Goal: Task Accomplishment & Management: Manage account settings

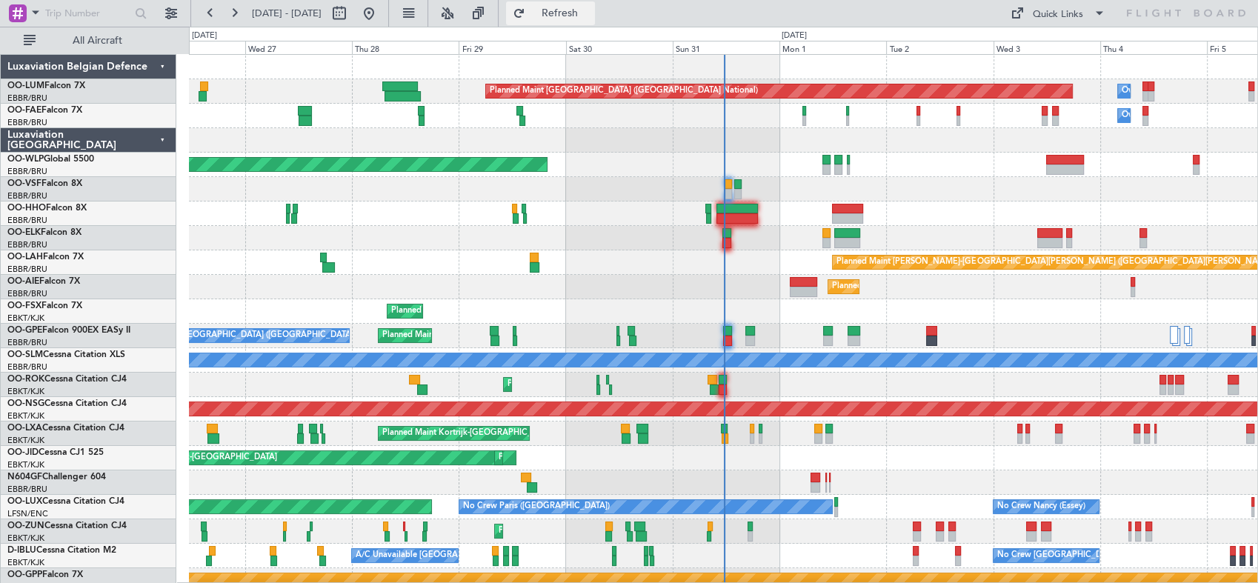
click at [590, 8] on span "Refresh" at bounding box center [559, 13] width 62 height 10
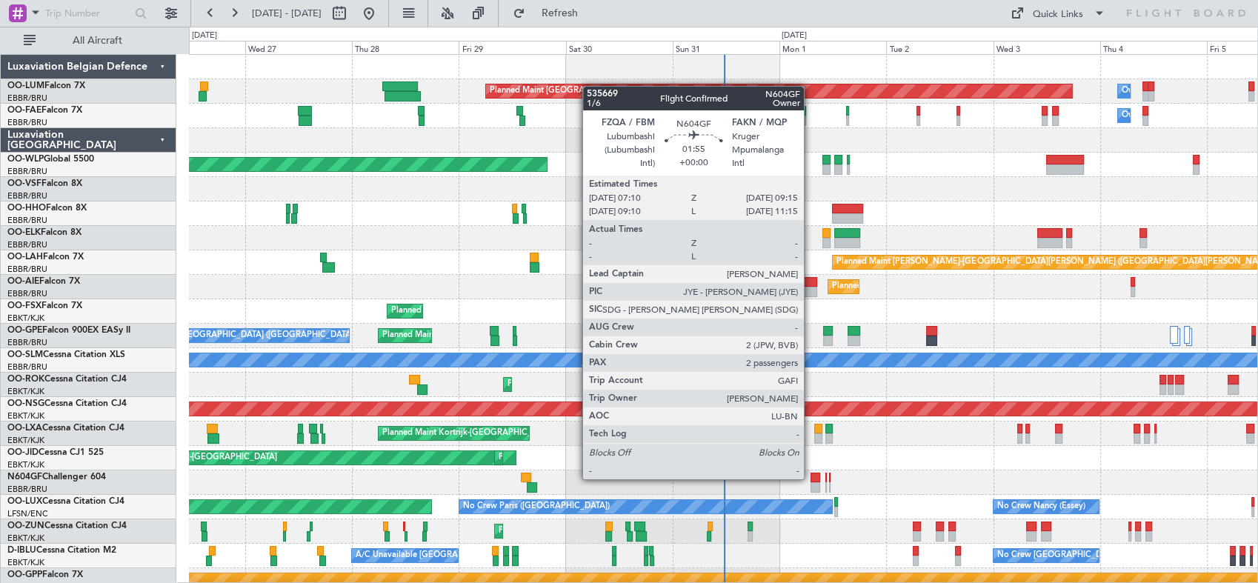
click at [810, 478] on div at bounding box center [815, 478] width 10 height 10
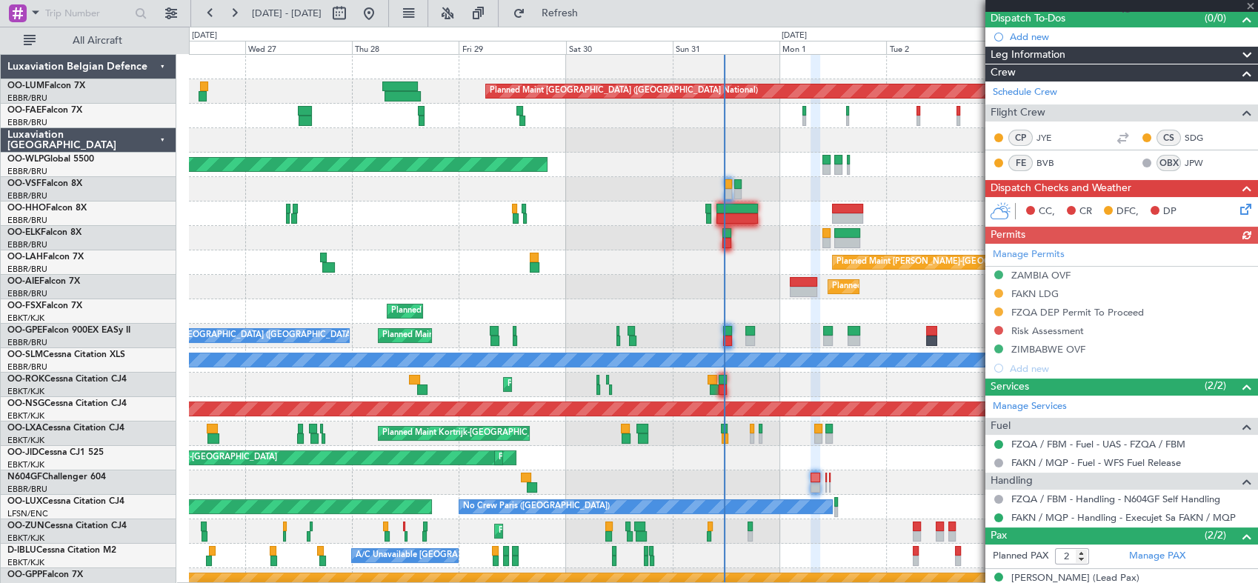
scroll to position [134, 0]
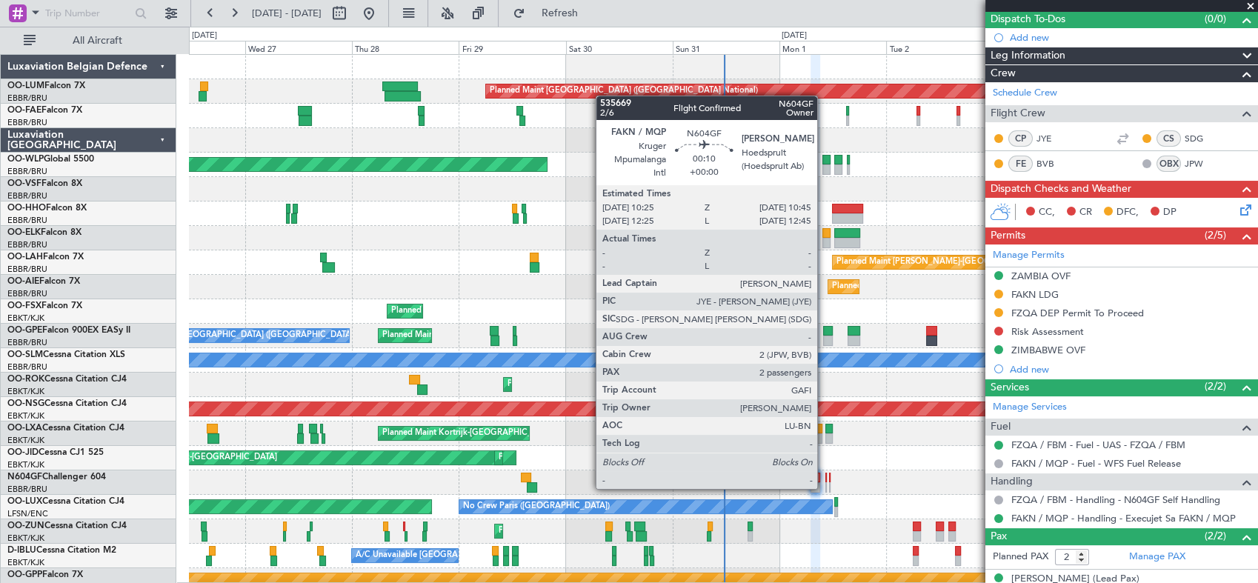
click at [825, 487] on div at bounding box center [826, 487] width 2 height 10
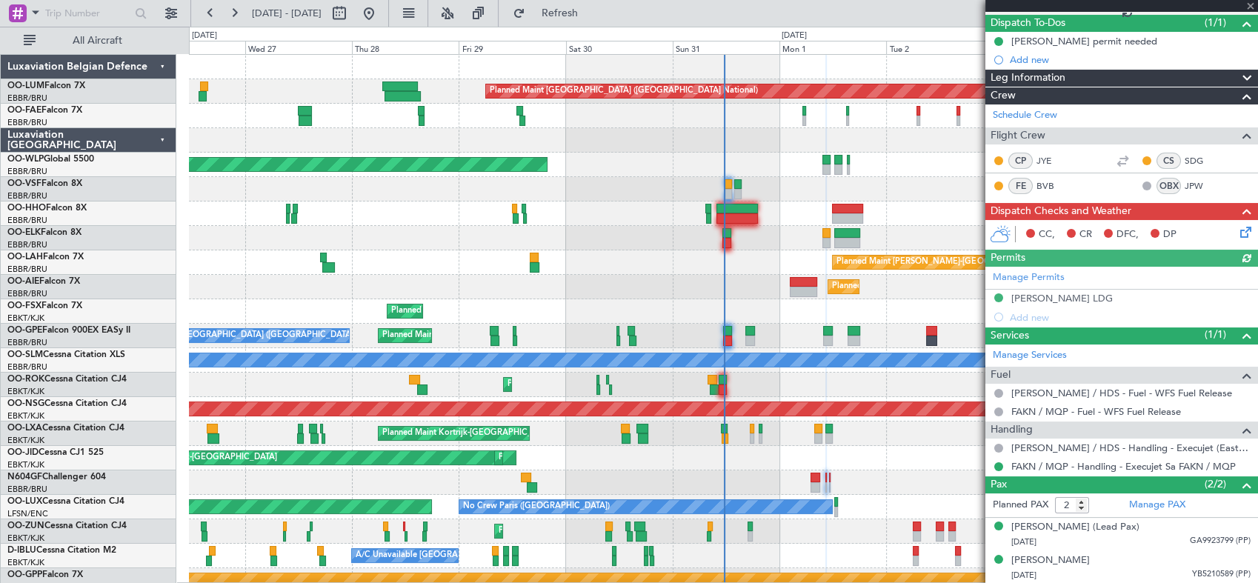
scroll to position [28, 0]
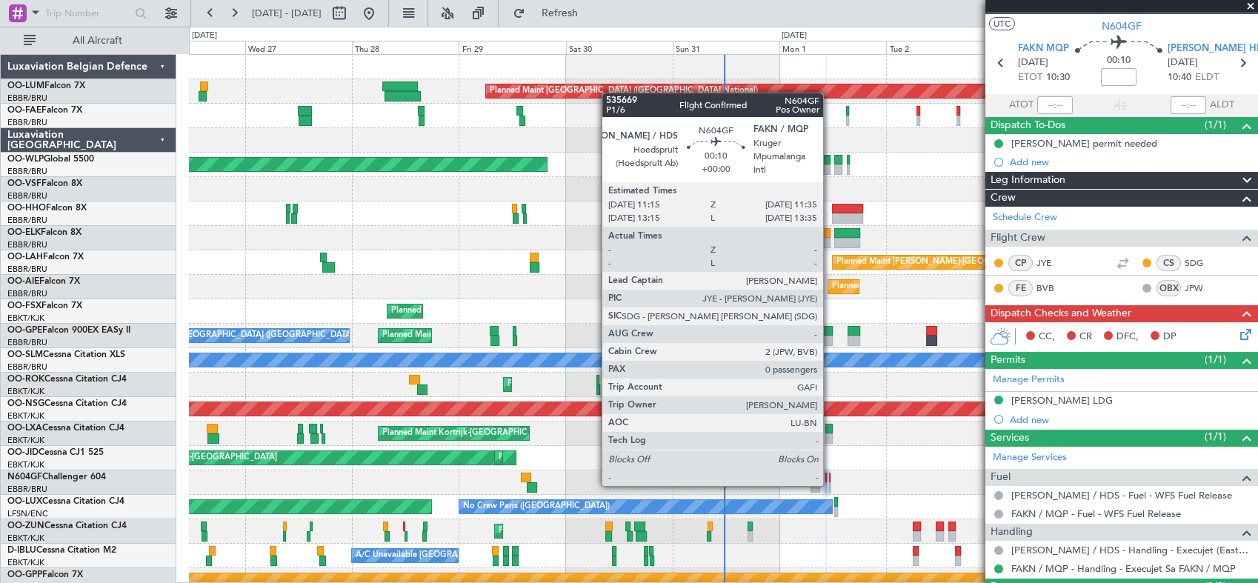
click at [830, 484] on div at bounding box center [830, 487] width 2 height 10
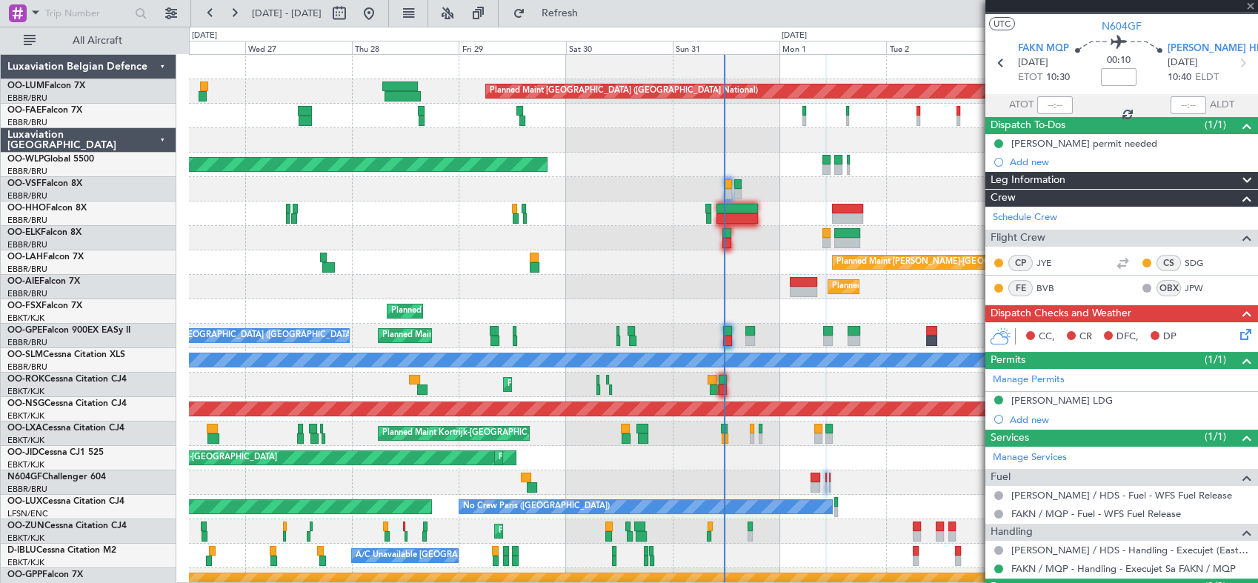
type input "0"
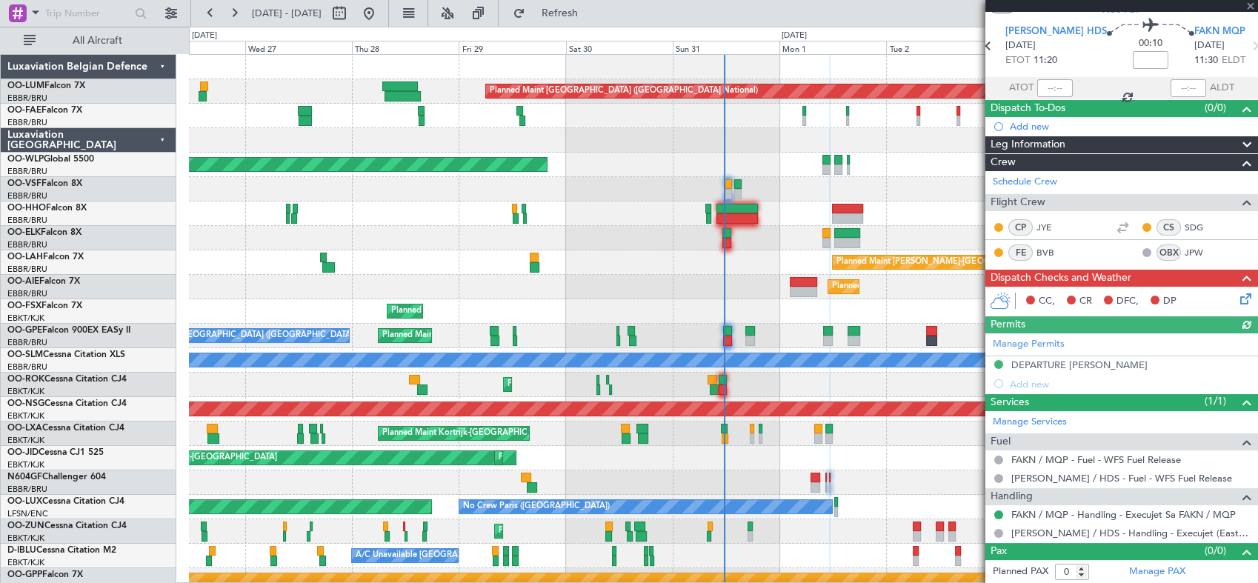
scroll to position [45, 0]
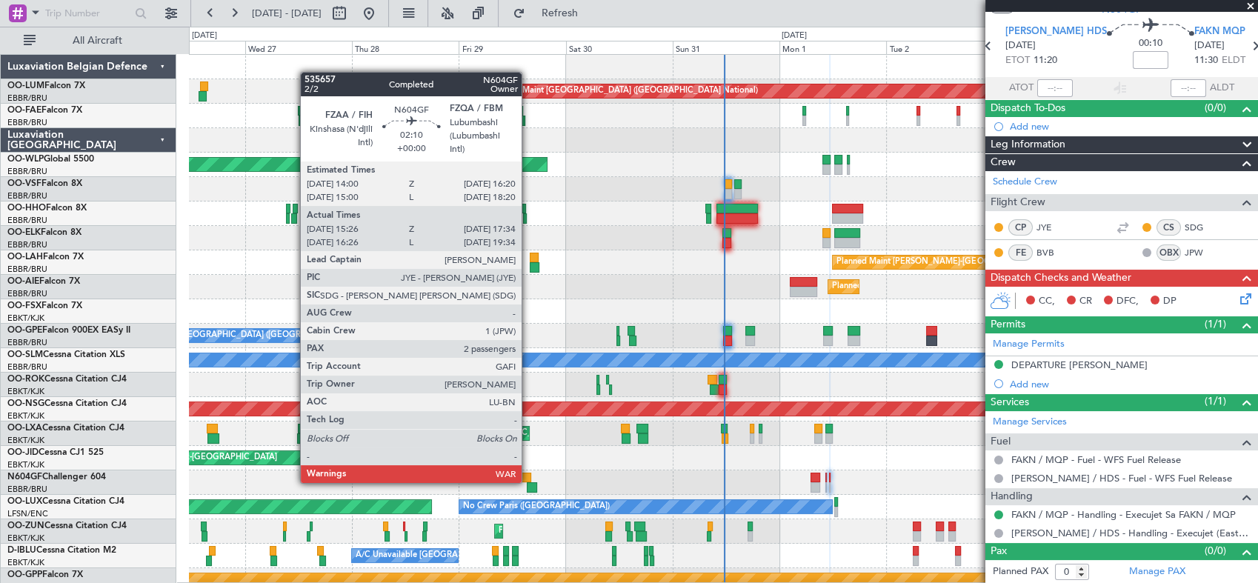
click at [528, 482] on div at bounding box center [532, 487] width 10 height 10
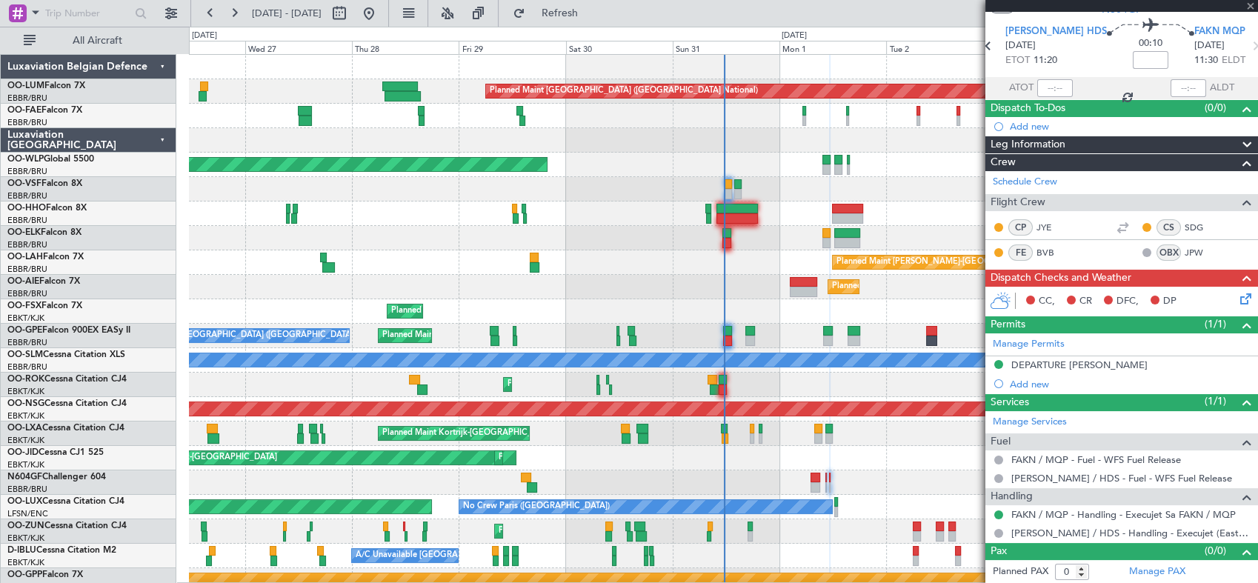
type input "15:31"
type input "17:29"
type input "2"
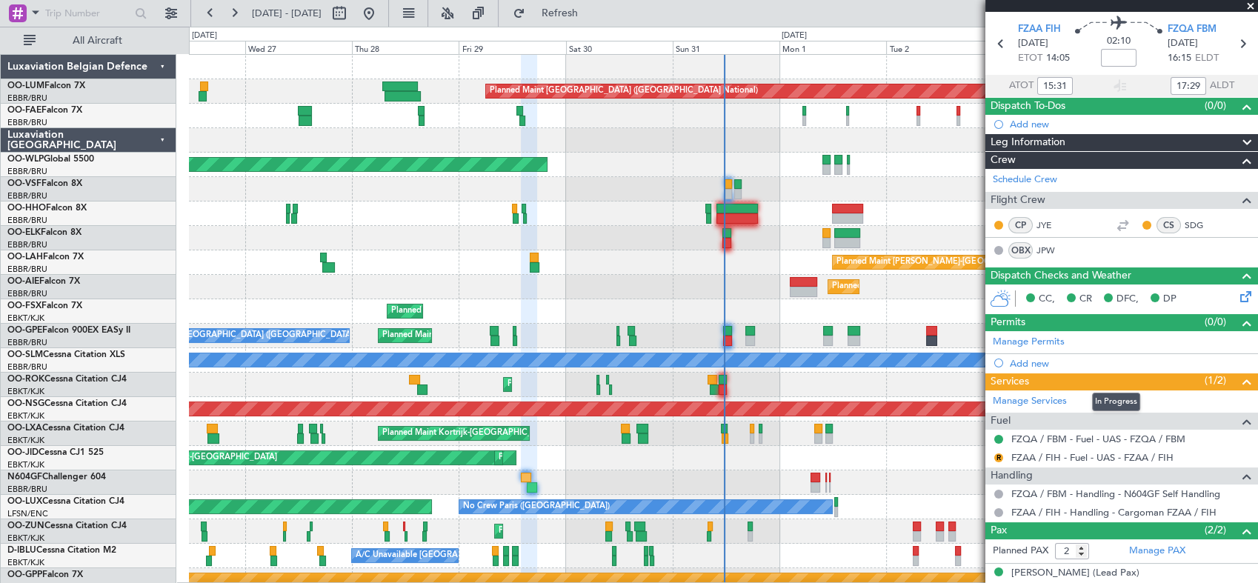
scroll to position [0, 0]
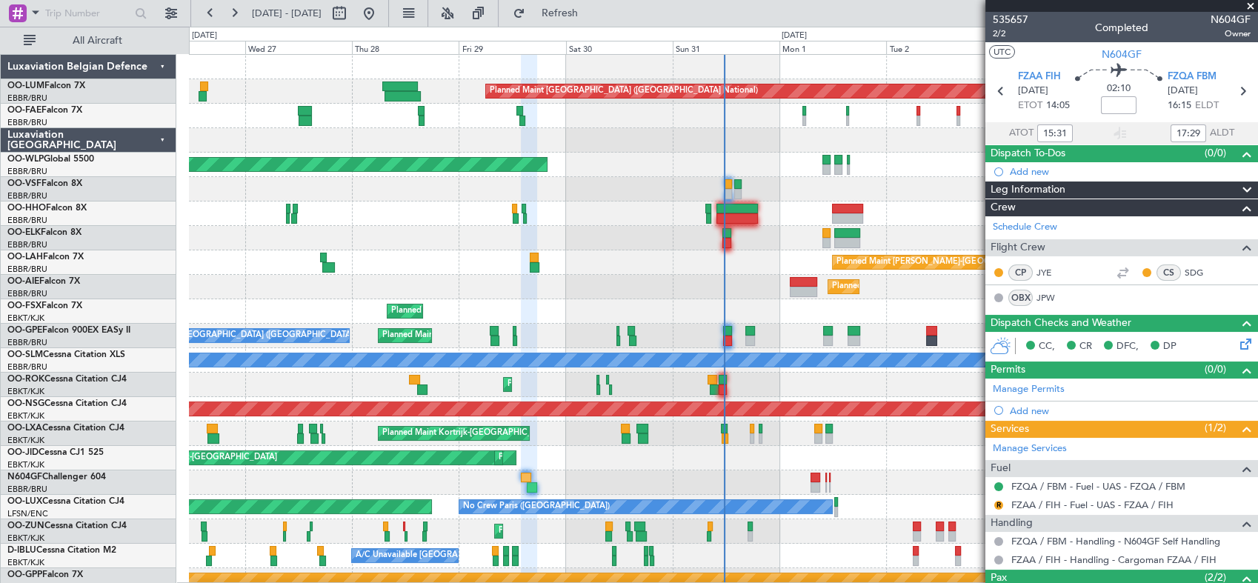
click at [964, 226] on div "Planned Maint [GEOGRAPHIC_DATA] ([GEOGRAPHIC_DATA] National) Owner [GEOGRAPHIC_…" at bounding box center [723, 324] width 1068 height 538
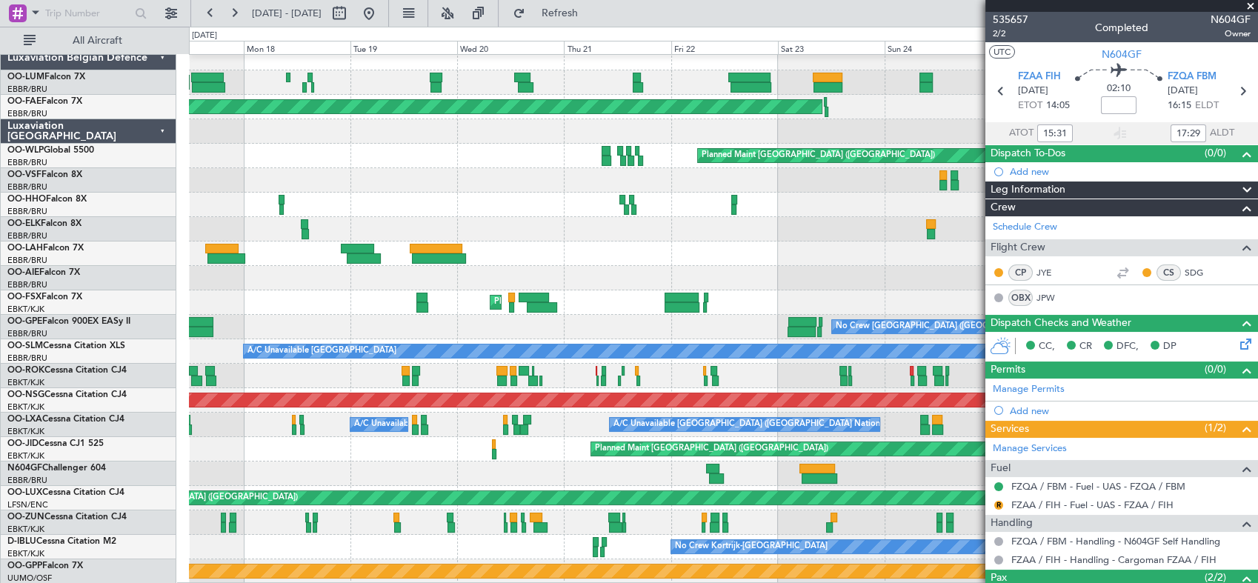
scroll to position [9, 0]
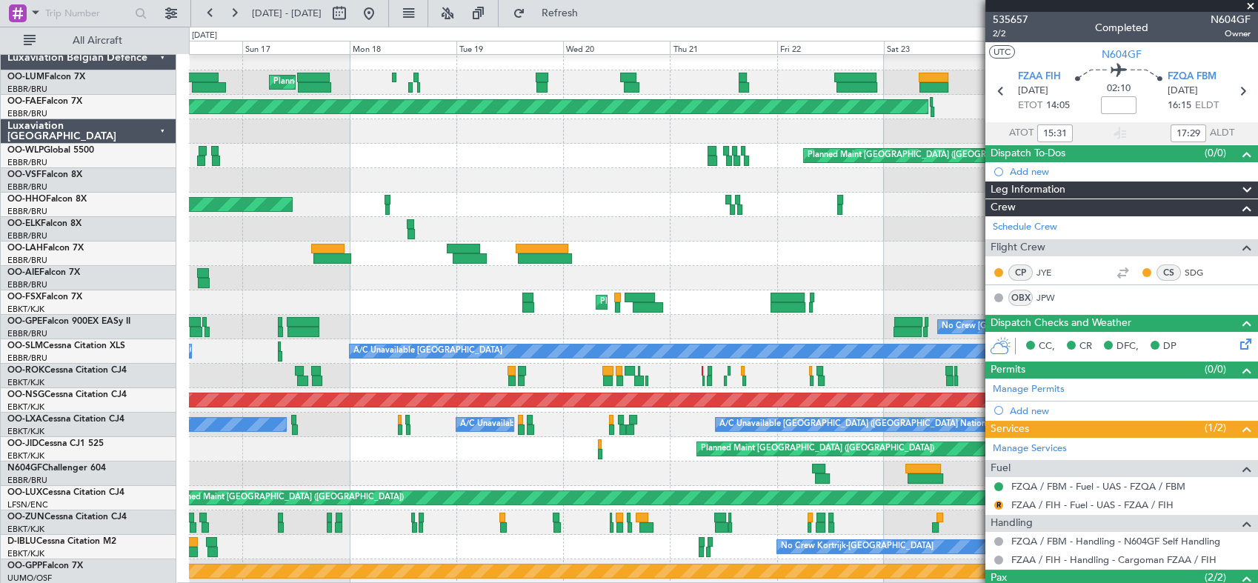
click at [889, 378] on div "Planned Maint [GEOGRAPHIC_DATA] ([GEOGRAPHIC_DATA] National) Planned Maint [GEO…" at bounding box center [723, 315] width 1068 height 538
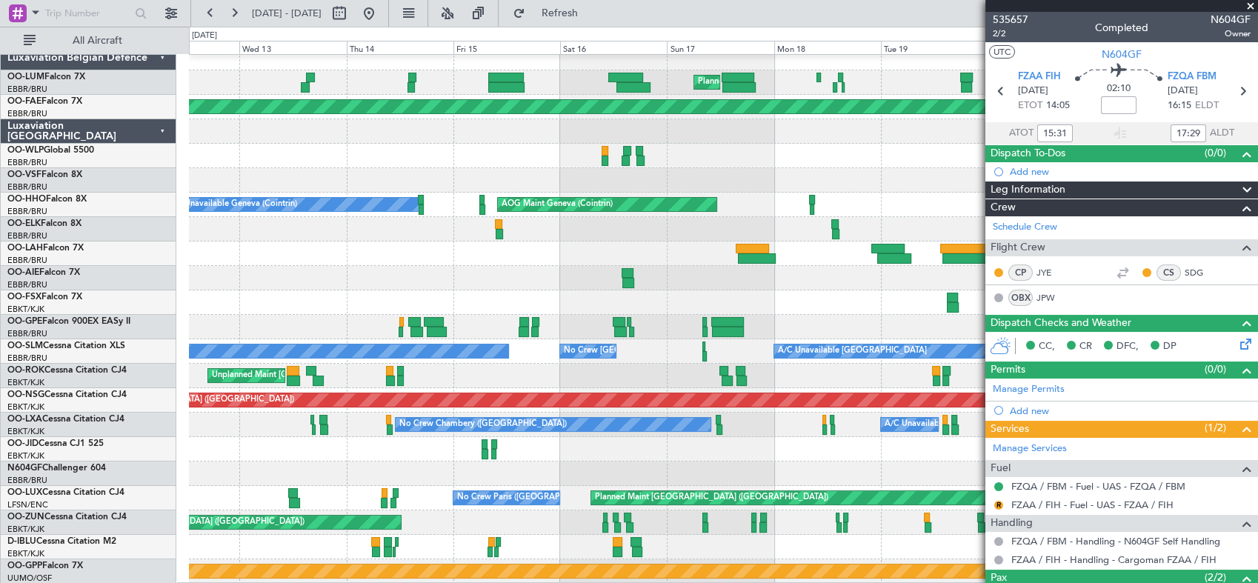
click at [955, 343] on div "Planned Maint [GEOGRAPHIC_DATA] ([GEOGRAPHIC_DATA] National) Planned Maint [GEO…" at bounding box center [723, 315] width 1068 height 538
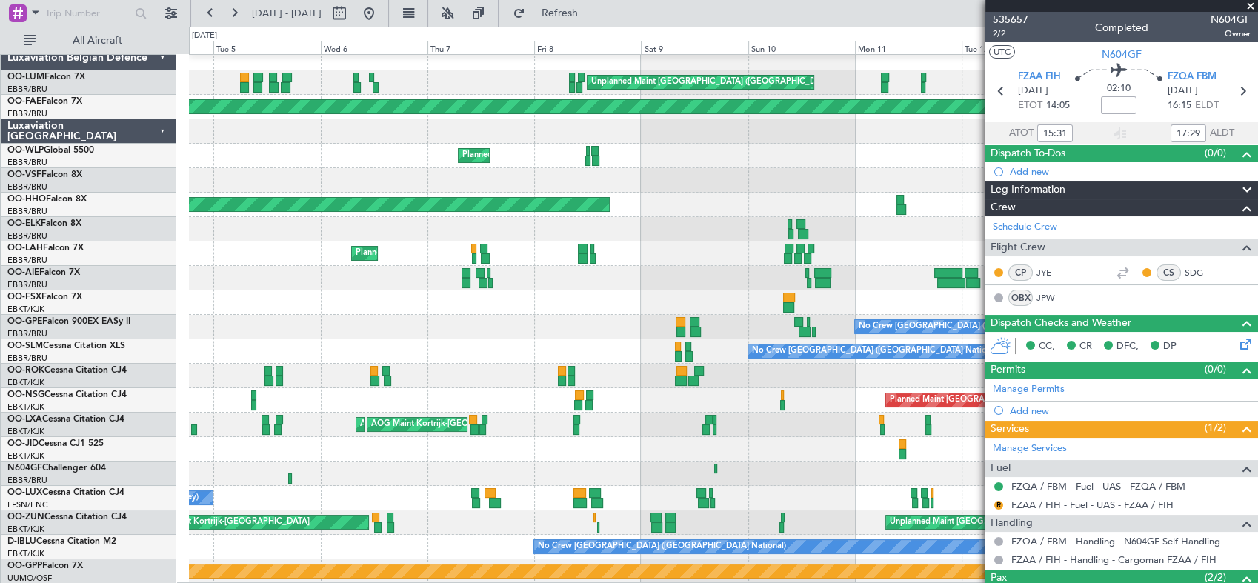
click at [855, 374] on div "Unplanned Maint [GEOGRAPHIC_DATA] ([GEOGRAPHIC_DATA] National) Planned Maint [G…" at bounding box center [723, 315] width 1068 height 538
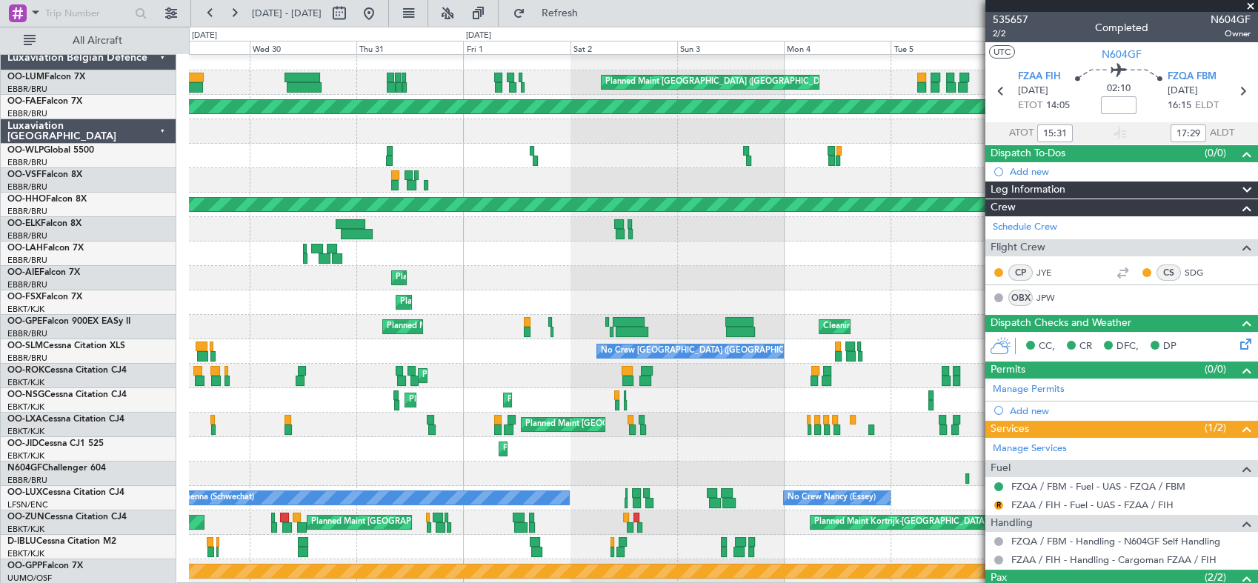
click at [990, 370] on fb-app "[DATE] - [DATE] Refresh Quick Links All Aircraft Planned Maint [GEOGRAPHIC_DATA…" at bounding box center [629, 297] width 1258 height 572
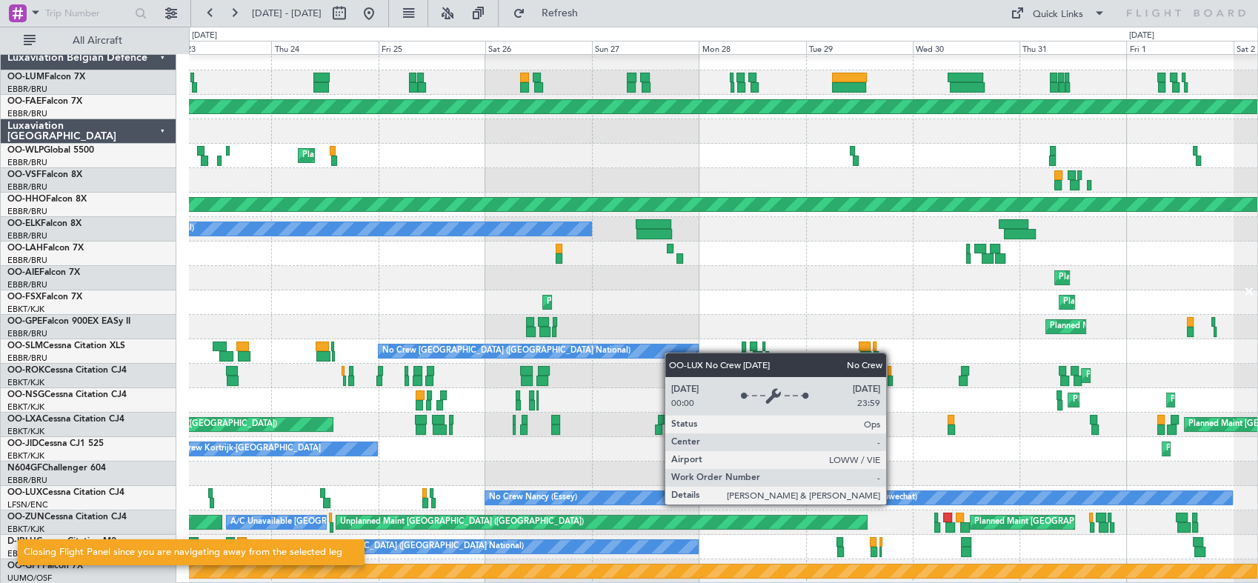
click at [573, 481] on div at bounding box center [723, 473] width 1068 height 24
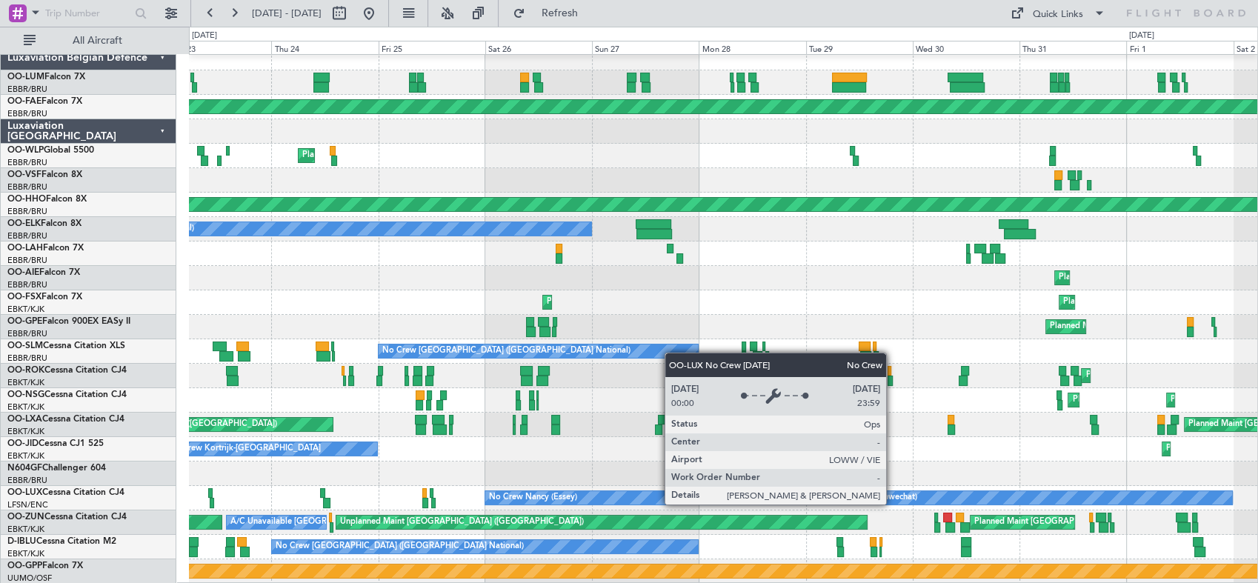
click at [546, 424] on div "Planned Maint [GEOGRAPHIC_DATA] ([GEOGRAPHIC_DATA] National) Planned Maint [GEO…" at bounding box center [723, 425] width 1068 height 24
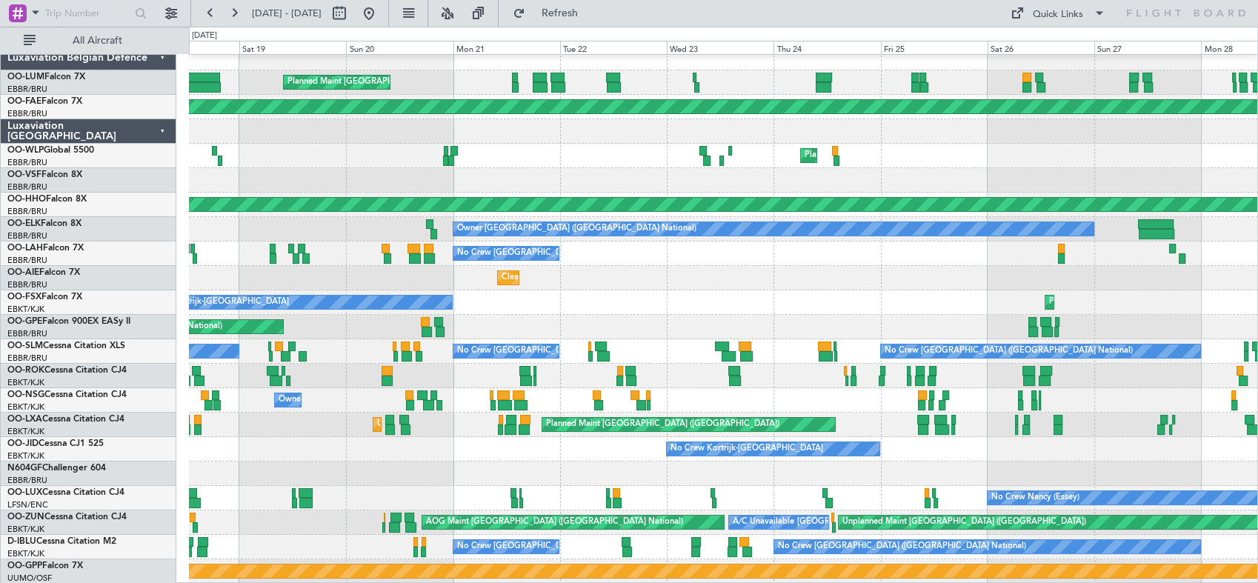
click at [1027, 316] on div "Planned Maint [GEOGRAPHIC_DATA] ([GEOGRAPHIC_DATA] National) [GEOGRAPHIC_DATA] …" at bounding box center [723, 315] width 1068 height 538
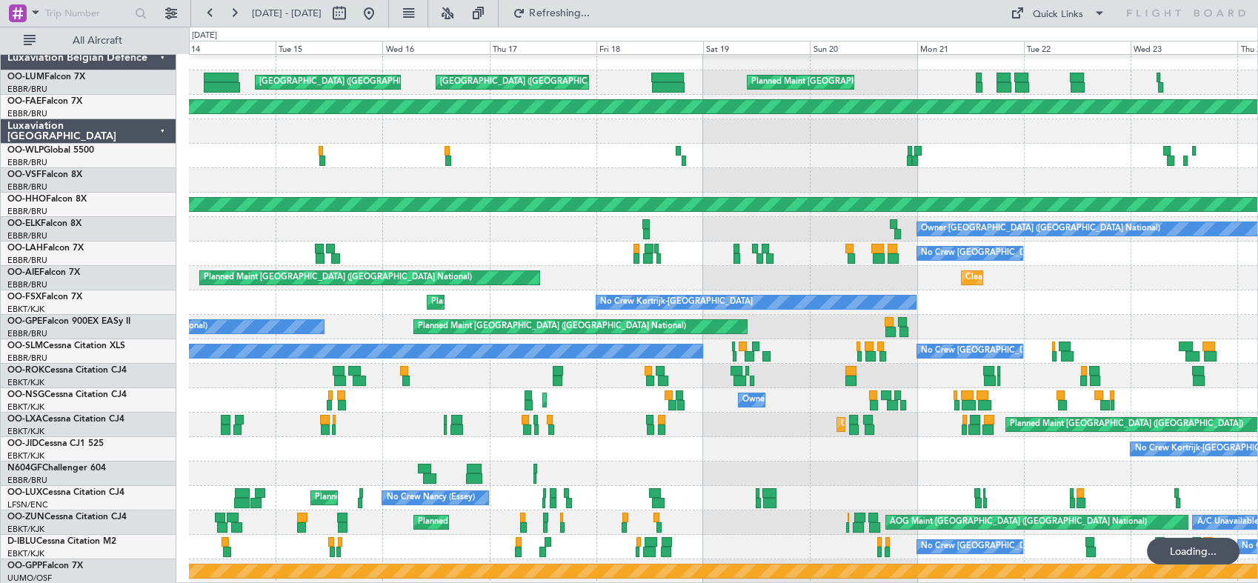
click at [1133, 409] on div "Planned Maint [GEOGRAPHIC_DATA] ([GEOGRAPHIC_DATA] National) [GEOGRAPHIC_DATA] …" at bounding box center [723, 315] width 1068 height 538
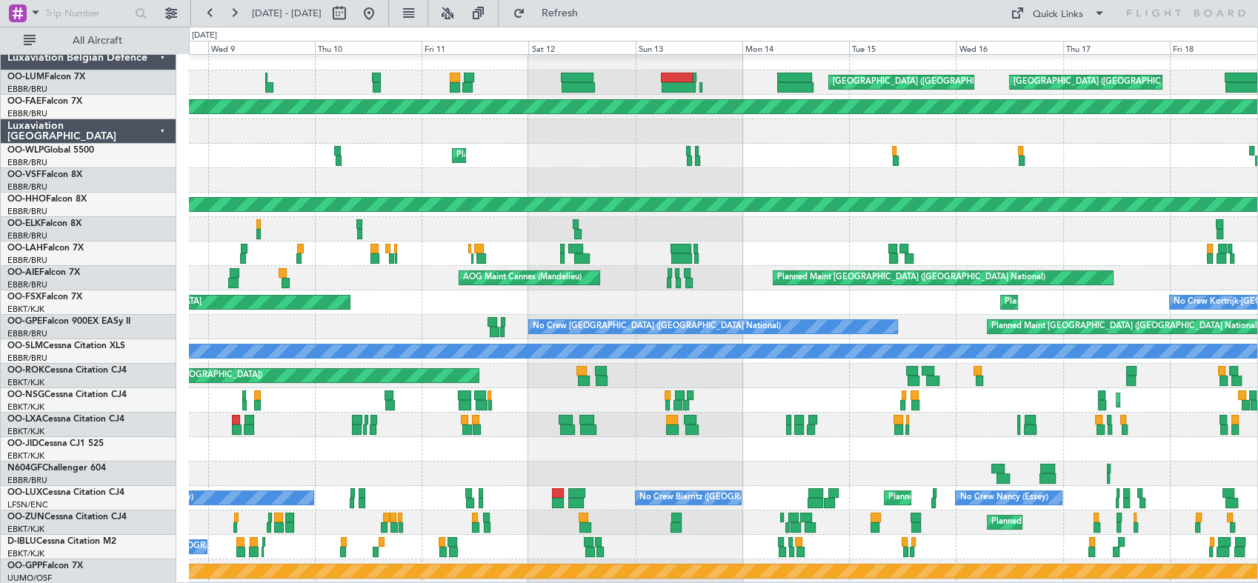
click at [1102, 308] on div "[GEOGRAPHIC_DATA] ([GEOGRAPHIC_DATA][PERSON_NAME]) [GEOGRAPHIC_DATA] ([GEOGRAPH…" at bounding box center [723, 315] width 1068 height 538
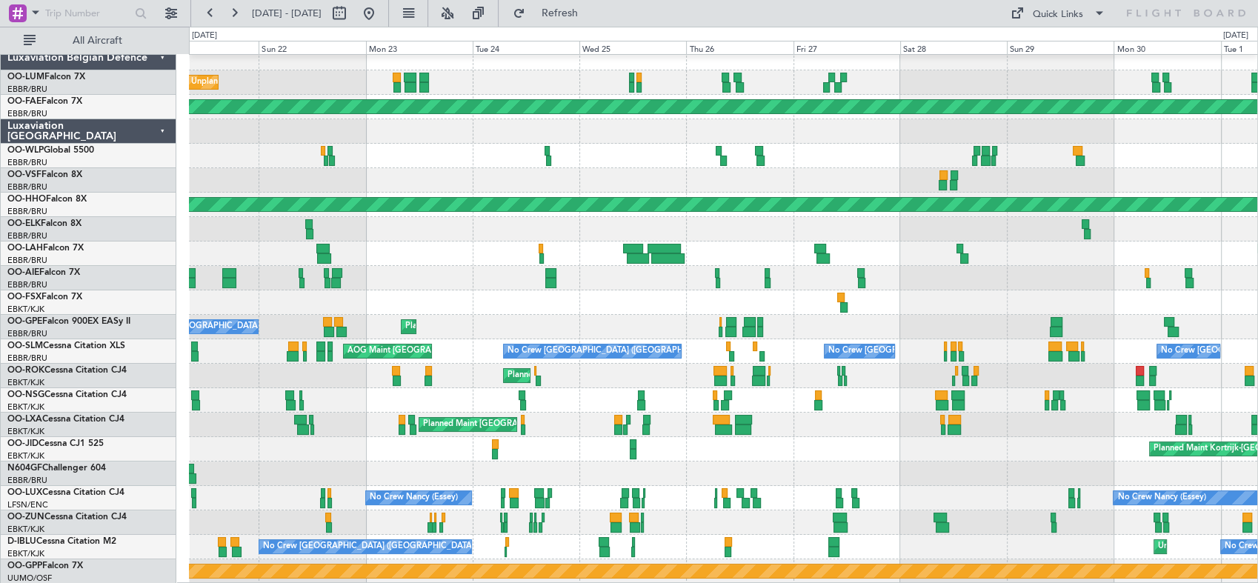
click at [639, 443] on div "Unplanned Maint Melsbroek Air Base Planned Maint [GEOGRAPHIC_DATA]-[GEOGRAPHIC_…" at bounding box center [723, 315] width 1068 height 538
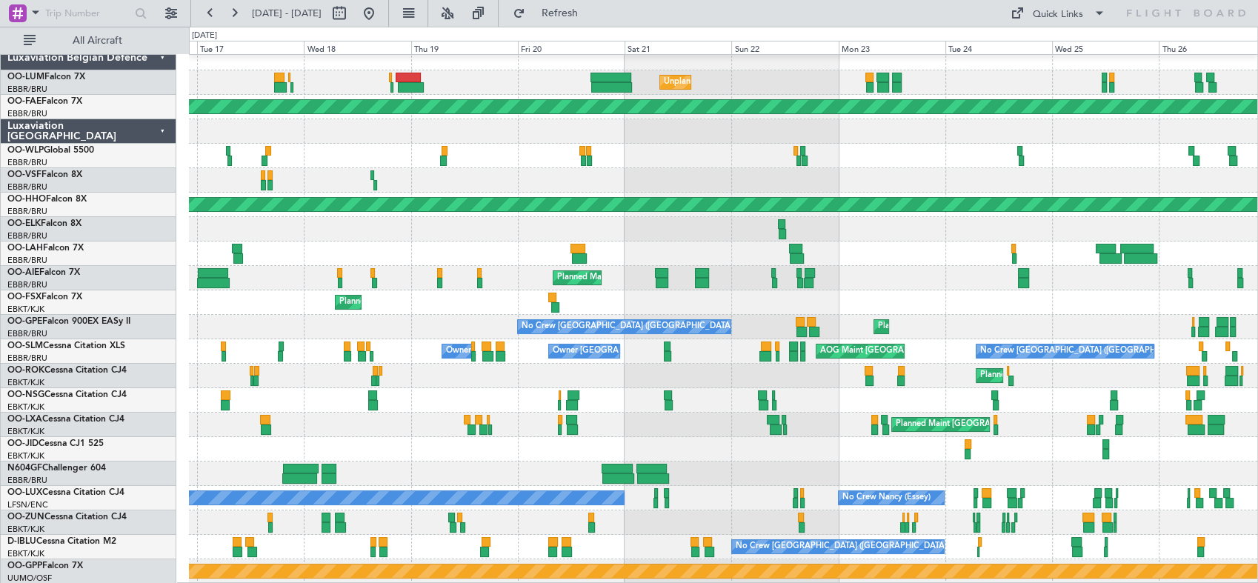
click at [935, 384] on div "Unplanned Maint Melsbroek Air Base Planned Maint [GEOGRAPHIC_DATA]-[GEOGRAPHIC_…" at bounding box center [723, 315] width 1068 height 538
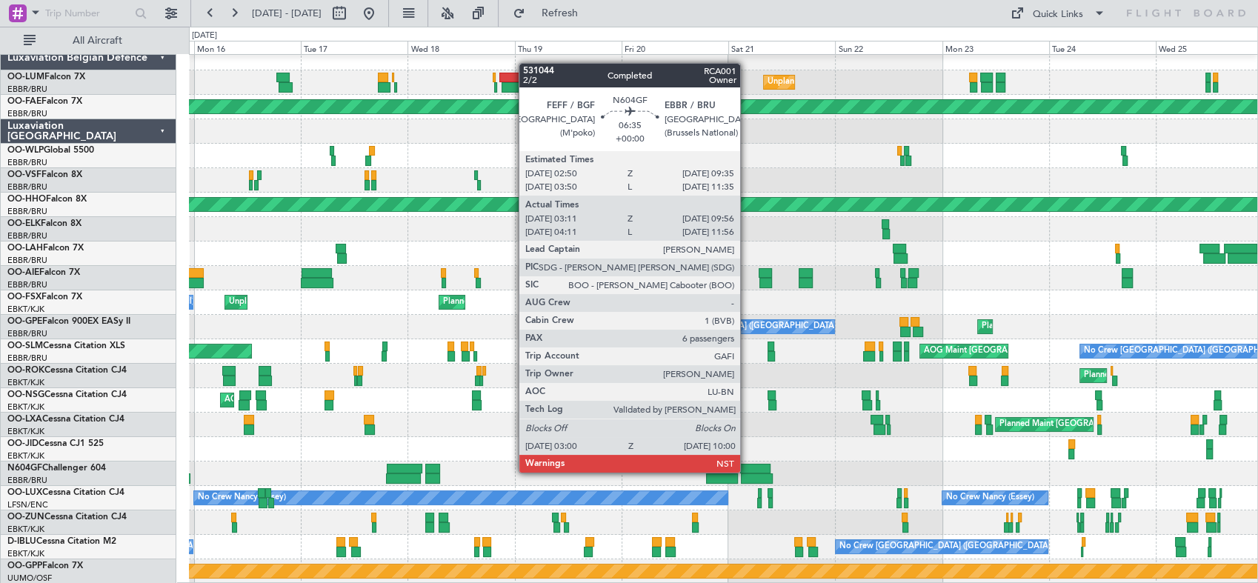
click at [747, 473] on div at bounding box center [757, 478] width 32 height 10
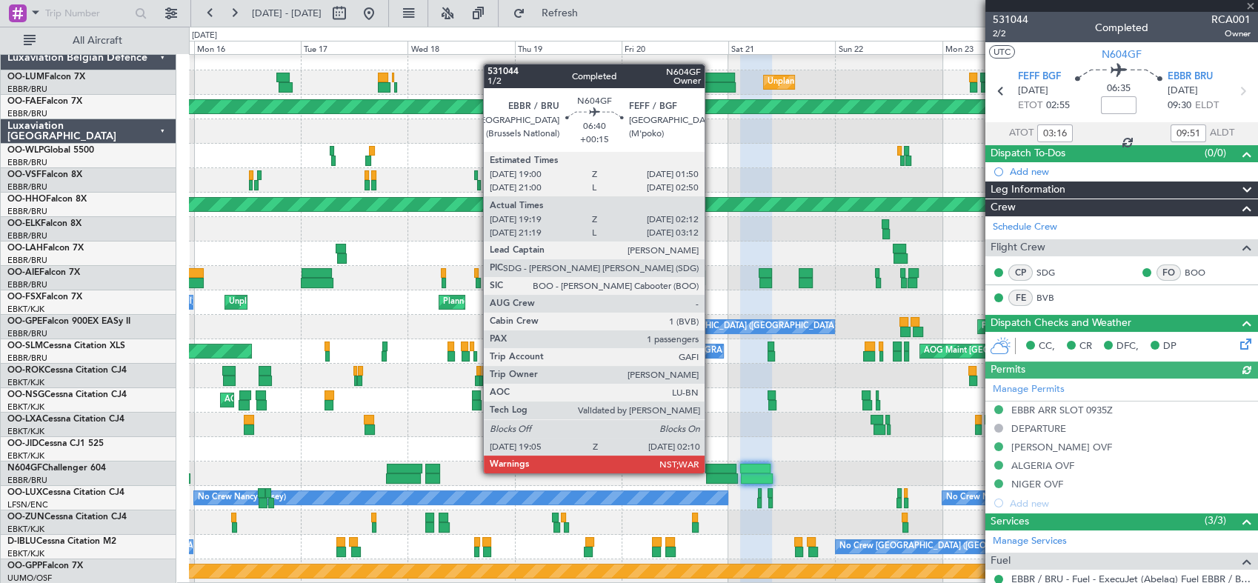
click at [711, 473] on div at bounding box center [722, 478] width 32 height 10
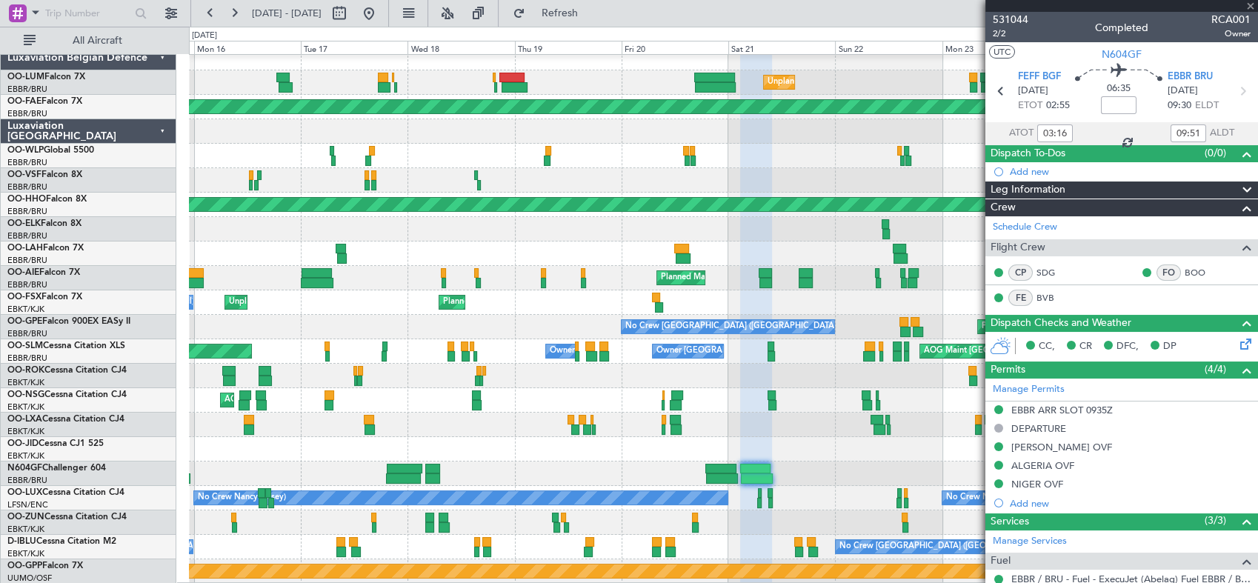
type input "+00:15"
type input "19:24"
type input "02:07"
type input "1"
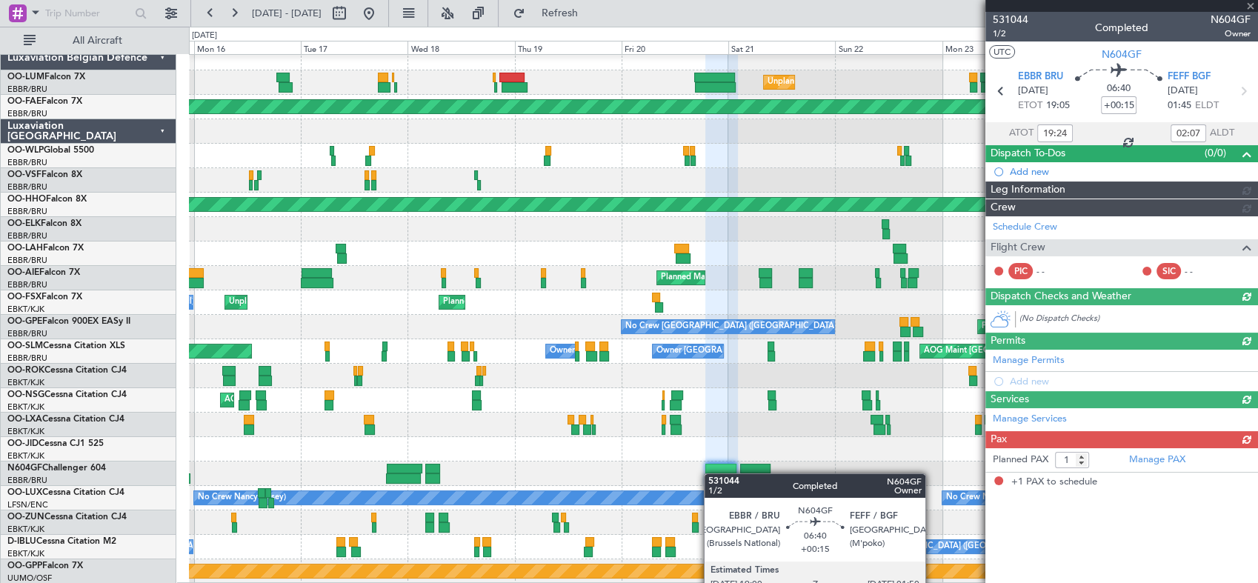
click at [711, 473] on div at bounding box center [722, 478] width 32 height 10
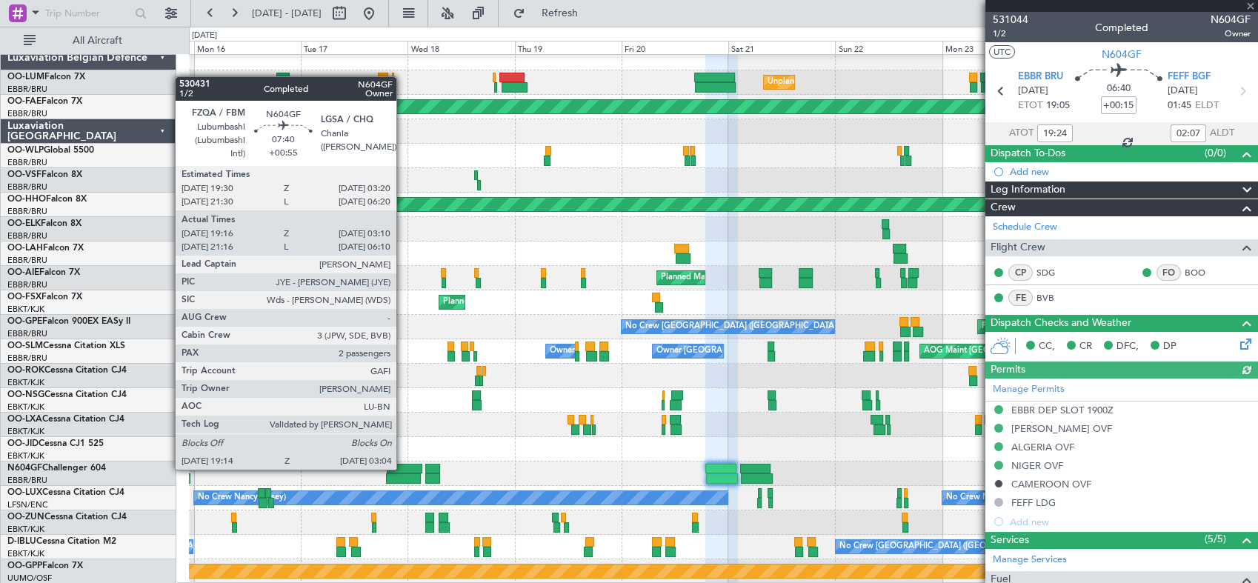
click at [403, 468] on div at bounding box center [405, 469] width 36 height 10
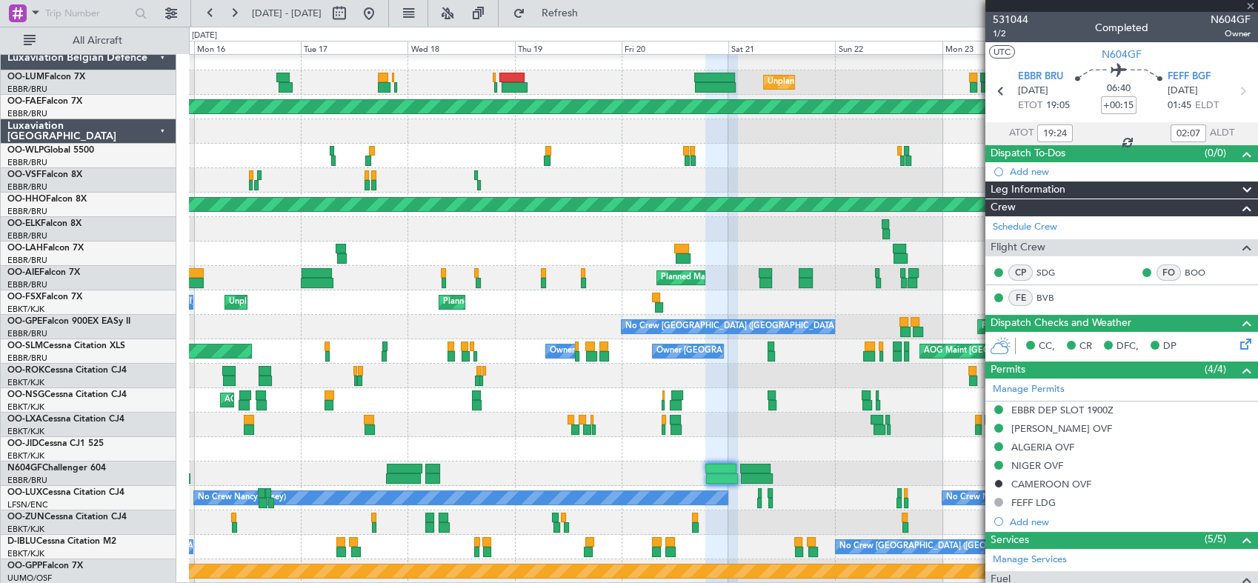
type input "+00:55"
type input "19:21"
type input "03:05"
type input "2"
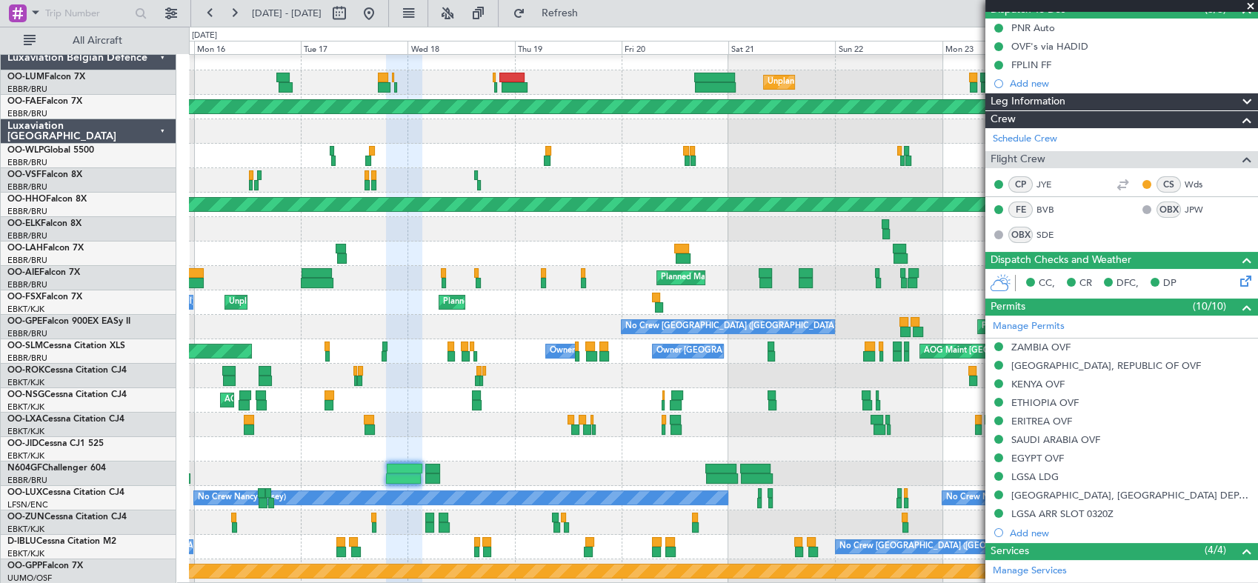
scroll to position [144, 0]
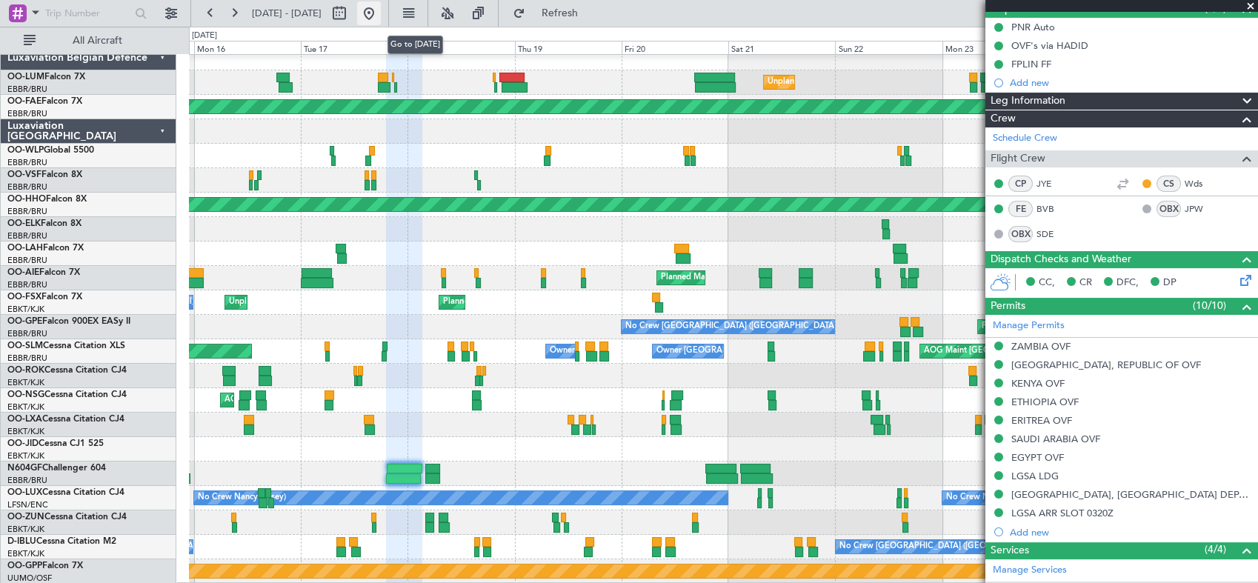
click at [381, 19] on button at bounding box center [369, 13] width 24 height 24
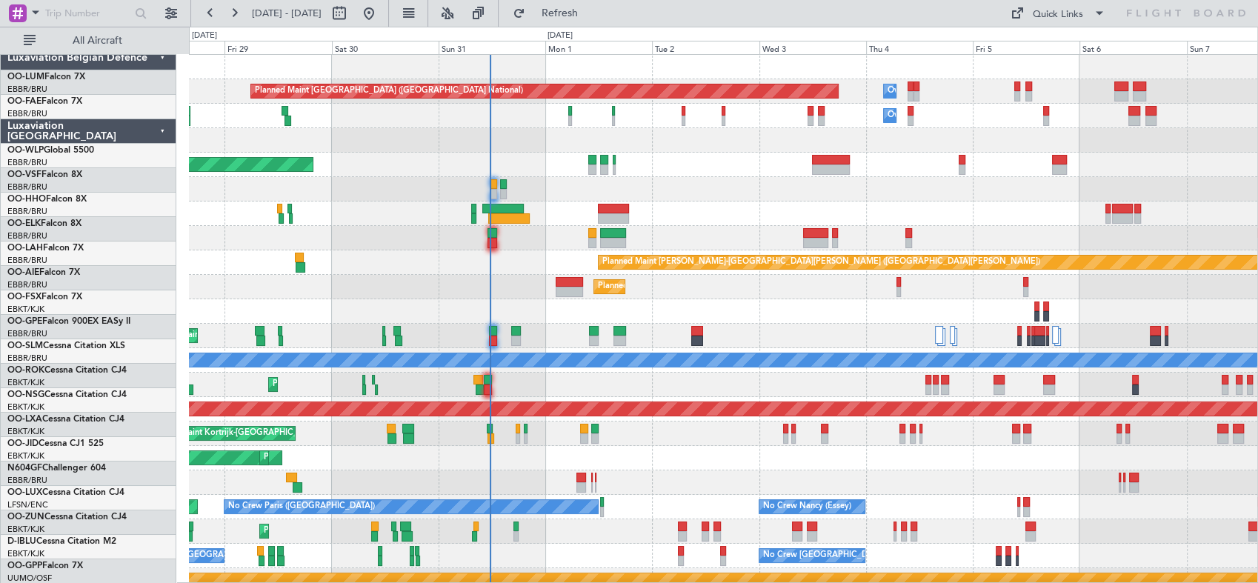
scroll to position [0, 0]
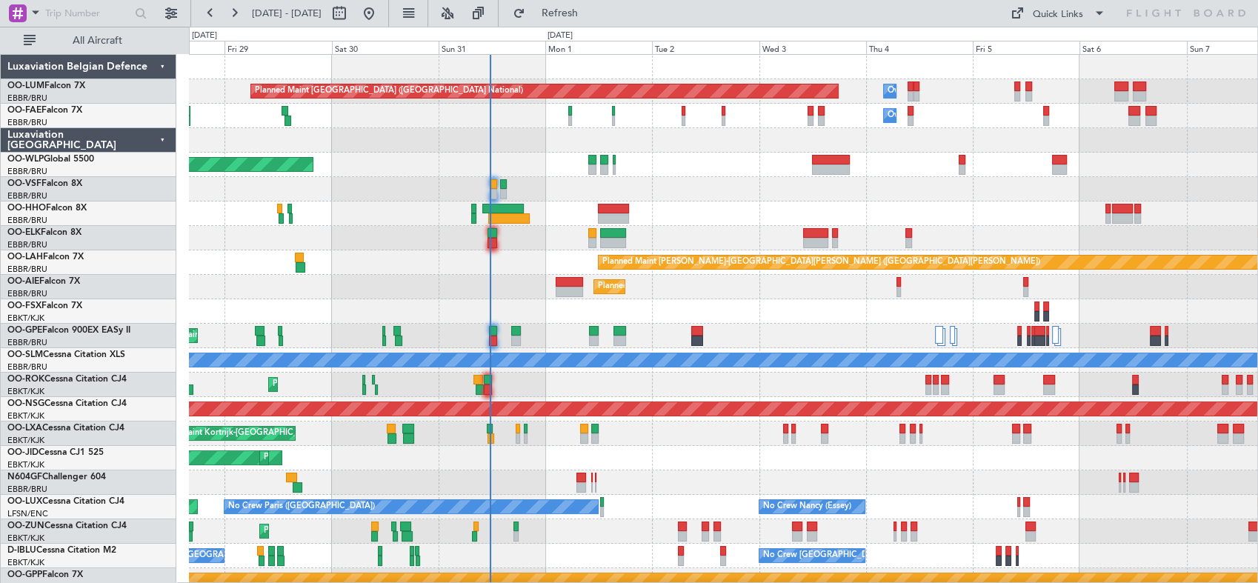
click at [665, 225] on div "Planned Maint [GEOGRAPHIC_DATA] ([GEOGRAPHIC_DATA] National) Owner [GEOGRAPHIC_…" at bounding box center [723, 324] width 1068 height 538
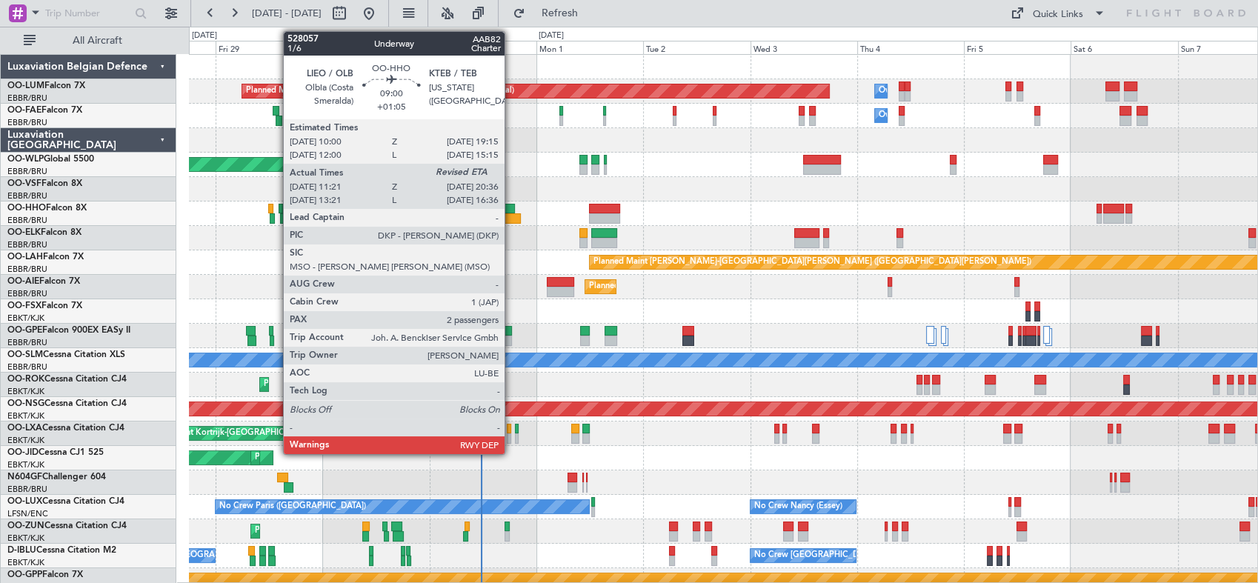
click at [511, 213] on div at bounding box center [499, 218] width 41 height 10
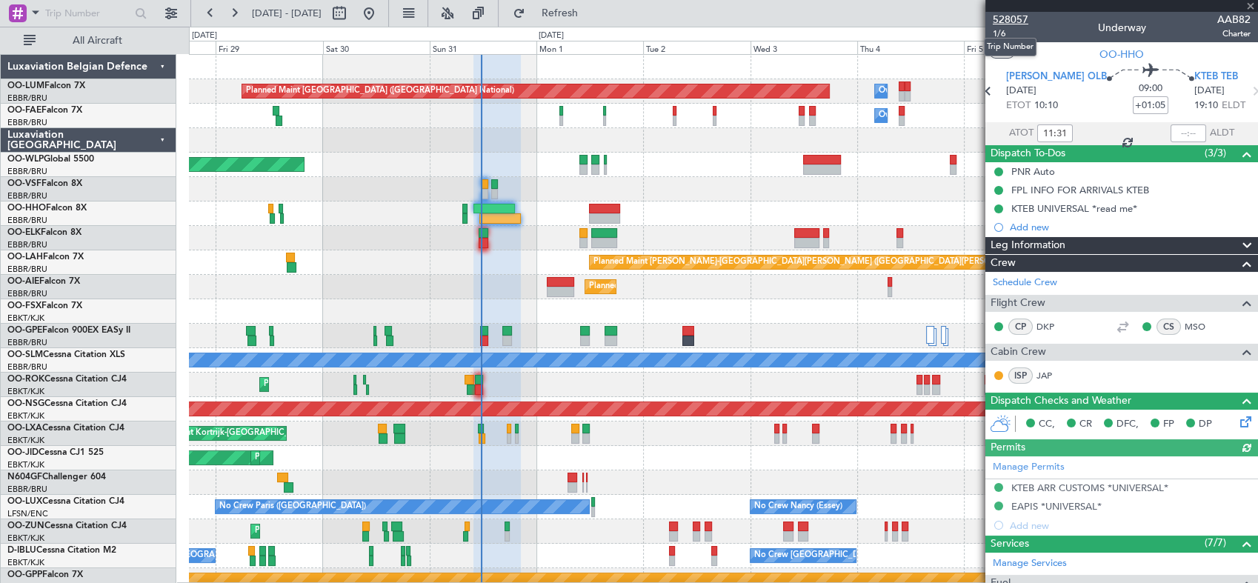
click at [1023, 16] on span "528057" at bounding box center [1010, 20] width 36 height 16
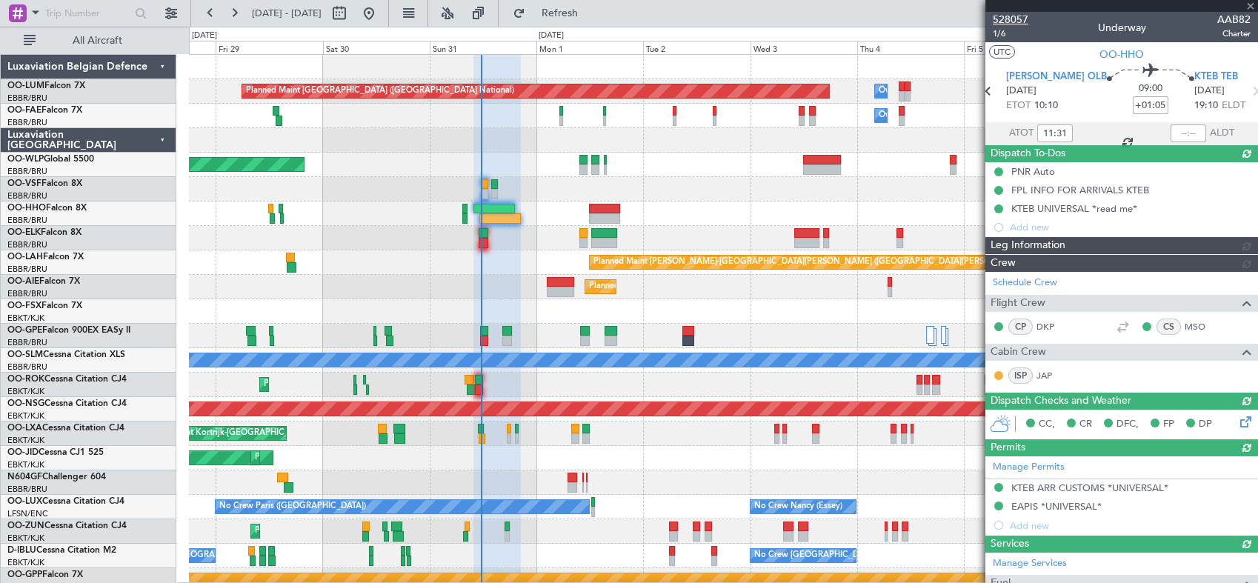
type input "11:30"
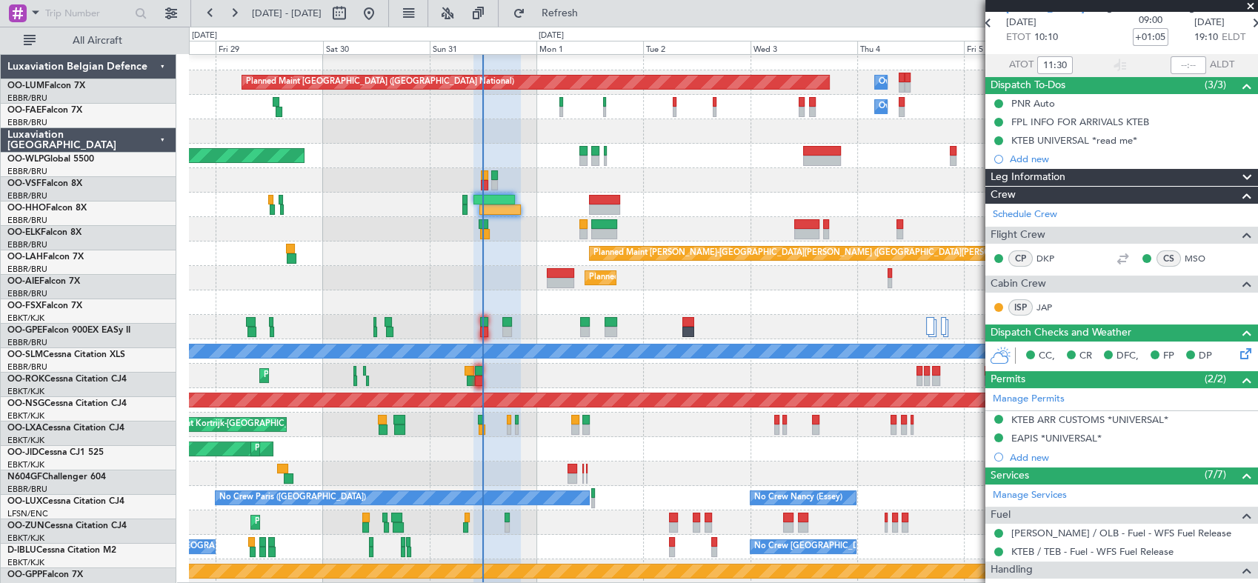
scroll to position [9, 0]
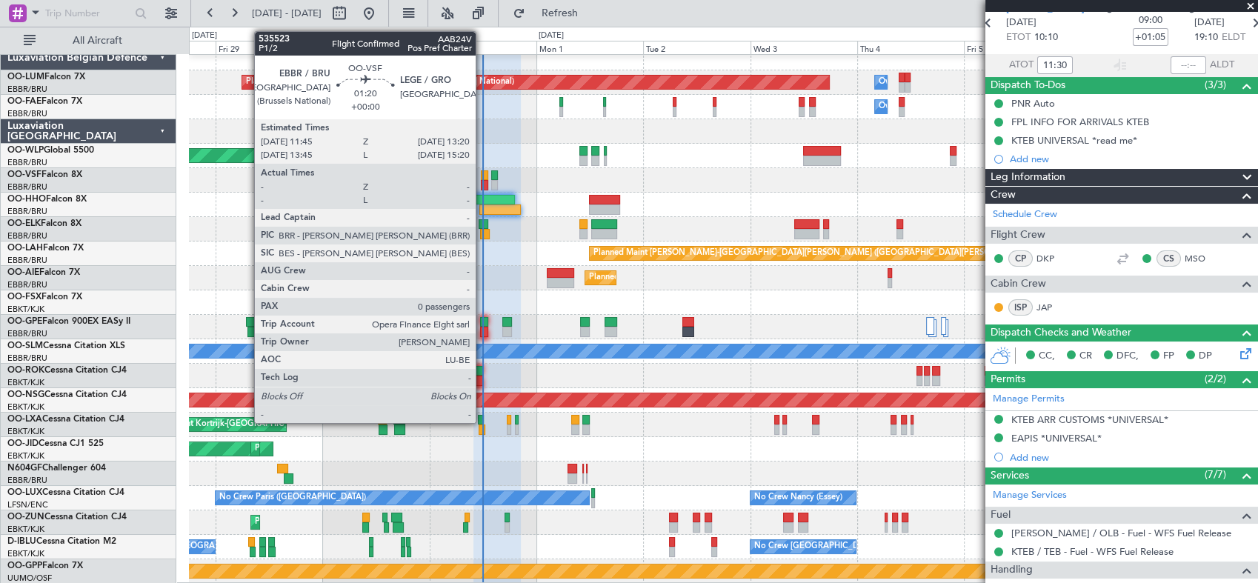
click at [482, 176] on div at bounding box center [484, 175] width 7 height 10
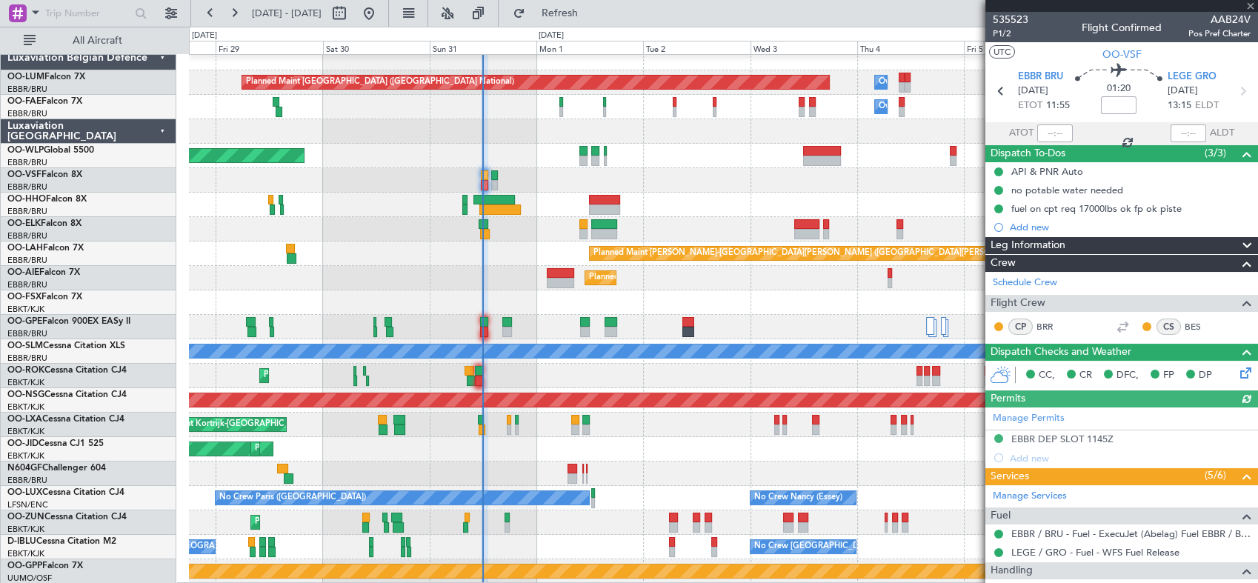
scroll to position [129, 0]
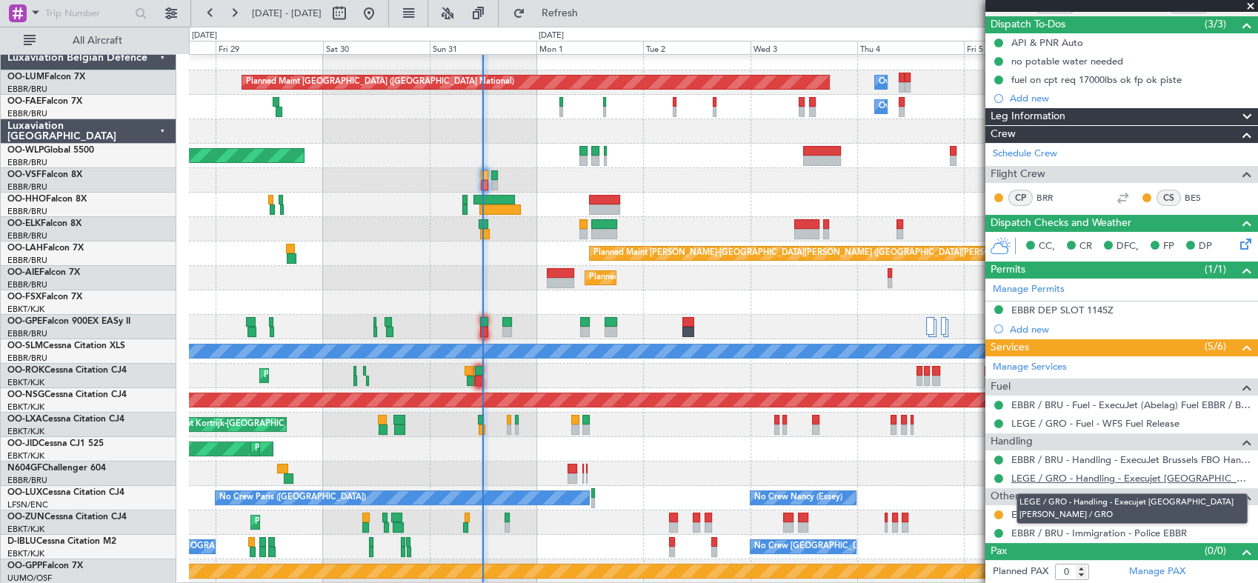
click at [1069, 480] on link "LEGE / GRO - Handling - Execujet Spain S.L LEGE / GRO" at bounding box center [1130, 478] width 239 height 13
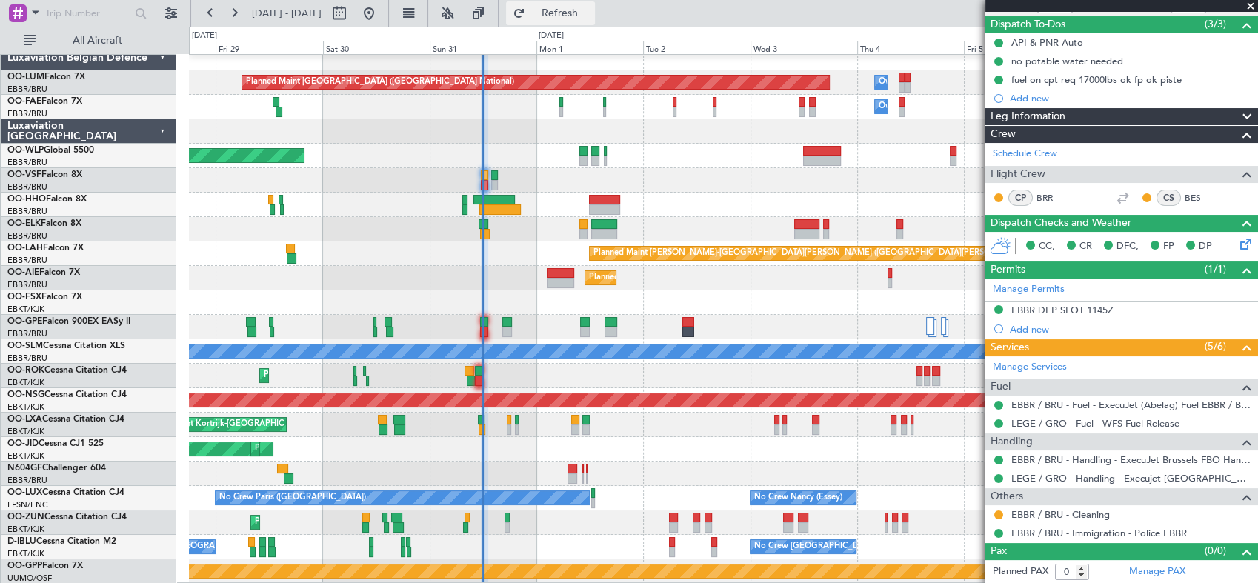
click at [568, 20] on button "Refresh" at bounding box center [550, 13] width 89 height 24
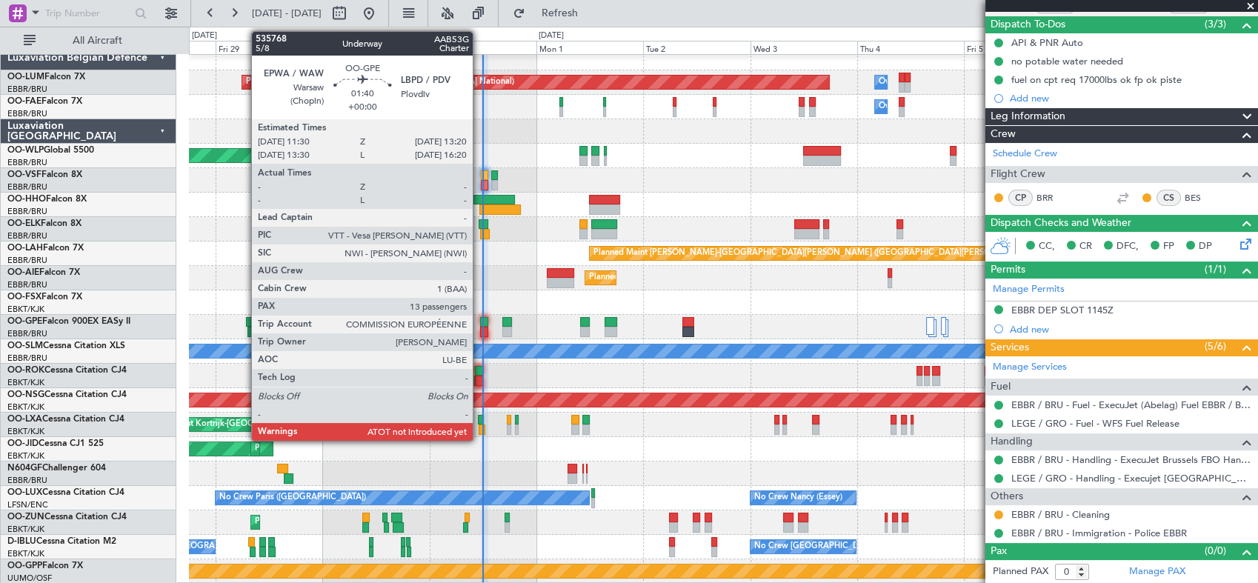
click at [480, 327] on div at bounding box center [484, 332] width 9 height 10
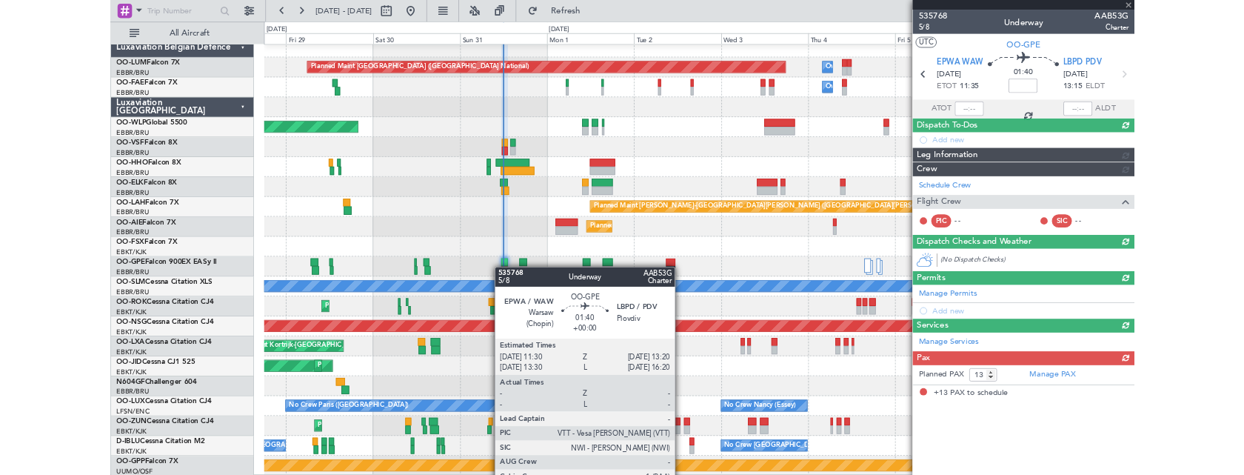
scroll to position [0, 0]
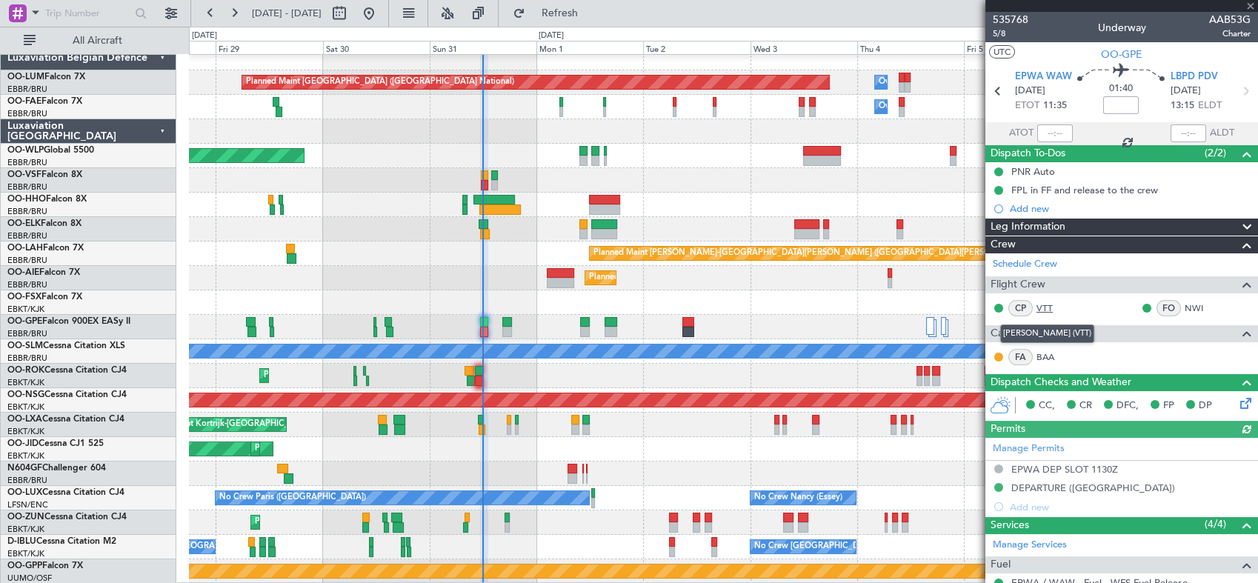
click at [1045, 307] on link "VTT" at bounding box center [1052, 307] width 33 height 13
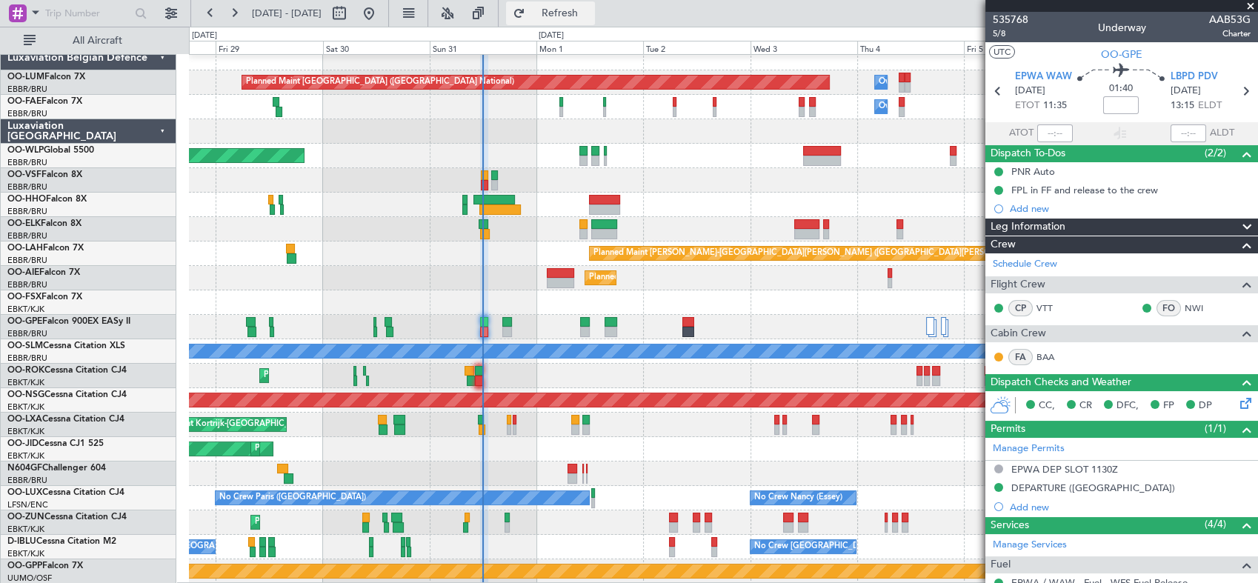
click at [590, 16] on span "Refresh" at bounding box center [559, 13] width 62 height 10
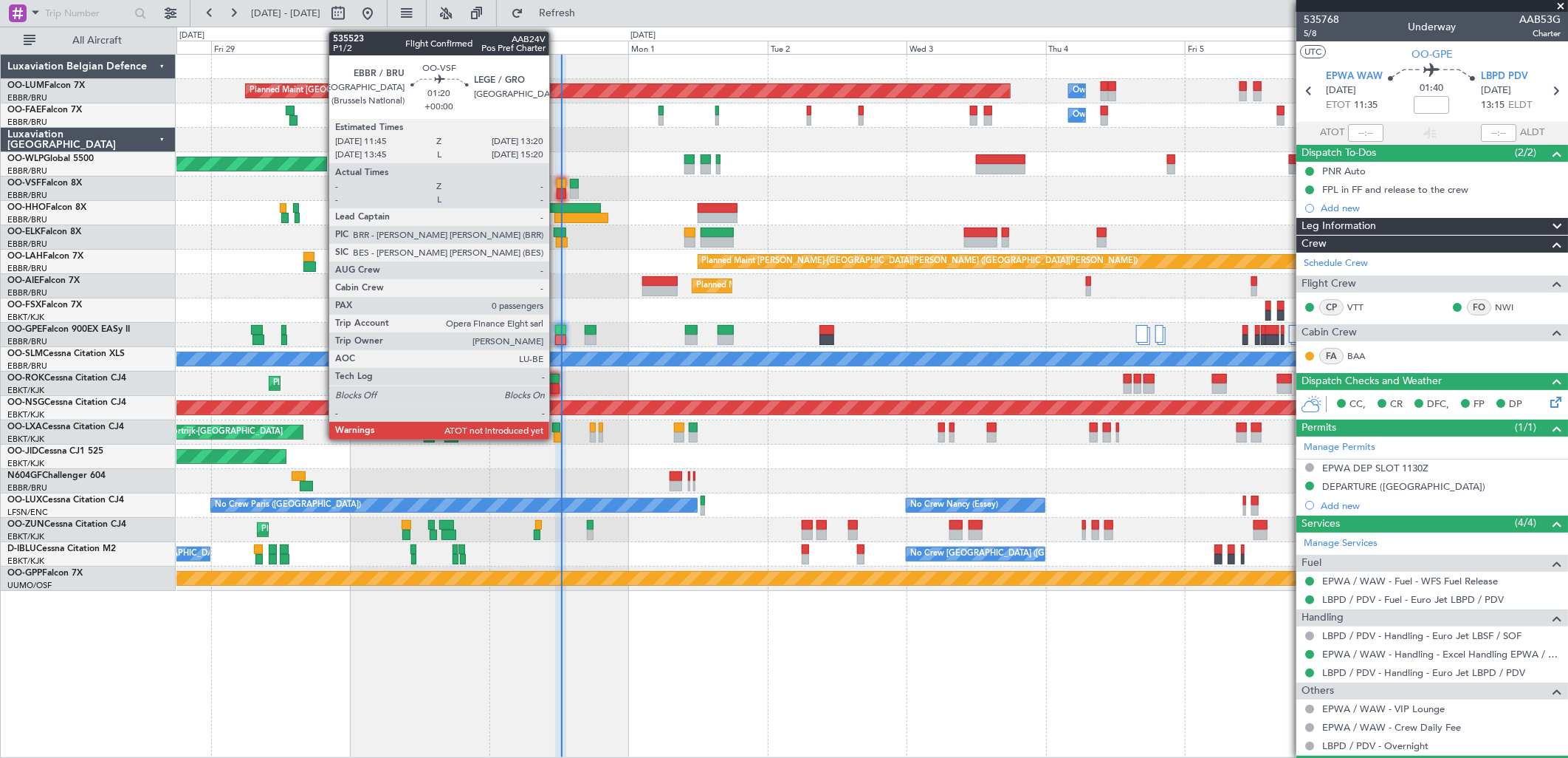
click at [556, 190] on div at bounding box center [561, 193] width 10 height 10
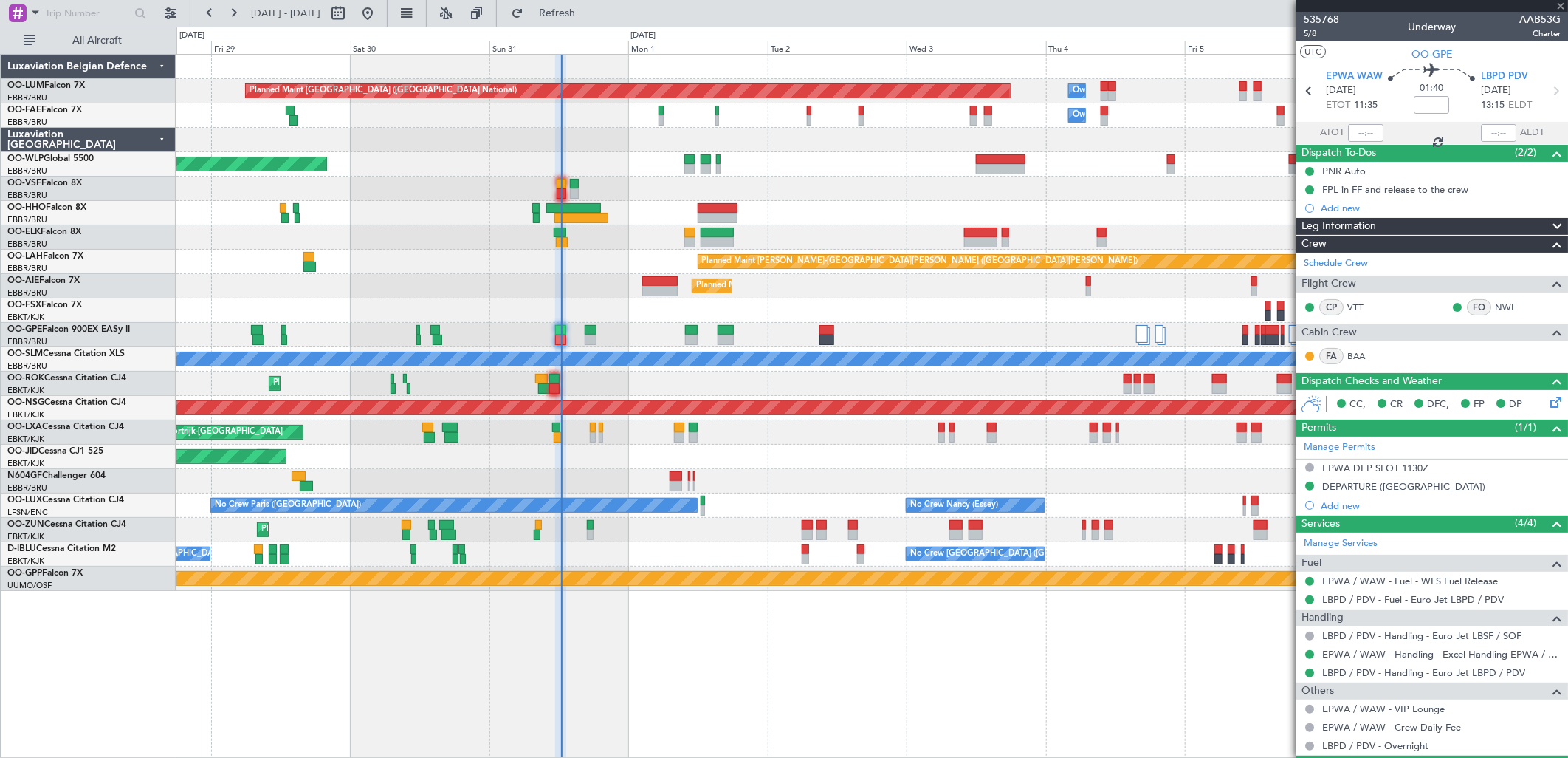
type input "0"
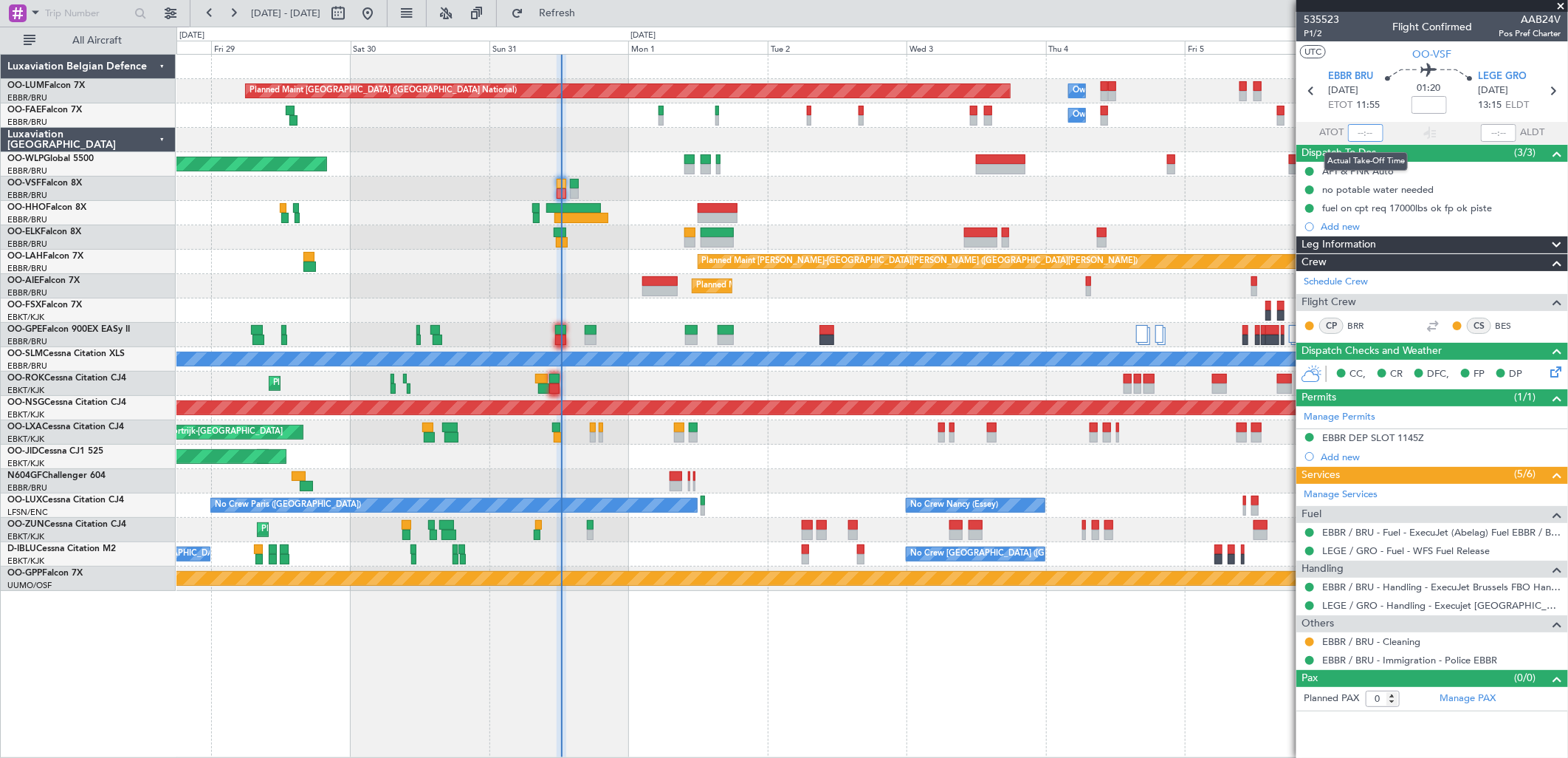
click at [1253, 132] on input "text" at bounding box center [1366, 133] width 36 height 18
type input "12:20"
click at [667, 475] on div at bounding box center [871, 481] width 1391 height 24
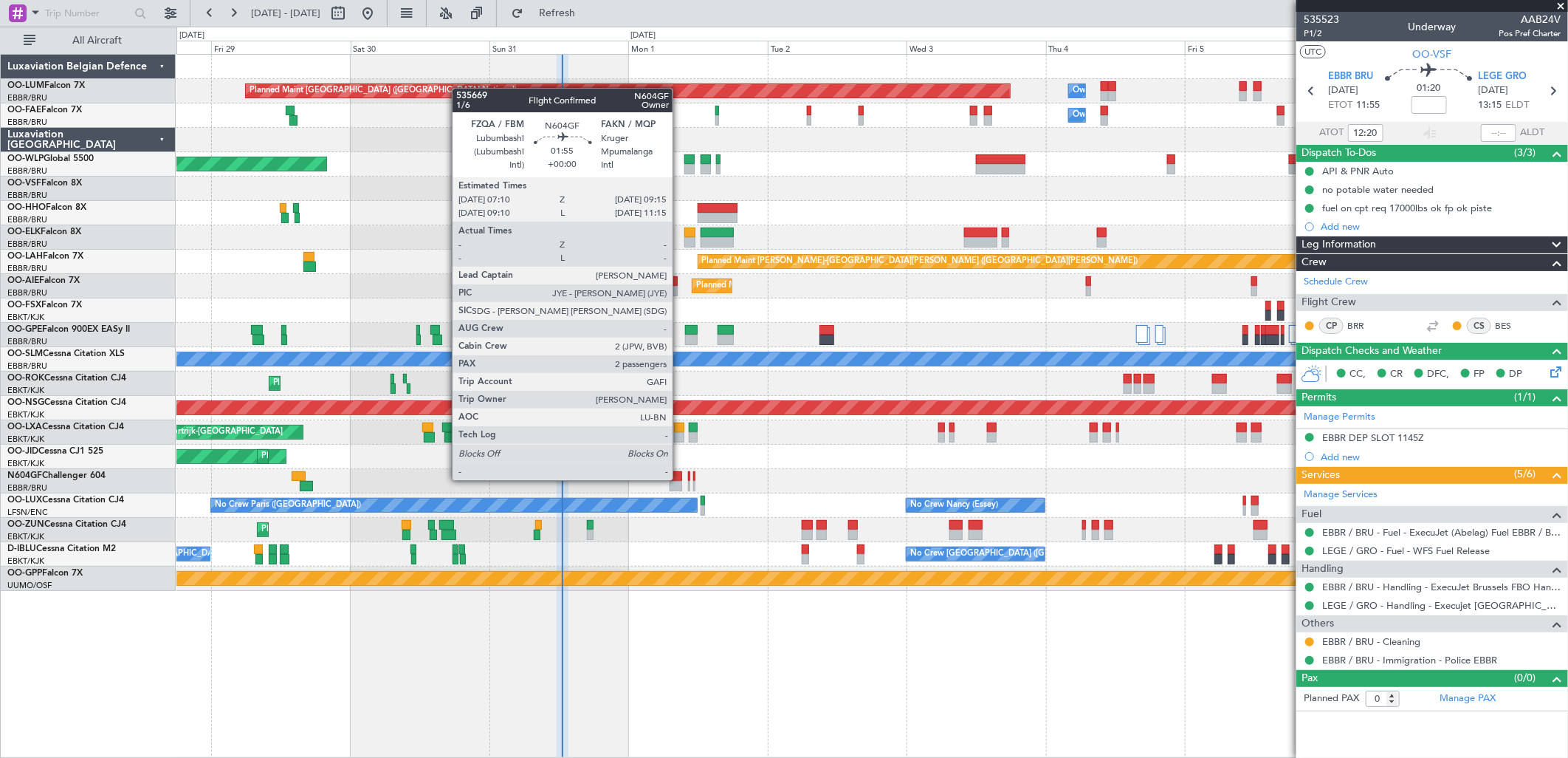
click at [680, 479] on div at bounding box center [676, 477] width 13 height 10
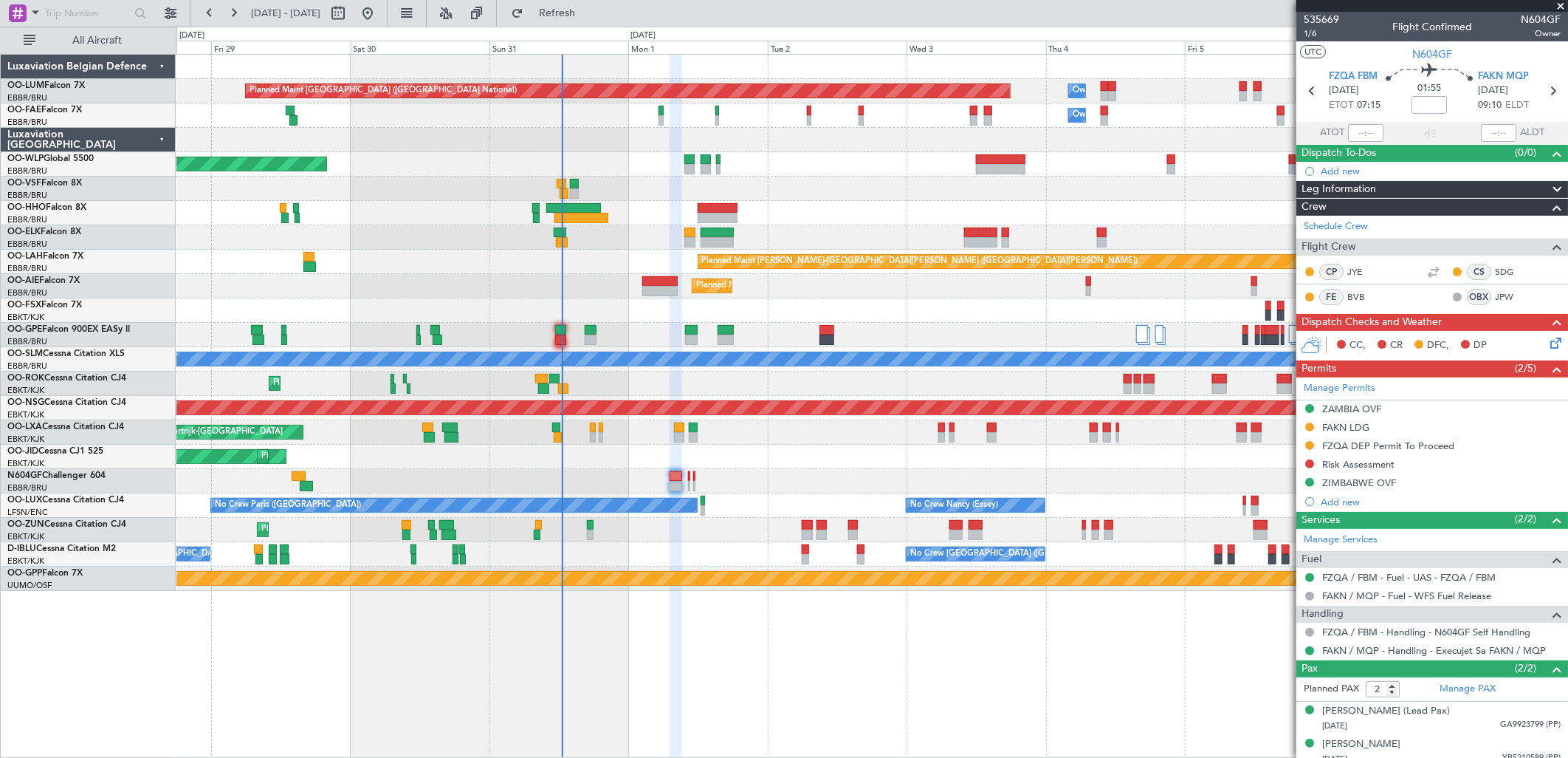
click at [1547, 344] on icon at bounding box center [1553, 341] width 12 height 12
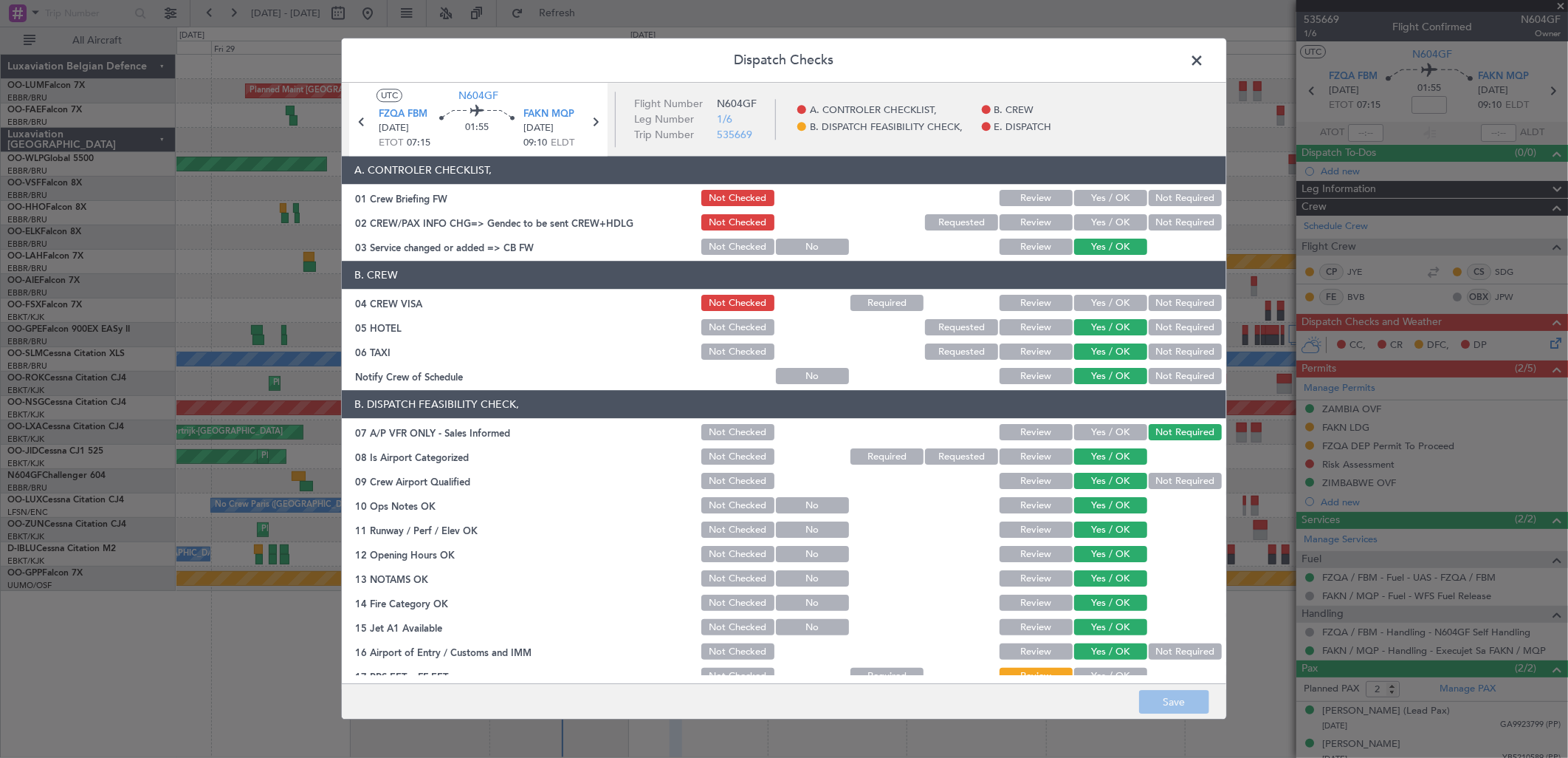
click at [1204, 50] on span at bounding box center [1204, 65] width 0 height 30
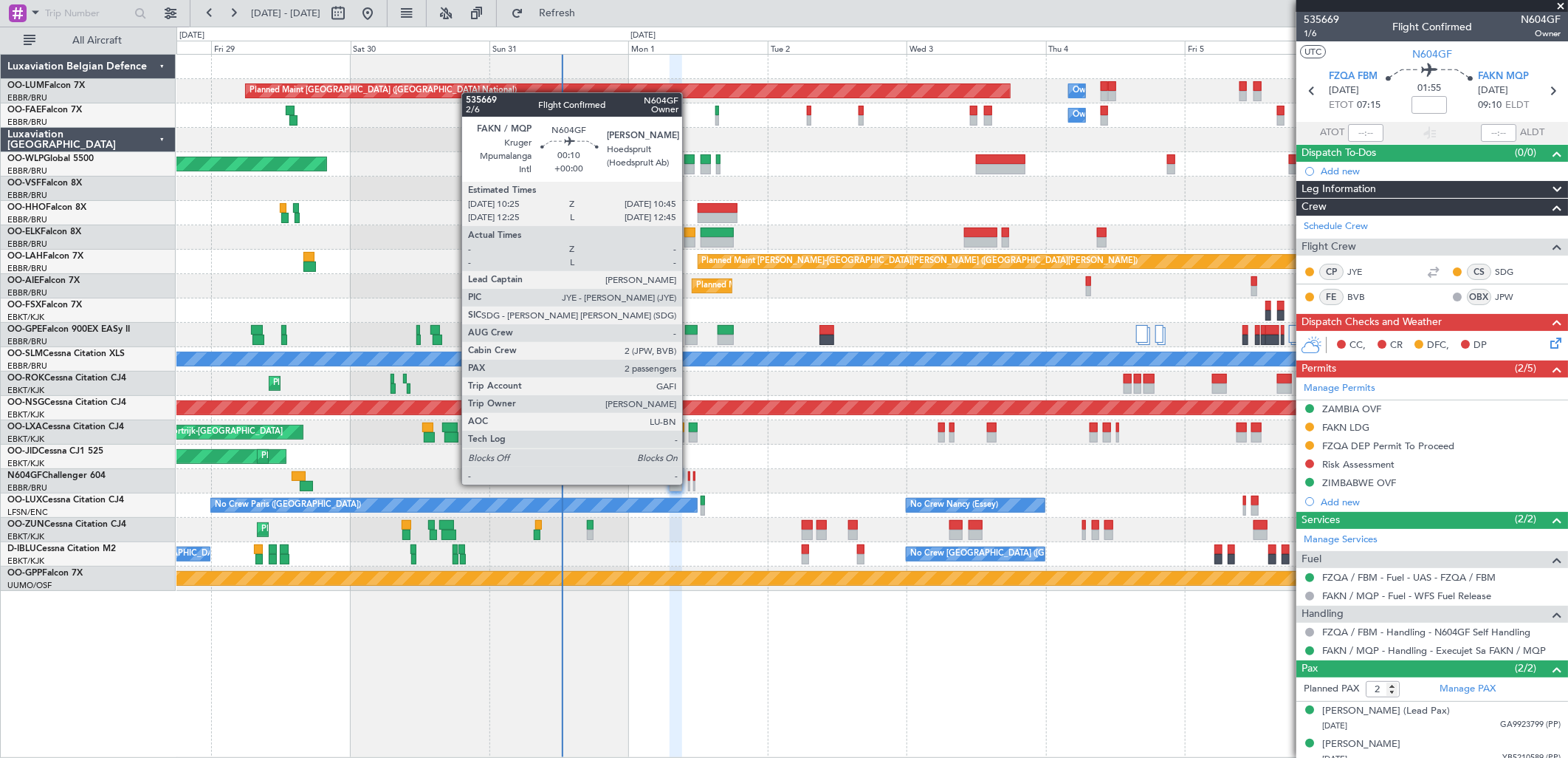
click at [690, 483] on div at bounding box center [689, 486] width 2 height 10
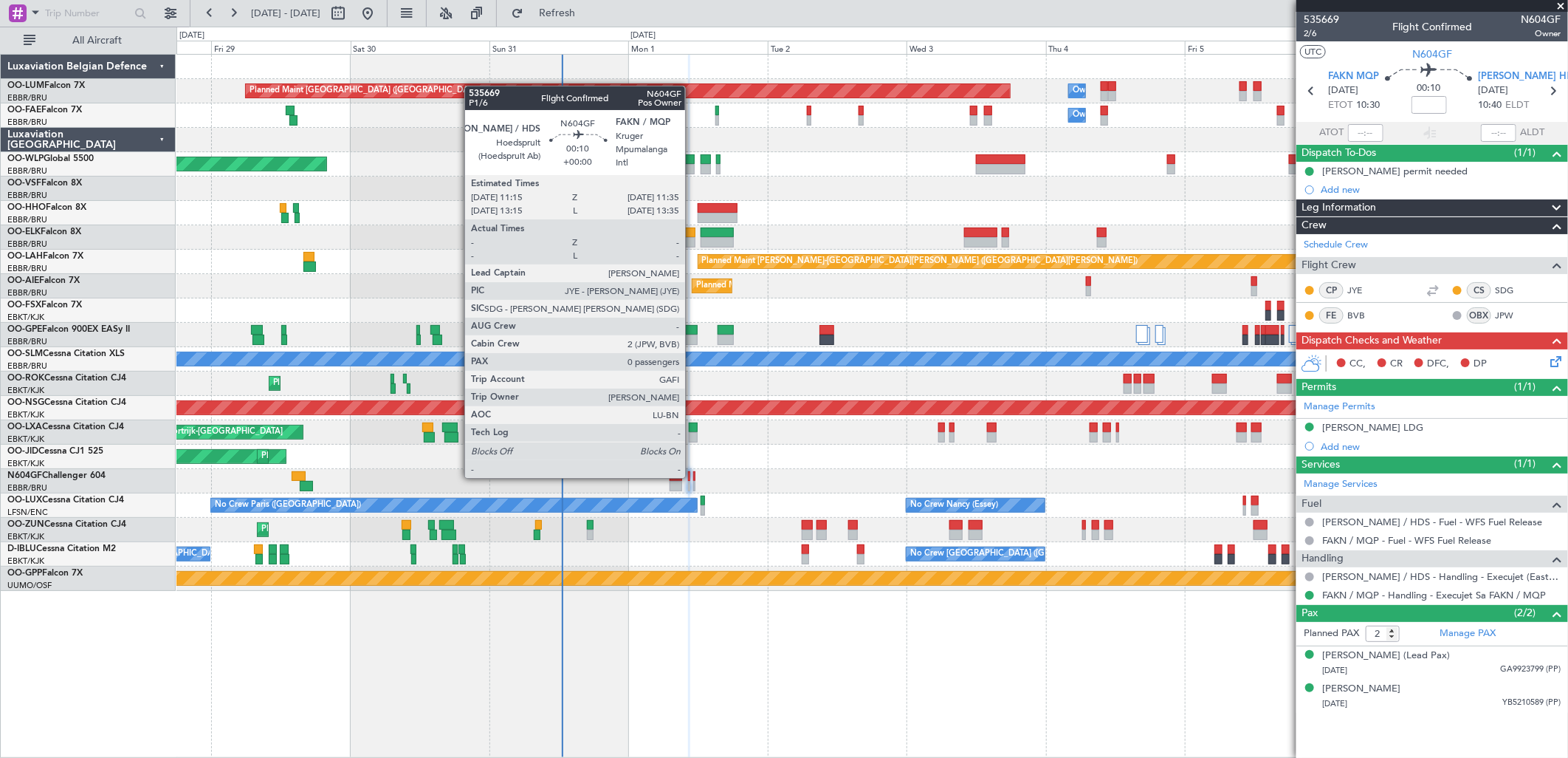
click at [693, 477] on div at bounding box center [694, 477] width 2 height 10
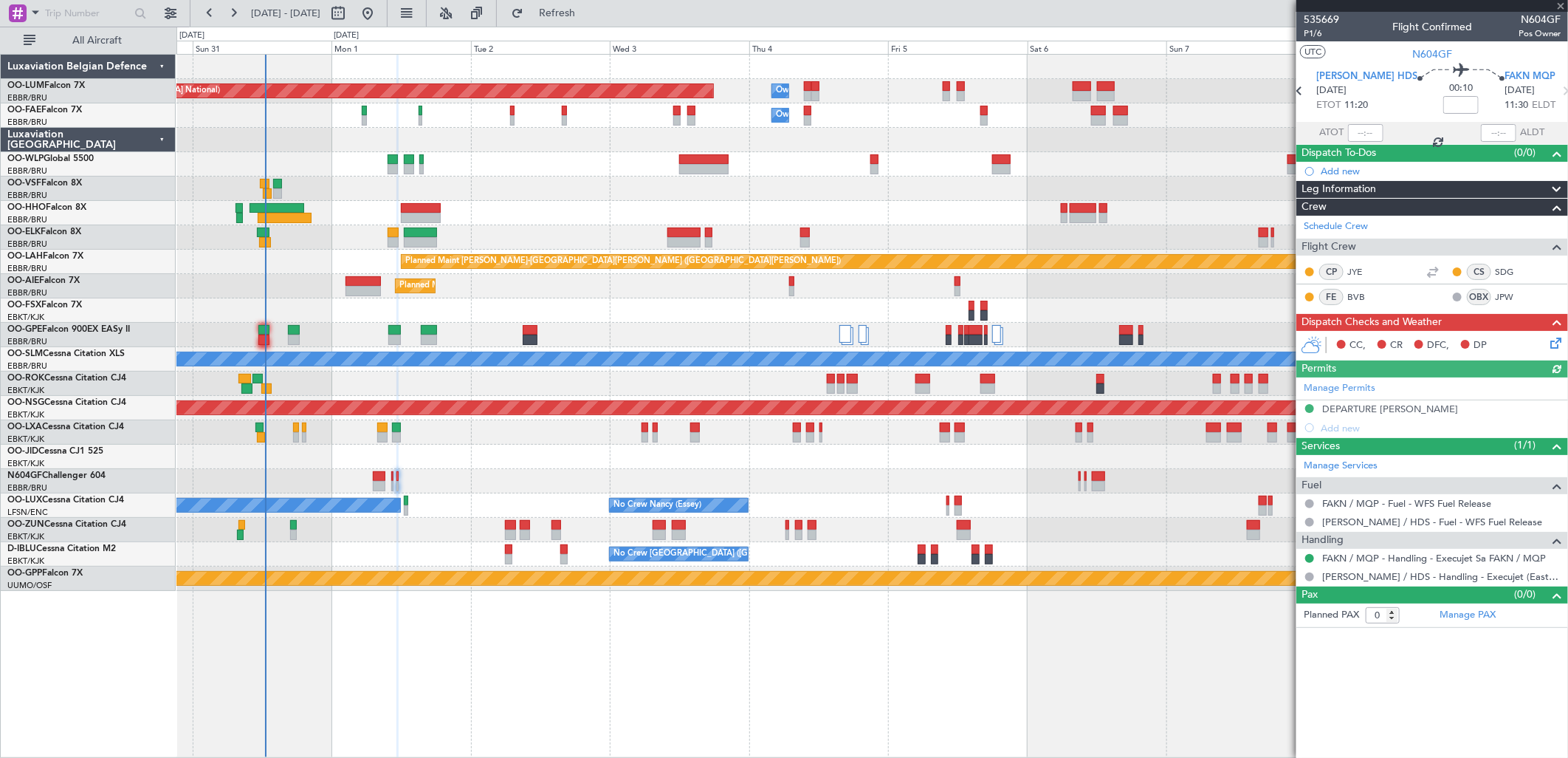
click at [557, 501] on div "Planned Maint Brussels (Brussels National) Owner Melsbroek Air Base Owner Melsb…" at bounding box center [871, 323] width 1391 height 537
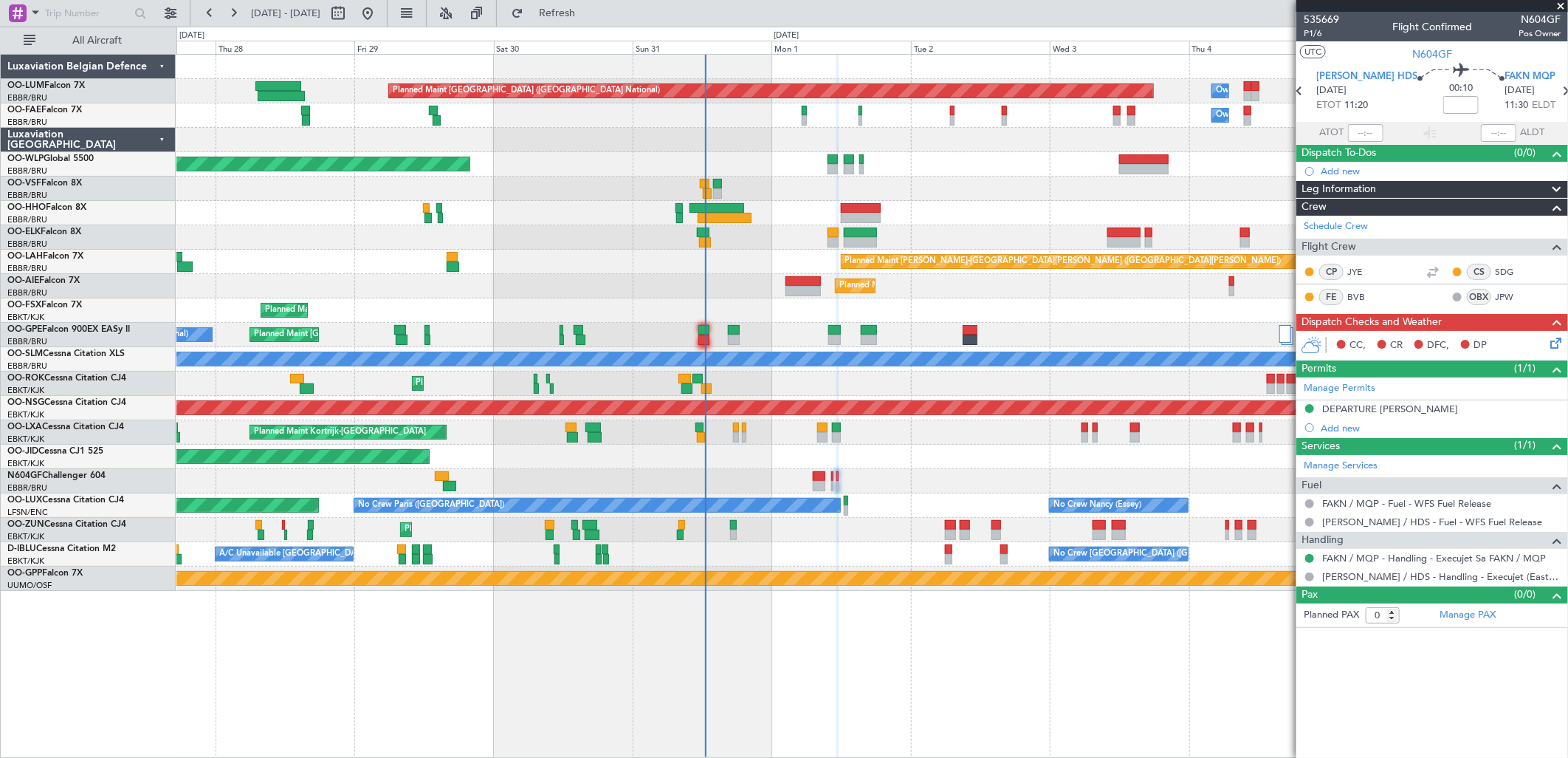
click at [1283, 417] on div "Planned Maint Brussels (Brussels National) Owner Melsbroek Air Base Owner Melsb…" at bounding box center [871, 323] width 1391 height 537
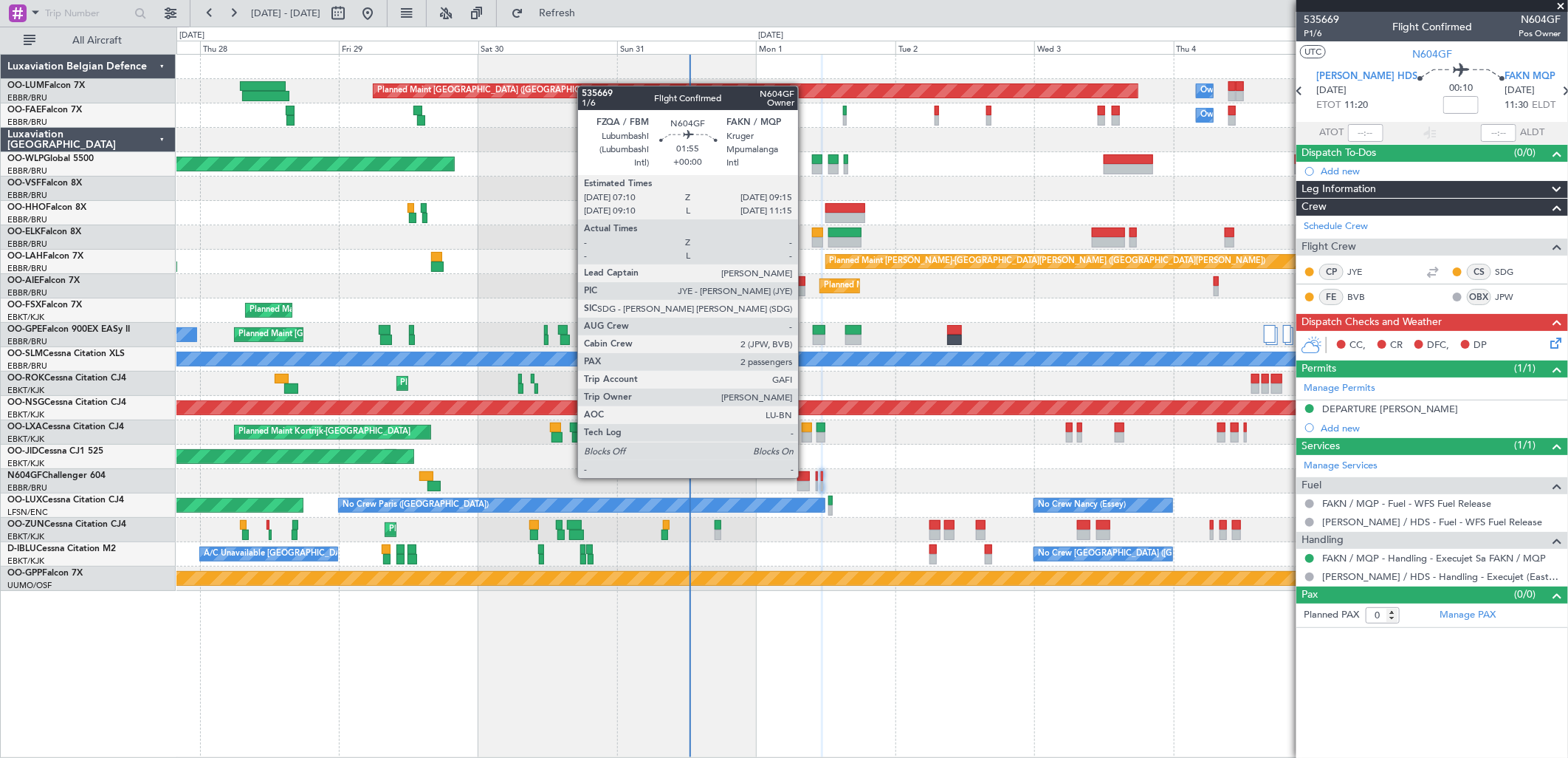
click at [807, 476] on div at bounding box center [803, 477] width 13 height 10
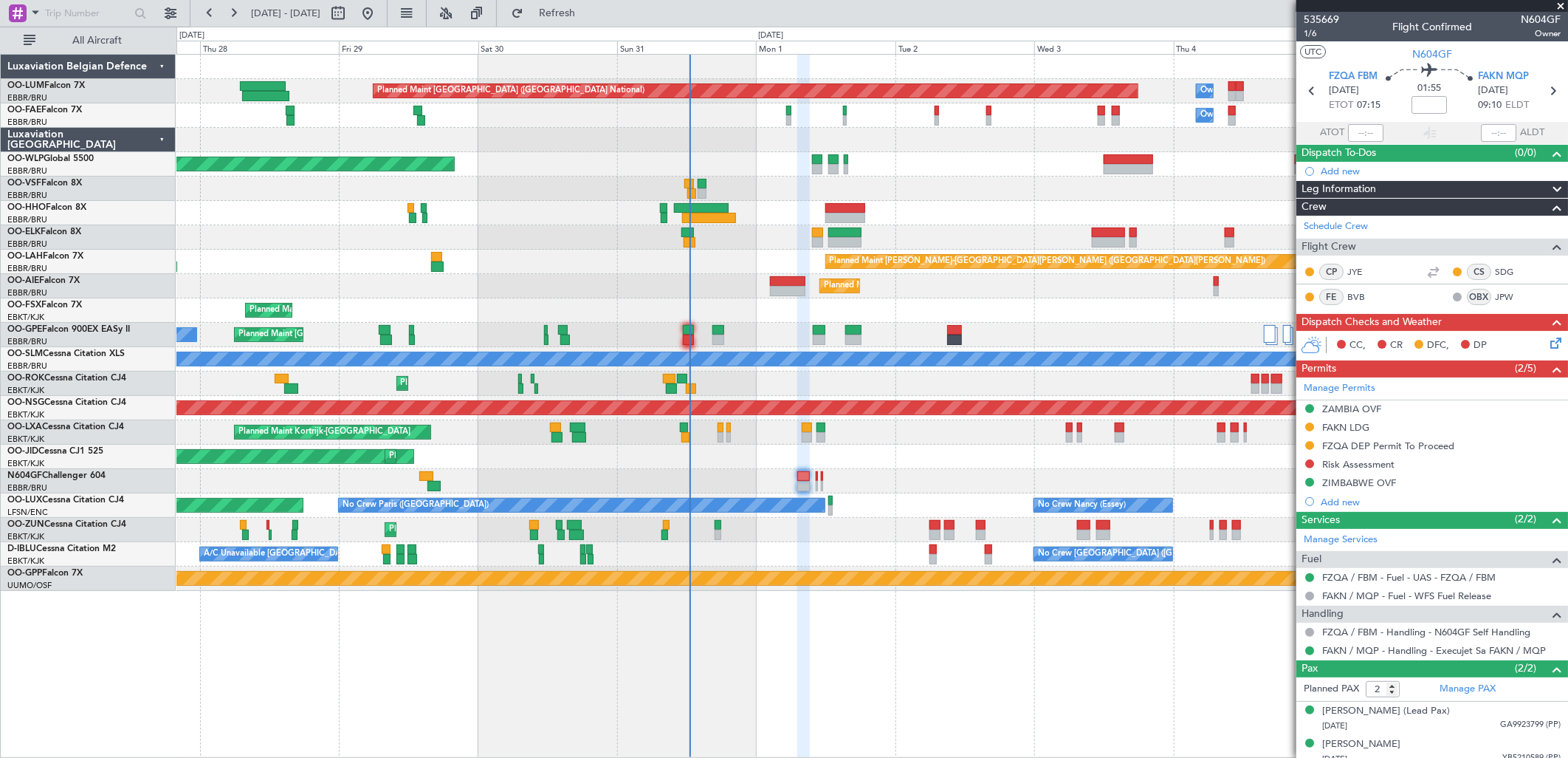
click at [1547, 340] on icon at bounding box center [1553, 341] width 12 height 12
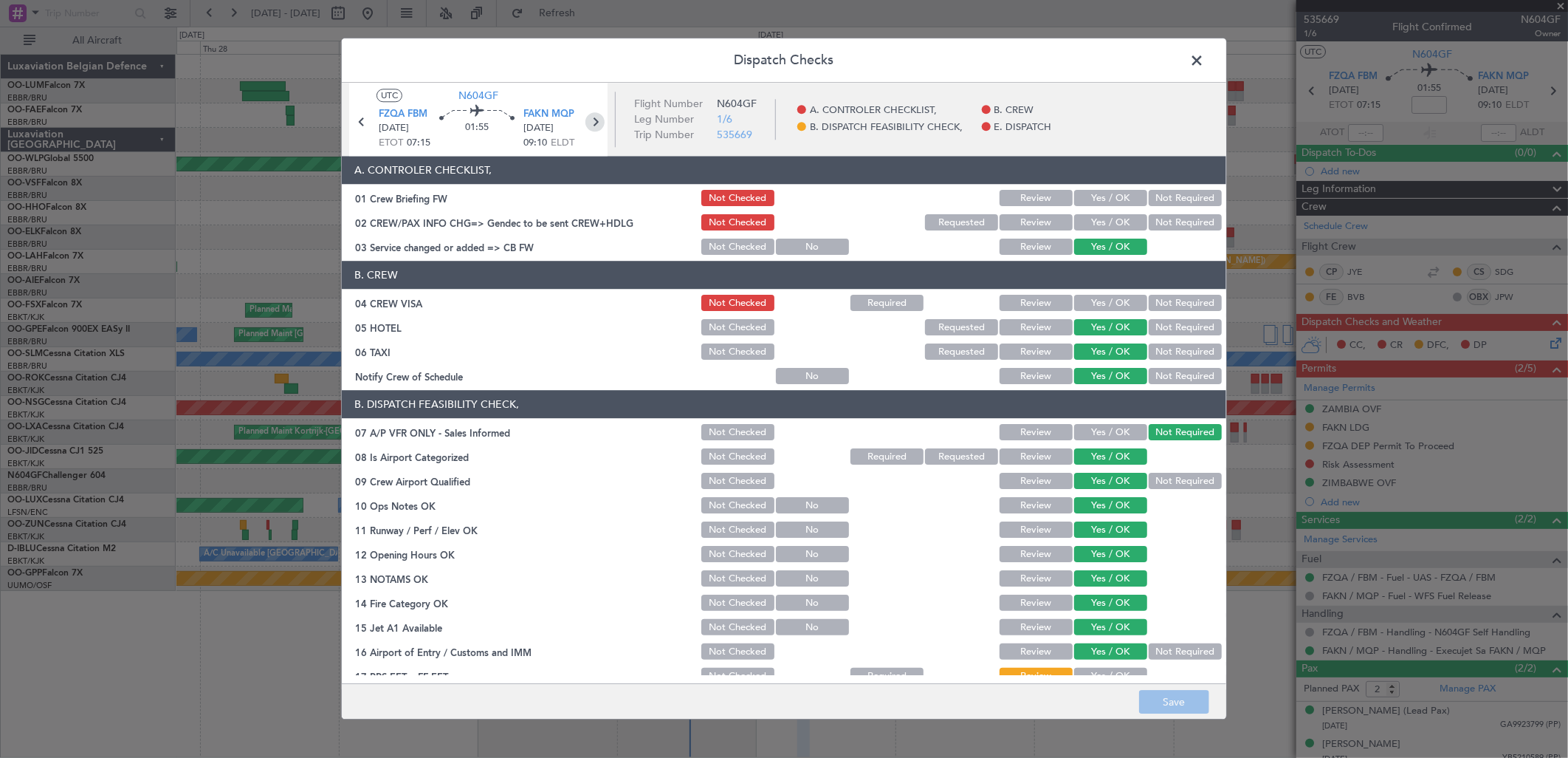
click at [603, 119] on icon at bounding box center [594, 122] width 19 height 19
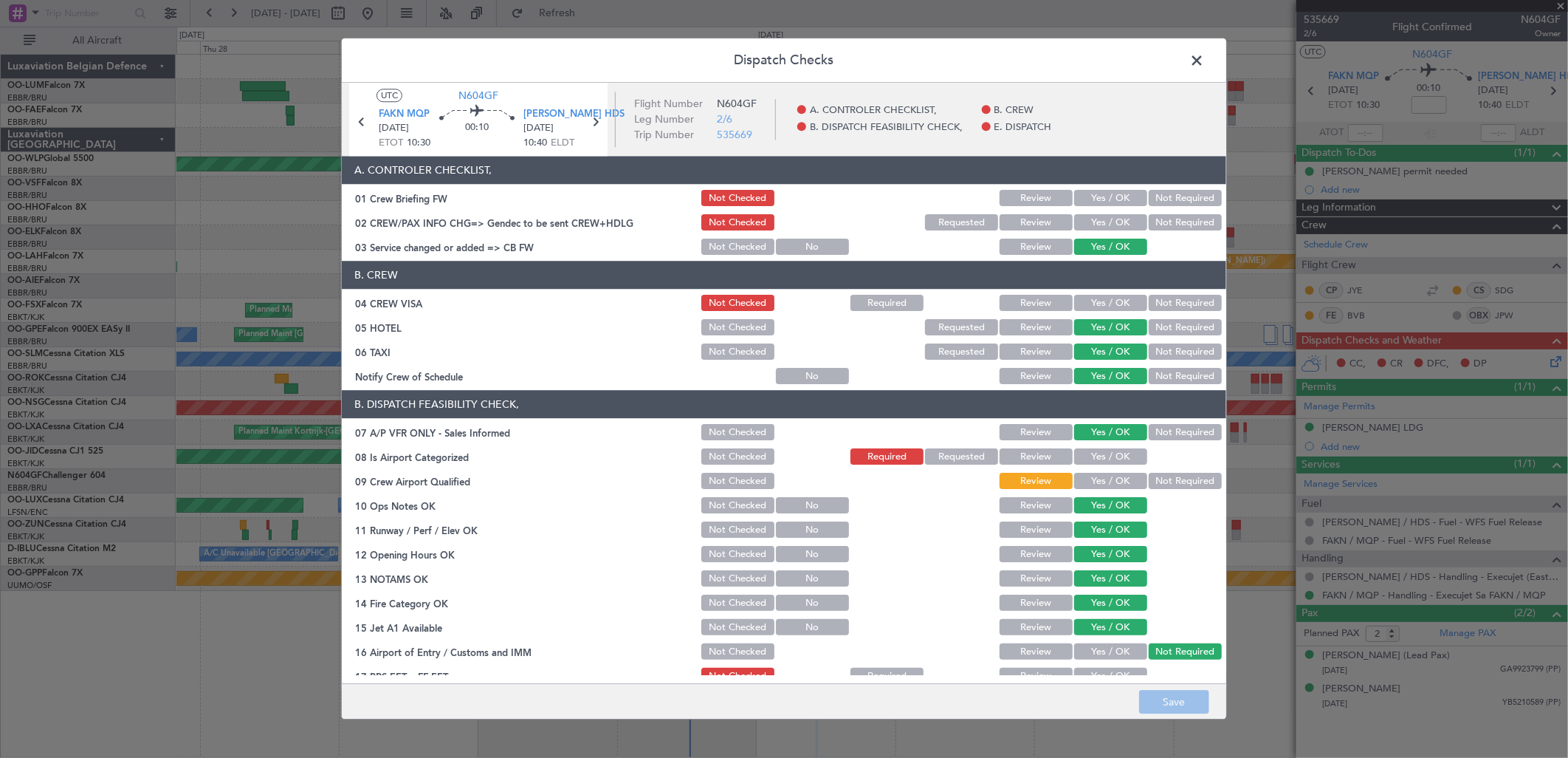
click at [1204, 65] on span at bounding box center [1204, 65] width 0 height 30
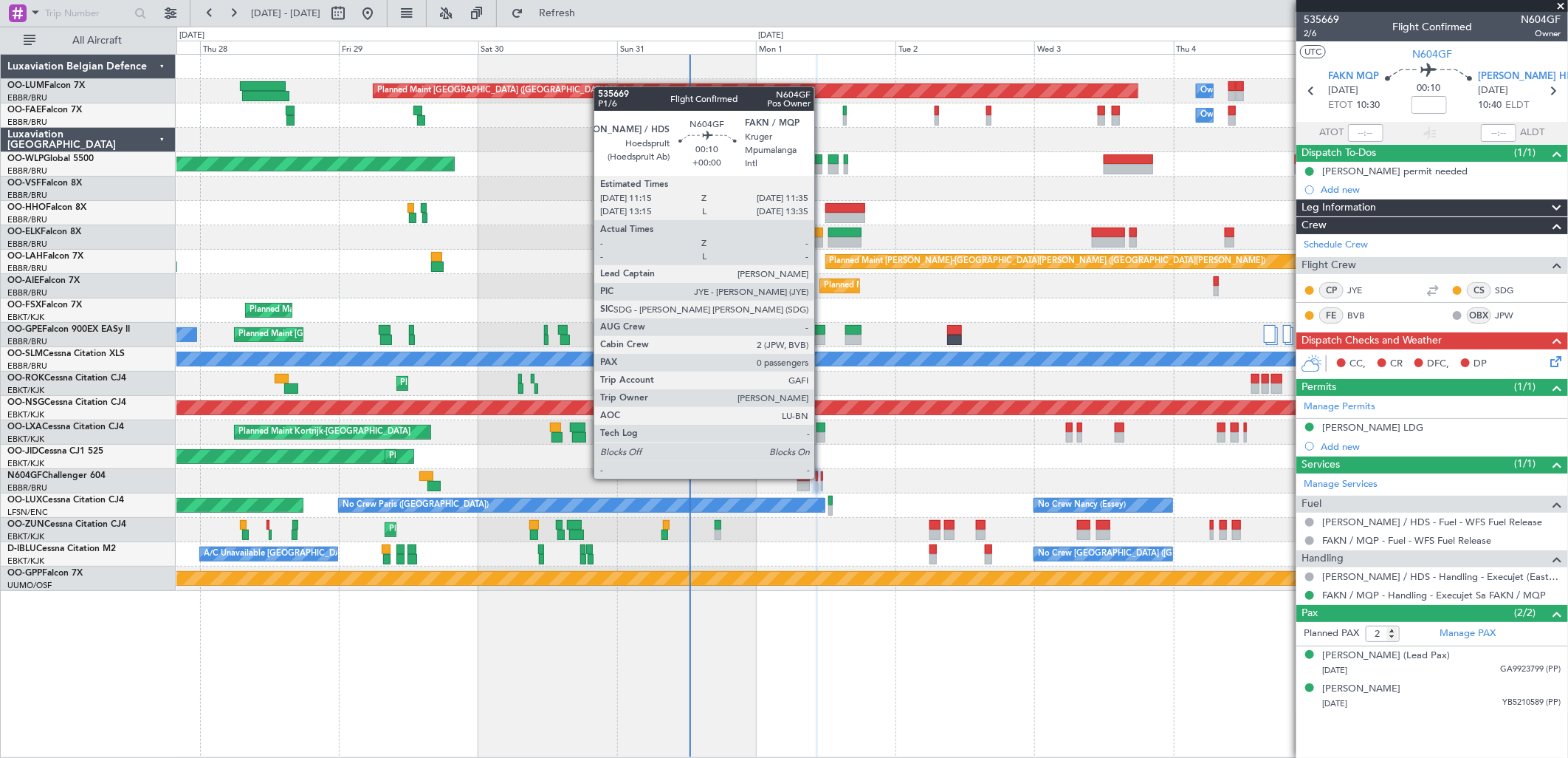
click at [821, 477] on div at bounding box center [822, 477] width 2 height 10
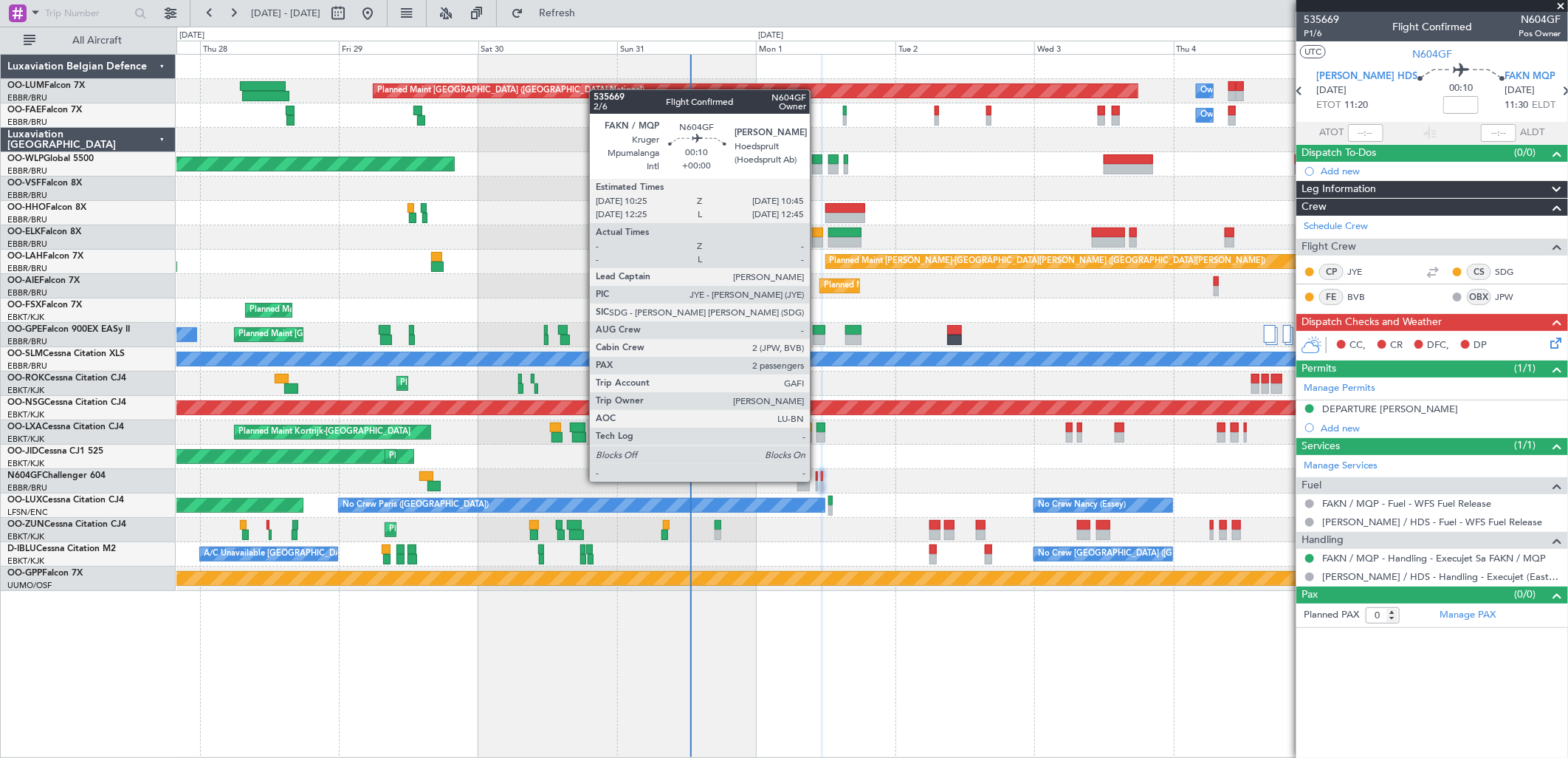
click at [817, 481] on div at bounding box center [816, 486] width 2 height 10
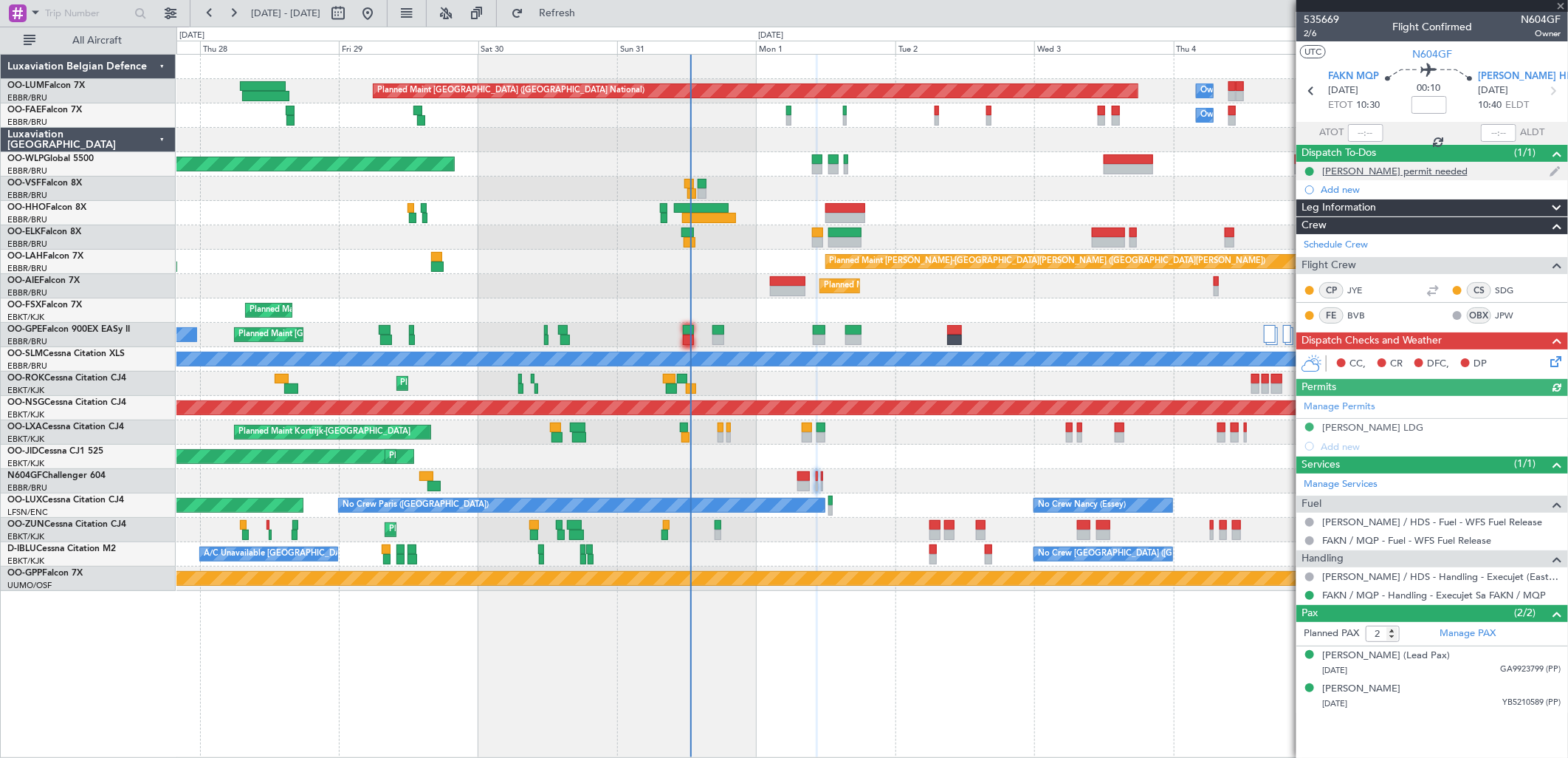
click at [1389, 174] on div "[PERSON_NAME] permit needed" at bounding box center [1396, 171] width 146 height 13
click at [797, 481] on div at bounding box center [803, 486] width 13 height 10
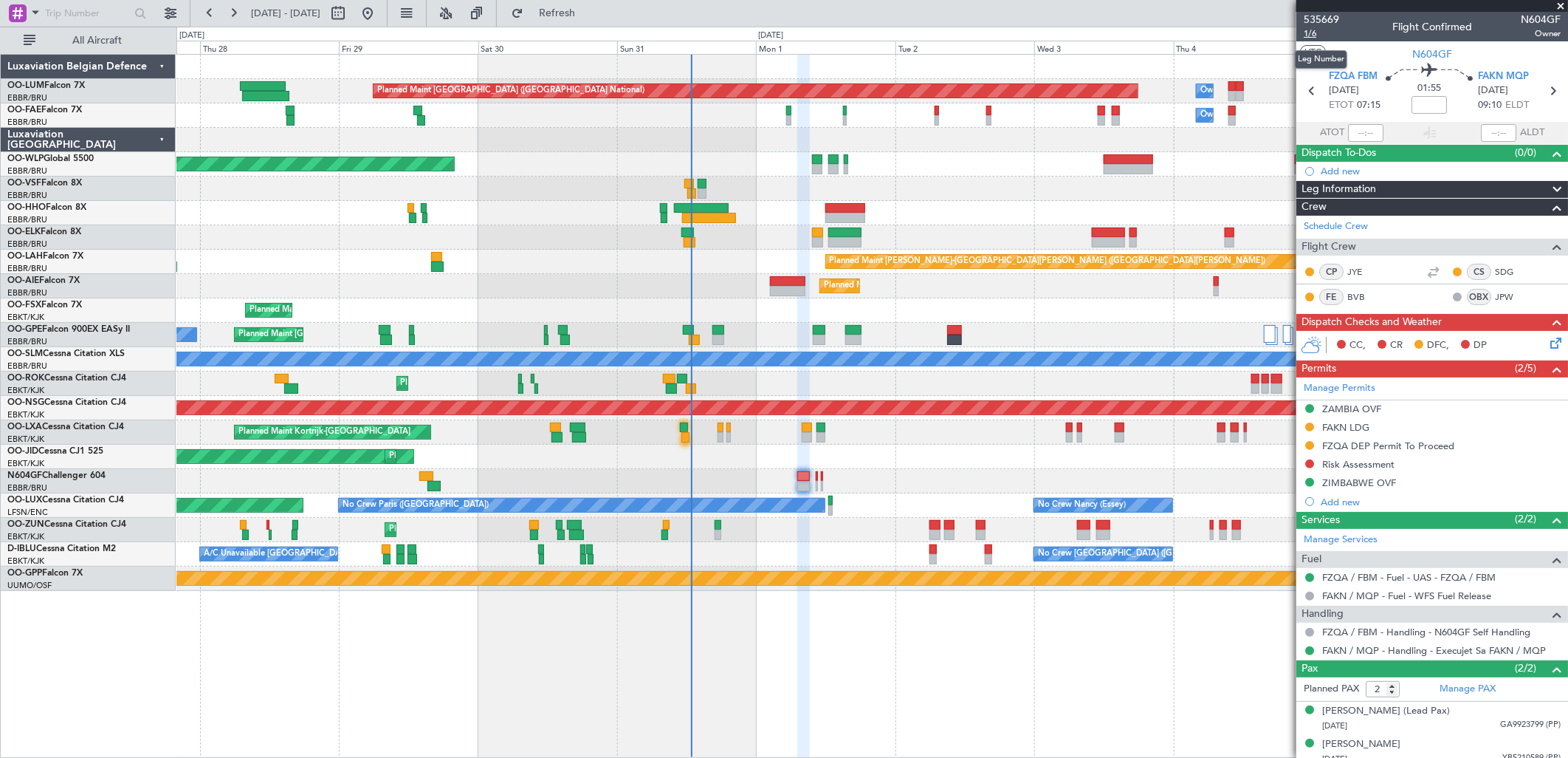
click at [1316, 34] on span "1/6" at bounding box center [1322, 33] width 36 height 13
click at [588, 13] on span "Refresh" at bounding box center [557, 13] width 62 height 10
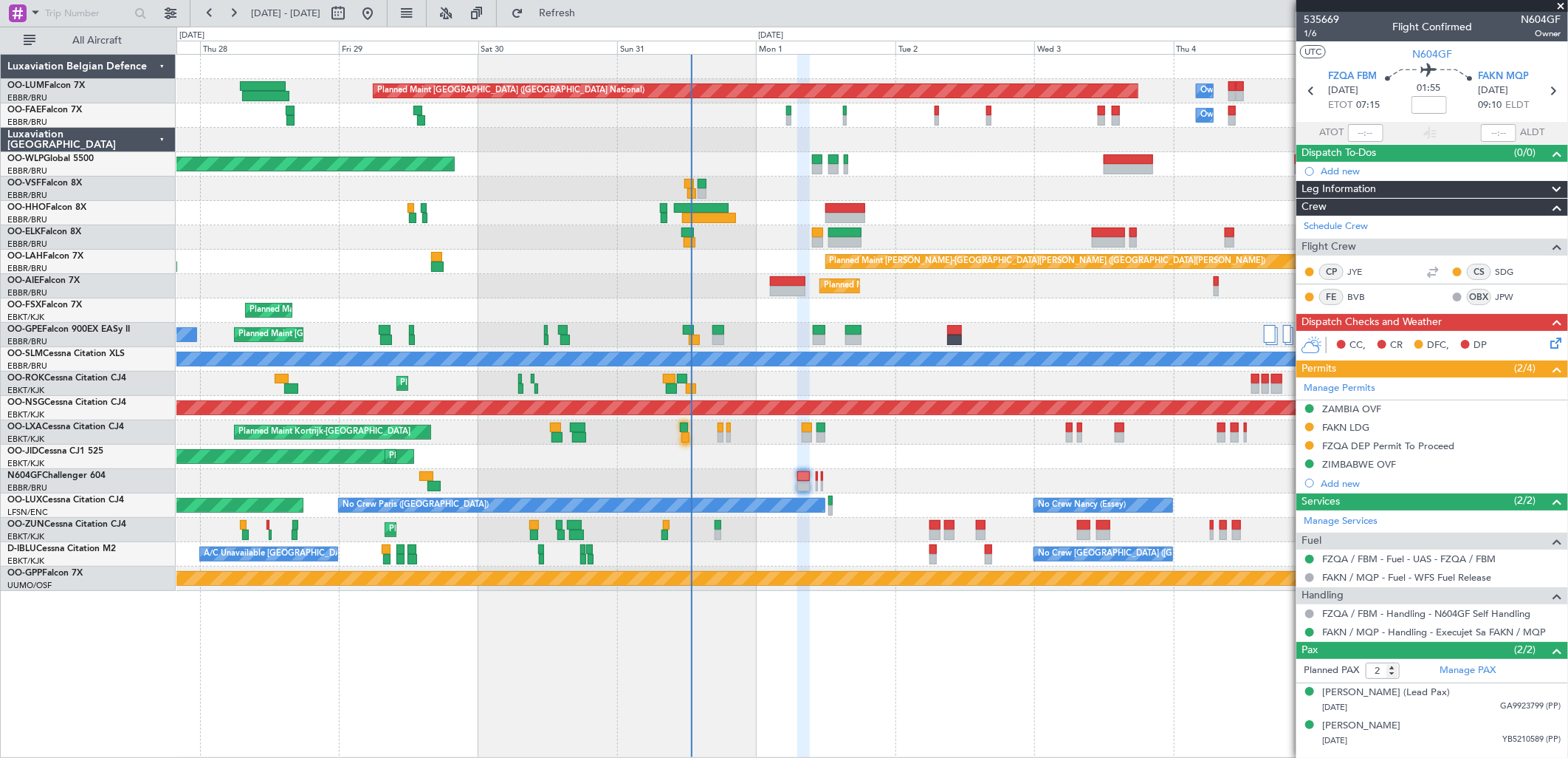
click at [1553, 342] on icon at bounding box center [1553, 341] width 12 height 12
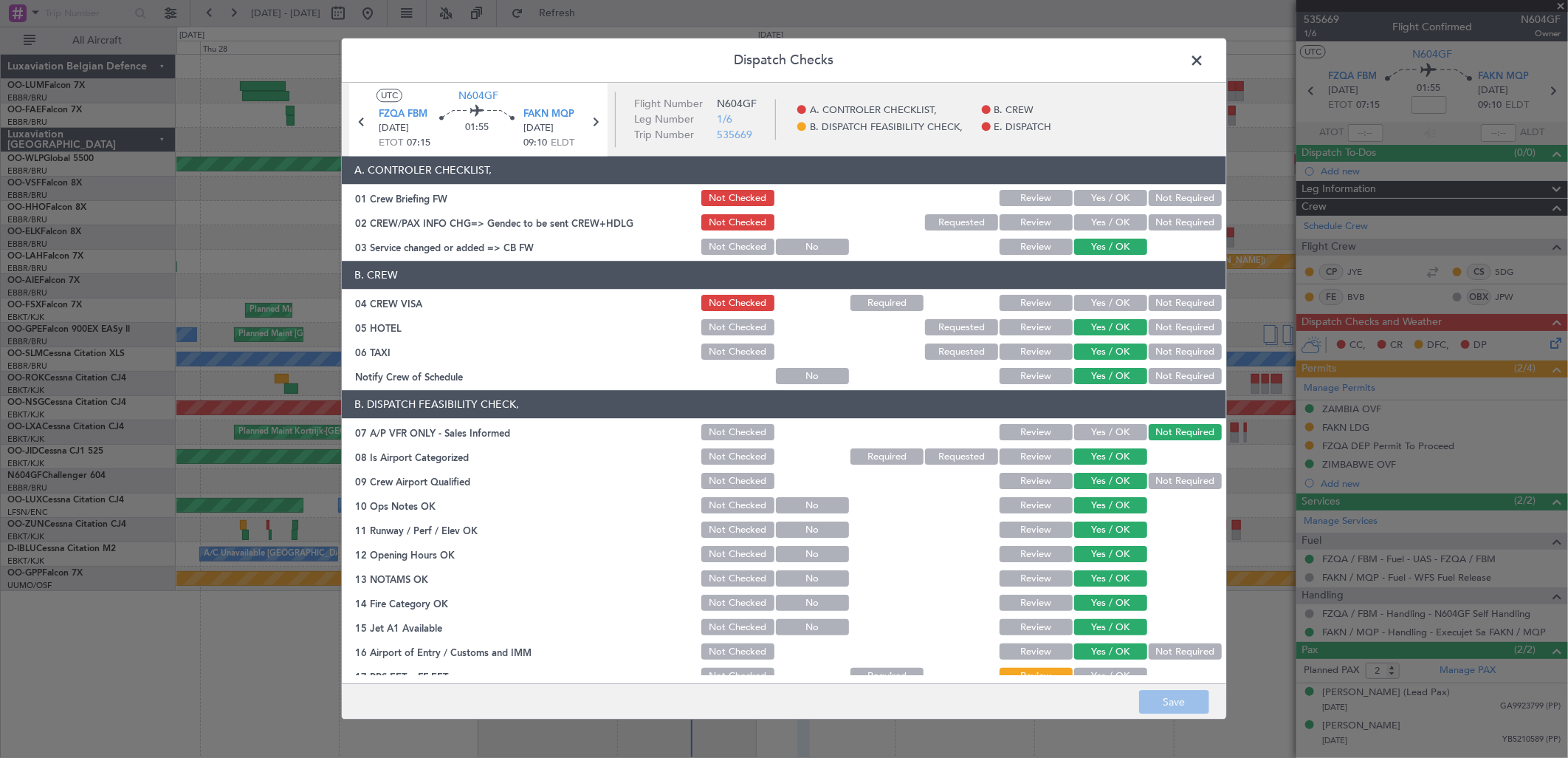
scroll to position [144, 0]
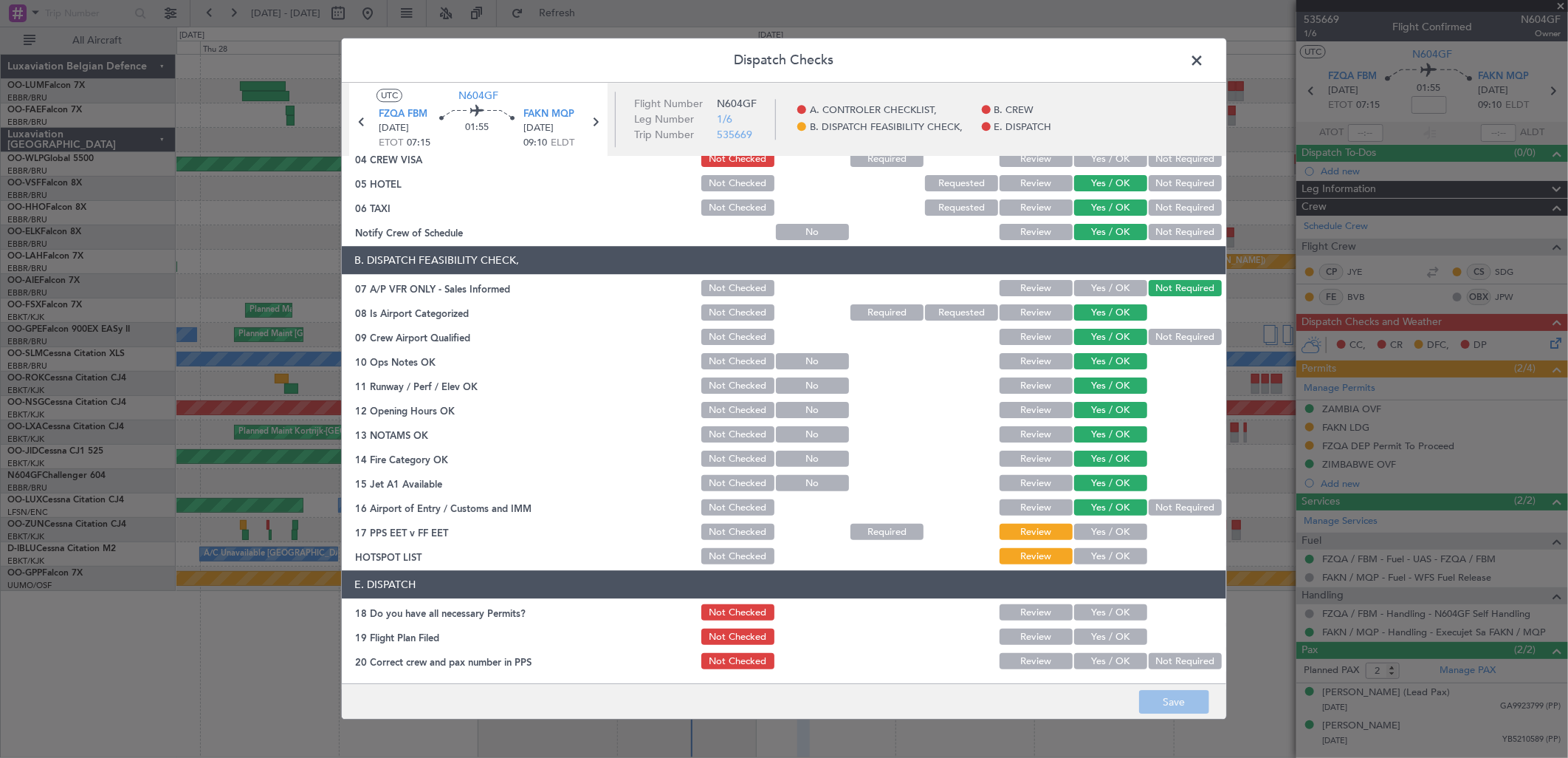
click at [1098, 551] on button "Yes / OK" at bounding box center [1110, 557] width 73 height 16
click at [1091, 529] on button "Yes / OK" at bounding box center [1110, 533] width 73 height 16
click at [1103, 663] on button "Yes / OK" at bounding box center [1110, 661] width 73 height 16
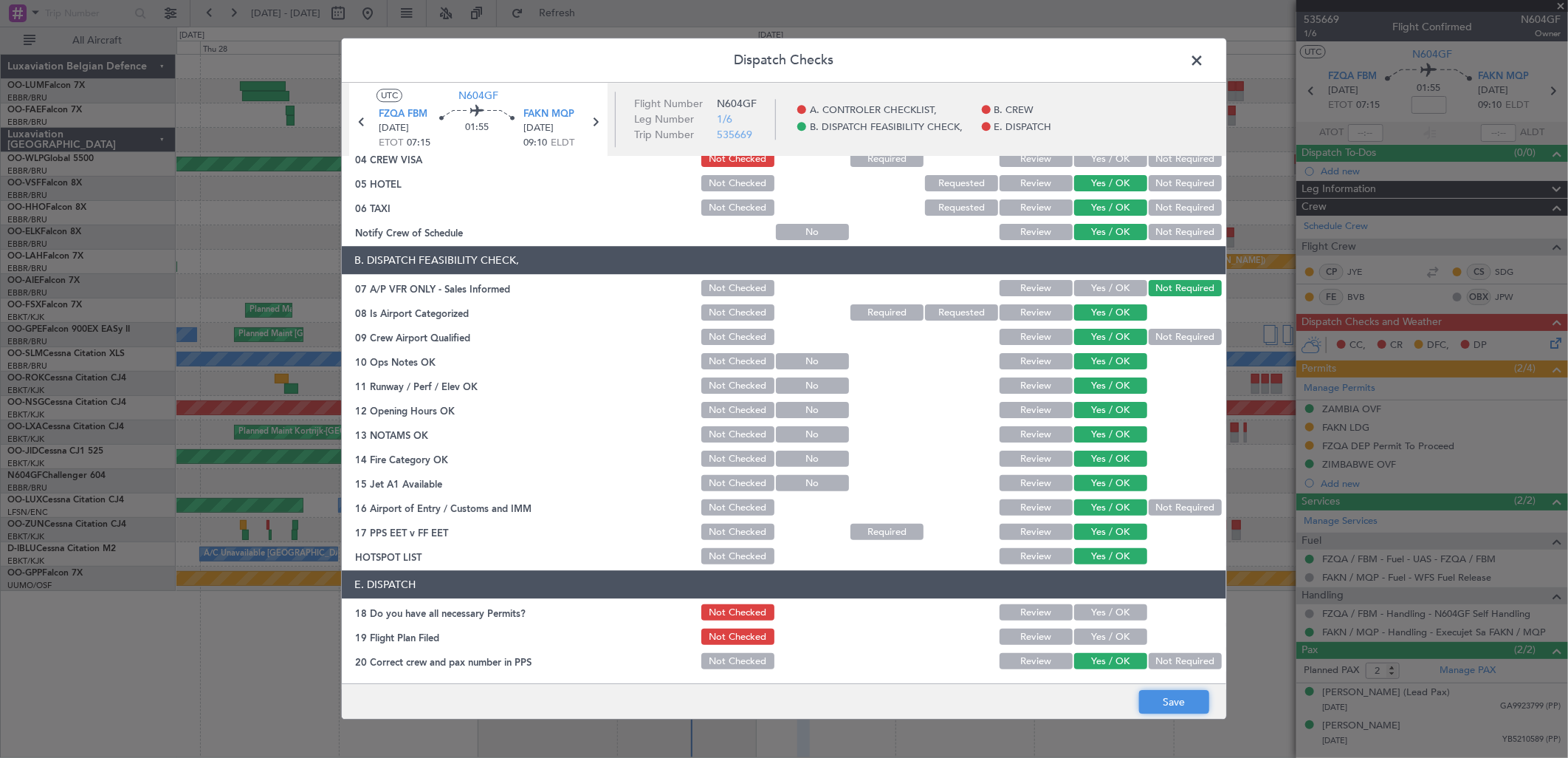
click at [1156, 713] on button "Save" at bounding box center [1174, 703] width 70 height 24
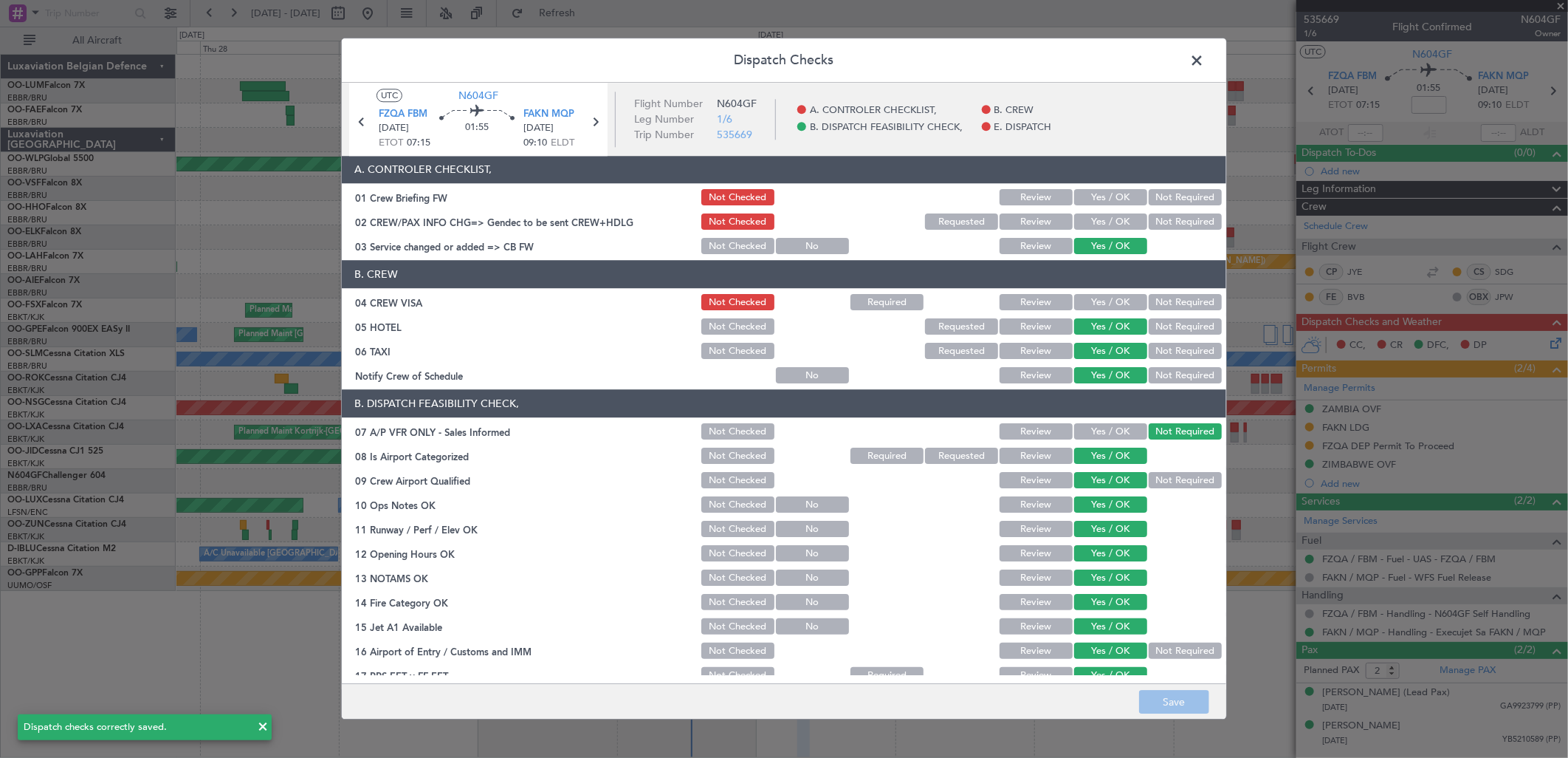
scroll to position [0, 0]
click at [1112, 301] on button "Yes / OK" at bounding box center [1110, 303] width 73 height 16
click at [1163, 706] on button "Save" at bounding box center [1174, 703] width 70 height 24
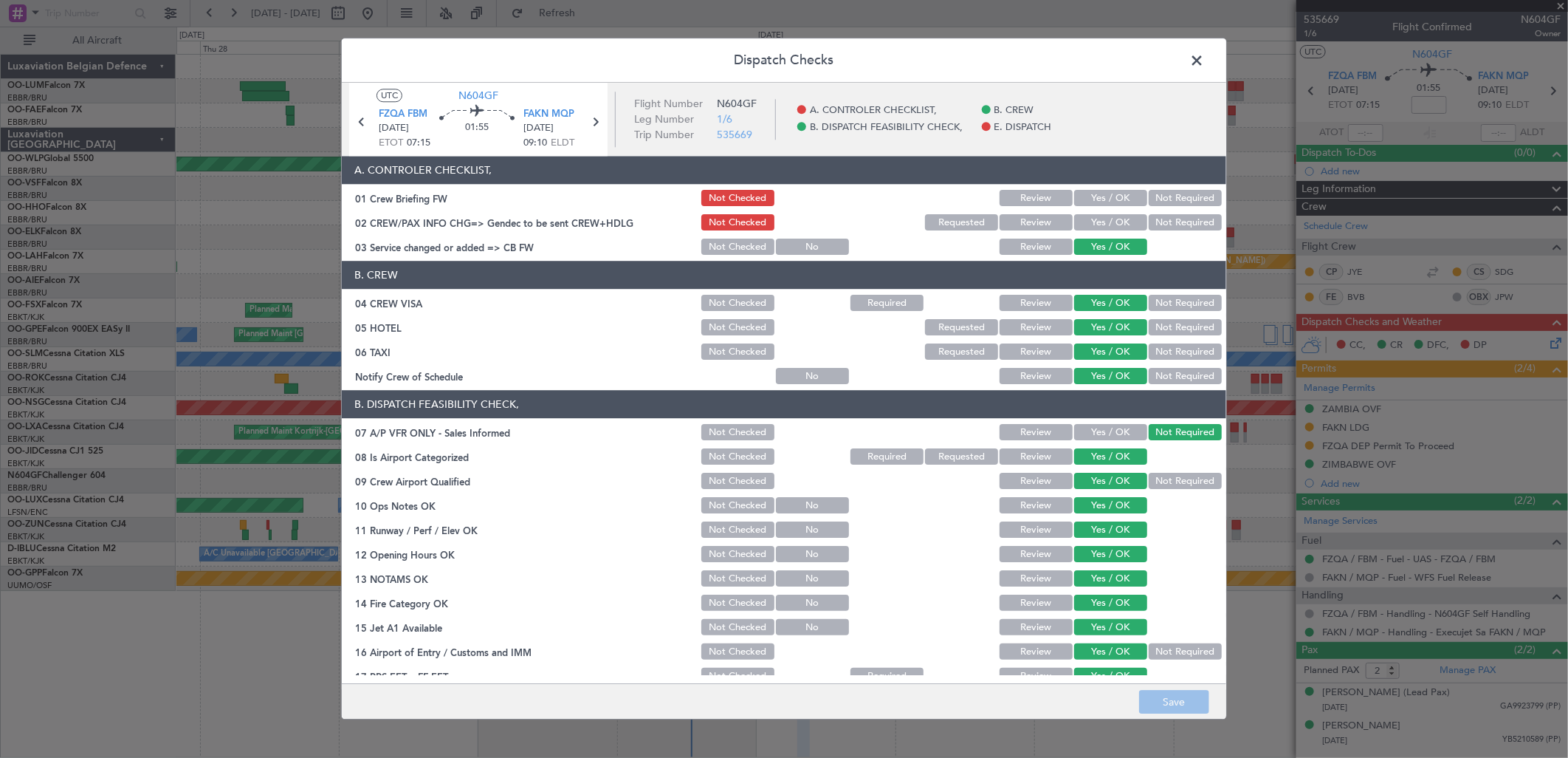
click at [1204, 63] on span at bounding box center [1204, 65] width 0 height 30
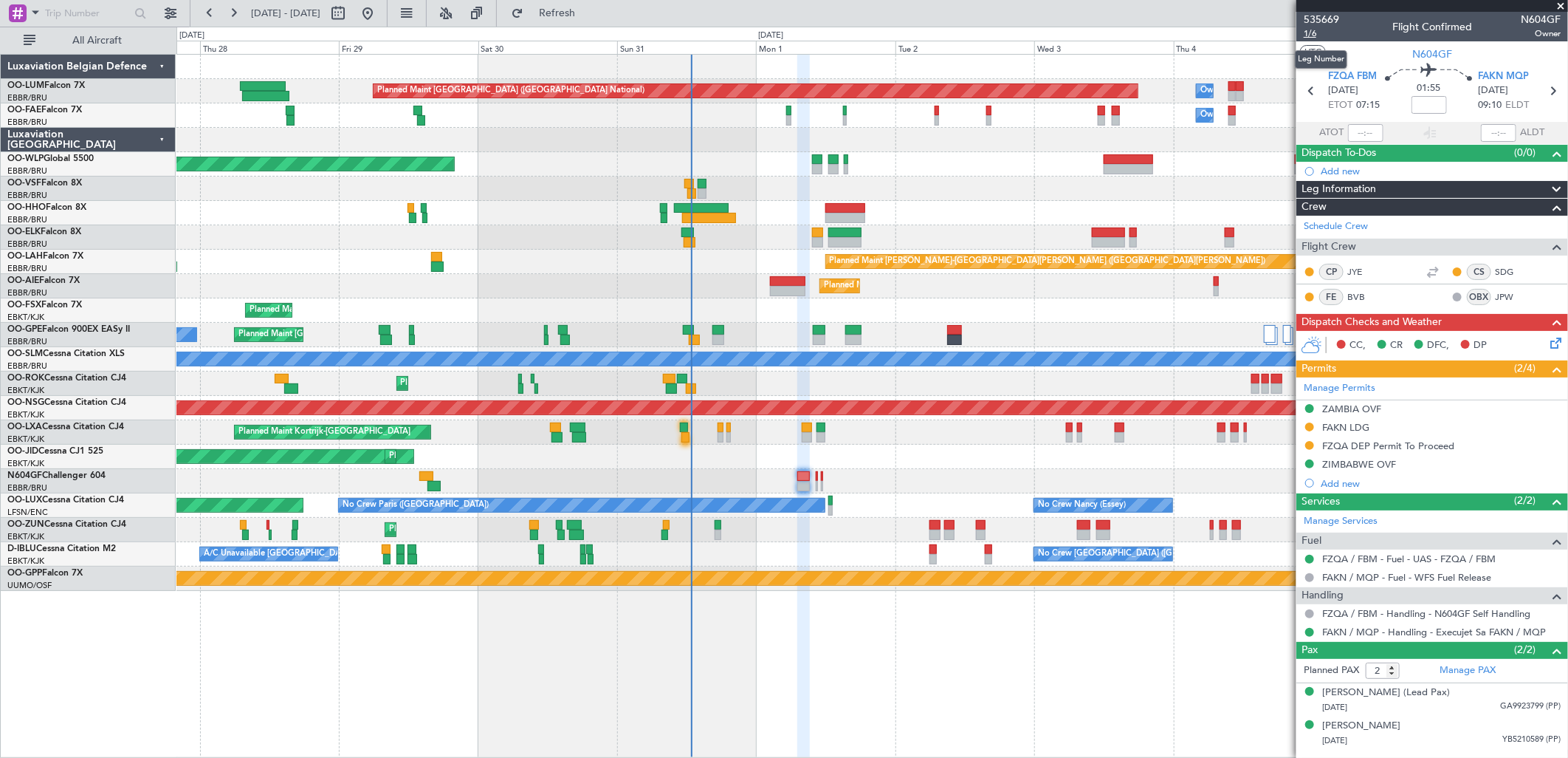
click at [1320, 33] on span "1/6" at bounding box center [1322, 33] width 36 height 13
click at [1559, 336] on icon at bounding box center [1553, 341] width 12 height 12
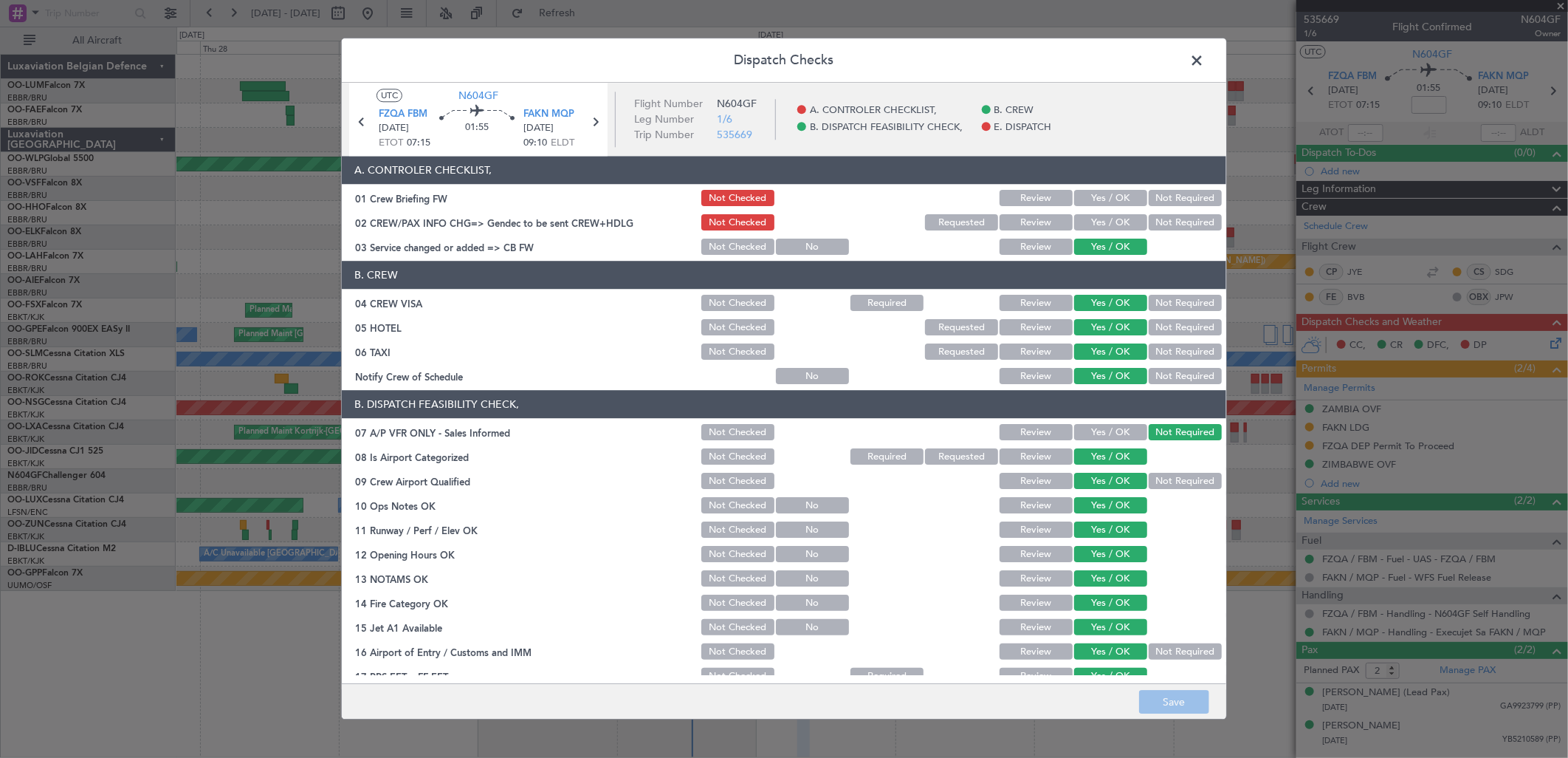
click at [1090, 223] on button "Yes / OK" at bounding box center [1110, 223] width 73 height 16
click at [1157, 692] on button "Save" at bounding box center [1174, 703] width 70 height 24
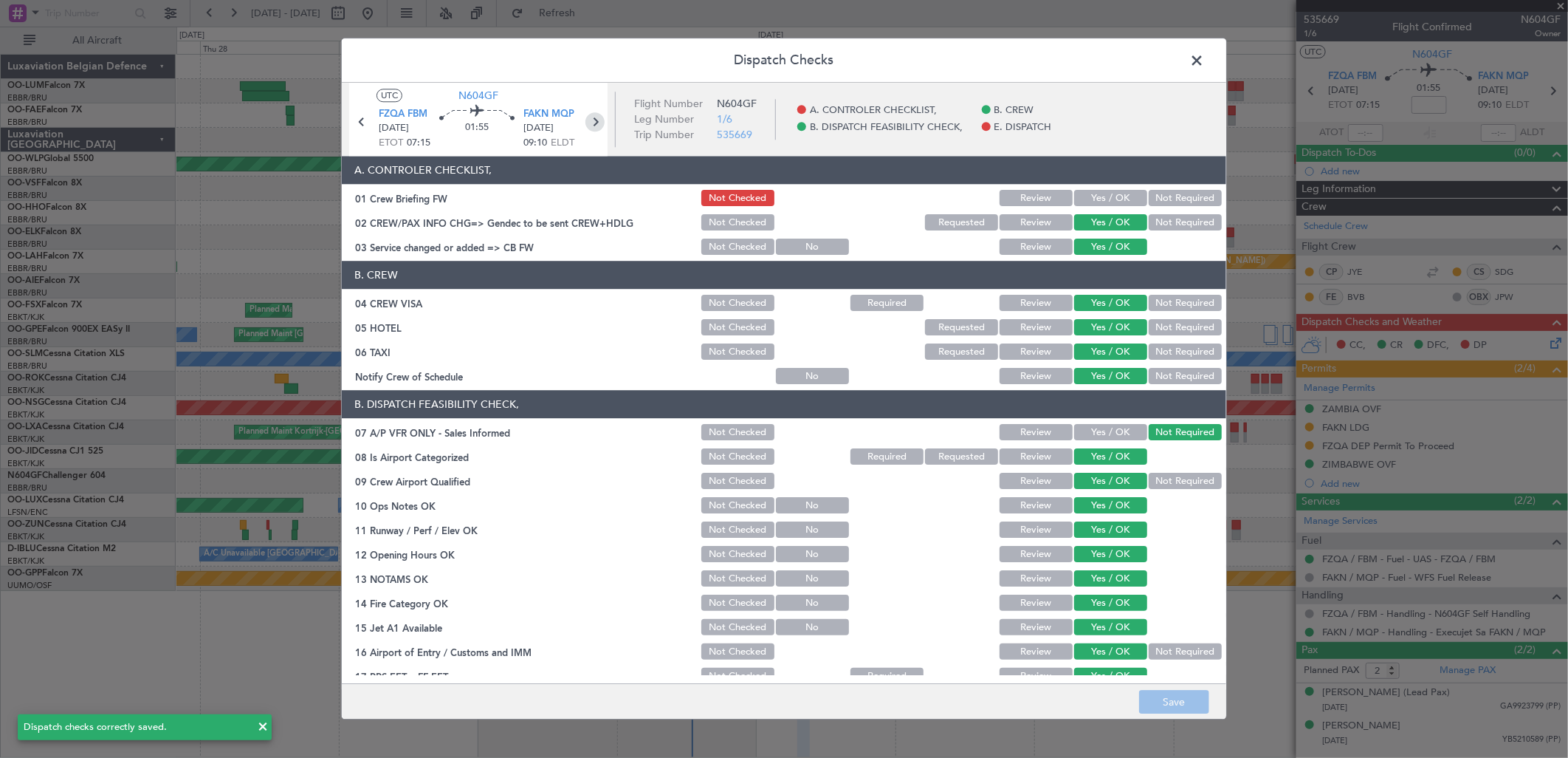
click at [596, 127] on icon at bounding box center [594, 122] width 19 height 19
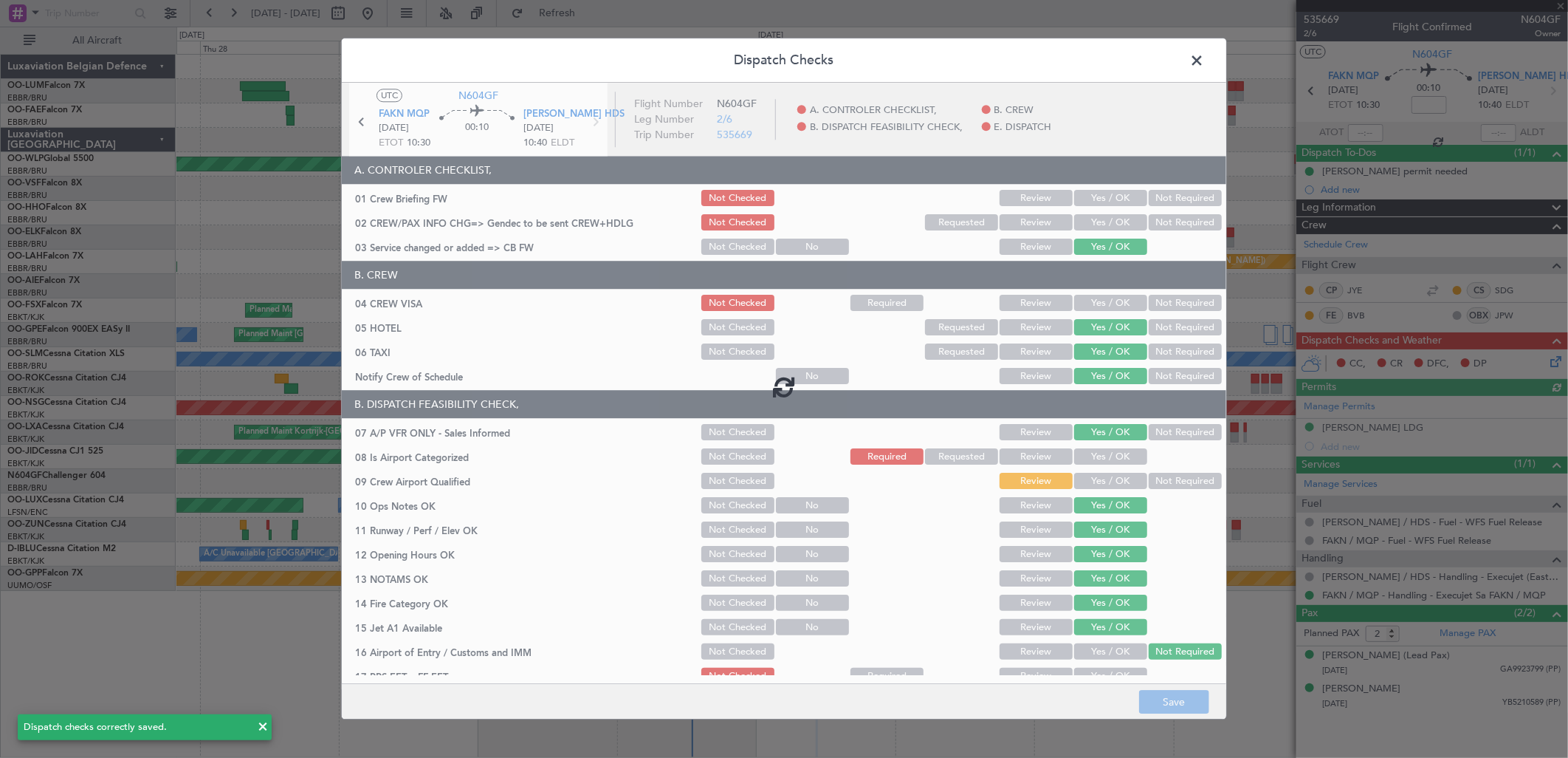
click at [1100, 225] on div at bounding box center [784, 386] width 884 height 606
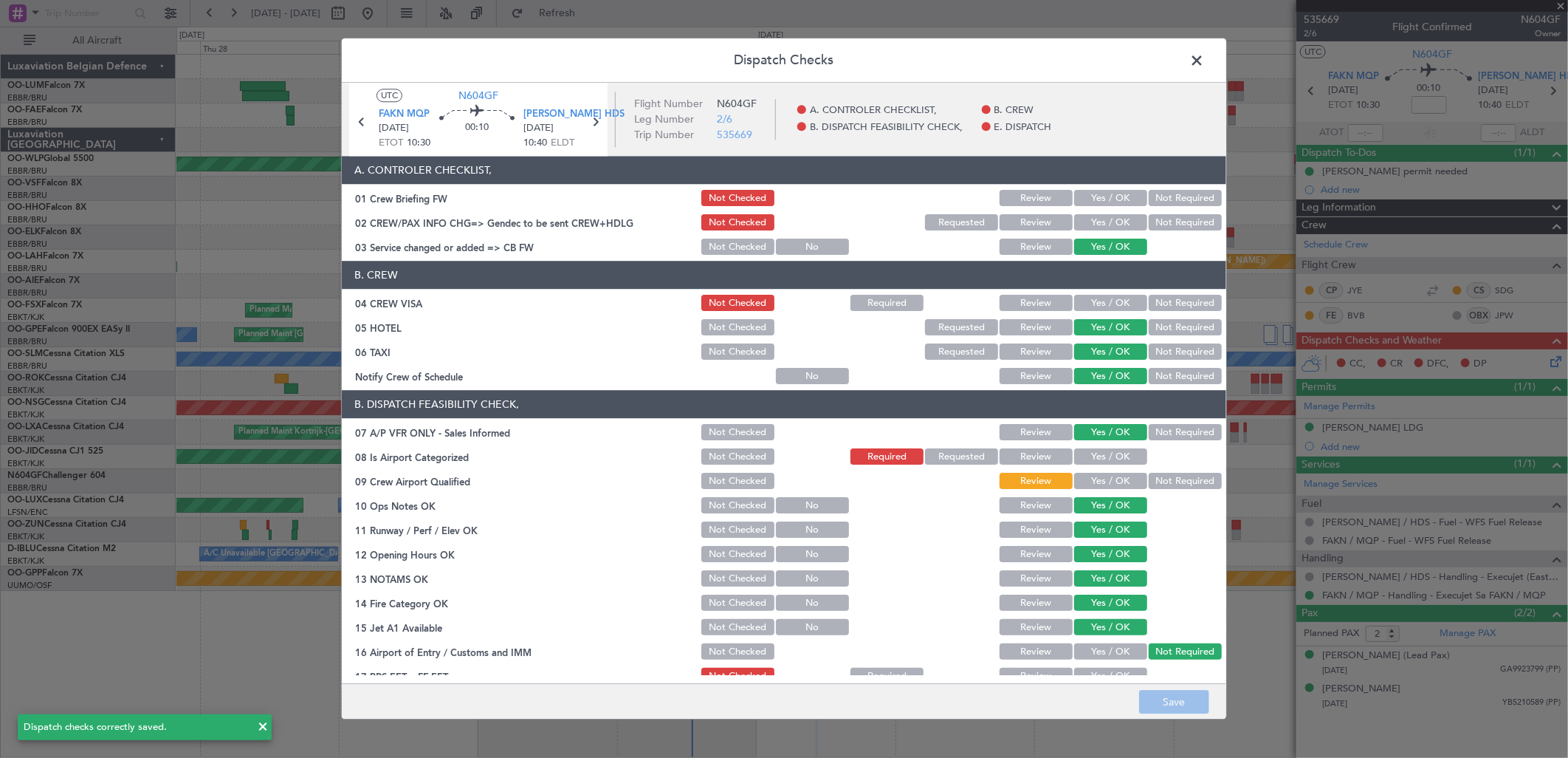
click at [1100, 225] on button "Yes / OK" at bounding box center [1110, 223] width 73 height 16
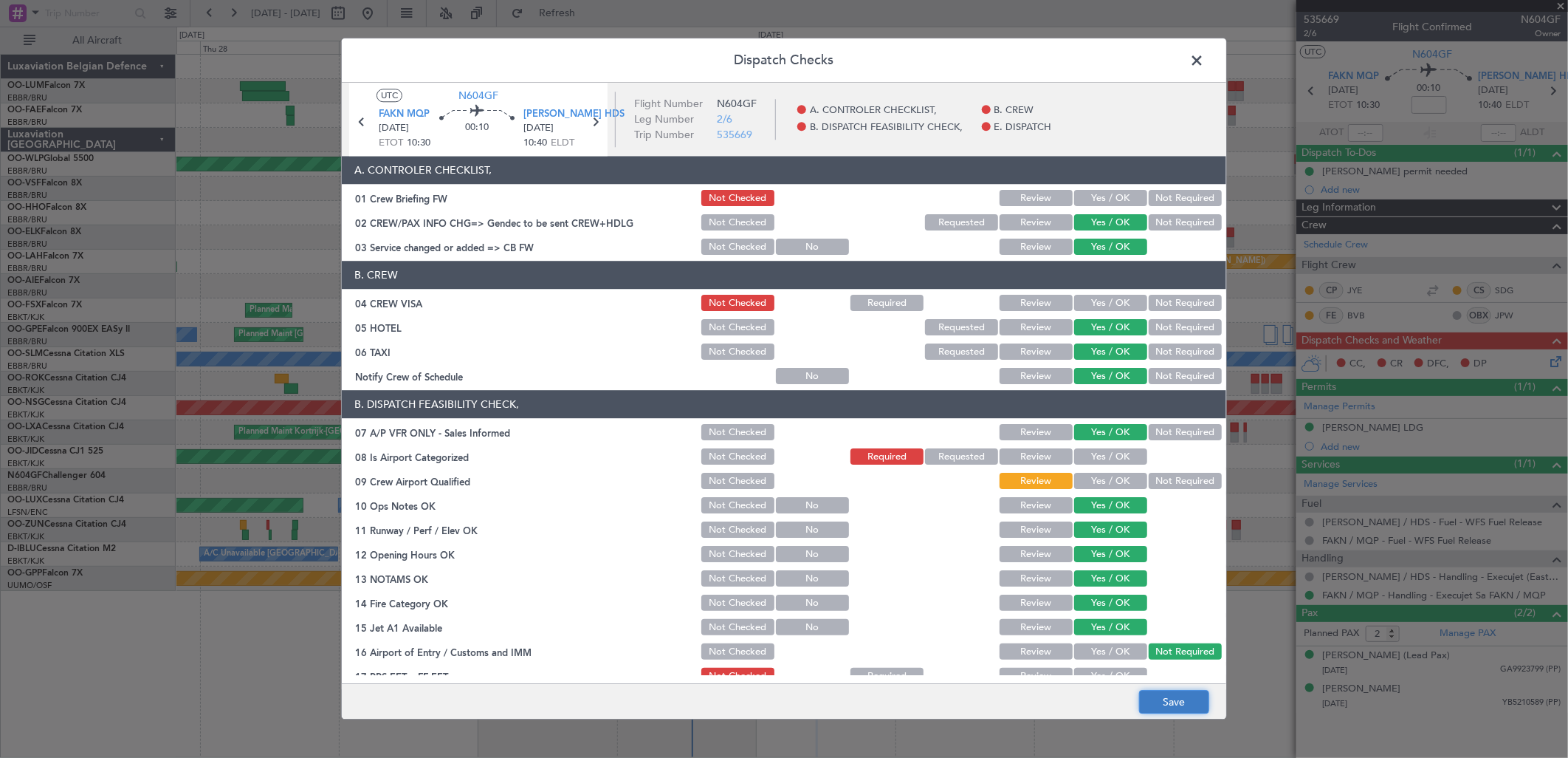
click at [1186, 705] on button "Save" at bounding box center [1174, 703] width 70 height 24
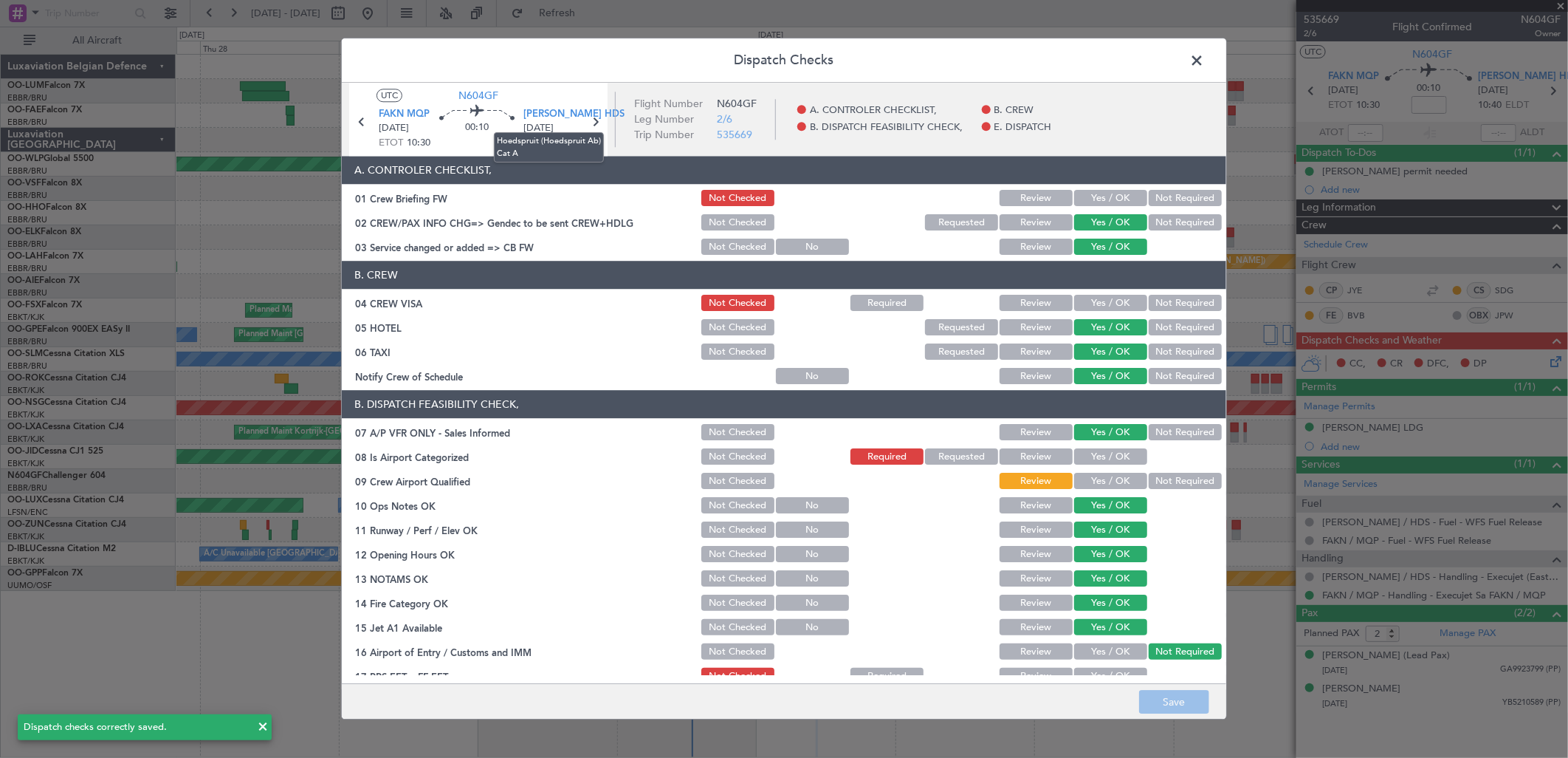
click at [594, 122] on mat-tooltip-component "Hoedspruit (Hoedspruit Ab) Cat A" at bounding box center [548, 147] width 131 height 51
click at [599, 121] on icon at bounding box center [594, 122] width 19 height 19
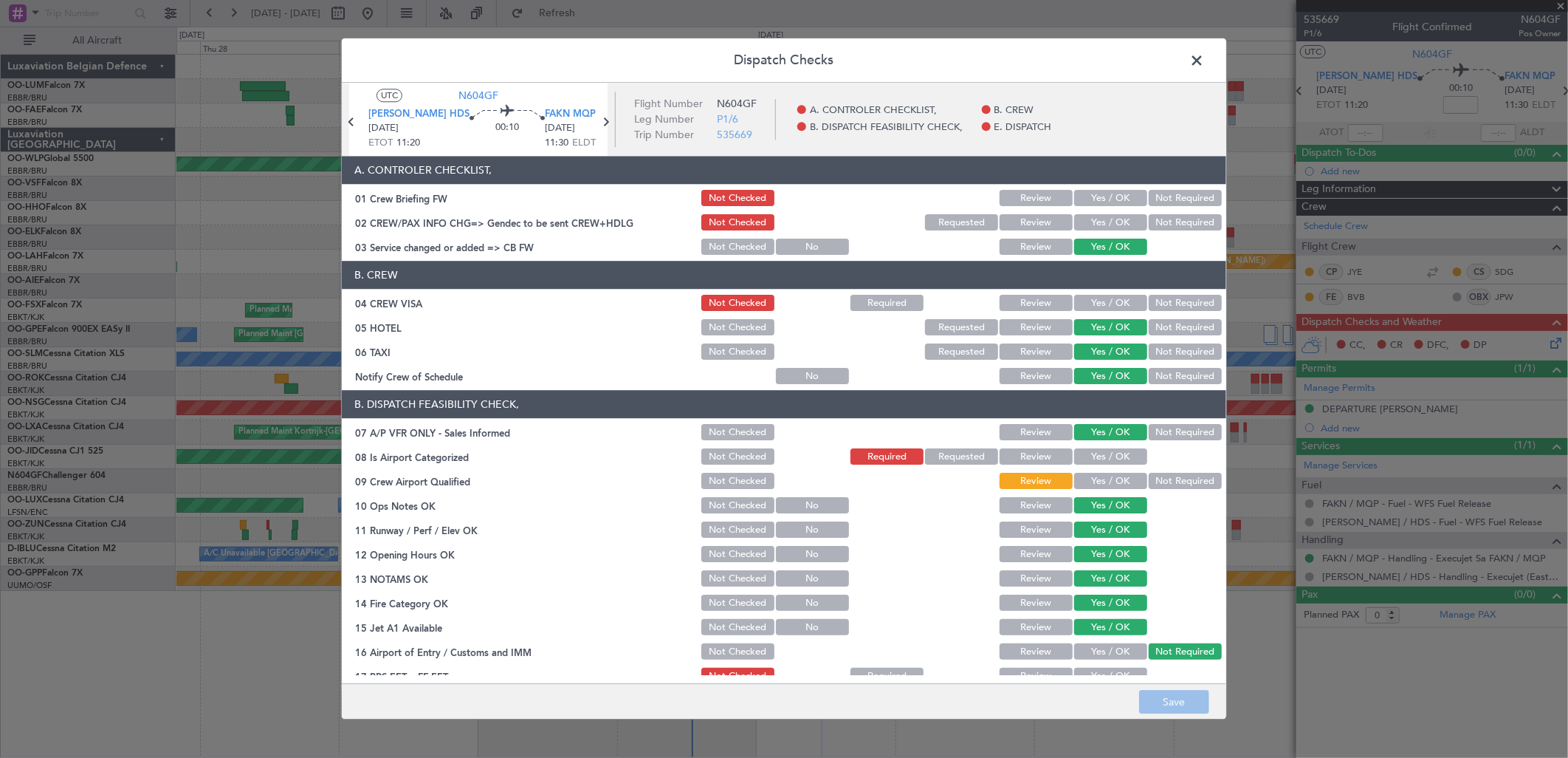
click at [1108, 218] on button "Yes / OK" at bounding box center [1110, 223] width 73 height 16
click at [1162, 697] on button "Save" at bounding box center [1174, 703] width 70 height 24
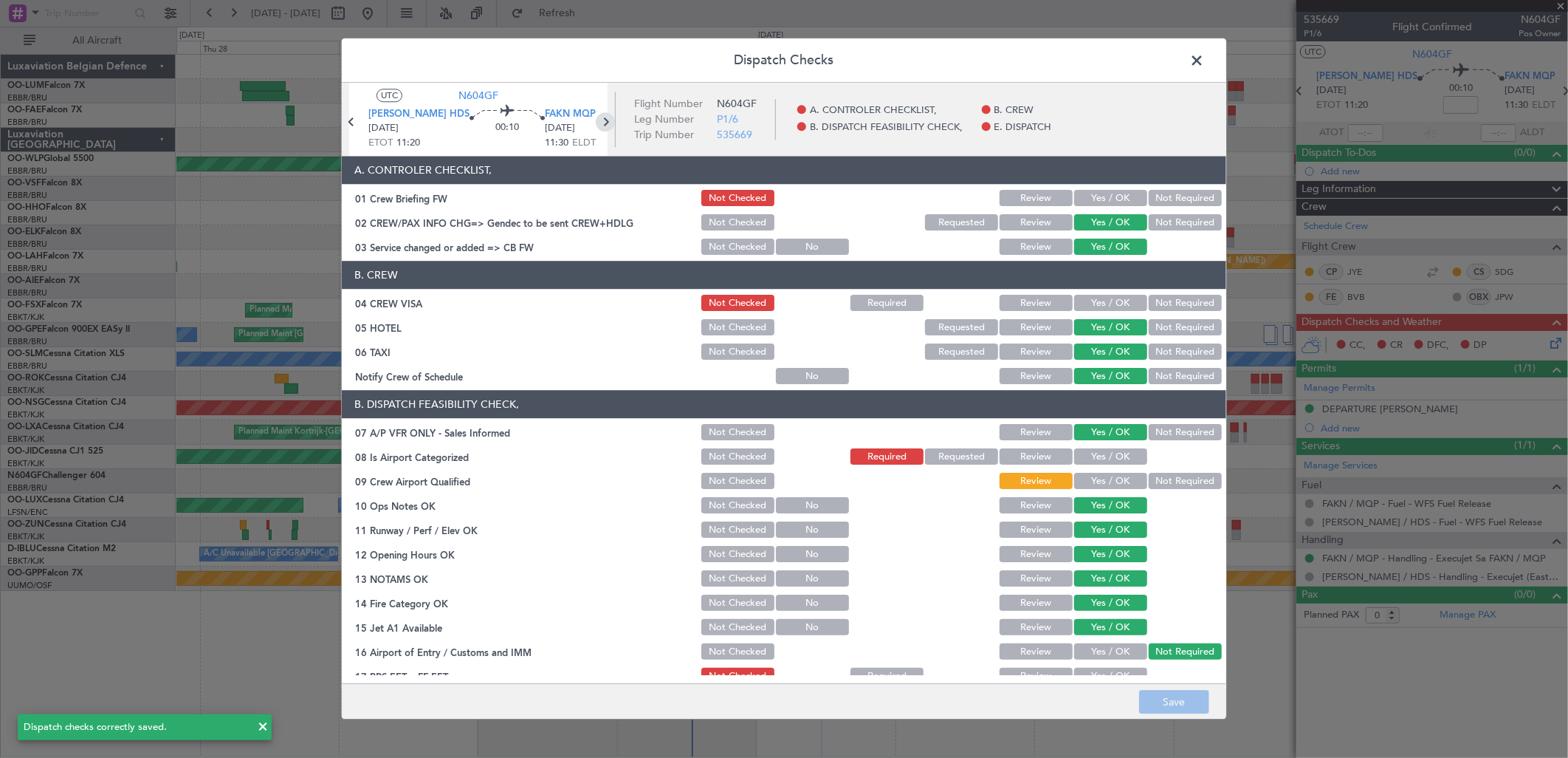
click at [599, 126] on icon at bounding box center [605, 122] width 19 height 19
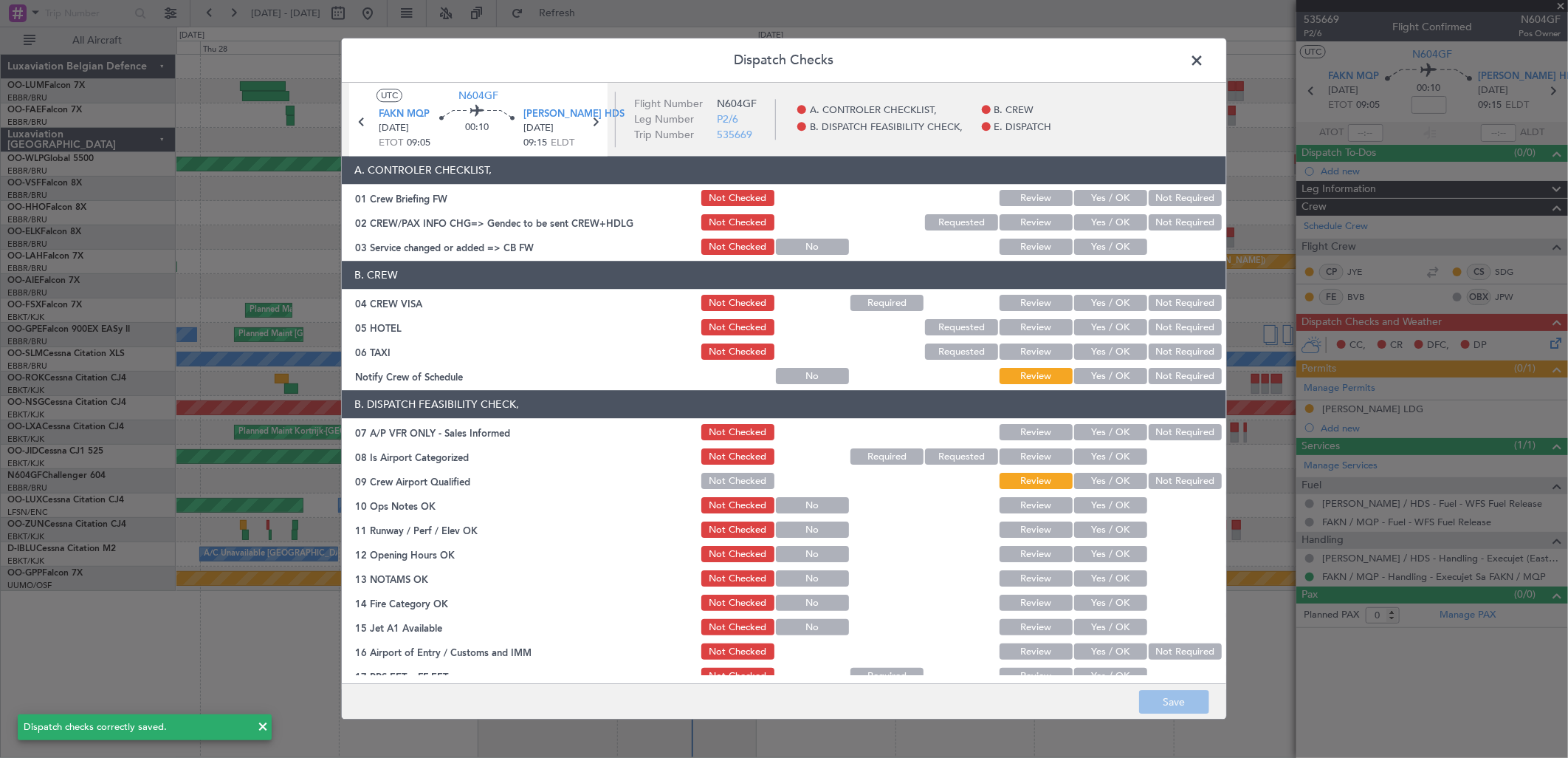
click at [1098, 216] on button "Yes / OK" at bounding box center [1110, 223] width 73 height 16
click at [1093, 256] on div "Yes / OK" at bounding box center [1108, 247] width 75 height 21
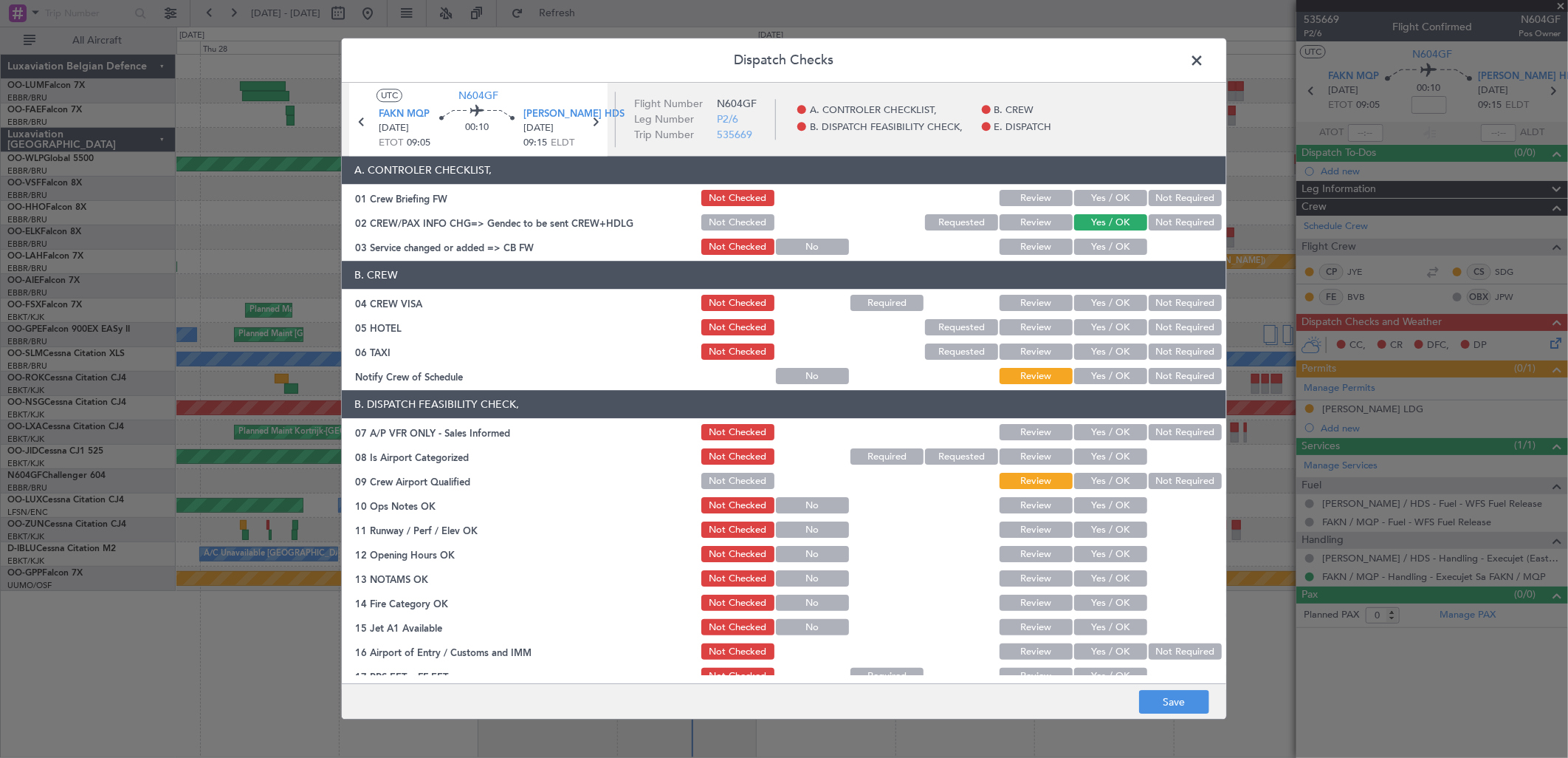
click at [1093, 244] on button "Yes / OK" at bounding box center [1110, 247] width 73 height 16
click at [1117, 298] on button "Yes / OK" at bounding box center [1110, 303] width 73 height 16
click at [1110, 323] on button "Yes / OK" at bounding box center [1110, 328] width 73 height 16
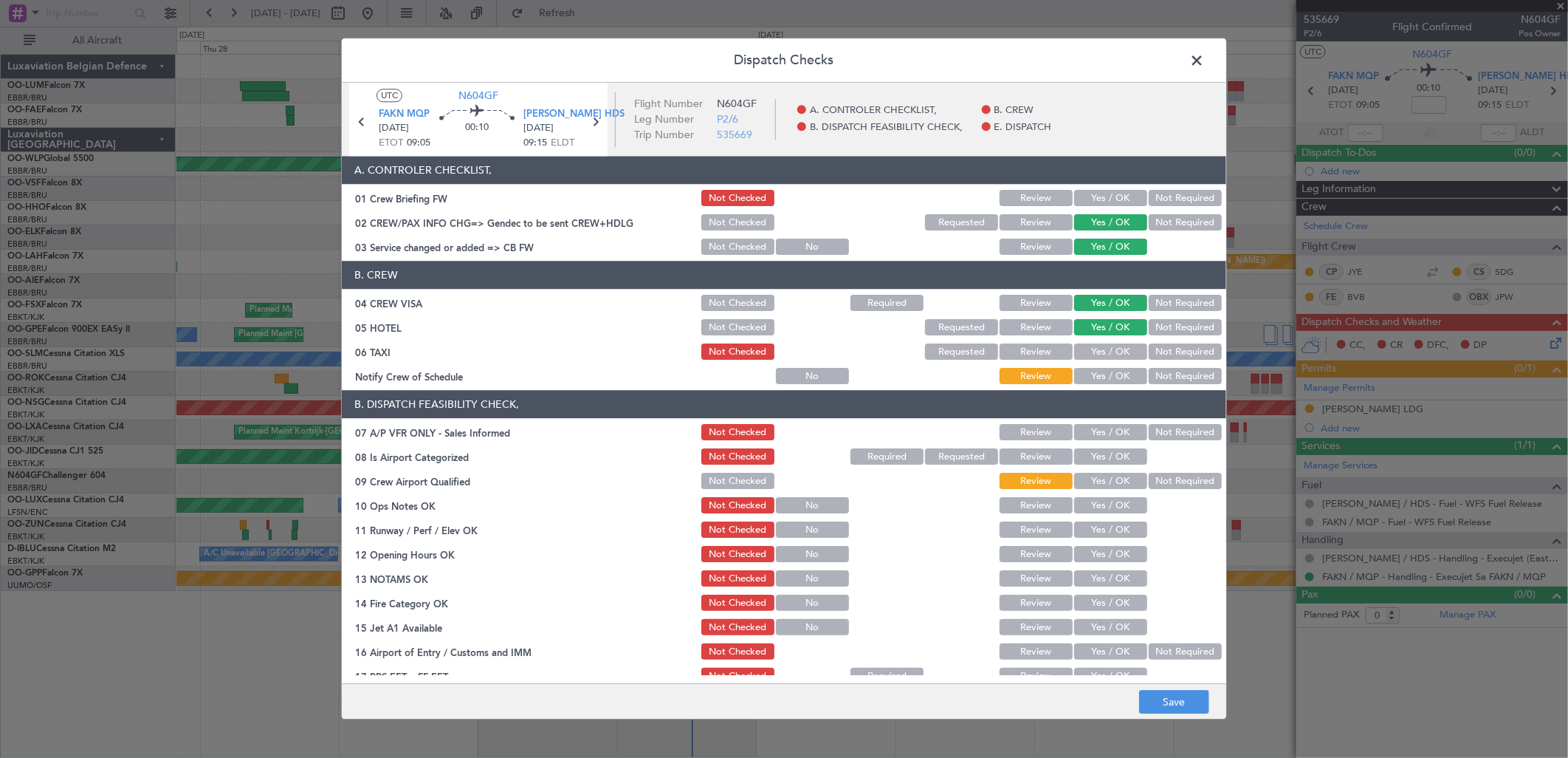
click at [1098, 346] on button "Yes / OK" at bounding box center [1110, 352] width 73 height 16
click at [1098, 358] on button "Yes / OK" at bounding box center [1110, 352] width 73 height 16
click at [1101, 366] on div "Yes / OK" at bounding box center [1108, 376] width 75 height 21
click at [1111, 377] on button "Yes / OK" at bounding box center [1110, 377] width 73 height 16
click at [1163, 688] on footer "Save" at bounding box center [784, 702] width 884 height 36
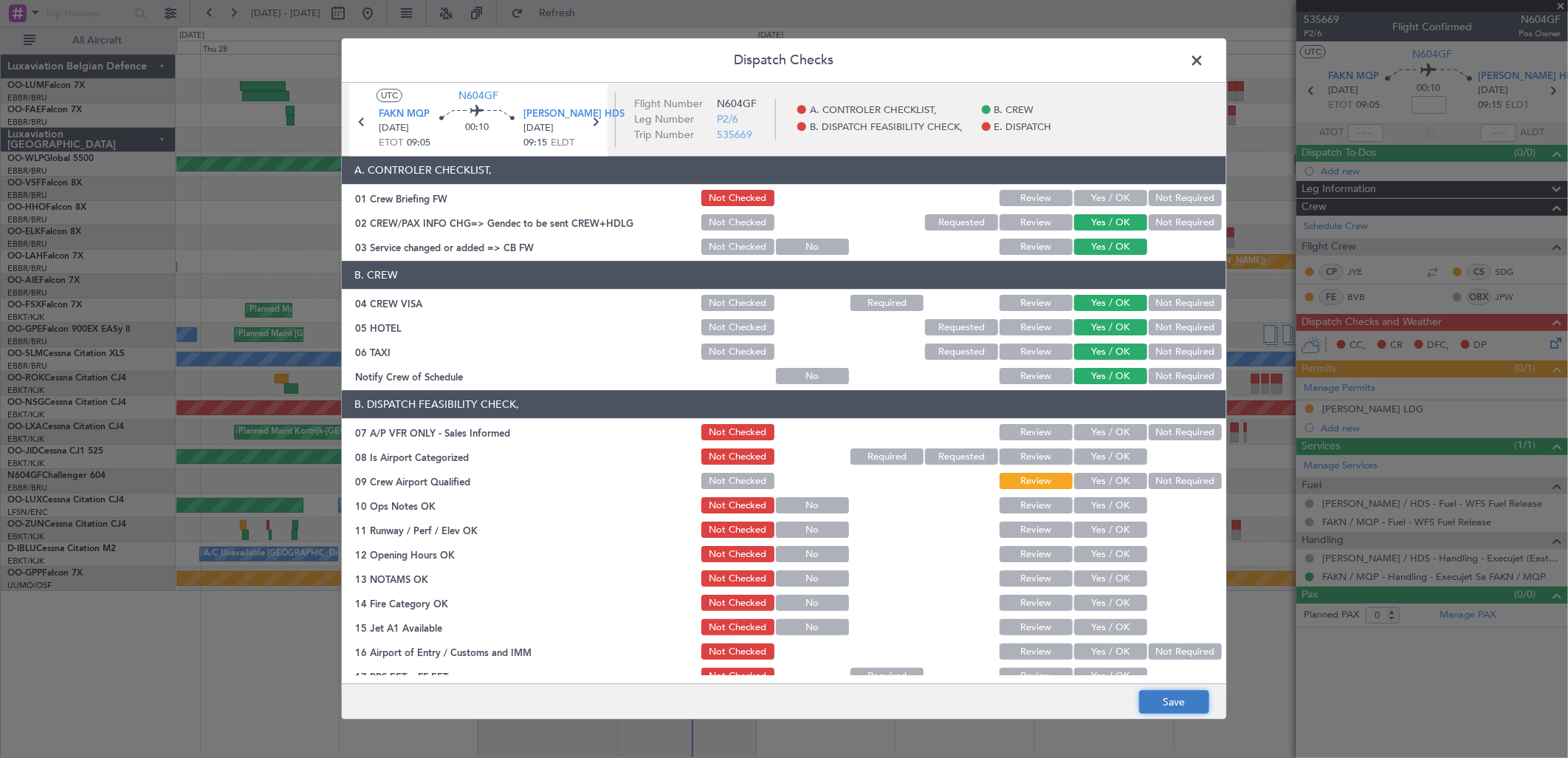
click at [1169, 696] on button "Save" at bounding box center [1174, 703] width 70 height 24
click at [592, 124] on icon at bounding box center [594, 122] width 19 height 19
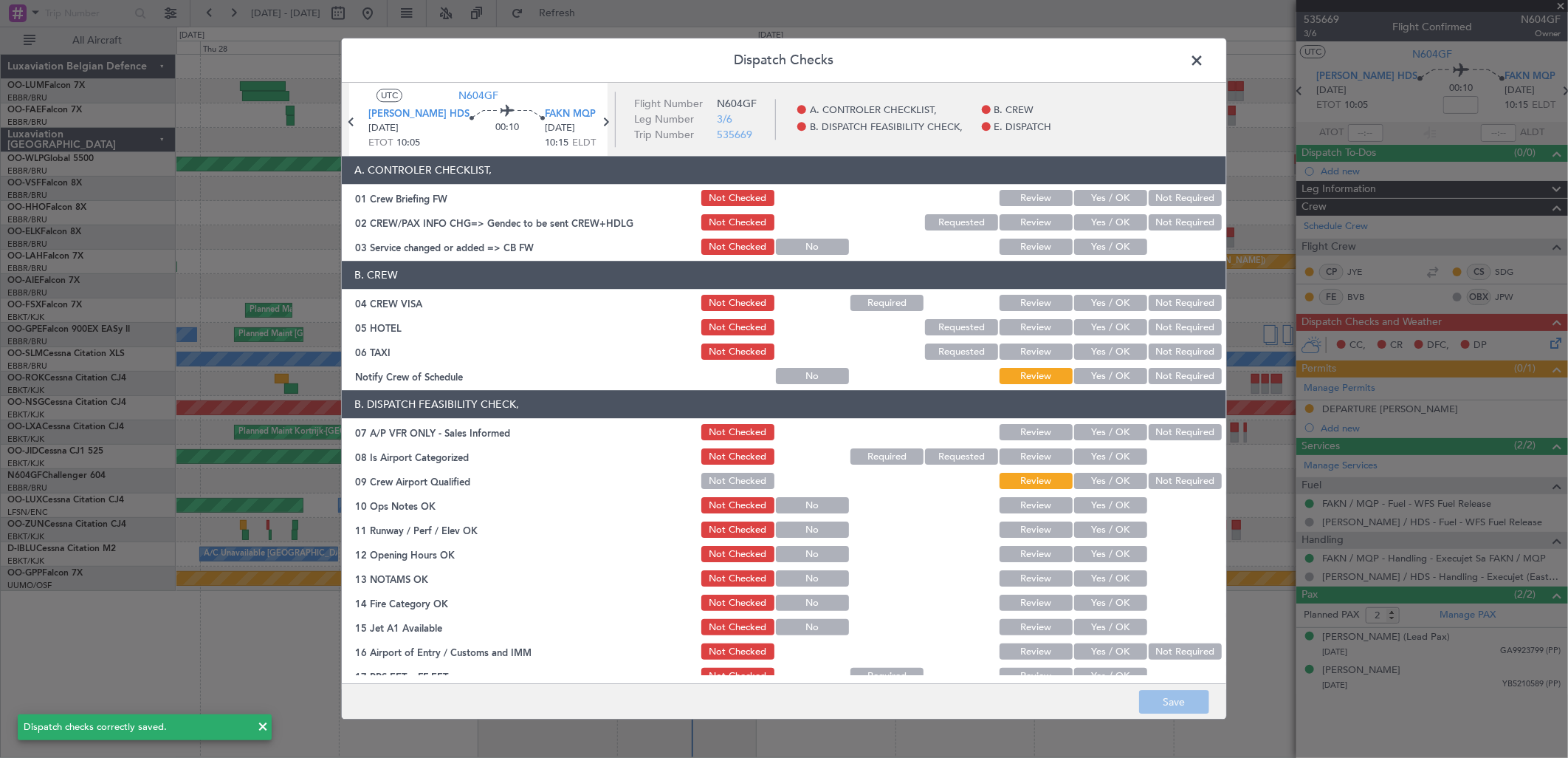
click at [1092, 226] on button "Yes / OK" at bounding box center [1110, 223] width 73 height 16
click at [1098, 254] on button "Yes / OK" at bounding box center [1110, 247] width 73 height 16
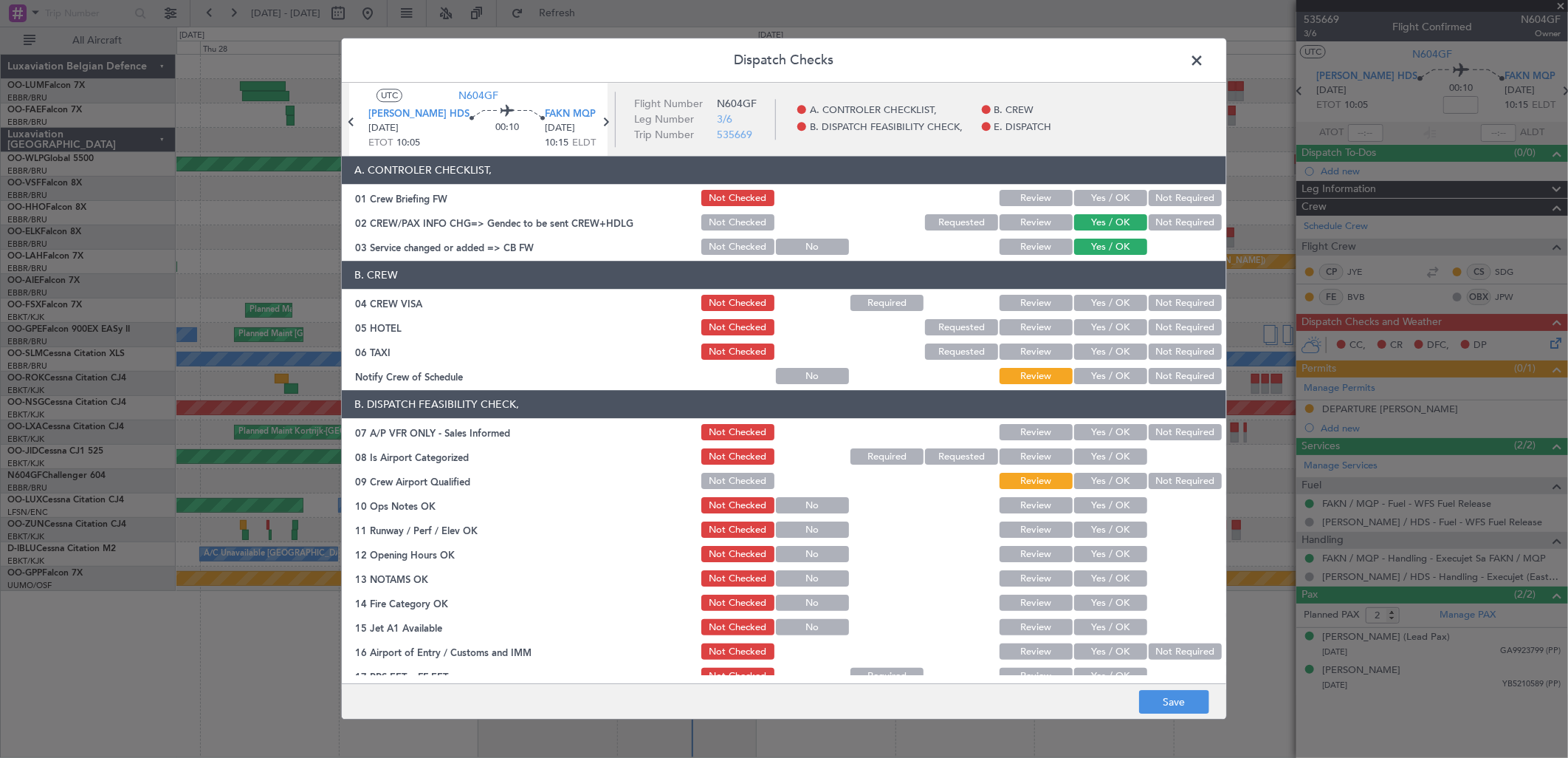
click at [1116, 318] on div "Yes / OK" at bounding box center [1108, 327] width 75 height 21
click at [1116, 306] on button "Yes / OK" at bounding box center [1110, 303] width 73 height 16
click at [1112, 328] on button "Yes / OK" at bounding box center [1110, 328] width 73 height 16
click at [1107, 363] on section "B. CREW 04 CREW VISA Not Checked Required Review Yes / OK Not Required 05 HOTEL…" at bounding box center [784, 324] width 884 height 126
click at [1106, 352] on button "Yes / OK" at bounding box center [1110, 352] width 73 height 16
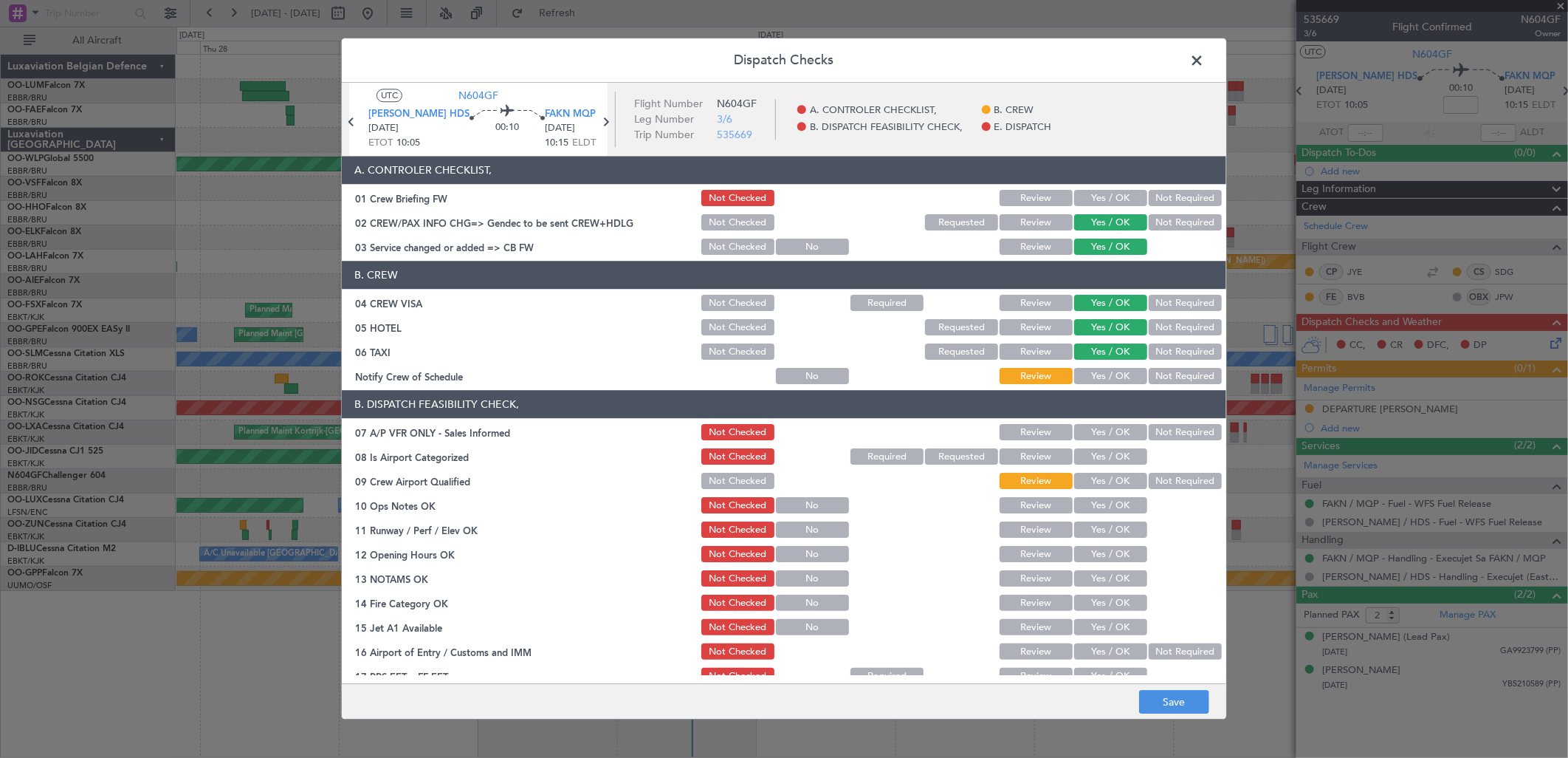
click at [1096, 385] on div "Yes / OK" at bounding box center [1108, 376] width 75 height 21
click at [1095, 369] on button "Yes / OK" at bounding box center [1110, 377] width 73 height 16
click at [1171, 708] on button "Save" at bounding box center [1174, 703] width 70 height 24
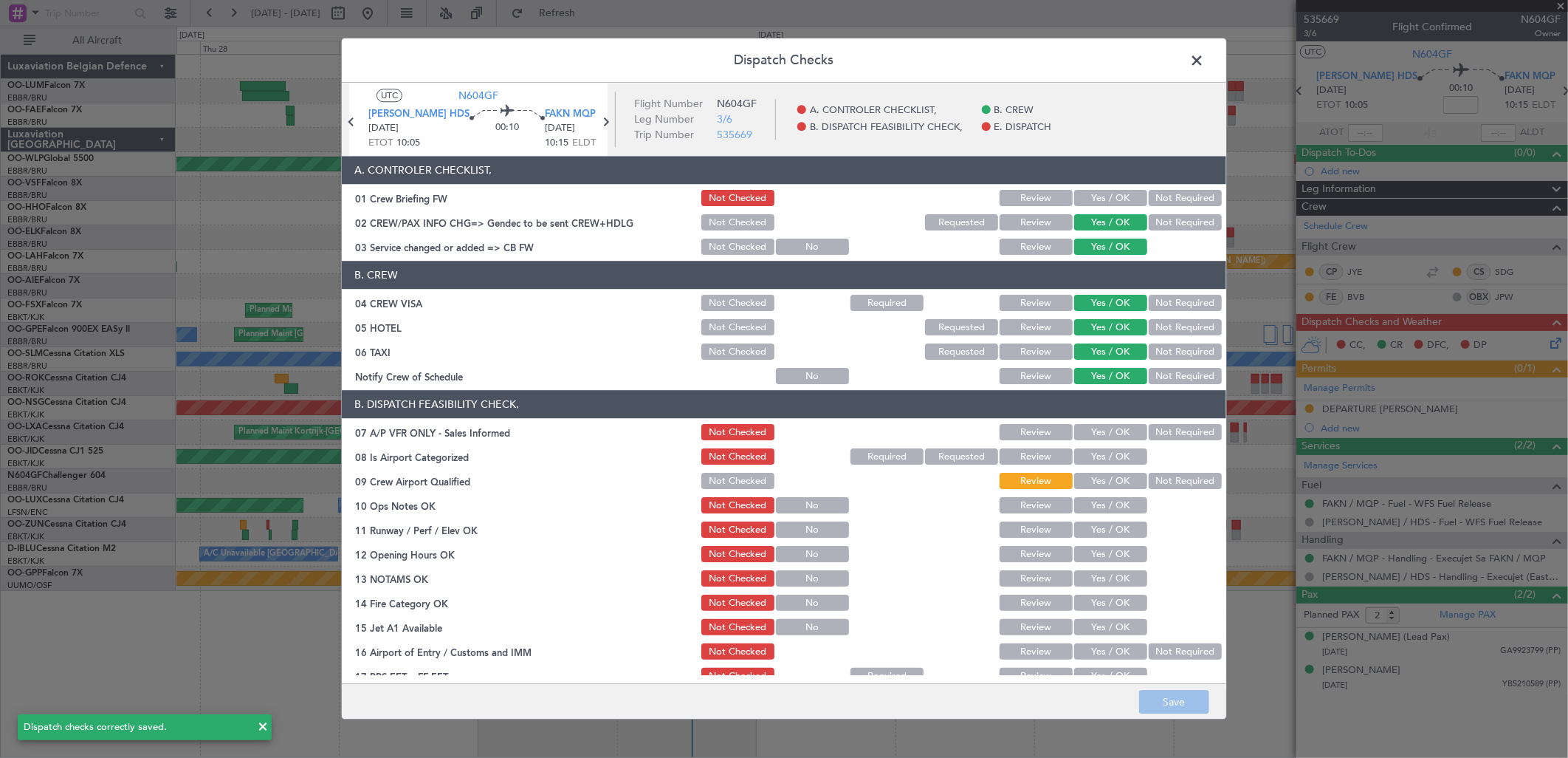
click at [596, 126] on icon at bounding box center [605, 122] width 19 height 19
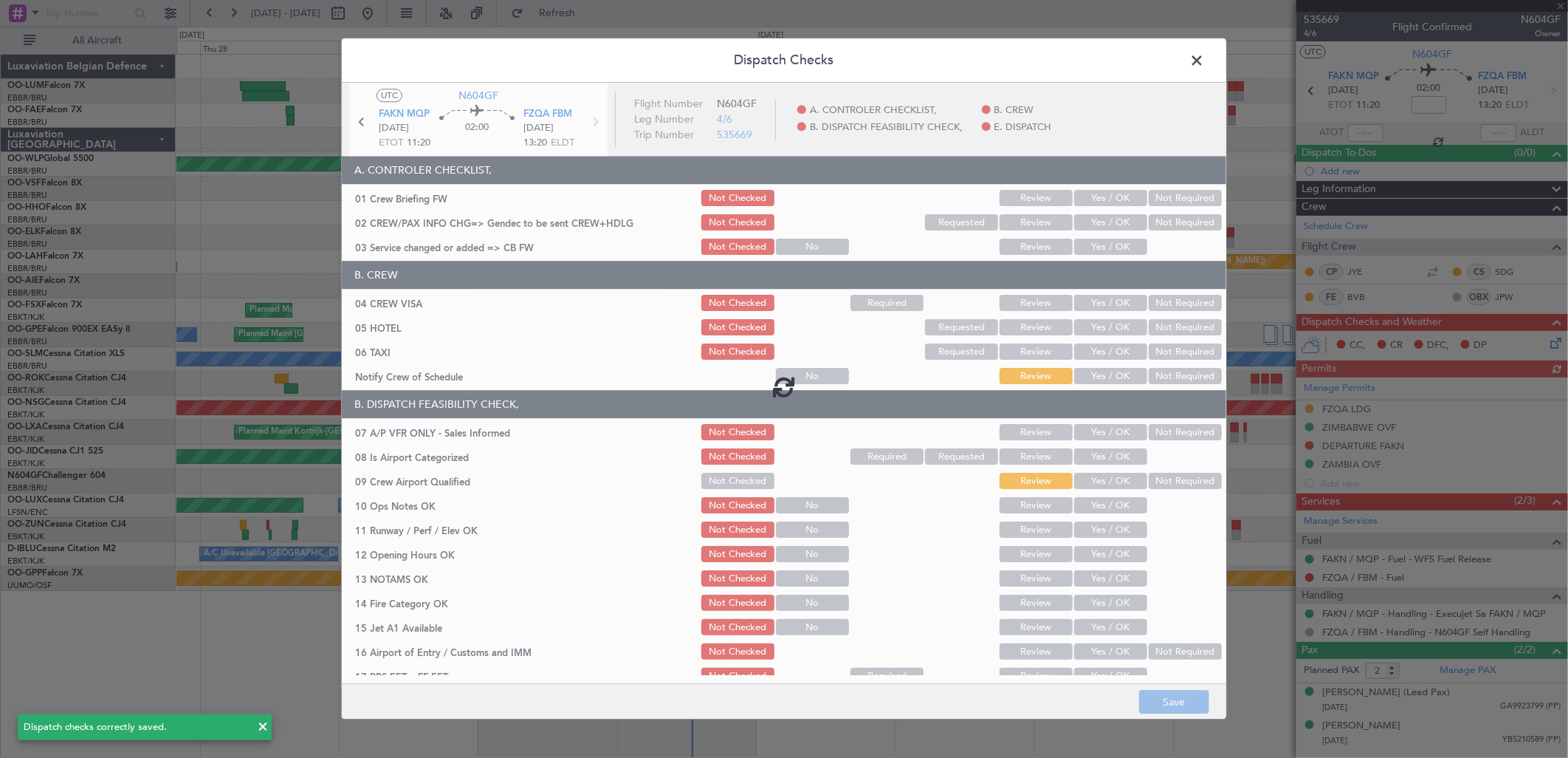
click at [1131, 224] on div at bounding box center [784, 386] width 884 height 606
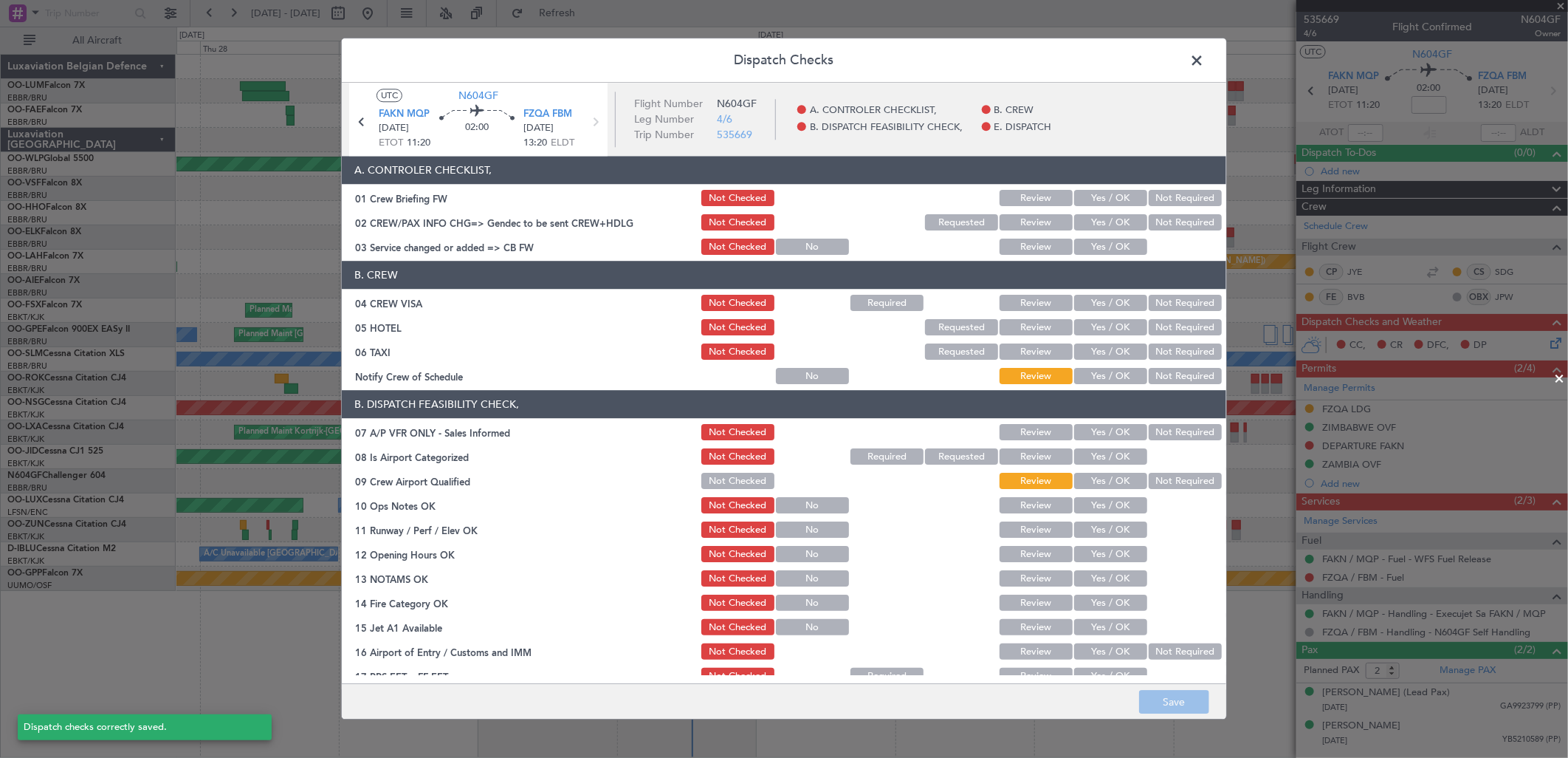
click at [1100, 223] on button "Yes / OK" at bounding box center [1110, 223] width 73 height 16
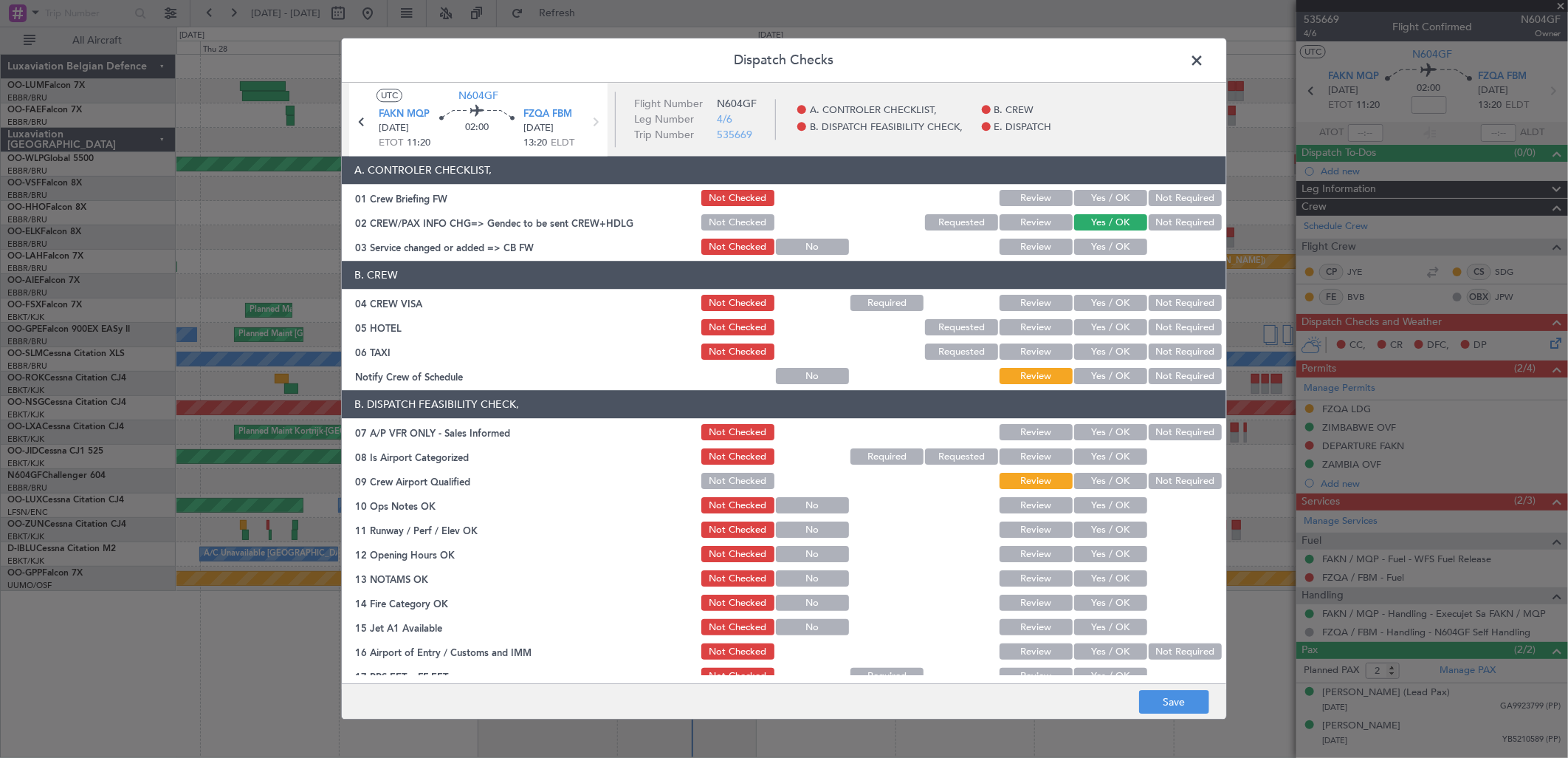
click at [1098, 244] on button "Yes / OK" at bounding box center [1110, 247] width 73 height 16
click at [1100, 312] on div "Yes / OK" at bounding box center [1108, 303] width 75 height 21
click at [1089, 301] on button "Yes / OK" at bounding box center [1110, 303] width 73 height 16
click at [1089, 323] on button "Yes / OK" at bounding box center [1110, 328] width 73 height 16
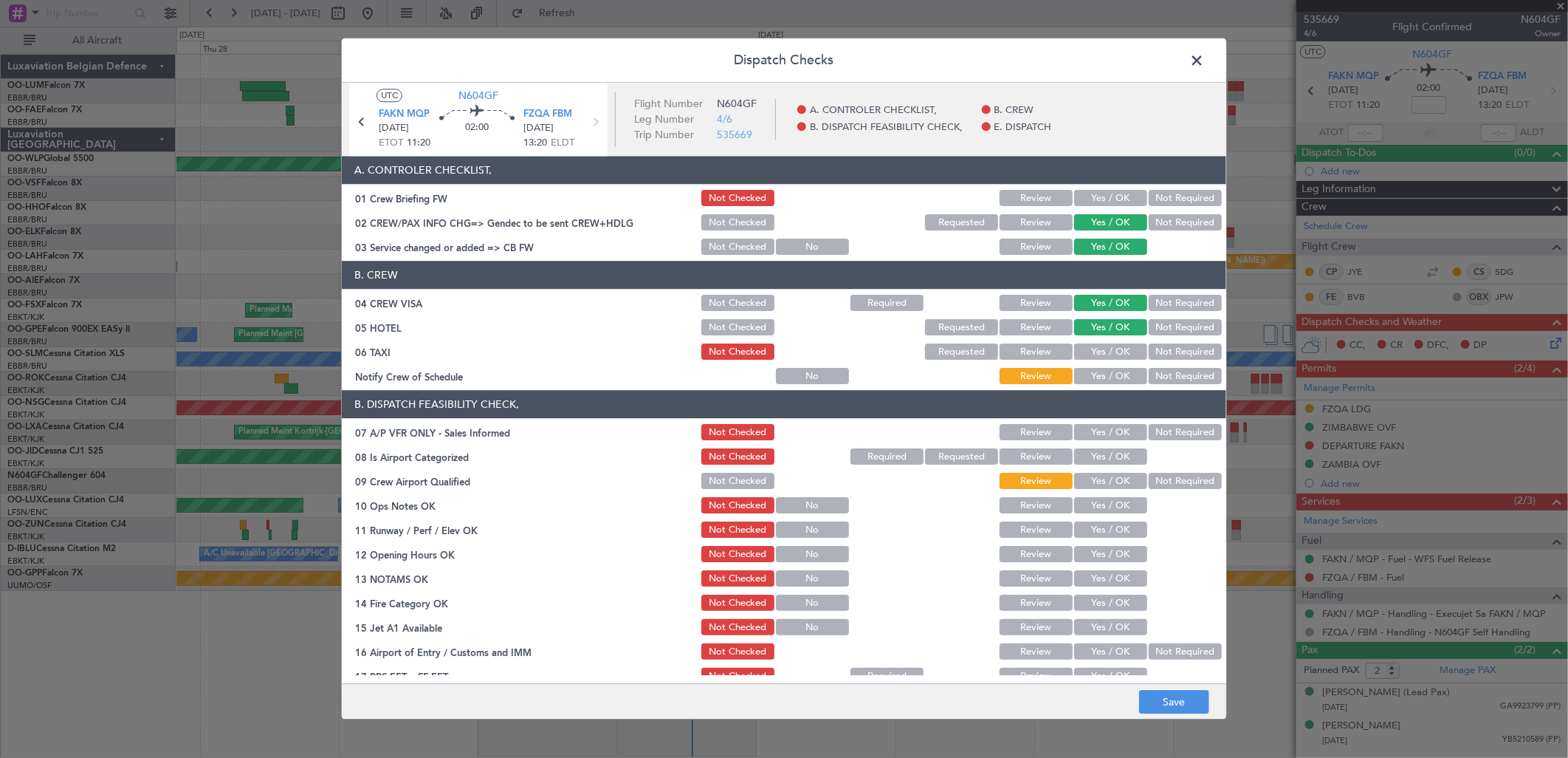
click at [1090, 352] on button "Yes / OK" at bounding box center [1110, 352] width 73 height 16
click at [1092, 366] on div "Yes / OK" at bounding box center [1108, 376] width 75 height 21
click at [1098, 375] on button "Yes / OK" at bounding box center [1110, 377] width 73 height 16
drag, startPoint x: 1163, startPoint y: 703, endPoint x: 1159, endPoint y: 693, distance: 10.8
click at [1162, 703] on button "Save" at bounding box center [1174, 703] width 70 height 24
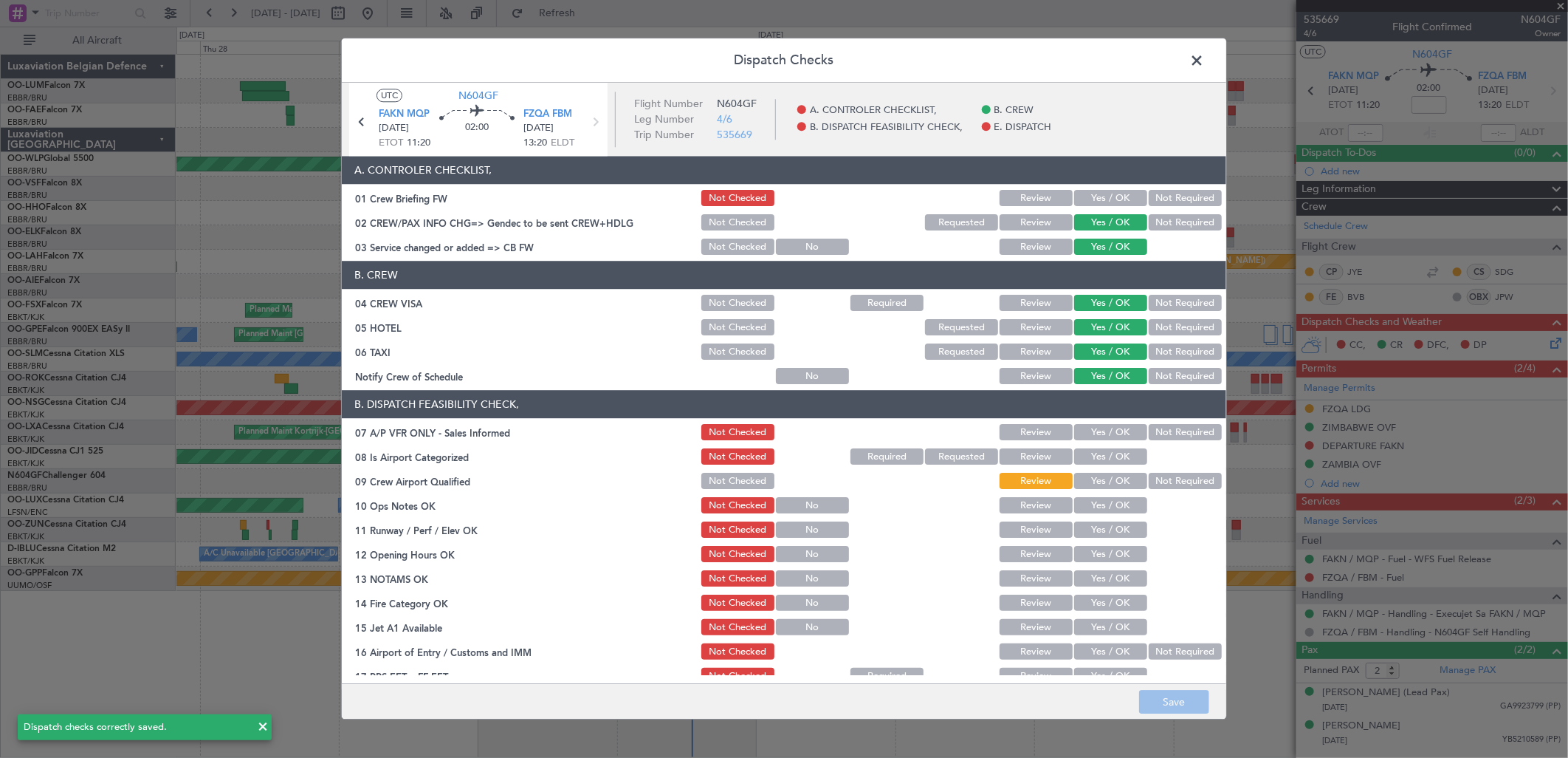
click at [1189, 47] on header "Dispatch Checks" at bounding box center [784, 61] width 884 height 44
click at [1204, 58] on span at bounding box center [1204, 65] width 0 height 30
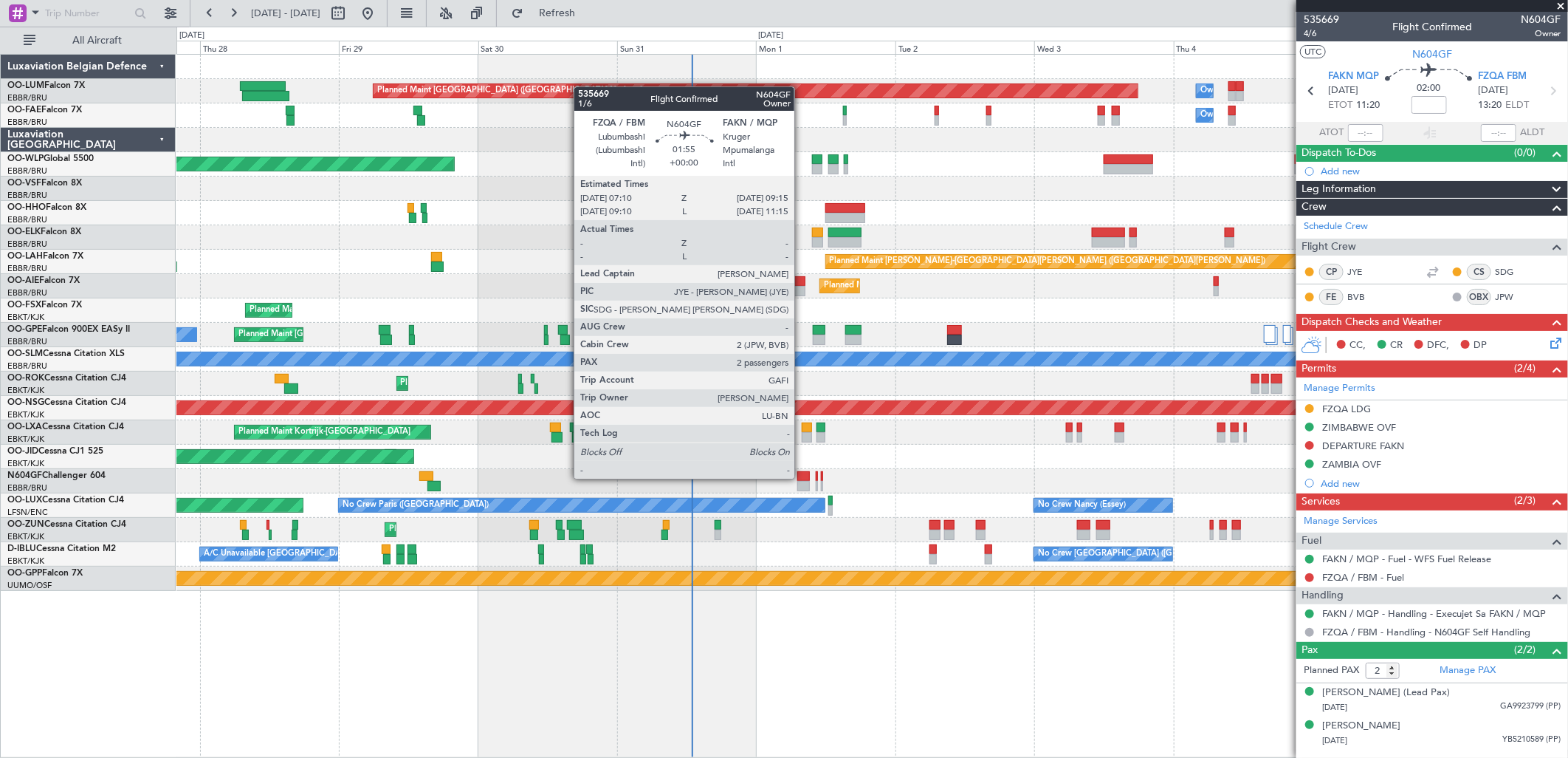
click at [801, 477] on div at bounding box center [803, 477] width 13 height 10
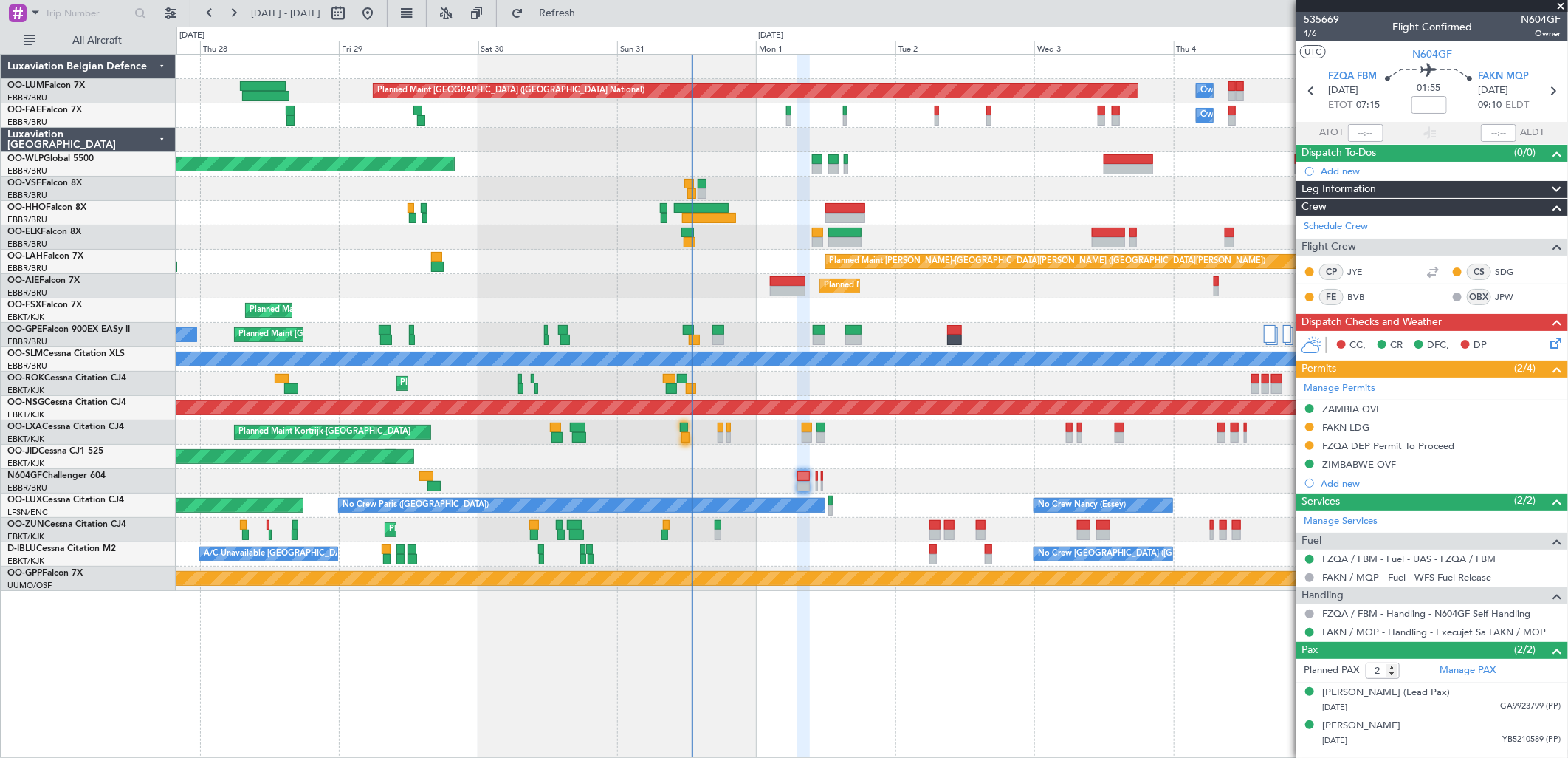
click at [1559, 341] on icon at bounding box center [1553, 341] width 12 height 12
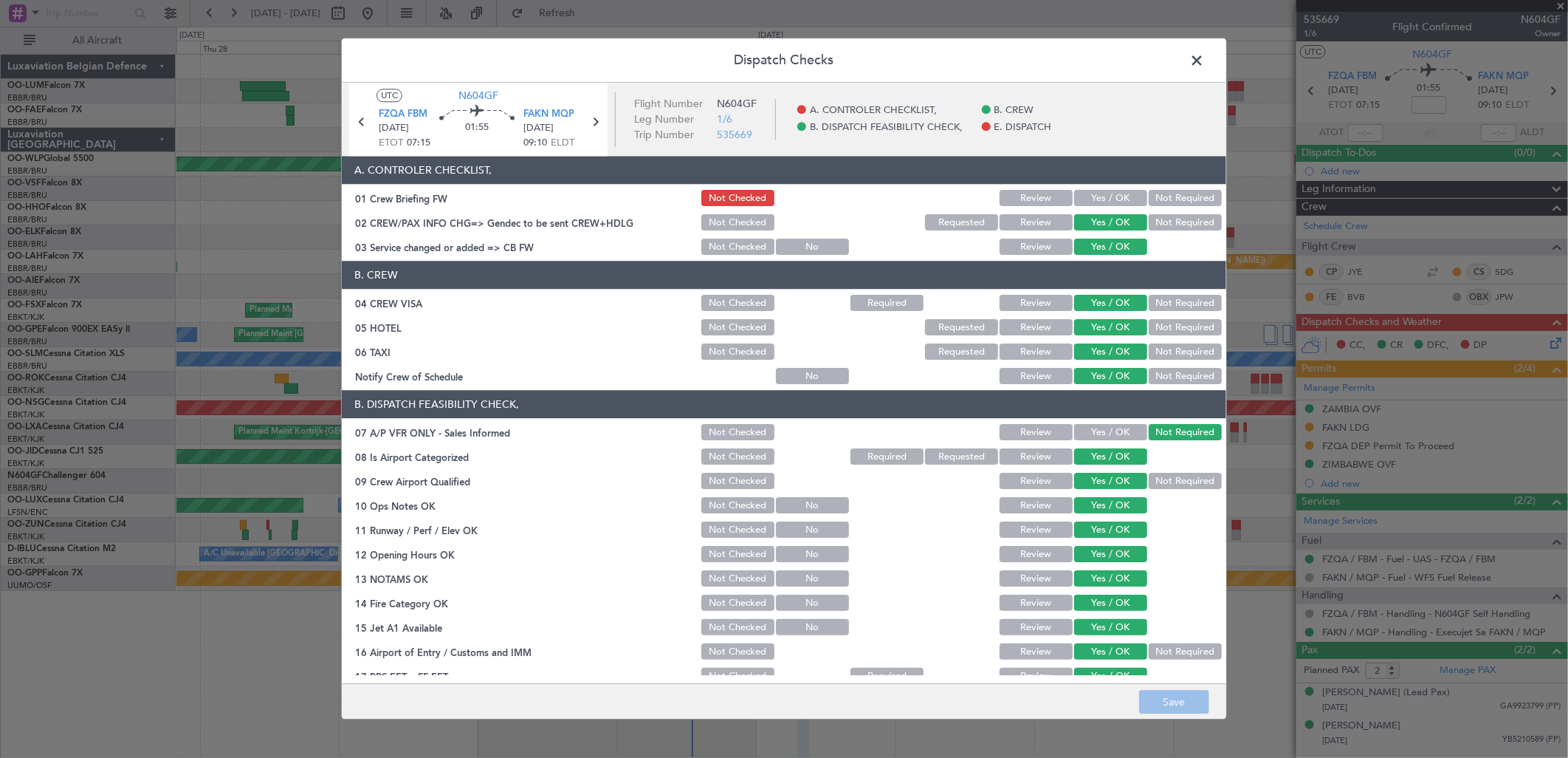
click at [1204, 56] on span at bounding box center [1204, 65] width 0 height 30
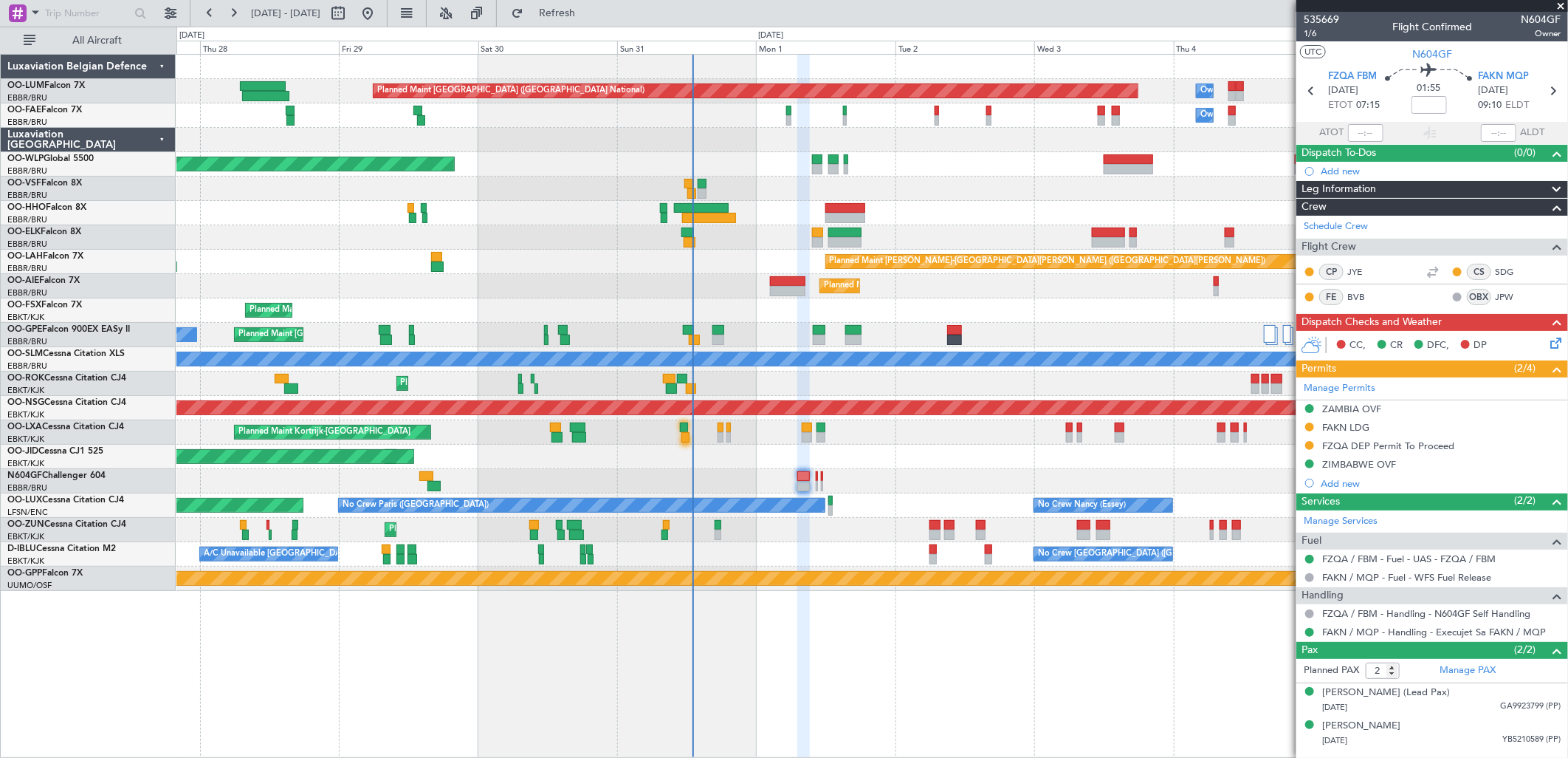
click at [1556, 343] on icon at bounding box center [1553, 341] width 12 height 12
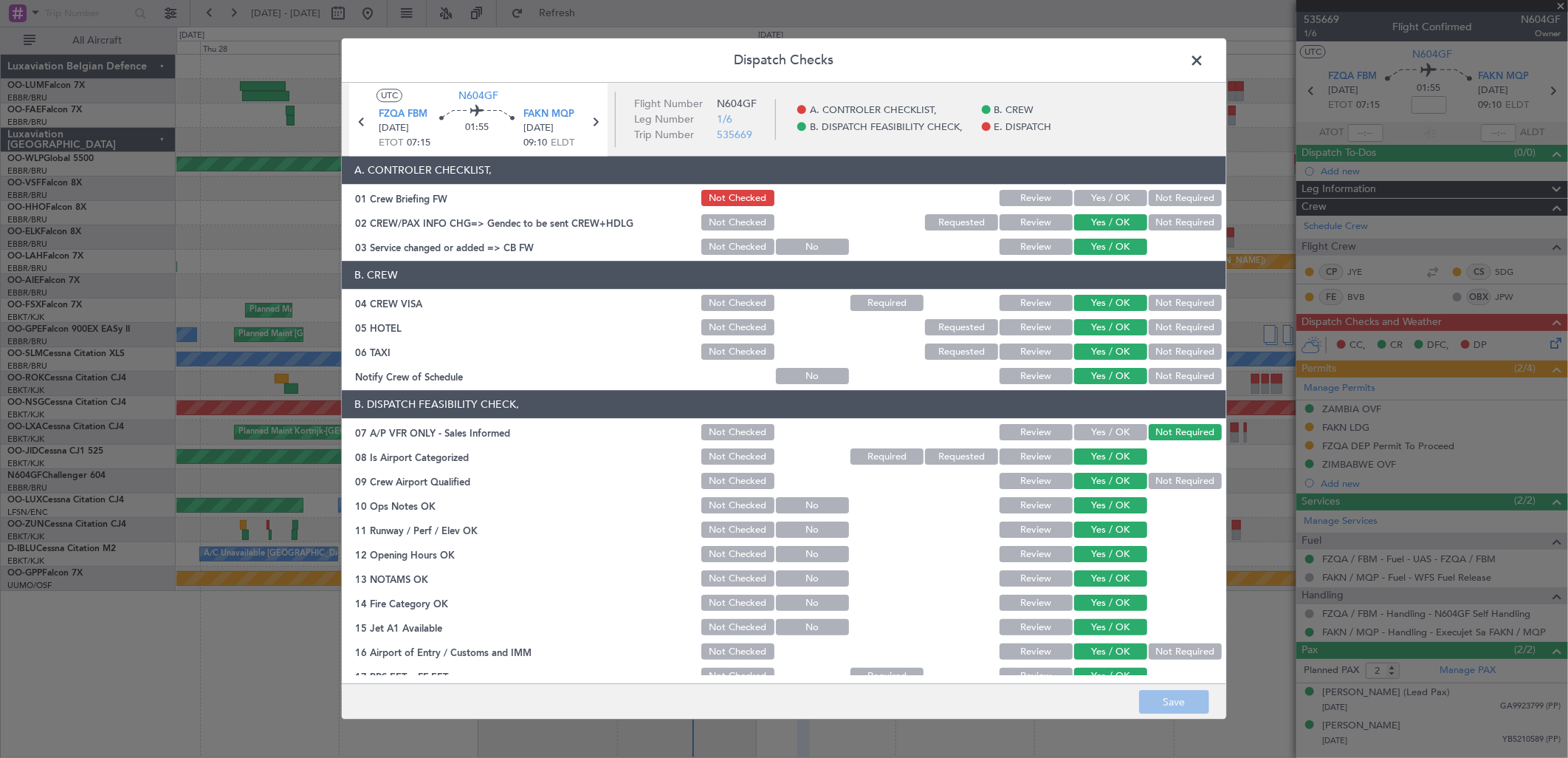
click at [1115, 203] on button "Yes / OK" at bounding box center [1110, 198] width 73 height 16
click at [1154, 704] on button "Save" at bounding box center [1174, 703] width 70 height 24
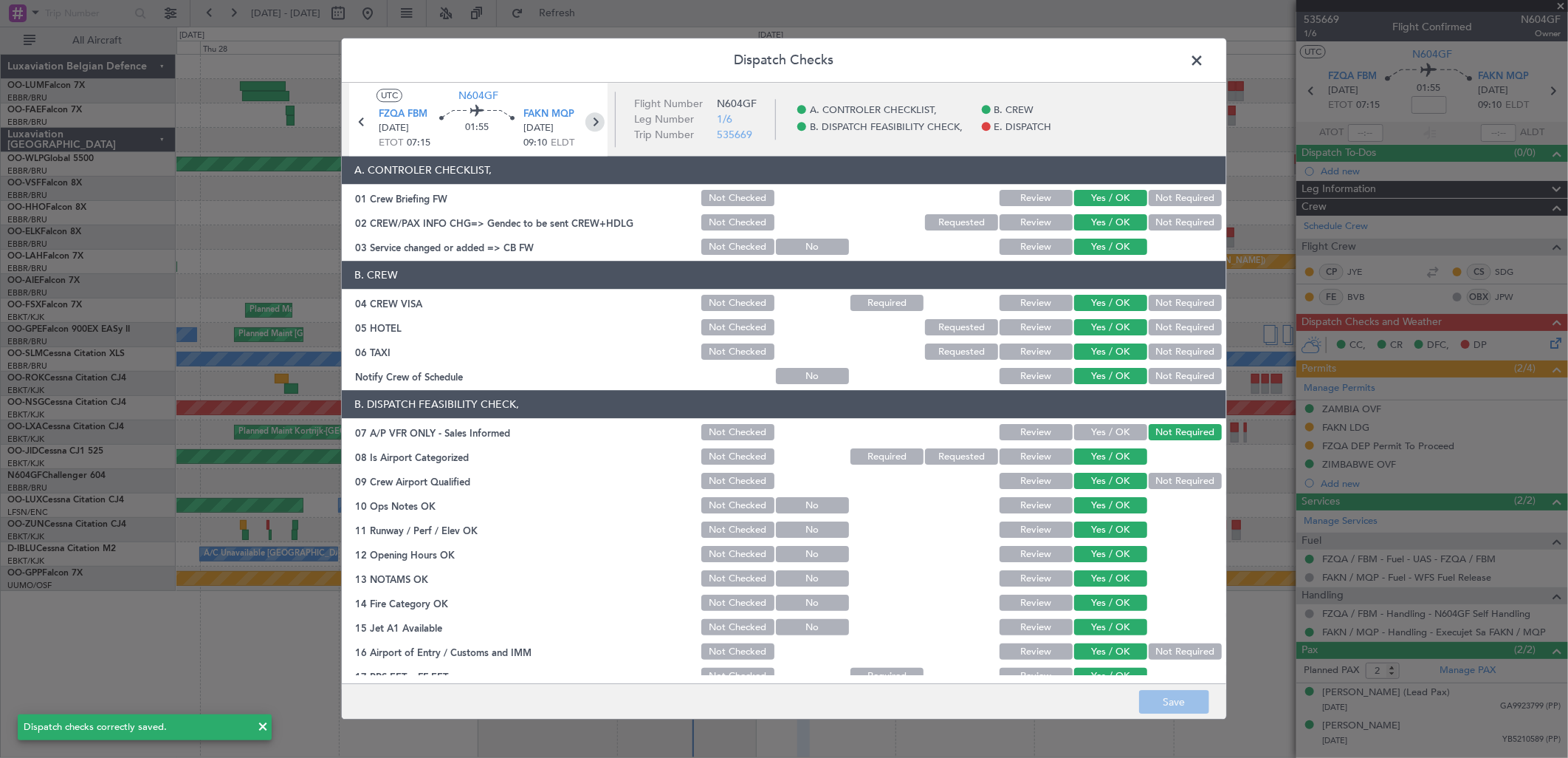
click at [596, 121] on icon at bounding box center [594, 122] width 19 height 19
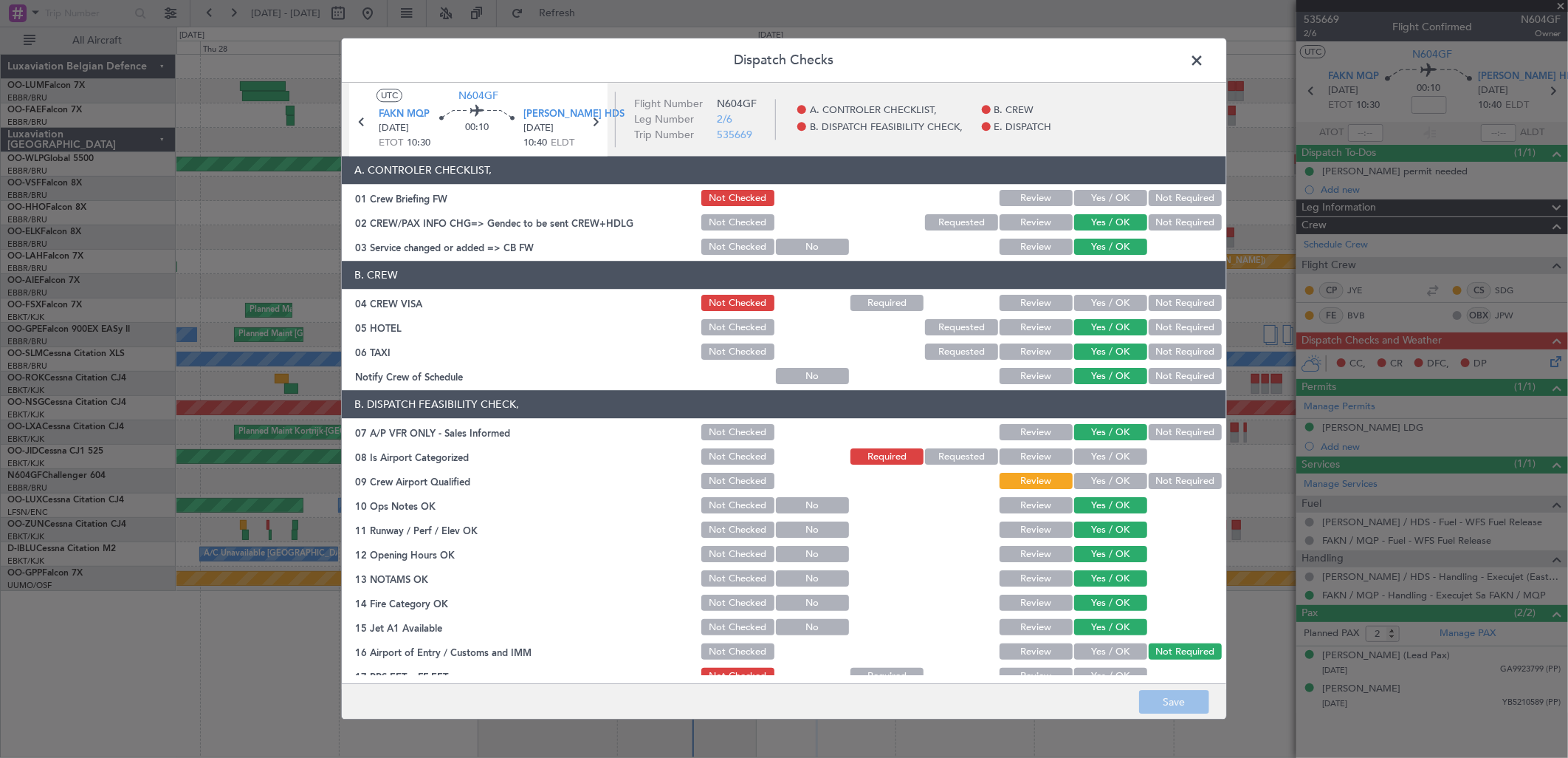
click at [1100, 194] on button "Yes / OK" at bounding box center [1110, 198] width 73 height 16
click at [1107, 303] on button "Yes / OK" at bounding box center [1110, 303] width 73 height 16
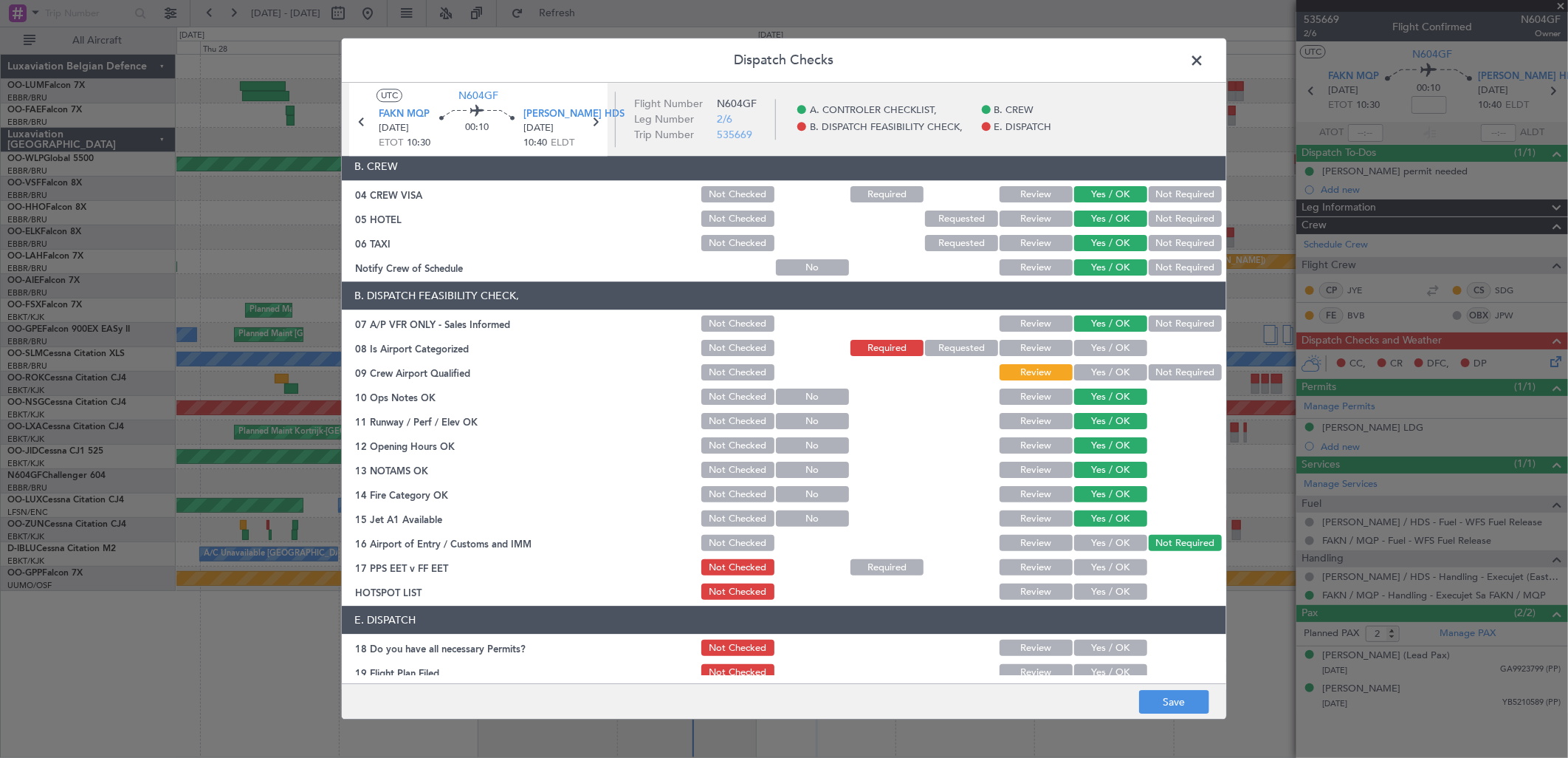
scroll to position [144, 0]
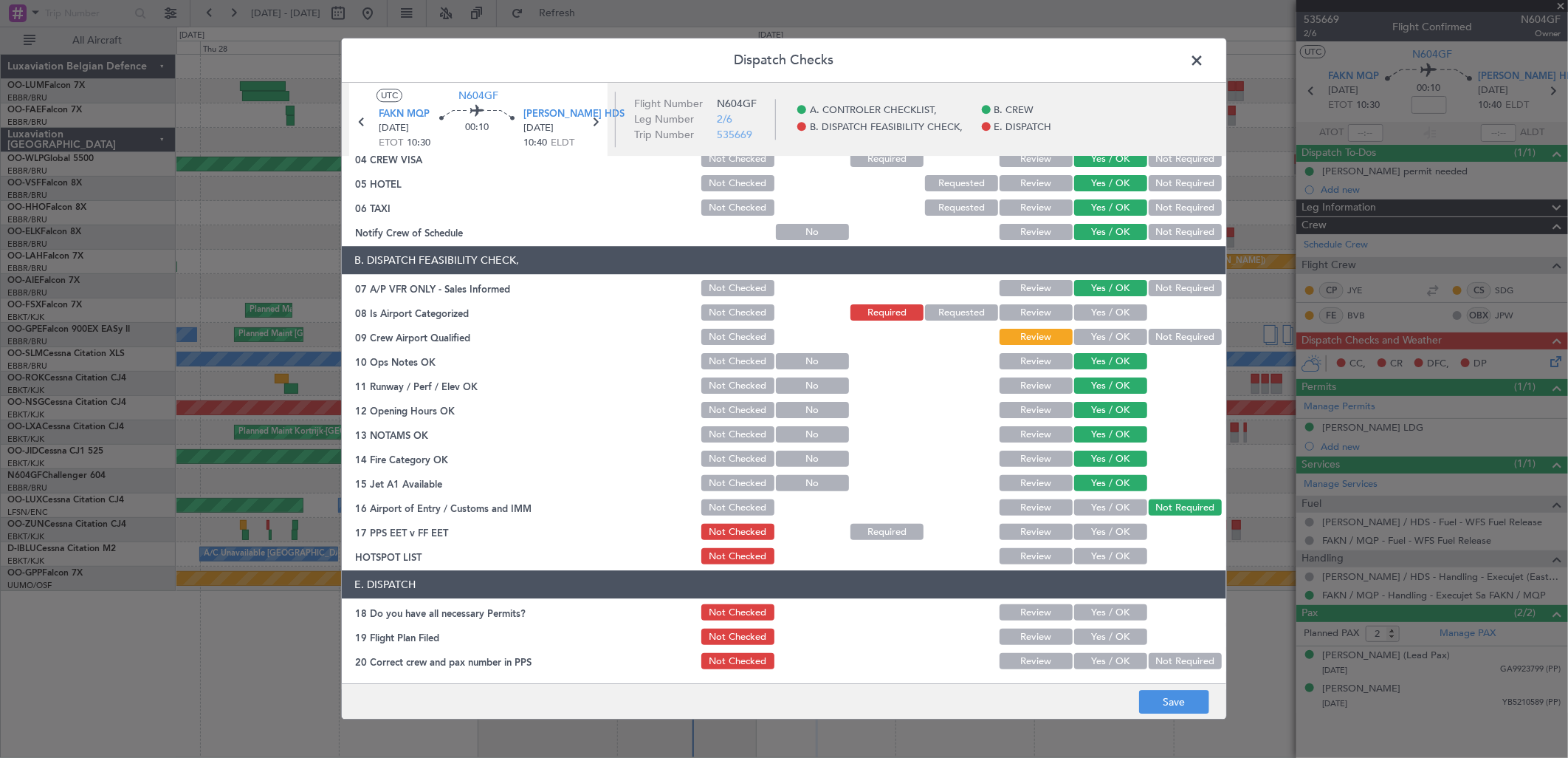
click at [1083, 562] on button "Yes / OK" at bounding box center [1110, 557] width 73 height 16
click at [1087, 537] on button "Yes / OK" at bounding box center [1110, 533] width 73 height 16
click at [1110, 665] on button "Yes / OK" at bounding box center [1110, 661] width 73 height 16
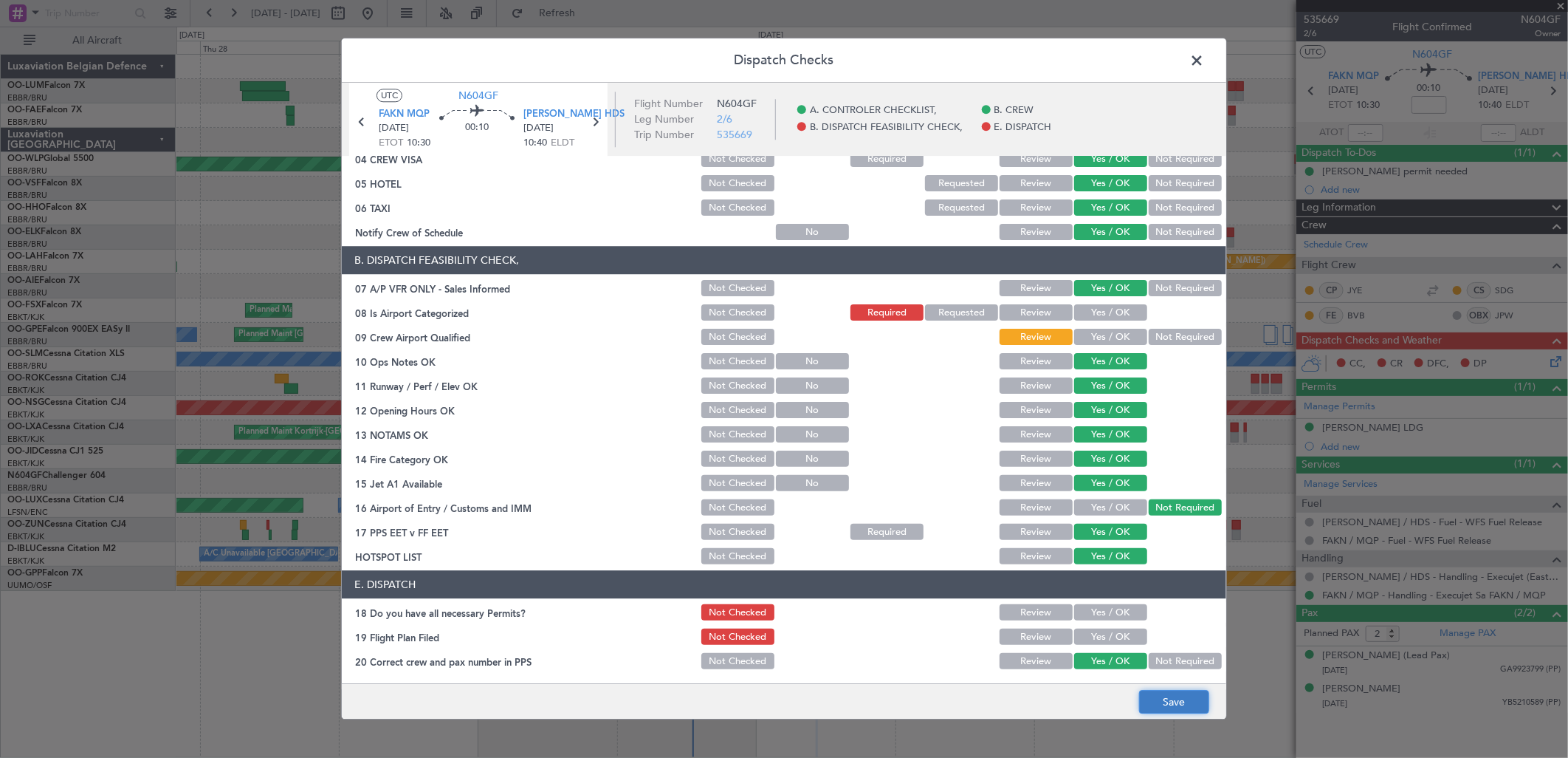
click at [1153, 697] on button "Save" at bounding box center [1174, 703] width 70 height 24
click at [595, 120] on icon at bounding box center [594, 122] width 19 height 19
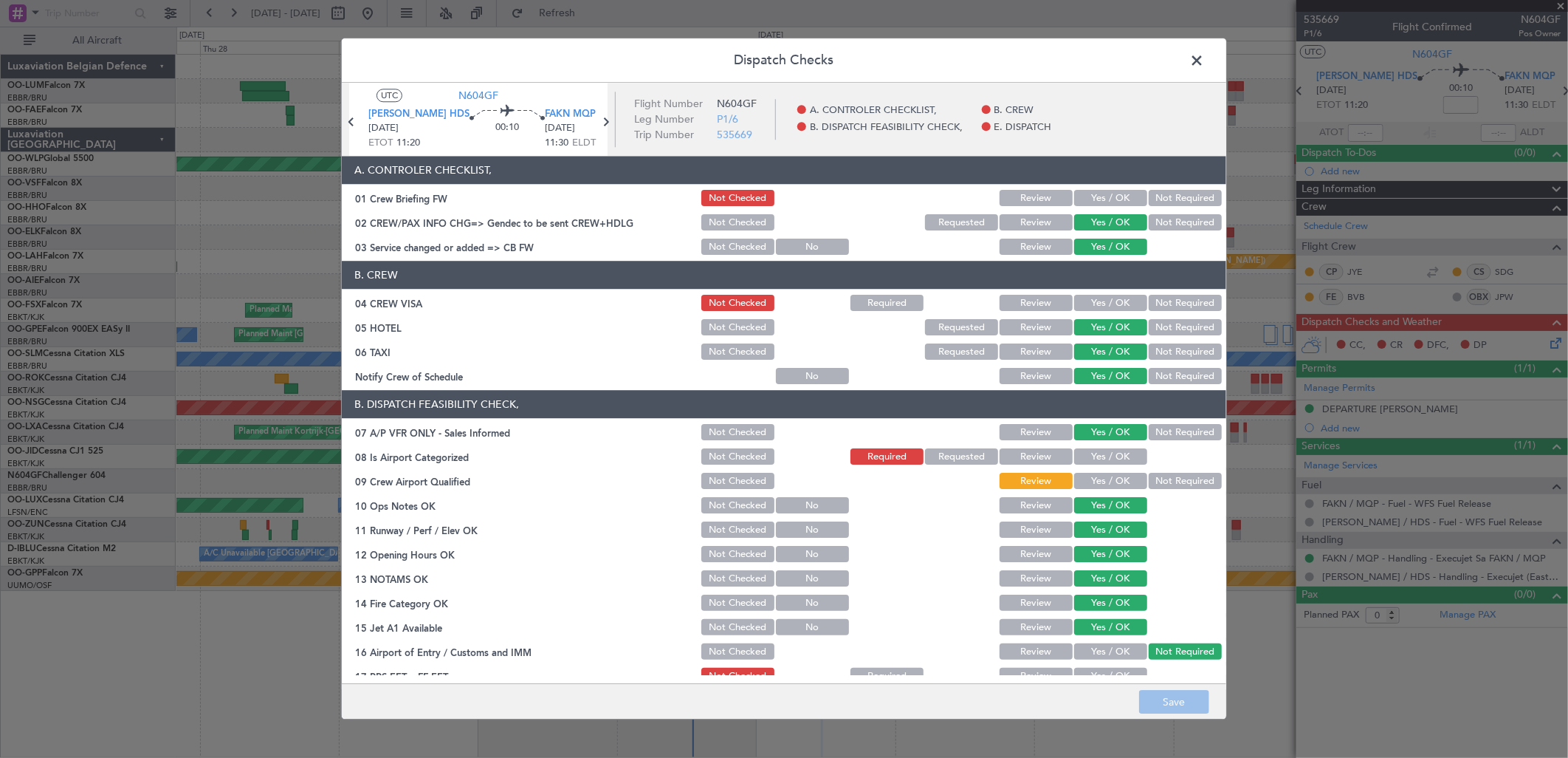
click at [1103, 195] on button "Yes / OK" at bounding box center [1110, 198] width 73 height 16
click at [1094, 297] on button "Yes / OK" at bounding box center [1110, 303] width 73 height 16
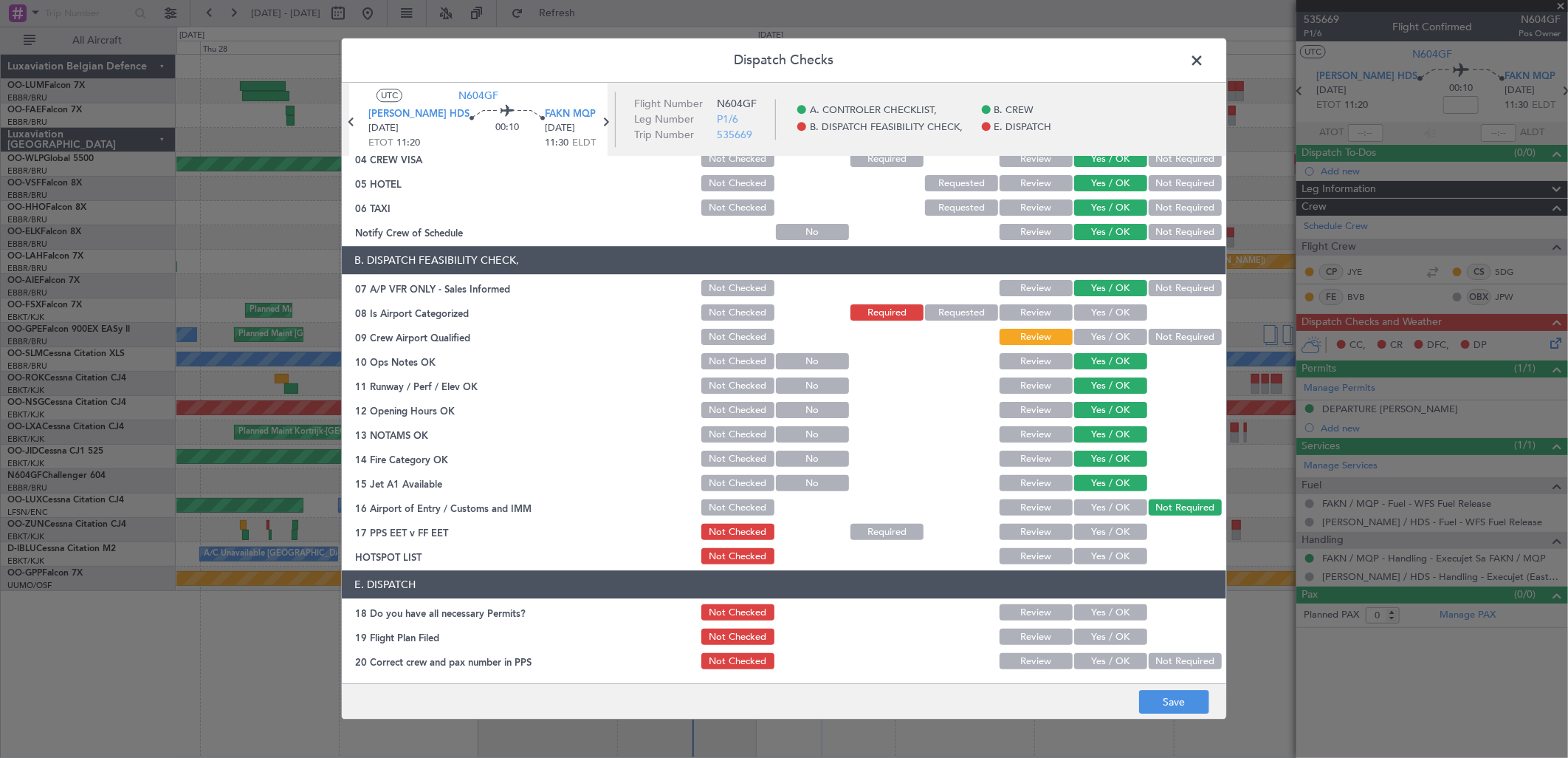
drag, startPoint x: 1087, startPoint y: 529, endPoint x: 1095, endPoint y: 552, distance: 24.4
click at [1087, 531] on button "Yes / OK" at bounding box center [1110, 533] width 73 height 16
click at [1095, 552] on button "Yes / OK" at bounding box center [1110, 557] width 73 height 16
click at [1111, 658] on button "Yes / OK" at bounding box center [1110, 661] width 73 height 16
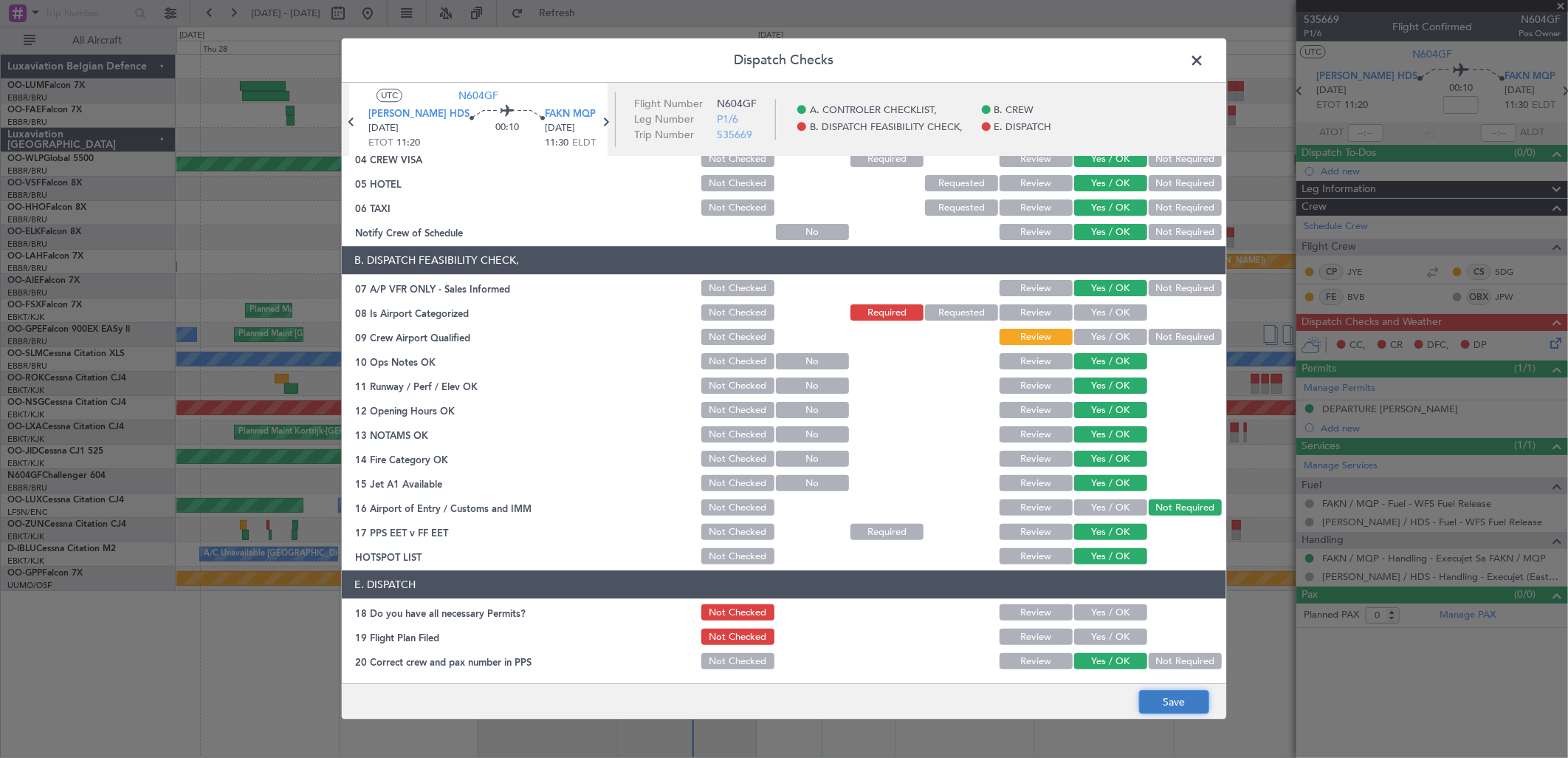
click at [1179, 709] on button "Save" at bounding box center [1174, 703] width 70 height 24
click at [596, 127] on icon at bounding box center [605, 122] width 19 height 19
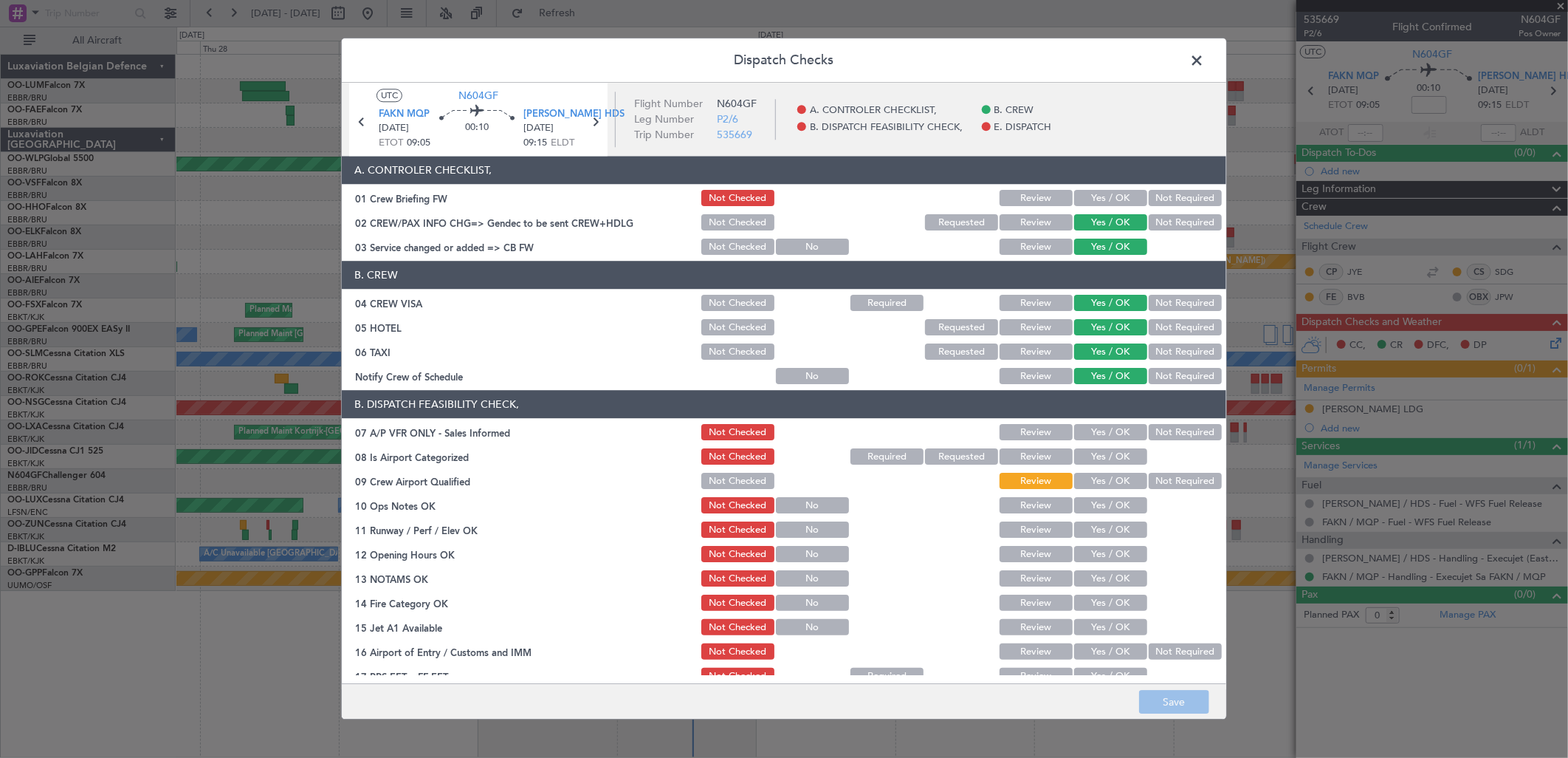
click at [1095, 196] on button "Yes / OK" at bounding box center [1110, 198] width 73 height 16
click at [1162, 709] on button "Save" at bounding box center [1174, 703] width 70 height 24
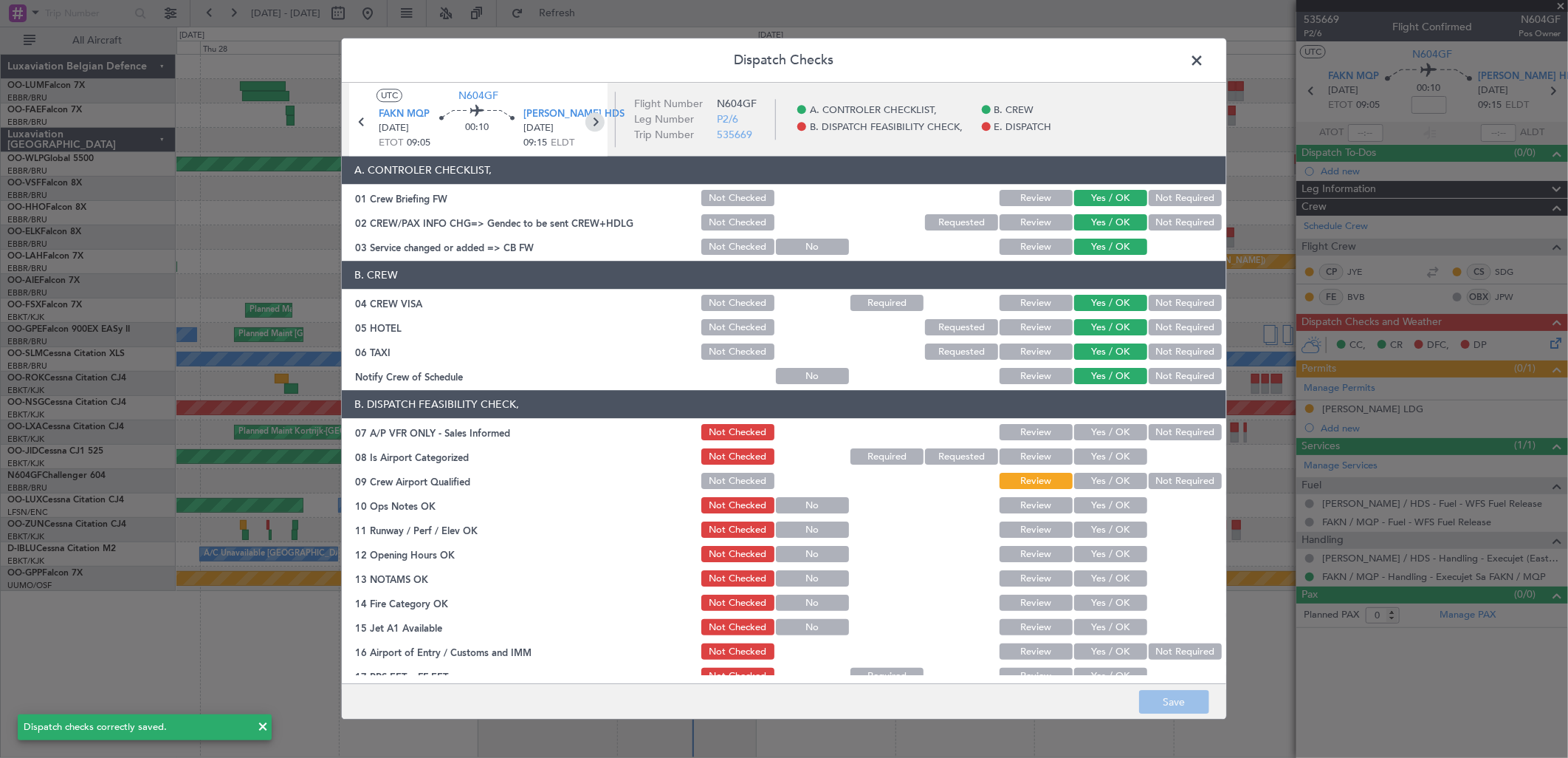
click at [601, 117] on icon at bounding box center [594, 122] width 19 height 19
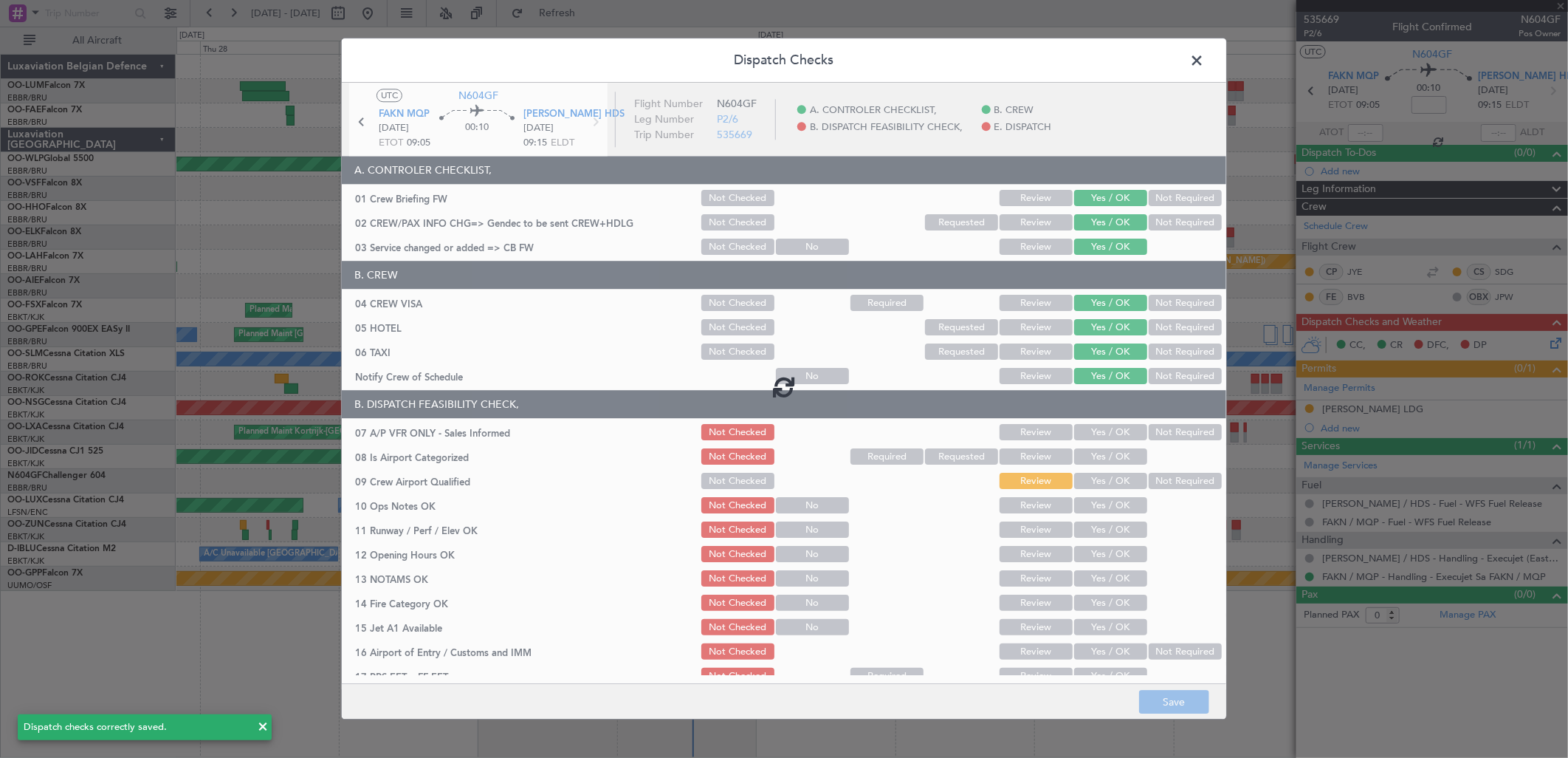
type input "2"
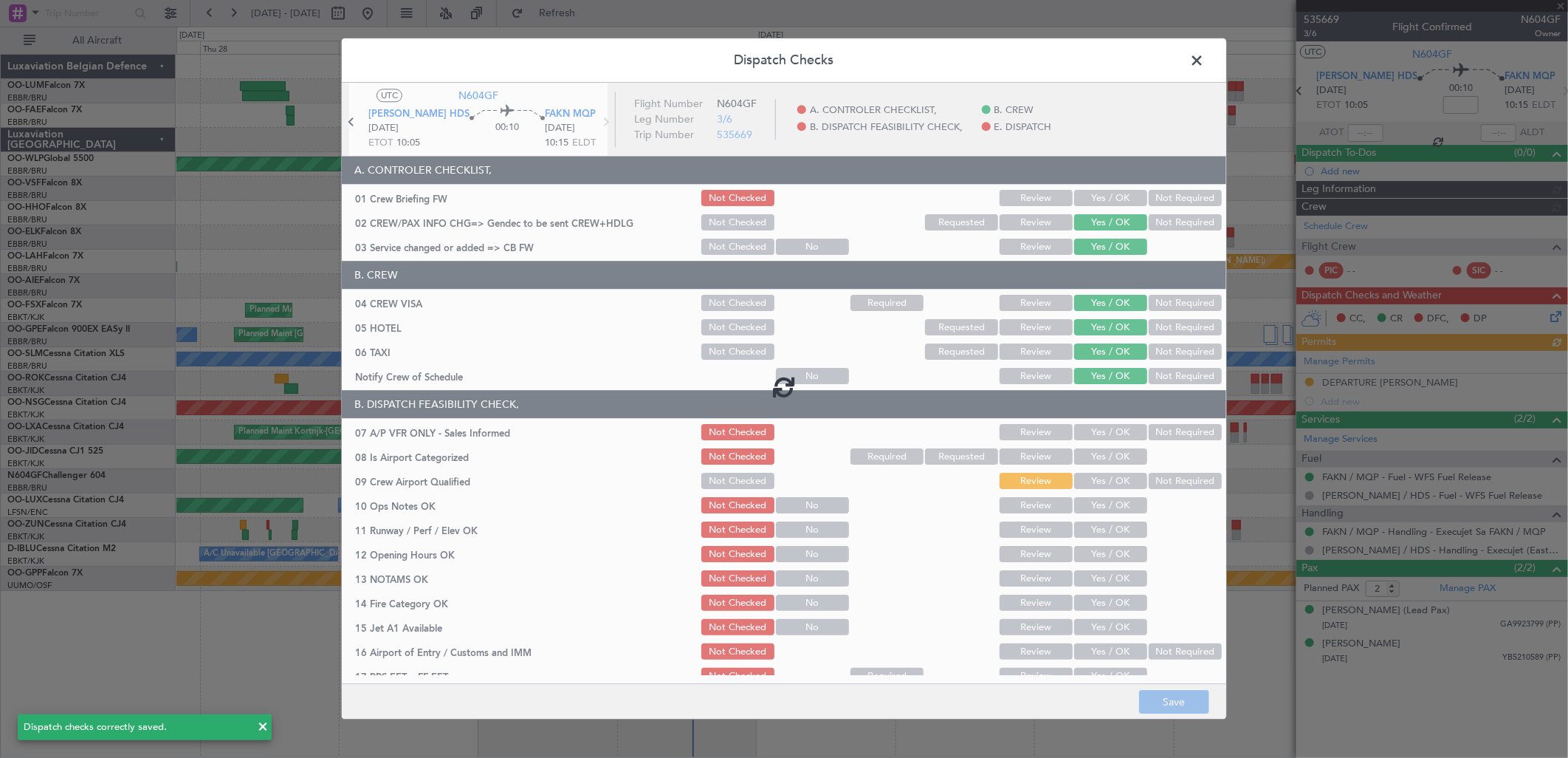
click at [1108, 200] on div at bounding box center [784, 386] width 884 height 606
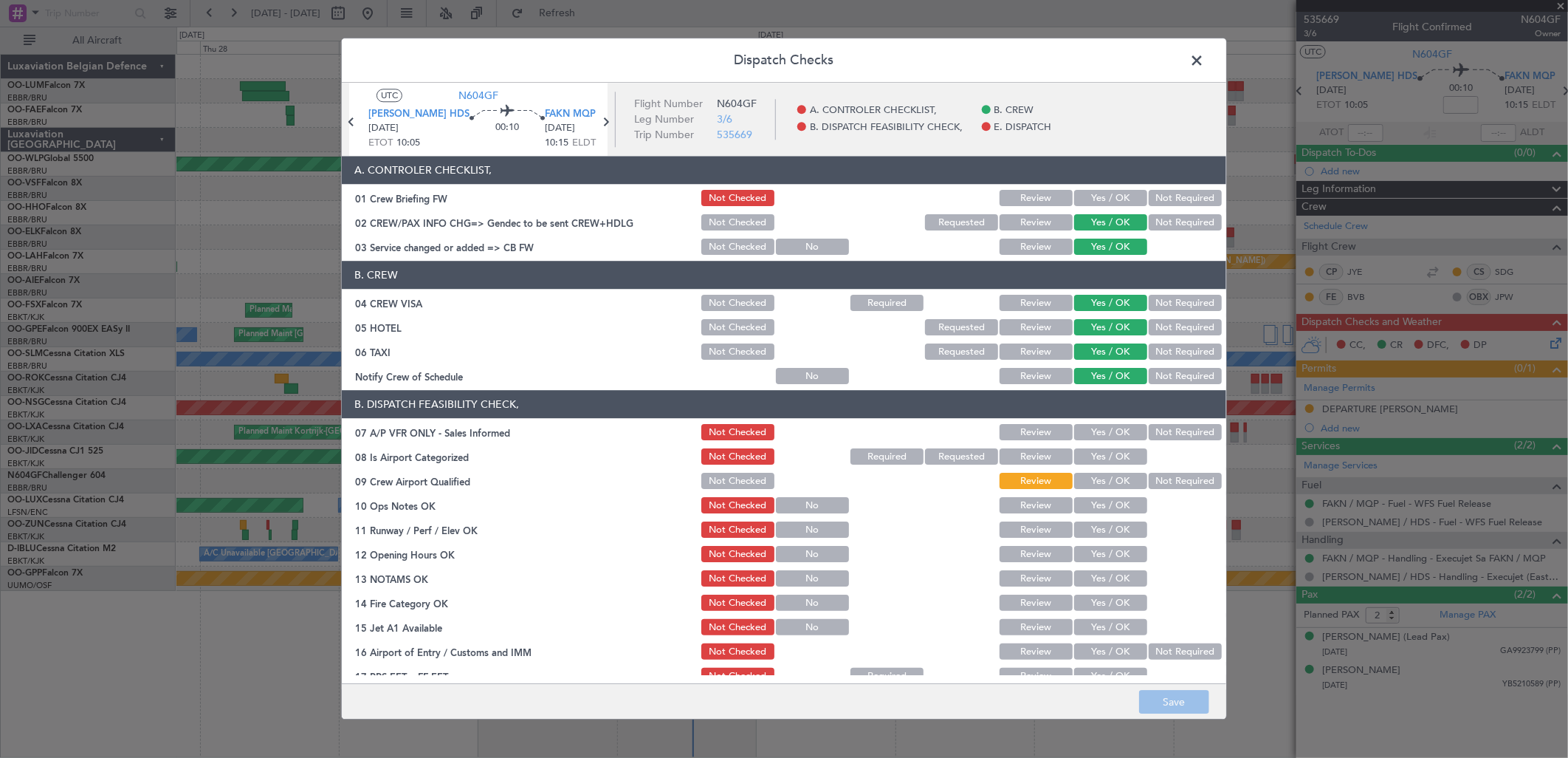
click at [1094, 194] on button "Yes / OK" at bounding box center [1110, 198] width 73 height 16
click at [1167, 702] on button "Save" at bounding box center [1174, 703] width 70 height 24
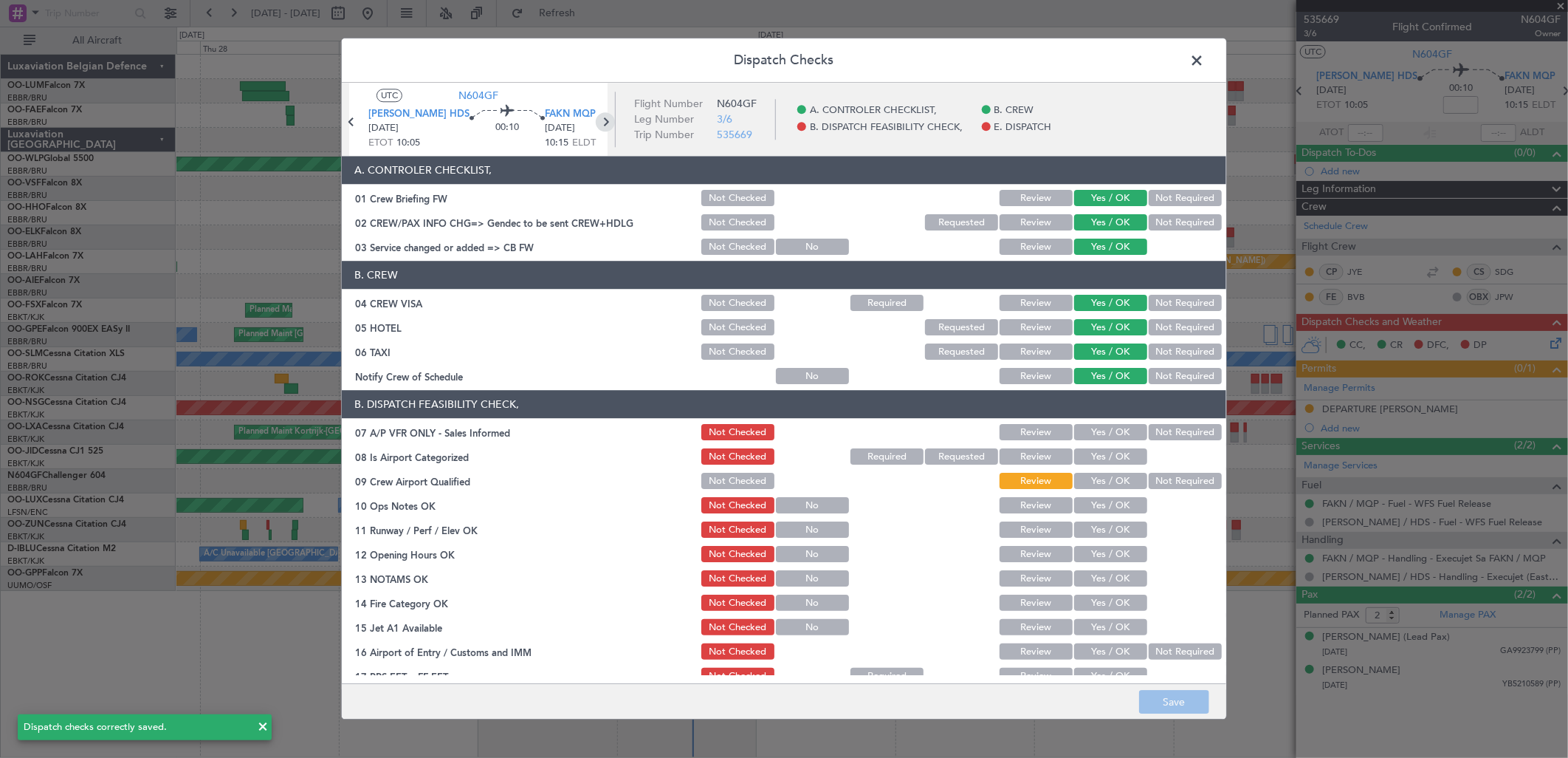
click at [596, 121] on icon at bounding box center [605, 122] width 19 height 19
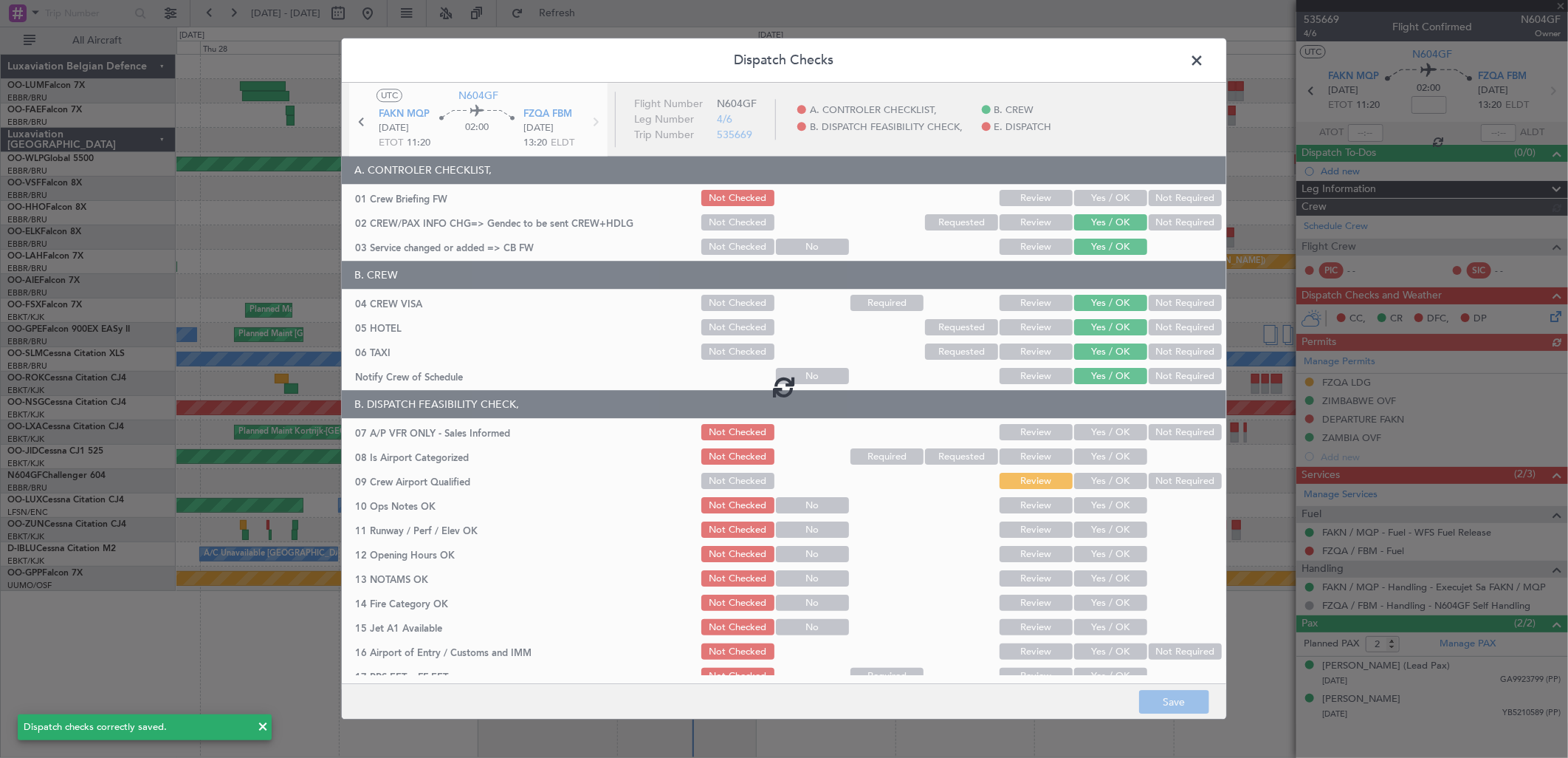
click at [1083, 200] on div at bounding box center [784, 386] width 884 height 606
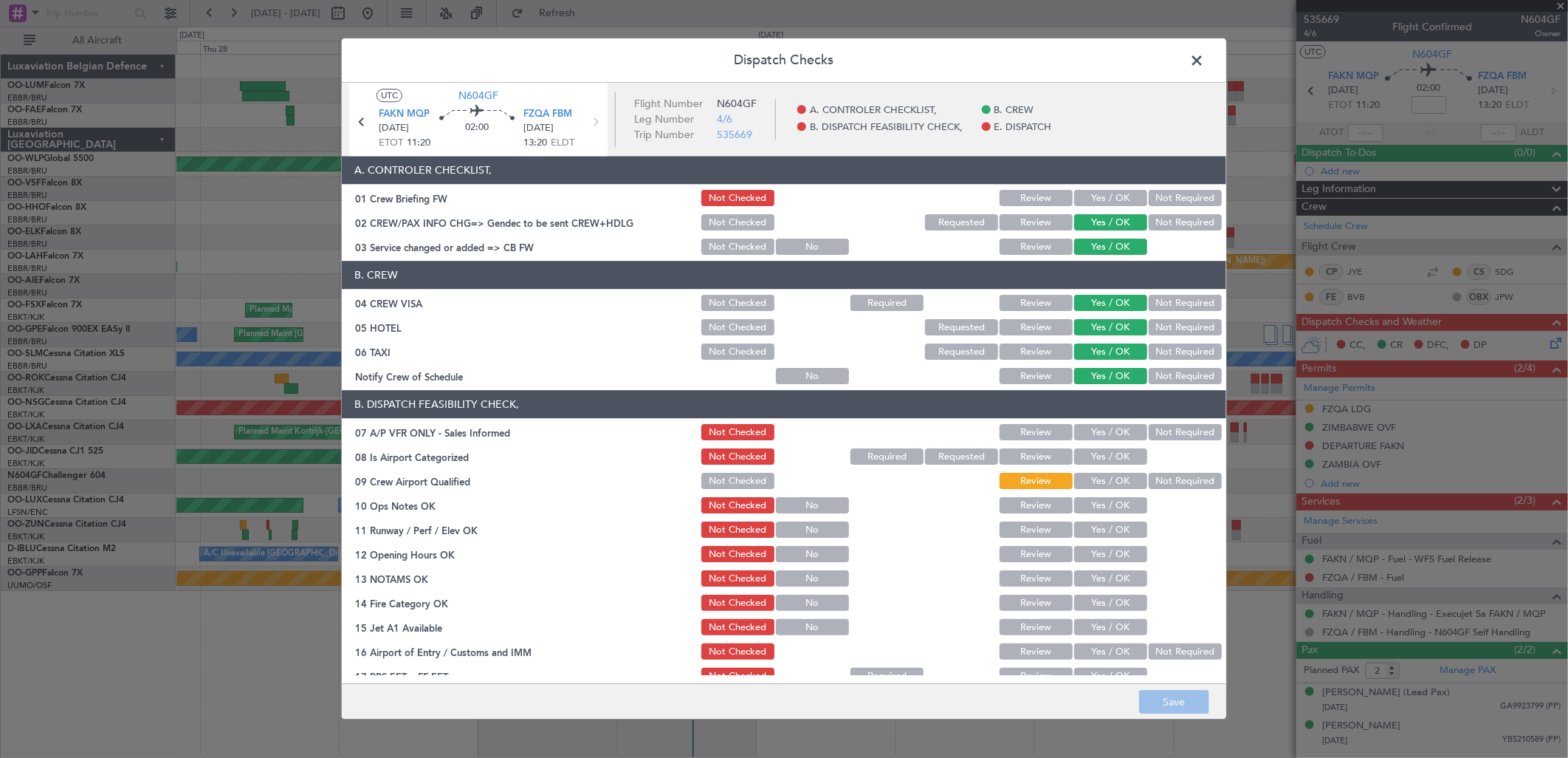
click at [1084, 192] on button "Yes / OK" at bounding box center [1110, 198] width 73 height 16
click at [1168, 709] on button "Save" at bounding box center [1174, 703] width 70 height 24
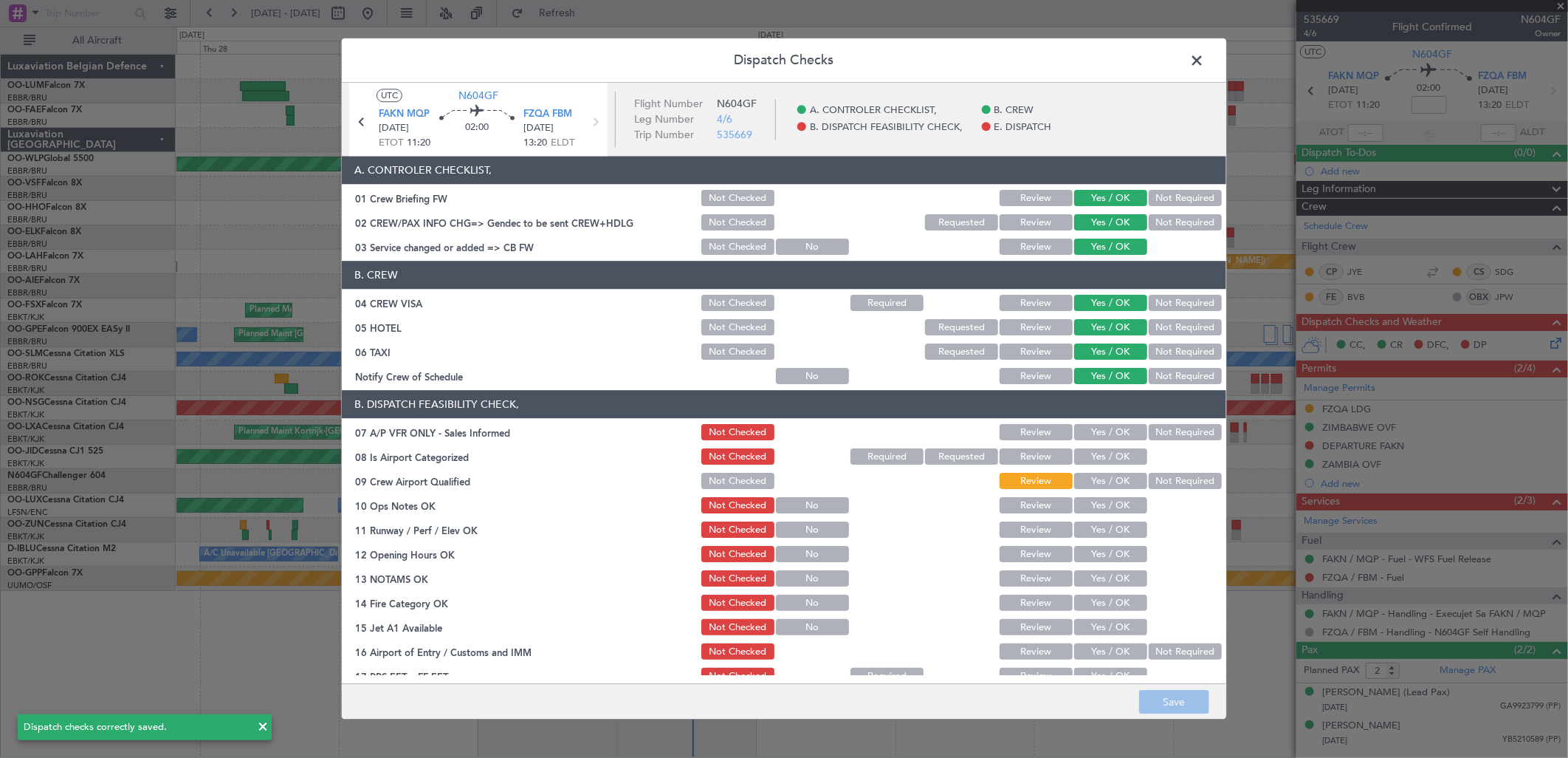
click at [1204, 59] on span at bounding box center [1204, 65] width 0 height 30
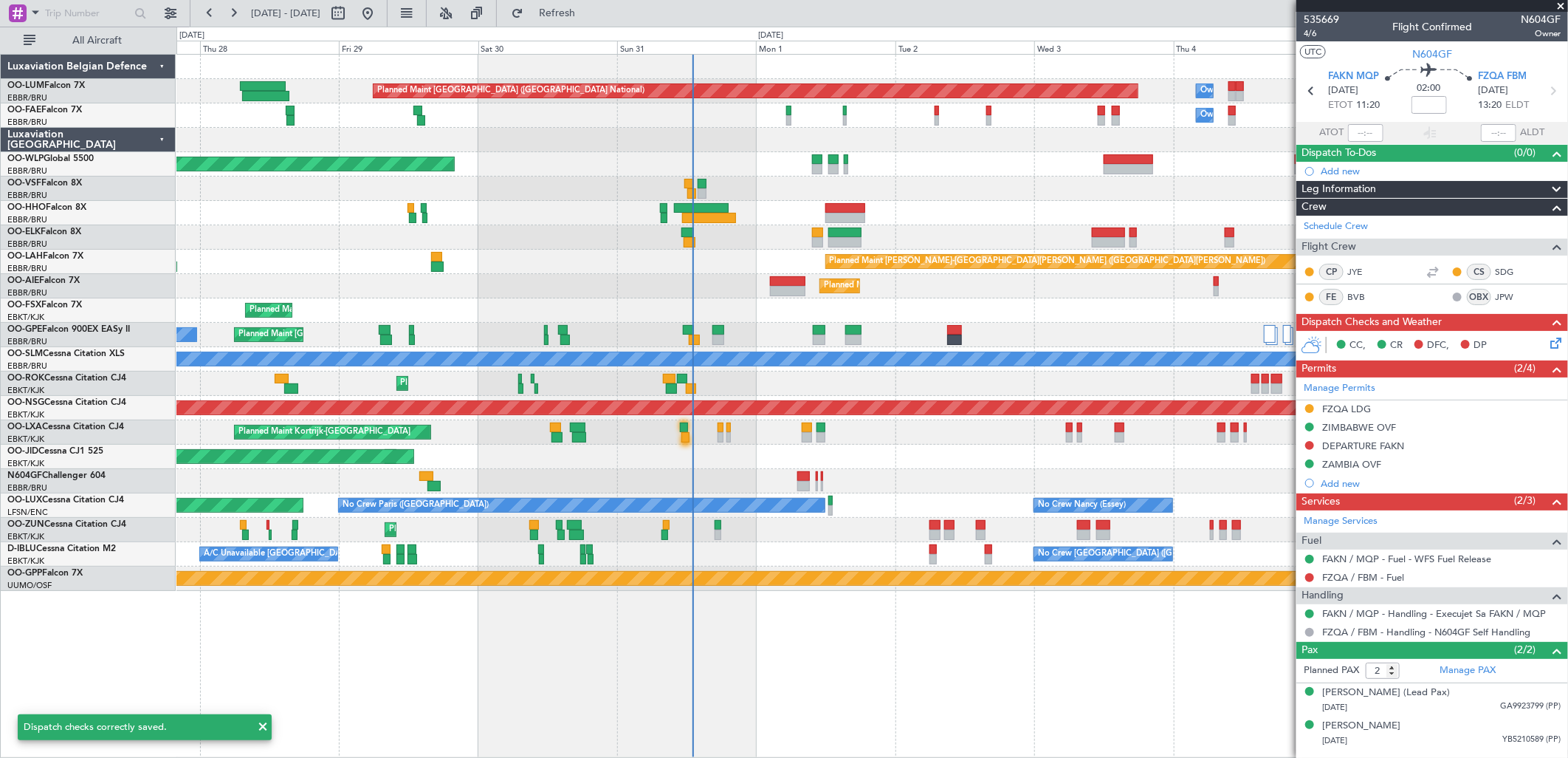
click at [581, 30] on div "0 0 Wed 27 Thu 28 Fri 29 Sat 30 Sun 31 Sep 2025 Mon 1 Tue 2 Wed 3 Thu 4 Fri 5 S…" at bounding box center [872, 40] width 1391 height 27
click at [580, 16] on span "Refresh" at bounding box center [557, 13] width 62 height 10
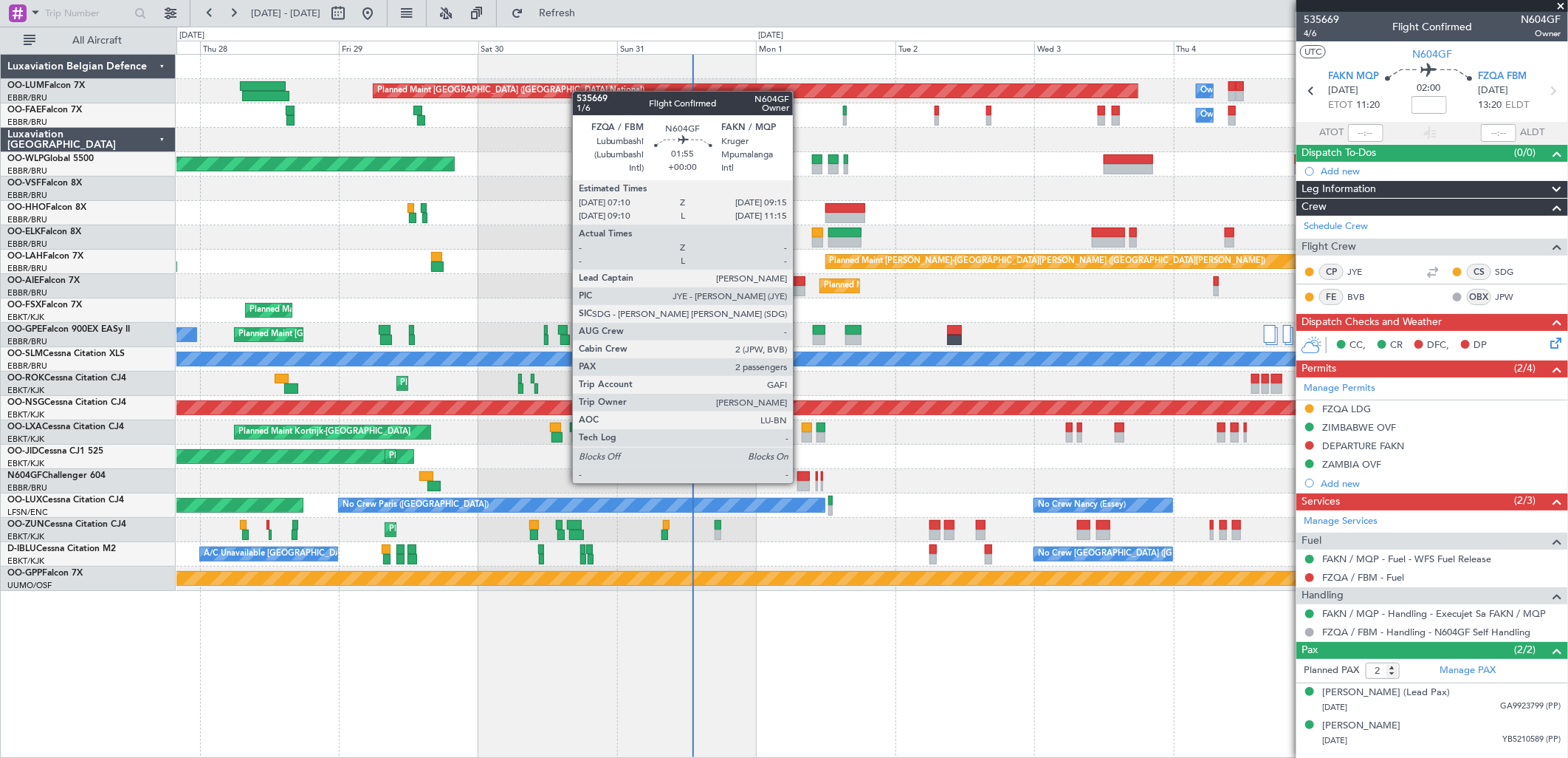
click at [800, 482] on div at bounding box center [803, 486] width 13 height 10
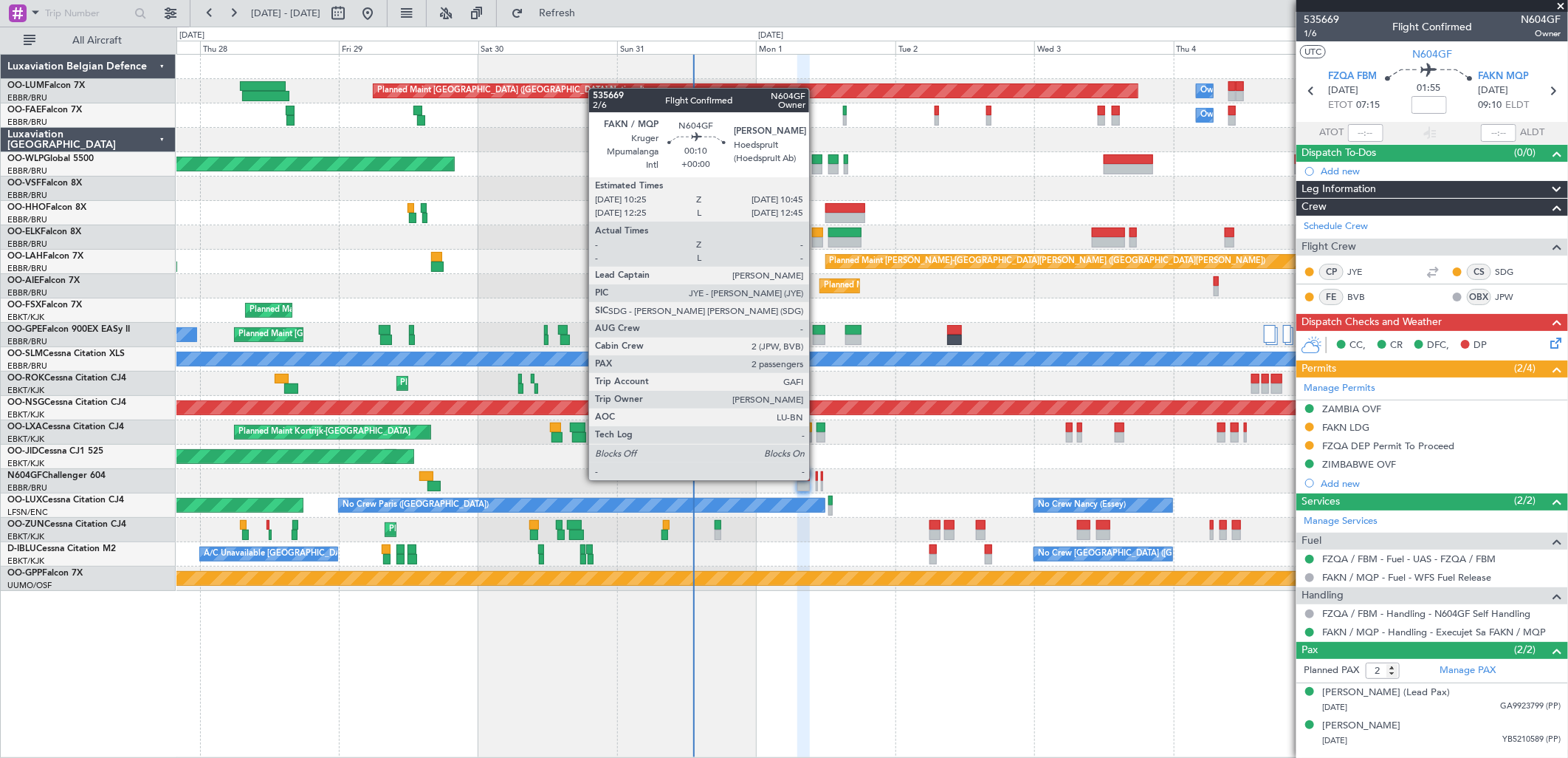
click at [816, 479] on div at bounding box center [816, 477] width 2 height 10
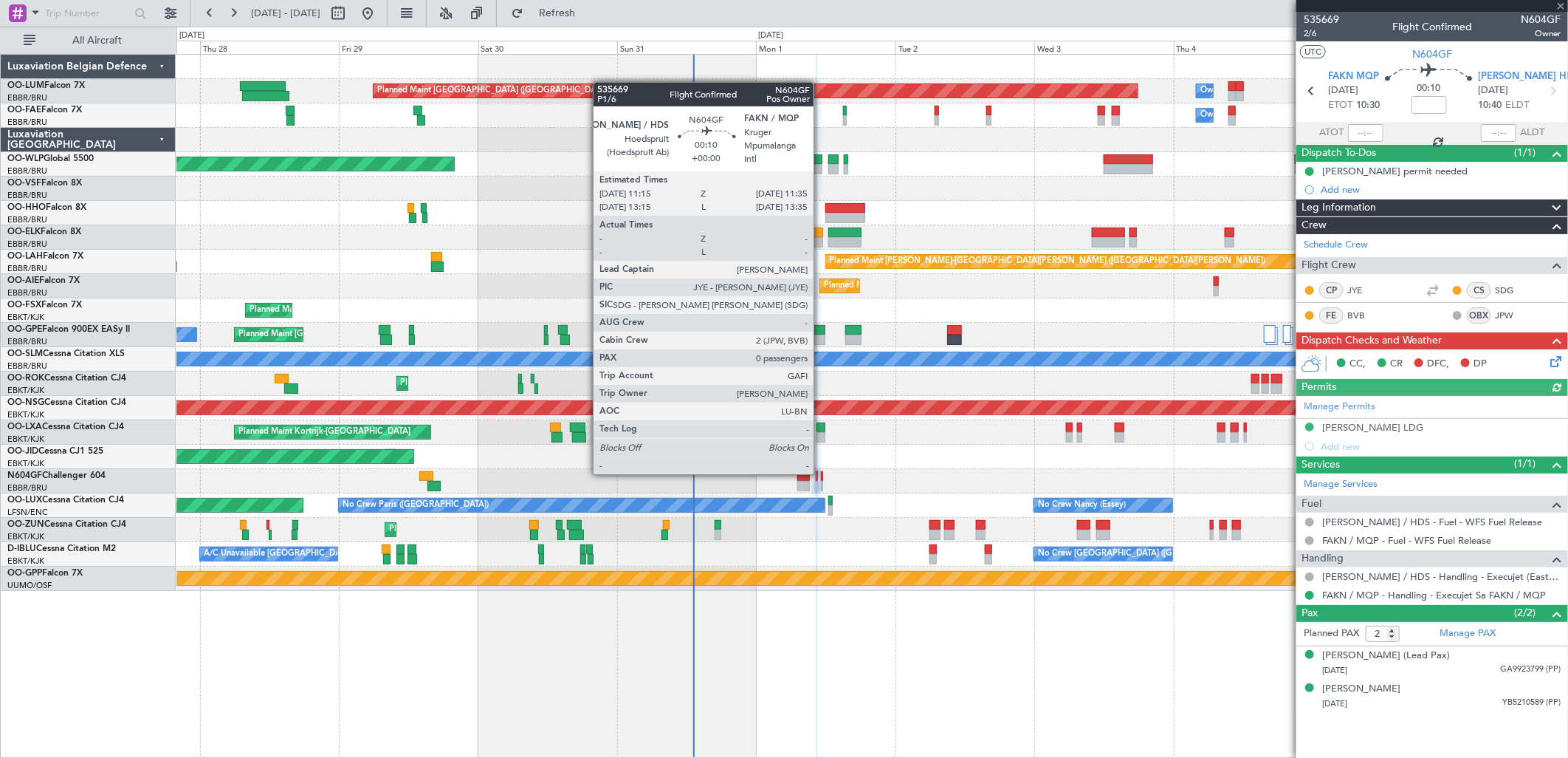
click at [821, 473] on div at bounding box center [822, 477] width 2 height 10
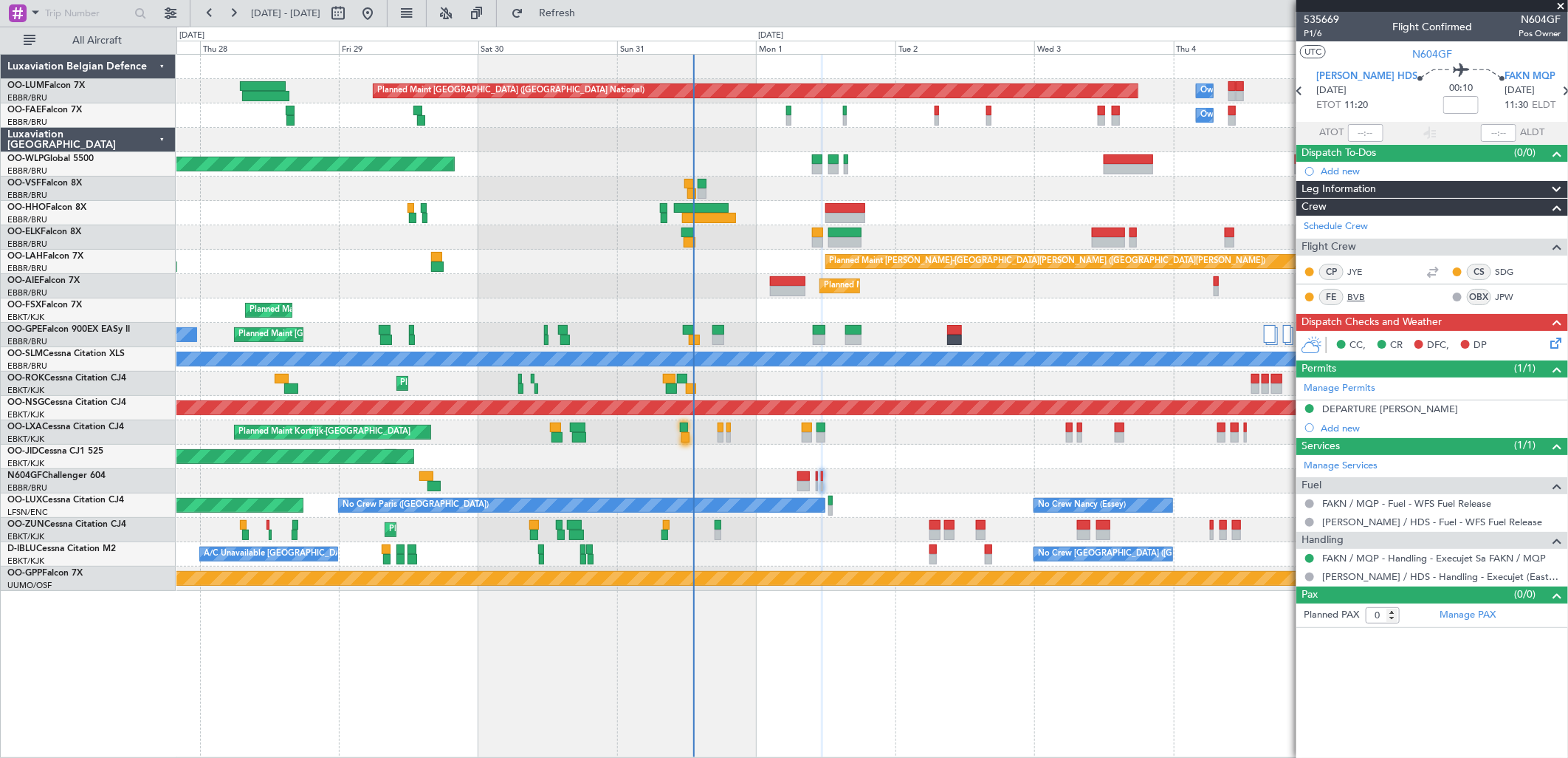
click at [1369, 297] on link "BVB" at bounding box center [1364, 296] width 33 height 13
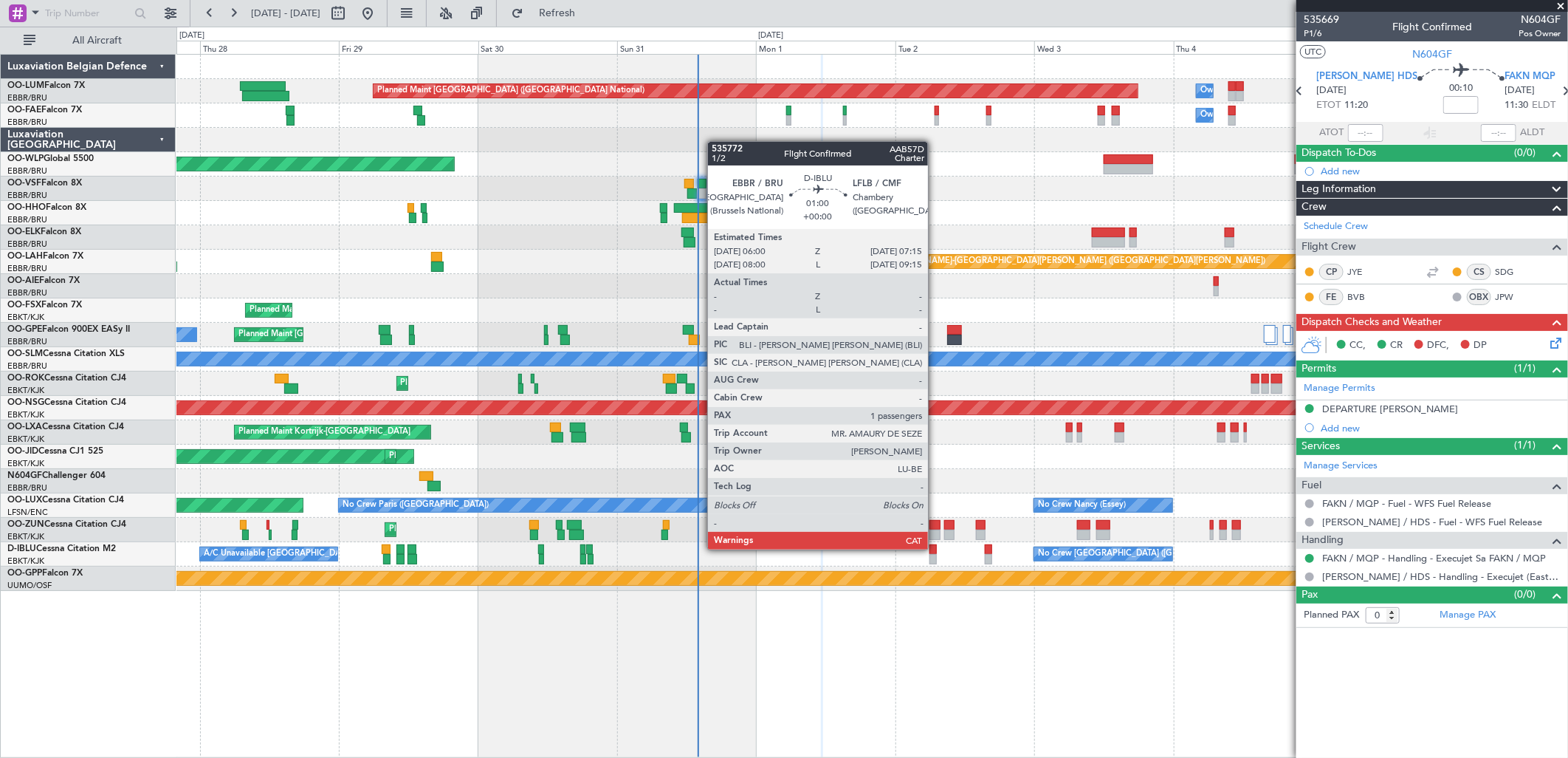
click at [935, 550] on div at bounding box center [932, 550] width 7 height 10
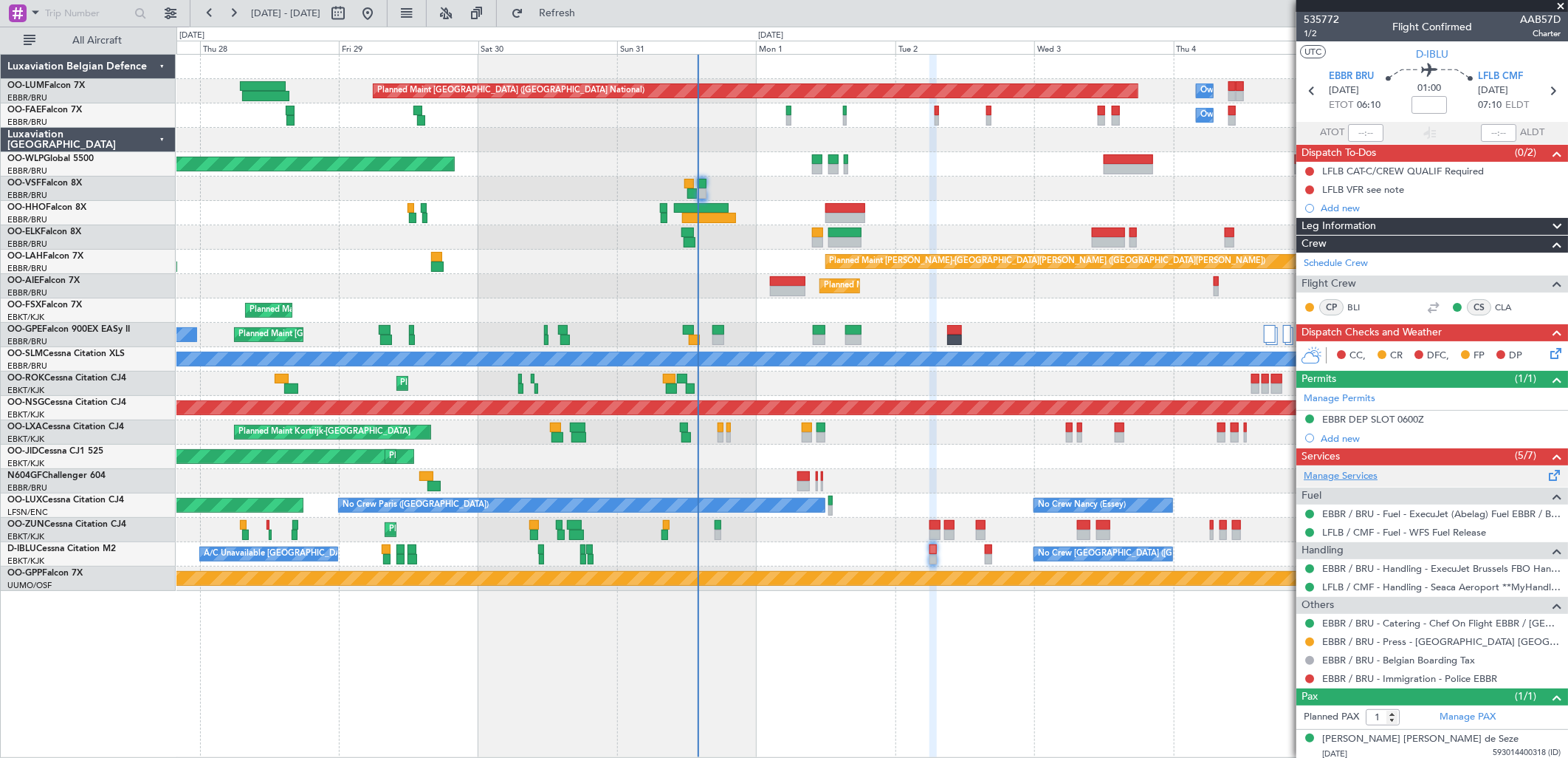
click at [1342, 477] on link "Manage Services" at bounding box center [1341, 476] width 74 height 15
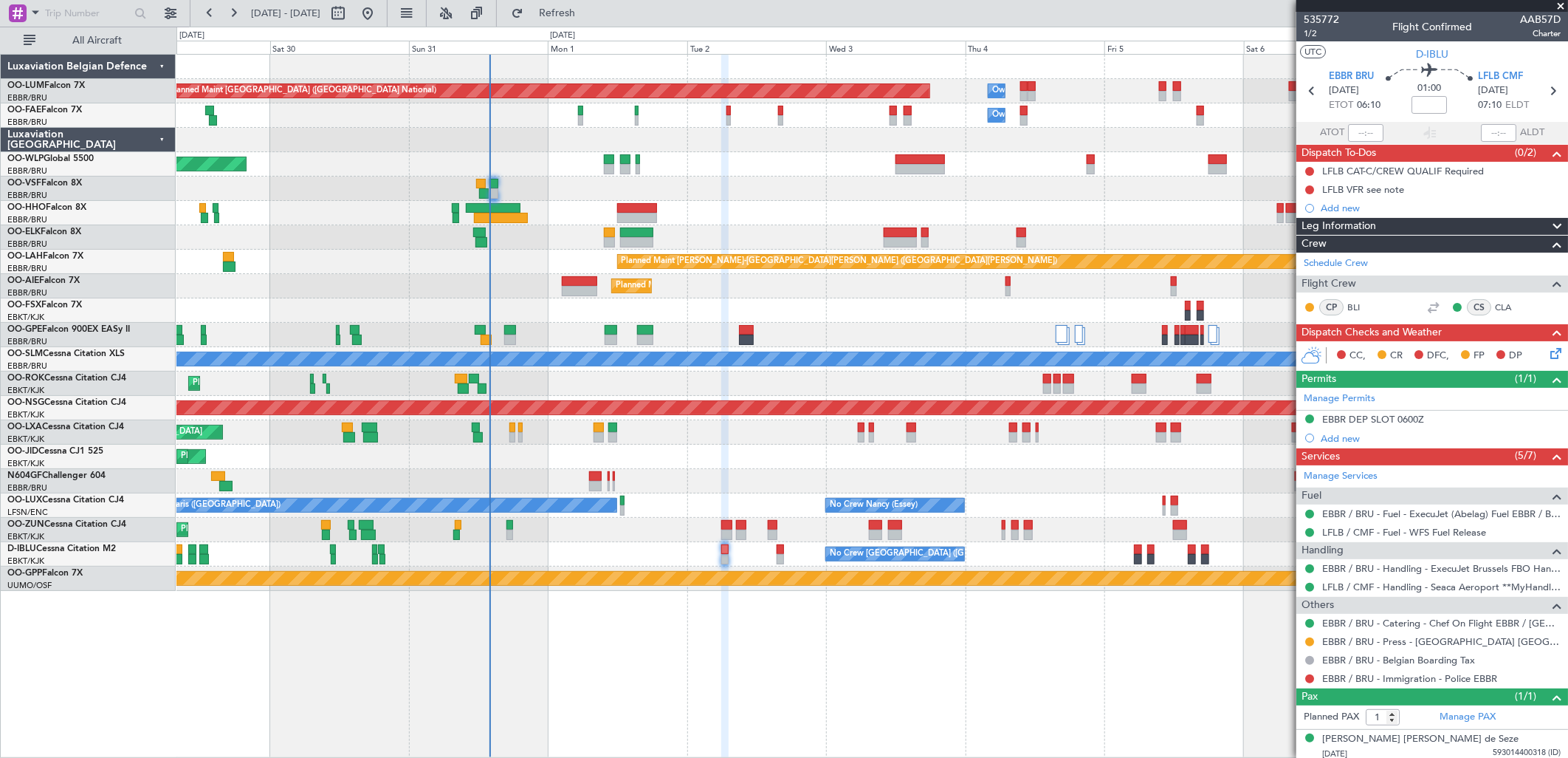
click at [953, 383] on div "Planned Maint Brussels (Brussels National) Owner Melsbroek Air Base Owner Melsb…" at bounding box center [871, 323] width 1391 height 537
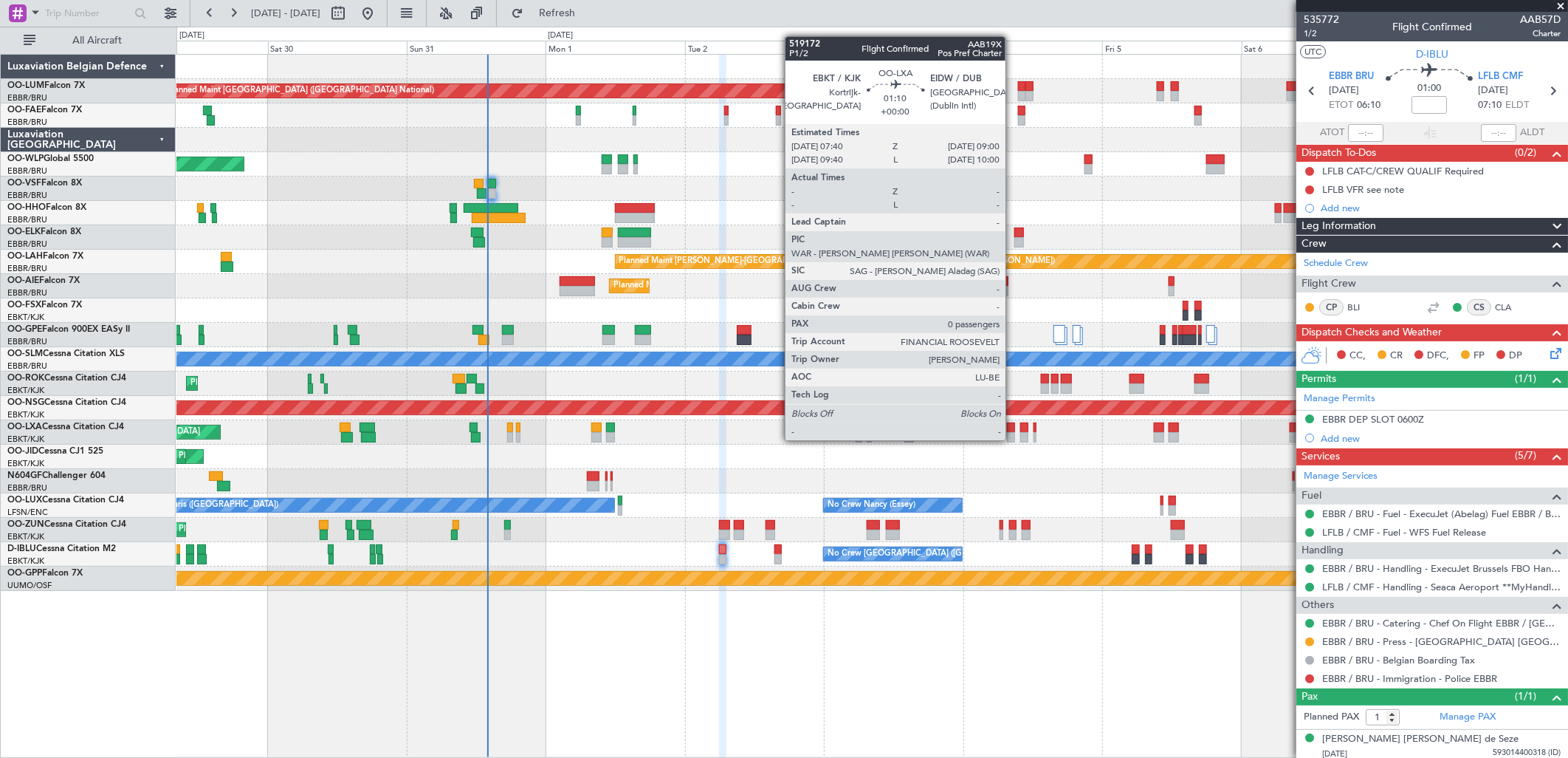
click at [1013, 426] on div at bounding box center [1011, 428] width 8 height 10
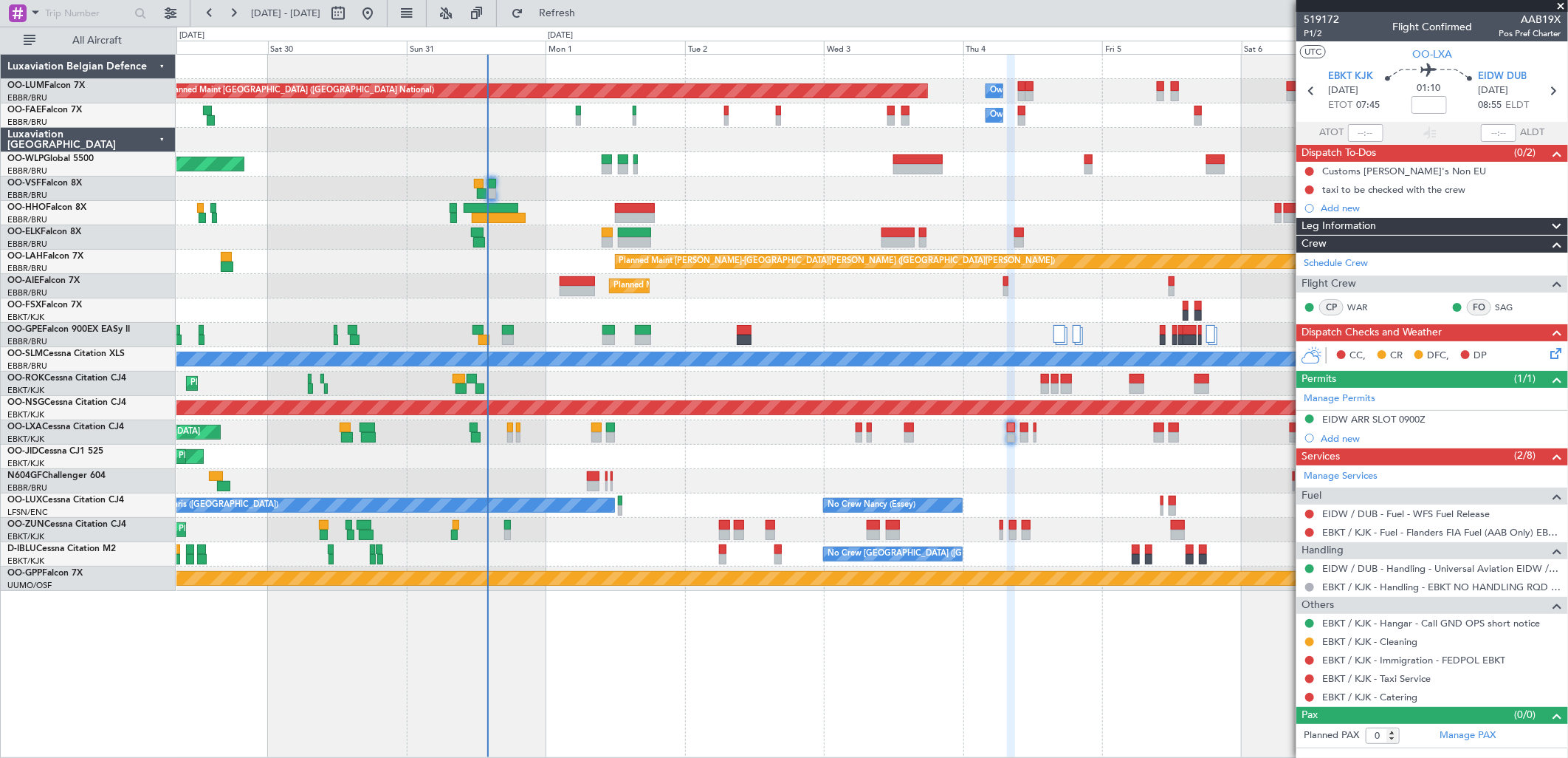
click at [1223, 486] on div at bounding box center [871, 481] width 1391 height 24
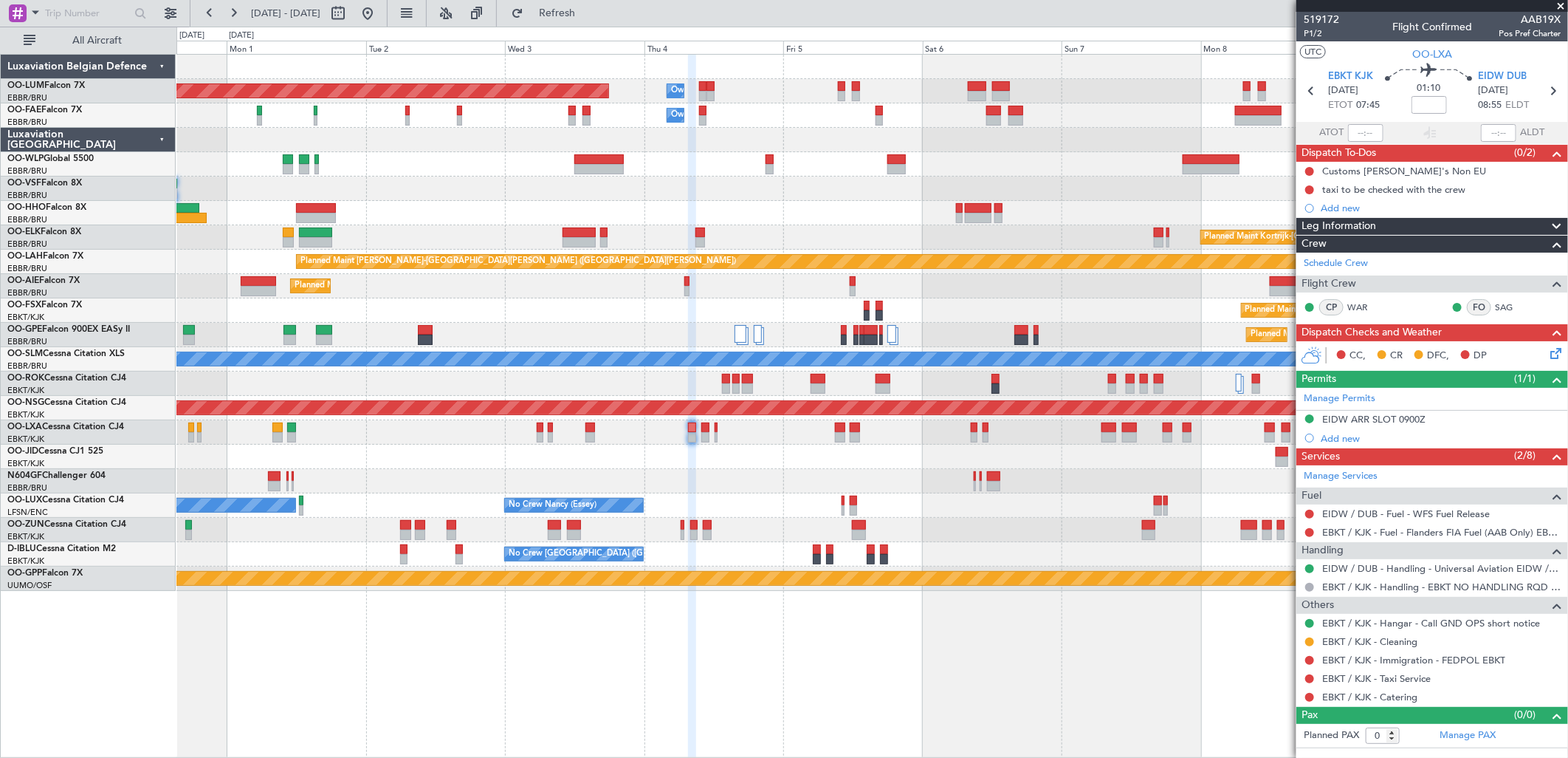
click at [765, 481] on div at bounding box center [871, 481] width 1391 height 24
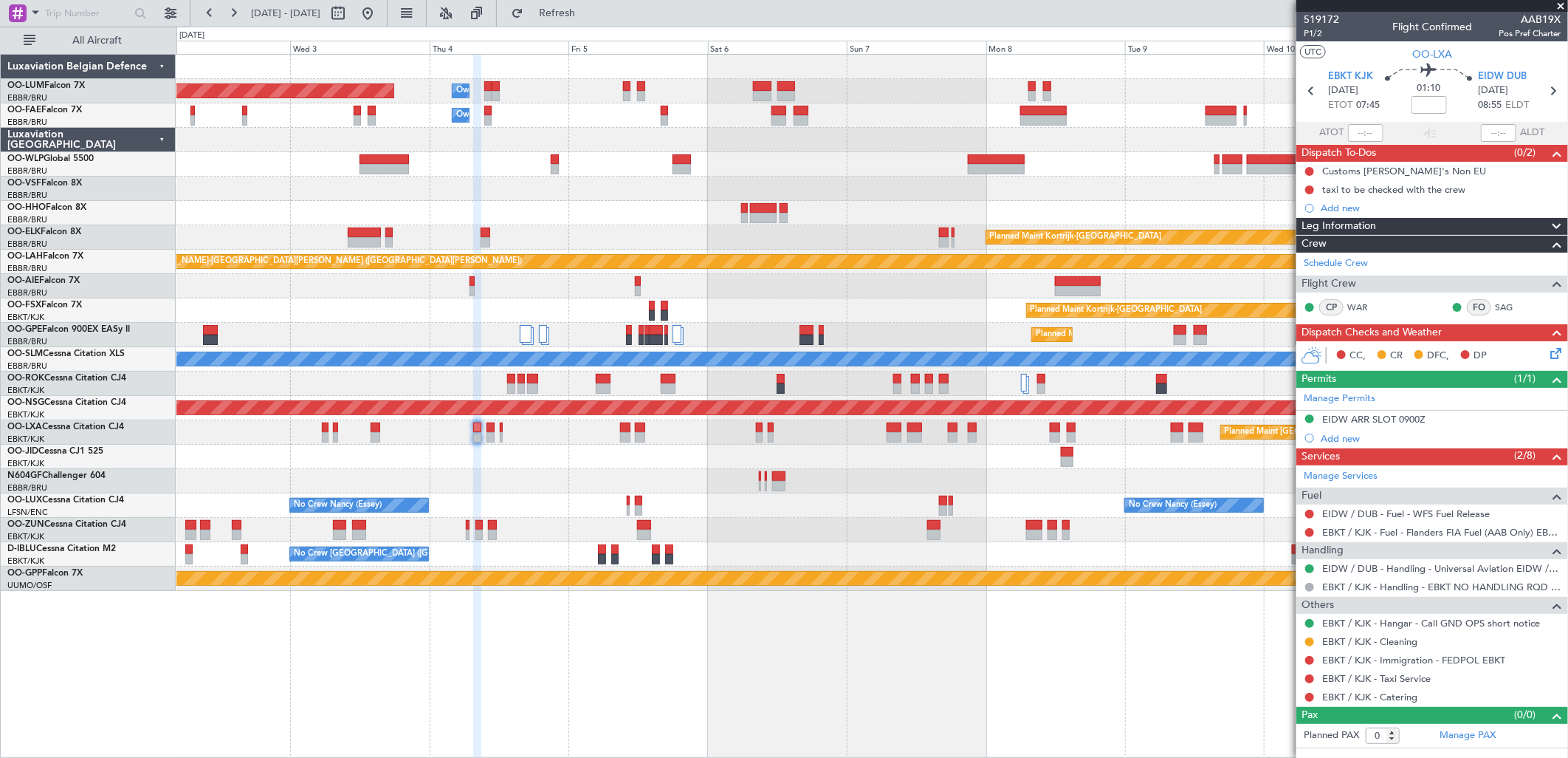
click at [474, 394] on div at bounding box center [871, 384] width 1391 height 24
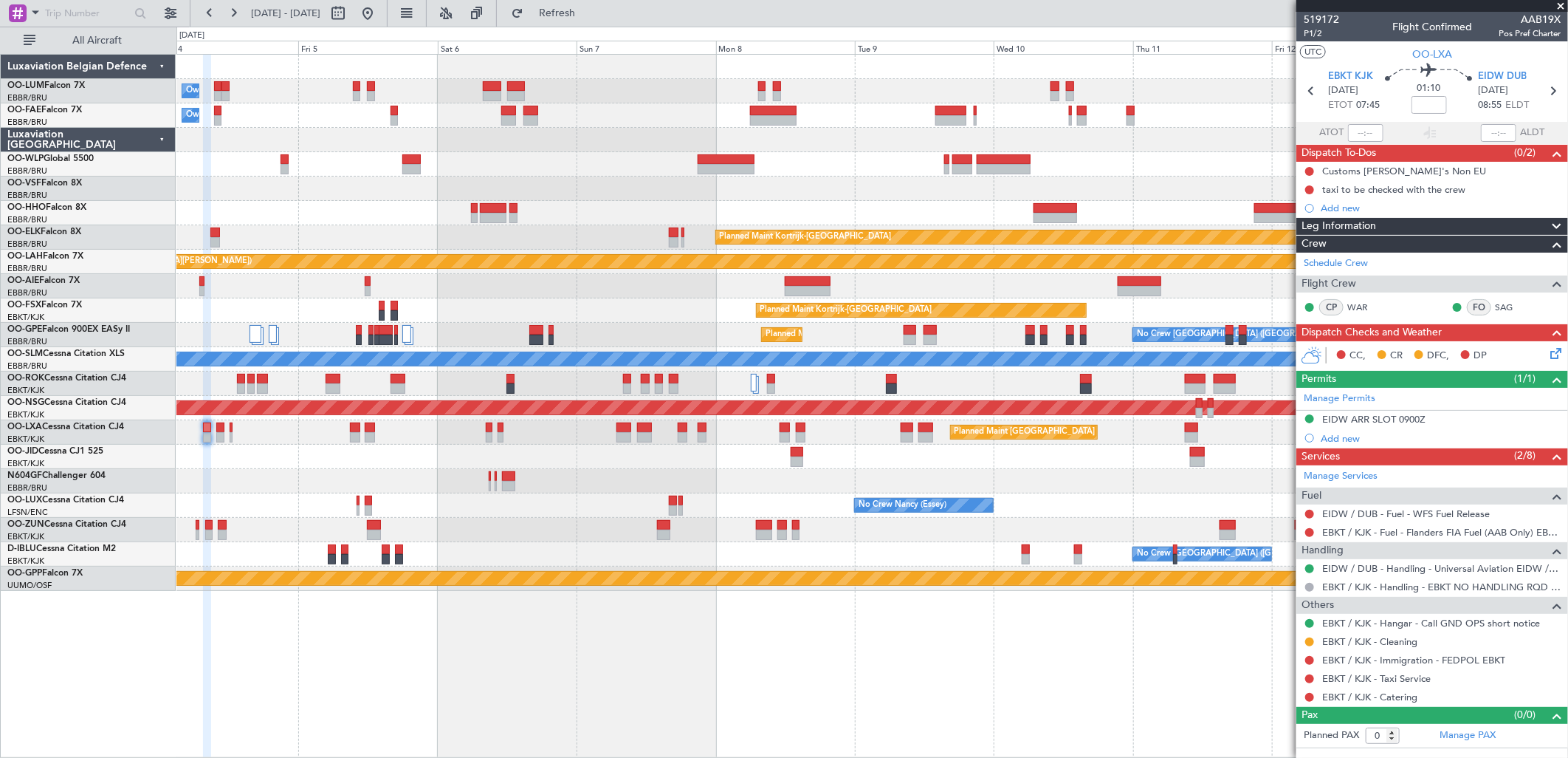
click at [601, 290] on div "Owner Melsbroek Air Base Planned Maint Brussels (Brussels National) Owner Melsb…" at bounding box center [871, 323] width 1391 height 537
click at [380, 10] on button at bounding box center [368, 13] width 24 height 24
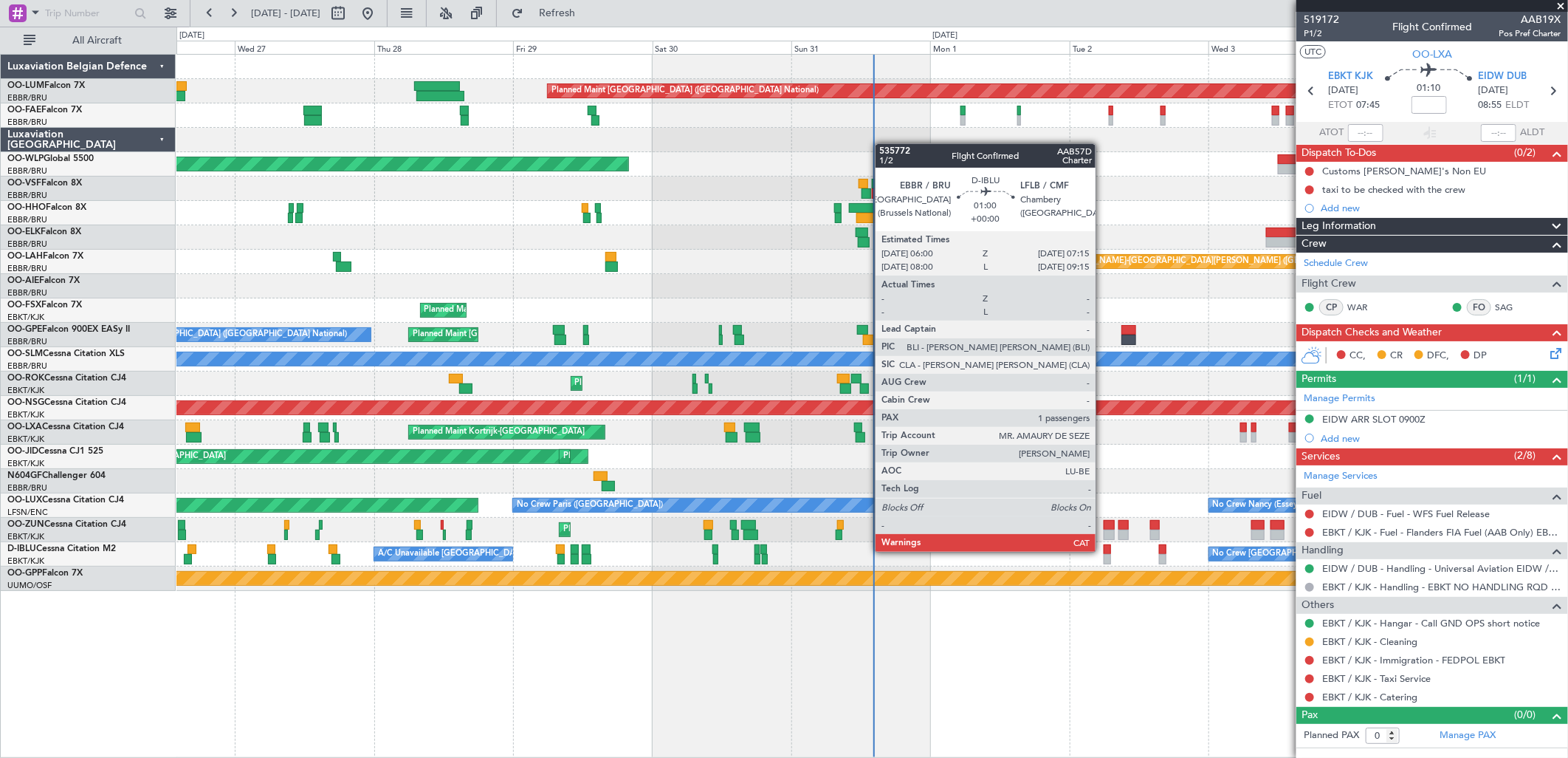
click at [1104, 552] on div at bounding box center [1106, 550] width 7 height 10
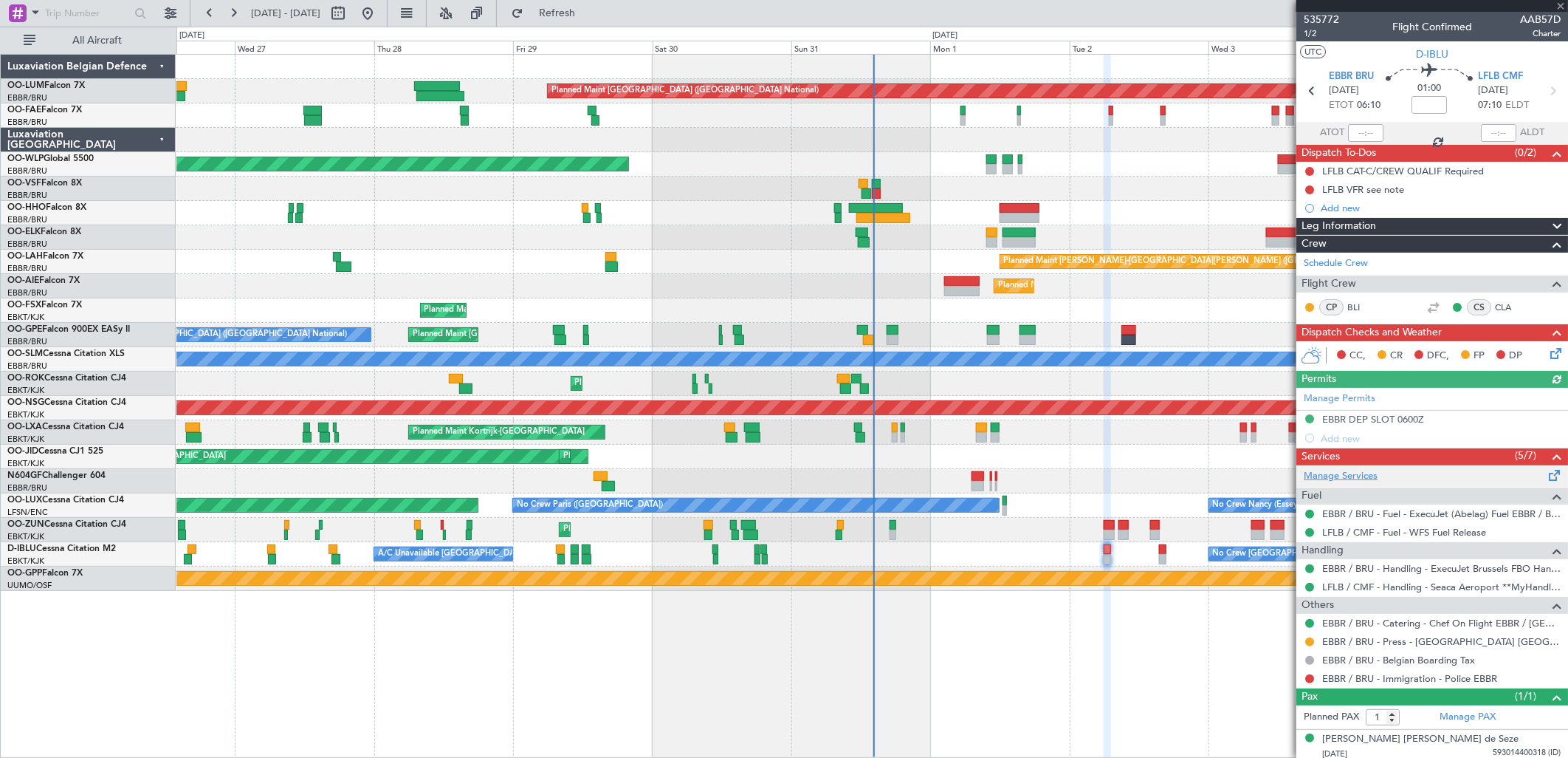
click at [1366, 472] on link "Manage Services" at bounding box center [1341, 476] width 74 height 15
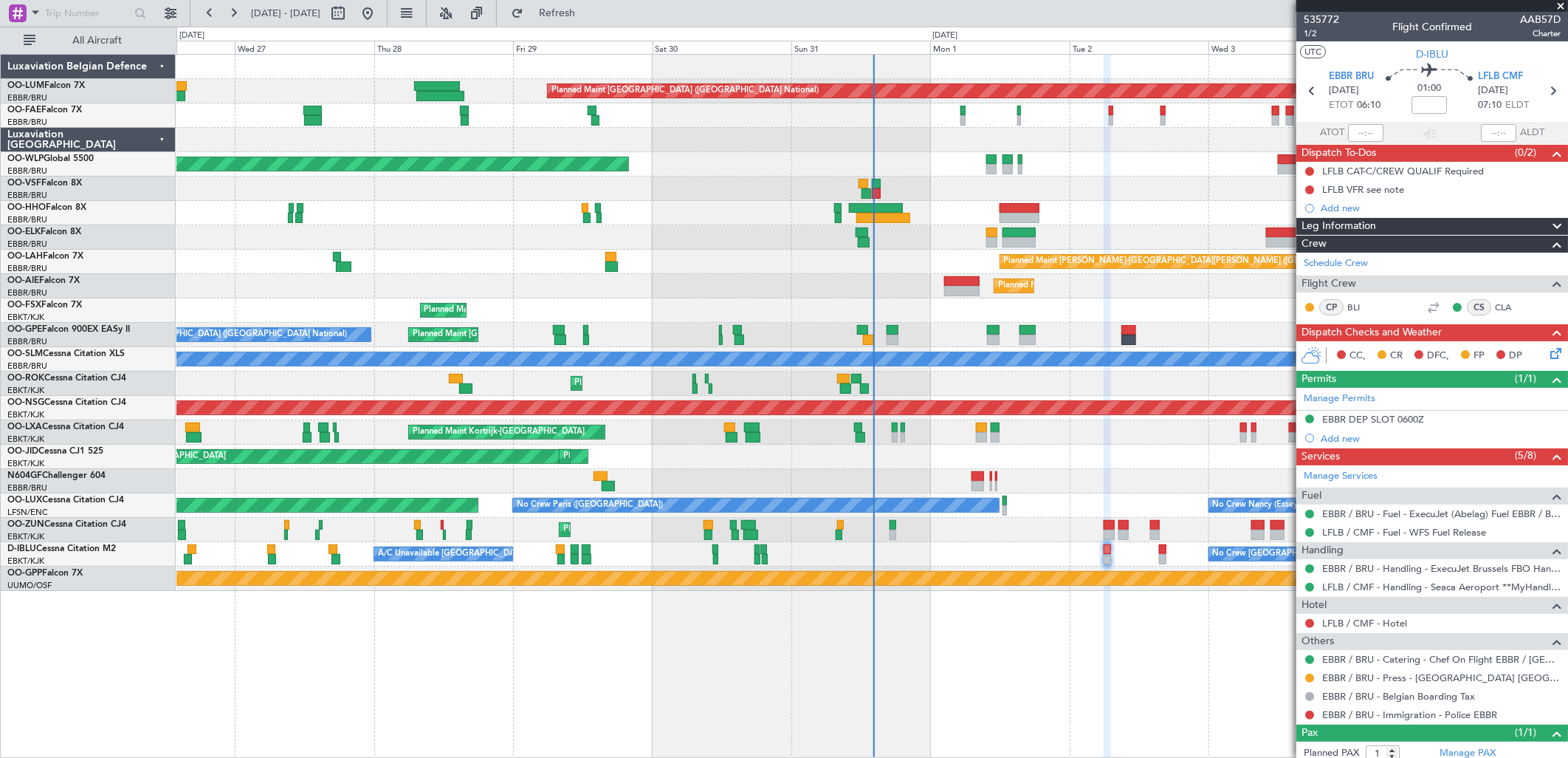
click at [984, 482] on div at bounding box center [871, 481] width 1391 height 24
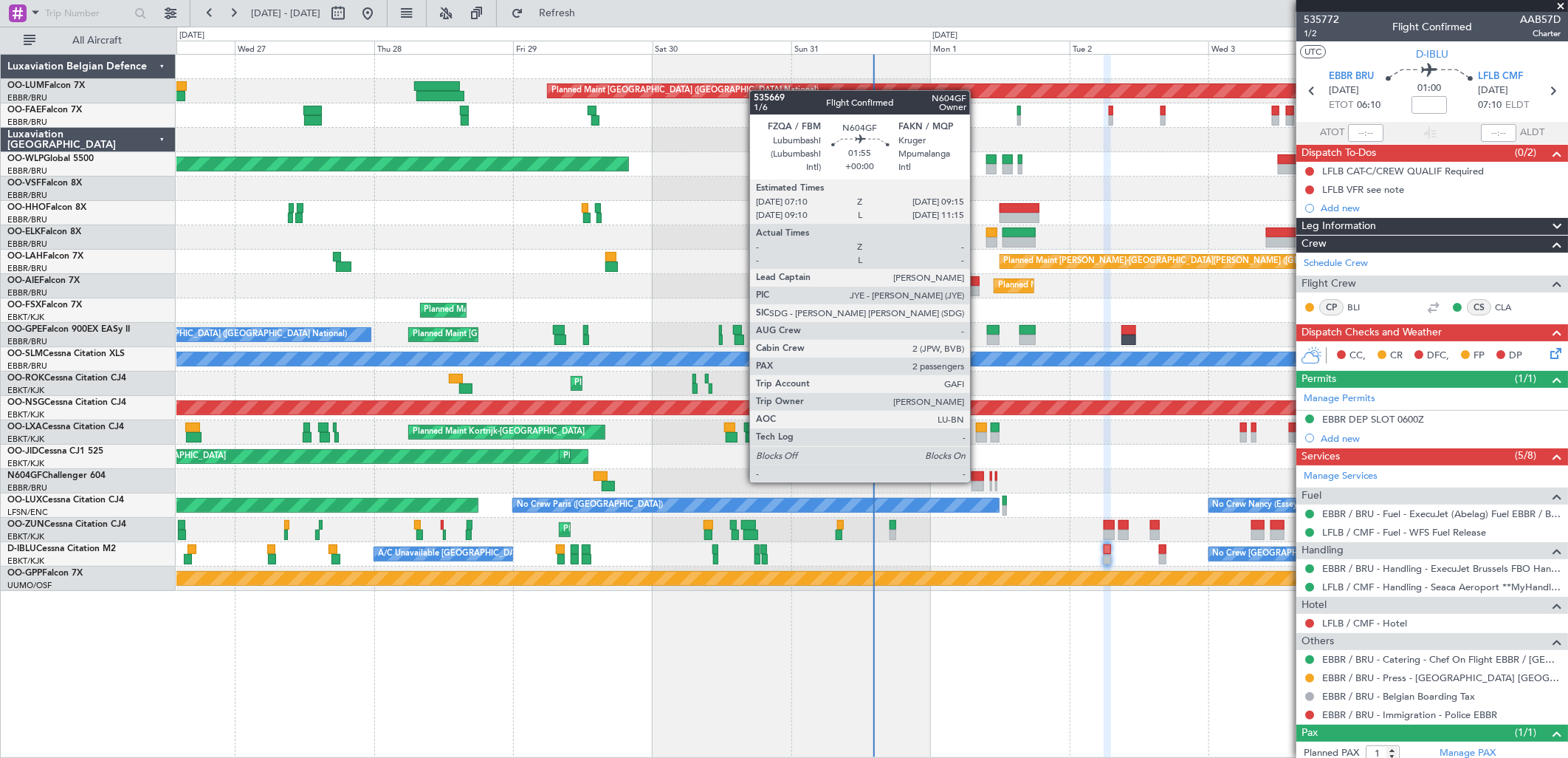
click at [978, 481] on div at bounding box center [978, 486] width 13 height 10
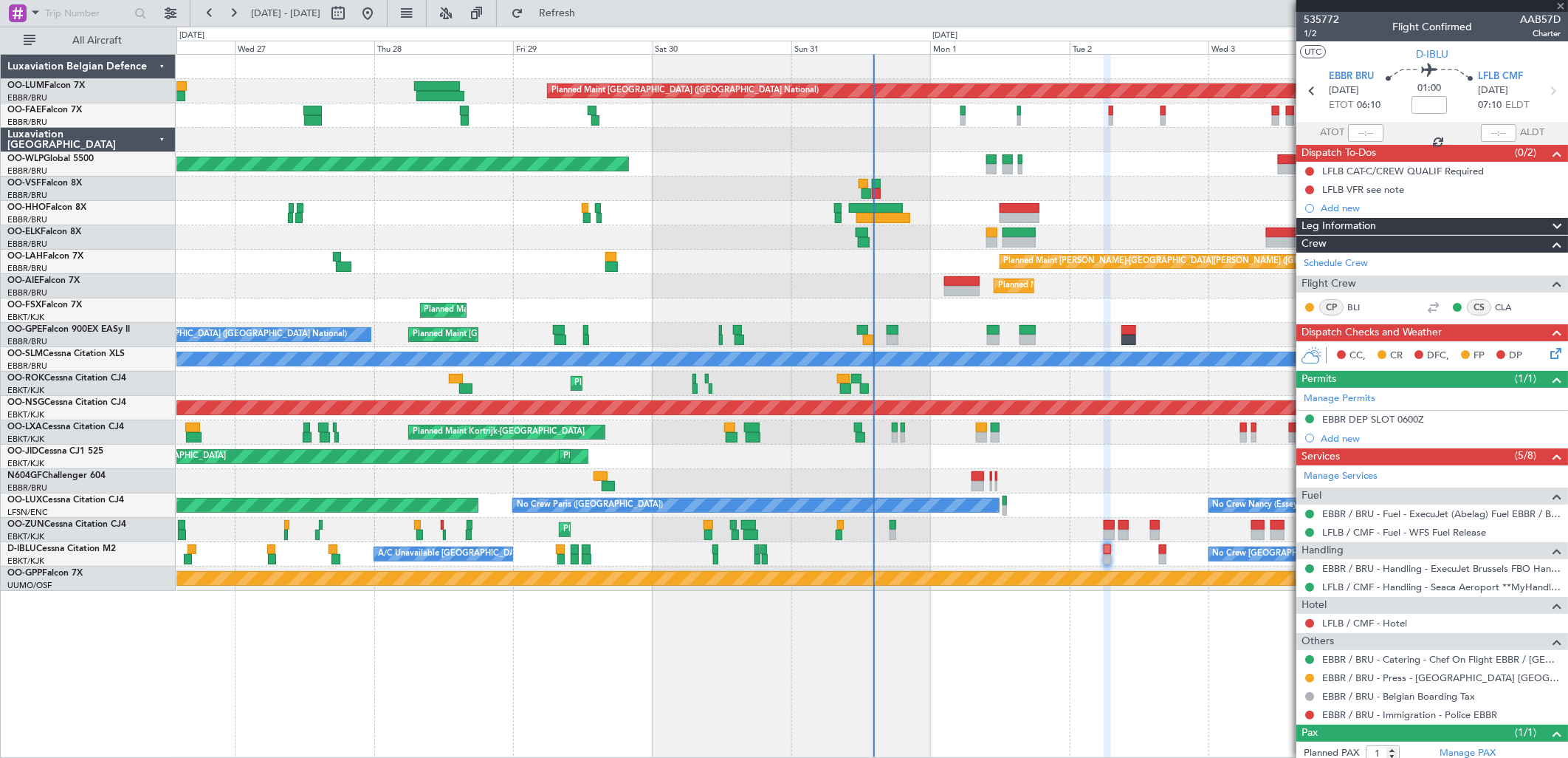
type input "2"
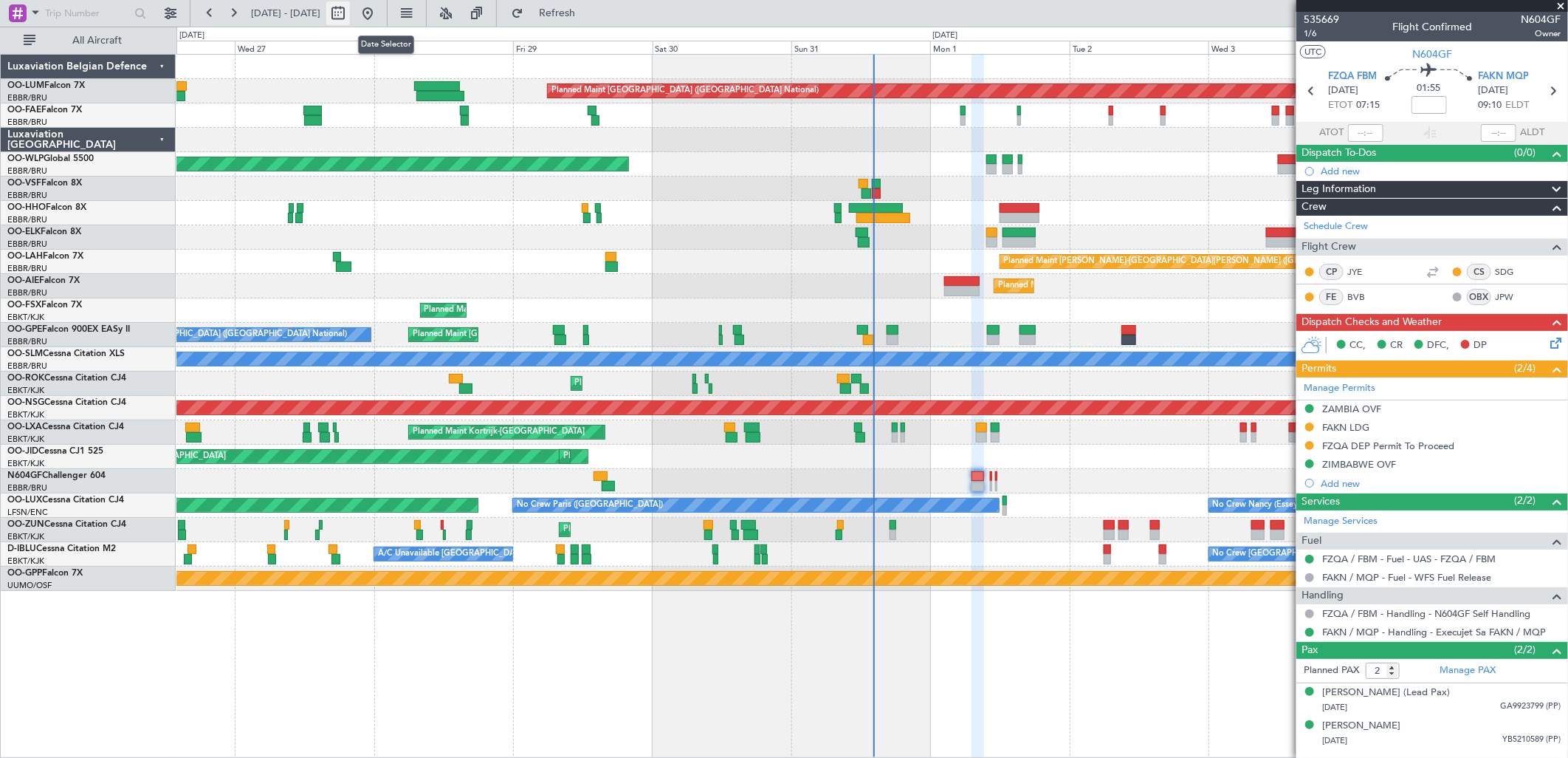
click at [350, 13] on button at bounding box center [338, 13] width 24 height 24
select select "8"
select select "2025"
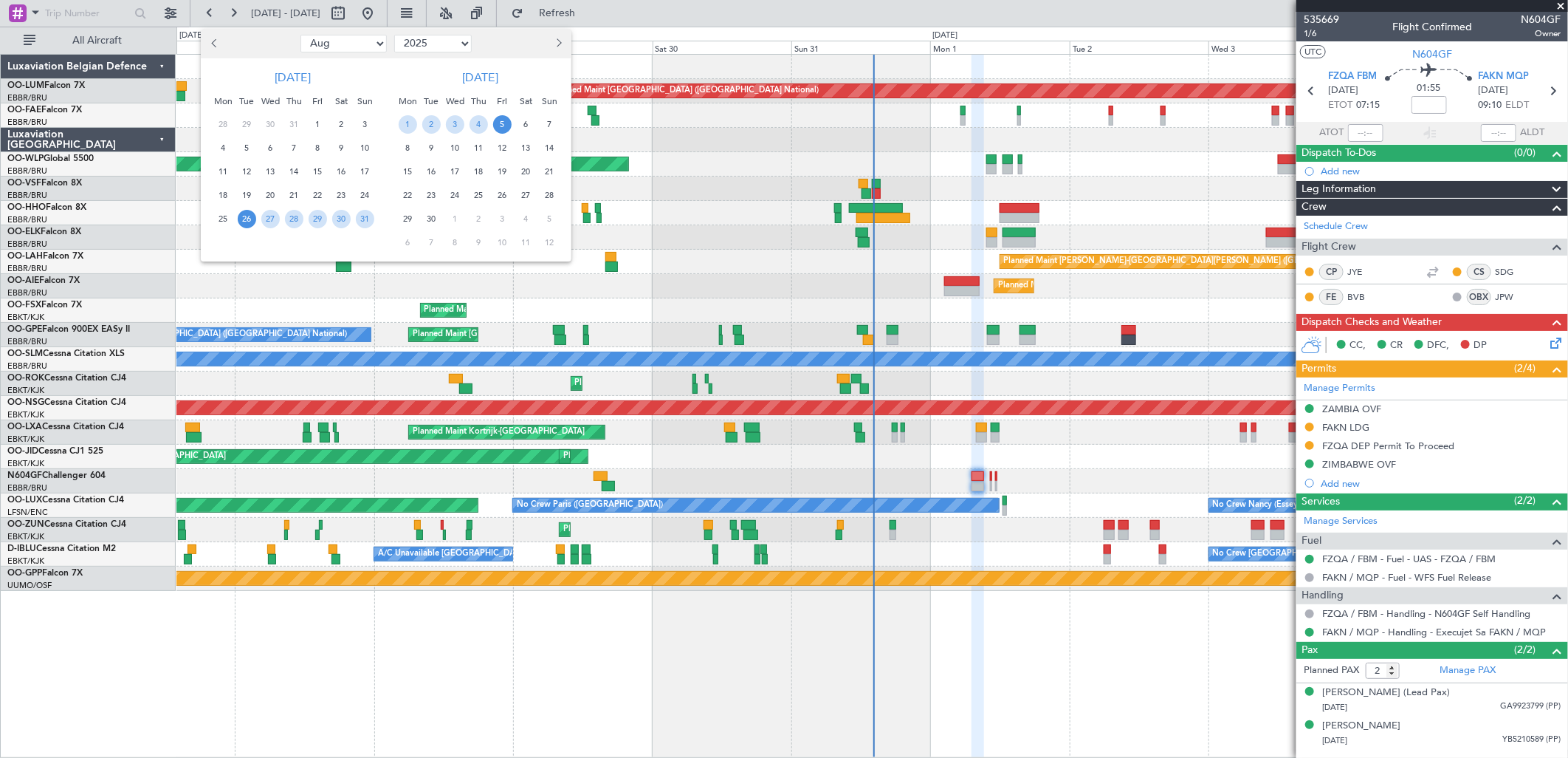
click at [411, 215] on span "29" at bounding box center [408, 218] width 19 height 19
click at [491, 212] on div "3" at bounding box center [502, 219] width 24 height 24
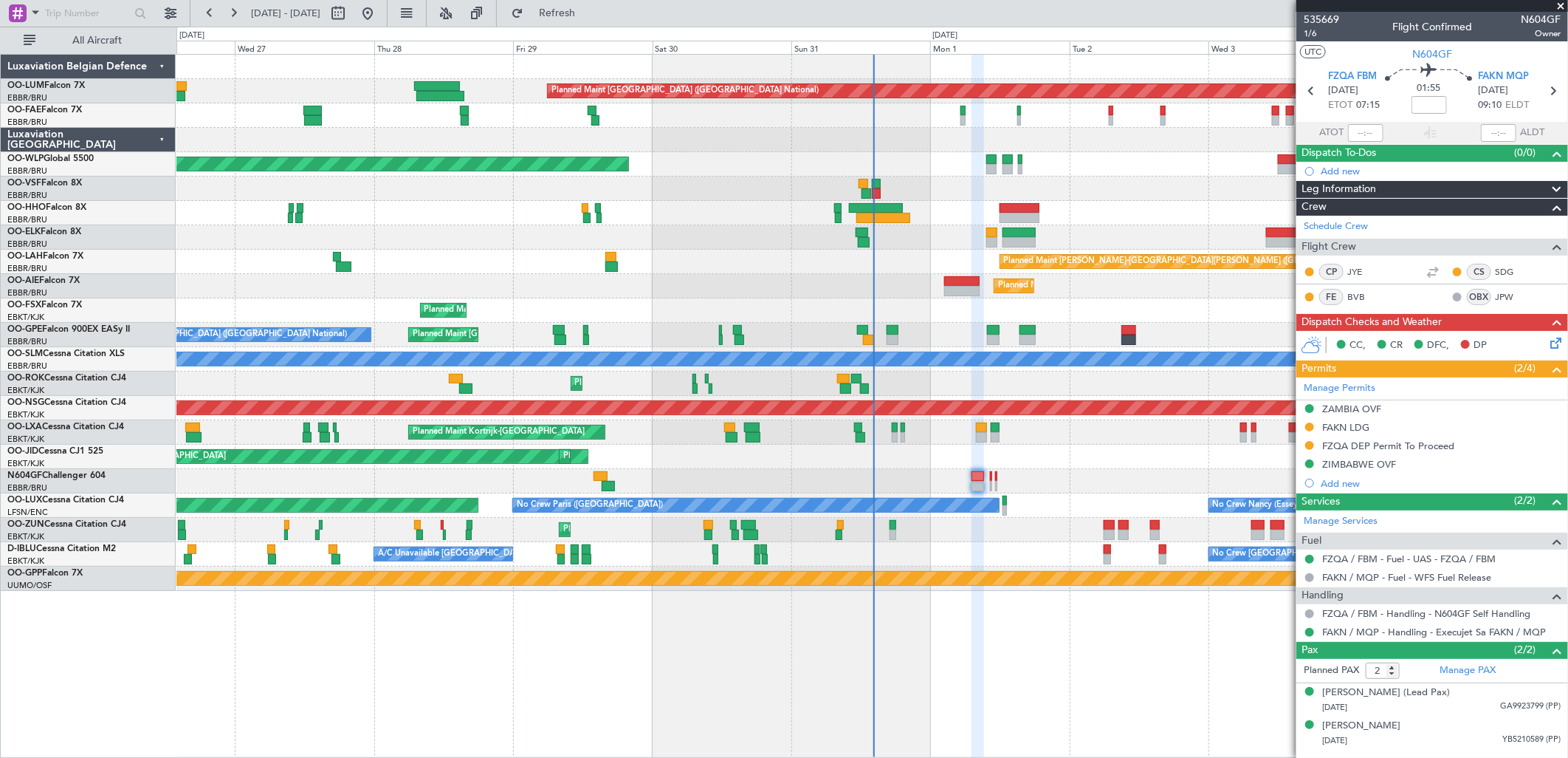
select select "9"
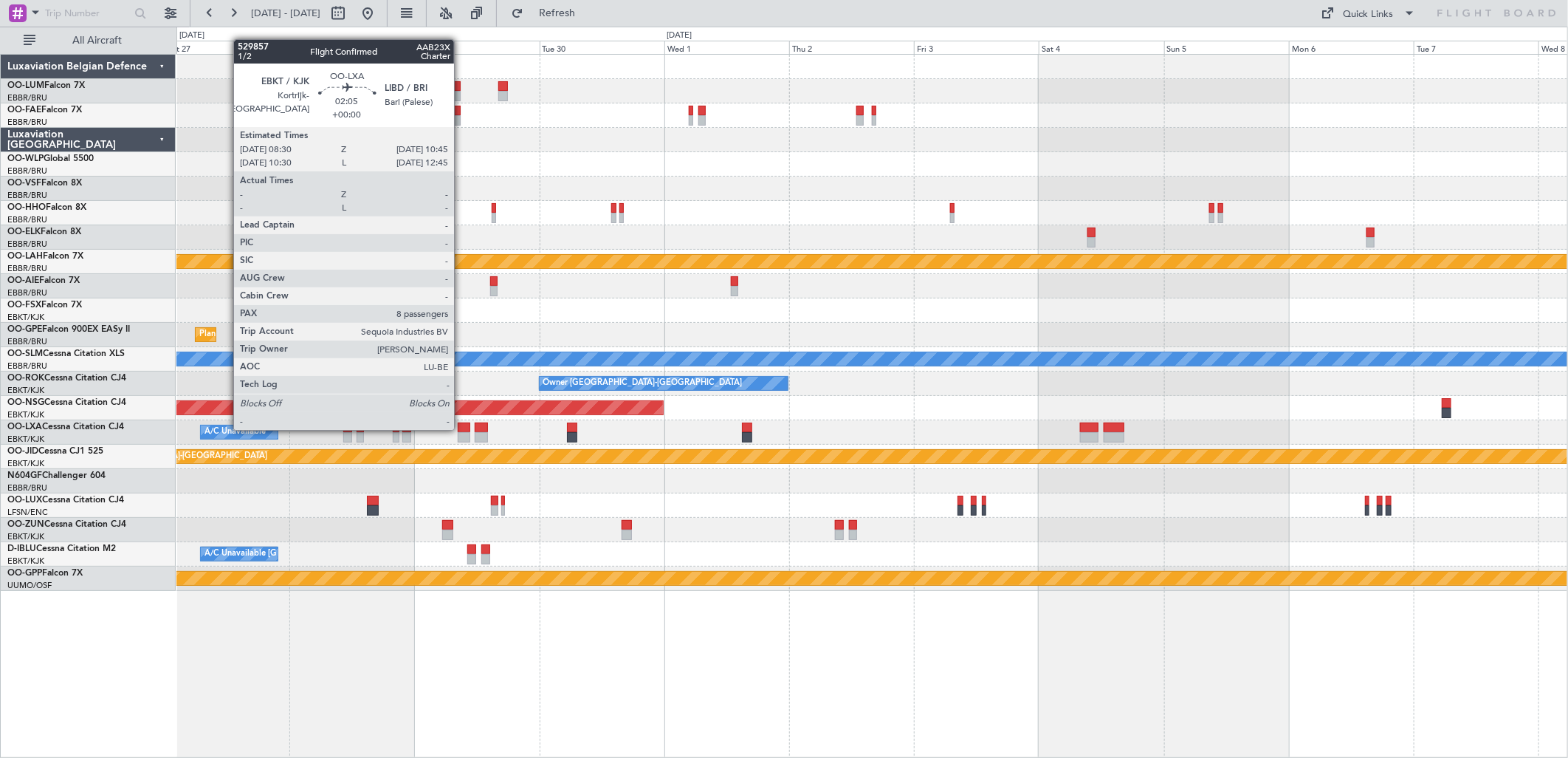
click at [462, 429] on div at bounding box center [464, 428] width 12 height 10
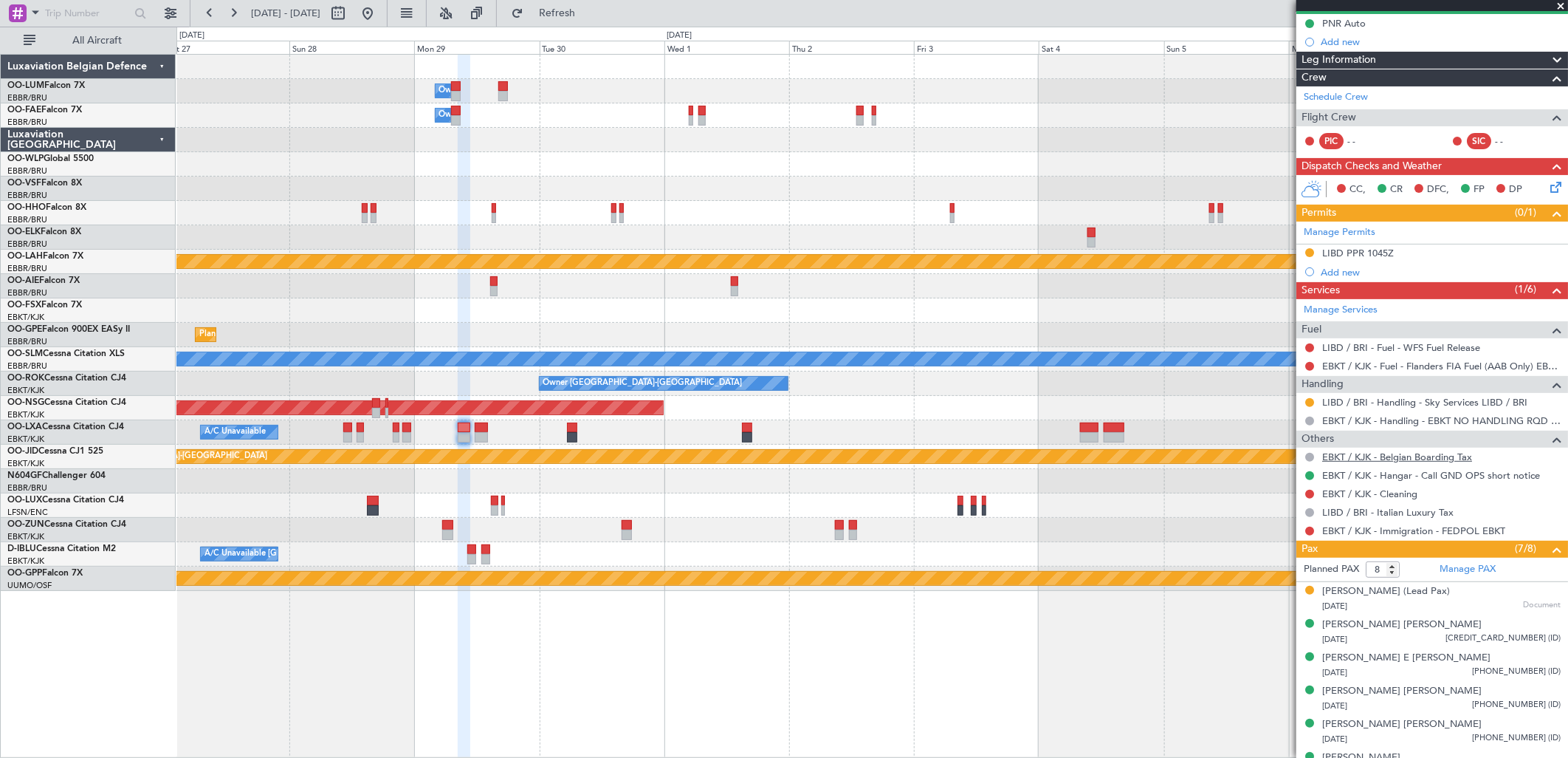
scroll to position [237, 0]
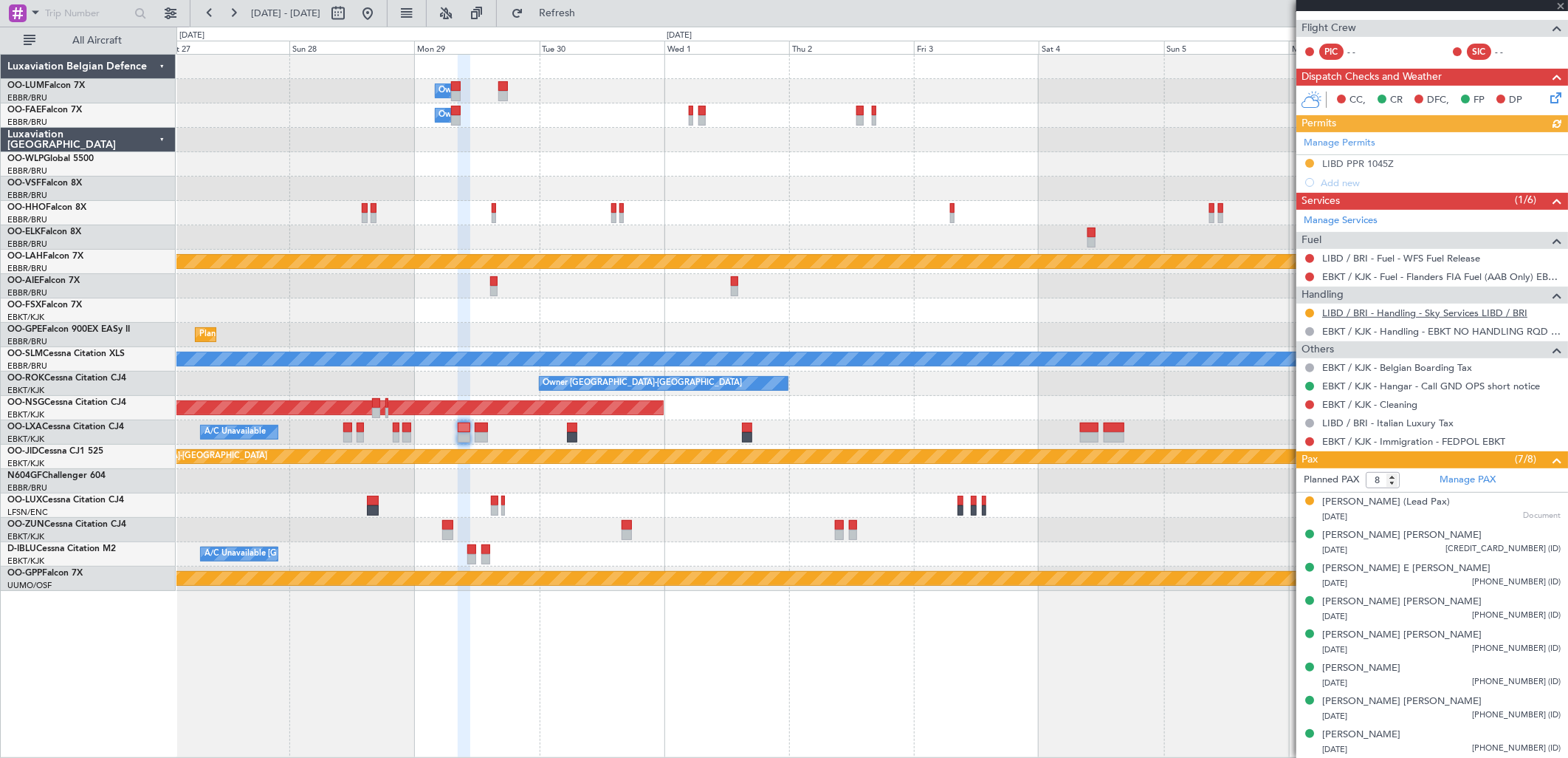
click at [1356, 311] on link "LIBD / BRI - Handling - Sky Services LIBD / BRI" at bounding box center [1425, 312] width 205 height 13
click at [1374, 662] on div "Dominique Emmanuelle G Eeman" at bounding box center [1362, 668] width 79 height 15
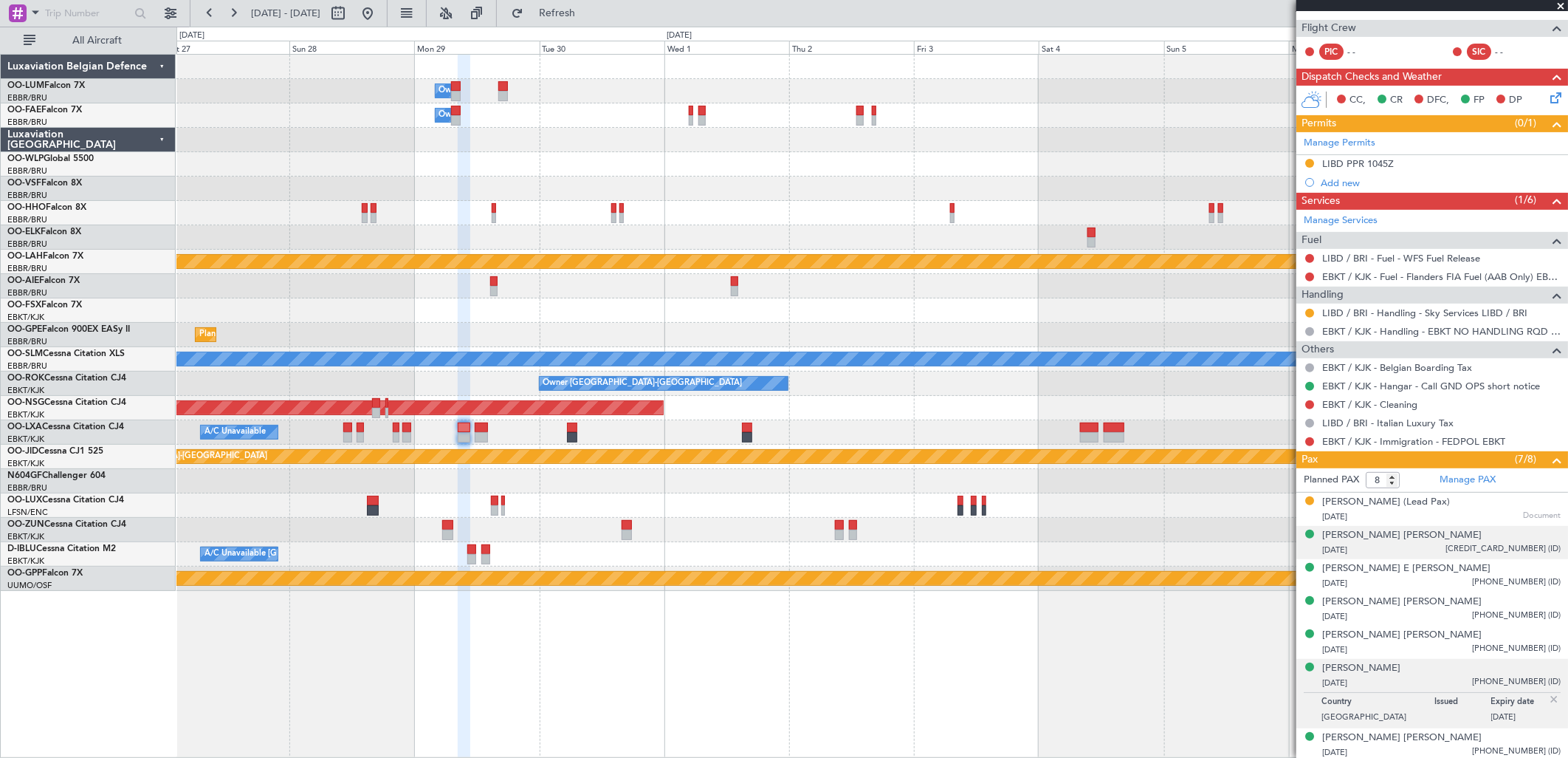
scroll to position [274, 0]
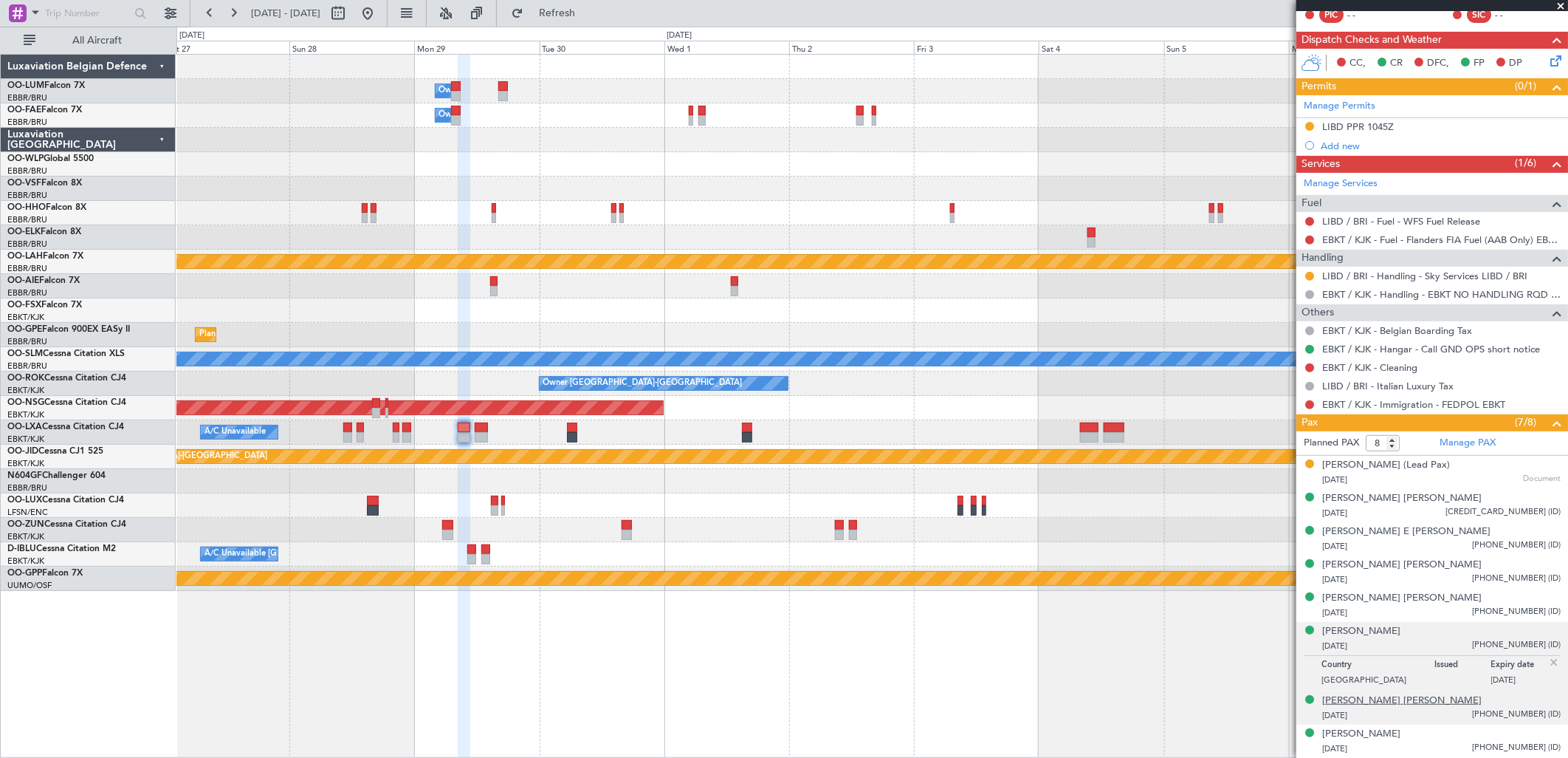
click at [1389, 705] on div "Maren Christine E Wagner" at bounding box center [1403, 700] width 159 height 15
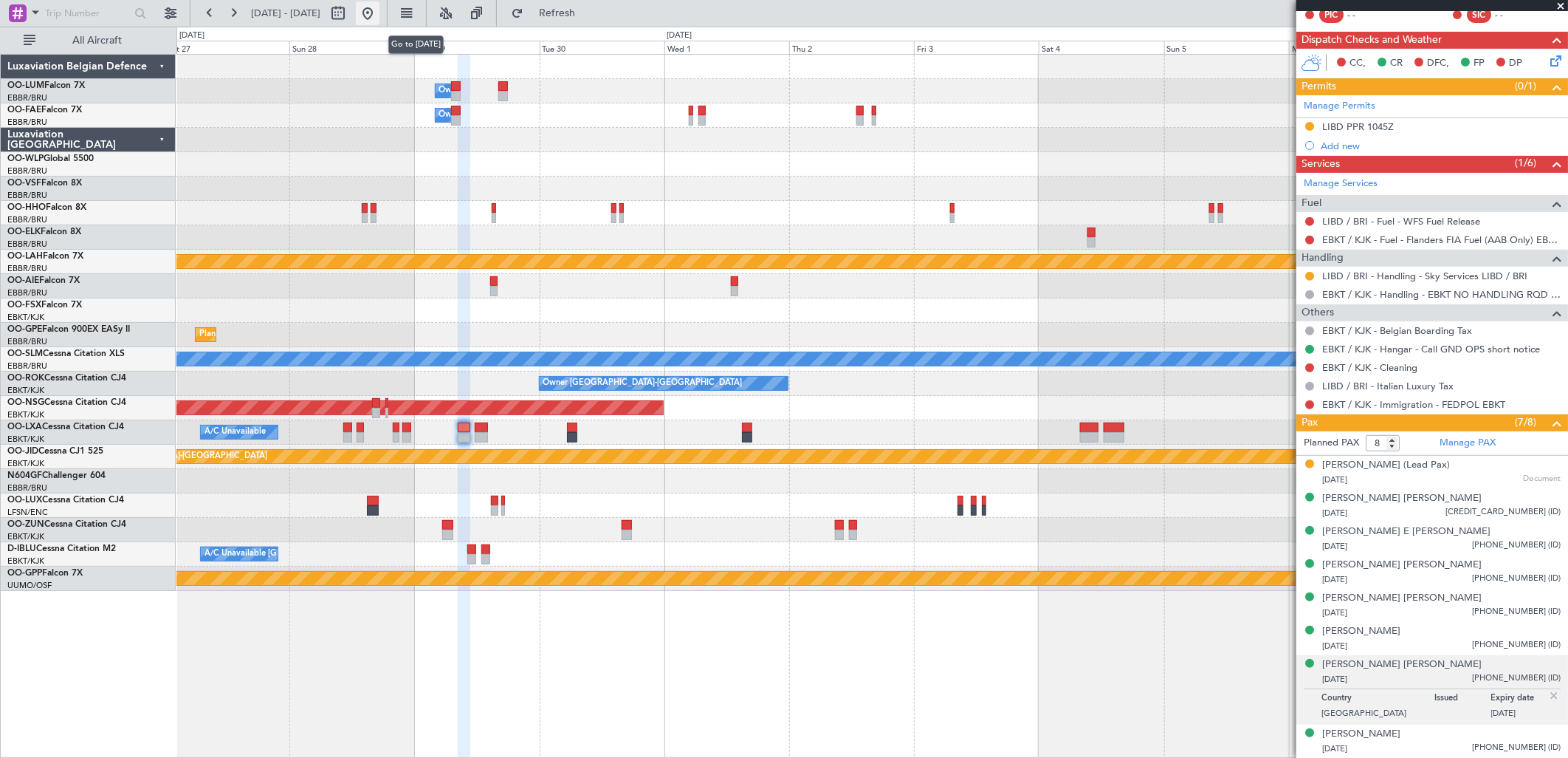
click at [380, 19] on button at bounding box center [368, 13] width 24 height 24
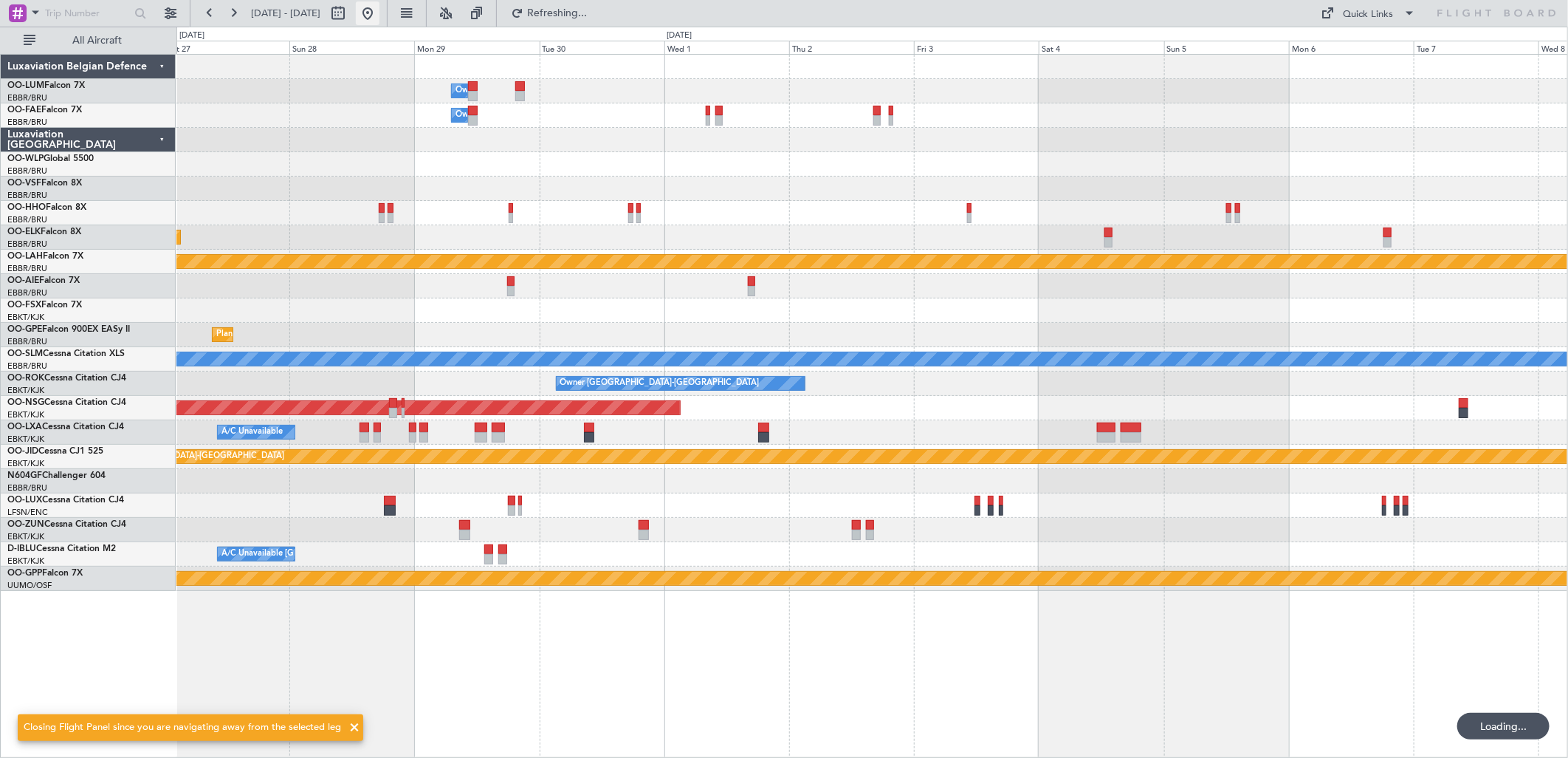
scroll to position [0, 0]
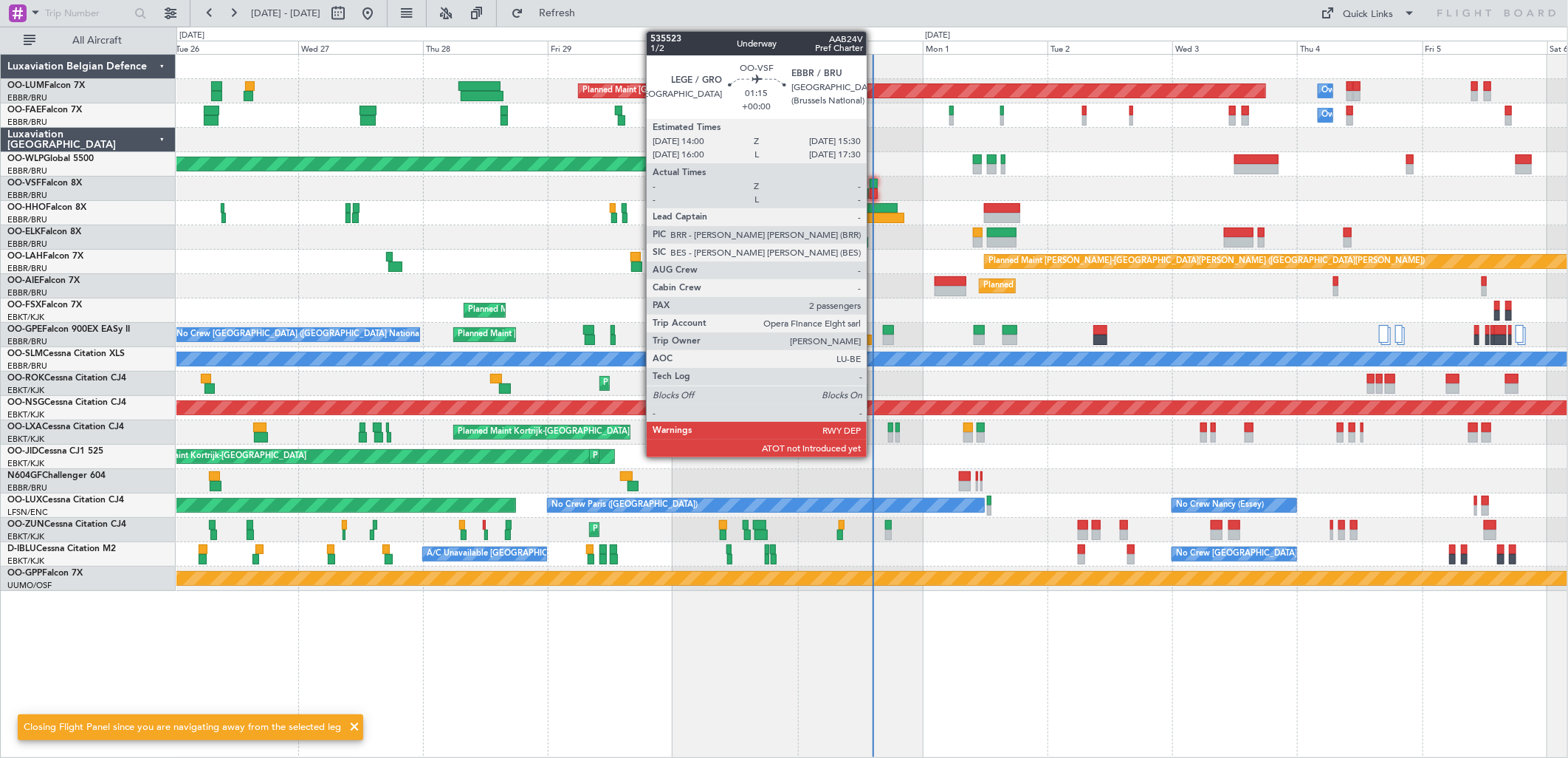
click at [874, 186] on div at bounding box center [874, 184] width 8 height 10
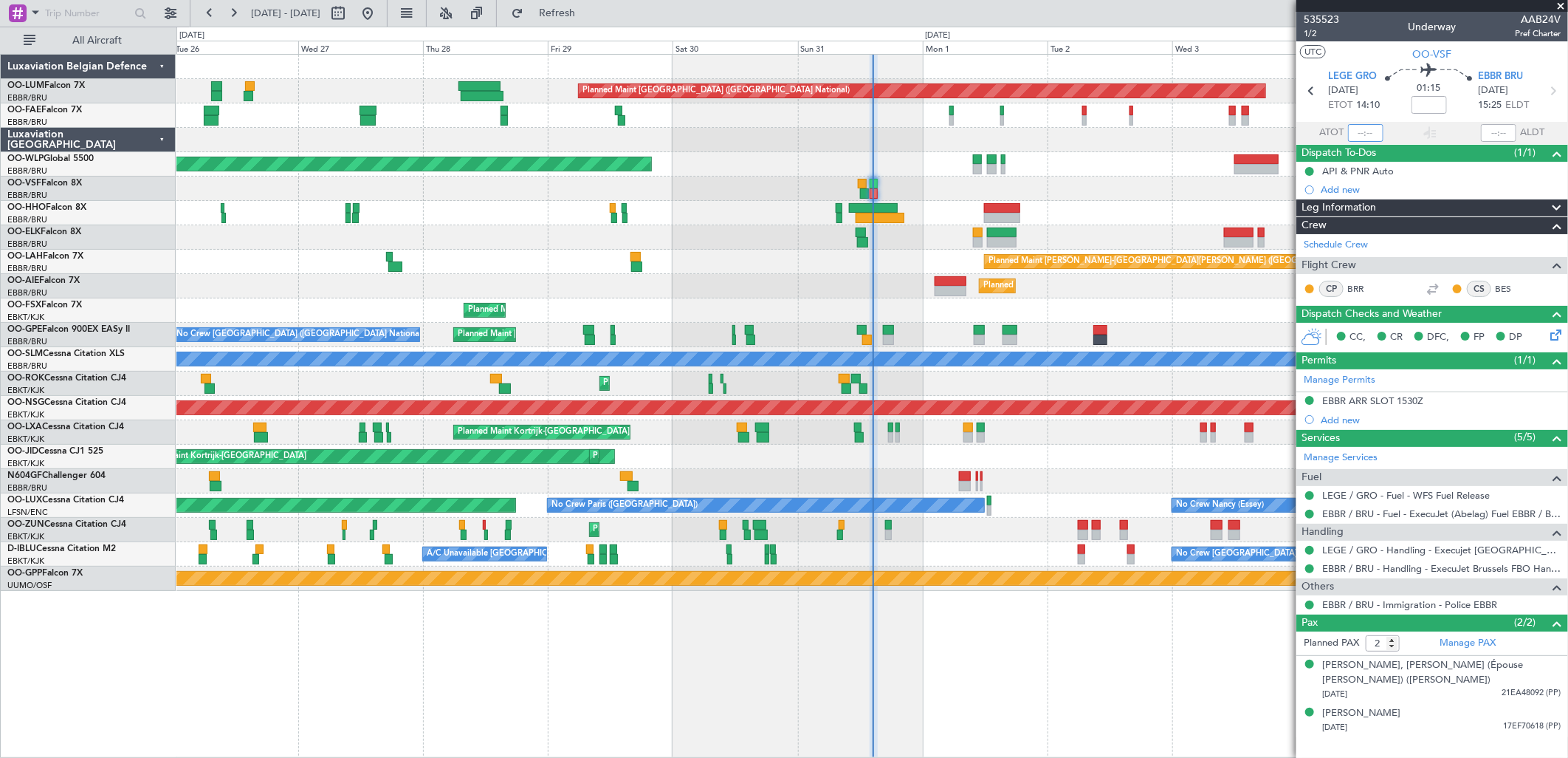
click at [1357, 138] on input "text" at bounding box center [1366, 133] width 36 height 18
type input "14:14"
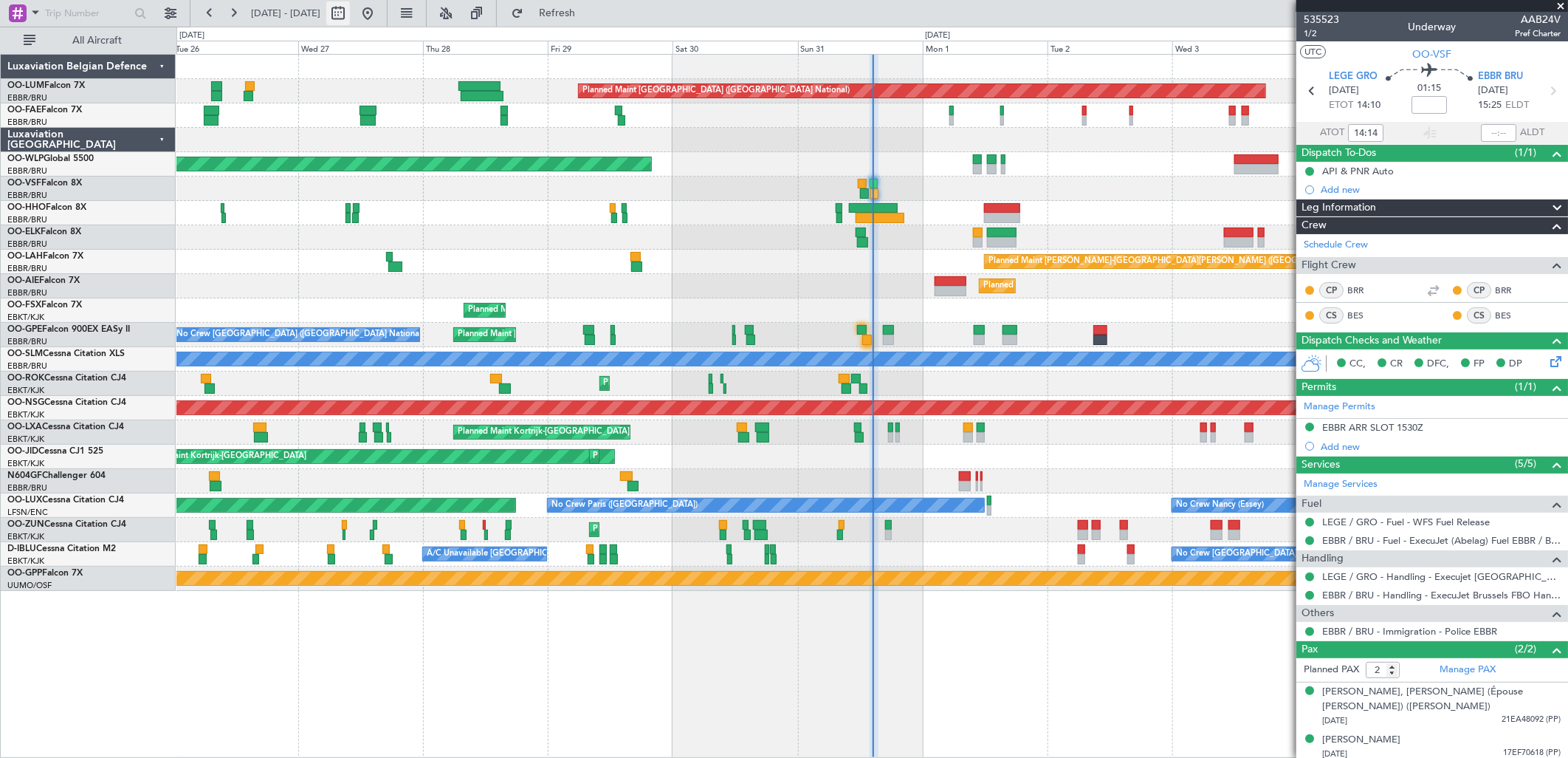
click at [350, 12] on button at bounding box center [338, 13] width 24 height 24
select select "8"
select select "2025"
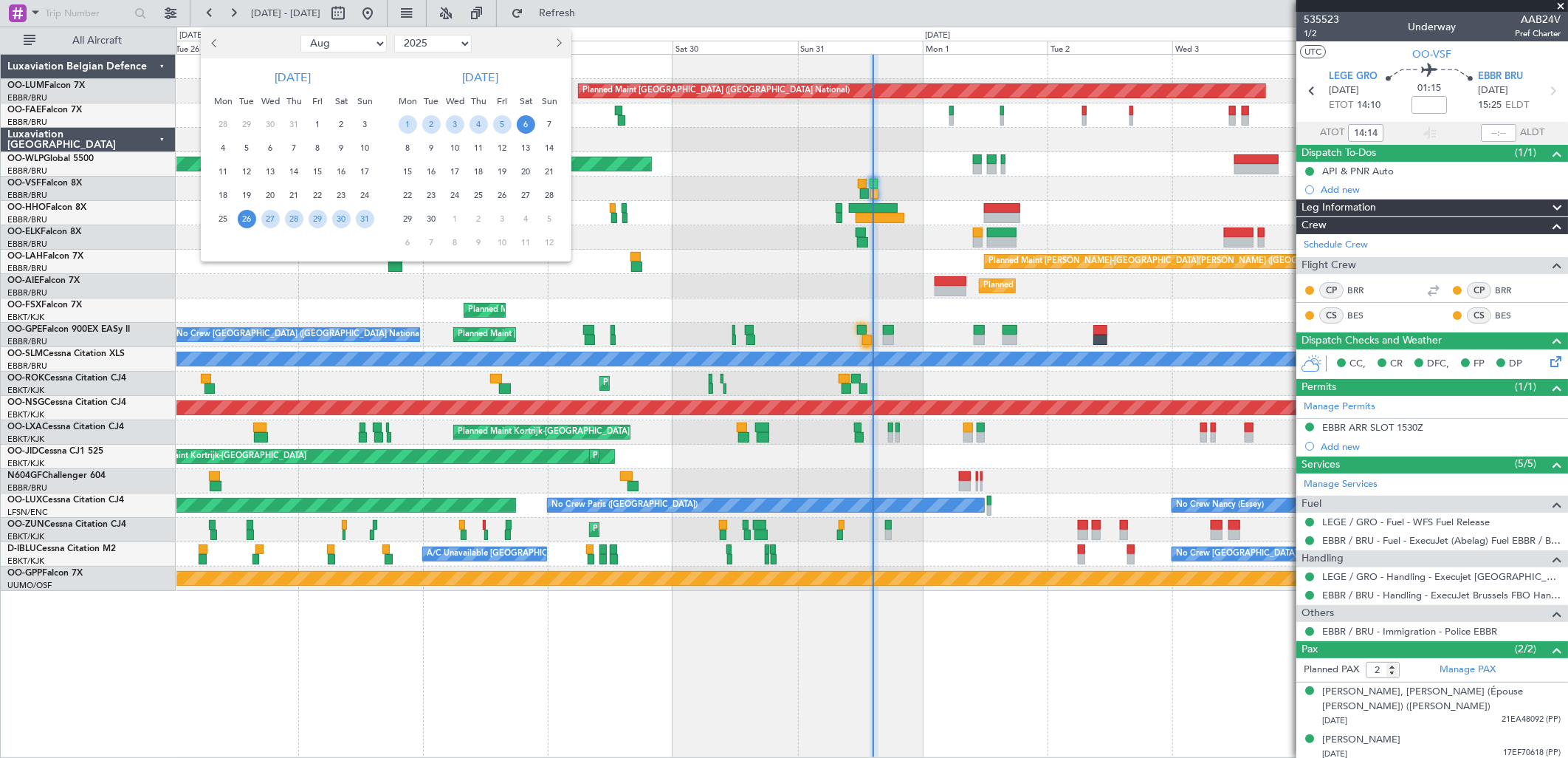
click at [415, 216] on span "29" at bounding box center [408, 218] width 19 height 19
click at [409, 246] on span "6" at bounding box center [408, 242] width 19 height 19
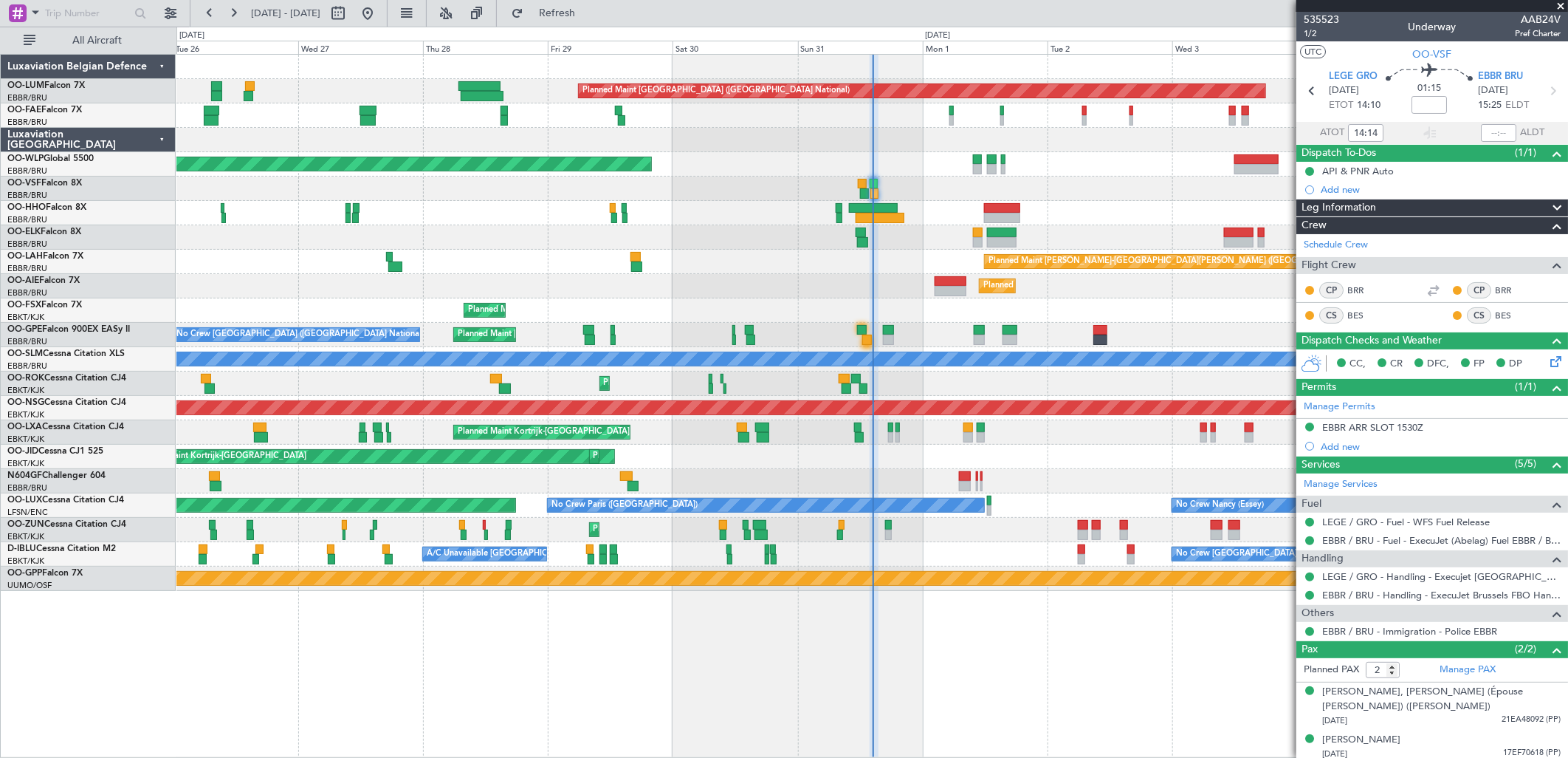
select select "9"
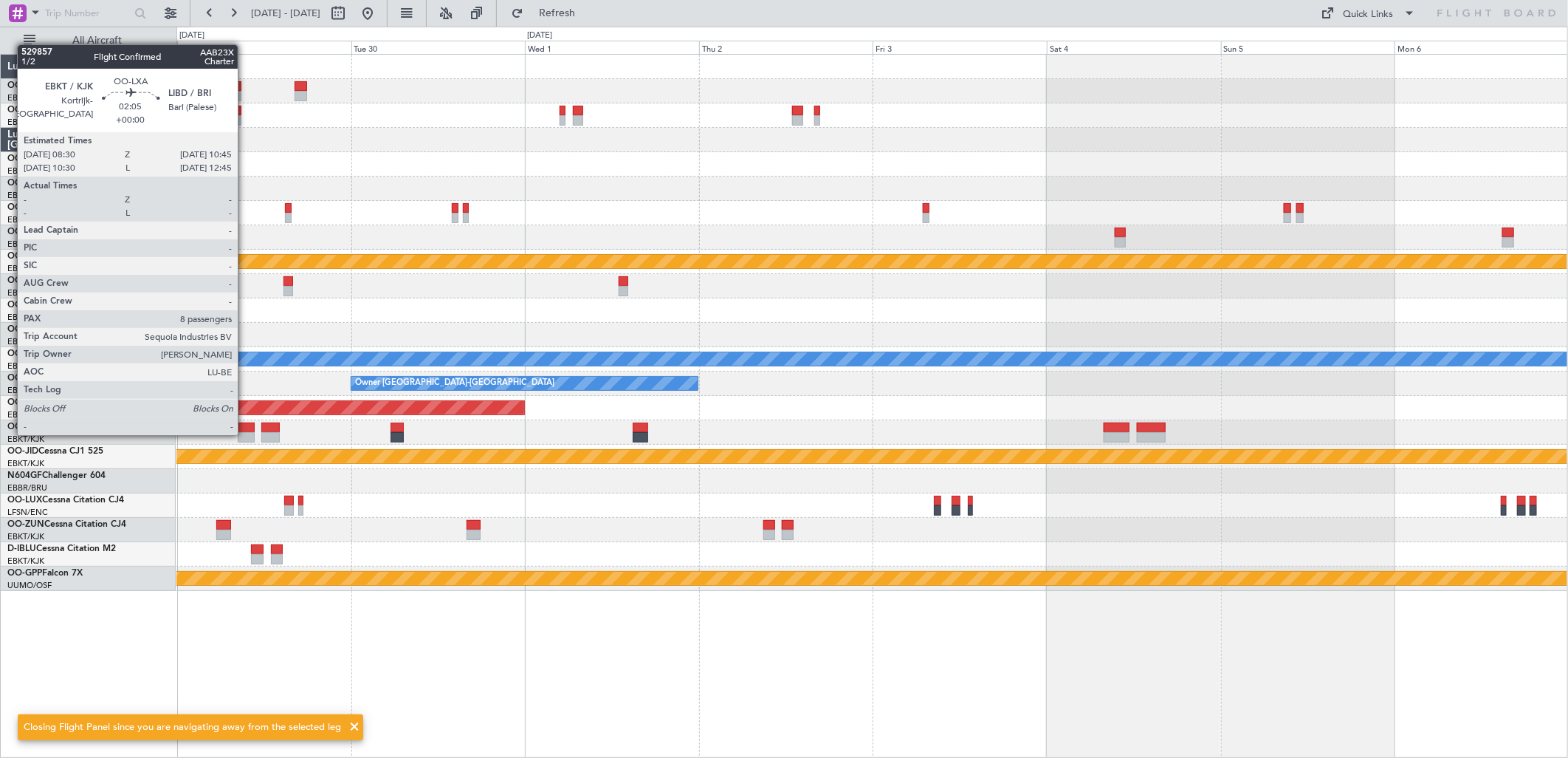
click at [246, 434] on div at bounding box center [245, 437] width 17 height 10
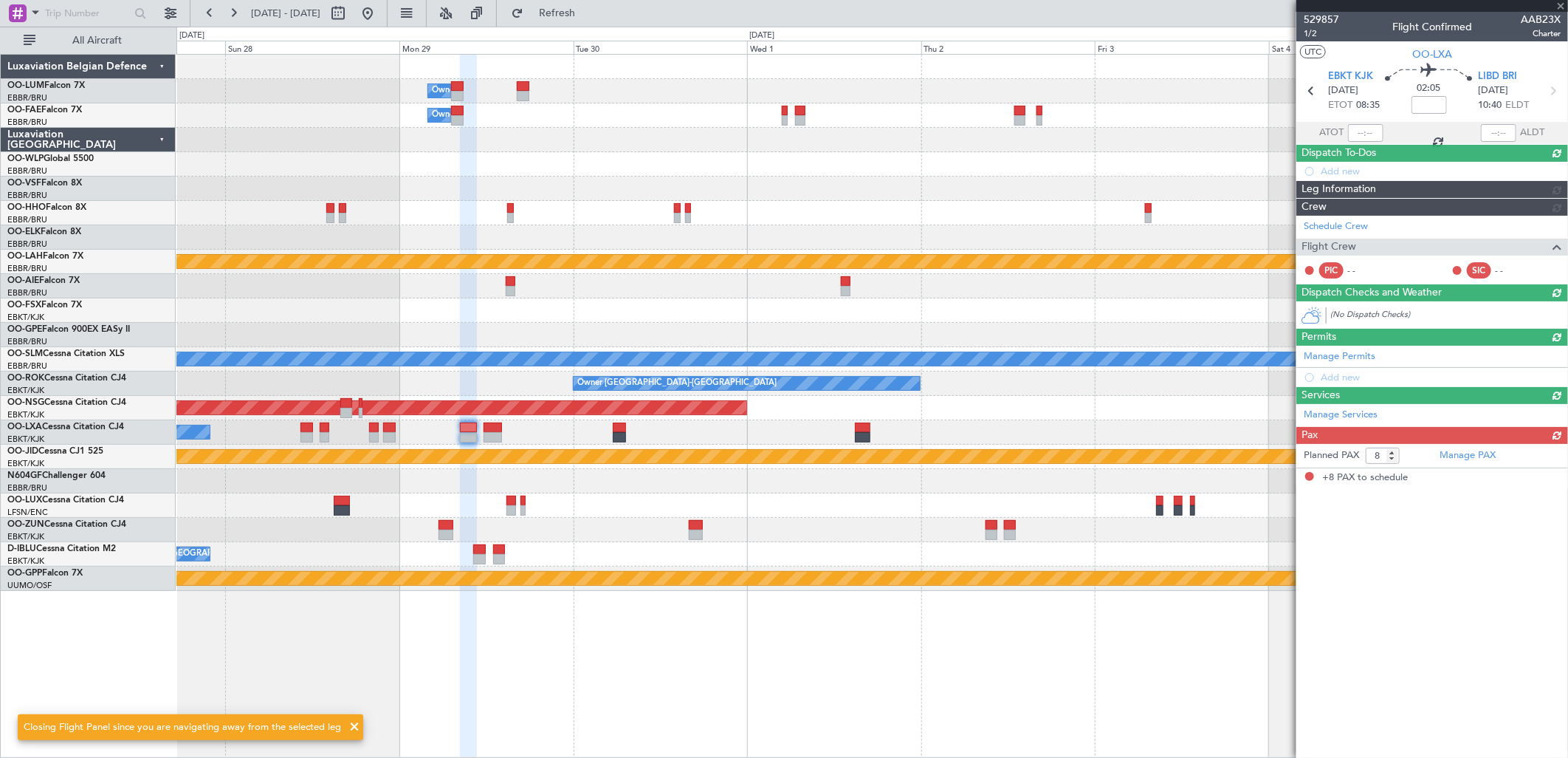
click at [586, 314] on div "Owner Melsbroek Air Base Owner Melsbroek Air Base Planned Maint Kortrijk-Wevelg…" at bounding box center [871, 323] width 1391 height 537
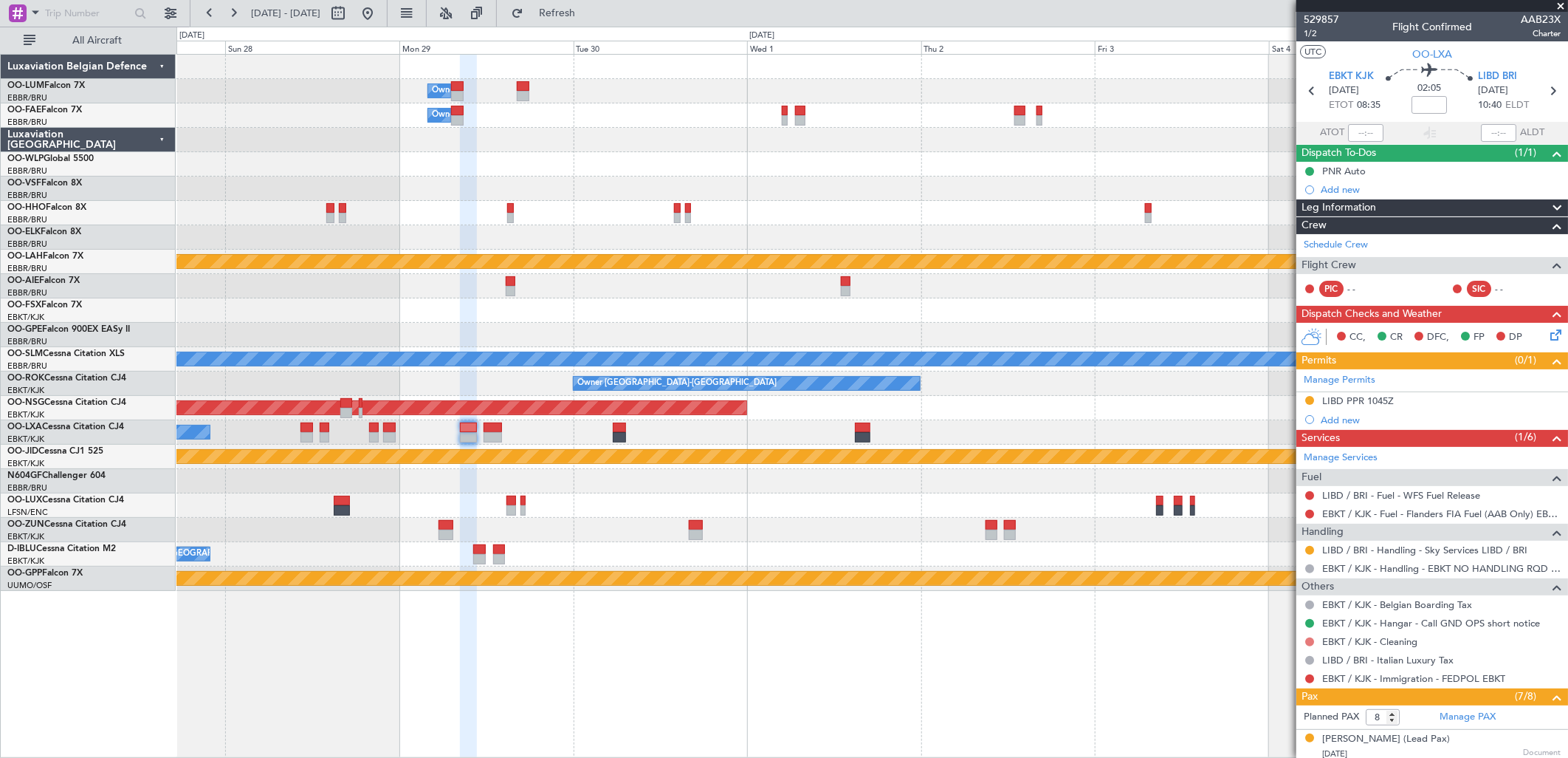
click at [1311, 642] on button at bounding box center [1309, 641] width 9 height 9
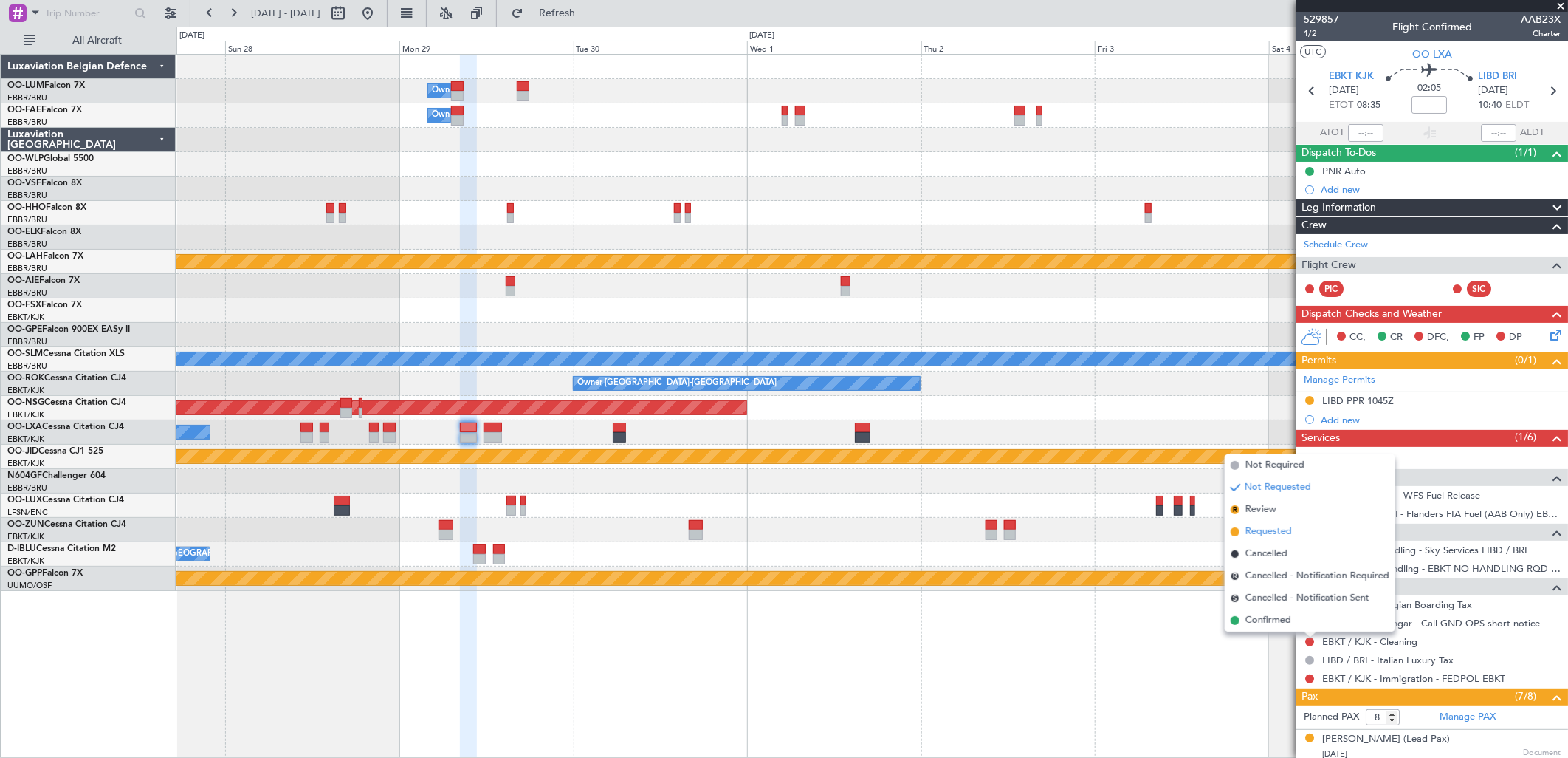
click at [1273, 531] on span "Requested" at bounding box center [1268, 532] width 47 height 15
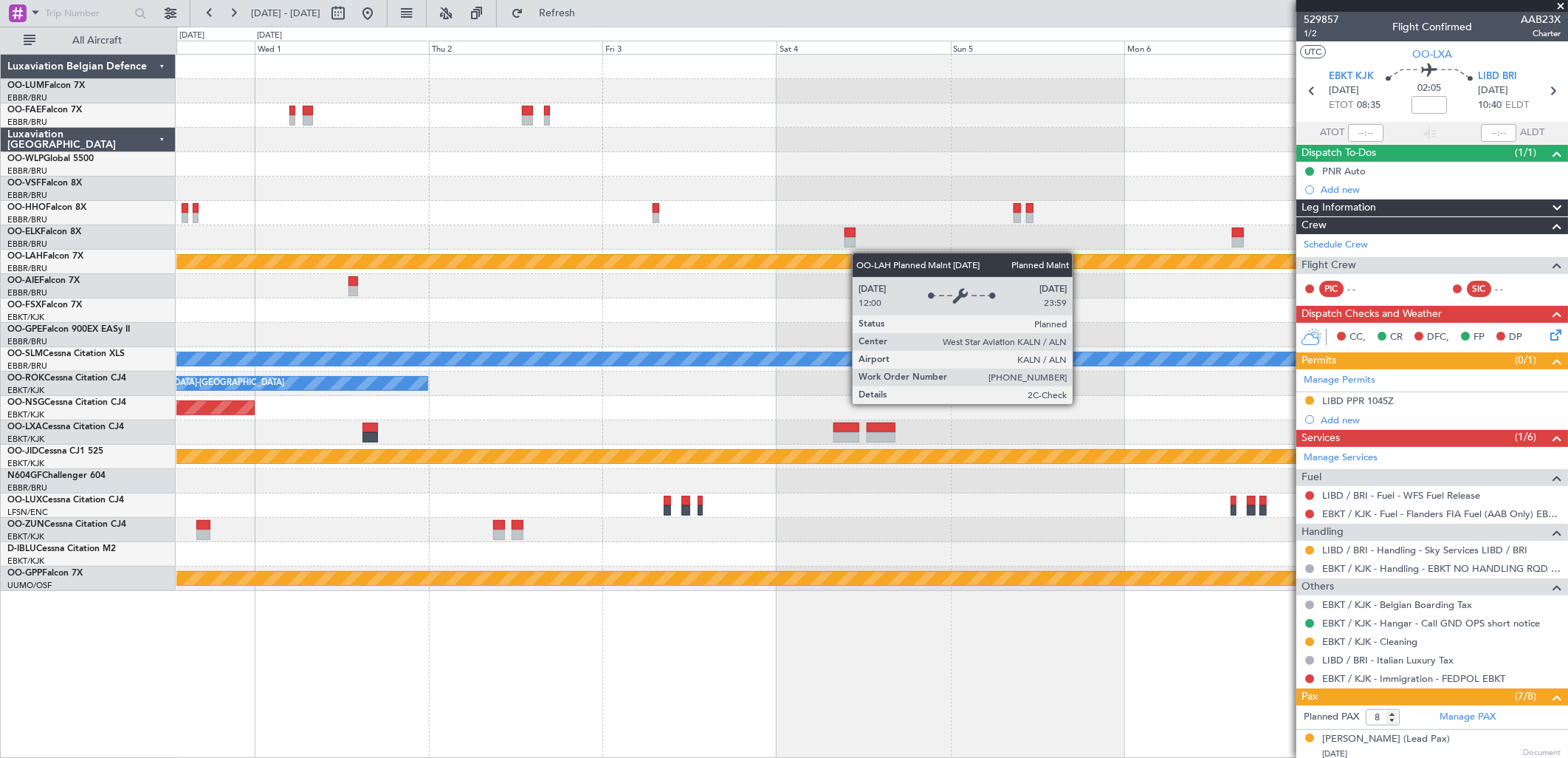
click at [825, 257] on div "Owner Melsbroek Air Base Owner Melsbroek Air Base Planned Maint Alton-st Louis …" at bounding box center [871, 323] width 1391 height 537
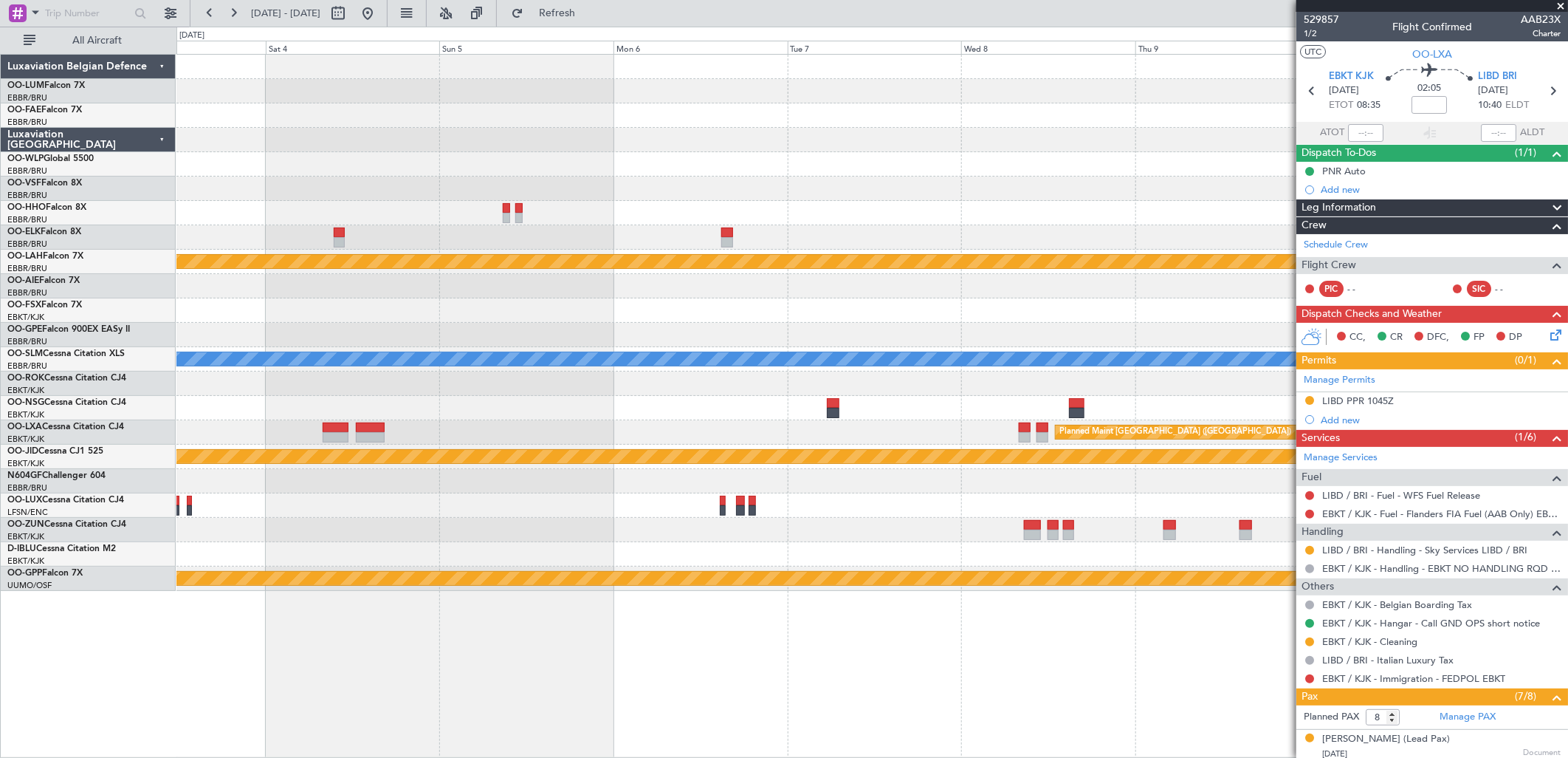
click at [587, 269] on div "Planned Maint Alton-st Louis (St Louis Regl) - - LIMC 09:00 Z KTEB 17:15 Z A/C …" at bounding box center [871, 323] width 1391 height 537
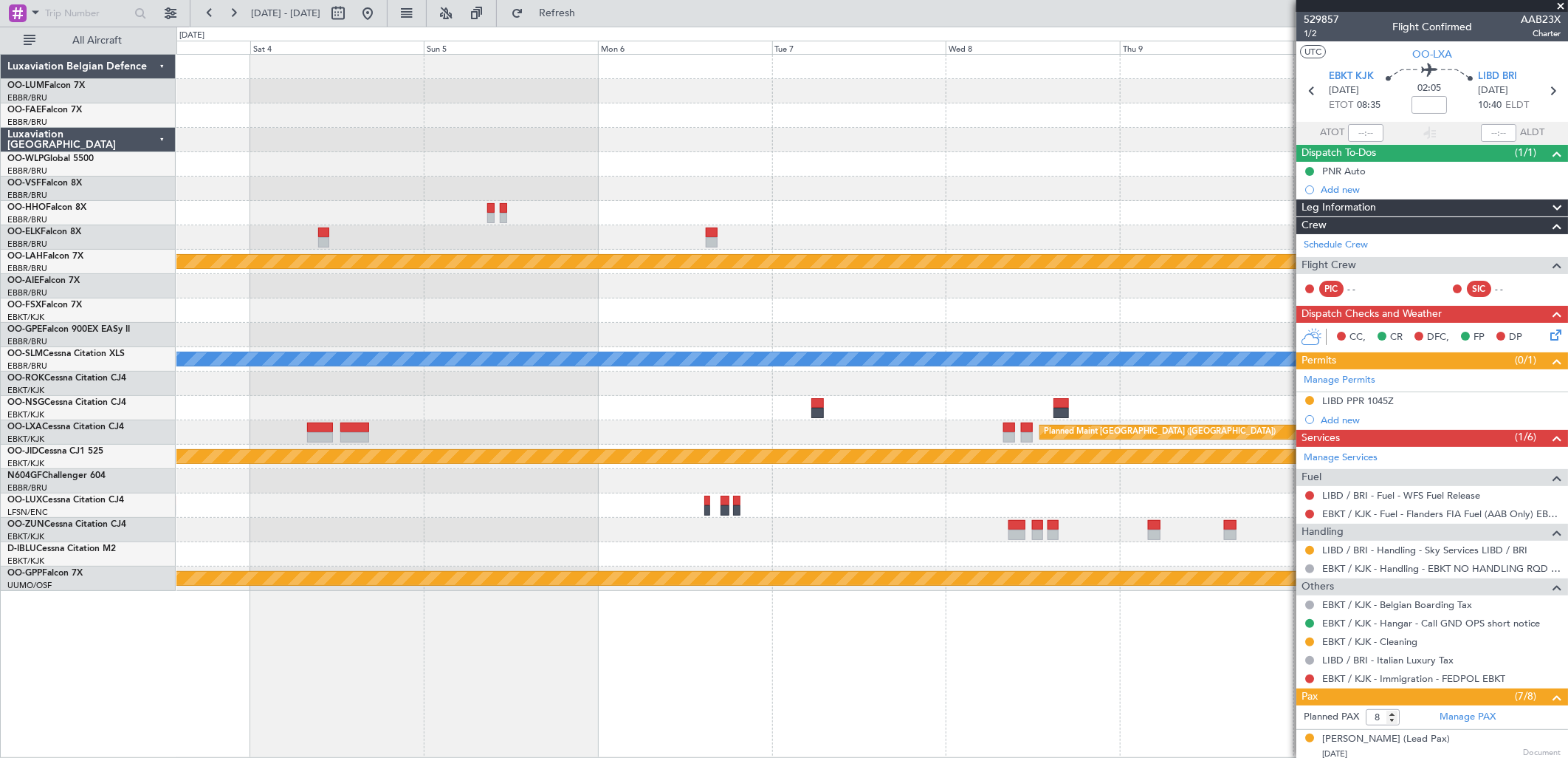
scroll to position [237, 0]
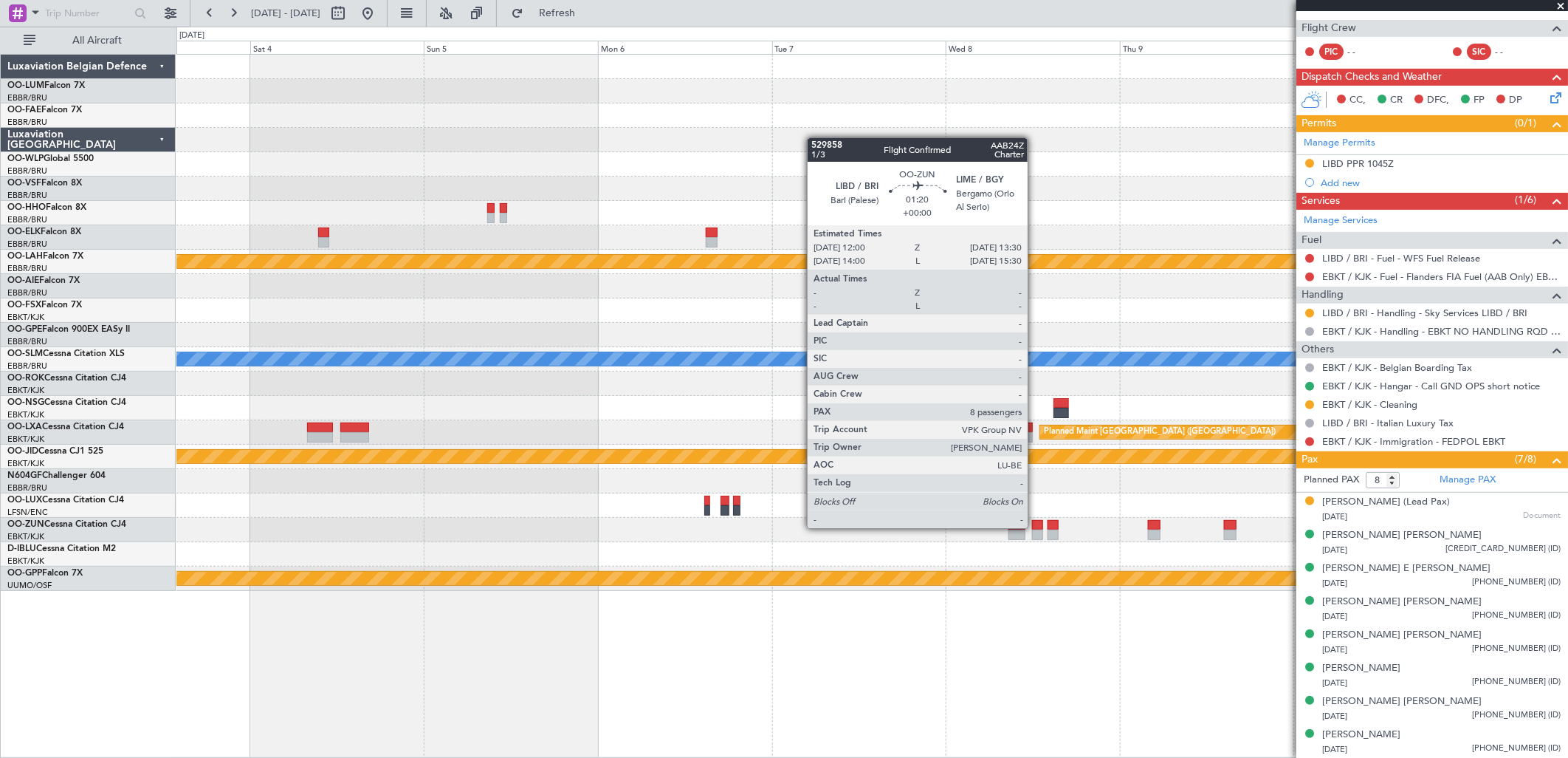
click at [1035, 527] on div at bounding box center [1037, 525] width 11 height 10
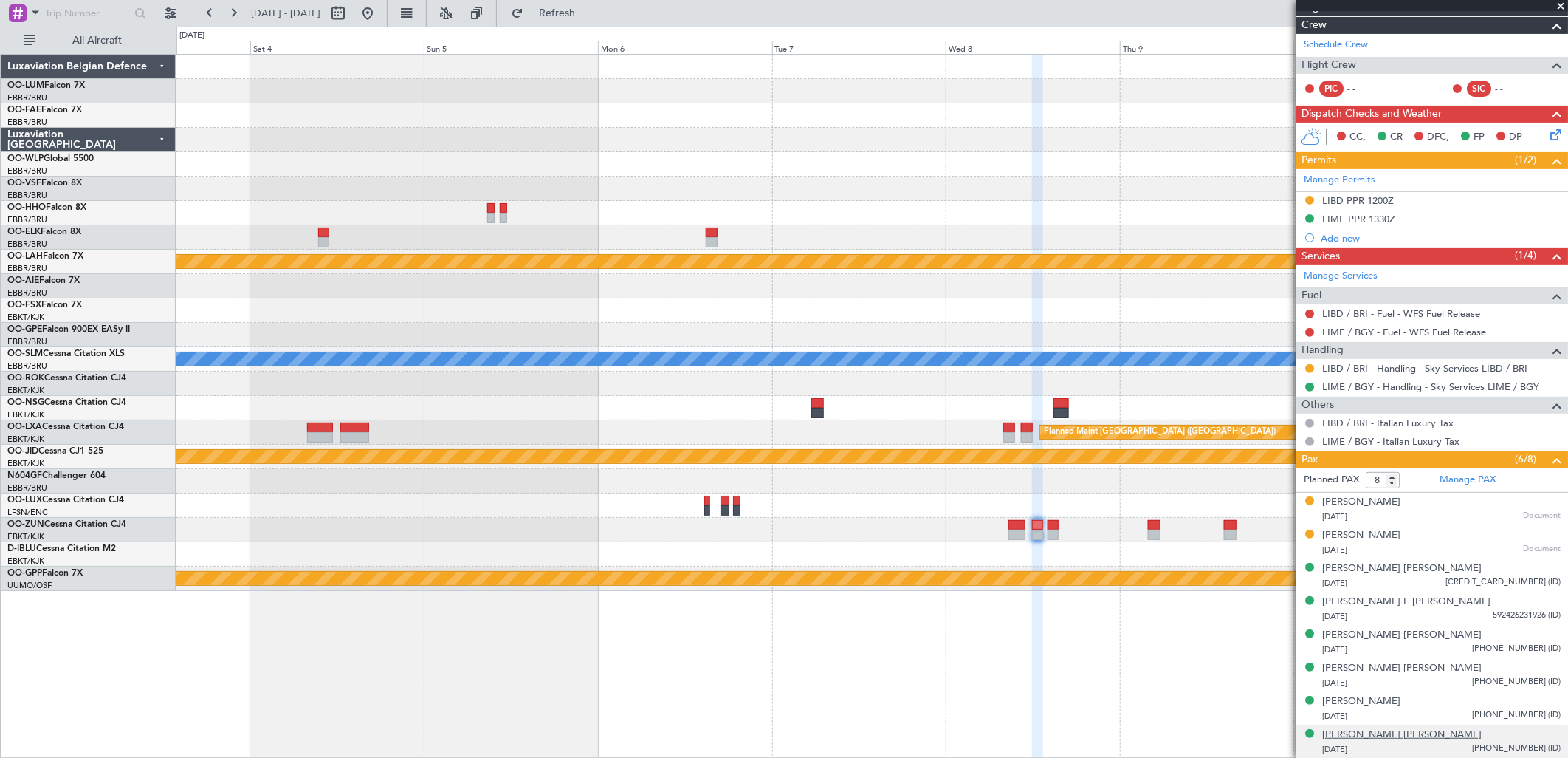
click at [1362, 728] on div "Maren Christine E Wagner" at bounding box center [1403, 735] width 159 height 15
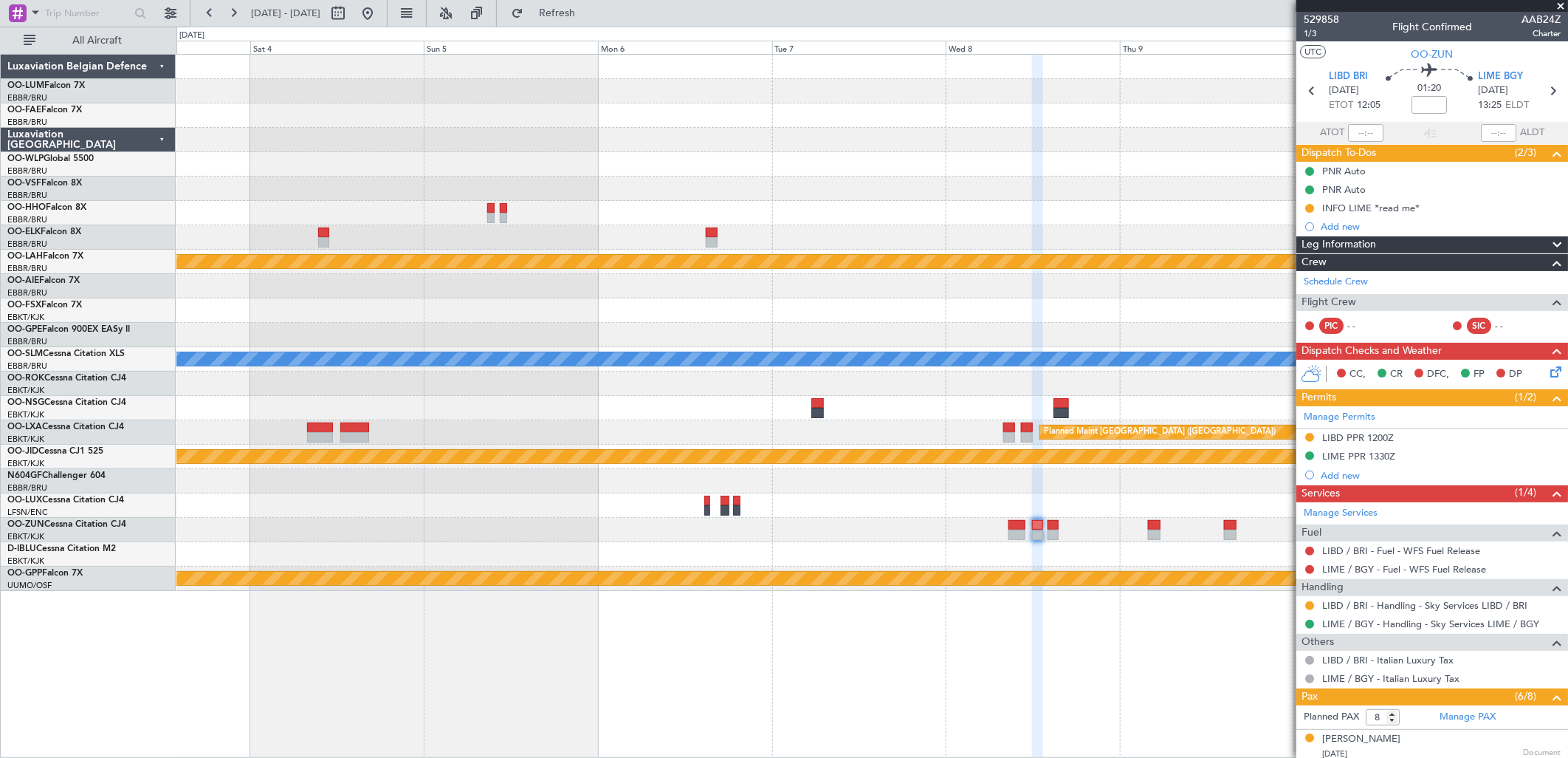
scroll to position [237, 0]
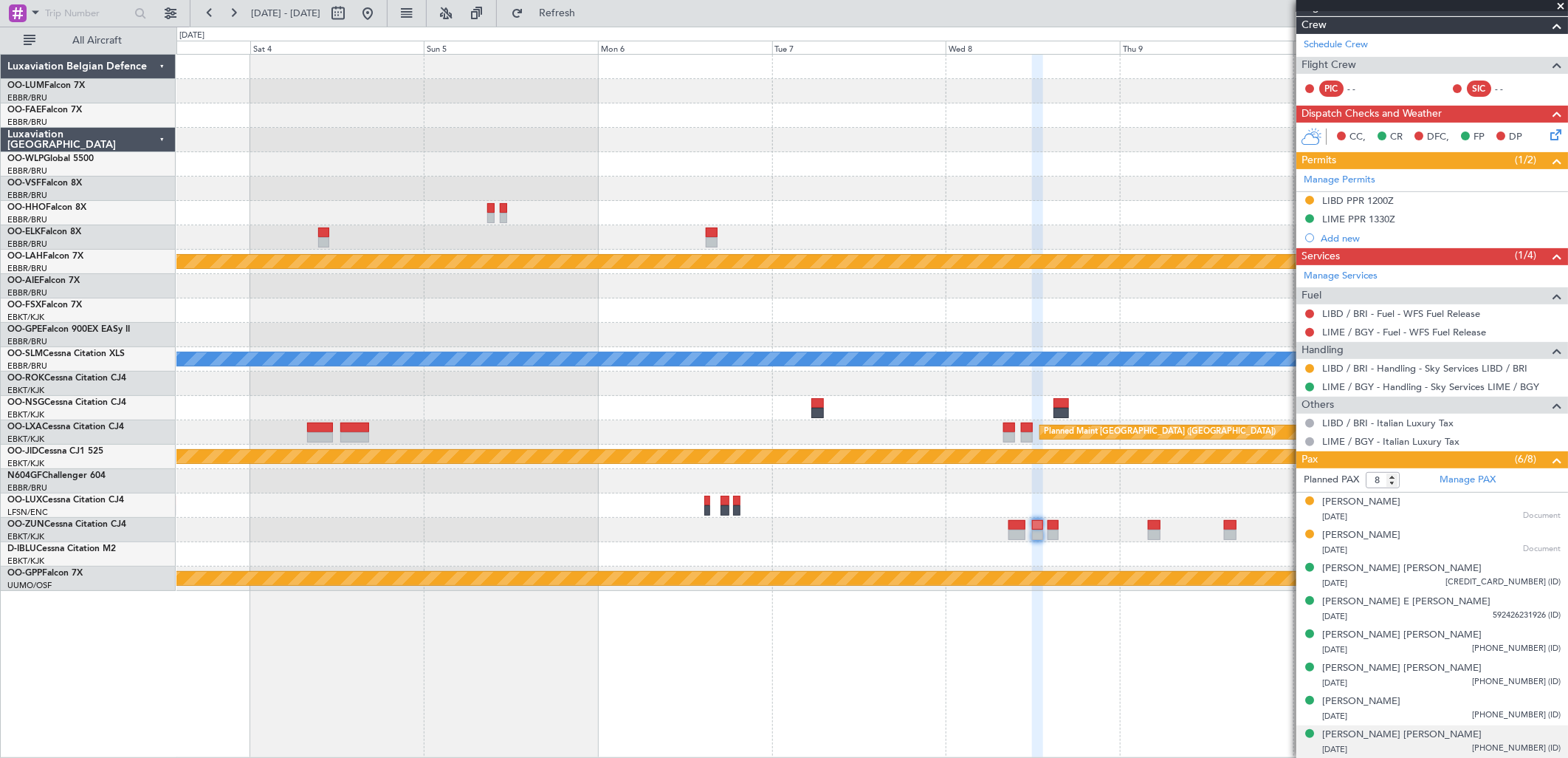
click at [858, 725] on div "Planned Maint [PERSON_NAME]-[GEOGRAPHIC_DATA][PERSON_NAME] ([GEOGRAPHIC_DATA][P…" at bounding box center [872, 406] width 1392 height 704
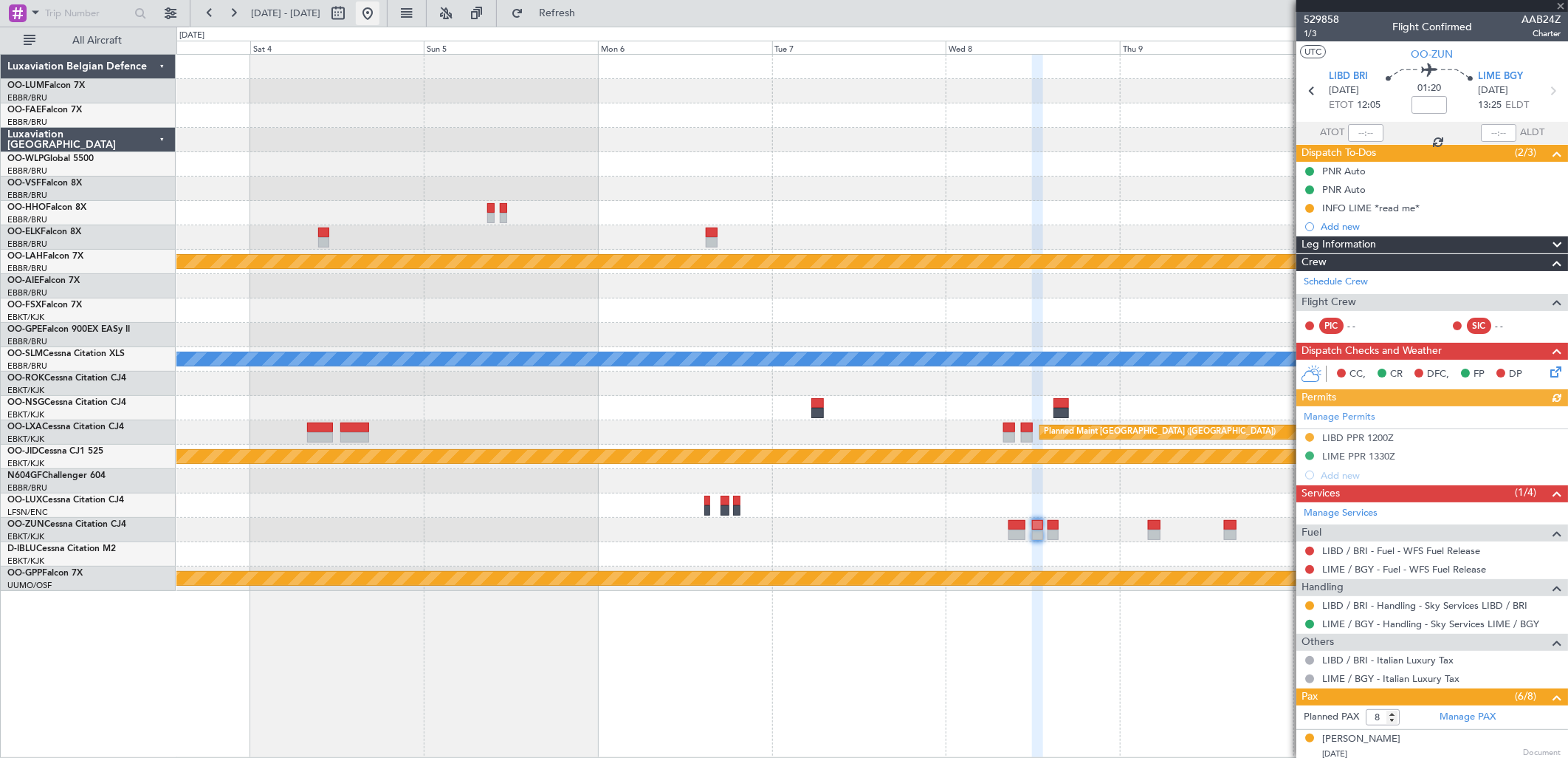
click at [380, 15] on button at bounding box center [368, 13] width 24 height 24
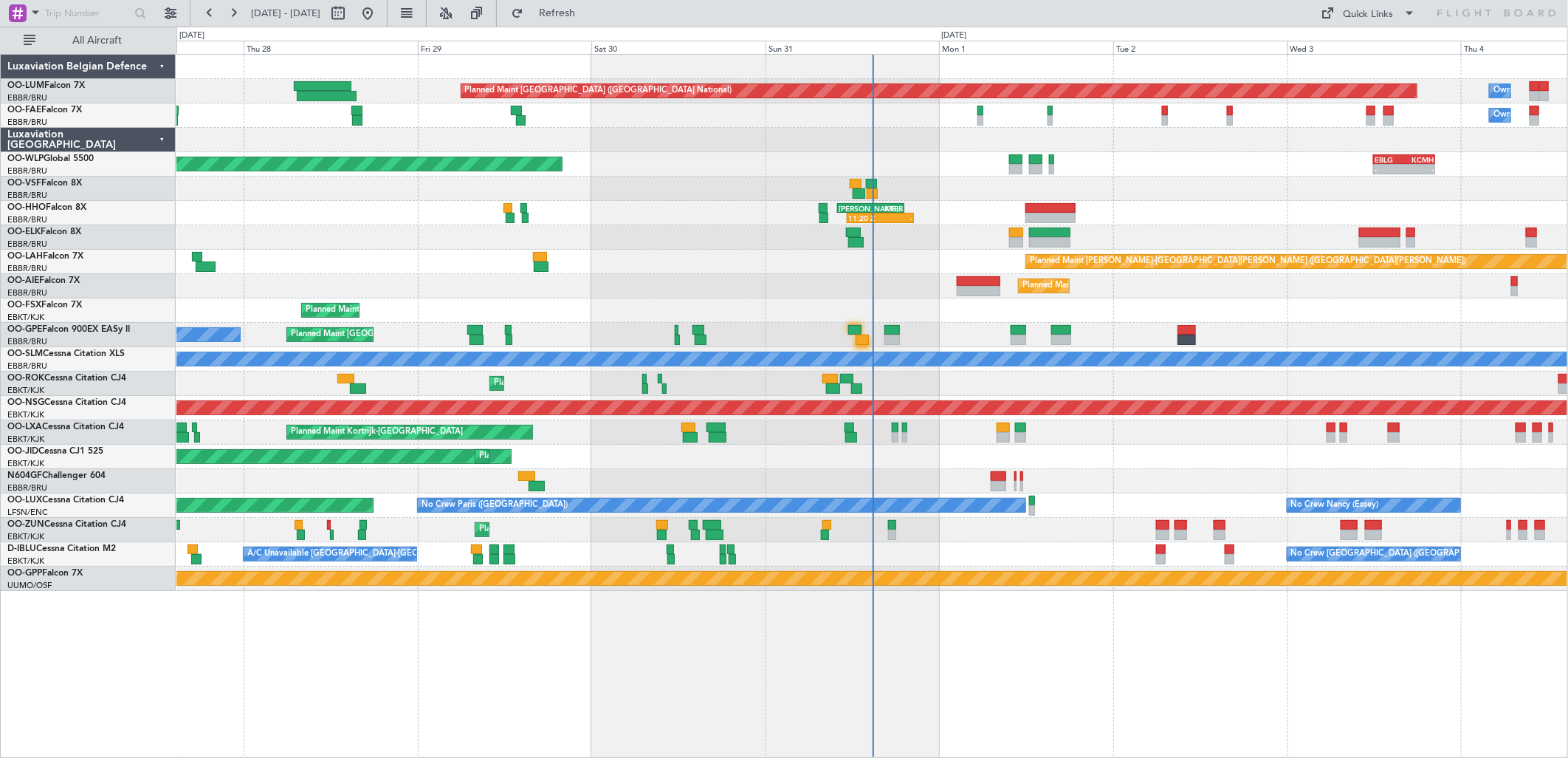
click at [866, 327] on div "Planned Maint Brussels (Brussels National) No Crew Brussels (Brussels National)…" at bounding box center [871, 335] width 1391 height 24
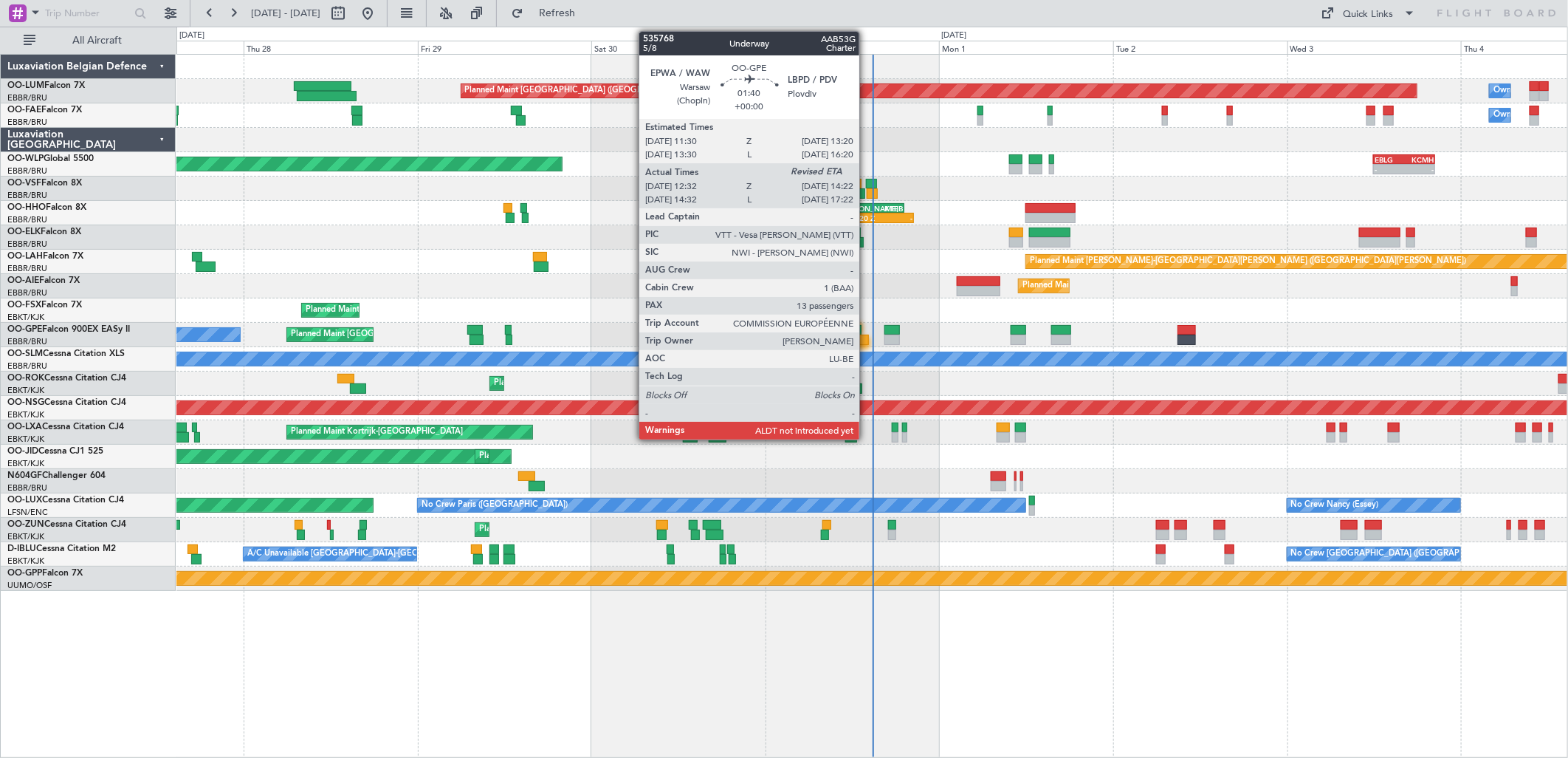
click at [867, 335] on div at bounding box center [861, 340] width 13 height 10
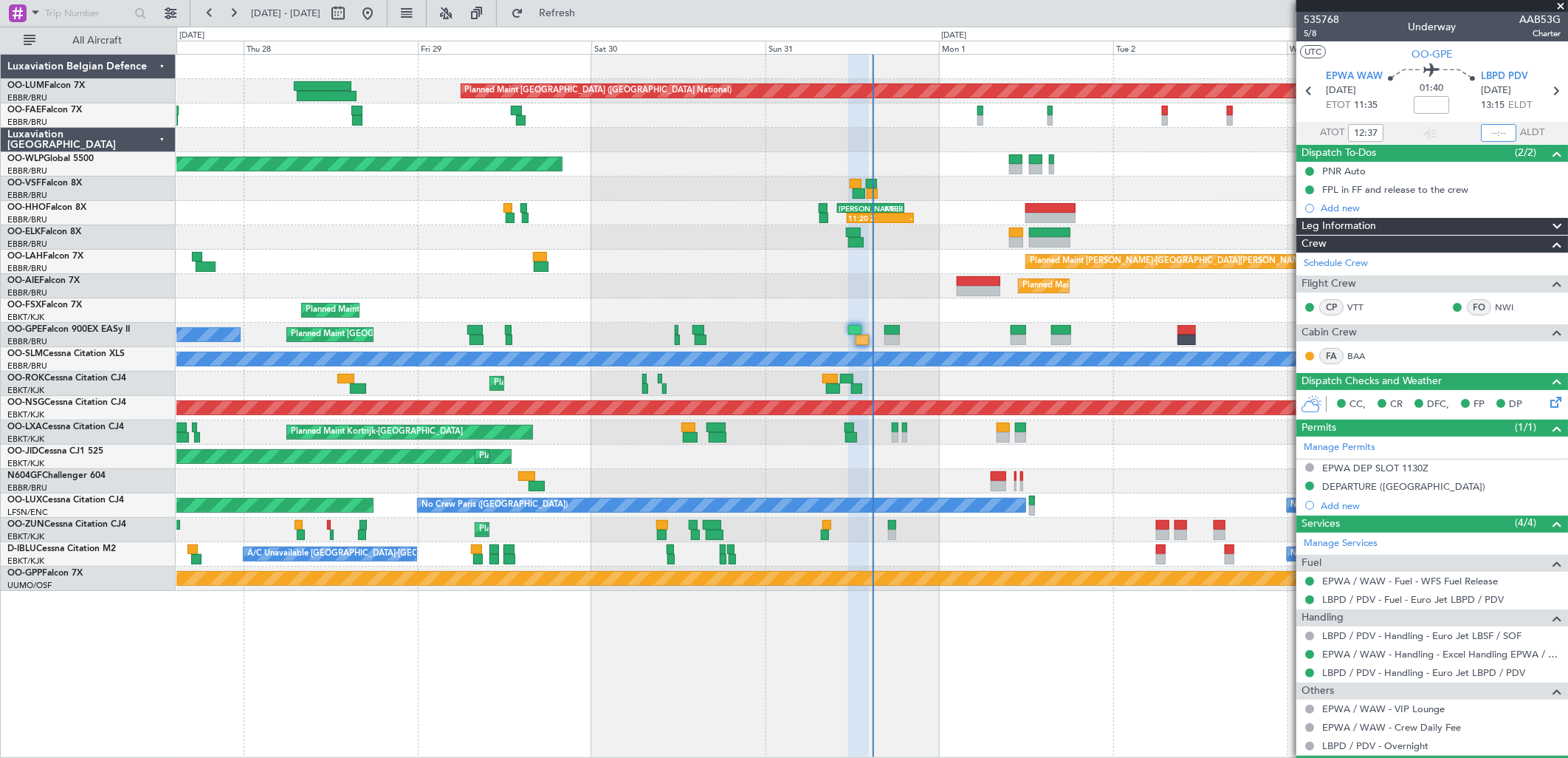
click at [1486, 130] on input "text" at bounding box center [1499, 133] width 36 height 18
type input "14:34"
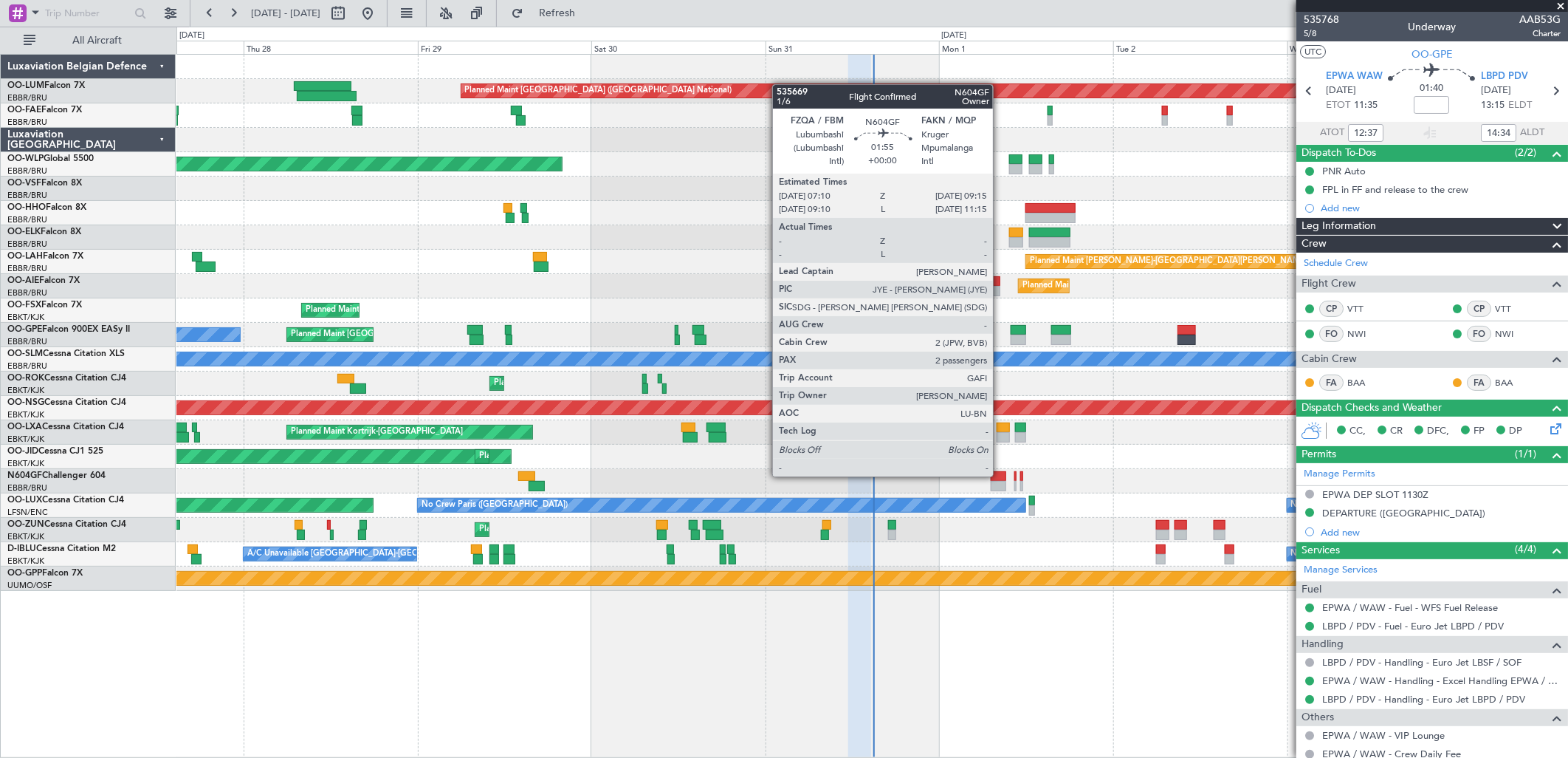
click at [1001, 475] on div at bounding box center [999, 477] width 16 height 10
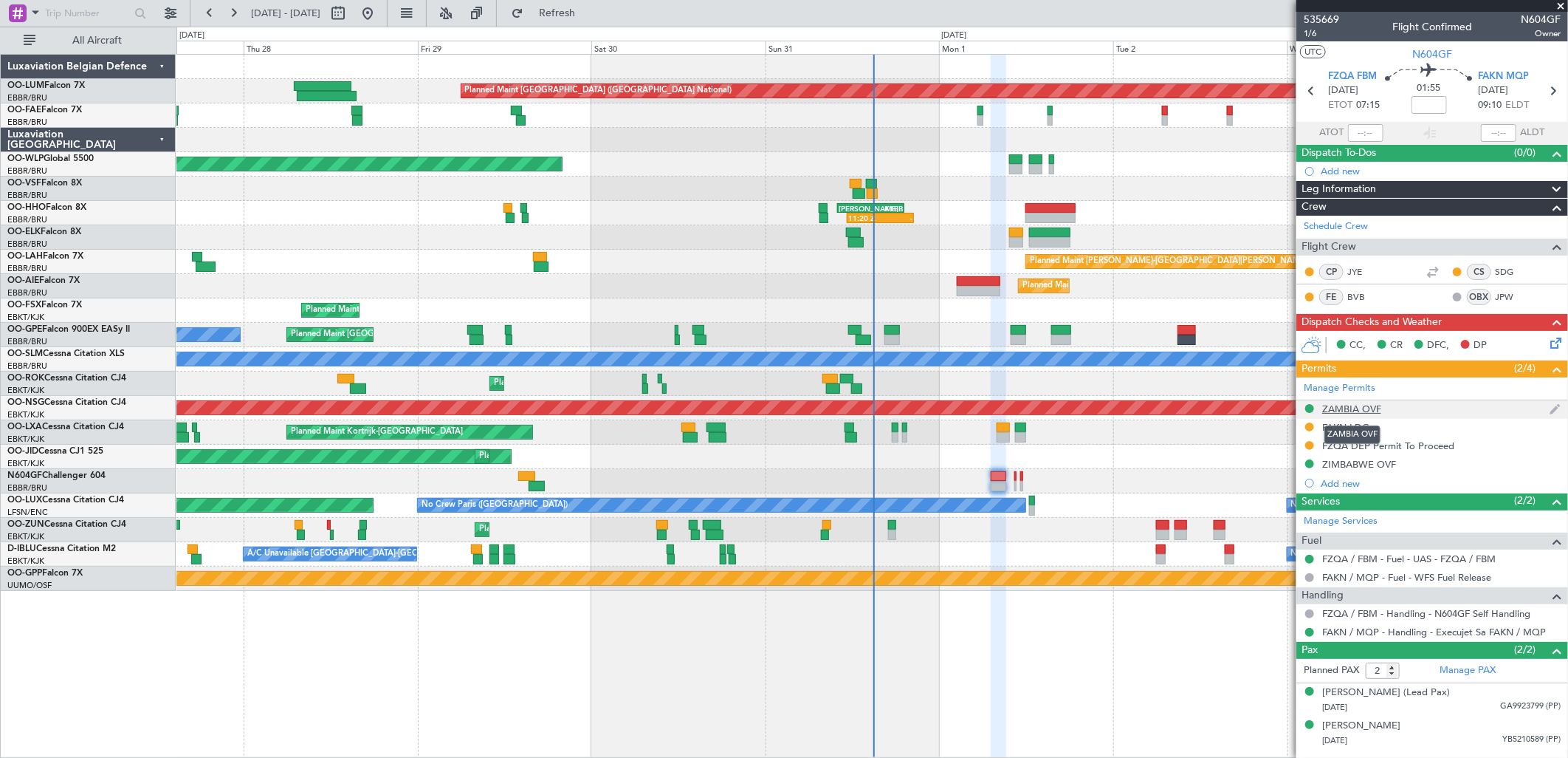
click at [1353, 403] on div "ZAMBIA OVF" at bounding box center [1352, 409] width 59 height 13
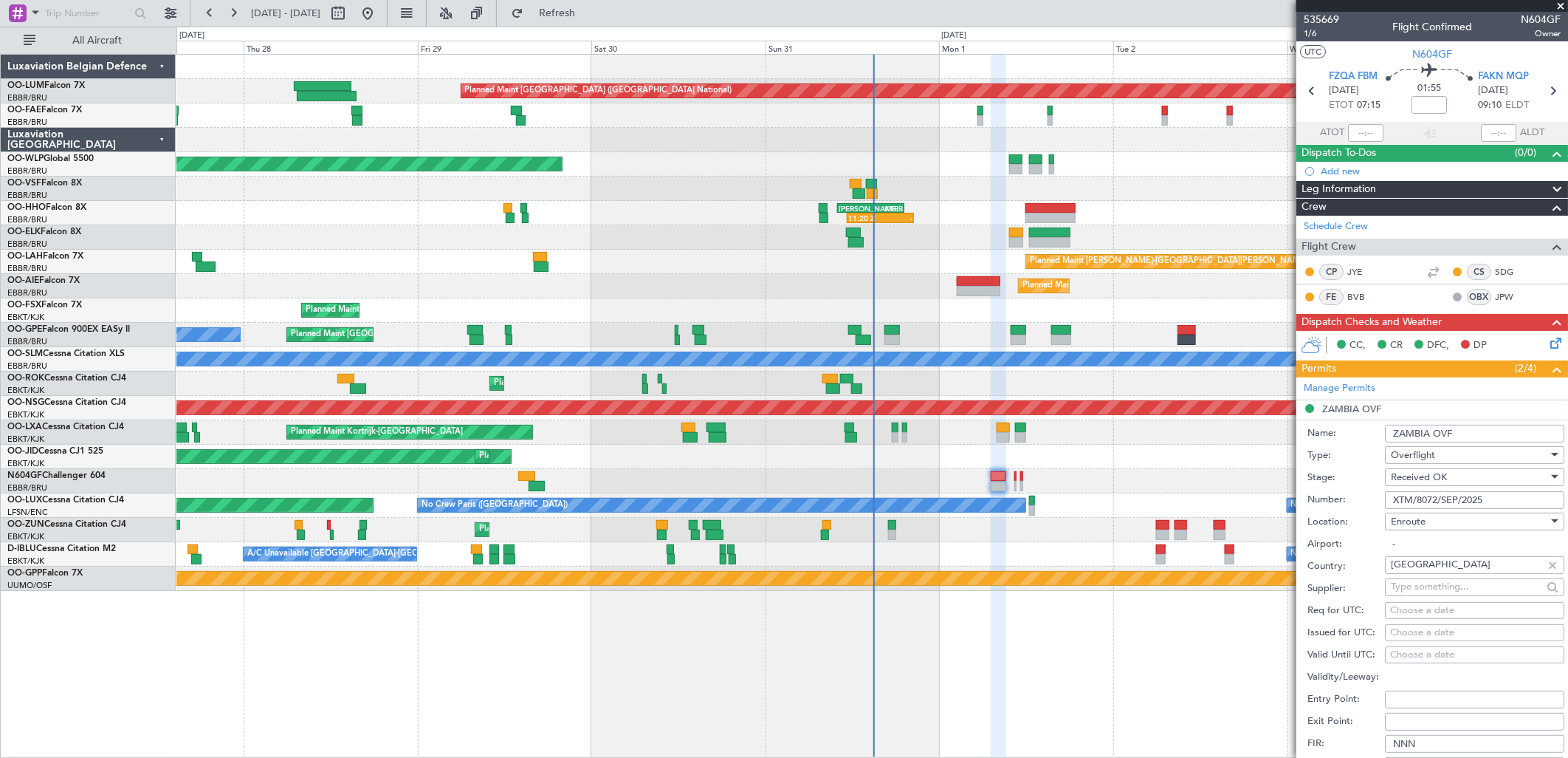
click at [1444, 501] on input "XTM/8072/SEP/2025" at bounding box center [1474, 501] width 179 height 18
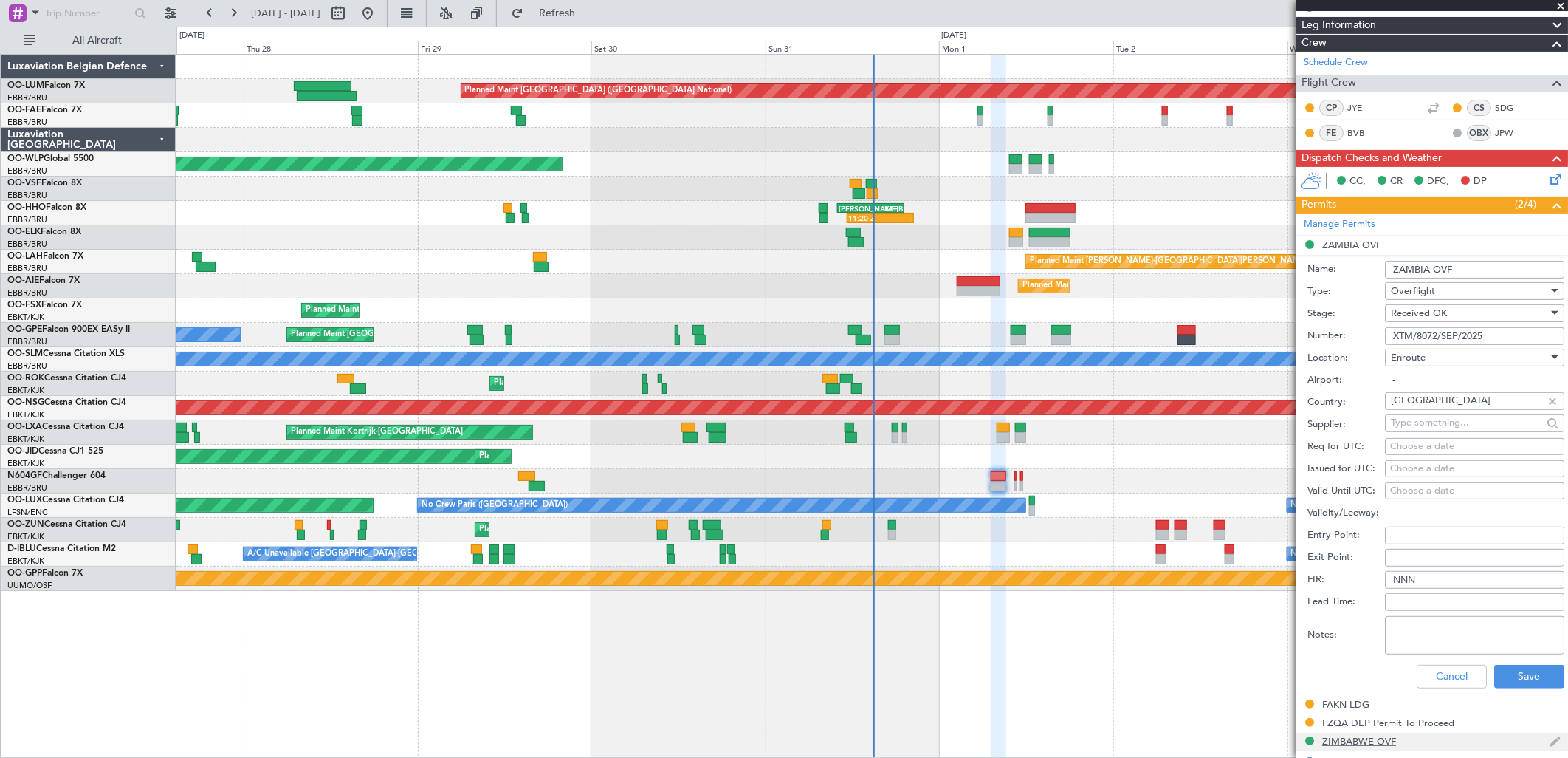
drag, startPoint x: 1368, startPoint y: 735, endPoint x: 1372, endPoint y: 743, distance: 8.9
click at [1368, 734] on mat-tooltip-component "ZIMBABWE OVF" at bounding box center [1360, 715] width 90 height 39
click at [1375, 742] on div "ZIMBABWE OVF" at bounding box center [1360, 741] width 74 height 13
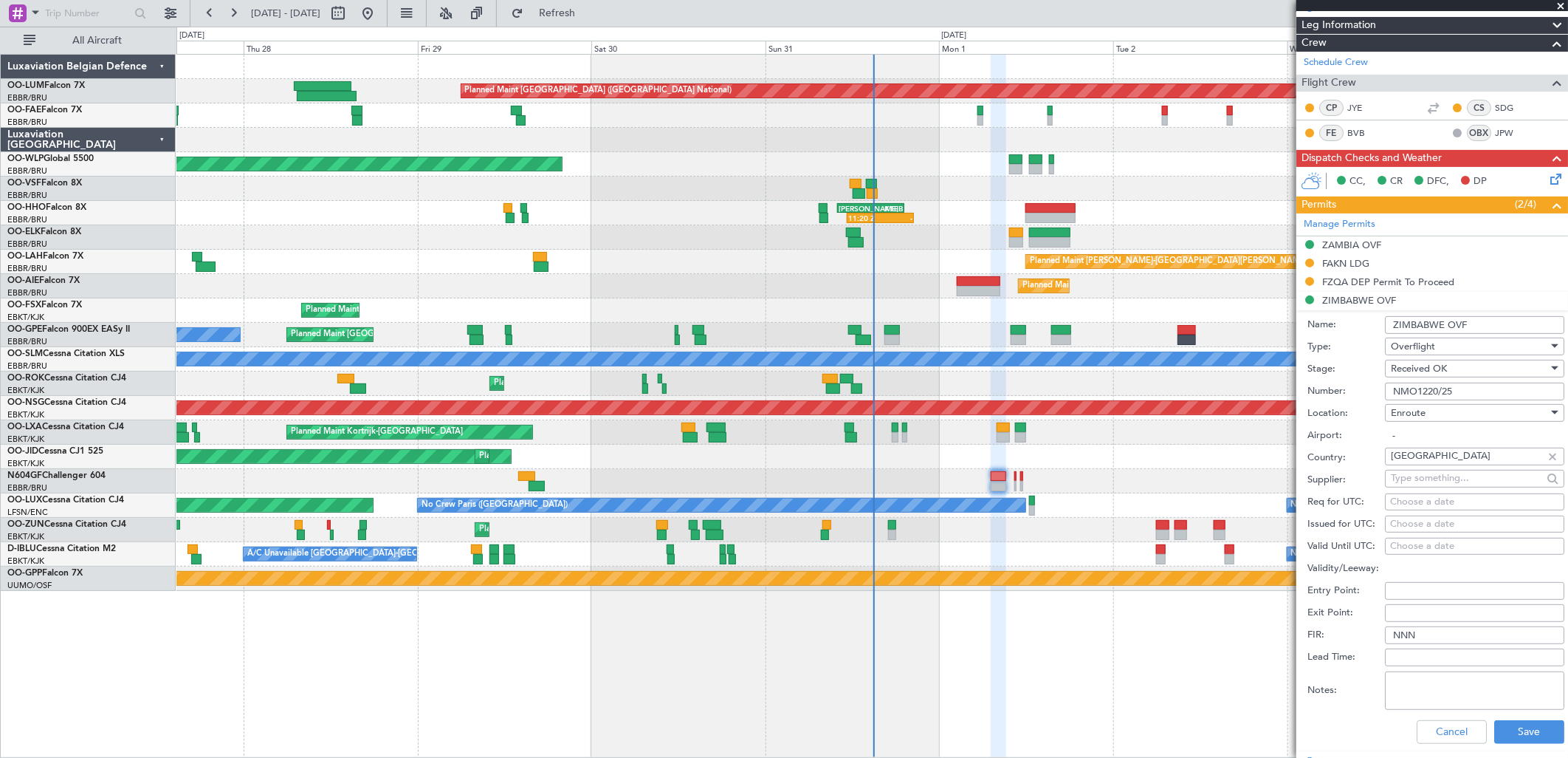
click at [1443, 383] on input "NMO1220/25" at bounding box center [1474, 392] width 179 height 18
click at [1374, 277] on div "FZQA DEP Permit To Proceed" at bounding box center [1389, 281] width 133 height 13
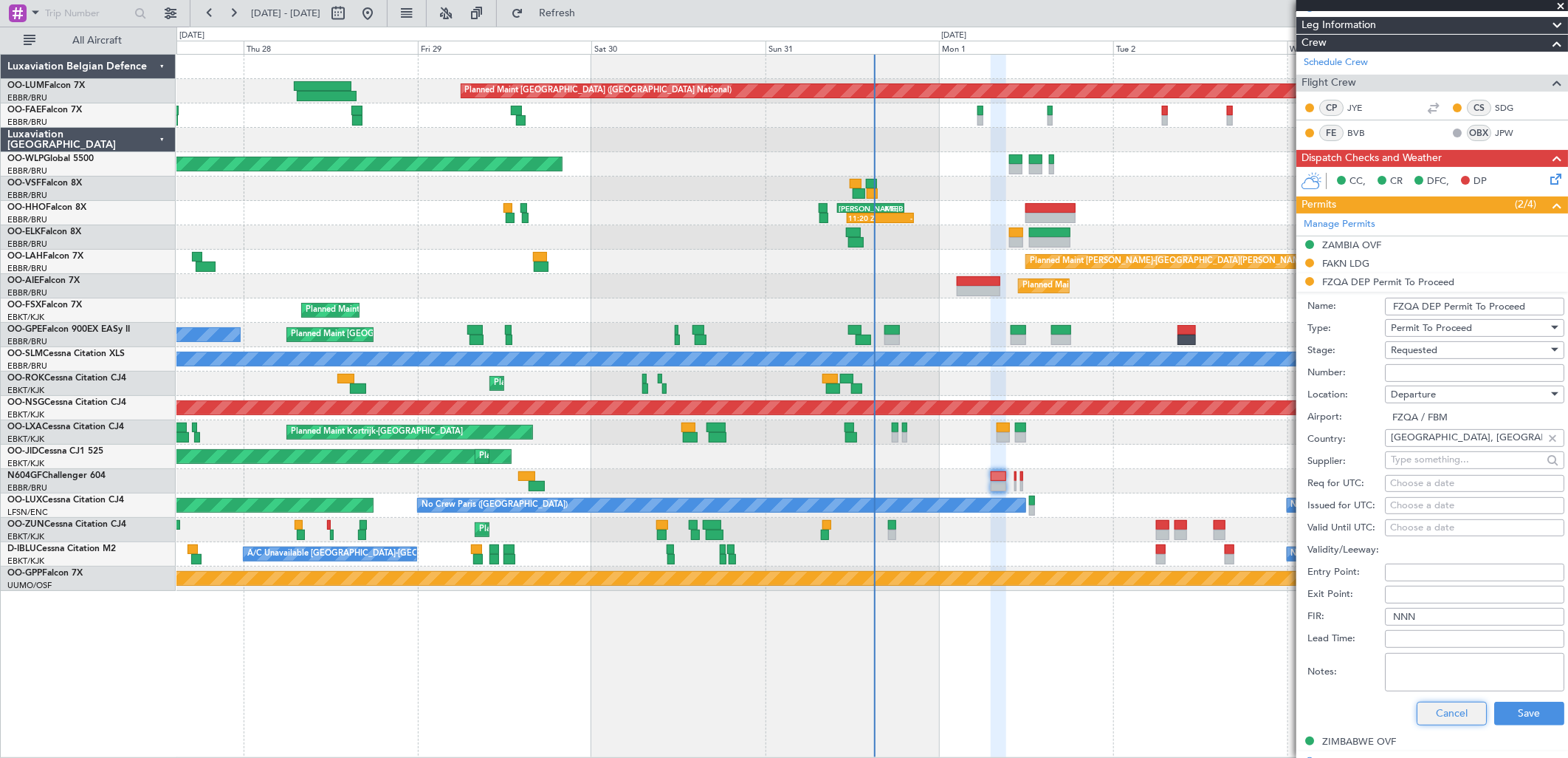
click at [1432, 712] on button "Cancel" at bounding box center [1451, 714] width 70 height 24
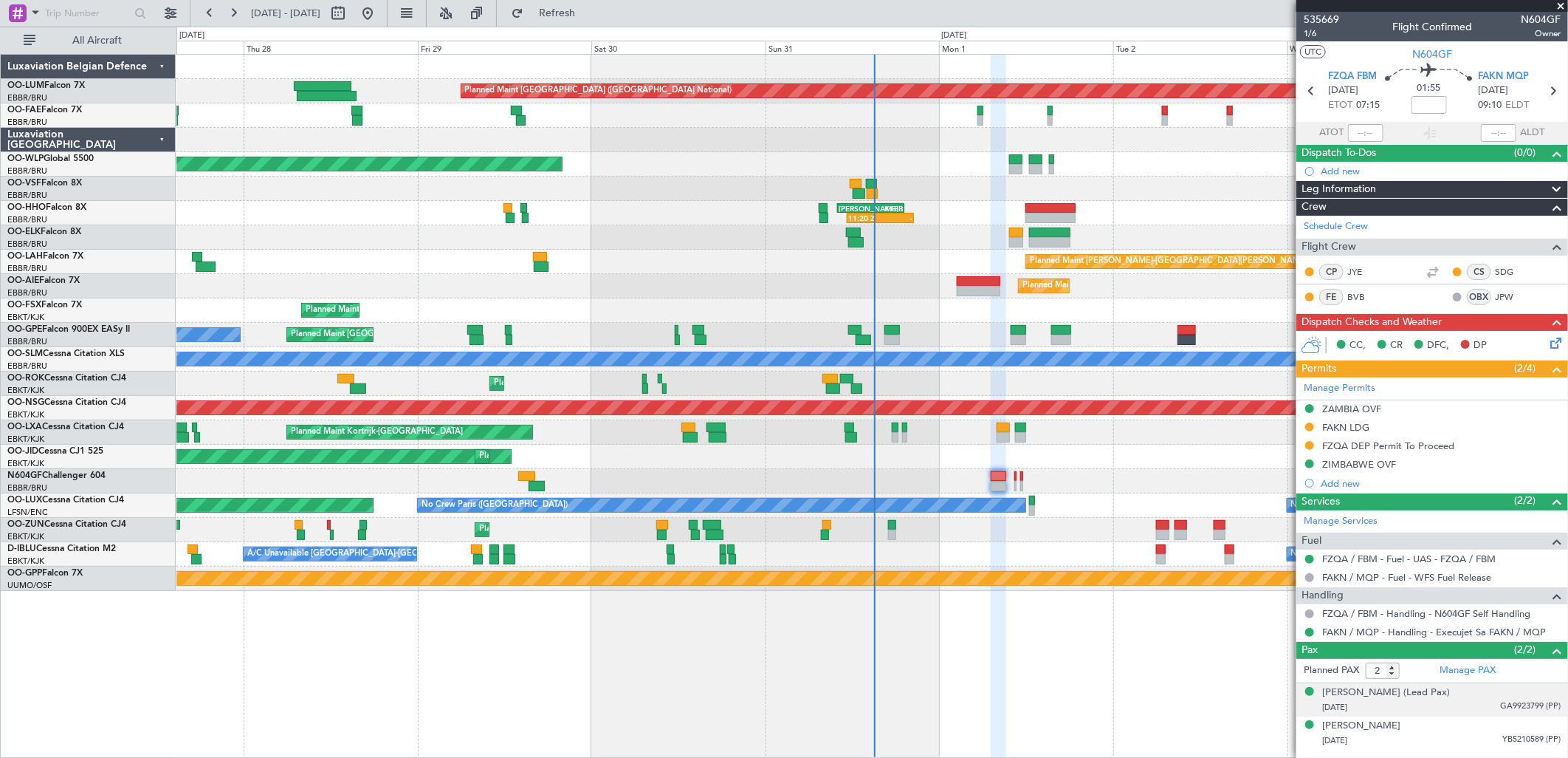
scroll to position [0, 0]
click at [1012, 479] on div at bounding box center [871, 481] width 1391 height 24
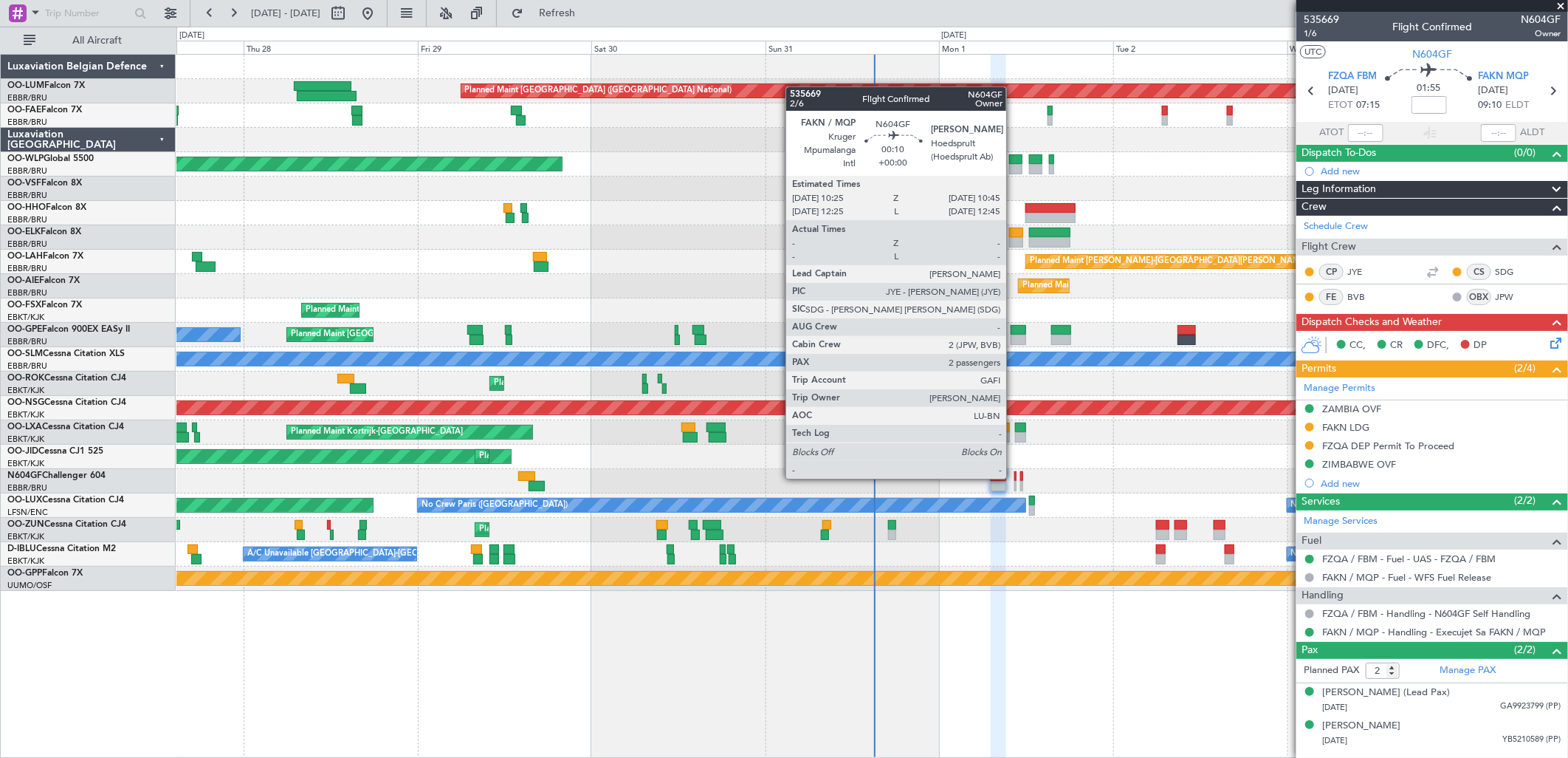
click at [1015, 477] on div at bounding box center [1016, 477] width 3 height 10
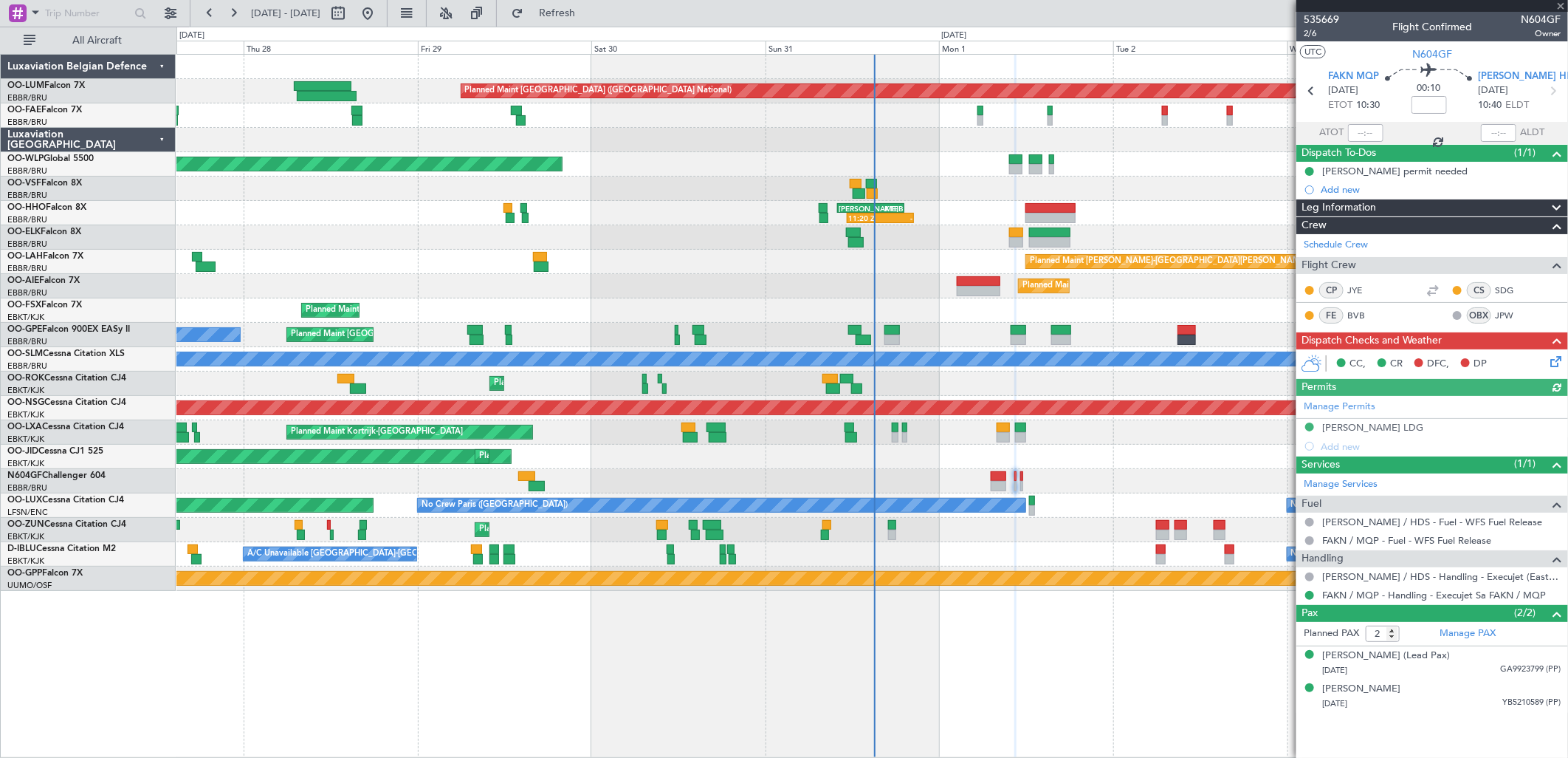
click at [1337, 423] on div "Manage Permits FAHS LDG Add new" at bounding box center [1432, 426] width 272 height 60
click at [1339, 429] on div "[PERSON_NAME] LDG" at bounding box center [1373, 427] width 101 height 13
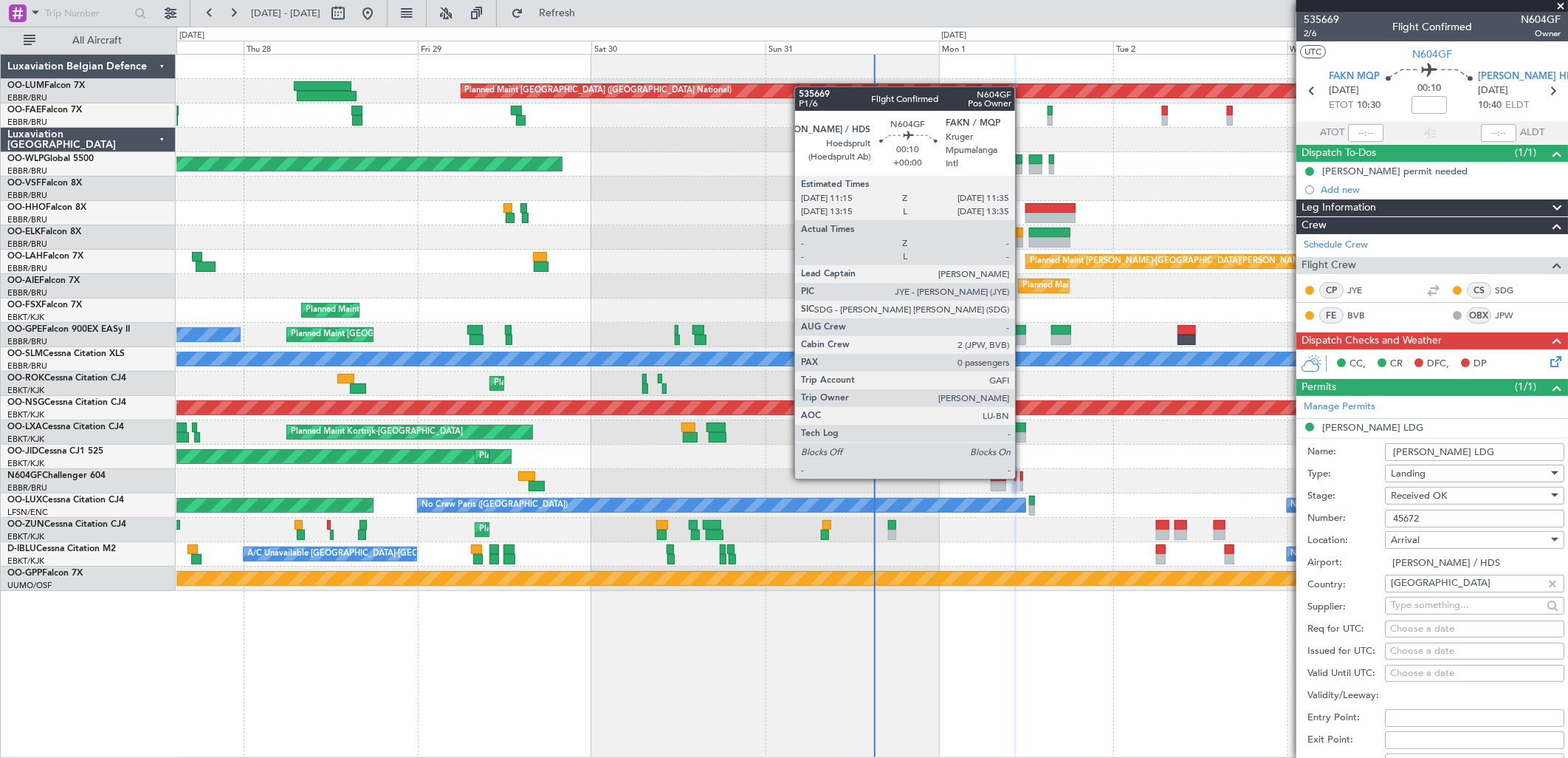
click at [1023, 477] on div at bounding box center [1022, 477] width 3 height 10
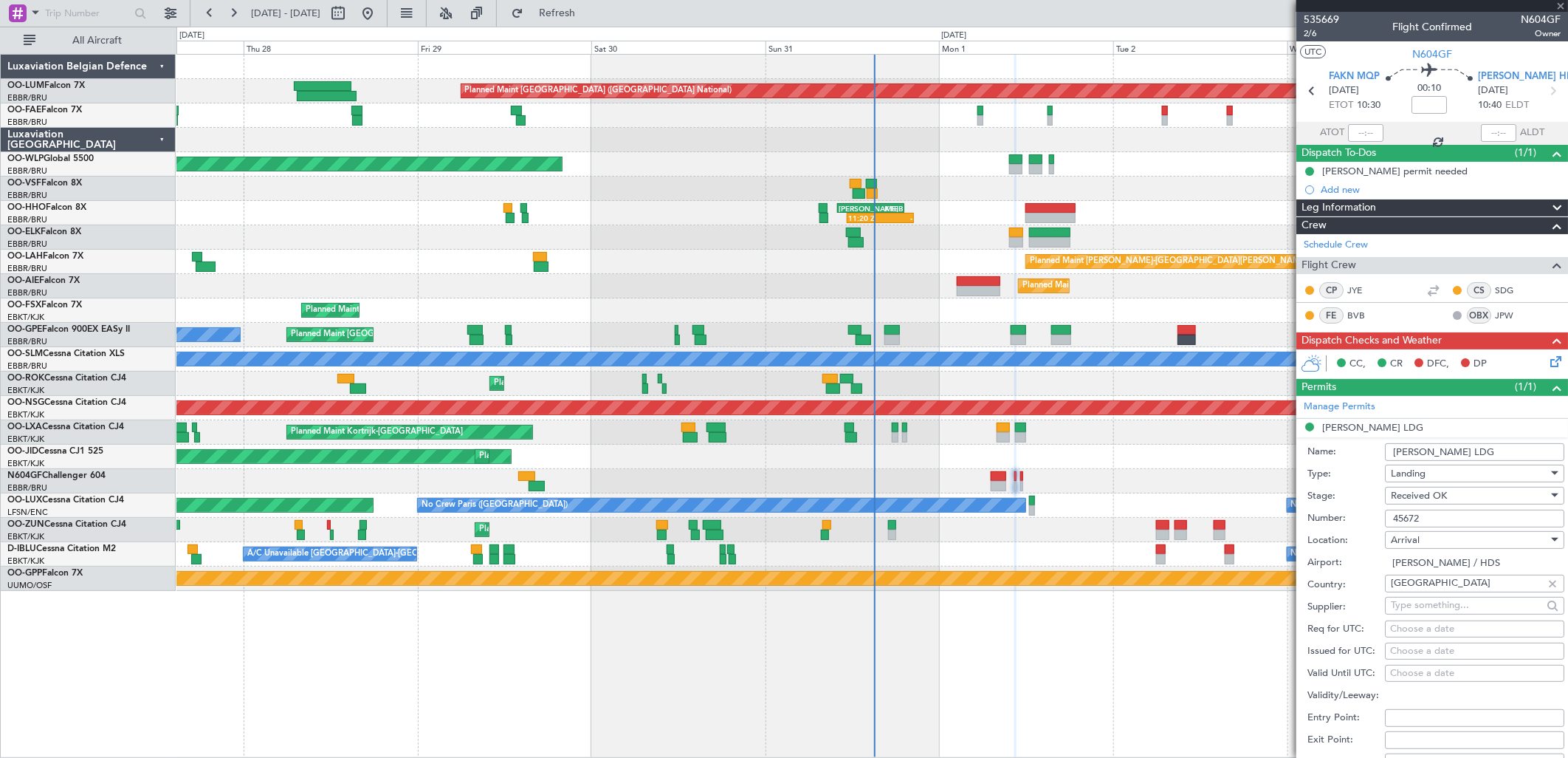
type input "0"
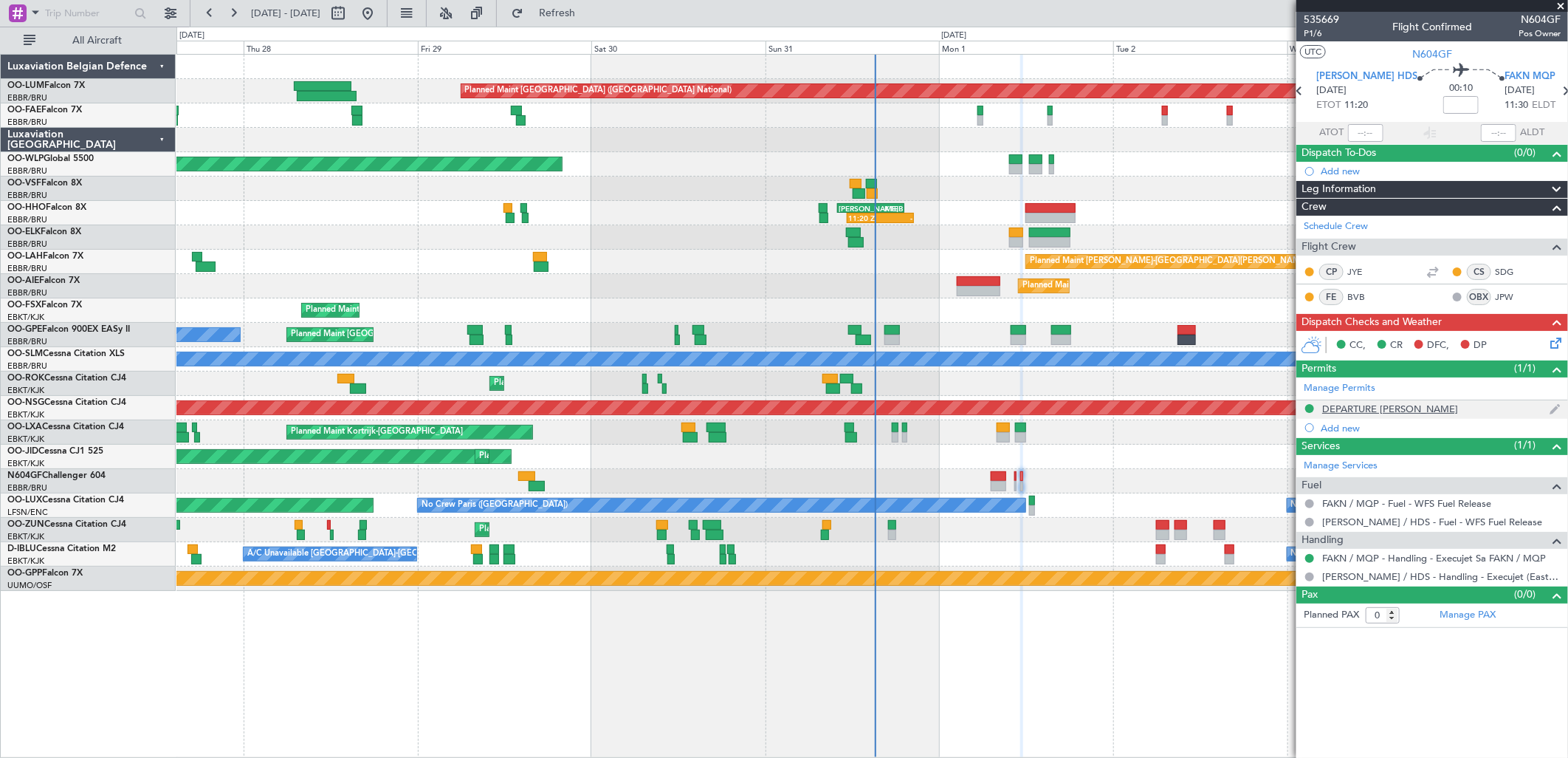
click at [1366, 414] on div "DEPARTURE [PERSON_NAME]" at bounding box center [1391, 409] width 136 height 13
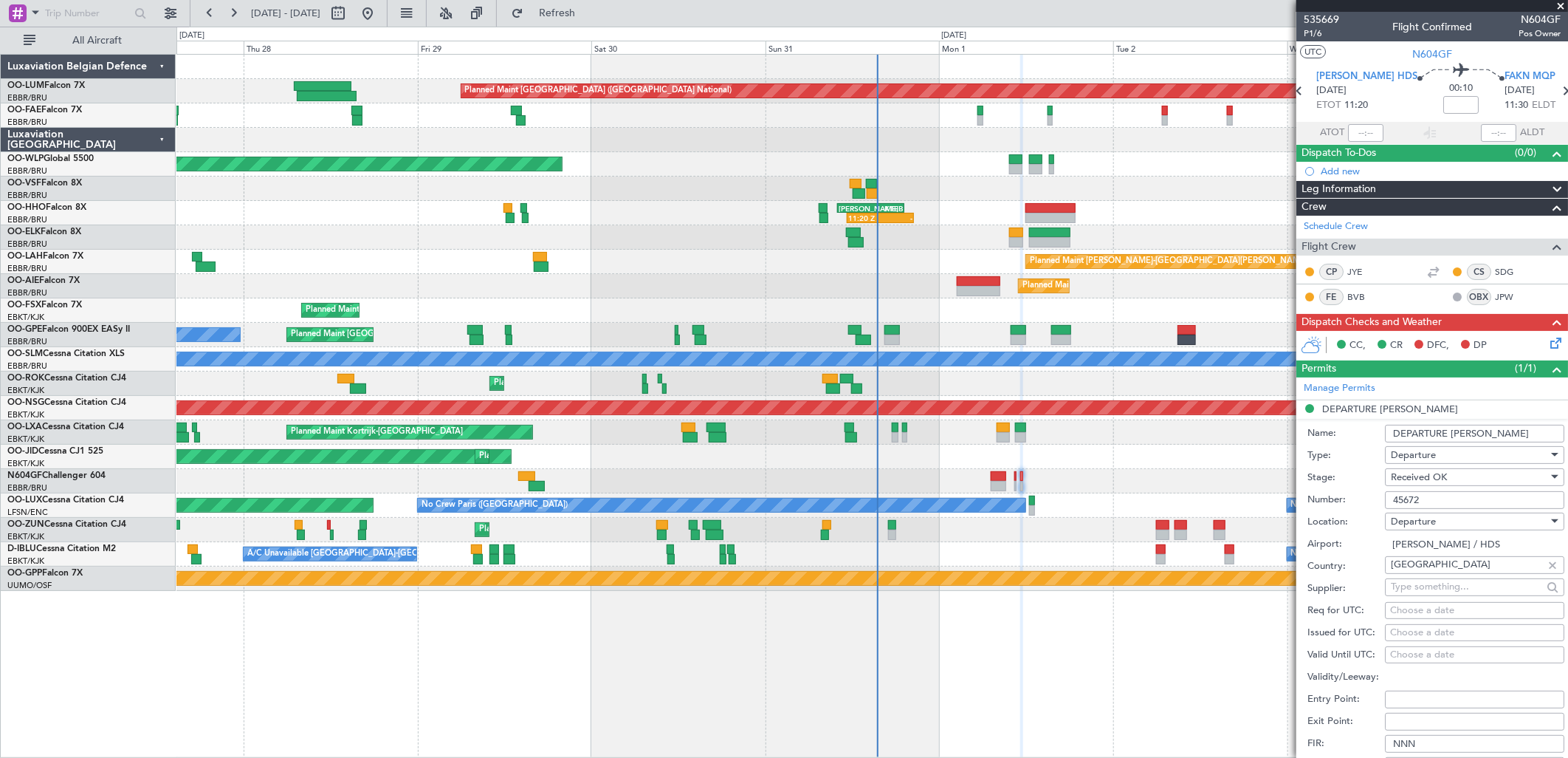
click at [1009, 334] on div "Planned Maint Brussels (Brussels National) No Crew Brussels (Brussels National)…" at bounding box center [871, 335] width 1391 height 24
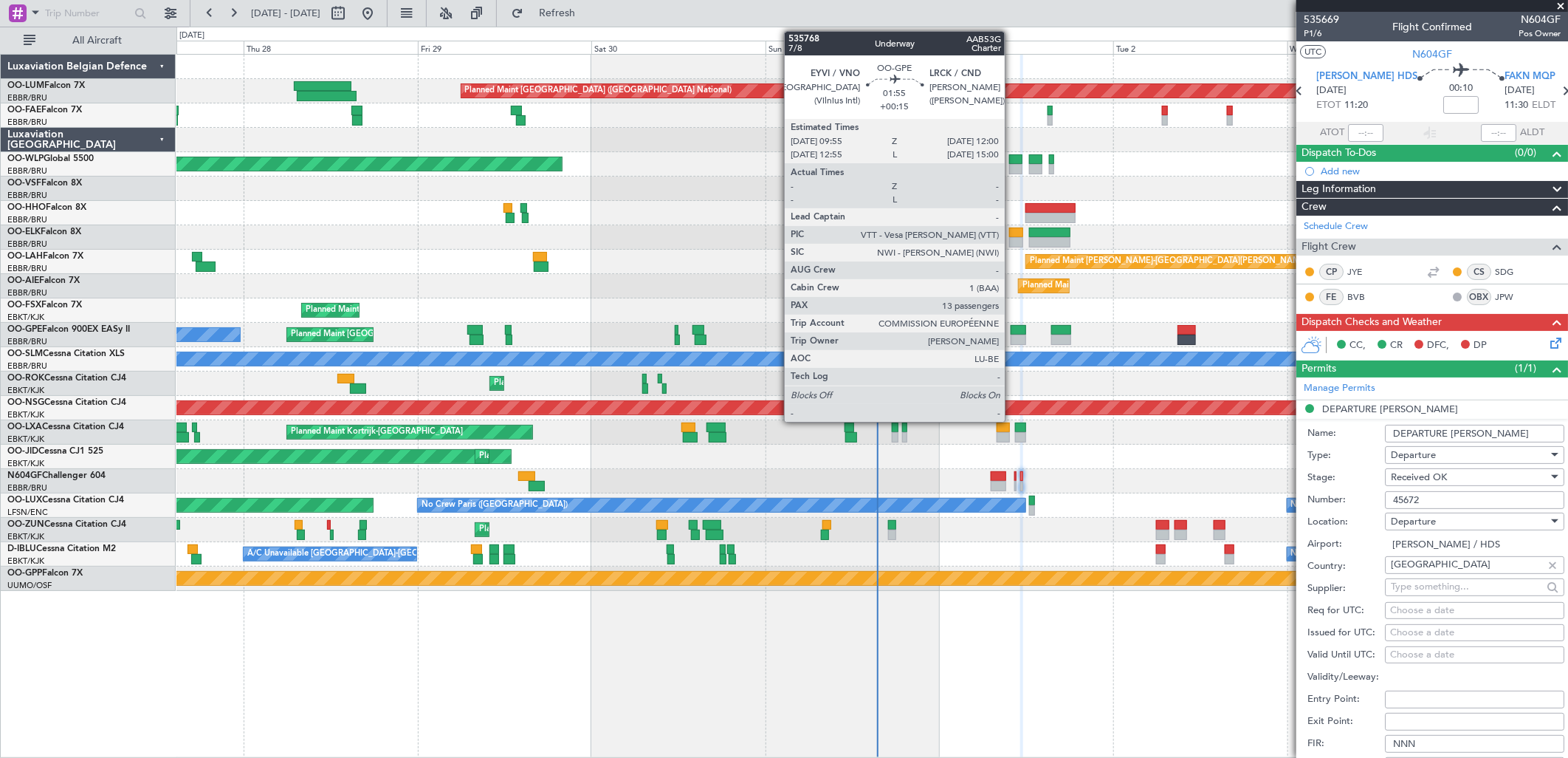
click at [1012, 333] on div at bounding box center [1019, 330] width 16 height 10
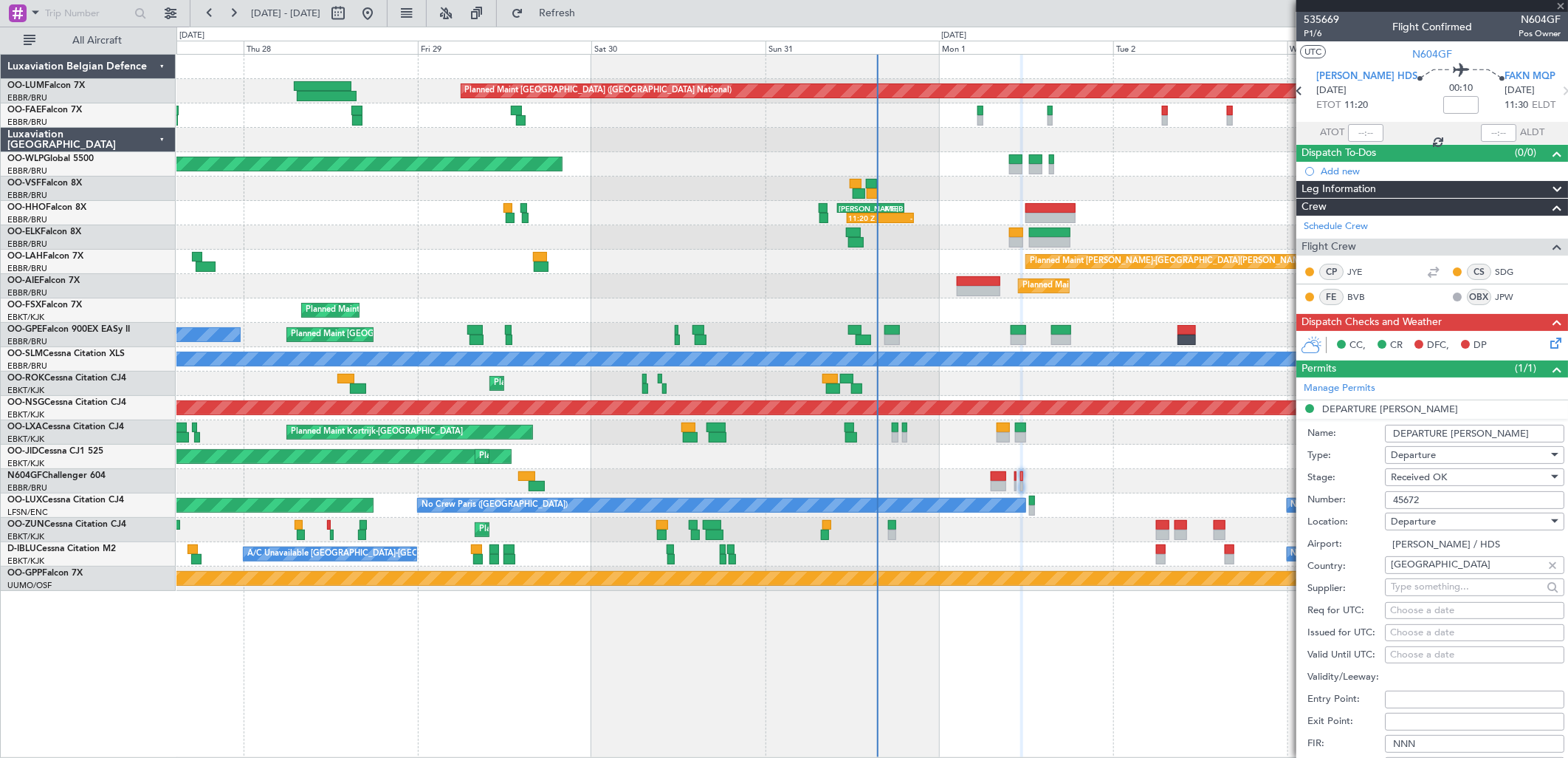
type input "+00:15"
type input "13"
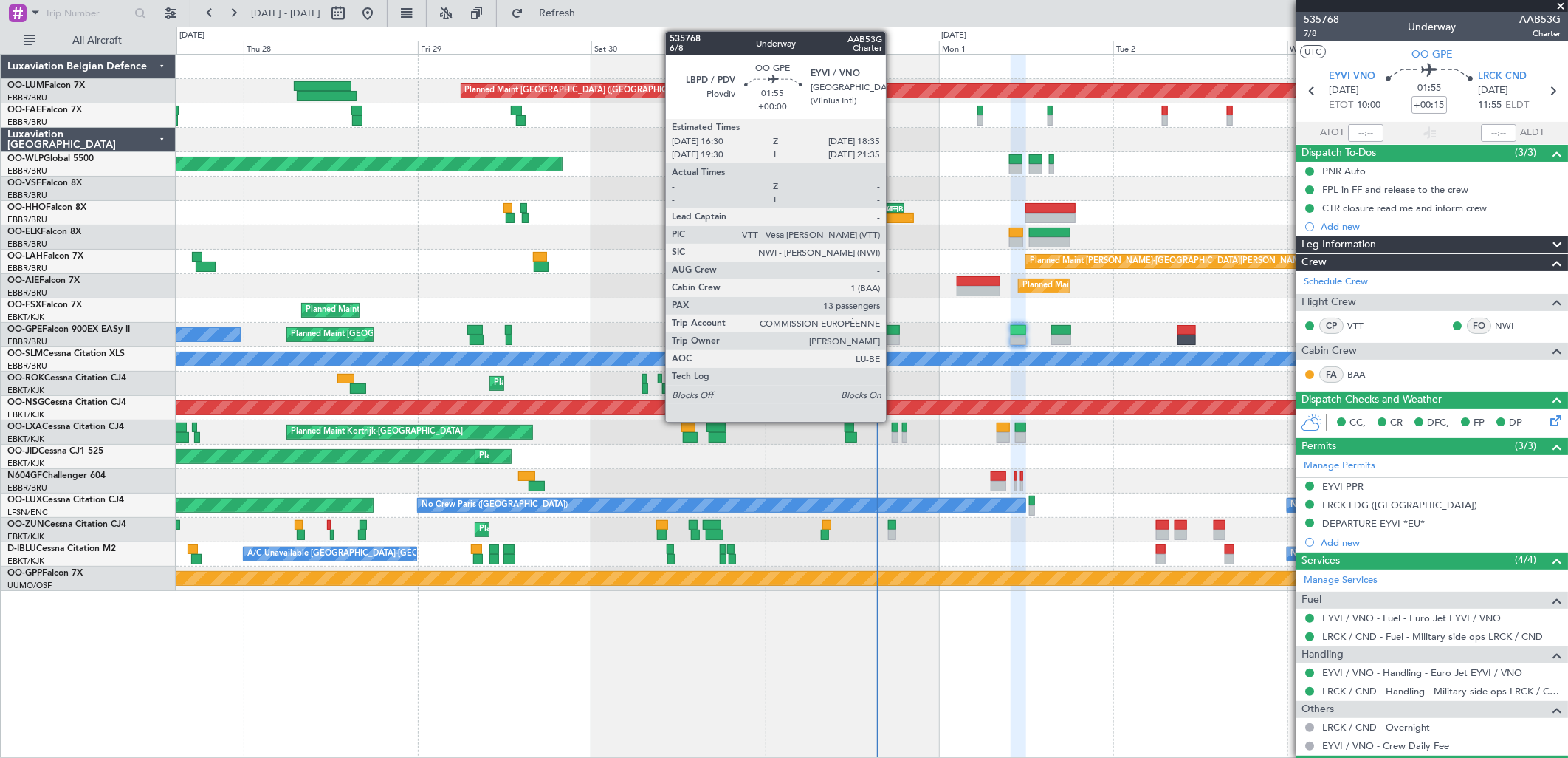
click at [893, 326] on div at bounding box center [892, 330] width 16 height 10
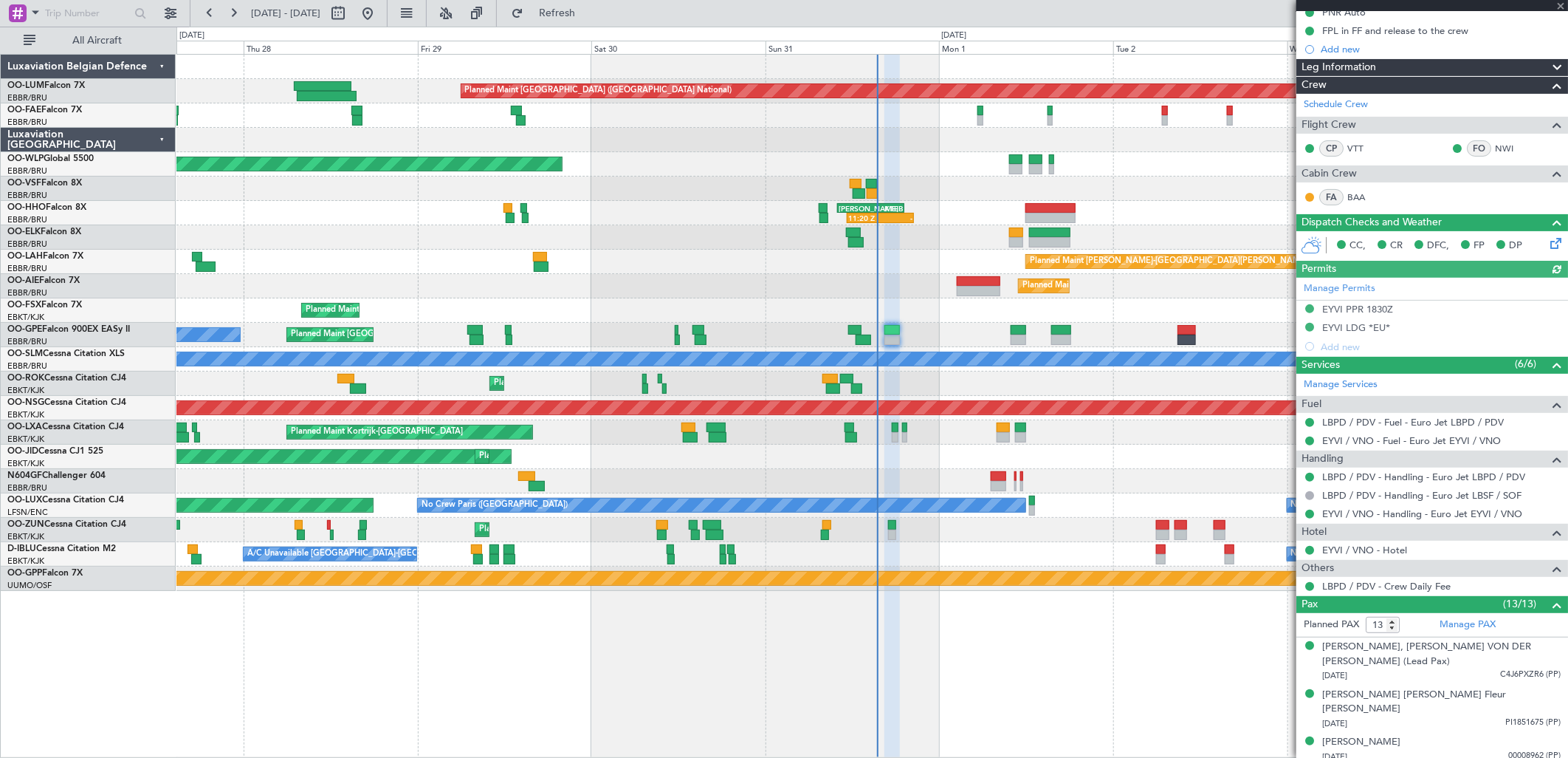
scroll to position [164, 0]
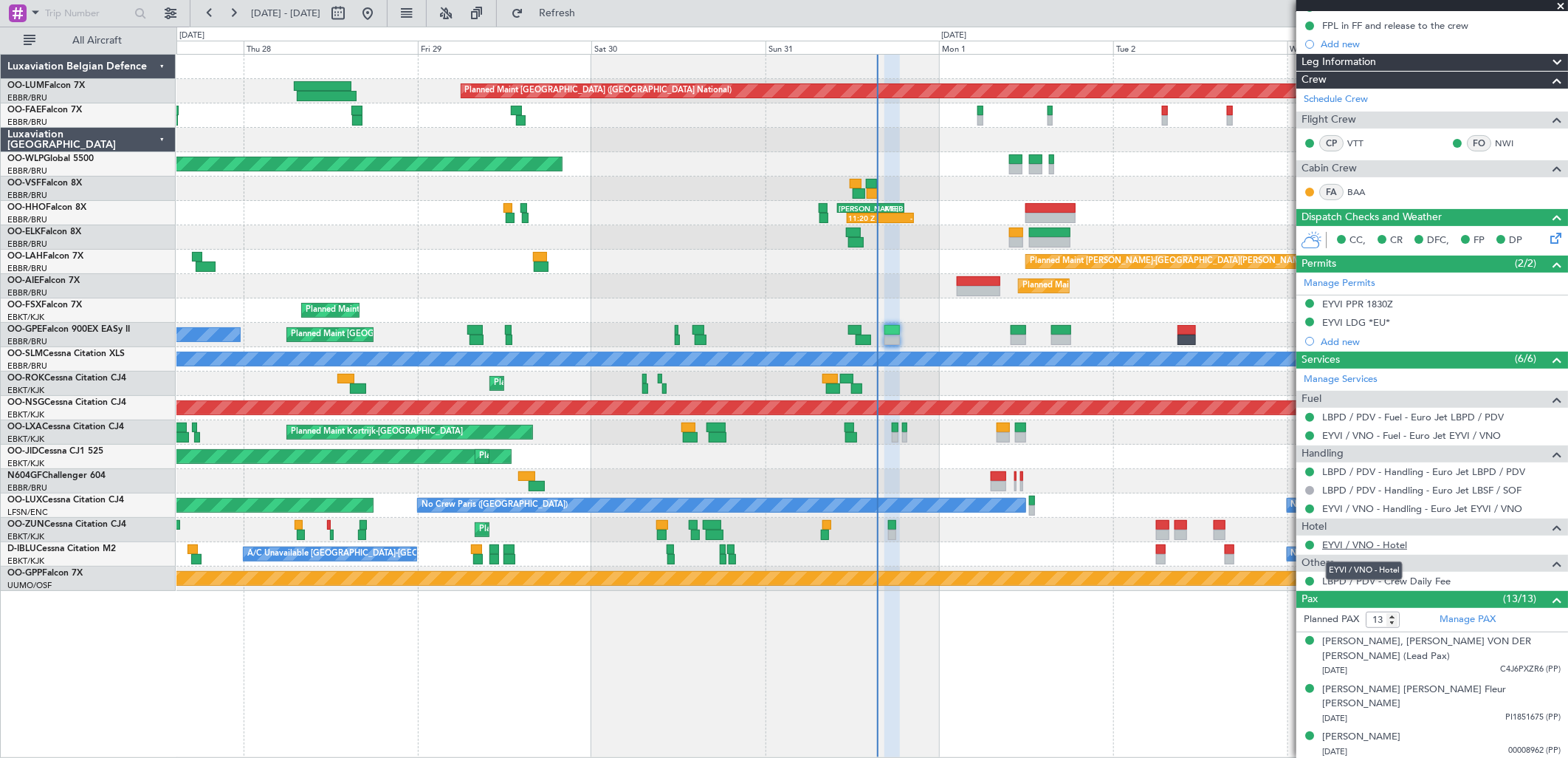
click at [1361, 549] on link "EYVI / VNO - Hotel" at bounding box center [1365, 545] width 85 height 13
click at [1360, 139] on link "VTT" at bounding box center [1364, 143] width 33 height 13
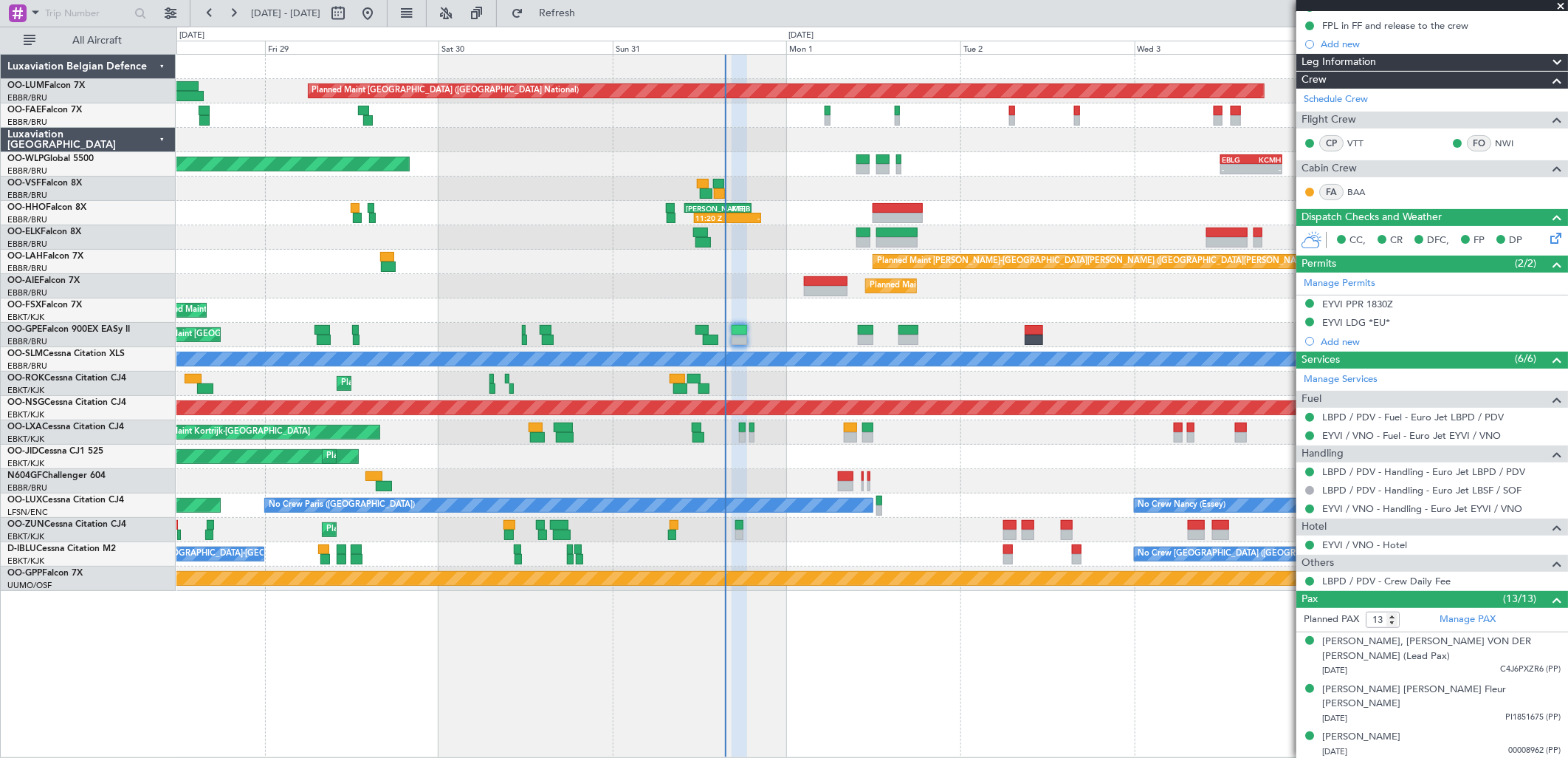
click at [1013, 442] on div "Planned Maint Kortrijk-[GEOGRAPHIC_DATA]" at bounding box center [871, 432] width 1391 height 24
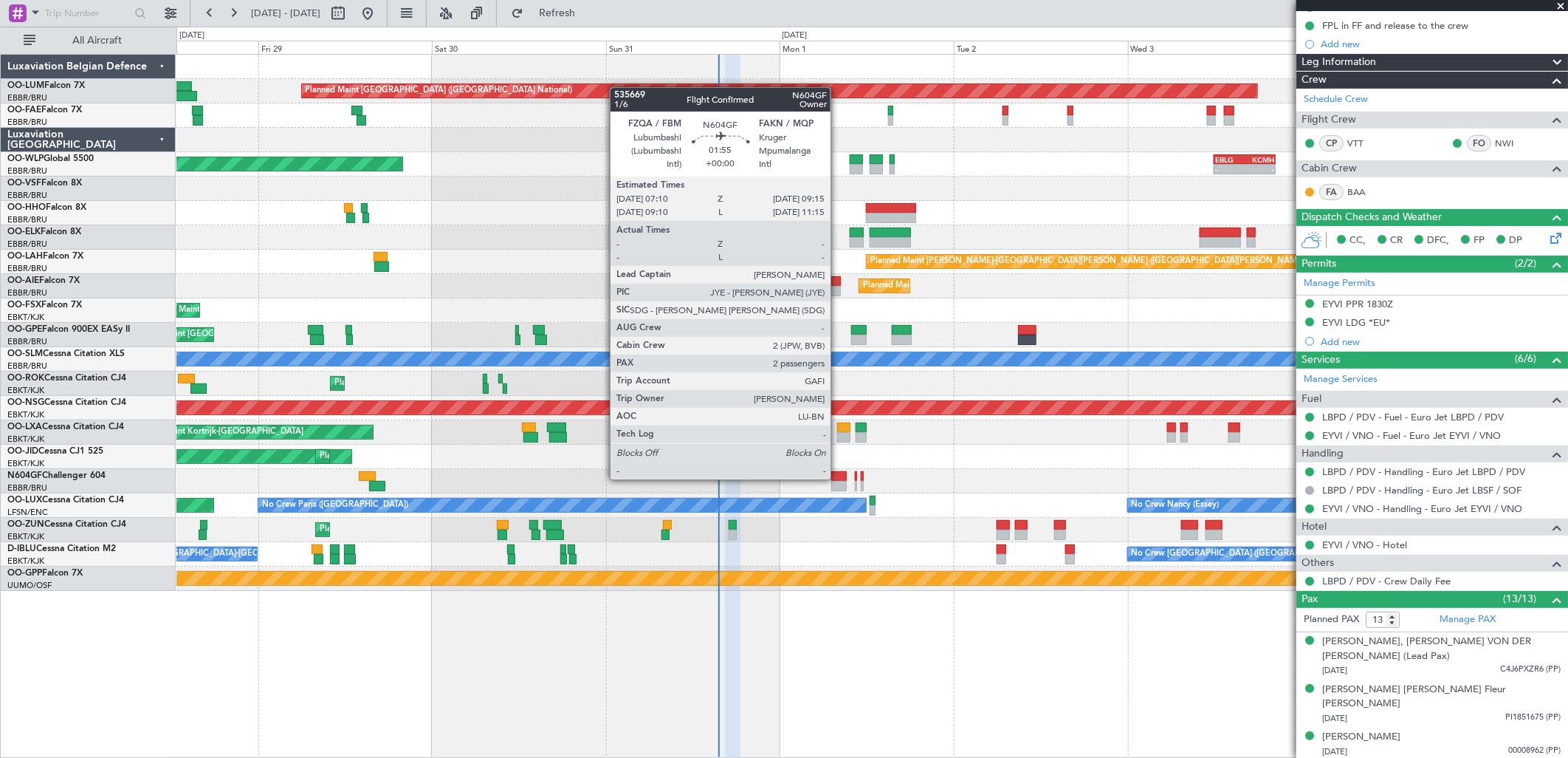
click at [838, 478] on div at bounding box center [839, 477] width 16 height 10
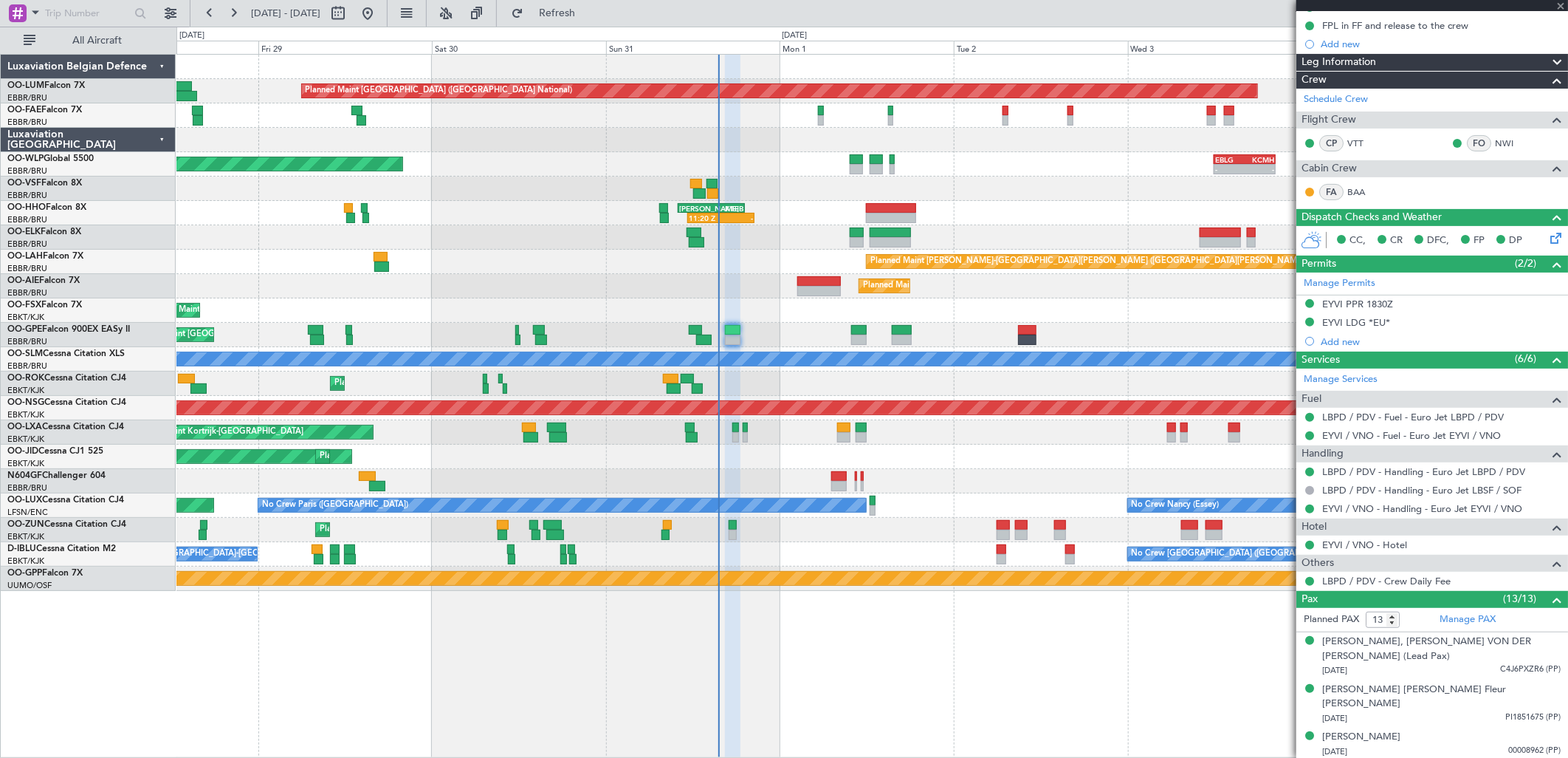
type input "2"
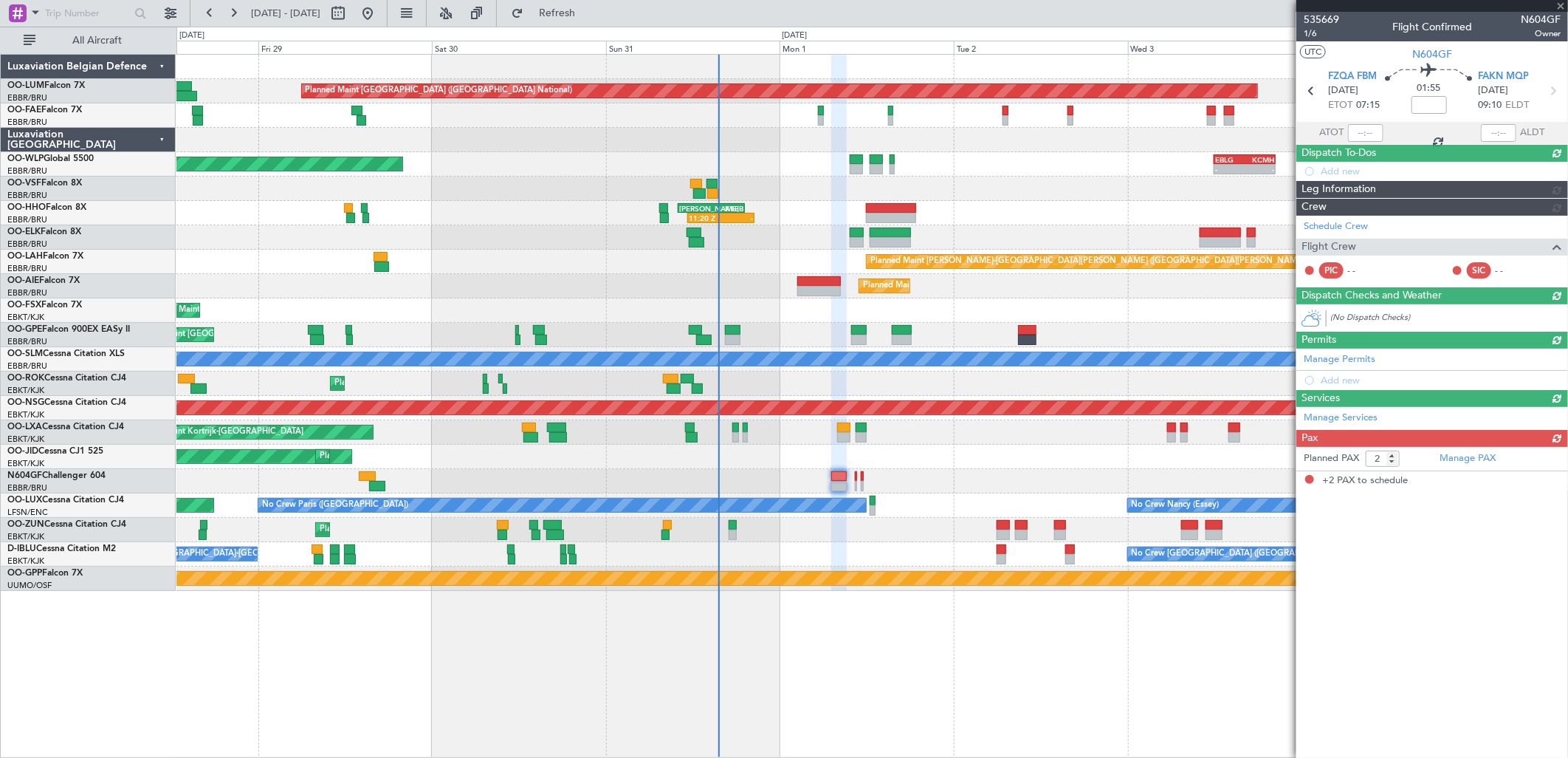
scroll to position [0, 0]
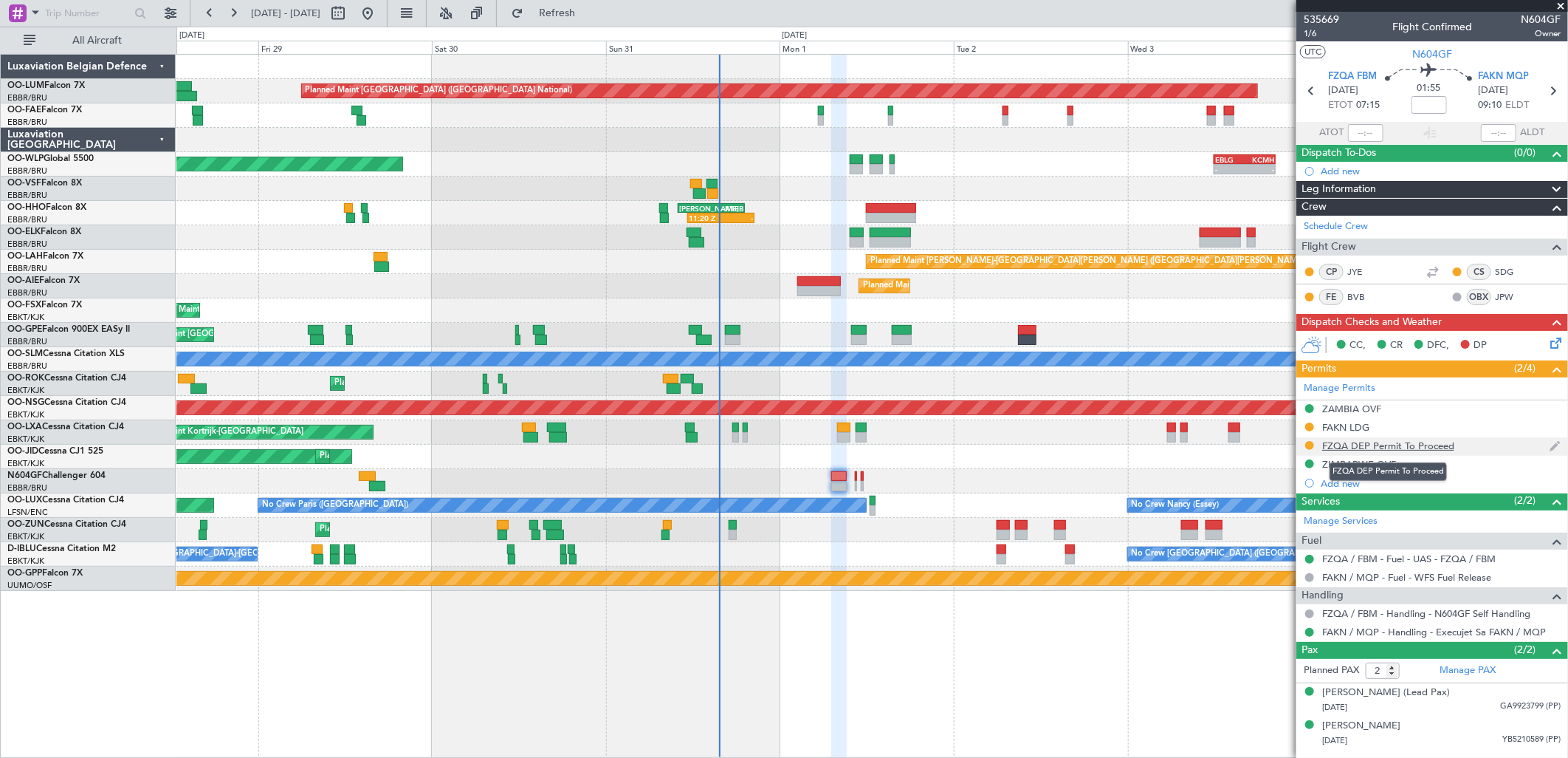
click at [1354, 447] on div "FZQA DEP Permit To Proceed" at bounding box center [1389, 446] width 133 height 13
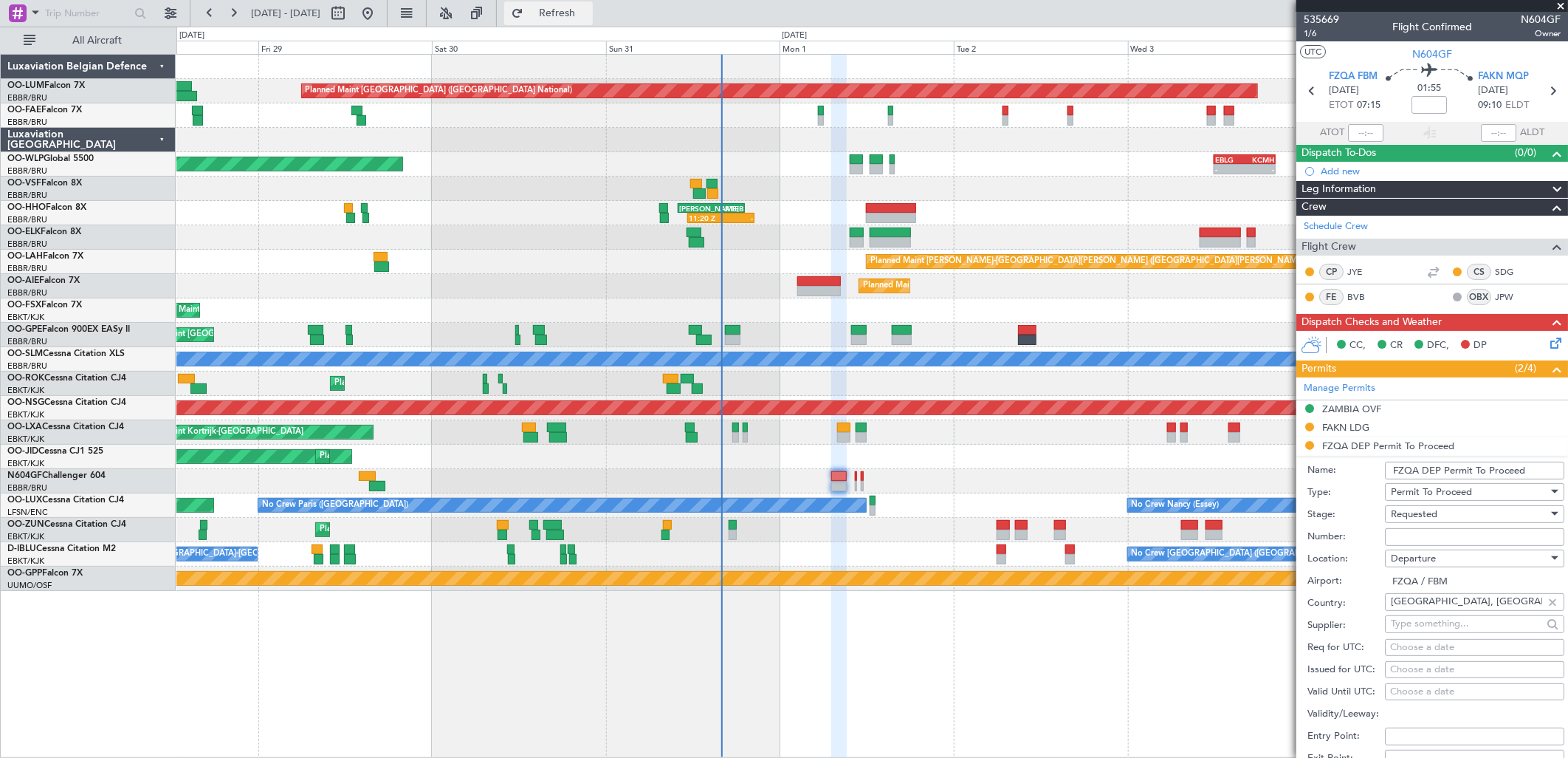
click at [577, 5] on button "Refresh" at bounding box center [548, 13] width 89 height 24
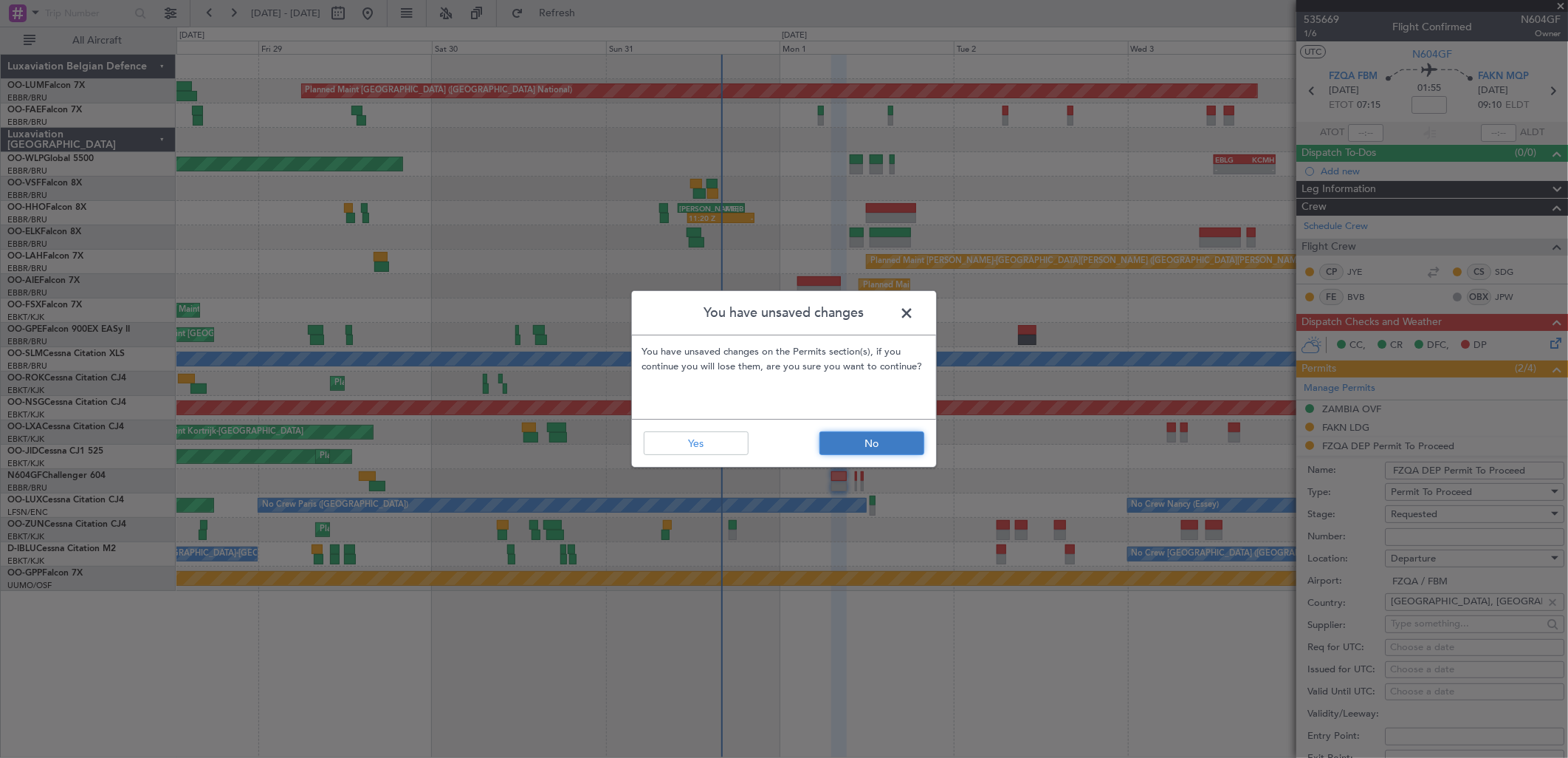
click at [858, 451] on button "No" at bounding box center [871, 444] width 105 height 24
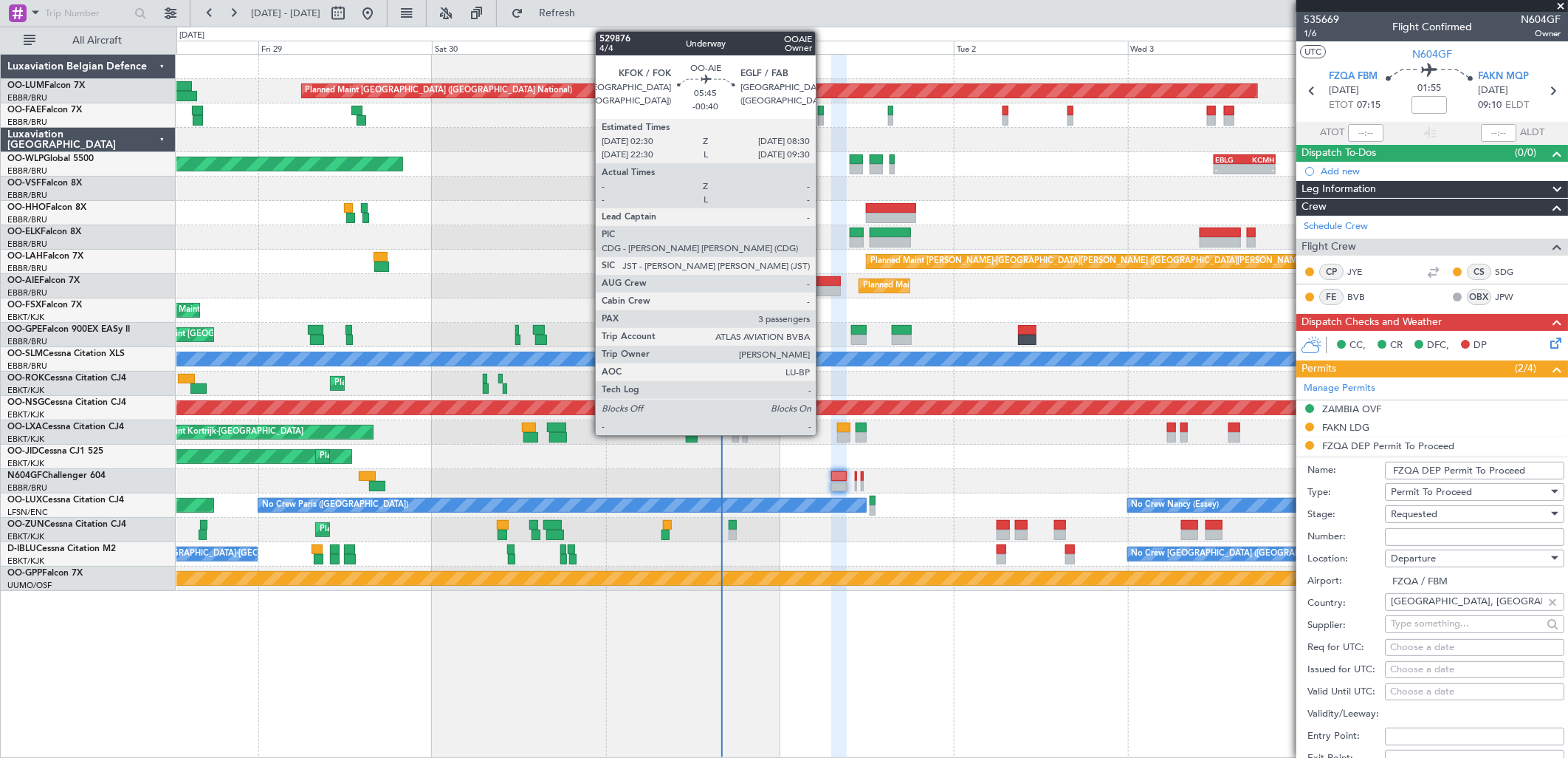
click at [821, 288] on div at bounding box center [819, 291] width 44 height 10
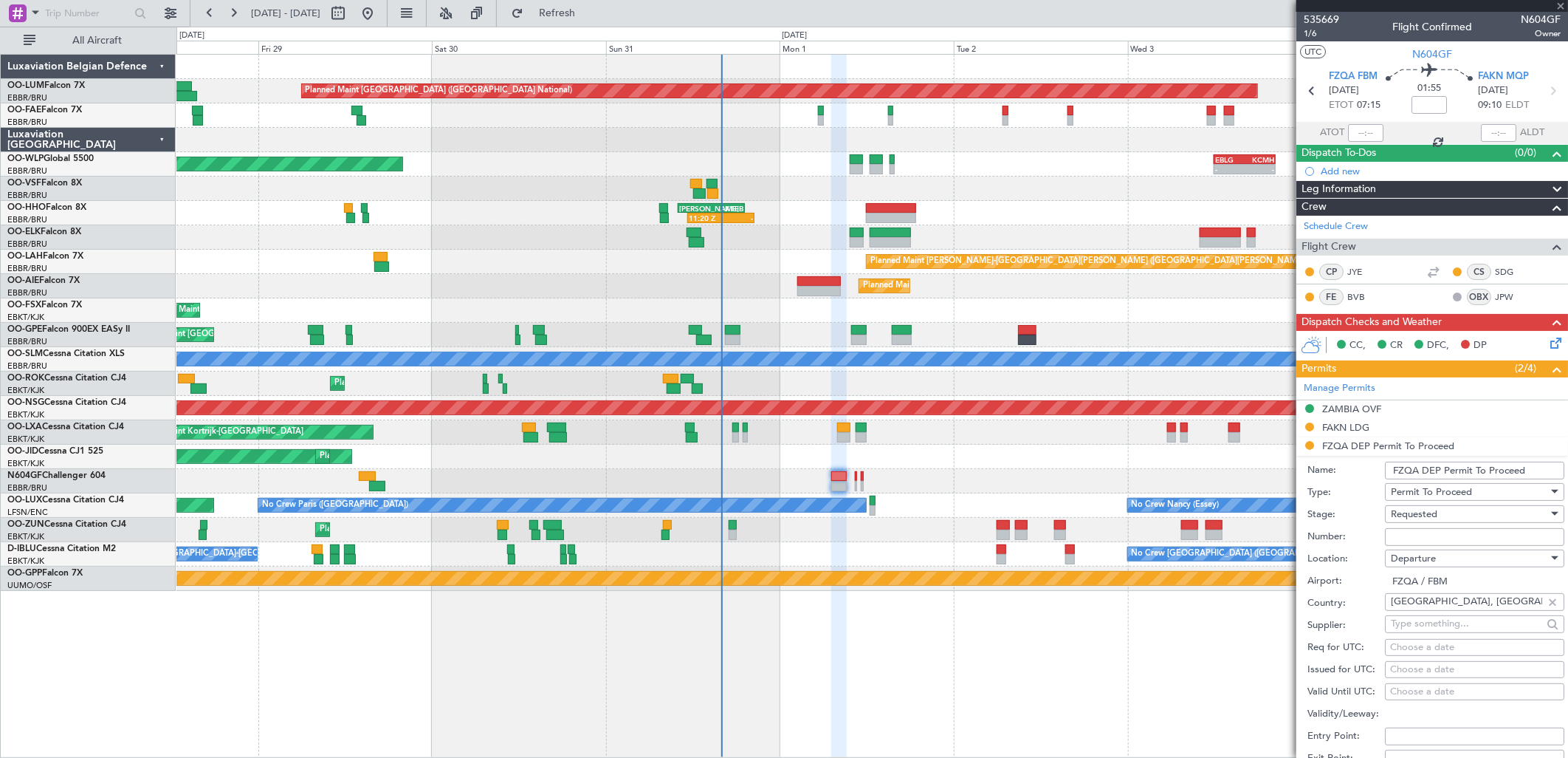
type input "-00:40"
type input "3"
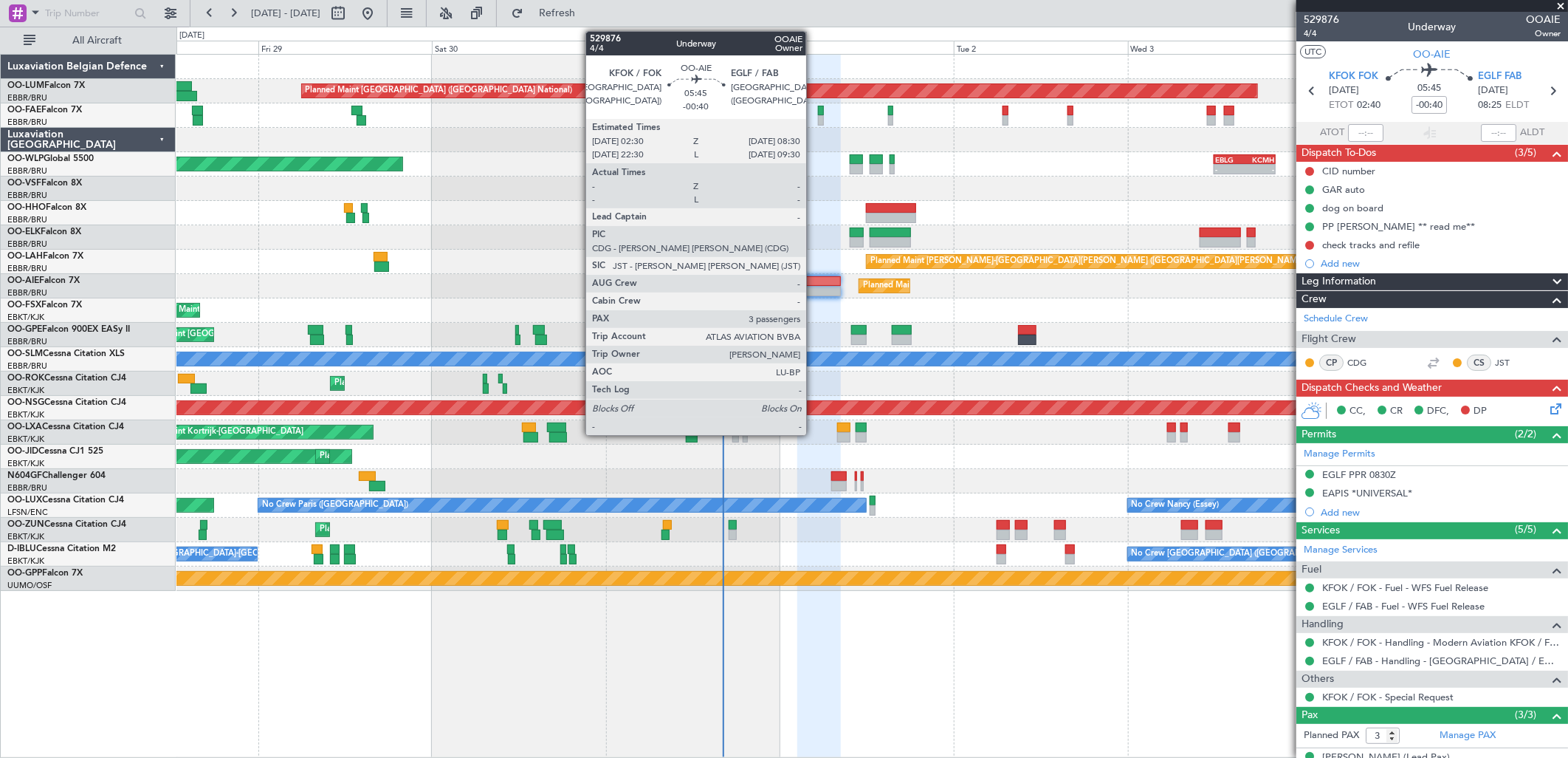
click at [813, 288] on div at bounding box center [819, 291] width 44 height 10
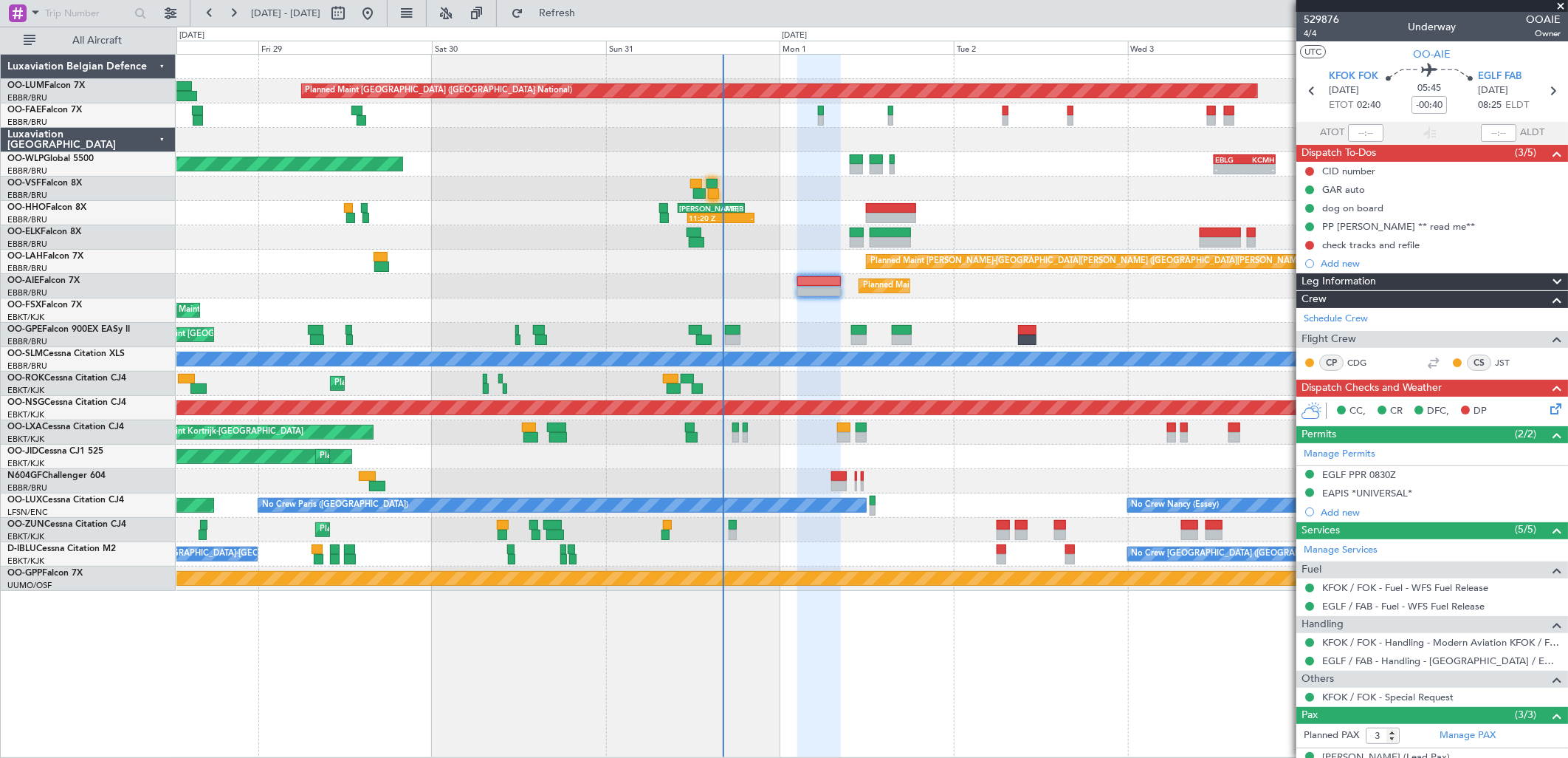
click at [1547, 409] on icon at bounding box center [1553, 406] width 12 height 12
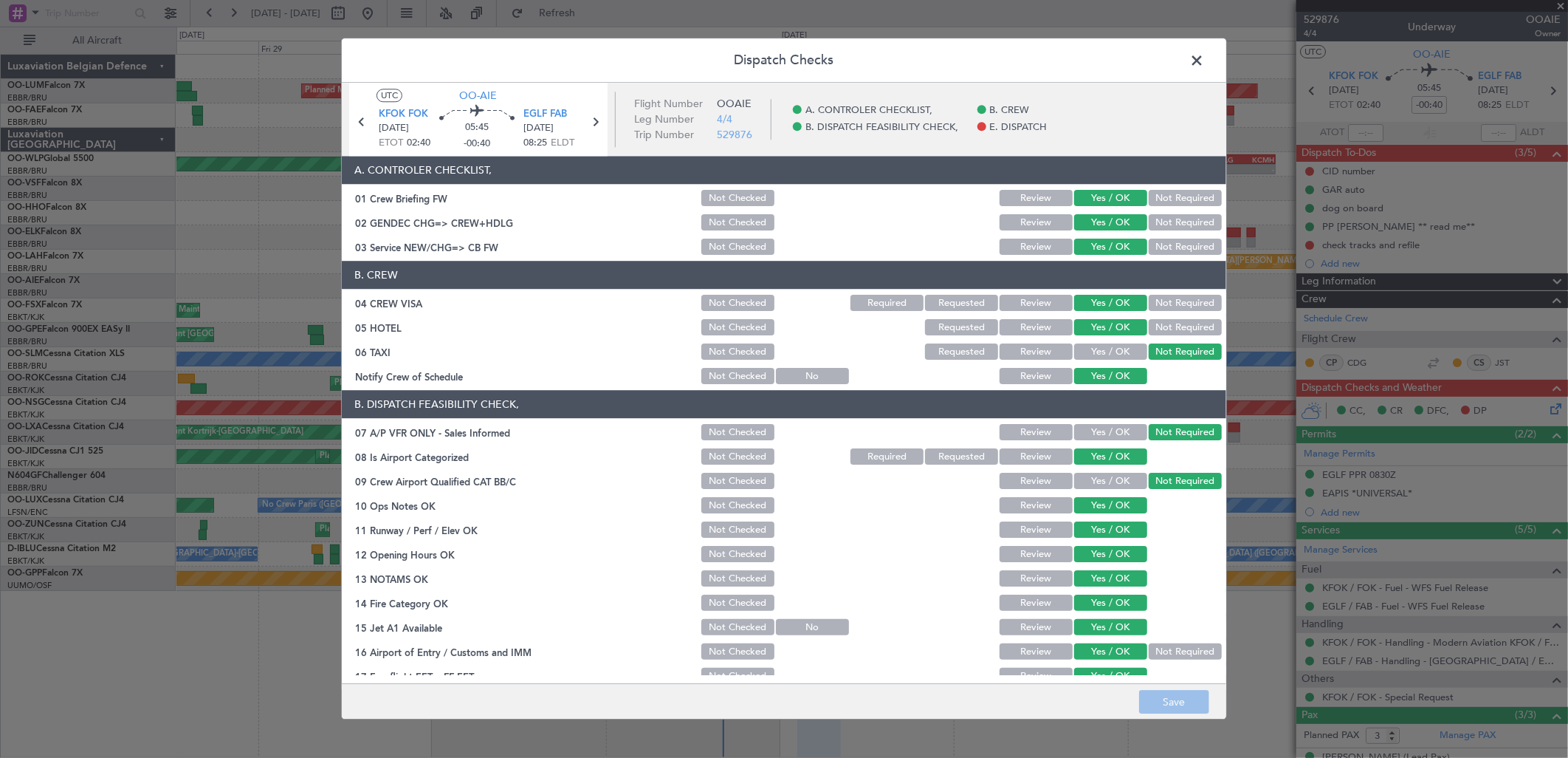
scroll to position [168, 0]
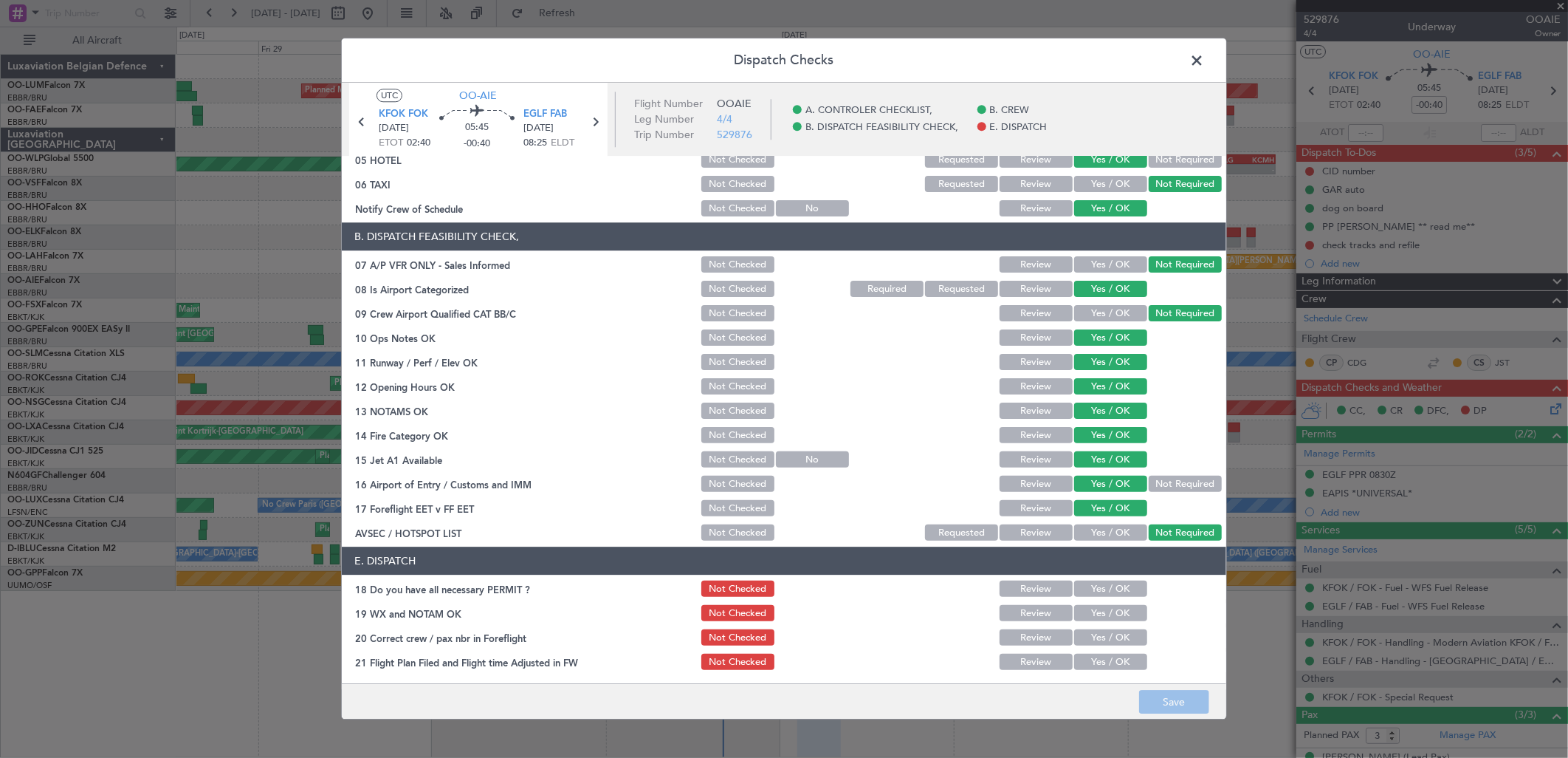
click at [1204, 61] on span at bounding box center [1204, 65] width 0 height 30
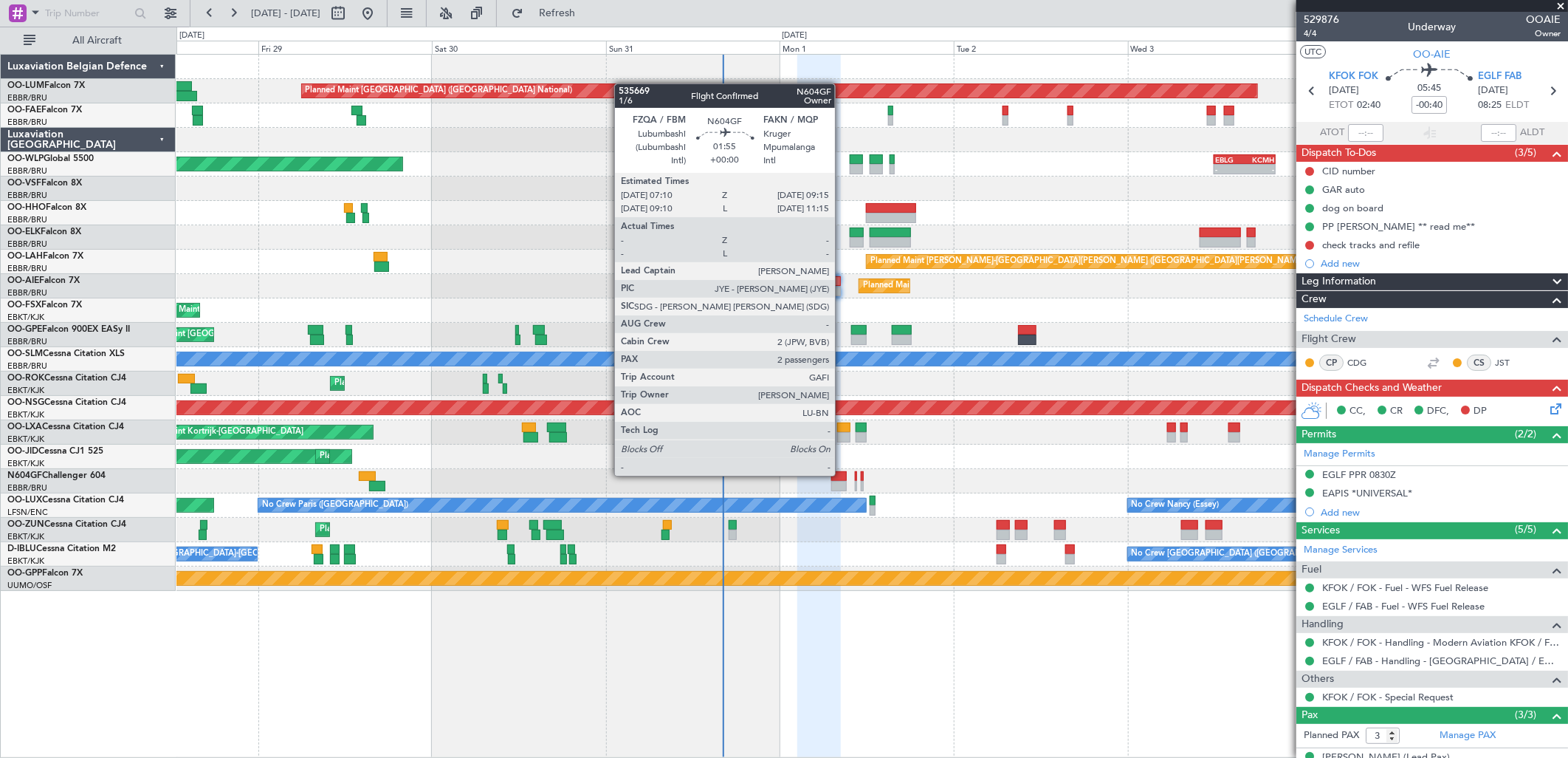
click at [842, 475] on div at bounding box center [839, 477] width 16 height 10
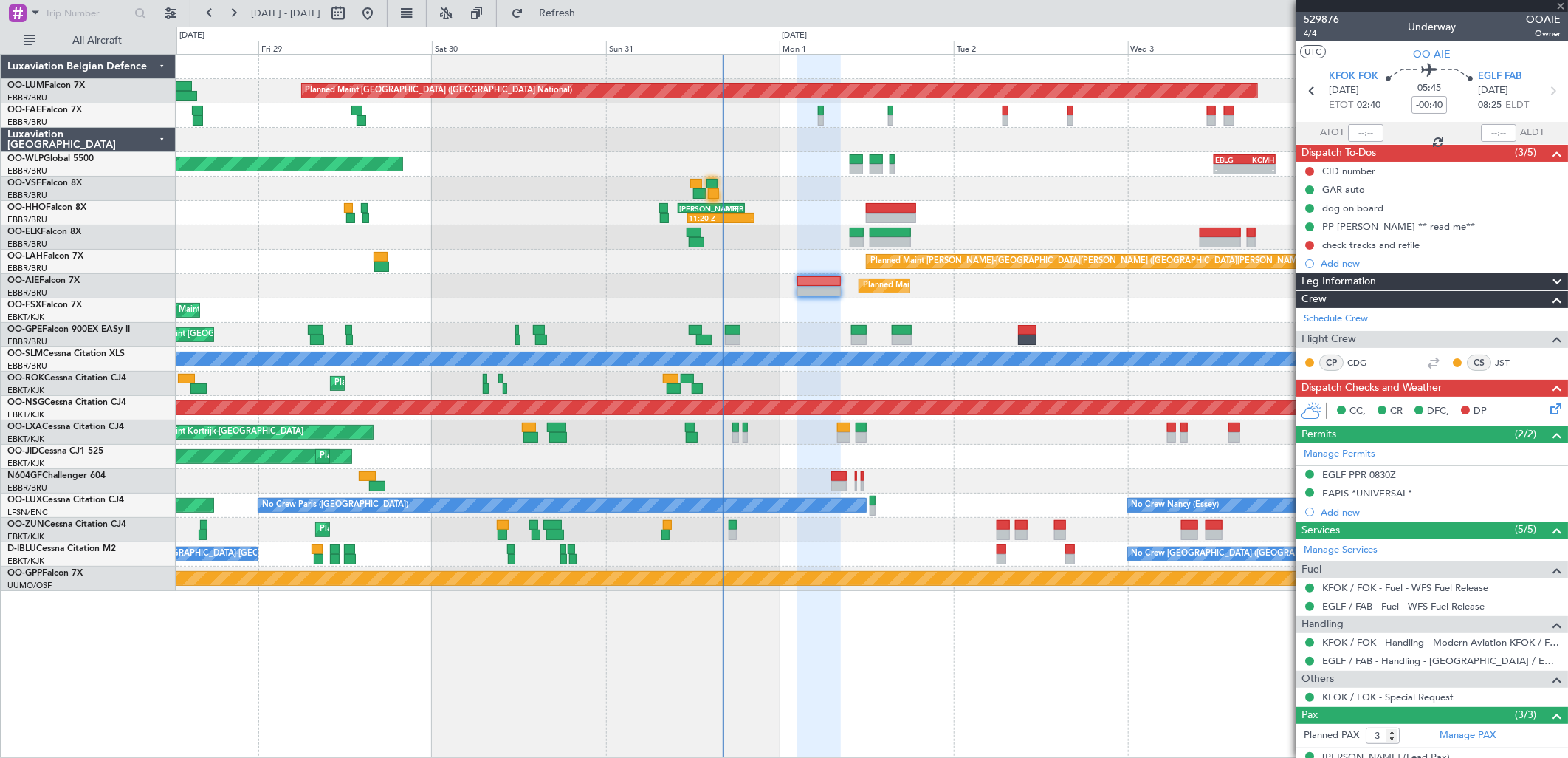
type input "2"
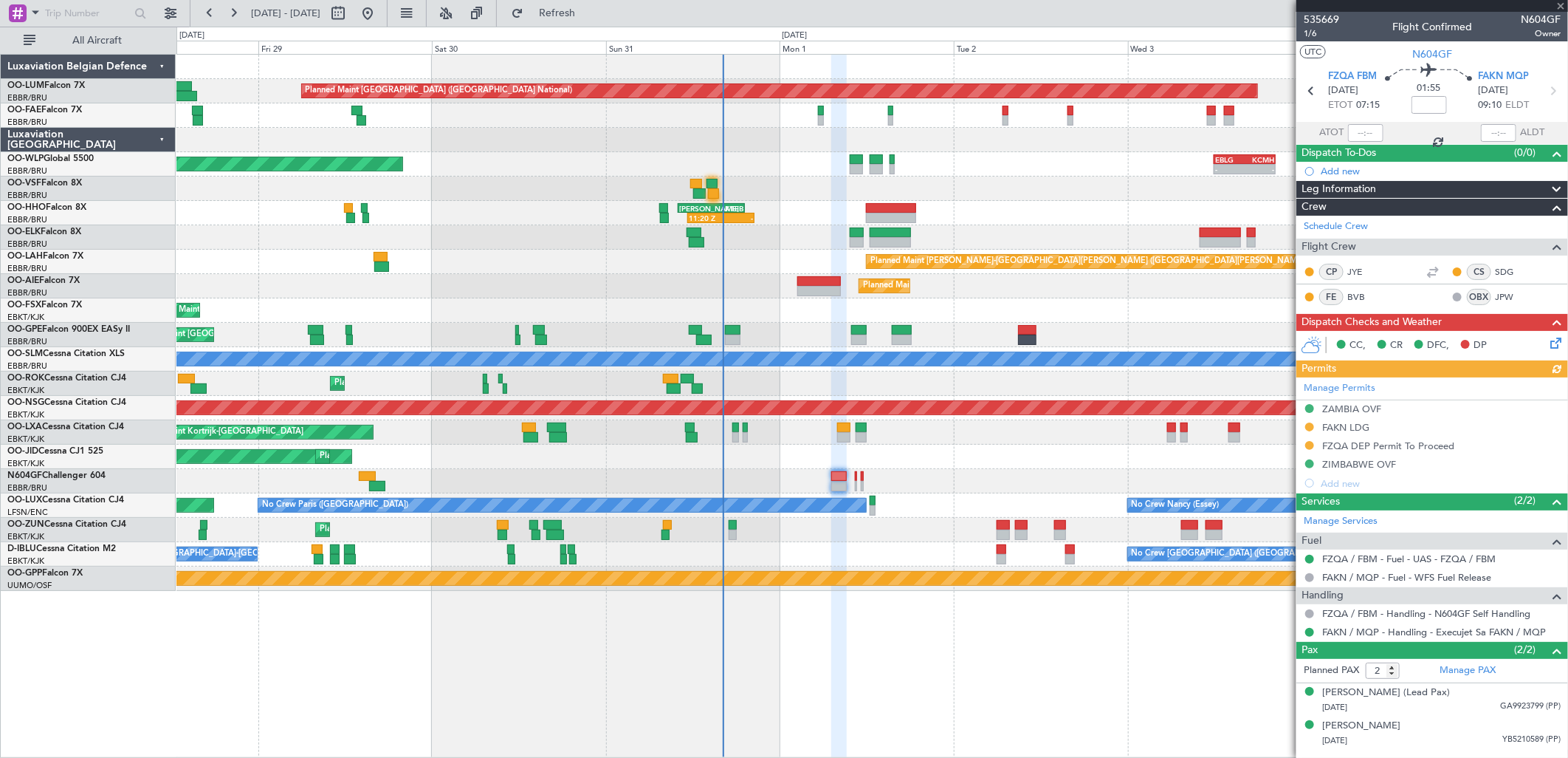
click at [1559, 344] on icon at bounding box center [1553, 341] width 12 height 12
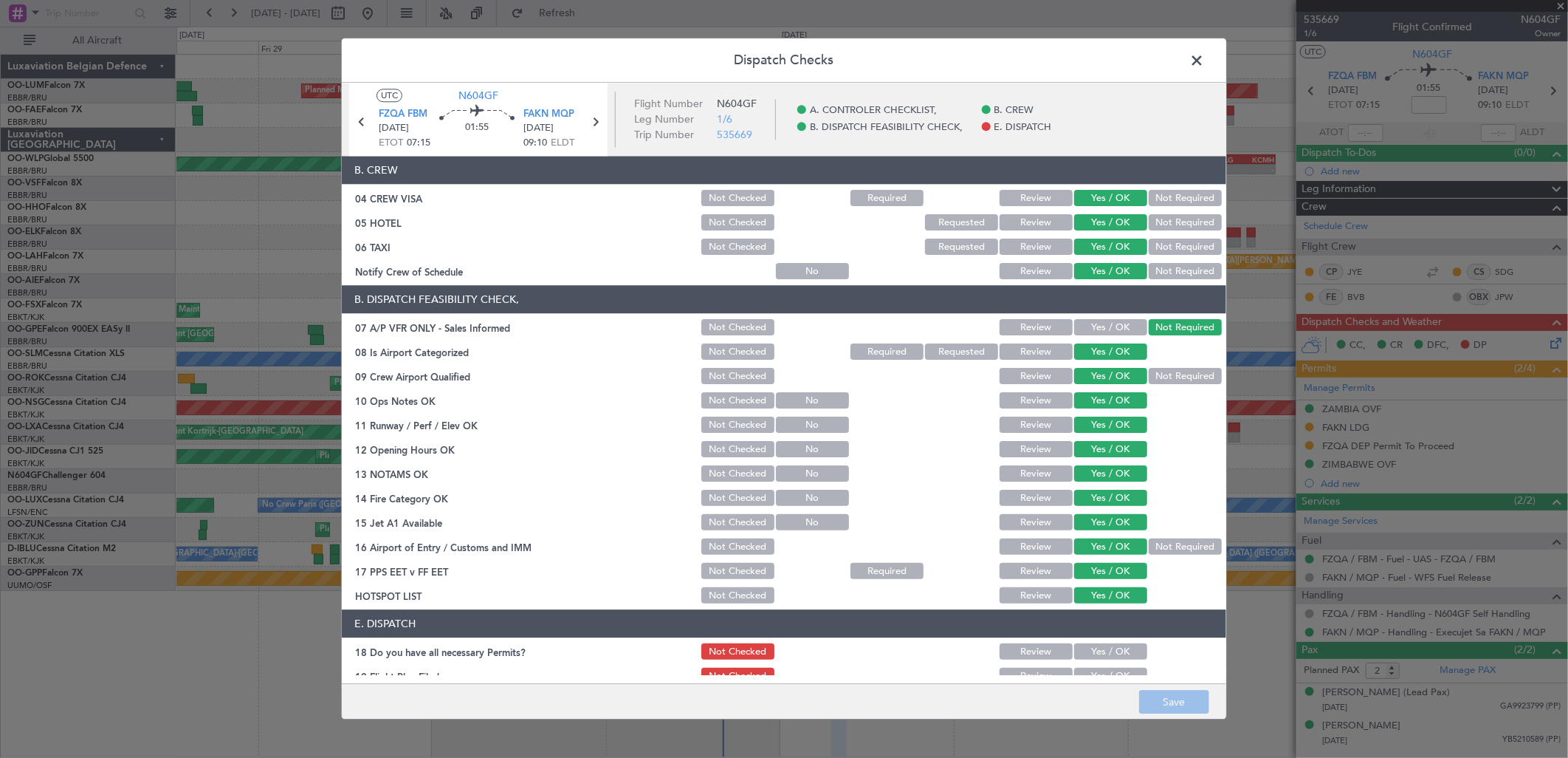
scroll to position [144, 0]
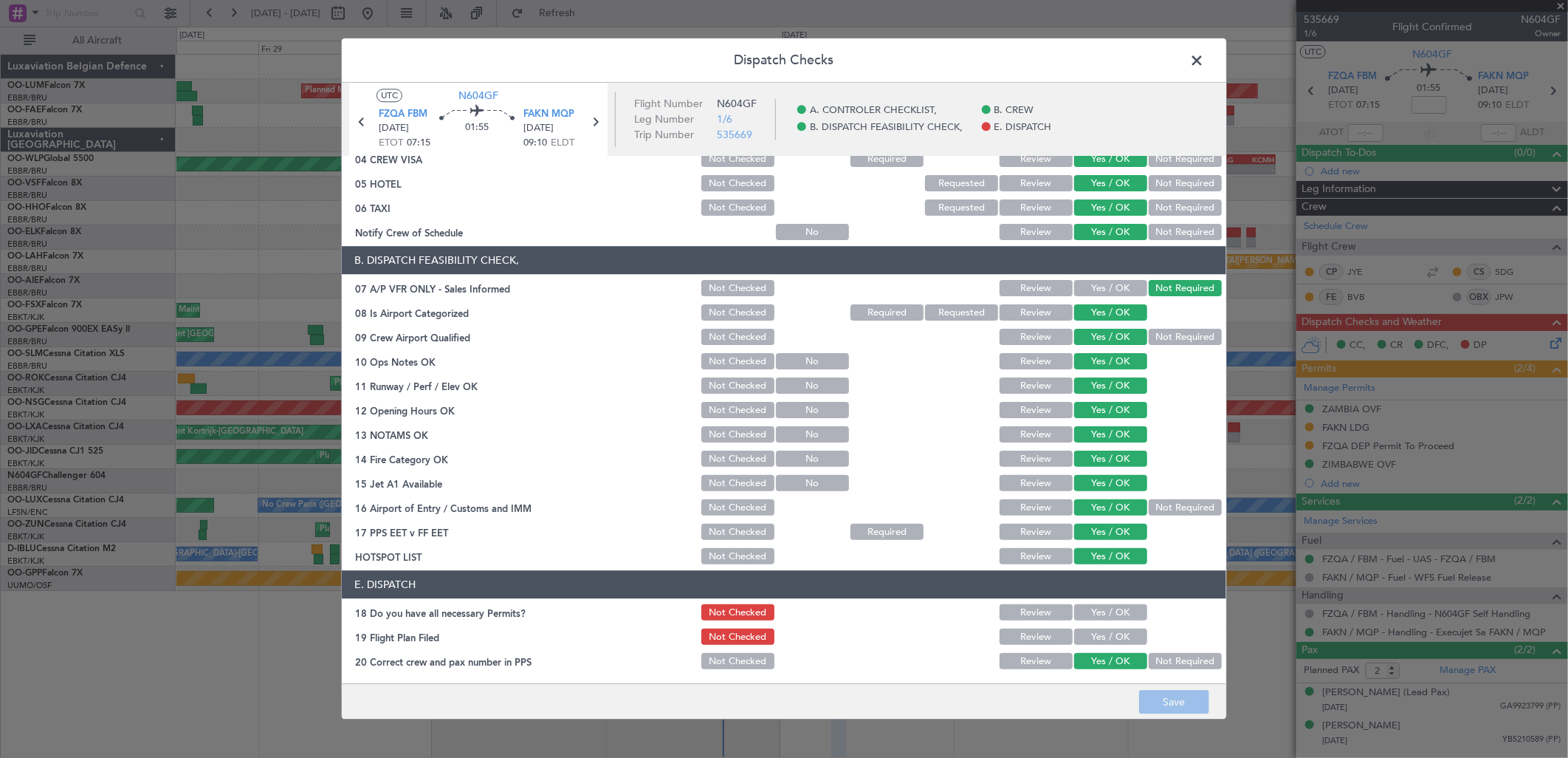
click at [1204, 57] on span at bounding box center [1204, 65] width 0 height 30
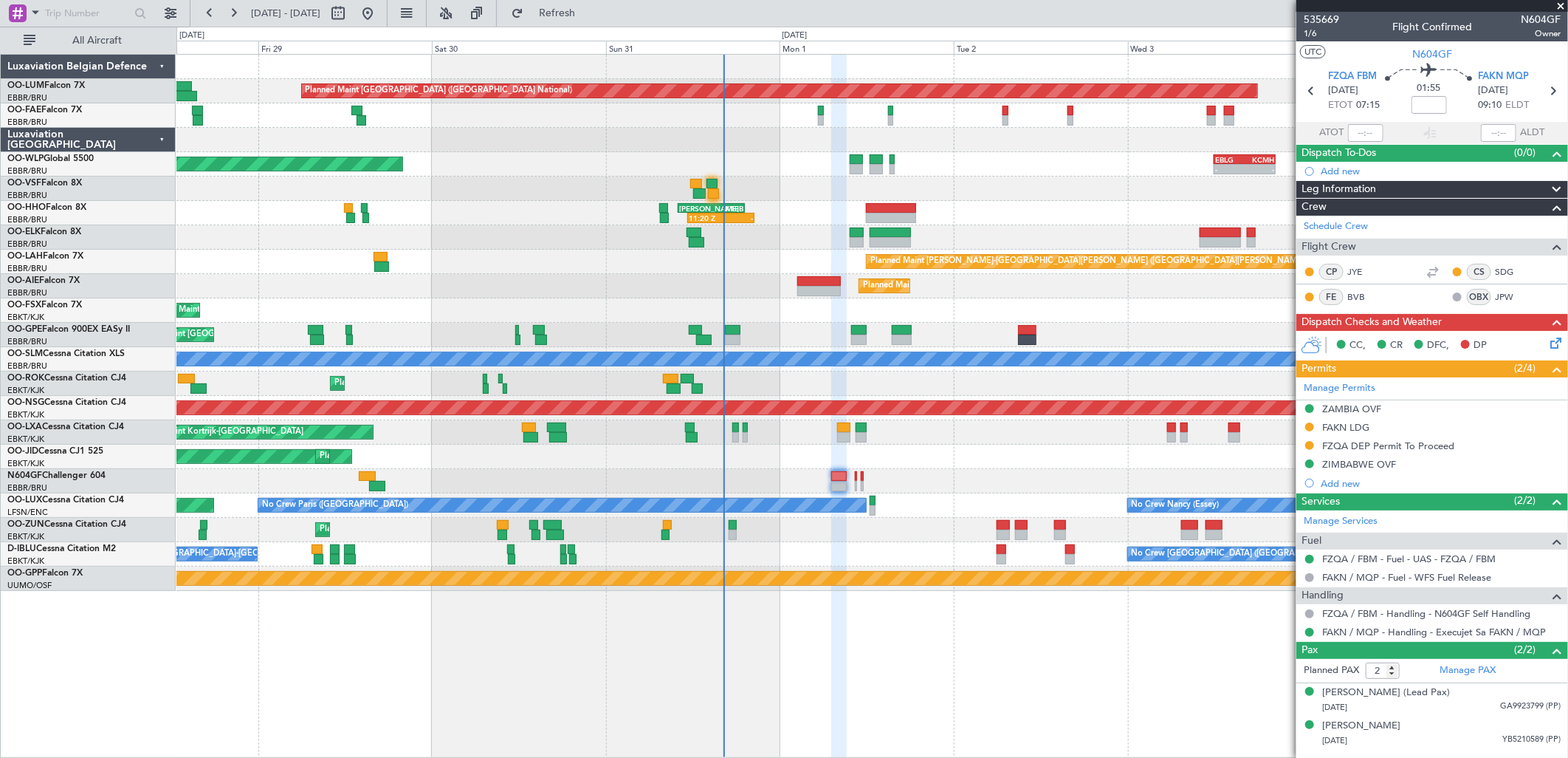
click at [1552, 343] on icon at bounding box center [1553, 341] width 12 height 12
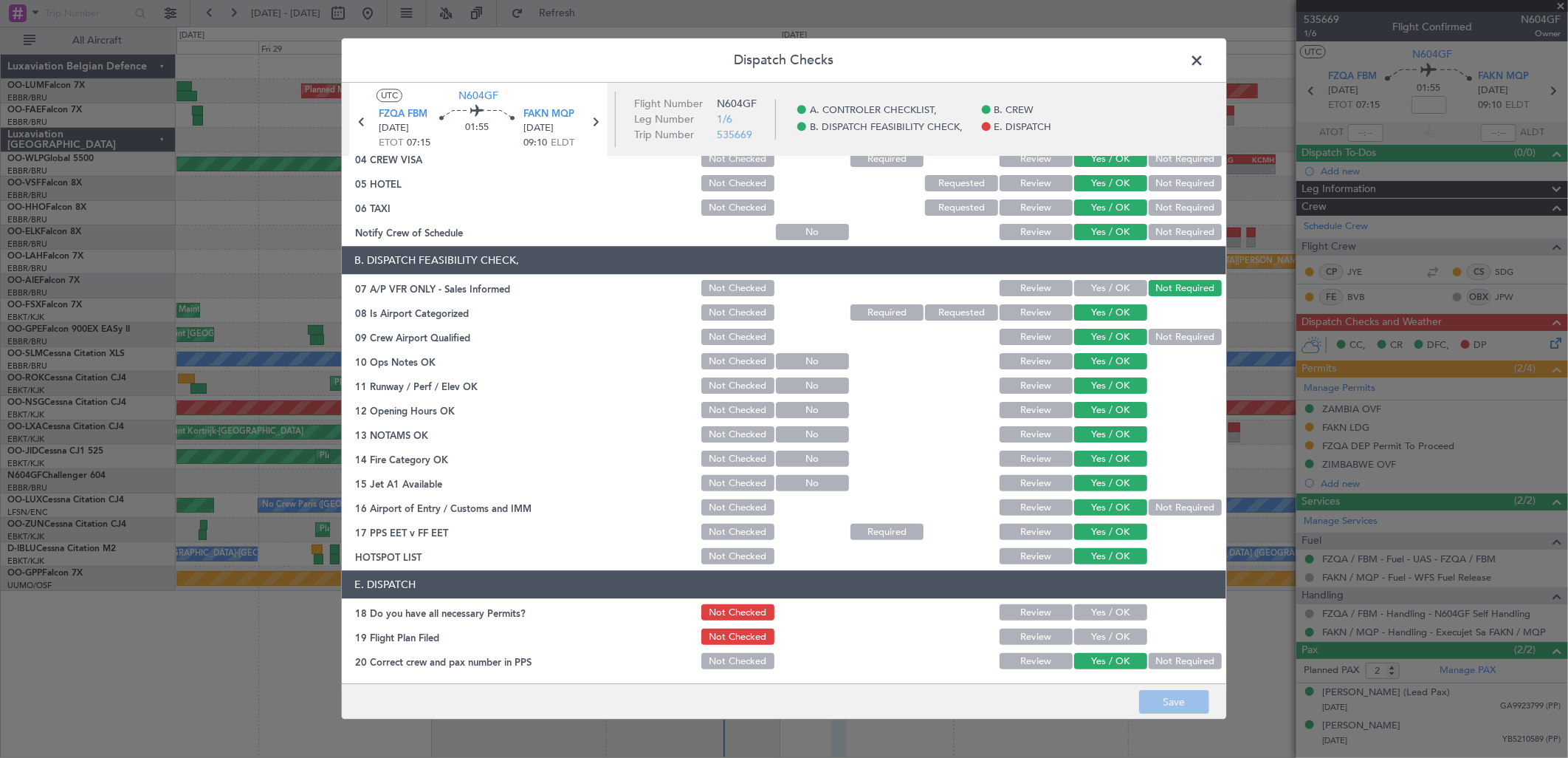
drag, startPoint x: 1095, startPoint y: 631, endPoint x: 1087, endPoint y: 610, distance: 22.5
click at [1093, 630] on button "Yes / OK" at bounding box center [1110, 637] width 73 height 16
click at [739, 637] on button "Not Checked" at bounding box center [738, 637] width 73 height 16
click at [1204, 50] on span at bounding box center [1204, 65] width 0 height 30
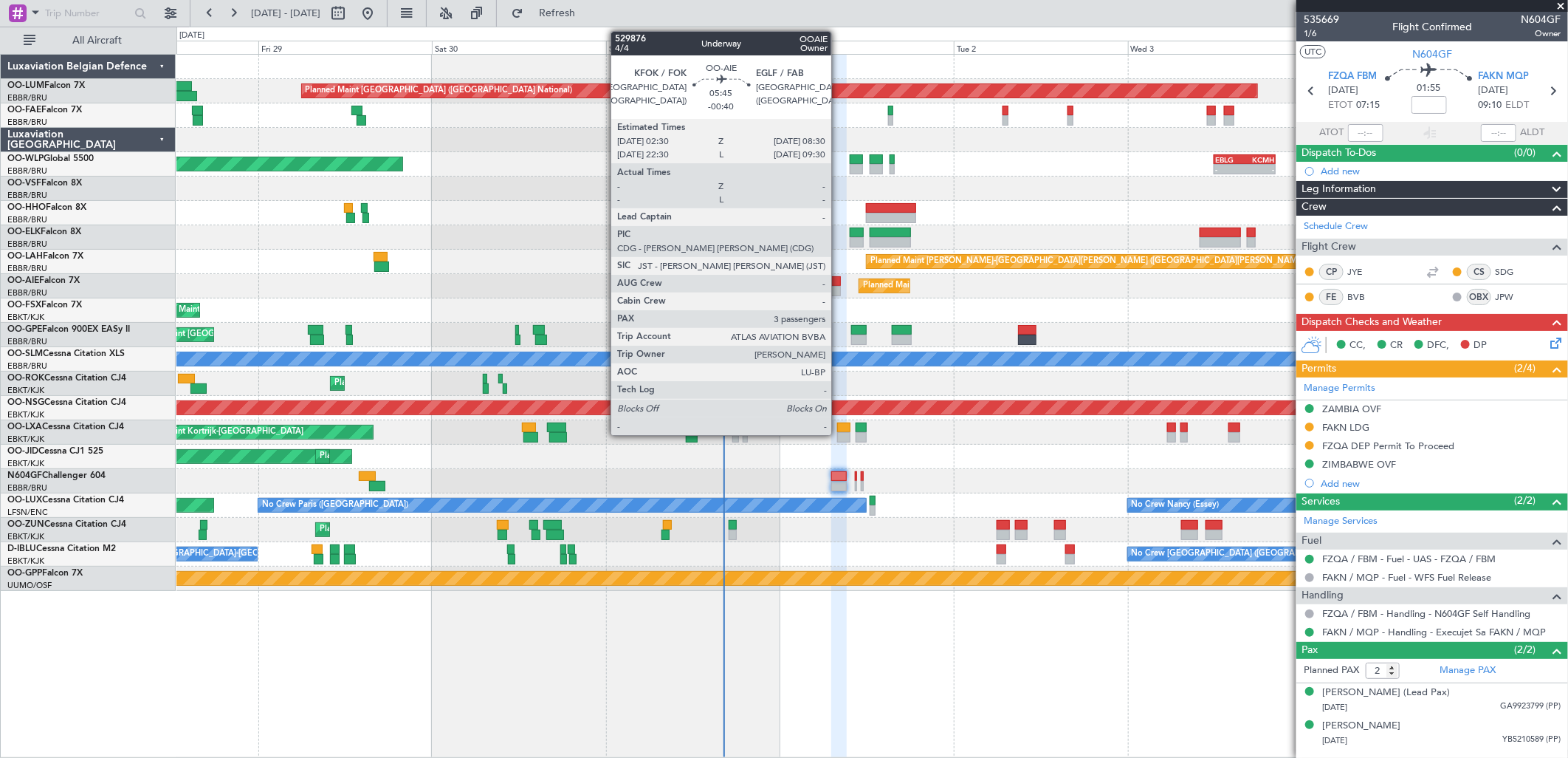
click at [836, 283] on div at bounding box center [819, 281] width 44 height 10
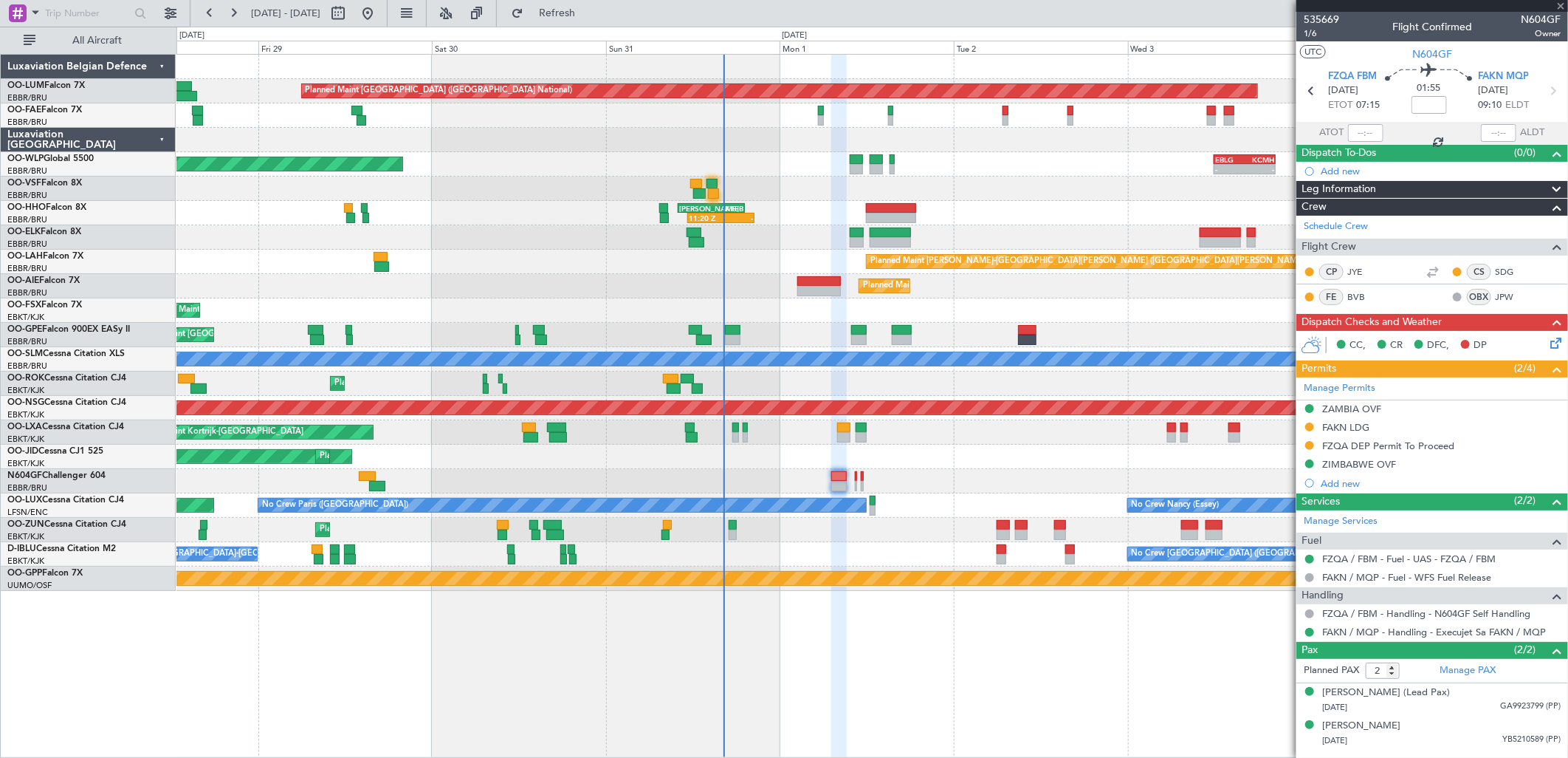
type input "-00:40"
type input "3"
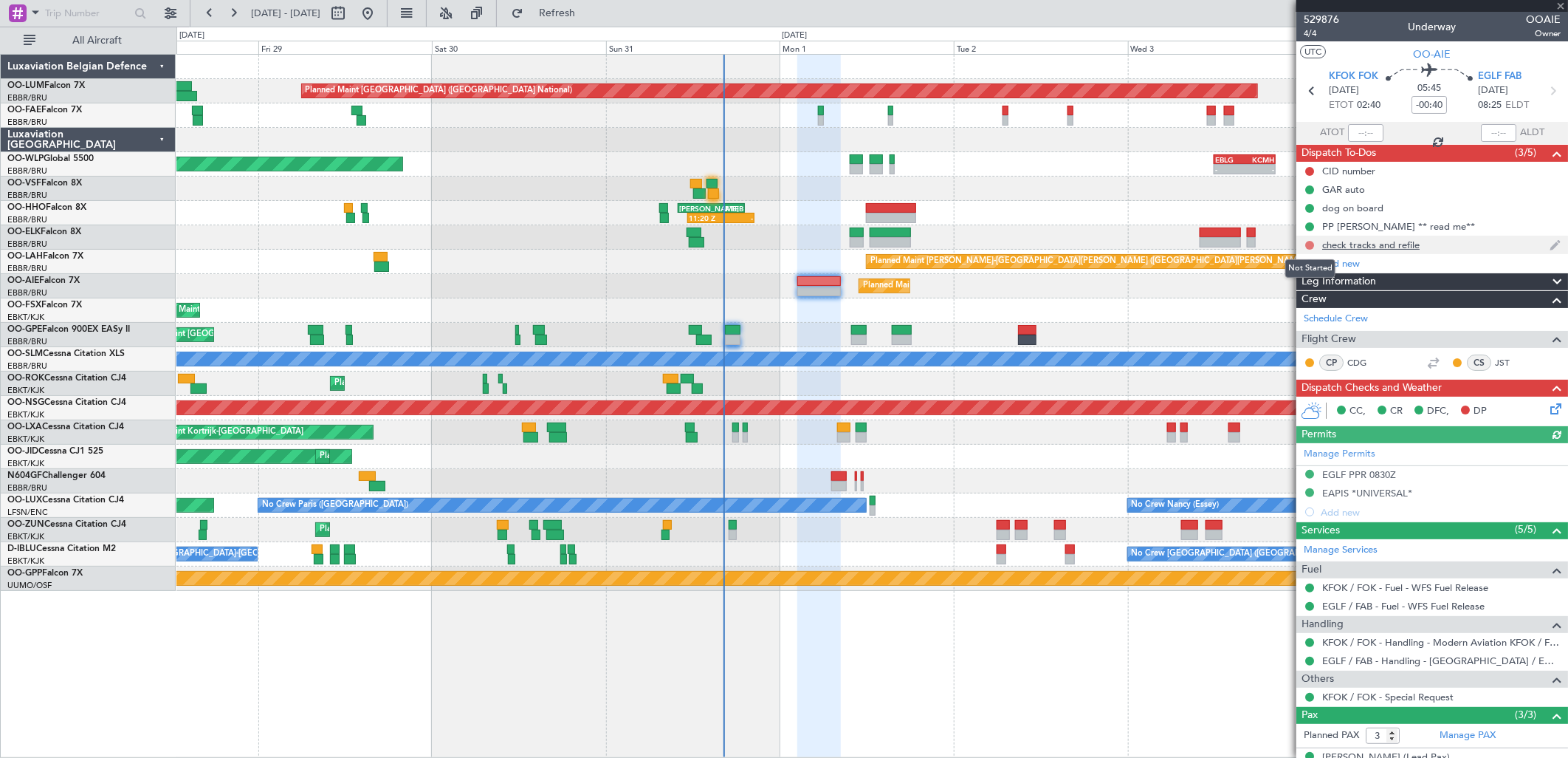
click at [1311, 244] on button at bounding box center [1309, 244] width 9 height 9
drag, startPoint x: 1304, startPoint y: 317, endPoint x: 1308, endPoint y: 306, distance: 11.7
click at [1305, 317] on li "Completed" at bounding box center [1310, 310] width 79 height 22
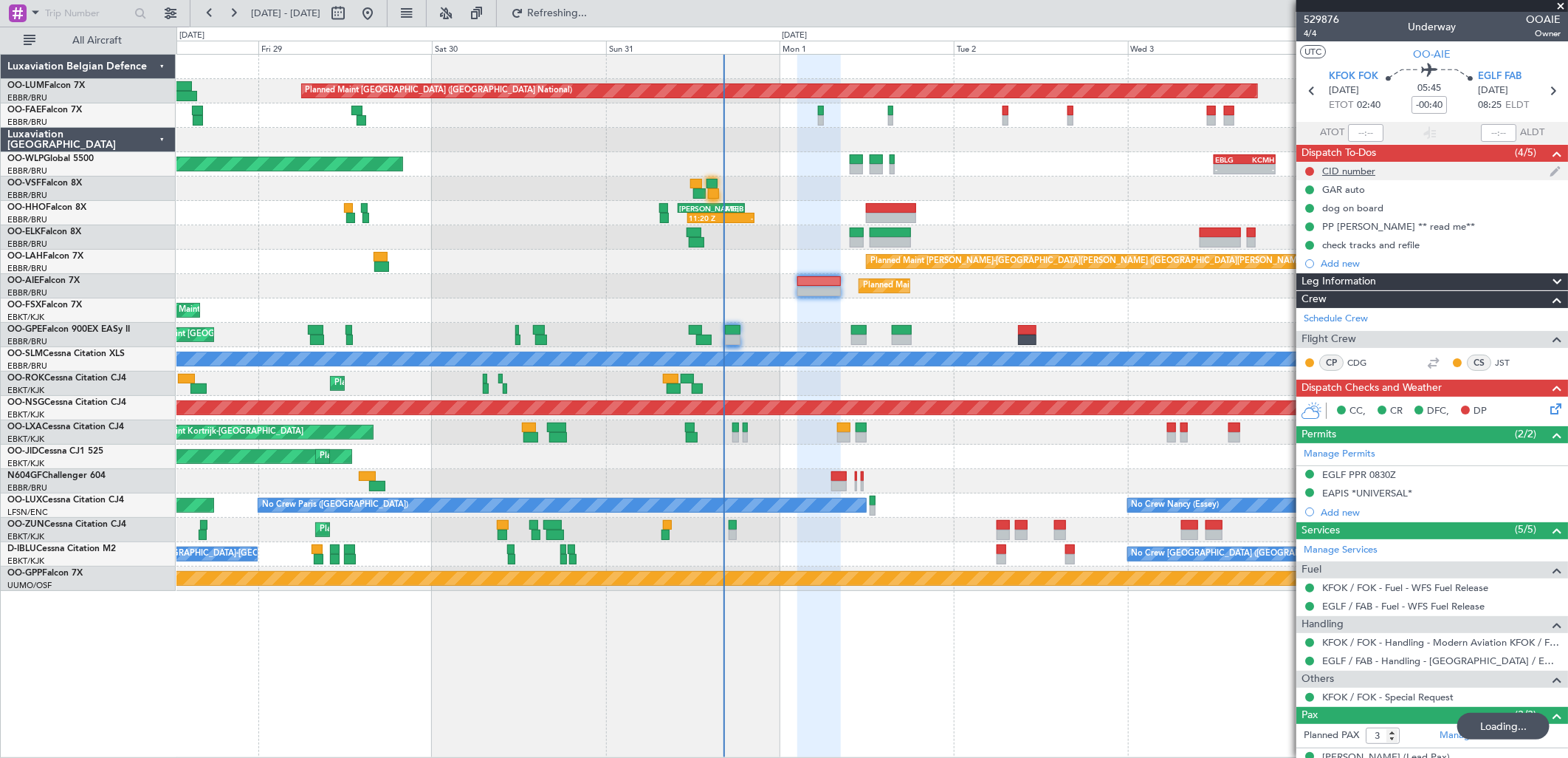
click at [1357, 173] on div "CID number" at bounding box center [1349, 171] width 53 height 13
click at [1353, 169] on div "CID number" at bounding box center [1349, 171] width 53 height 13
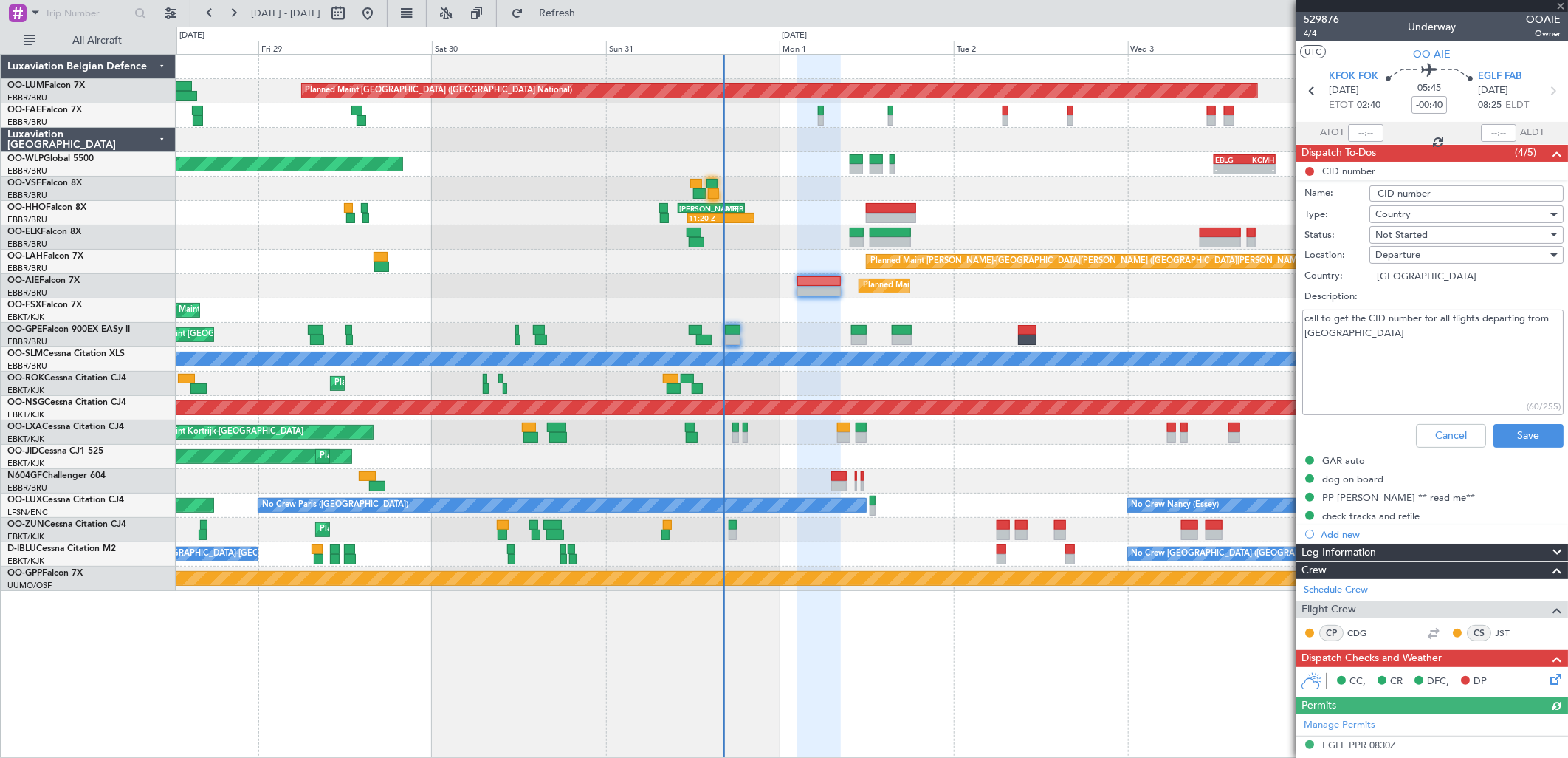
click at [1404, 340] on textarea "call to get the CID number for all flights departing from US" at bounding box center [1433, 362] width 261 height 106
type textarea "call to get the CID number for all flights departing from US cid 282"
click at [1530, 425] on button "Save" at bounding box center [1528, 436] width 70 height 24
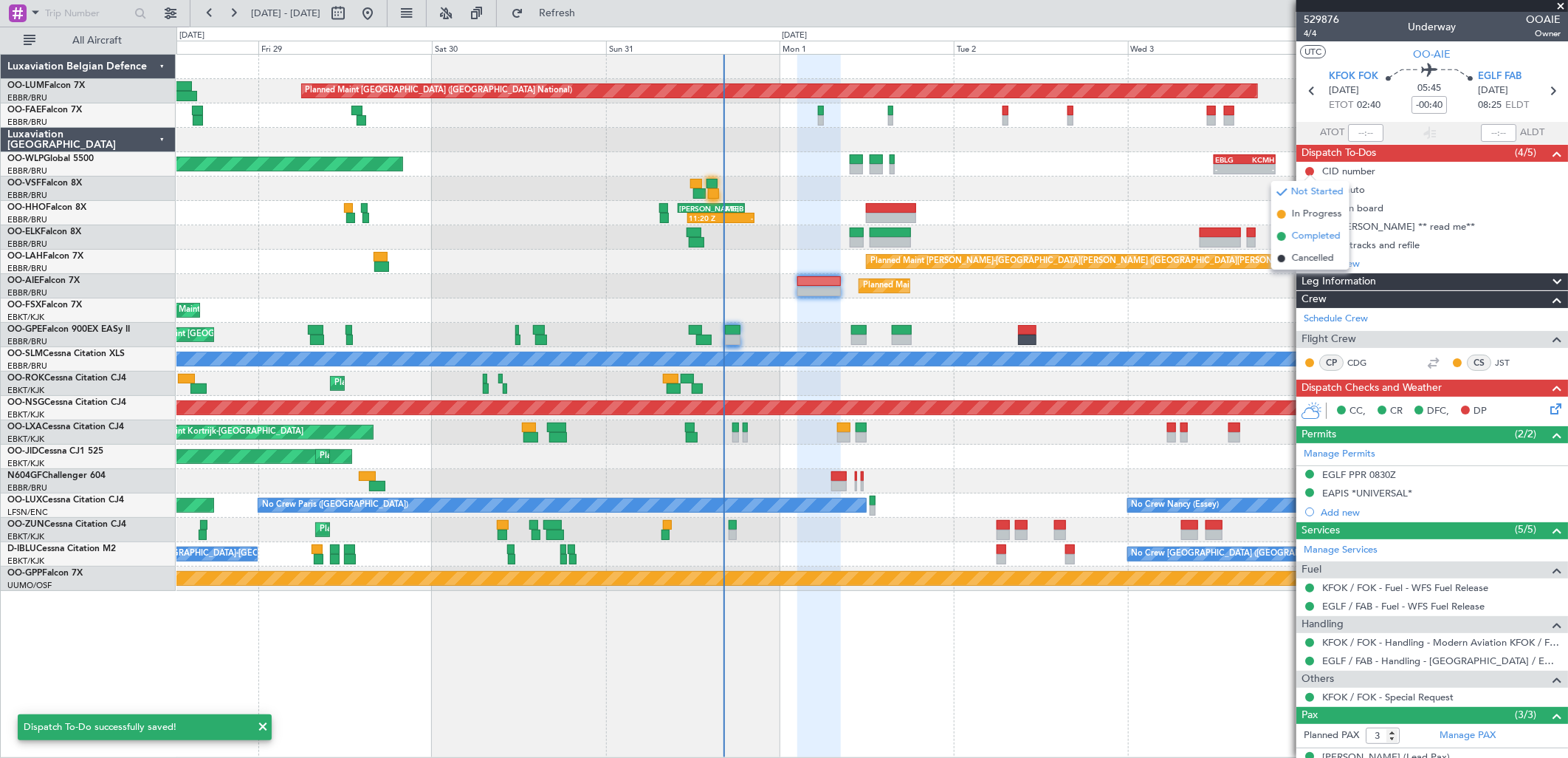
click at [1300, 237] on span "Completed" at bounding box center [1316, 236] width 49 height 15
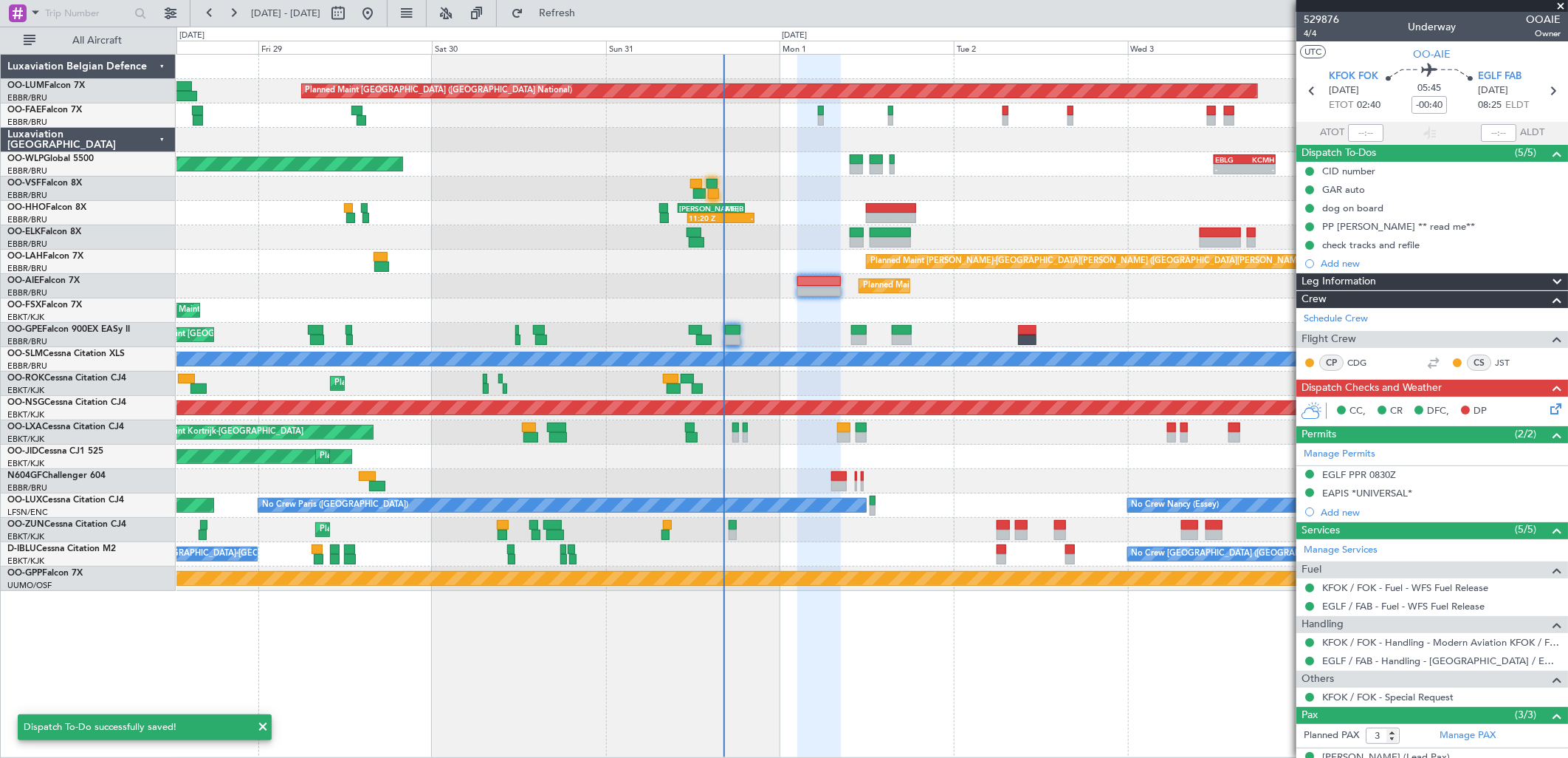
click at [1547, 412] on icon at bounding box center [1553, 406] width 12 height 12
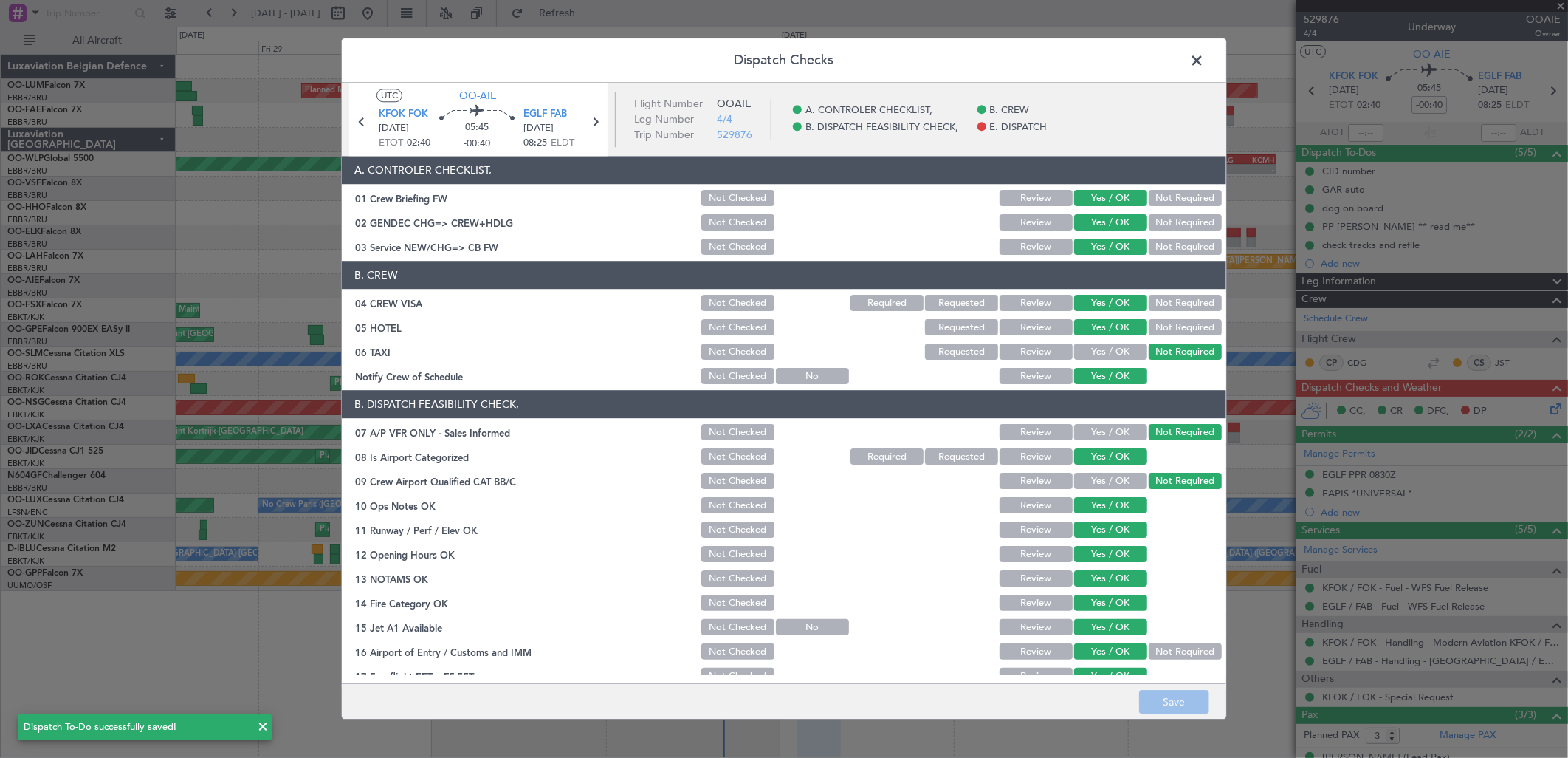
scroll to position [168, 0]
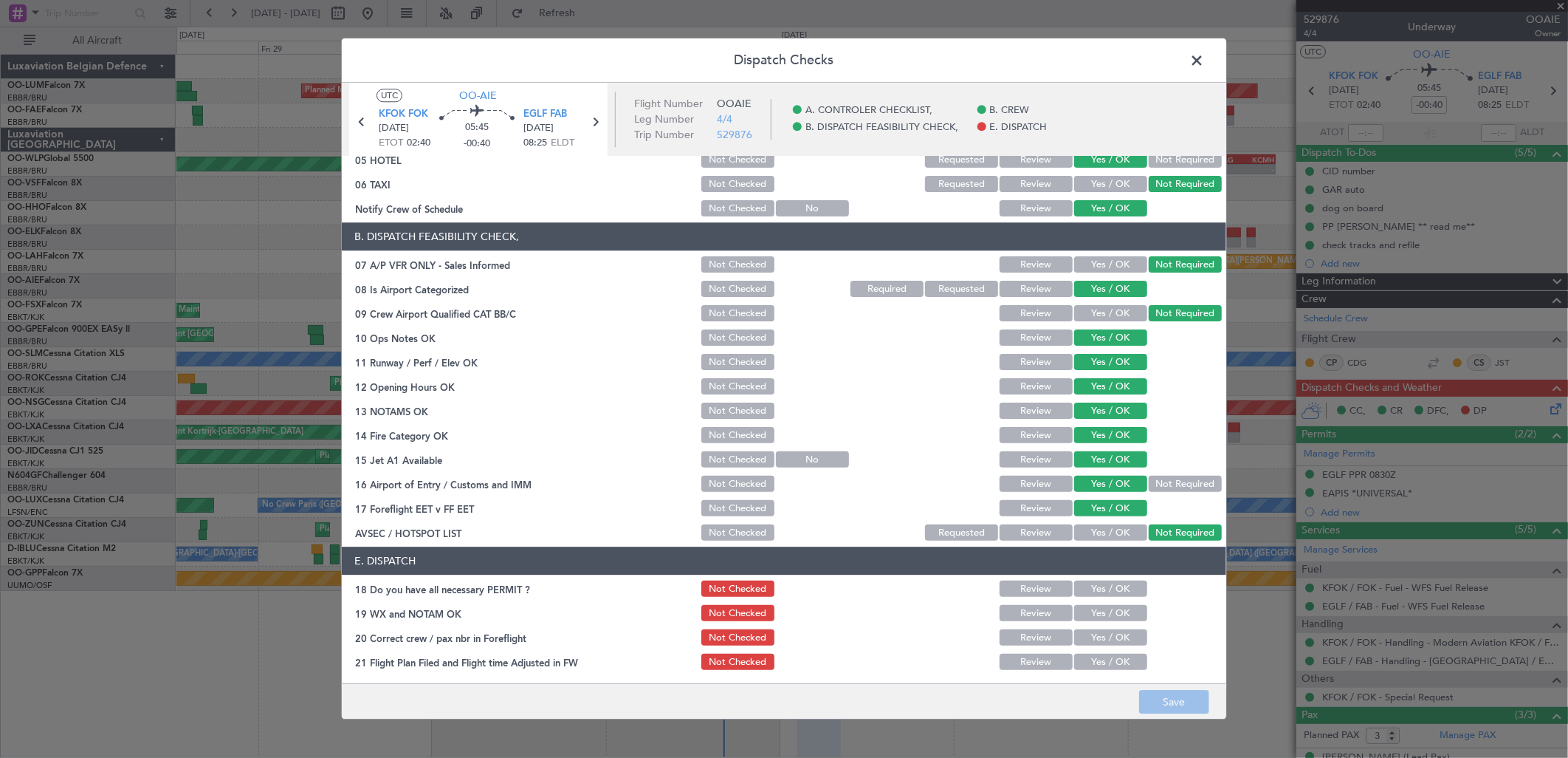
click at [1111, 591] on button "Yes / OK" at bounding box center [1110, 589] width 73 height 16
click at [1100, 608] on button "Yes / OK" at bounding box center [1110, 613] width 73 height 16
click at [1103, 630] on button "Yes / OK" at bounding box center [1110, 638] width 73 height 16
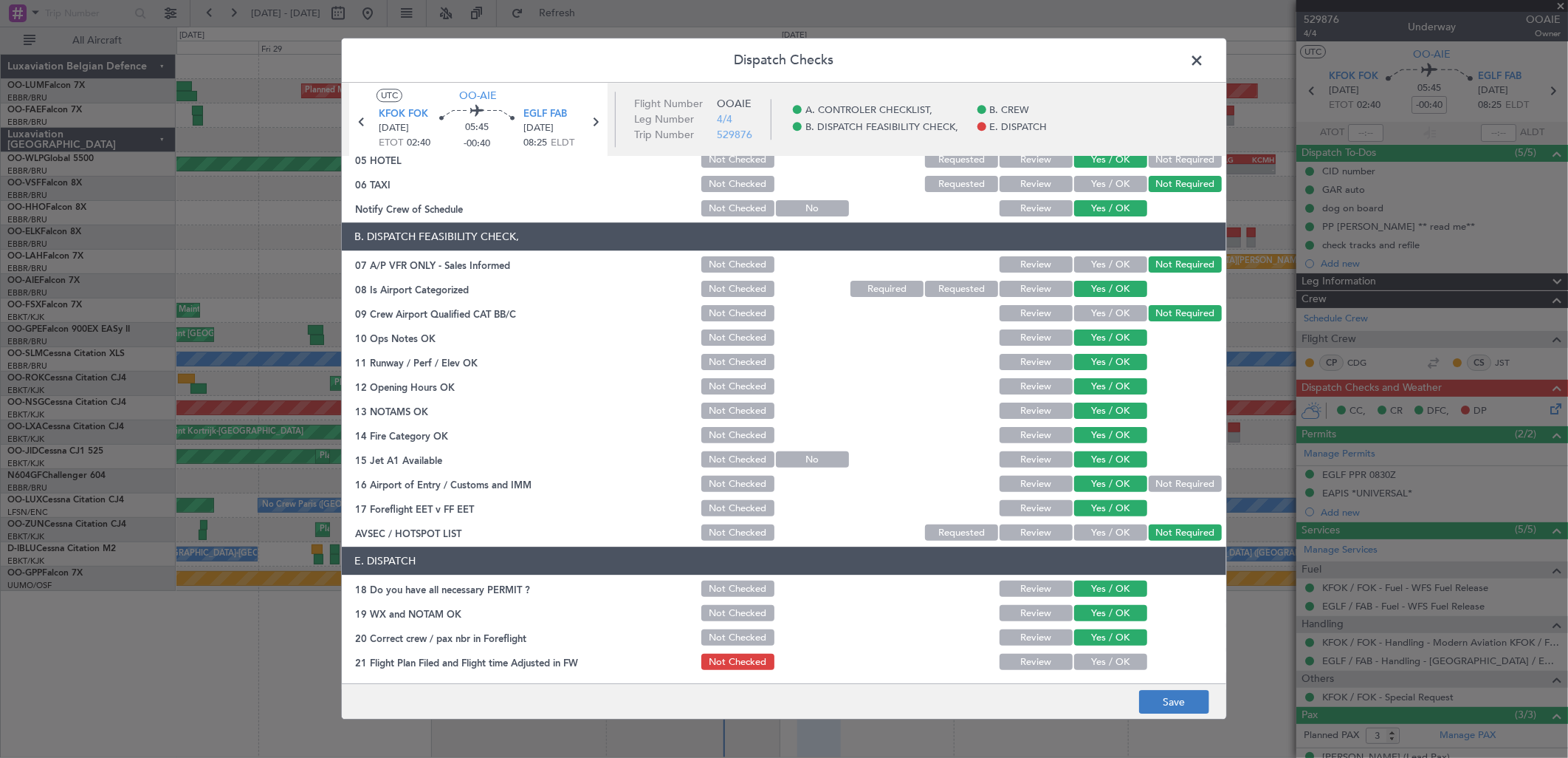
drag, startPoint x: 1109, startPoint y: 657, endPoint x: 1153, endPoint y: 696, distance: 58.8
click at [1109, 658] on button "Yes / OK" at bounding box center [1110, 662] width 73 height 16
click at [1177, 718] on footer "Save" at bounding box center [784, 702] width 884 height 36
drag, startPoint x: 1184, startPoint y: 704, endPoint x: 1190, endPoint y: 691, distance: 14.3
click at [1187, 696] on button "Save" at bounding box center [1174, 703] width 70 height 24
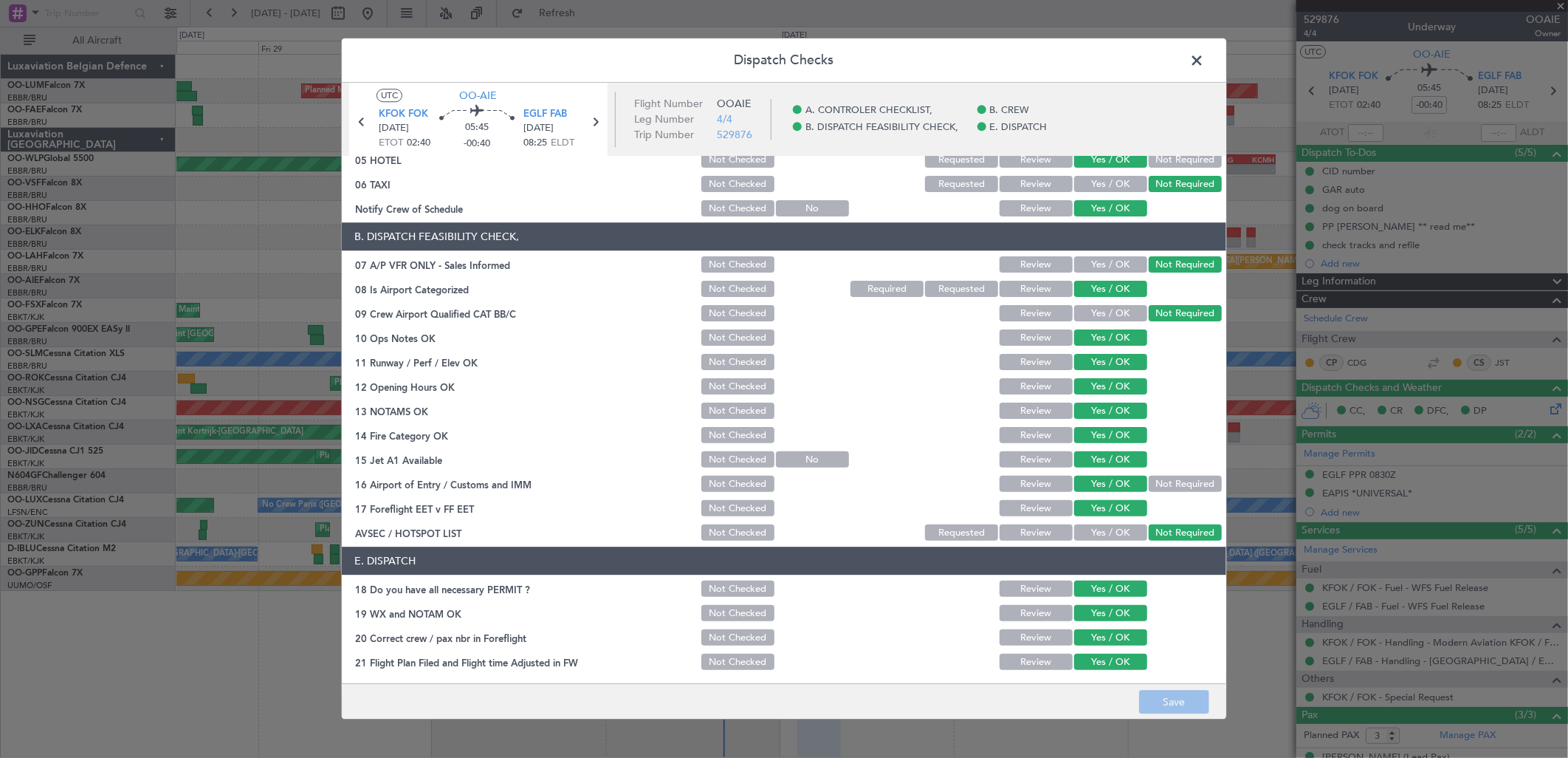
drag, startPoint x: 1191, startPoint y: 58, endPoint x: 1171, endPoint y: 67, distance: 21.9
click at [1204, 58] on span at bounding box center [1204, 65] width 0 height 30
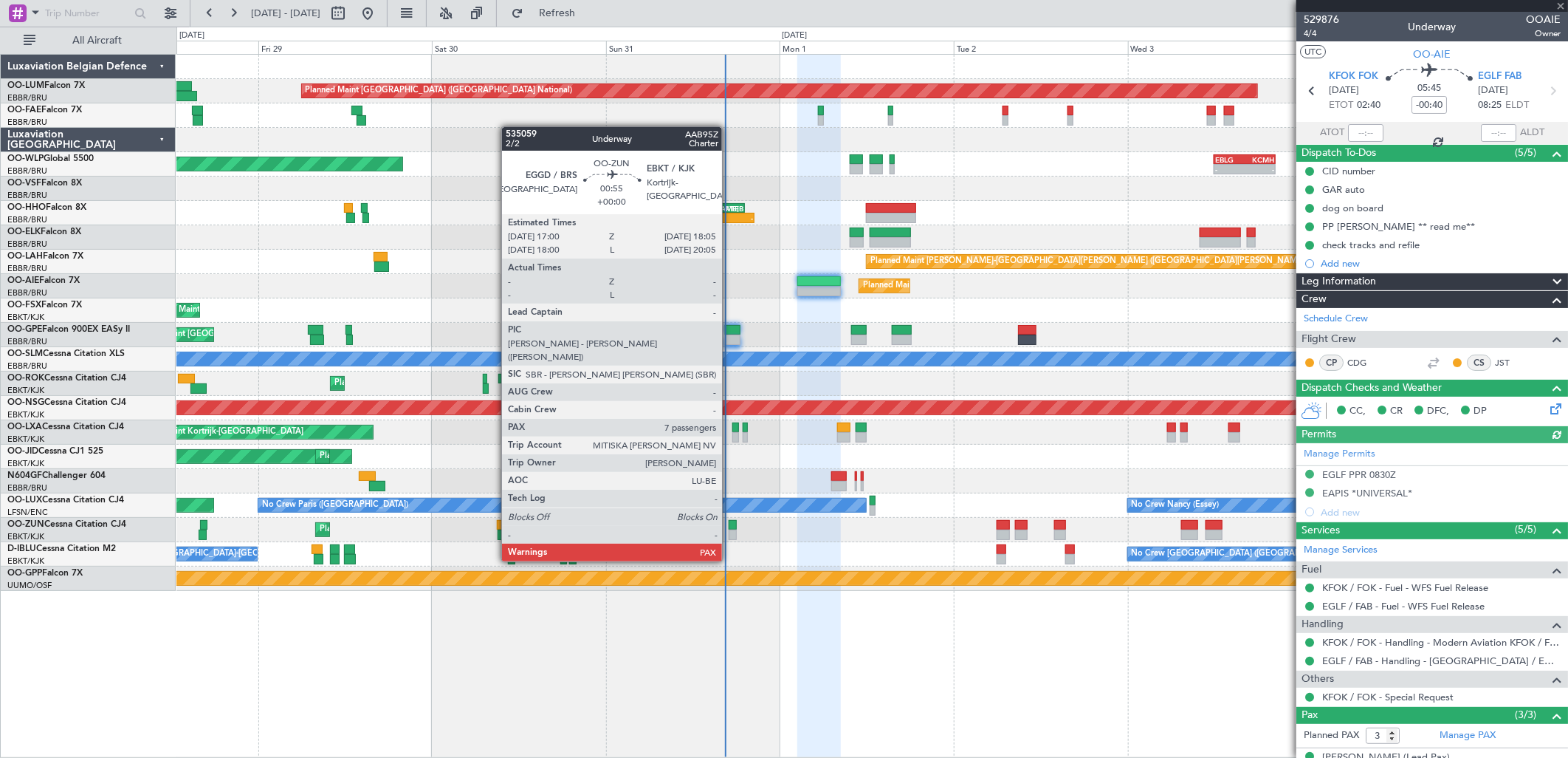
click at [730, 534] on div at bounding box center [733, 535] width 8 height 10
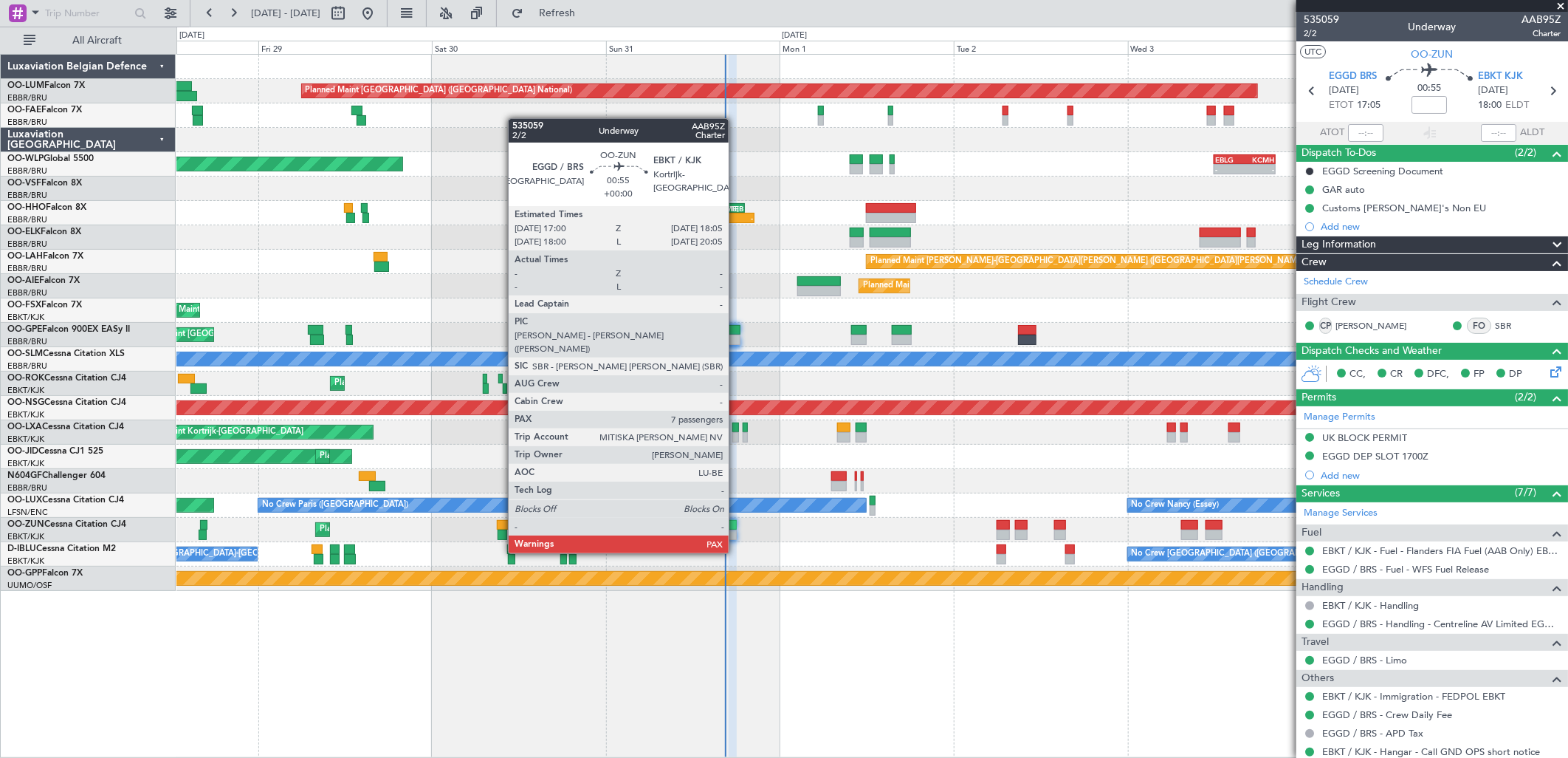
click at [736, 526] on div at bounding box center [733, 525] width 8 height 10
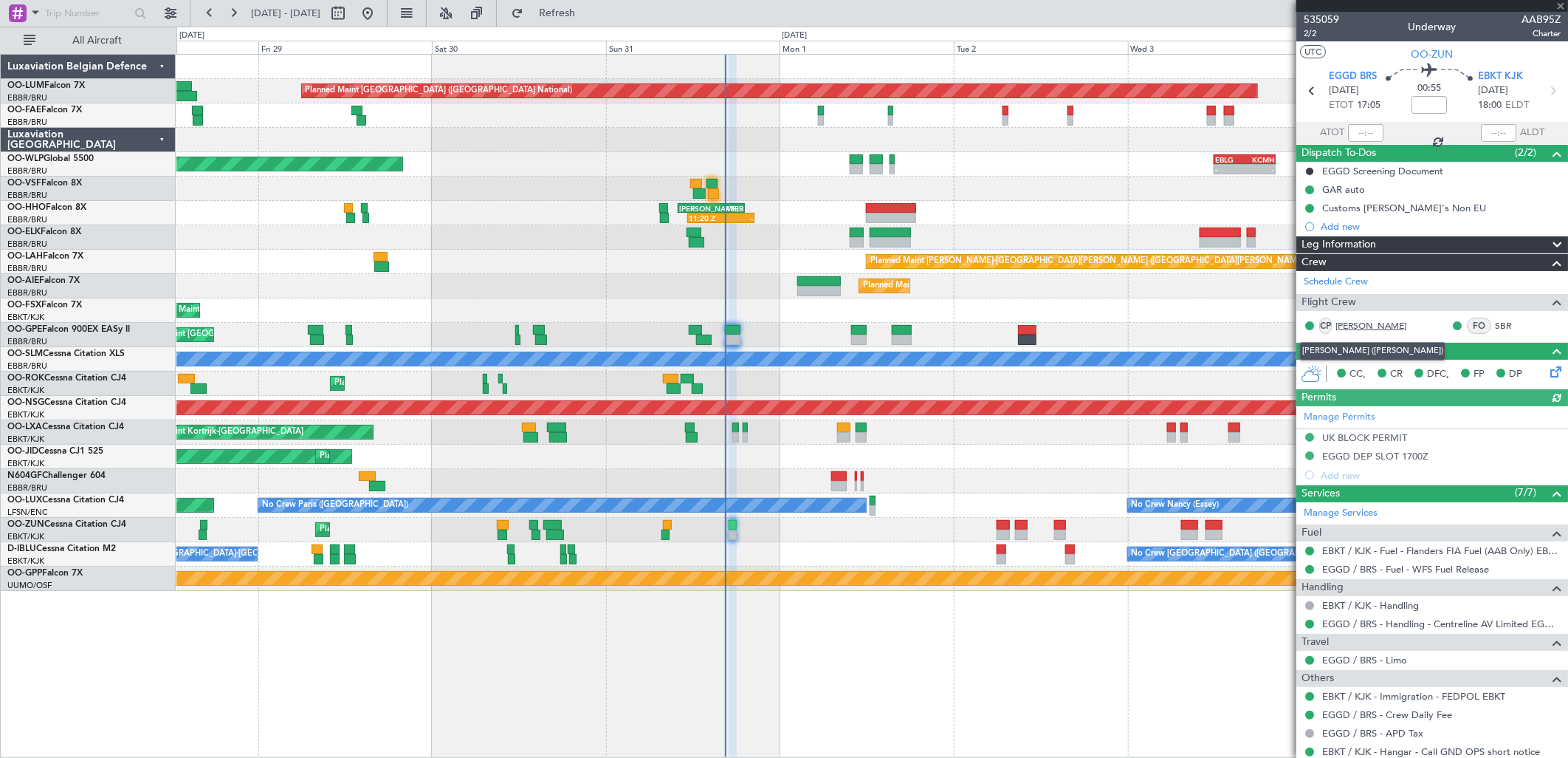
click at [1354, 325] on link "DEY" at bounding box center [1371, 325] width 71 height 13
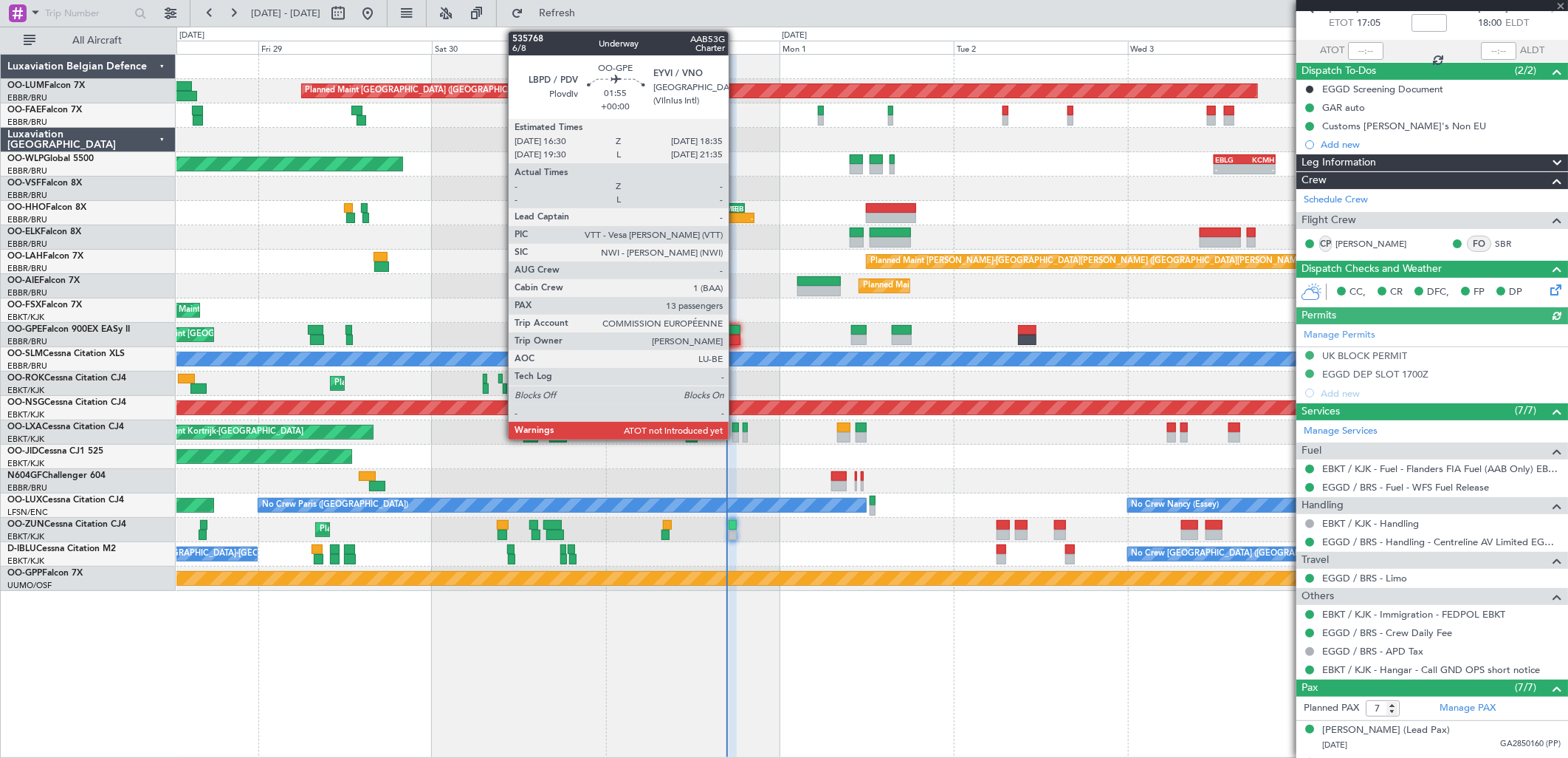
click at [736, 335] on div at bounding box center [733, 340] width 16 height 10
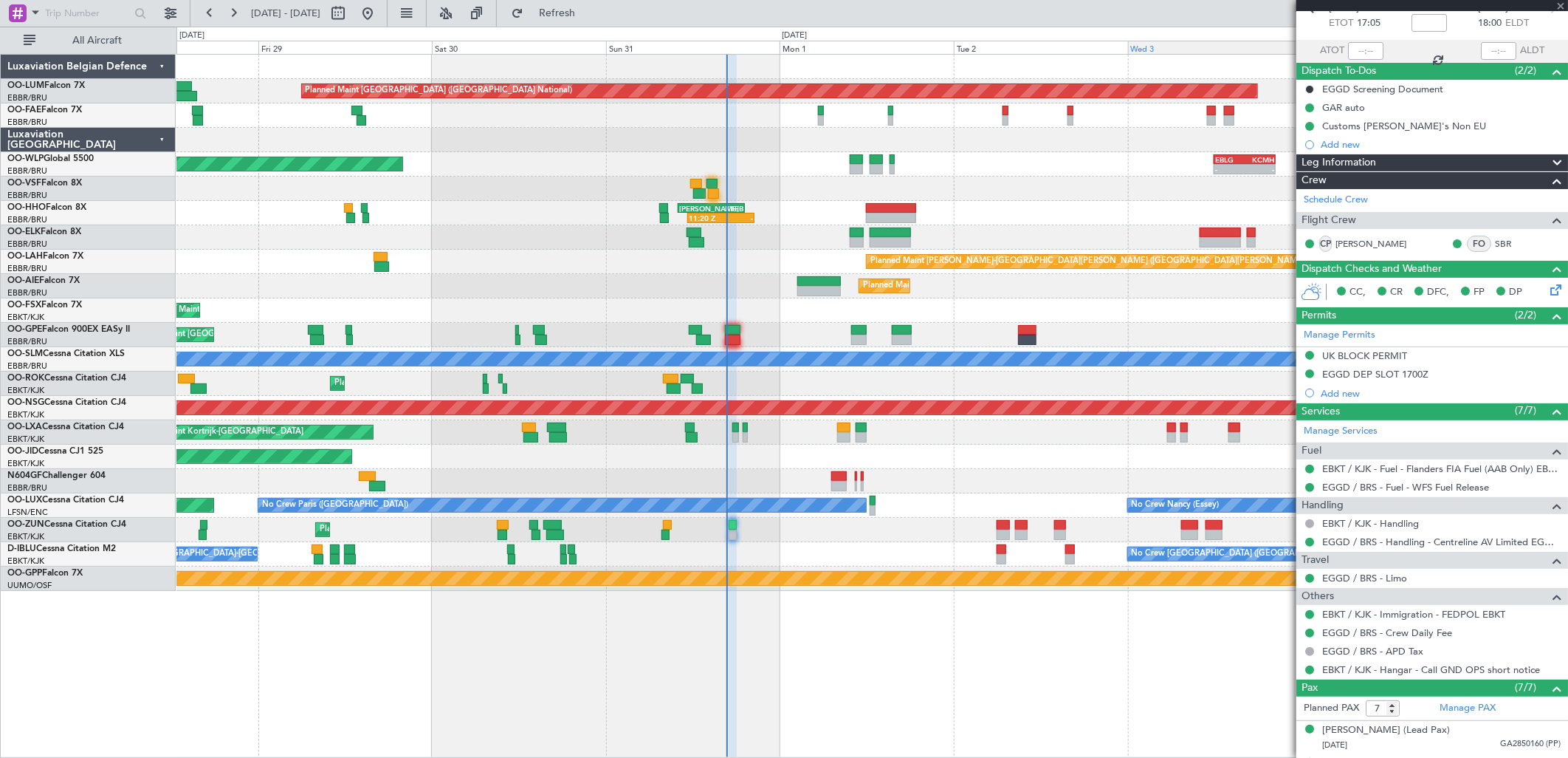
type input "13"
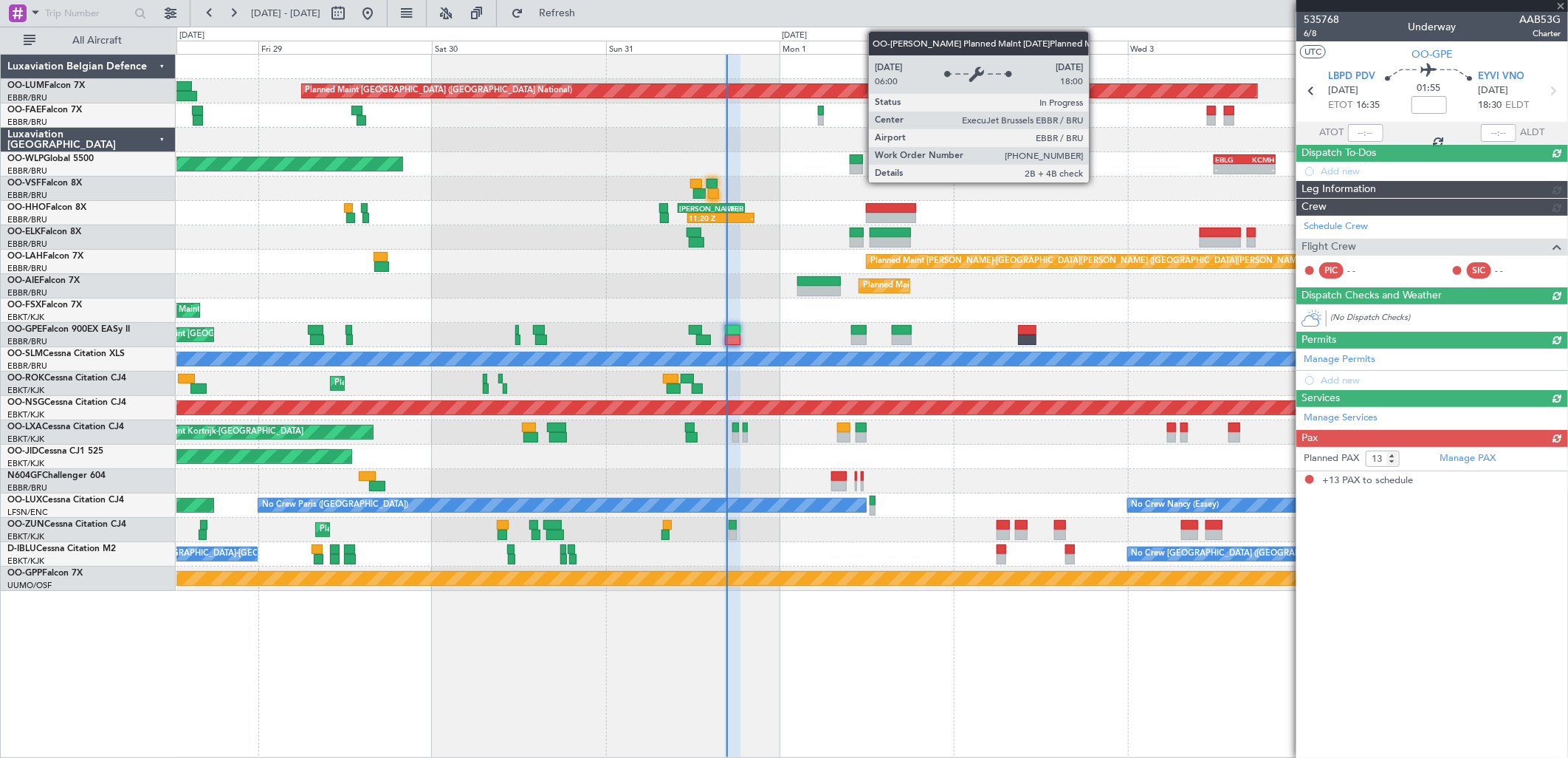
scroll to position [0, 0]
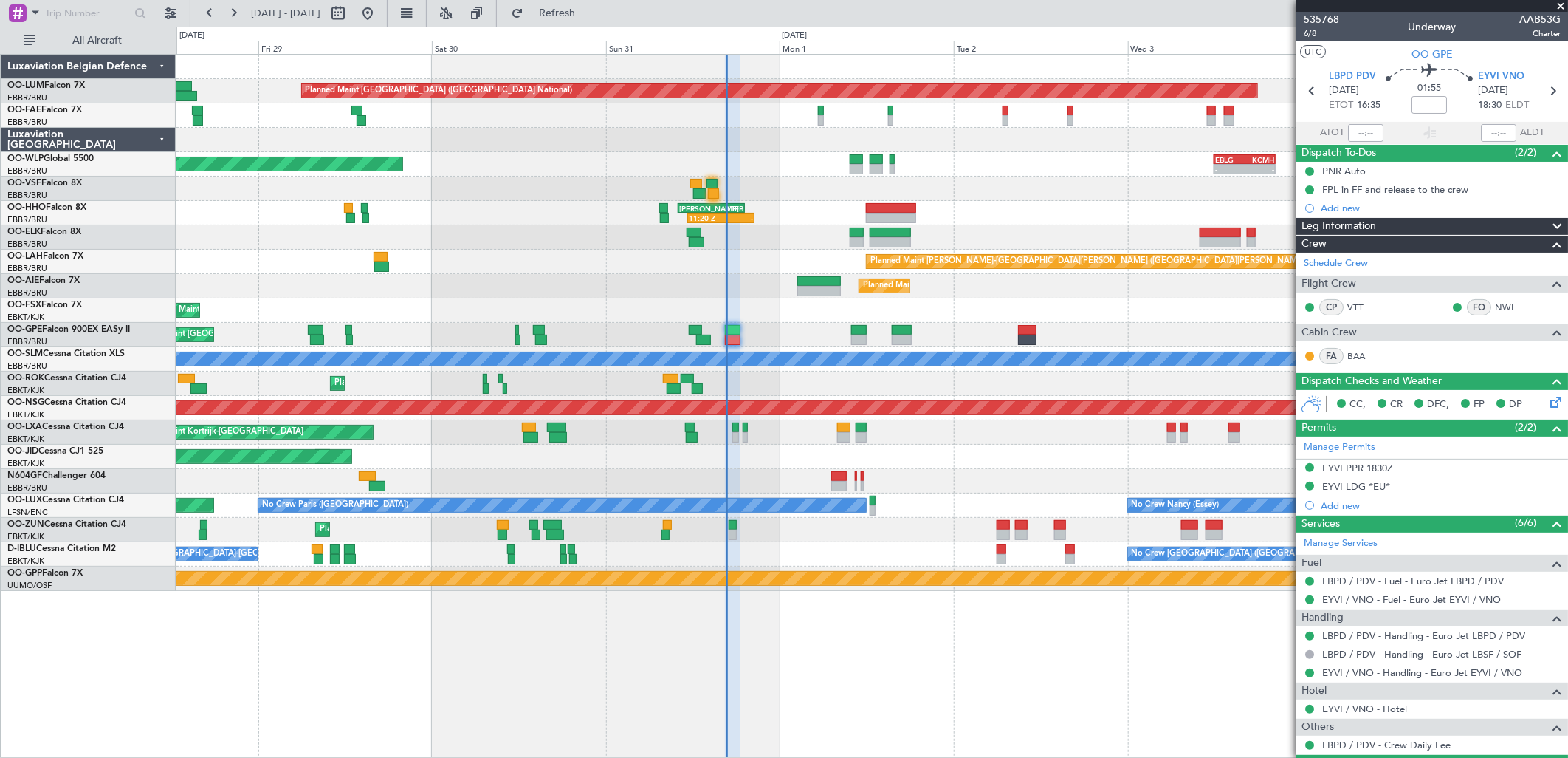
click at [1242, 661] on div "Planned Maint Brussels (Brussels National) Owner Melsbroek Air Base Owner Melsb…" at bounding box center [872, 406] width 1392 height 704
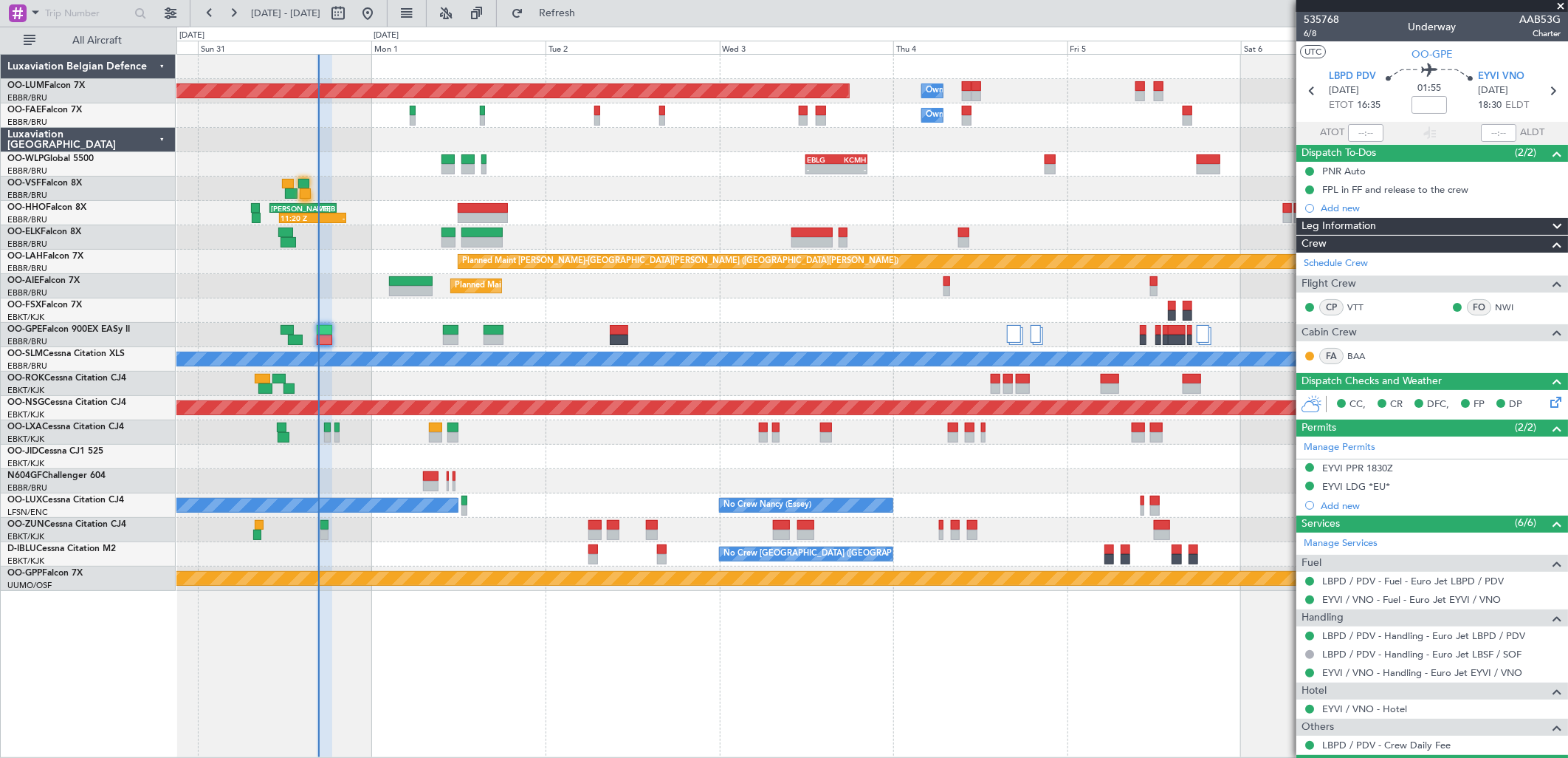
click at [695, 631] on div "Planned Maint Brussels (Brussels National) Owner Melsbroek Air Base Owner Melsb…" at bounding box center [872, 406] width 1392 height 704
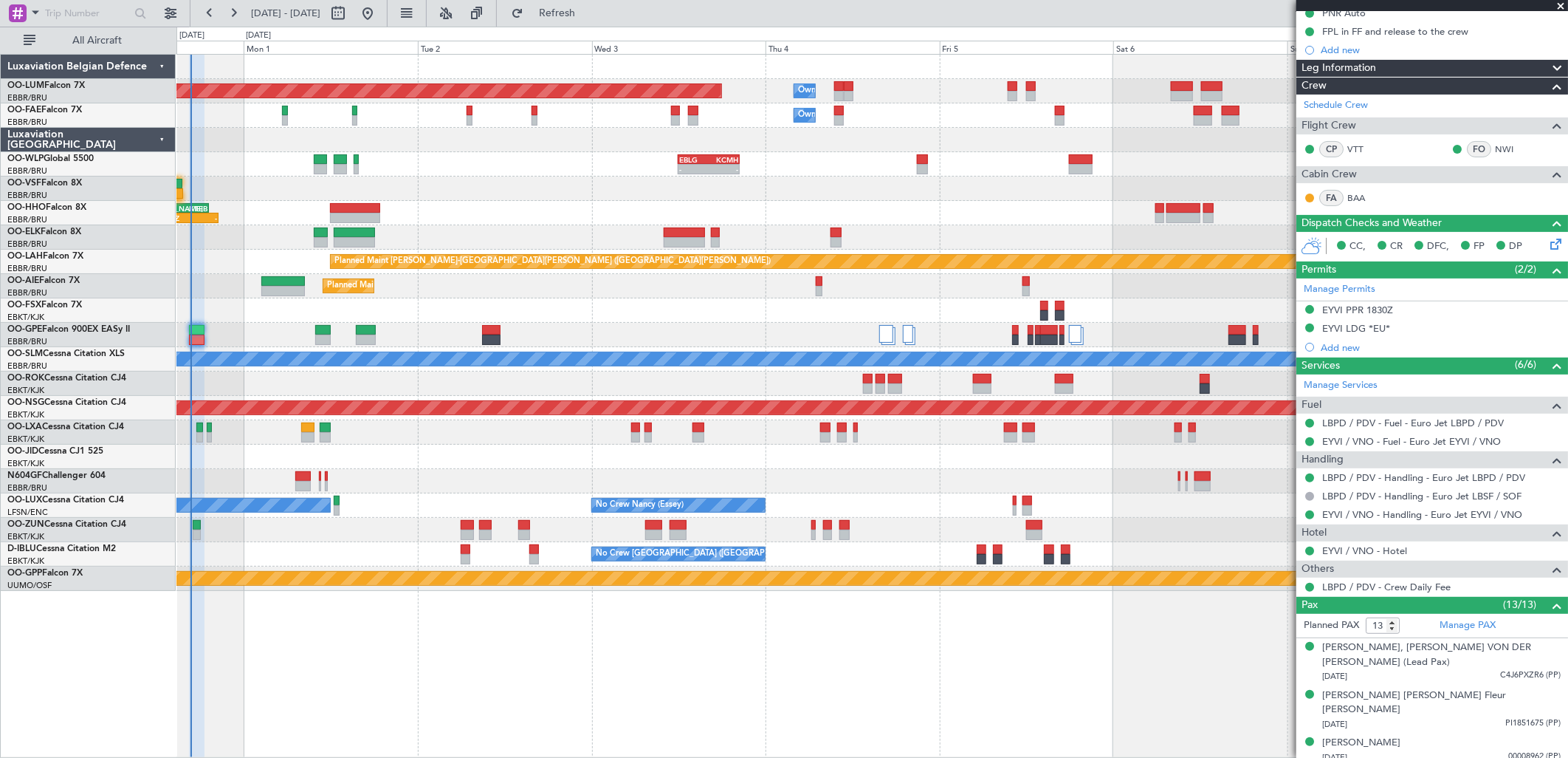
scroll to position [410, 0]
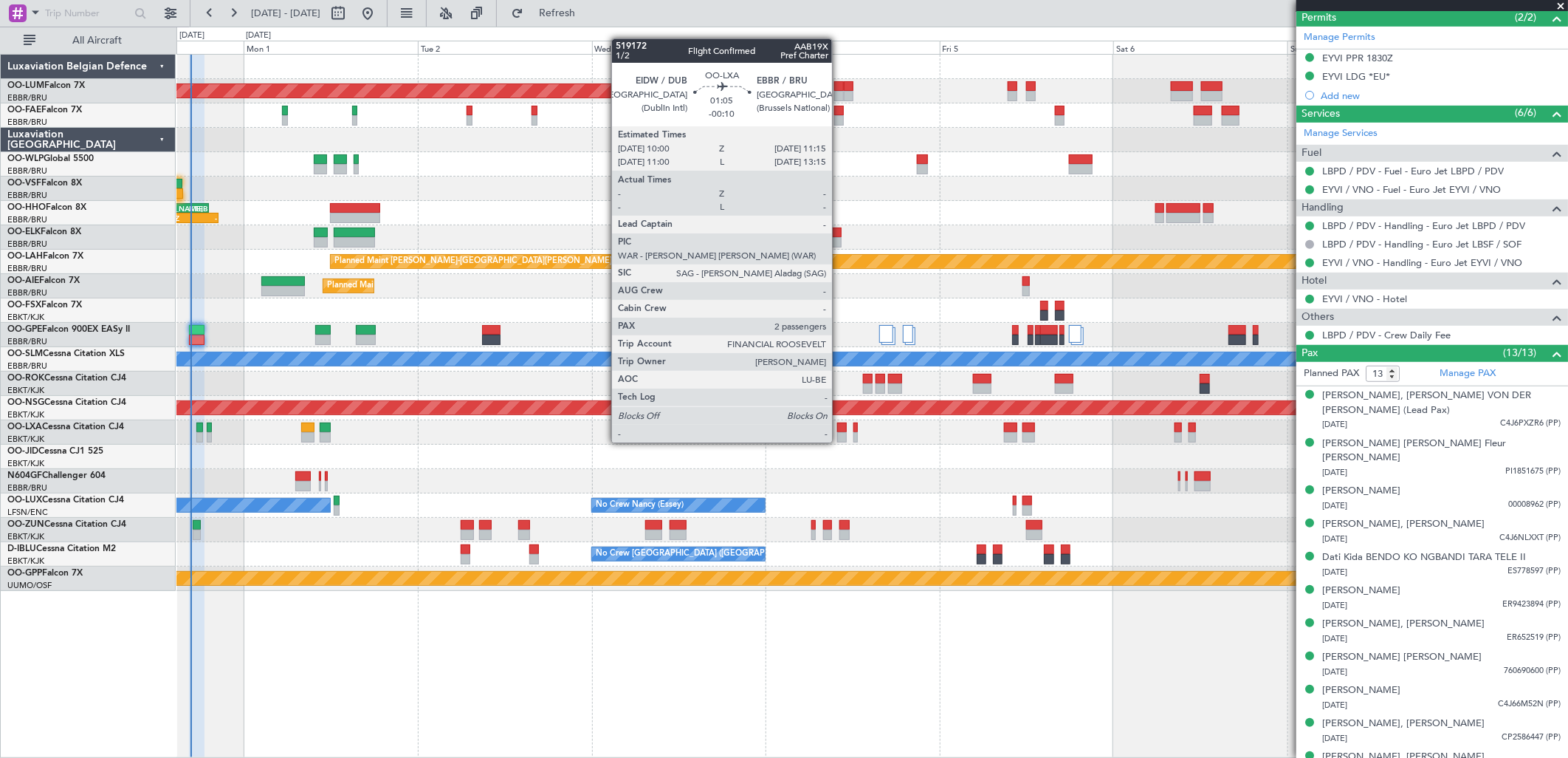
click at [839, 429] on div at bounding box center [842, 428] width 10 height 10
type input "-00:10"
type input "2"
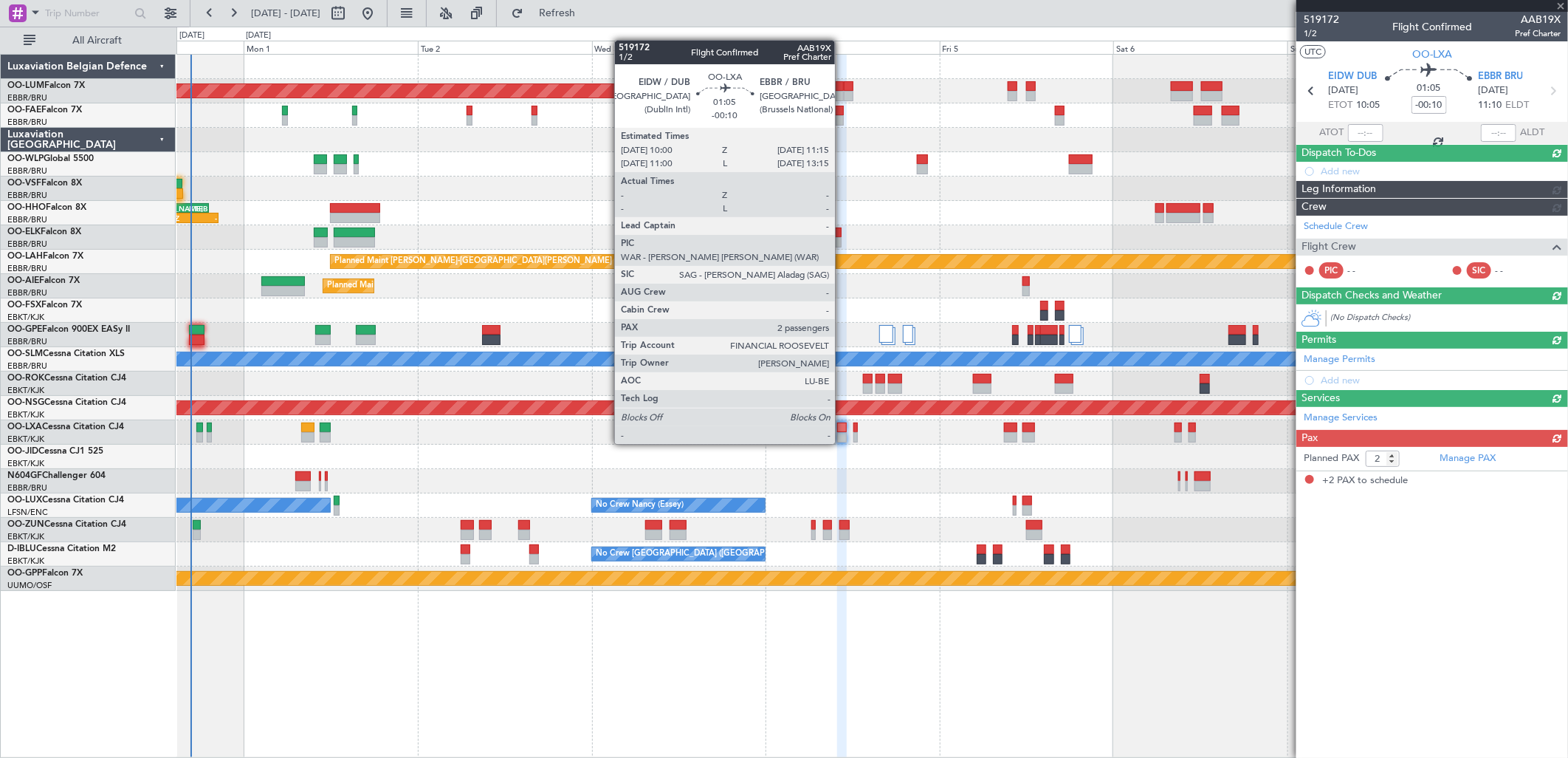
scroll to position [0, 0]
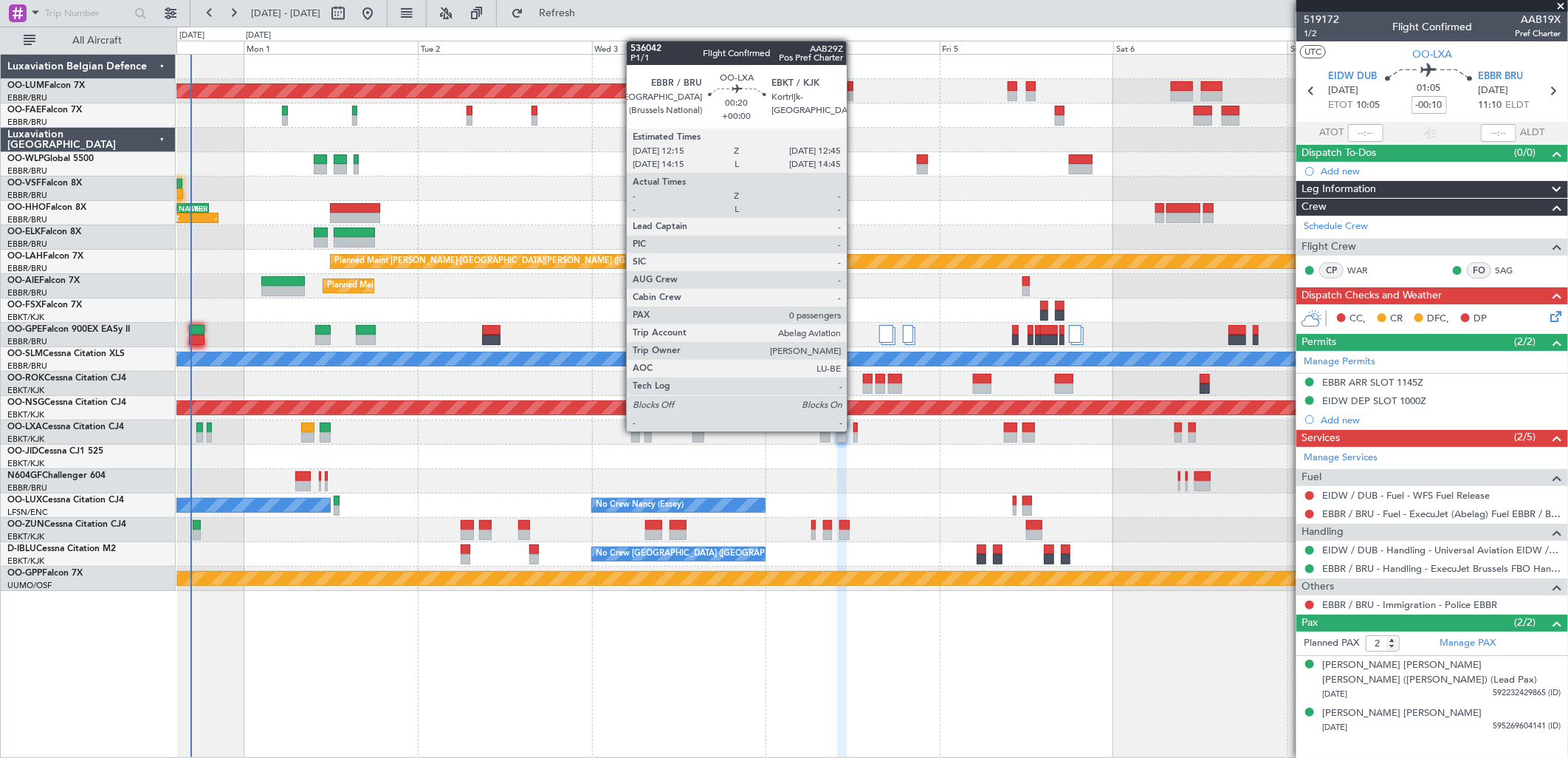
click at [854, 432] on div at bounding box center [855, 437] width 4 height 10
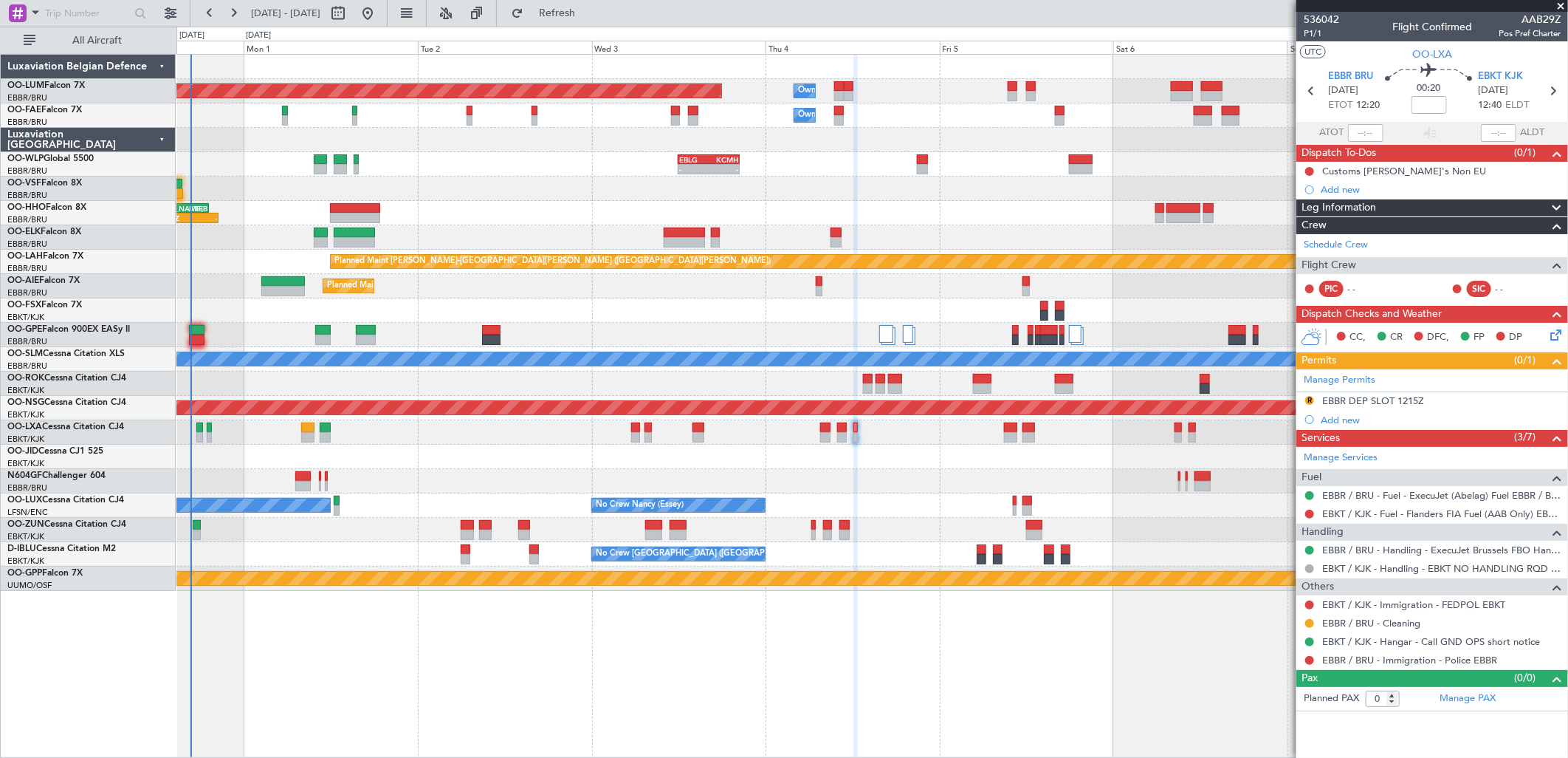
click at [1251, 671] on div "Planned Maint Brussels (Brussels National) Owner Melsbroek Air Base Owner Melsb…" at bounding box center [872, 406] width 1392 height 704
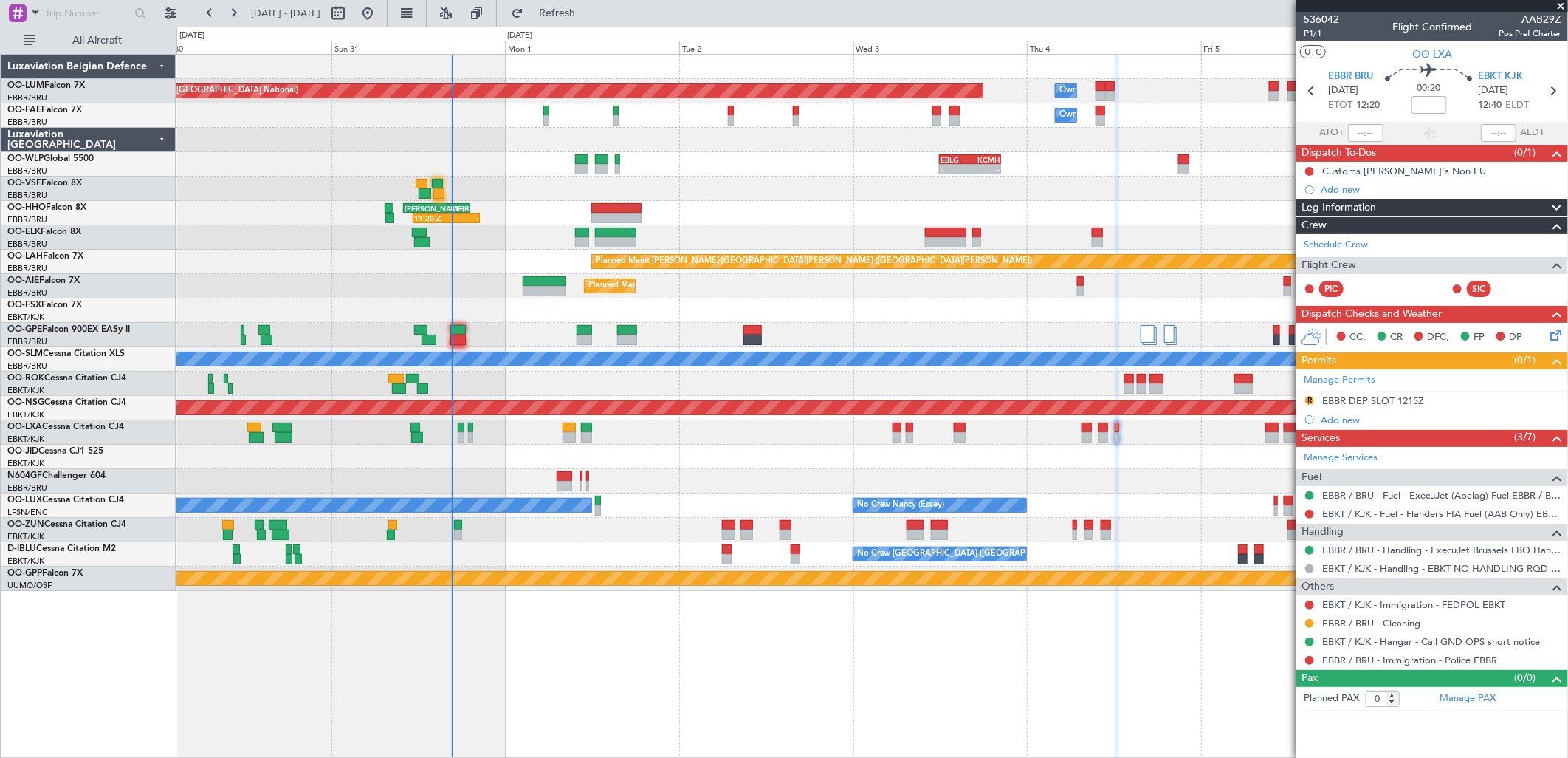
click at [637, 366] on div "Planned Maint Brussels (Brussels National) Owner Melsbroek Air Base Owner Melsb…" at bounding box center [871, 323] width 1391 height 537
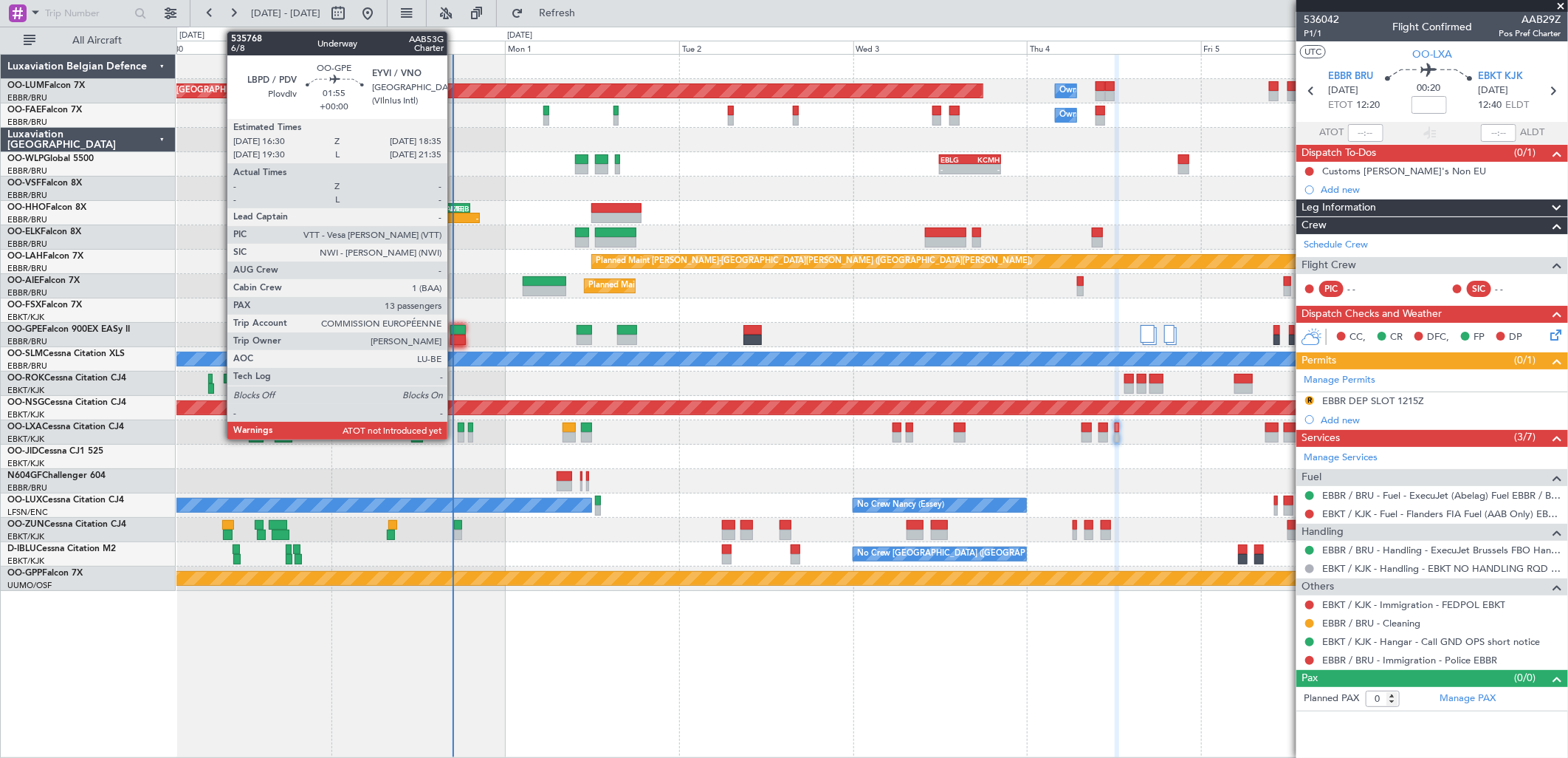
click at [455, 333] on div at bounding box center [459, 330] width 16 height 10
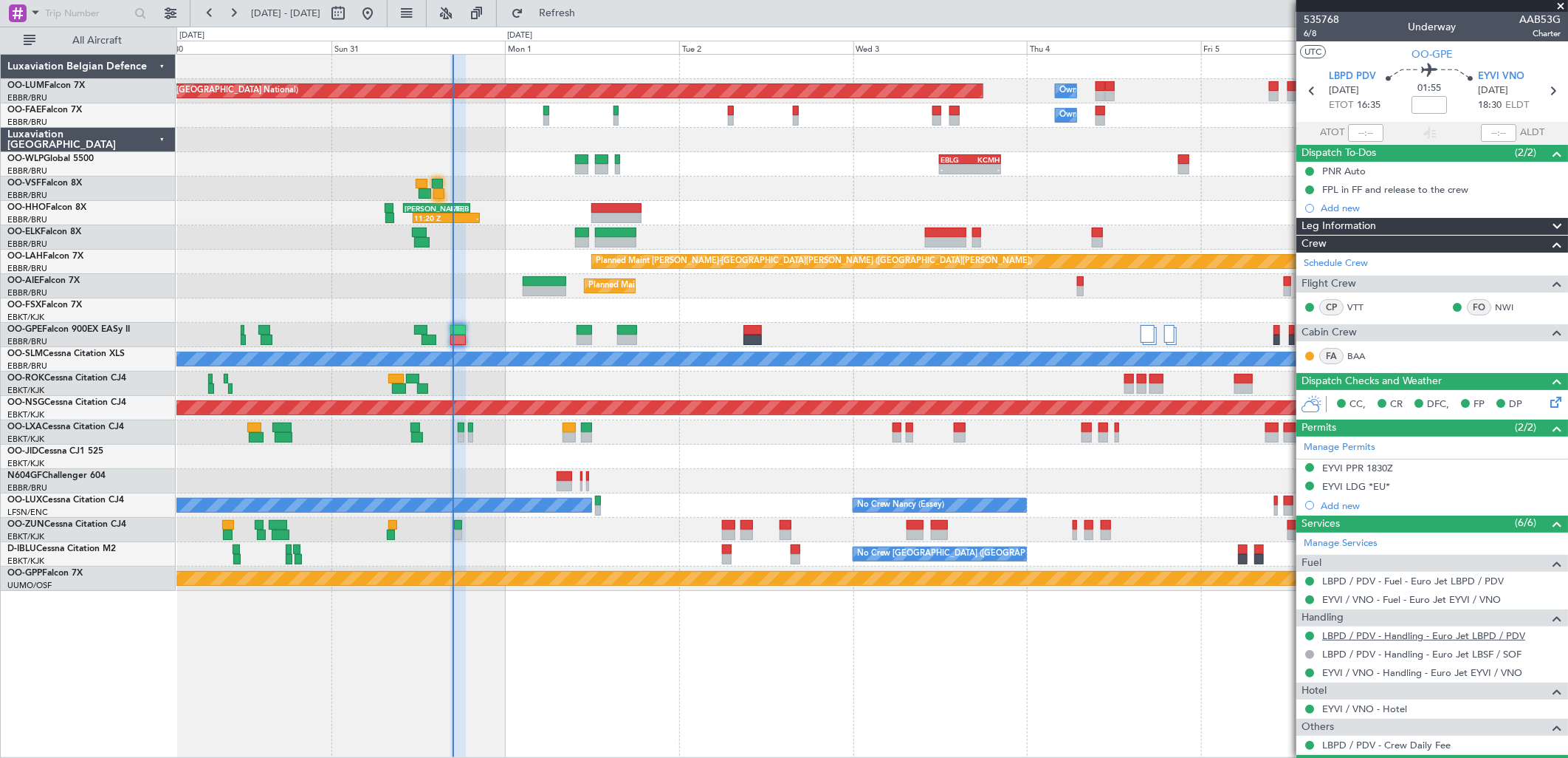
click at [1381, 633] on link "LBPD / PDV - Handling - Euro Jet LBPD / PDV" at bounding box center [1424, 635] width 203 height 13
click at [1445, 672] on div "LBPD / PDV - Handling - Euro Jet LBSF / SOF" at bounding box center [1420, 680] width 172 height 19
click at [1345, 667] on link "EYVI / VNO - Handling - Euro Jet EYVI / VNO" at bounding box center [1422, 672] width 200 height 13
click at [1396, 633] on link "LBPD / PDV - Handling - Euro Jet LBPD / PDV" at bounding box center [1424, 635] width 203 height 13
click at [1361, 674] on link "EYVI / VNO - Handling - Euro Jet EYVI / VNO" at bounding box center [1422, 672] width 200 height 13
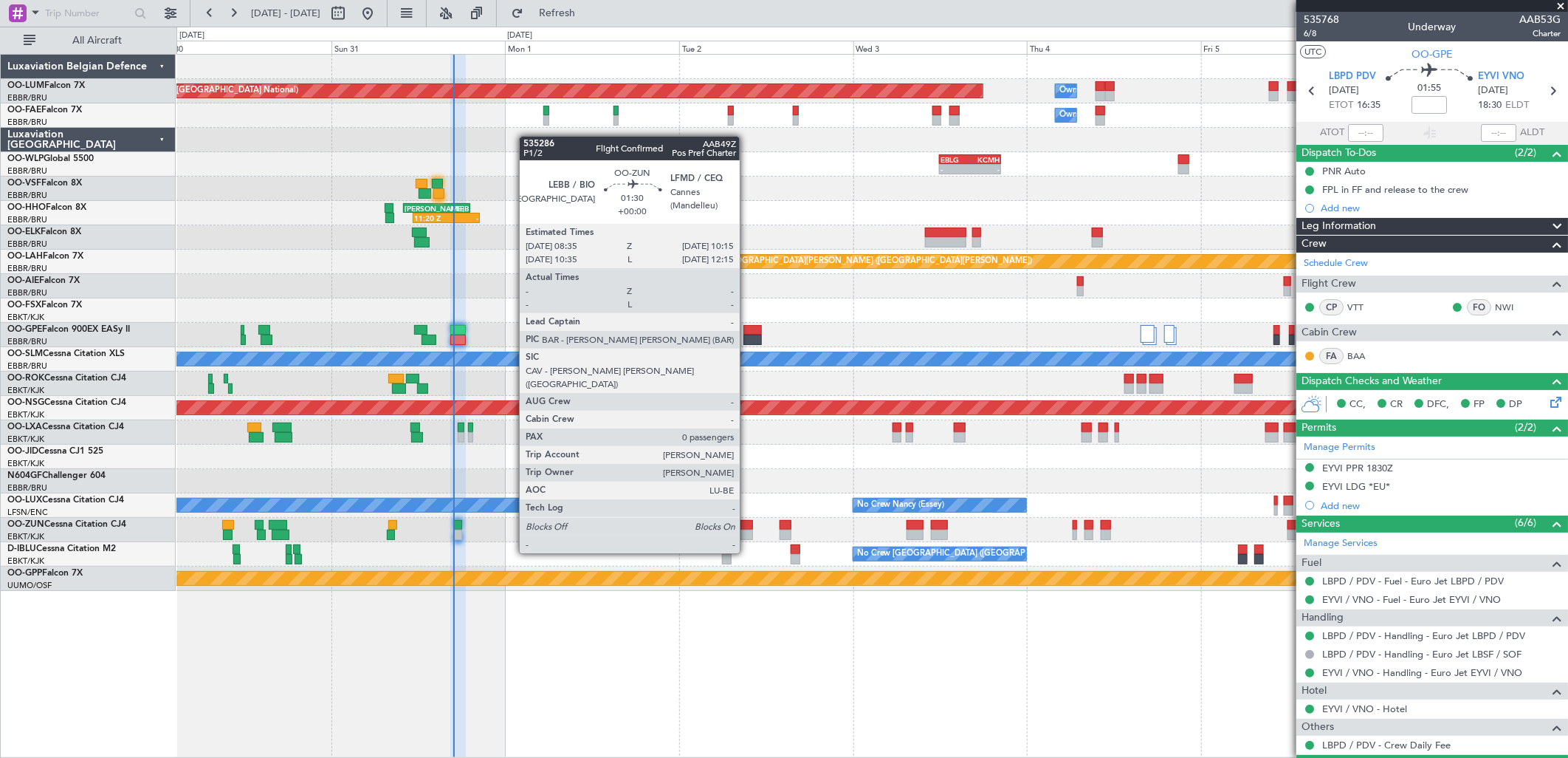
click at [748, 526] on div at bounding box center [747, 525] width 13 height 10
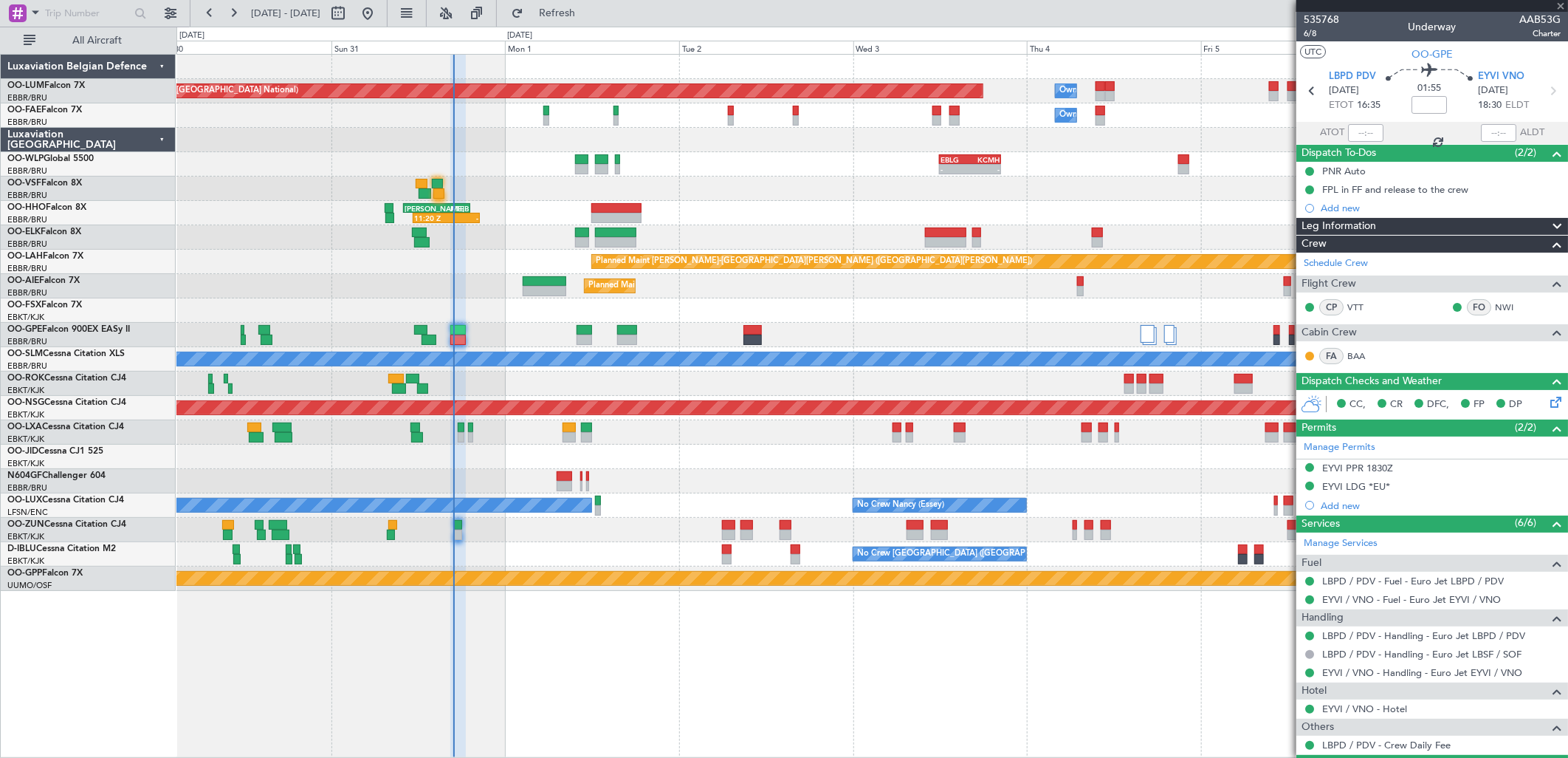
type input "0"
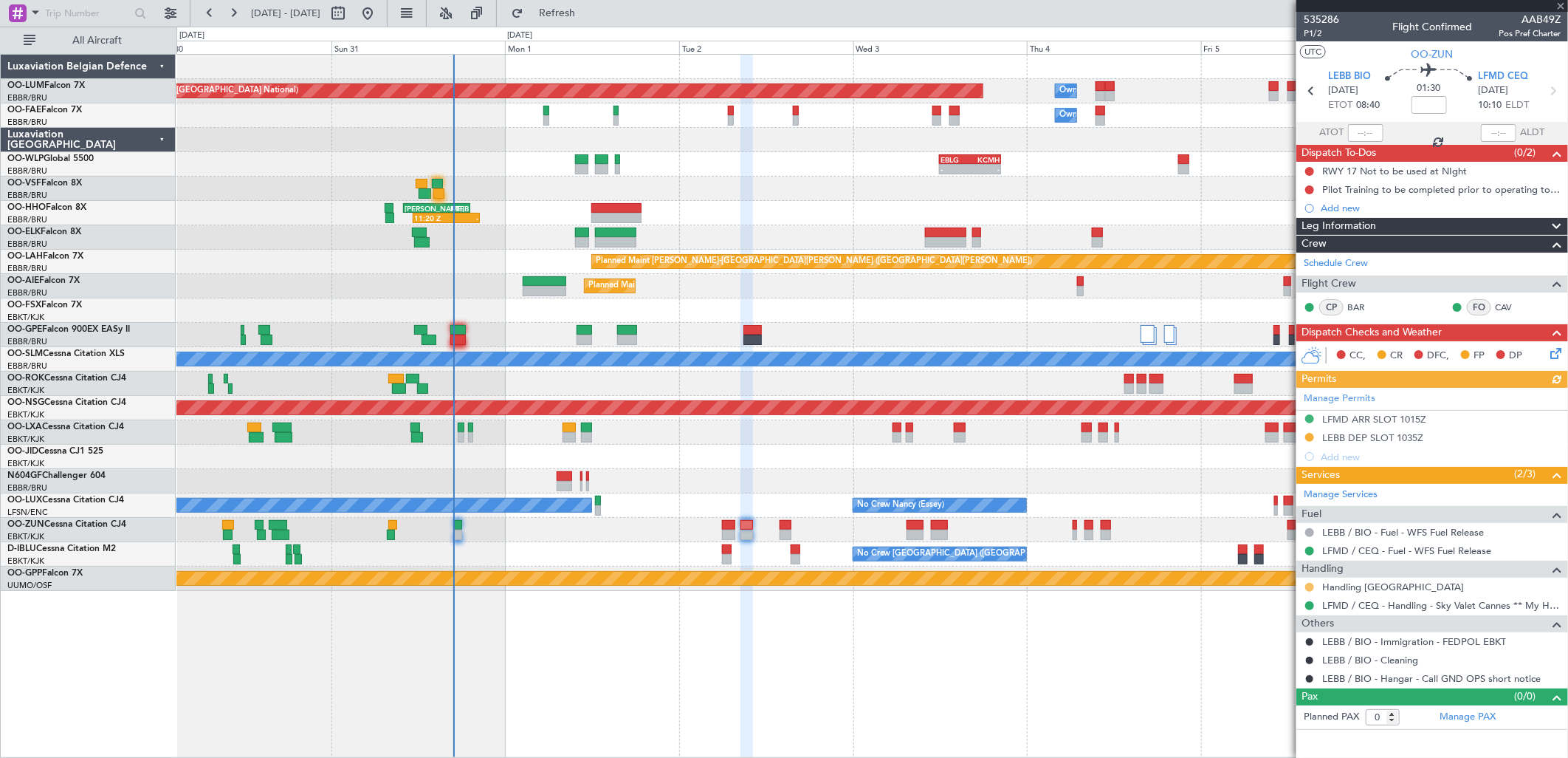
click at [1305, 588] on button at bounding box center [1309, 586] width 9 height 9
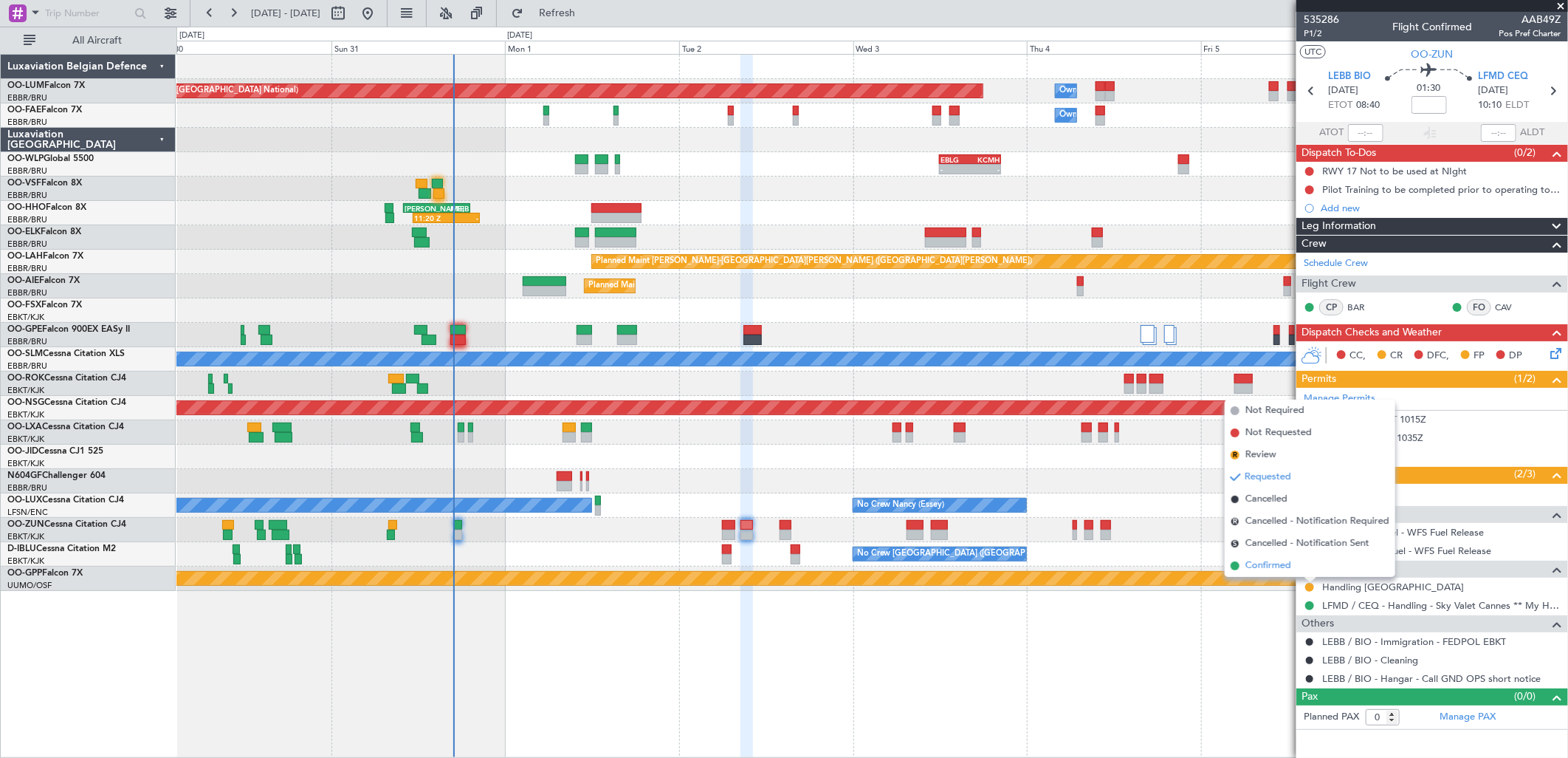
click at [1274, 573] on li "Confirmed" at bounding box center [1310, 566] width 170 height 22
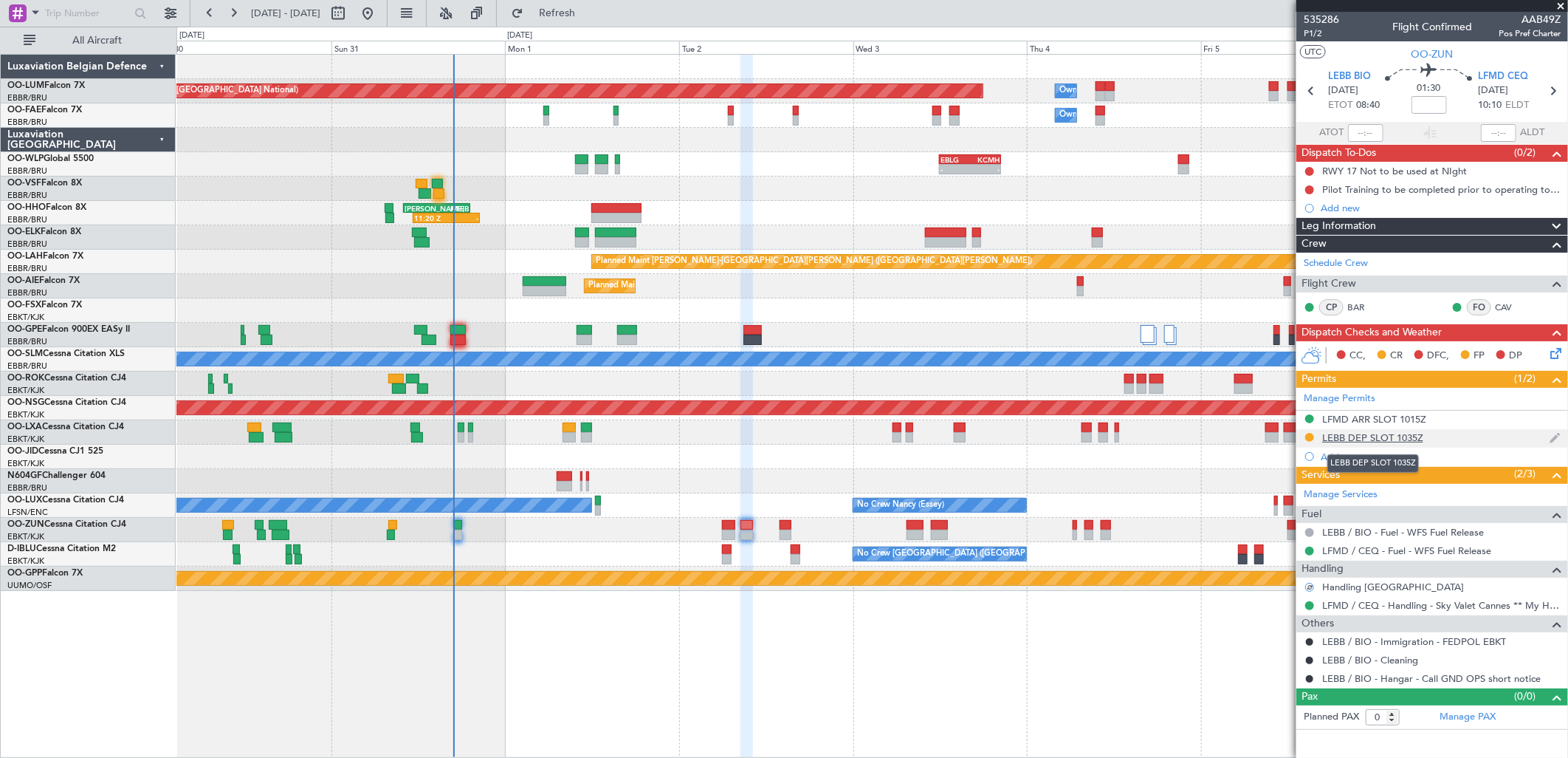
click at [1332, 438] on div "LEBB DEP SLOT 1035Z" at bounding box center [1373, 438] width 101 height 13
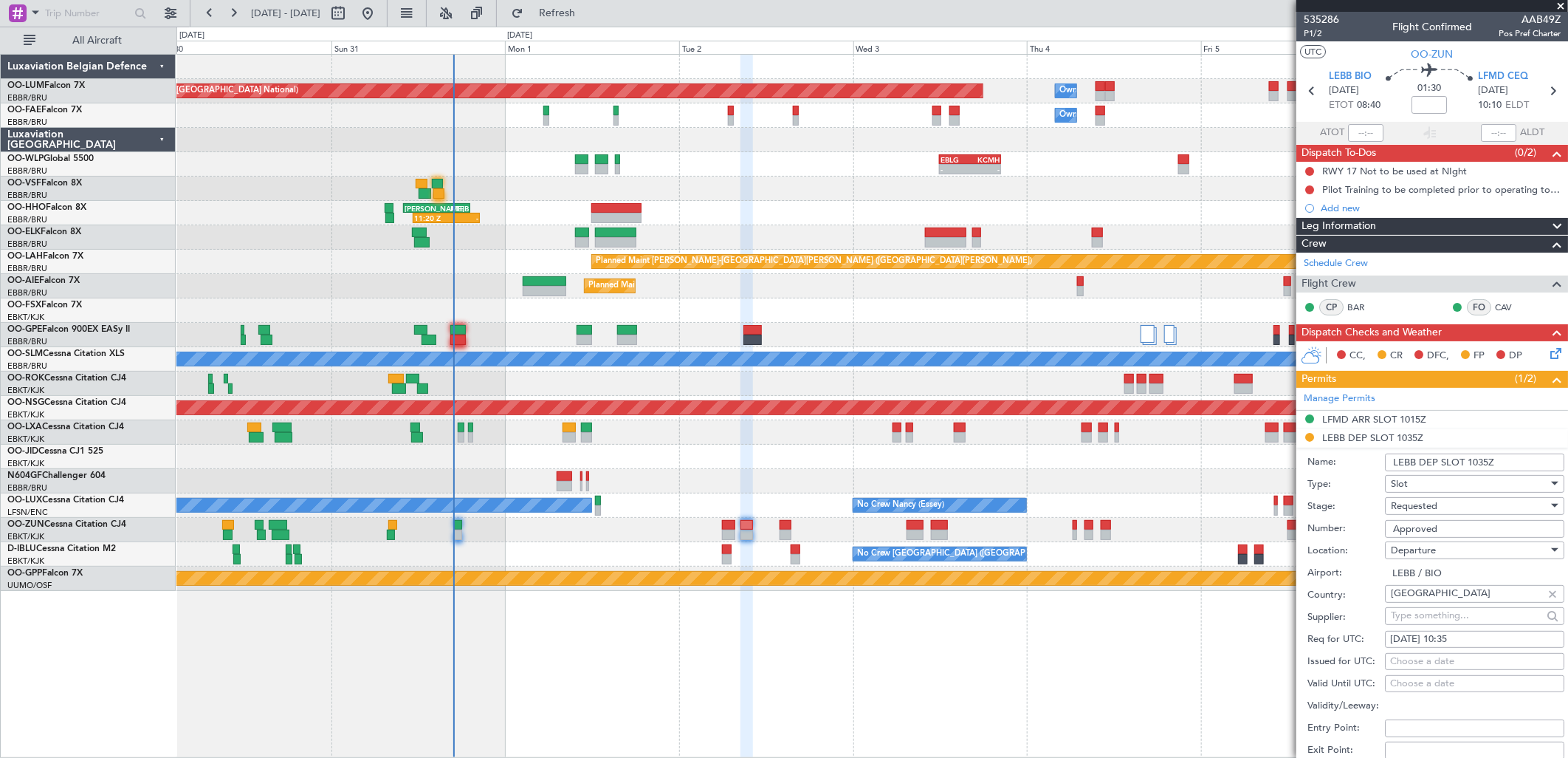
click at [1473, 636] on div "02/09/2025 10:35" at bounding box center [1475, 639] width 169 height 15
select select "9"
select select "2025"
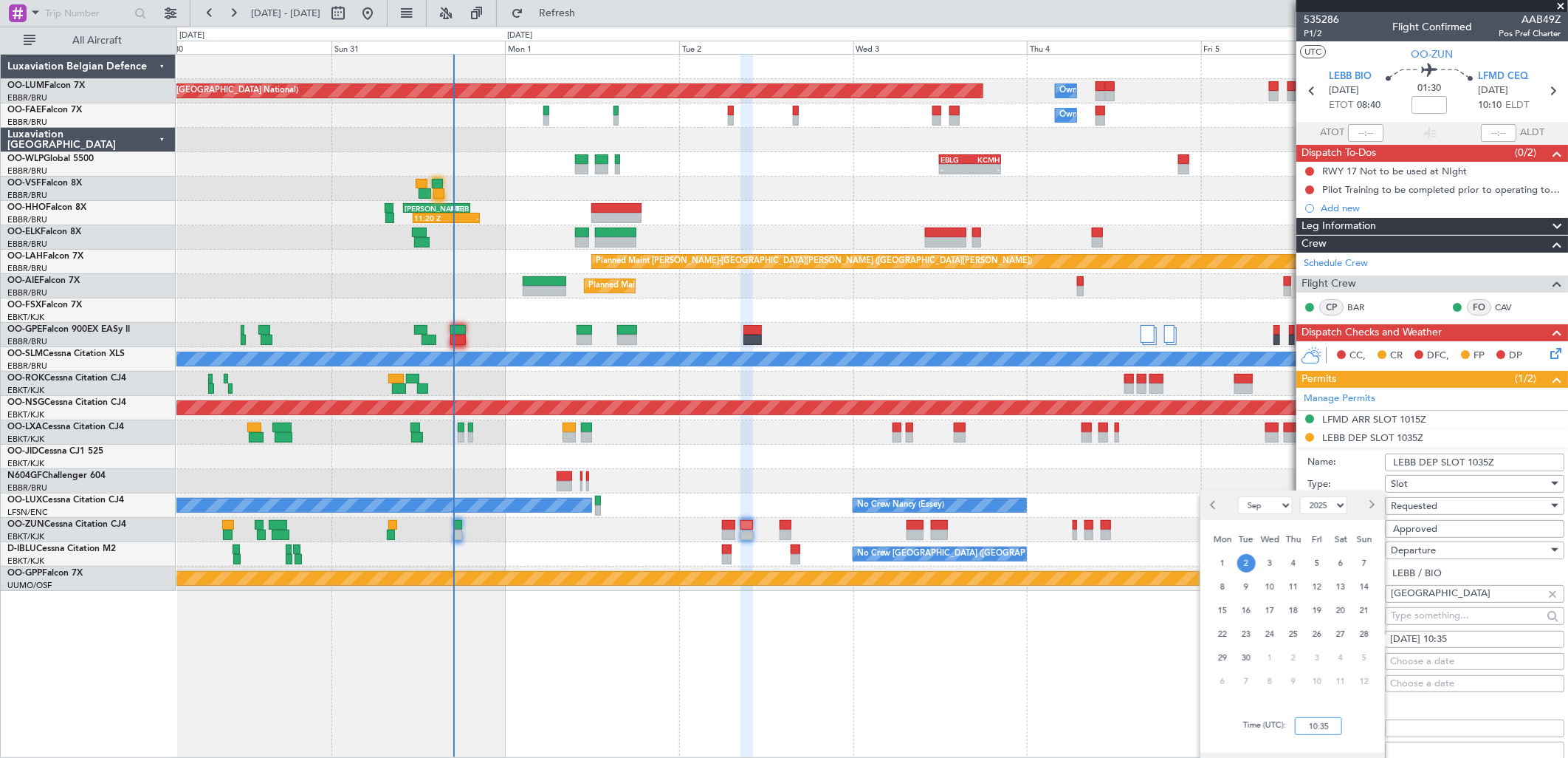
click at [1323, 734] on input "10:35" at bounding box center [1318, 726] width 47 height 18
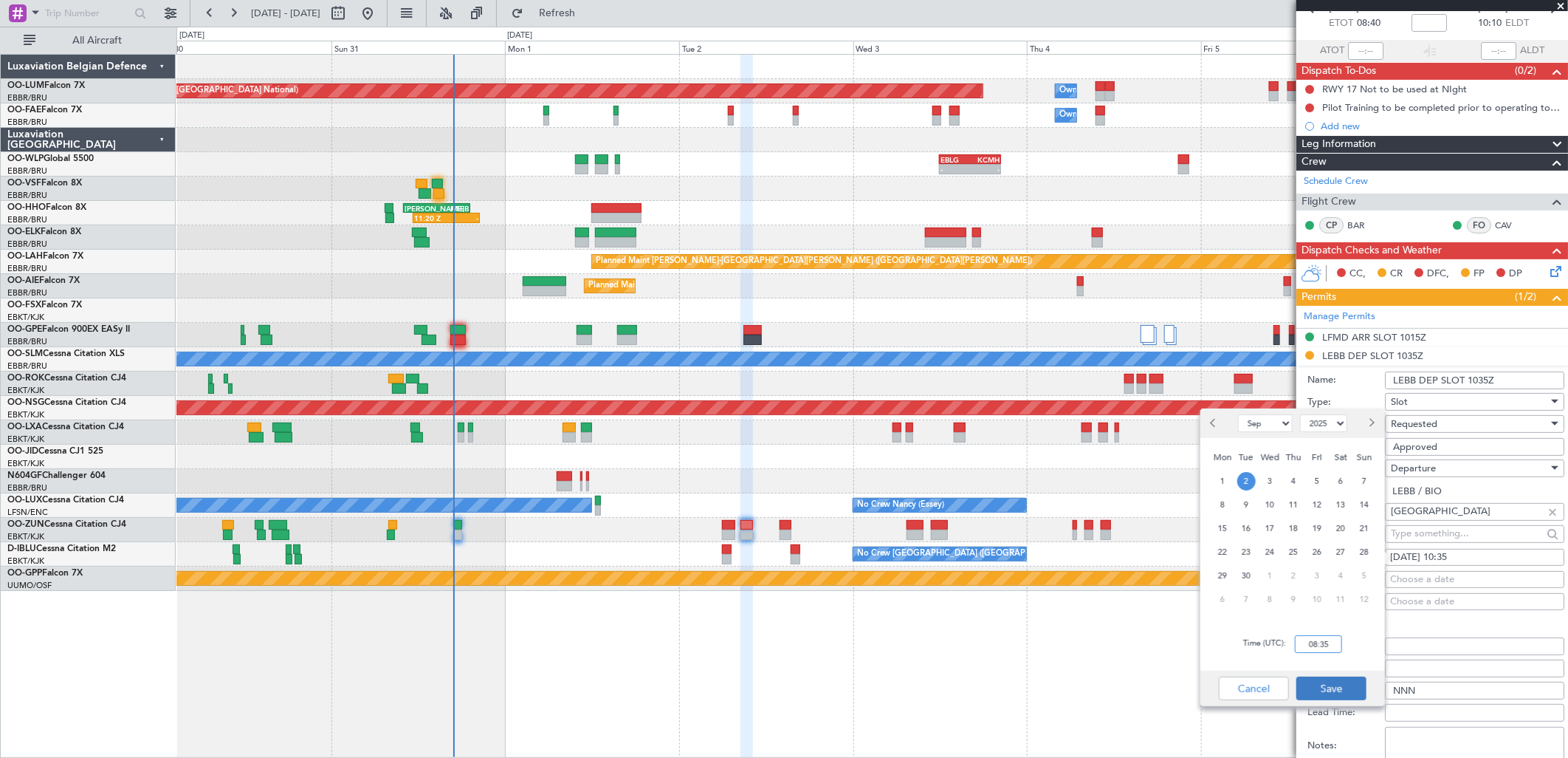
type input "08:35"
click at [1346, 691] on button "Save" at bounding box center [1332, 688] width 70 height 24
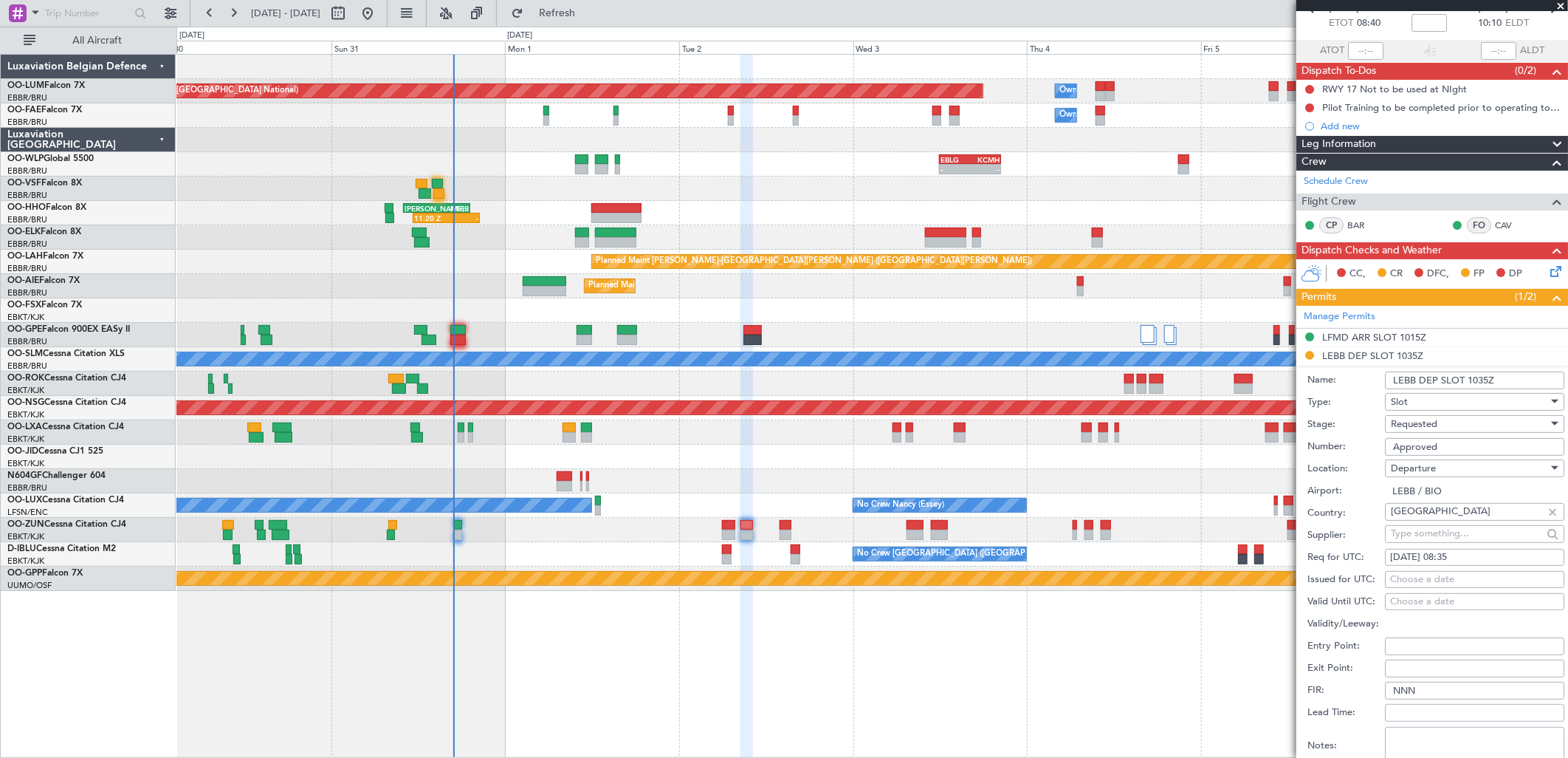
click at [1439, 576] on div "Choose a date" at bounding box center [1475, 579] width 169 height 15
select select "8"
select select "2025"
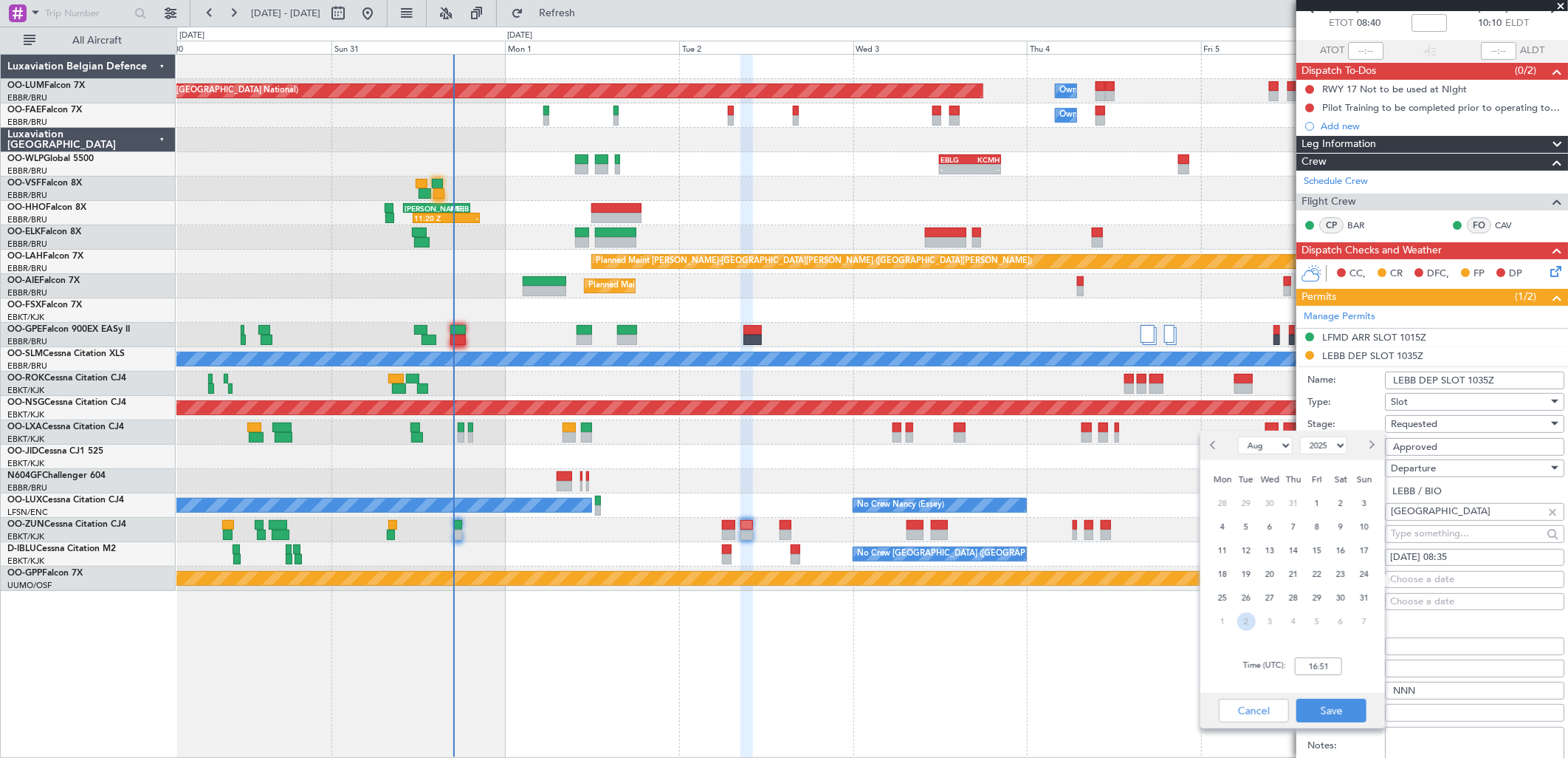
click at [1252, 623] on span "2" at bounding box center [1246, 621] width 19 height 19
select select "9"
click at [1311, 661] on input "00:00" at bounding box center [1318, 666] width 47 height 18
type input "08:35"
click at [1376, 653] on div "Time (UTC): 08:35" at bounding box center [1292, 665] width 184 height 53
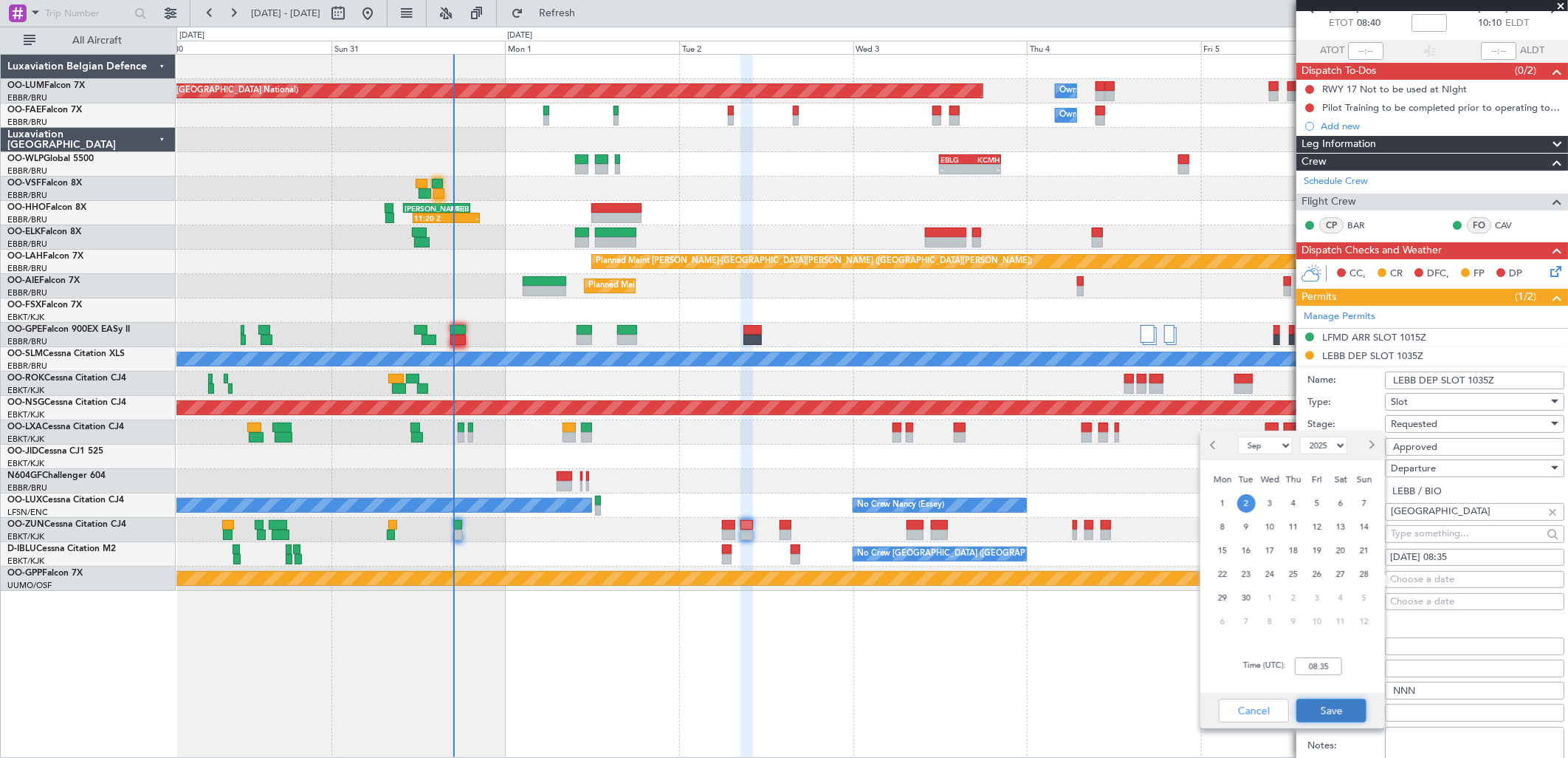
click at [1339, 710] on button "Save" at bounding box center [1332, 711] width 70 height 24
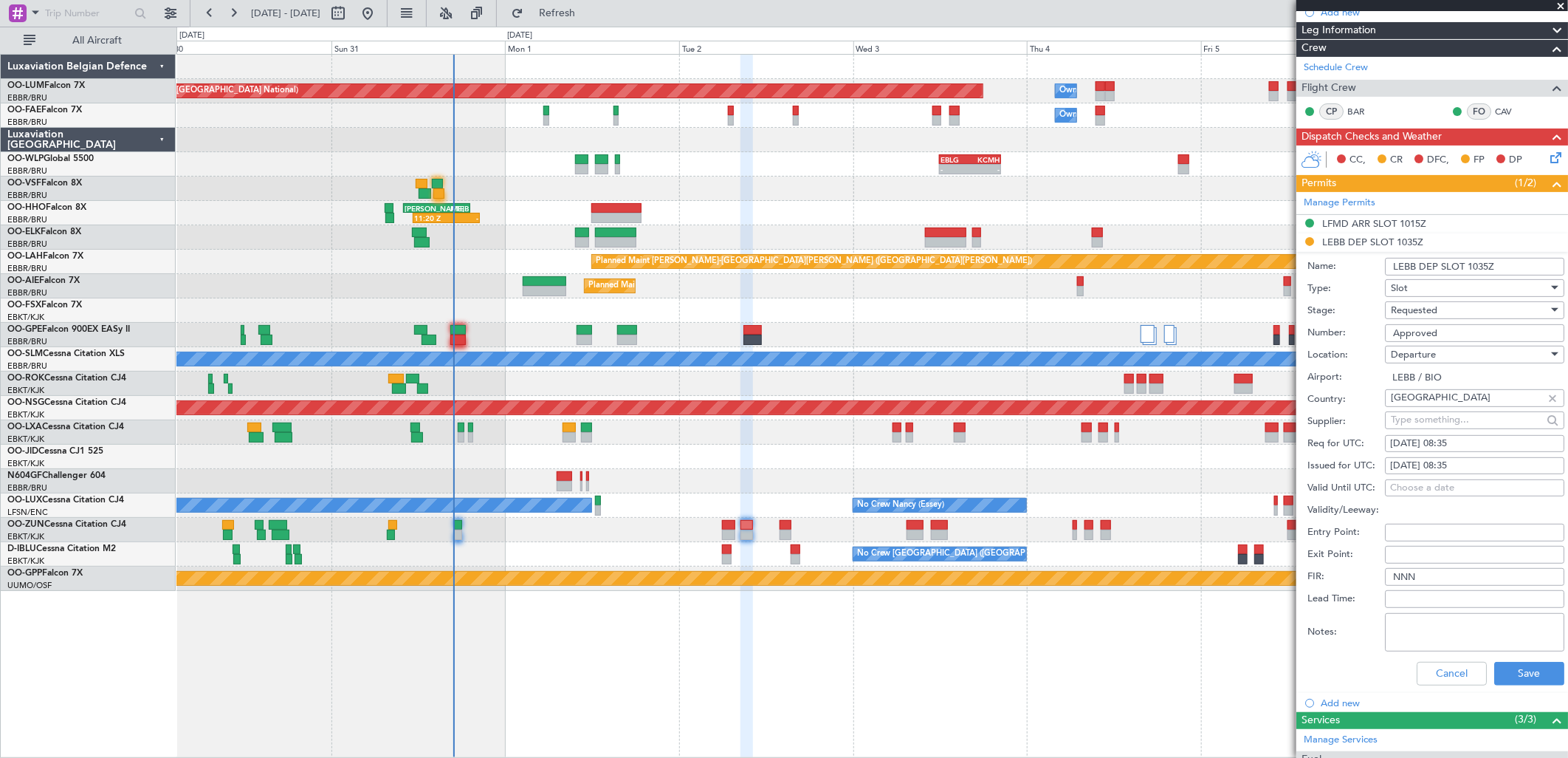
scroll to position [328, 0]
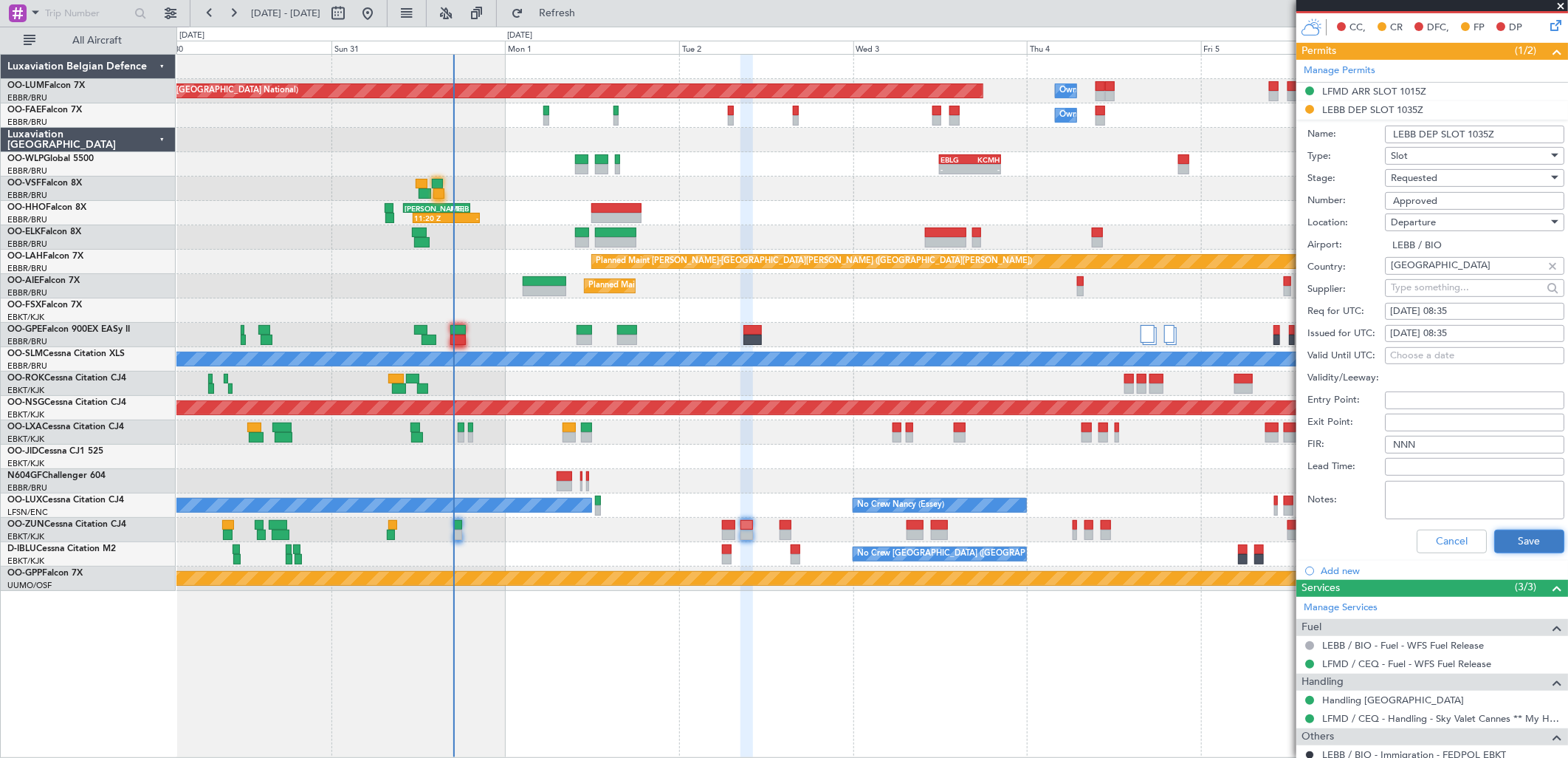
click at [1522, 540] on button "Save" at bounding box center [1529, 542] width 70 height 24
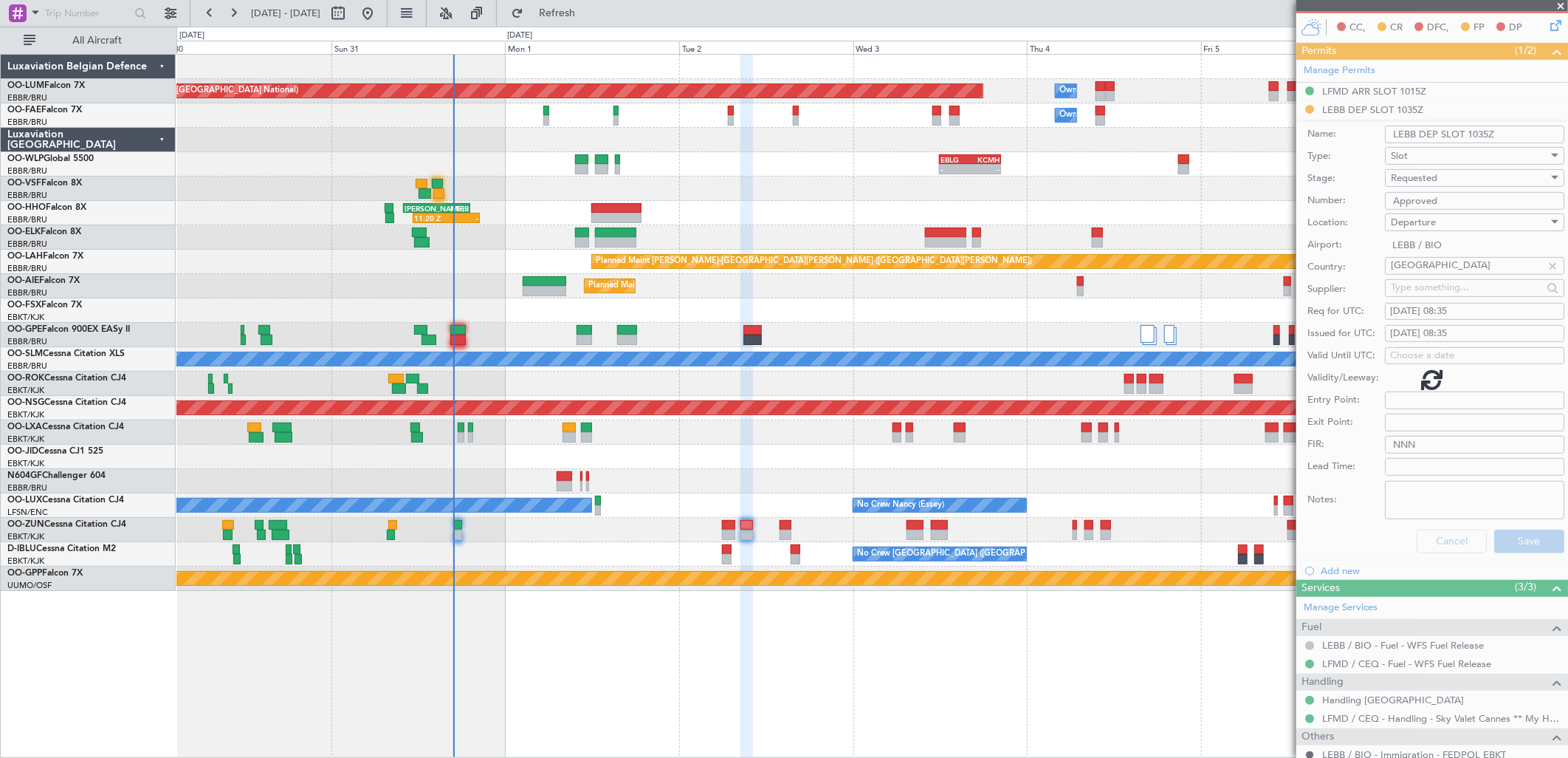
scroll to position [0, 0]
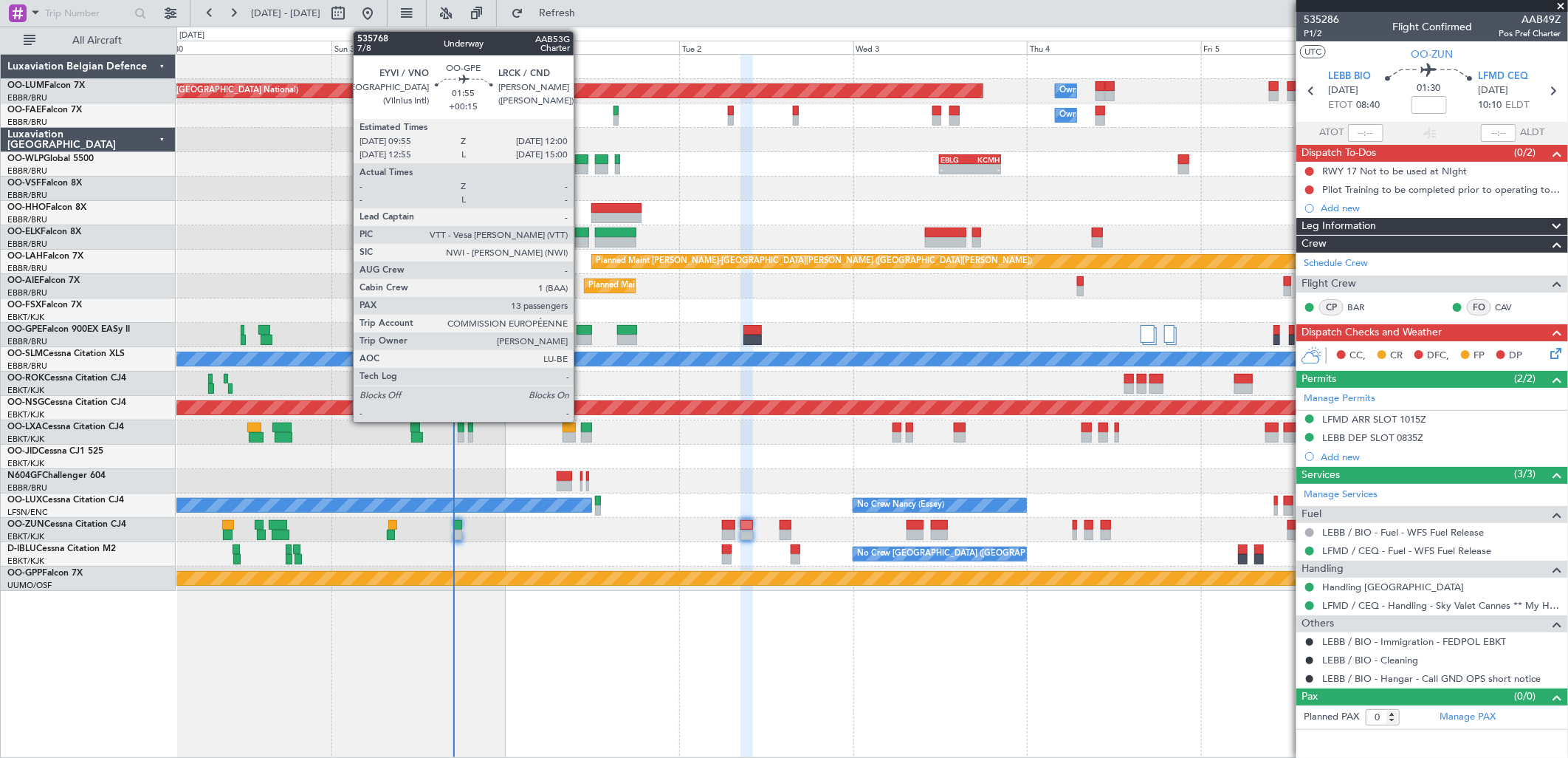
click at [581, 335] on div at bounding box center [584, 340] width 16 height 10
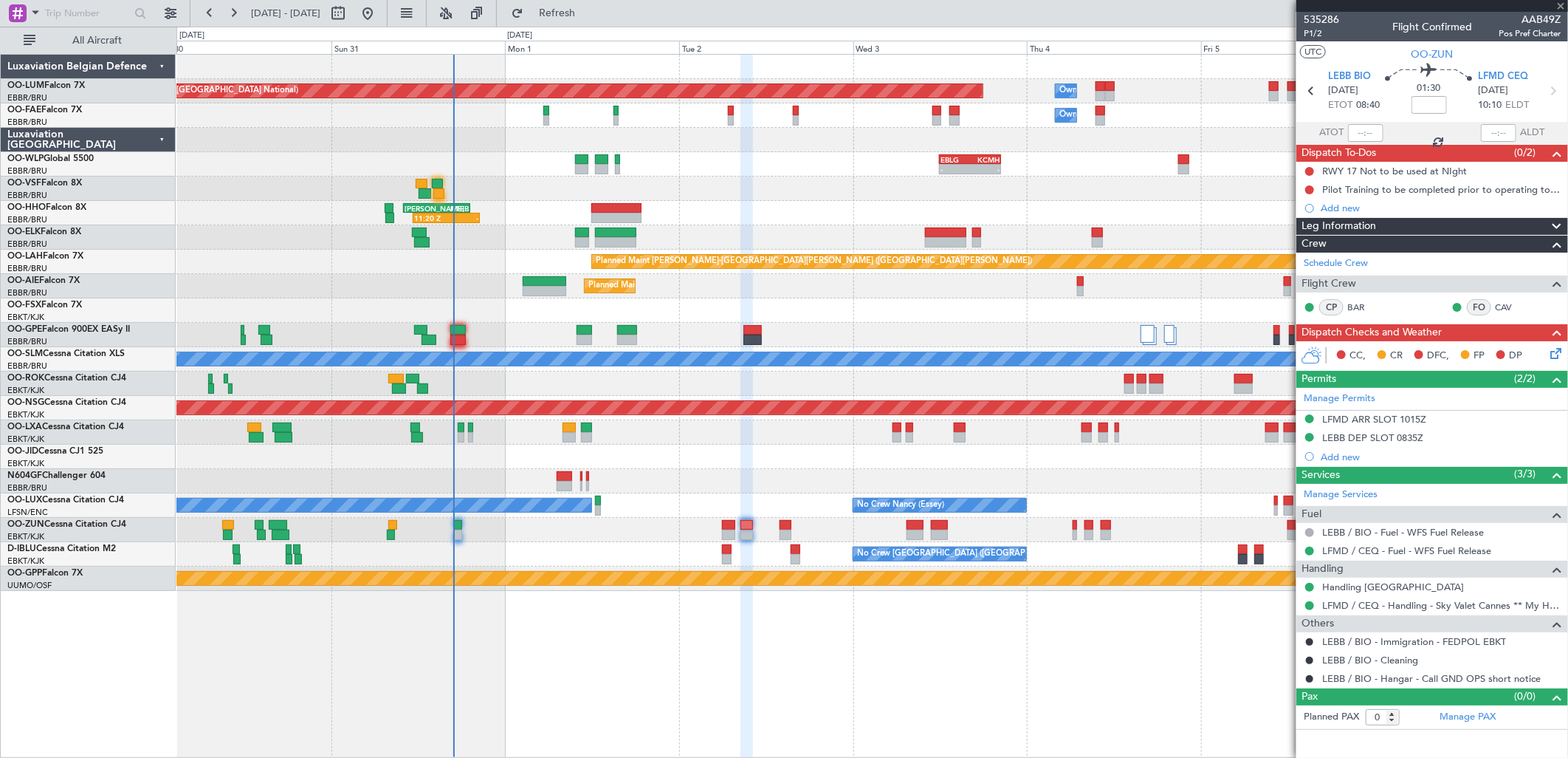
type input "+00:15"
type input "13"
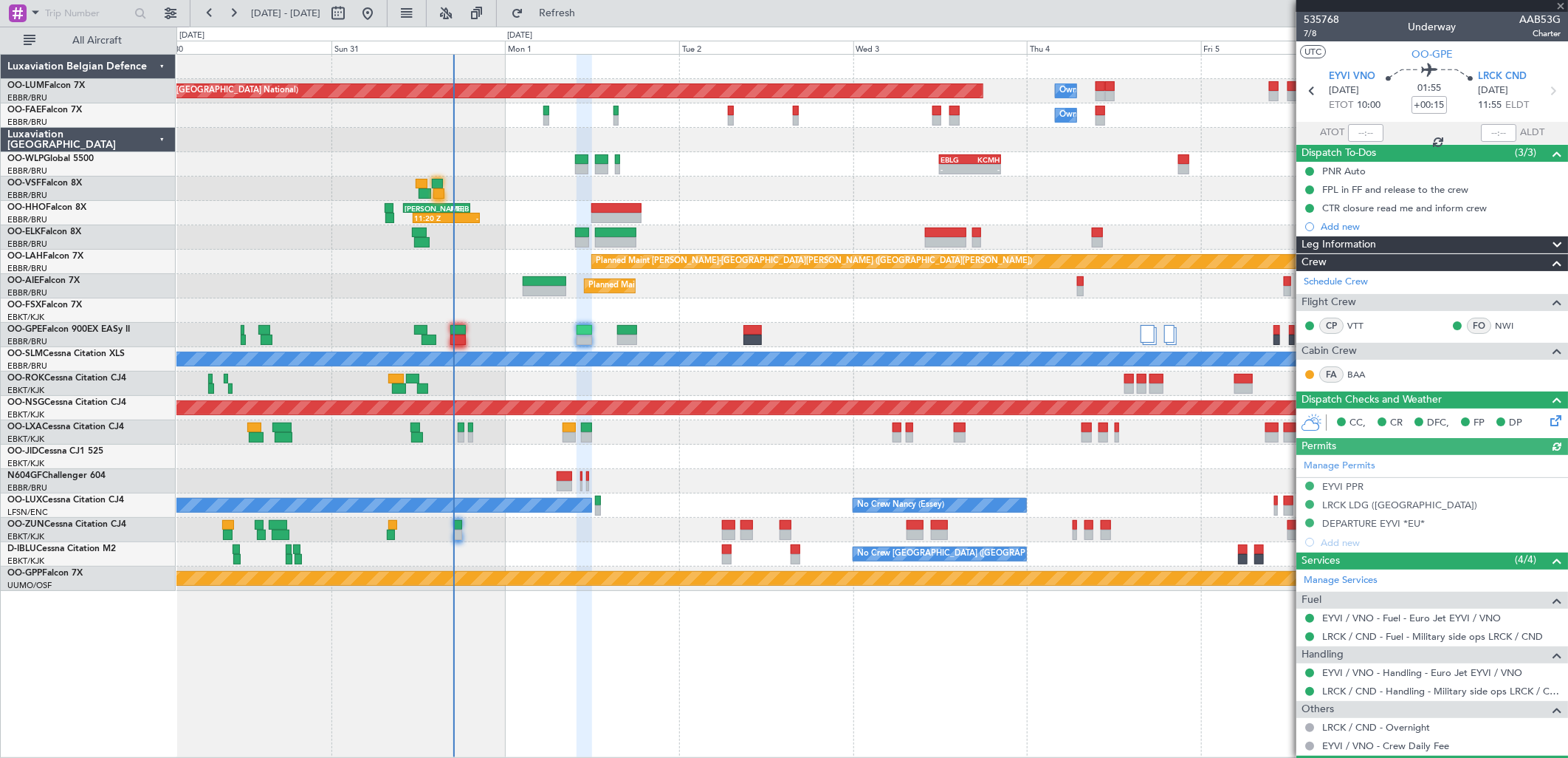
click at [1368, 699] on mat-tooltip-component "LRCK / CND - Handling - Military side ops LRCK / CND" at bounding box center [1437, 717] width 232 height 39
click at [1372, 693] on link "LRCK / CND - Handling - Military side ops LRCK / CND" at bounding box center [1441, 691] width 238 height 13
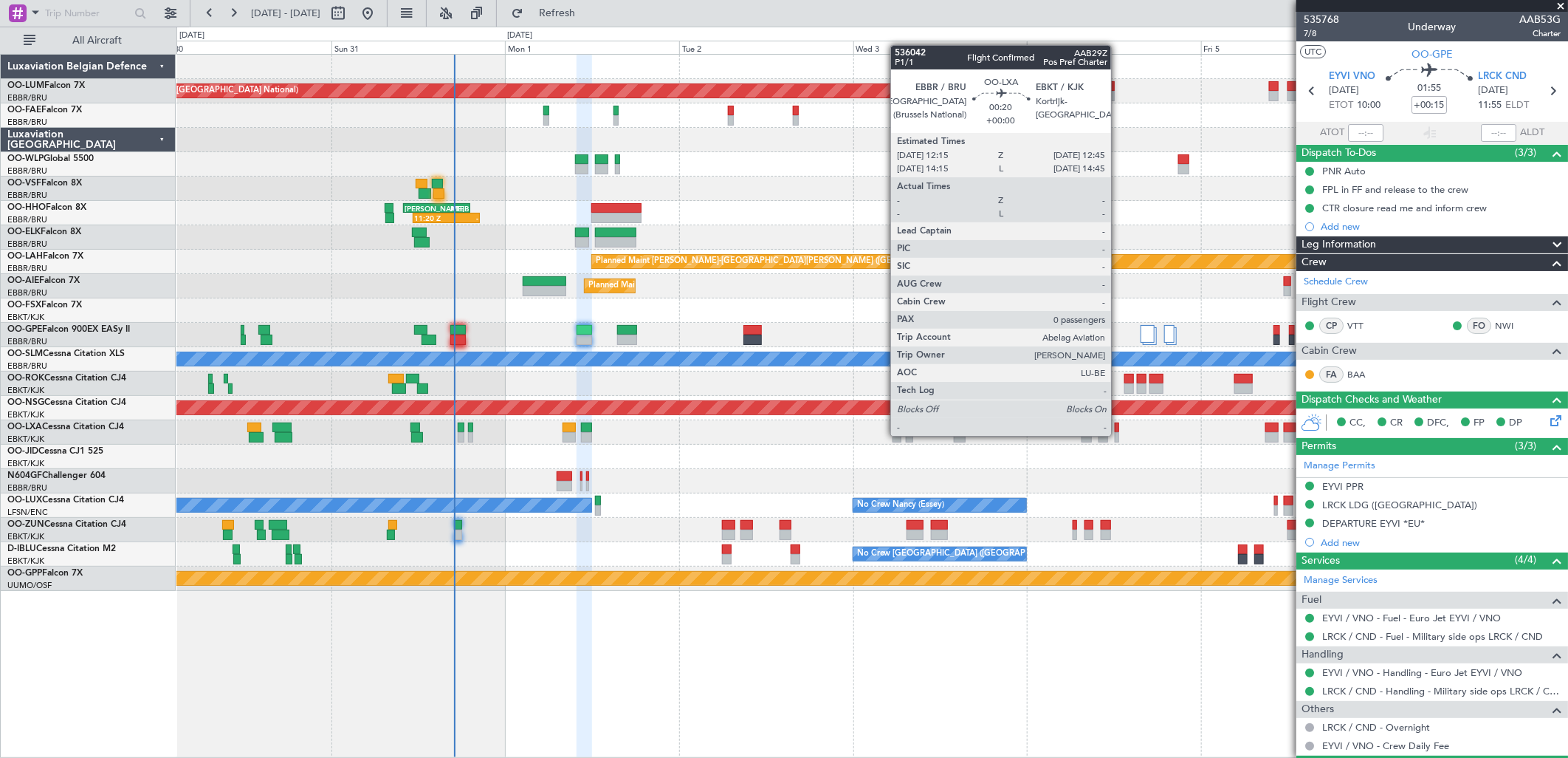
click at [1118, 436] on div at bounding box center [1116, 437] width 4 height 10
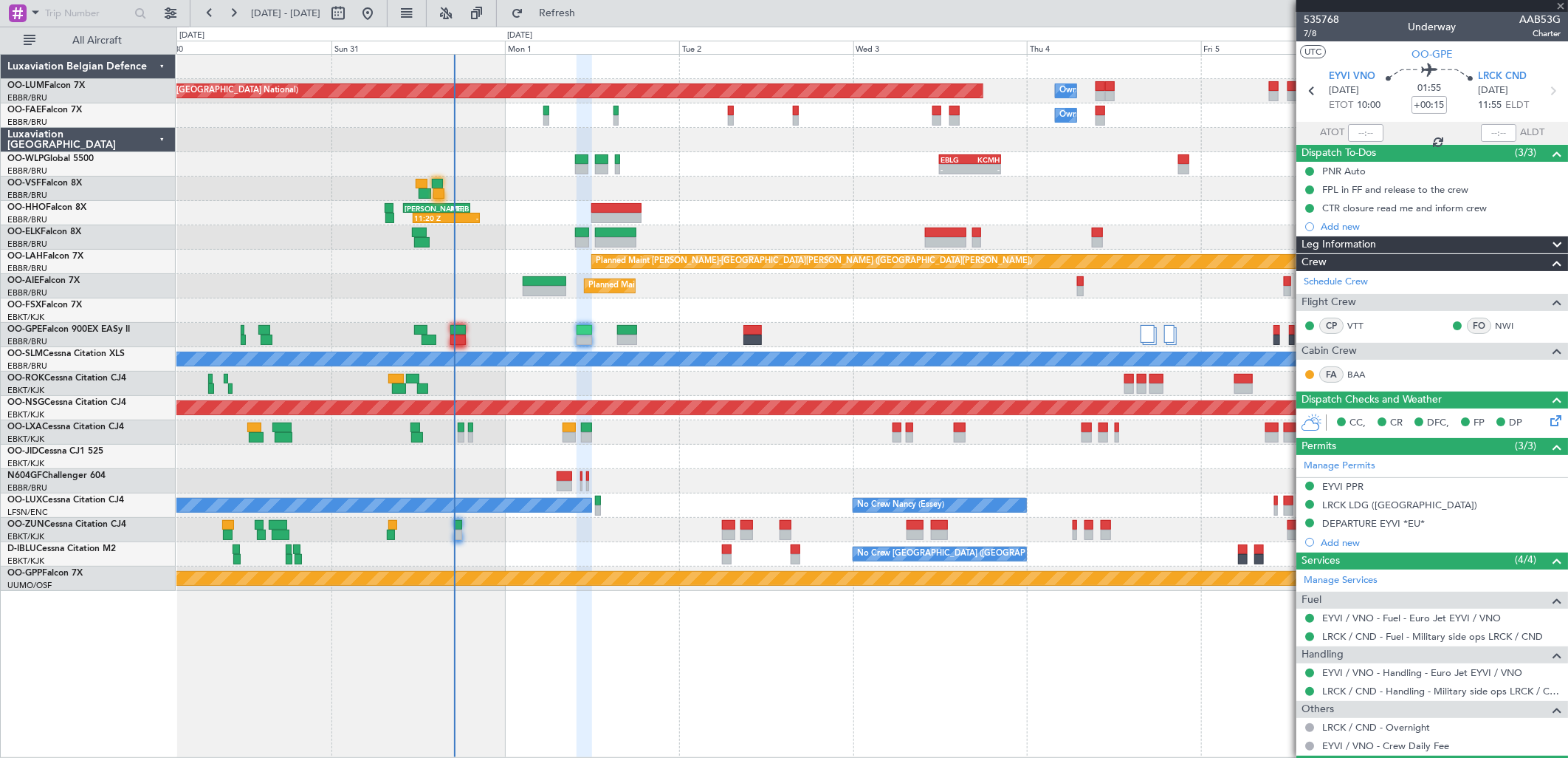
type input "0"
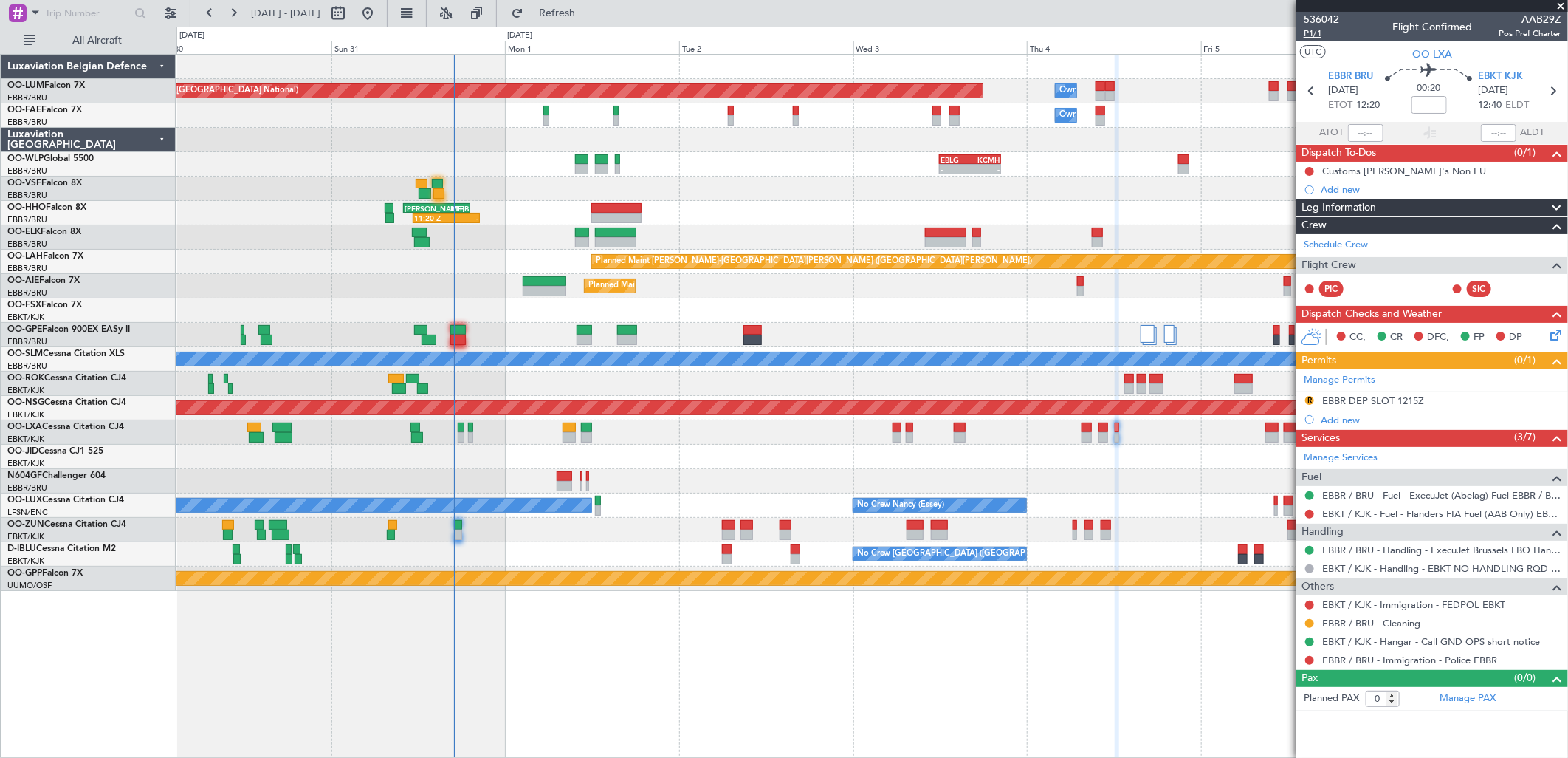
click at [1314, 33] on span "P1/1" at bounding box center [1322, 33] width 36 height 13
click at [1380, 397] on div "EBBR DEP SLOT 1215Z" at bounding box center [1374, 401] width 102 height 13
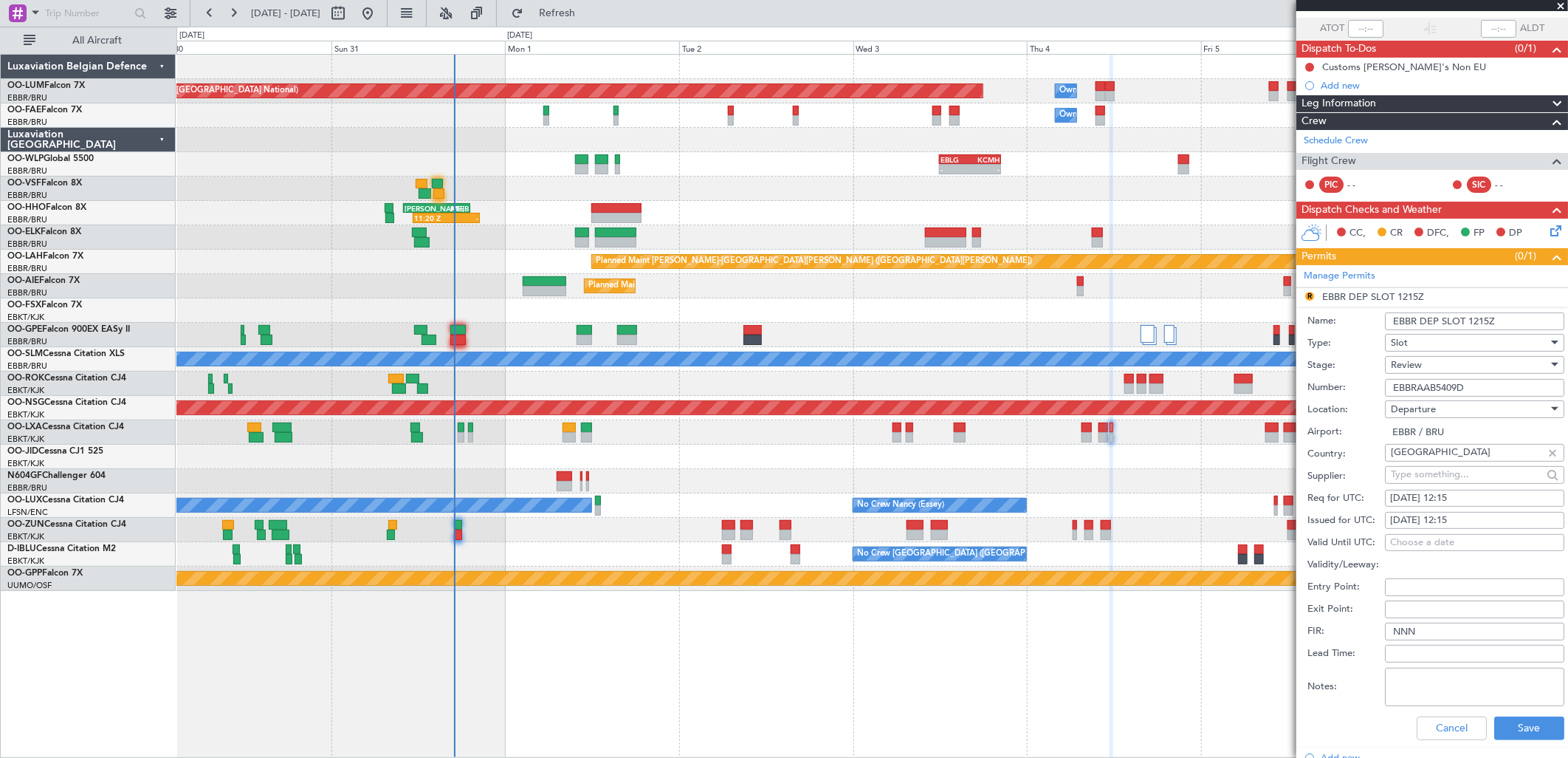
scroll to position [164, 0]
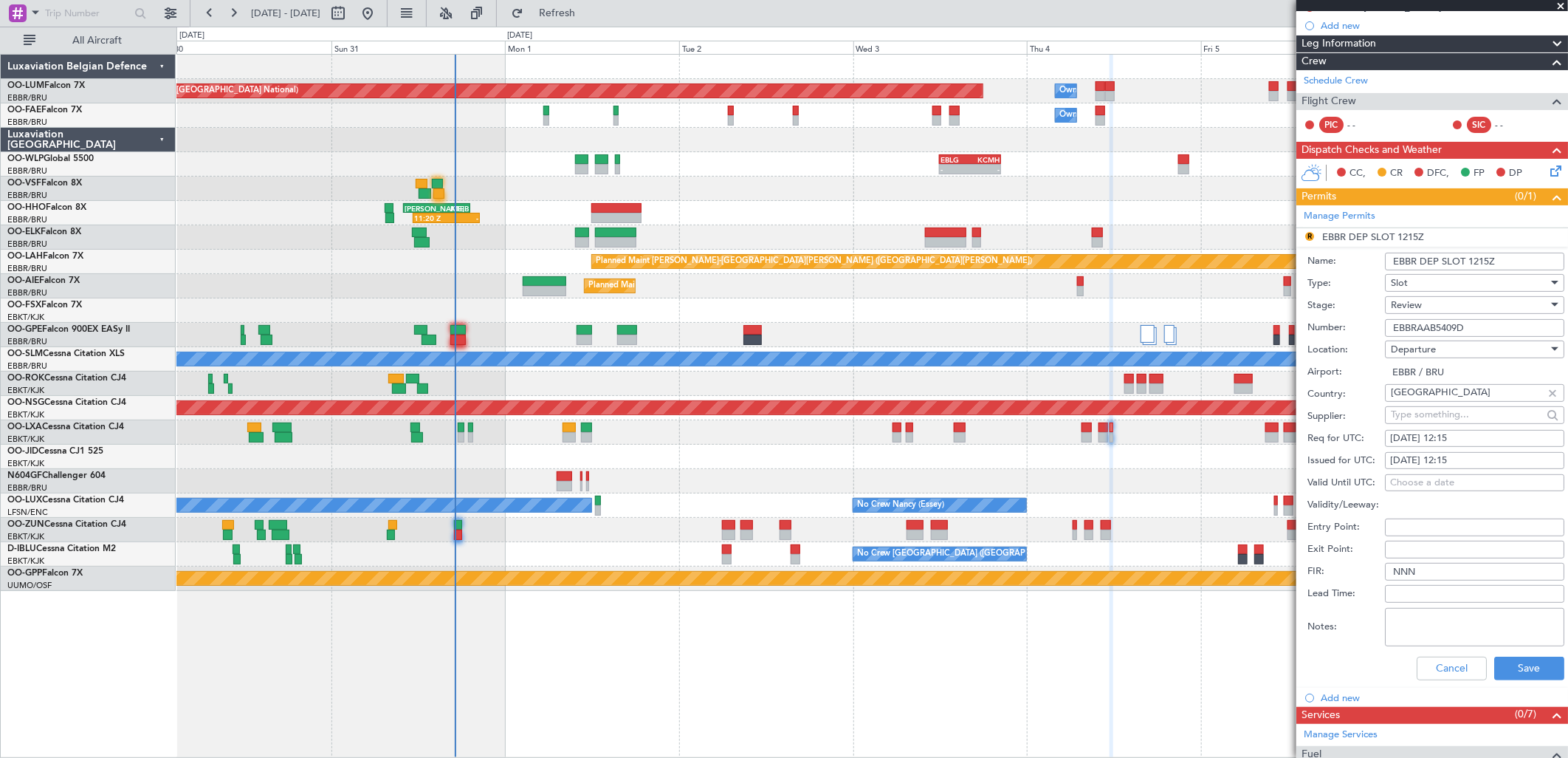
click at [1479, 430] on fb-calendar-cell "04/09/2025 12:15" at bounding box center [1474, 439] width 179 height 18
click at [1479, 433] on div "04/09/2025 12:15" at bounding box center [1475, 439] width 169 height 15
select select "9"
select select "2025"
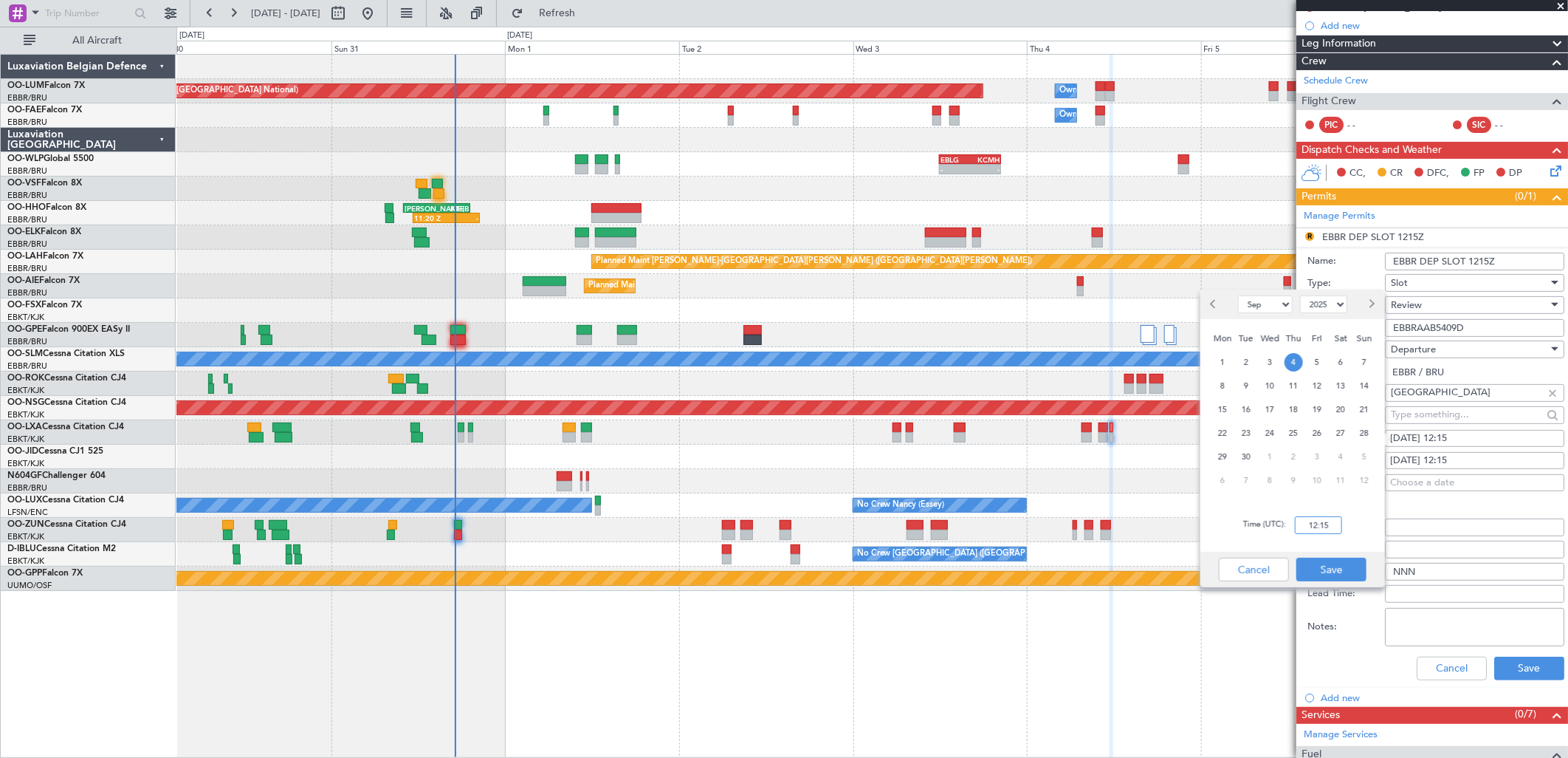
click at [1323, 520] on input "12:15" at bounding box center [1318, 526] width 47 height 18
type input "11:30"
click at [1323, 571] on button "Save" at bounding box center [1332, 569] width 70 height 24
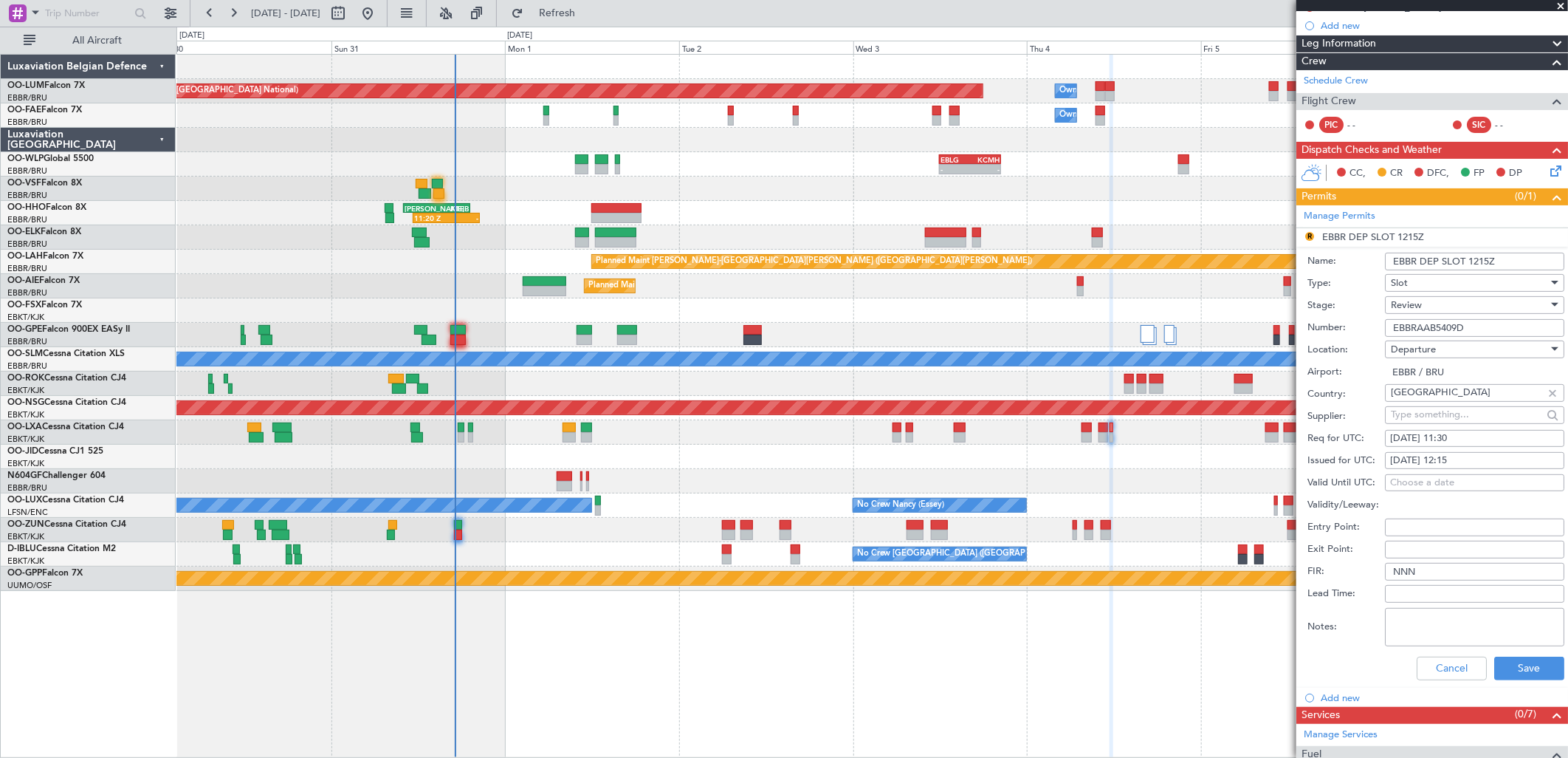
click at [1463, 461] on div "04/09/2025 12:15" at bounding box center [1475, 461] width 169 height 15
select select "9"
select select "2025"
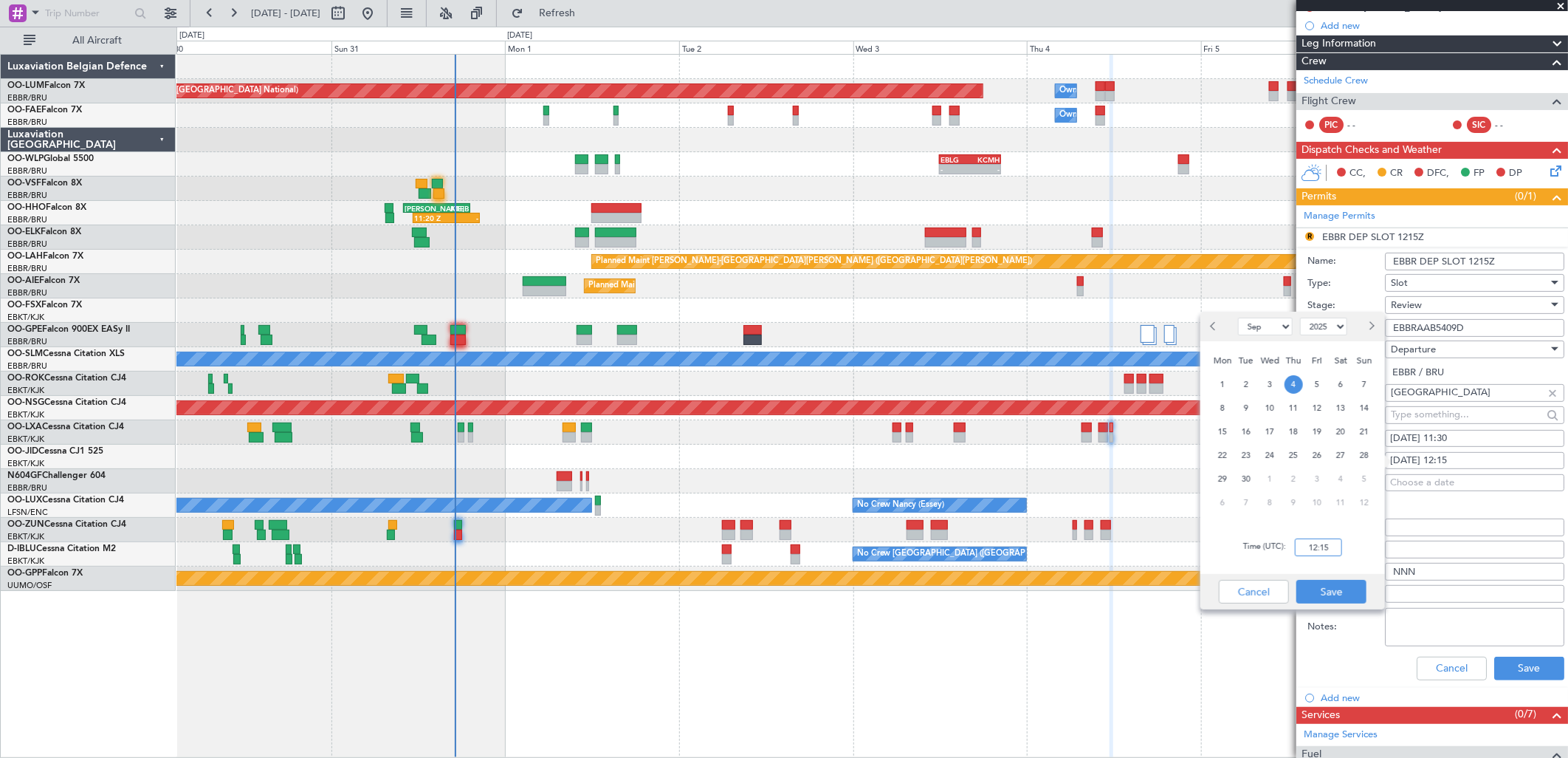
click at [1319, 554] on input "12:15" at bounding box center [1318, 548] width 47 height 18
click at [1351, 552] on div "Time (UTC): 1130" at bounding box center [1292, 547] width 184 height 53
type input "11:30"
click at [1335, 591] on button "Save" at bounding box center [1332, 591] width 70 height 24
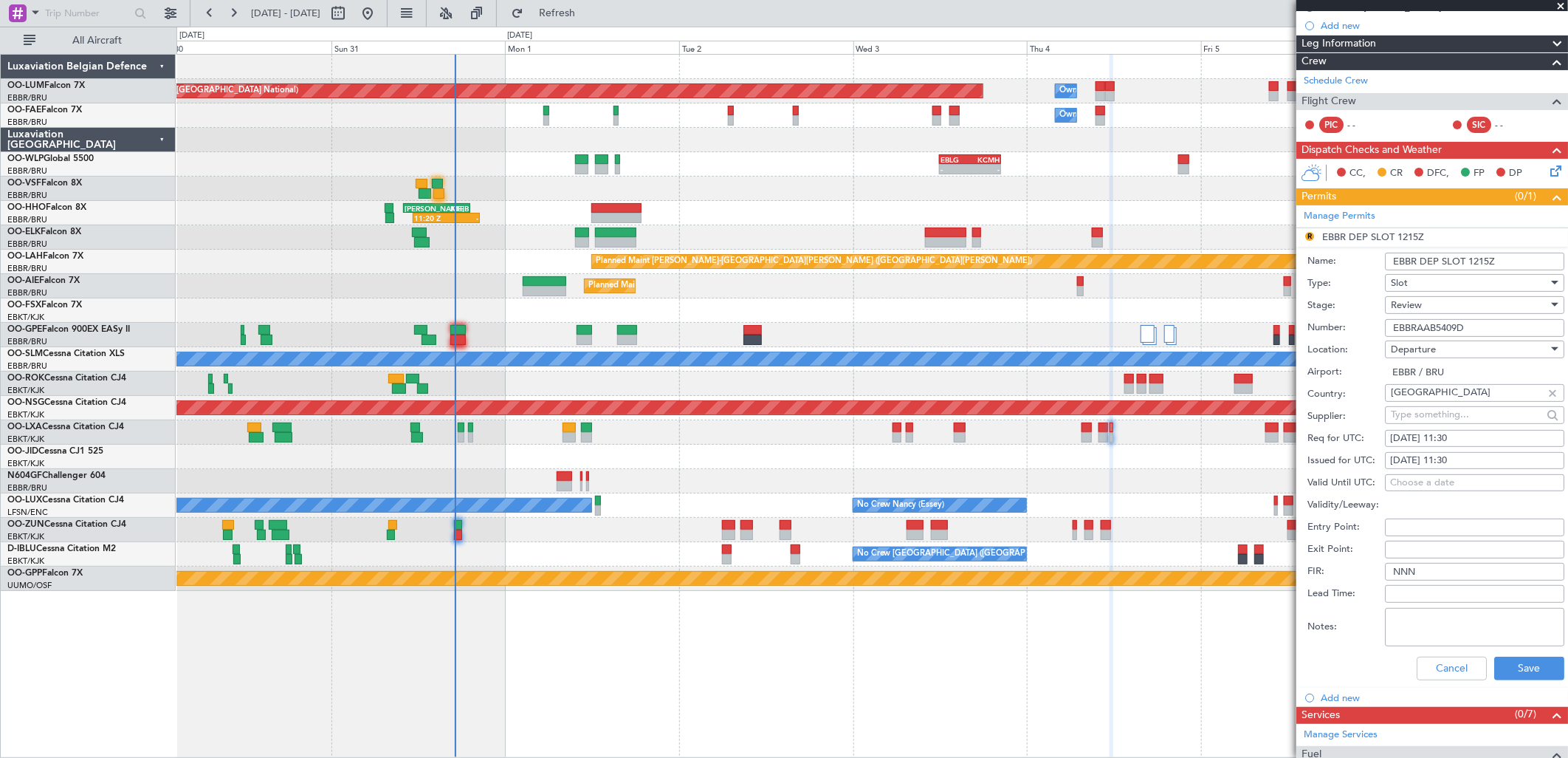
click at [1435, 311] on div "Review" at bounding box center [1469, 305] width 157 height 22
click at [1417, 407] on span "Requested" at bounding box center [1469, 402] width 154 height 22
click at [1512, 665] on button "Save" at bounding box center [1529, 668] width 70 height 24
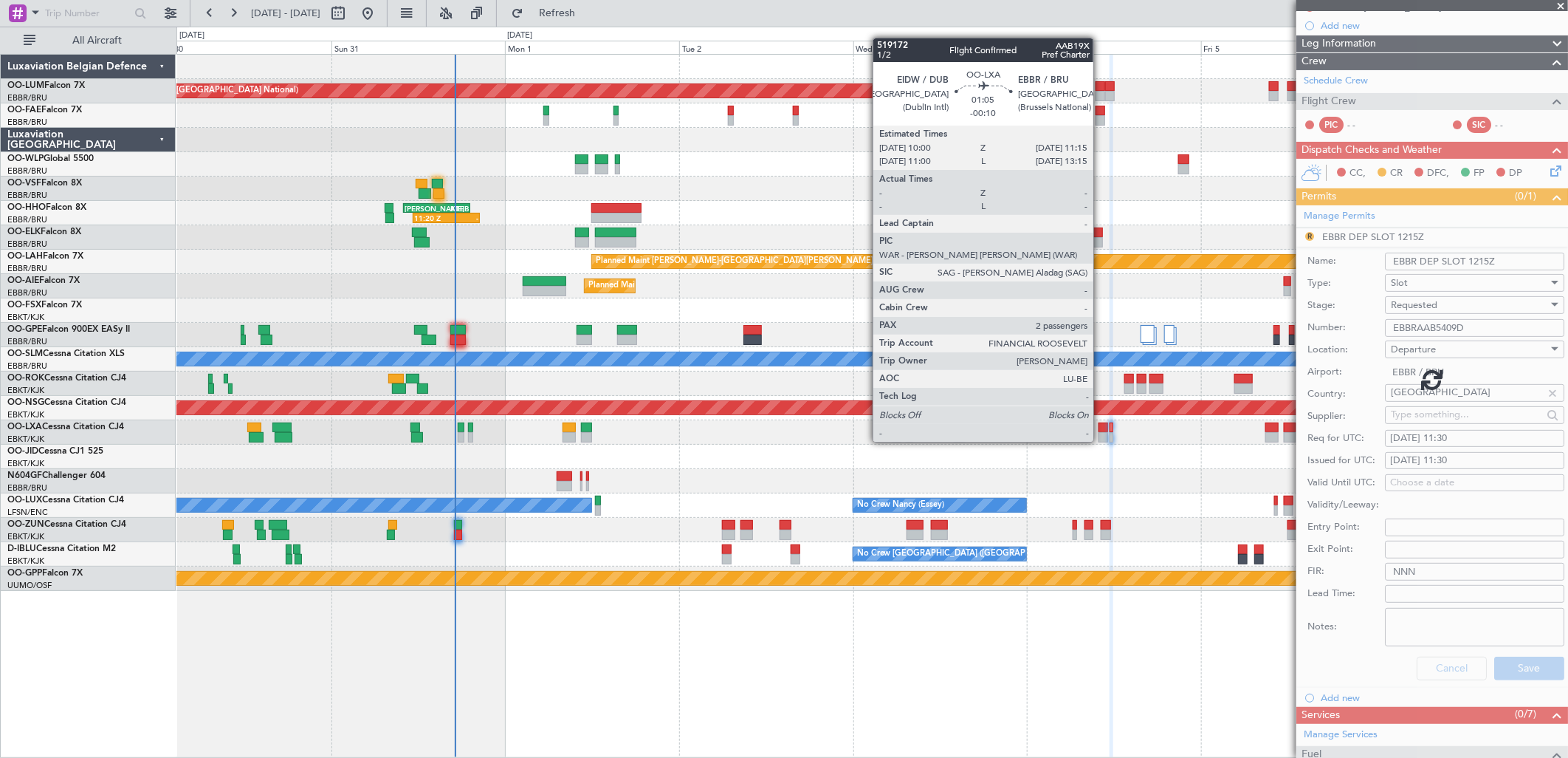
scroll to position [0, 0]
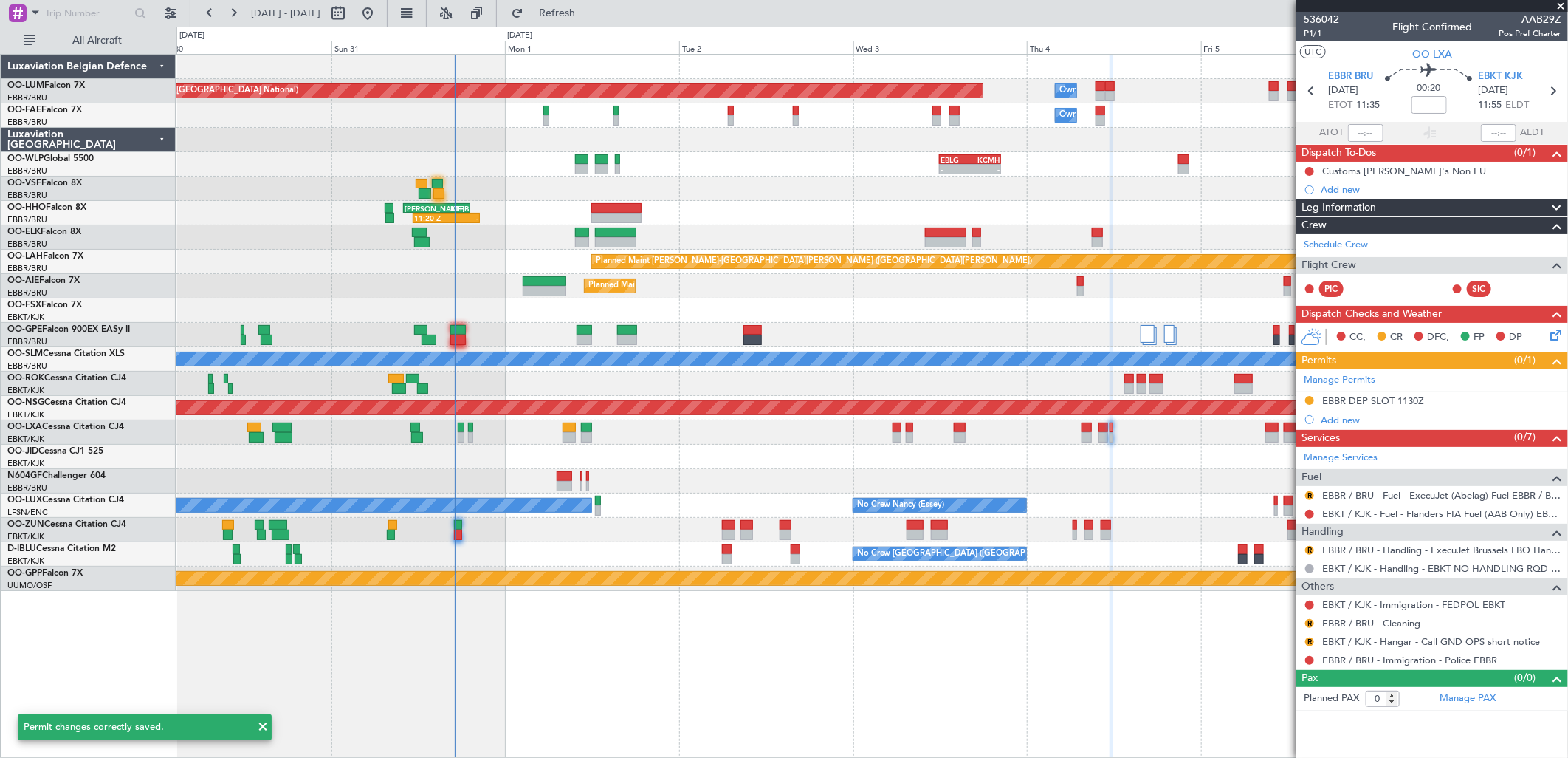
click at [1313, 490] on nimbus-traffic-light "R" at bounding box center [1310, 496] width 12 height 12
click at [1313, 494] on button "R" at bounding box center [1309, 496] width 9 height 9
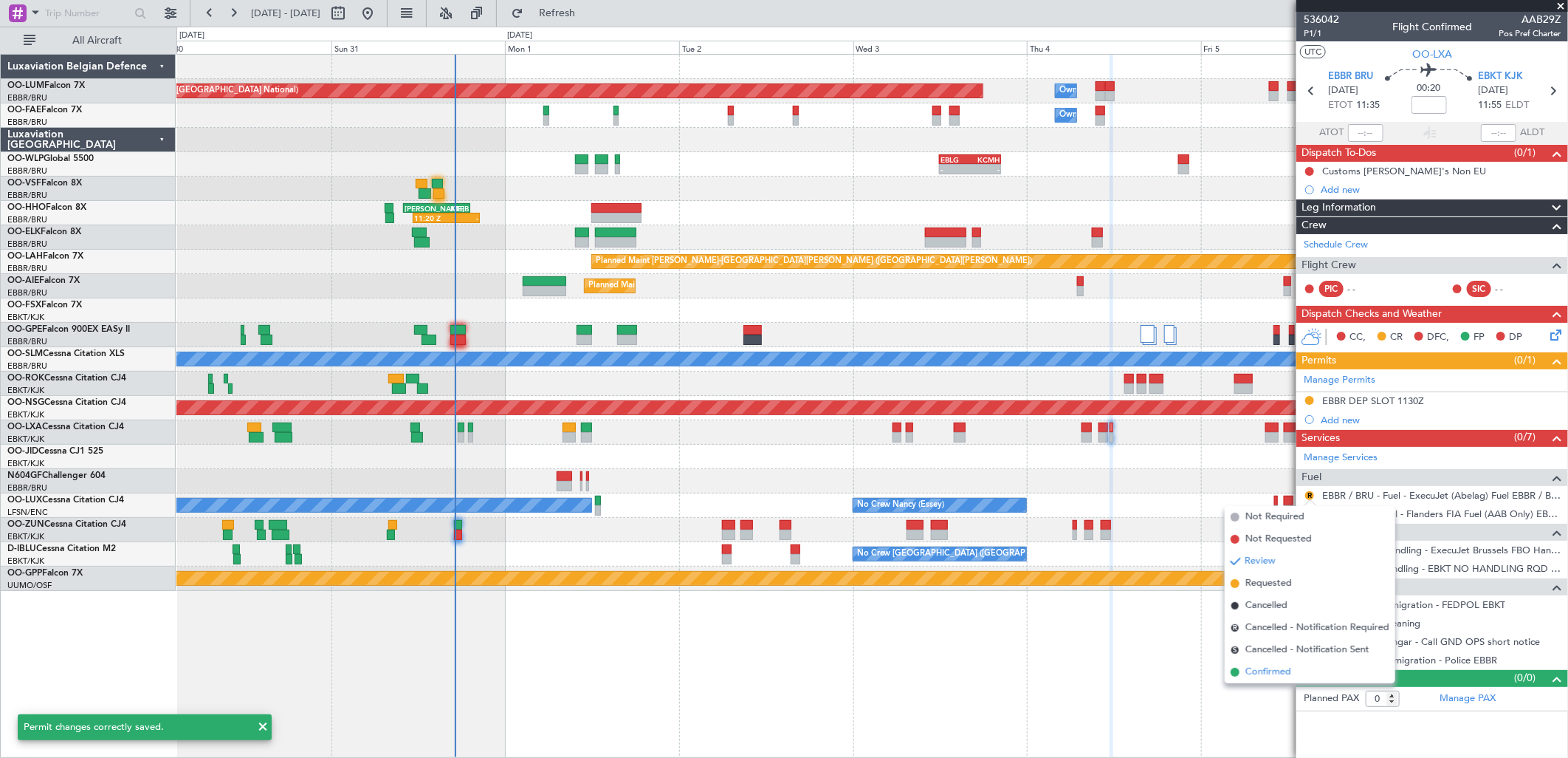
click at [1248, 667] on span "Confirmed" at bounding box center [1268, 672] width 46 height 15
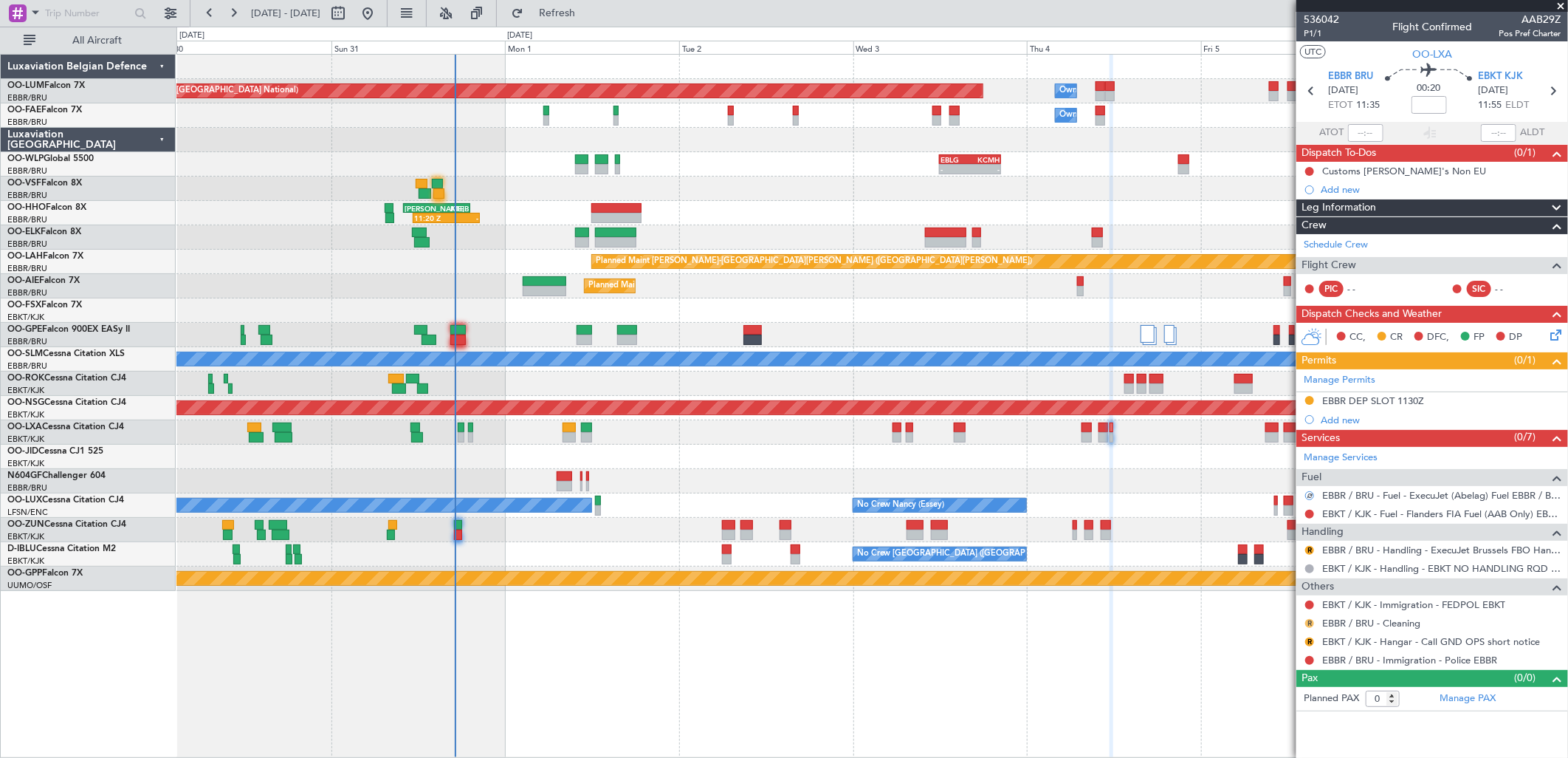
click at [1308, 624] on button "R" at bounding box center [1309, 623] width 9 height 9
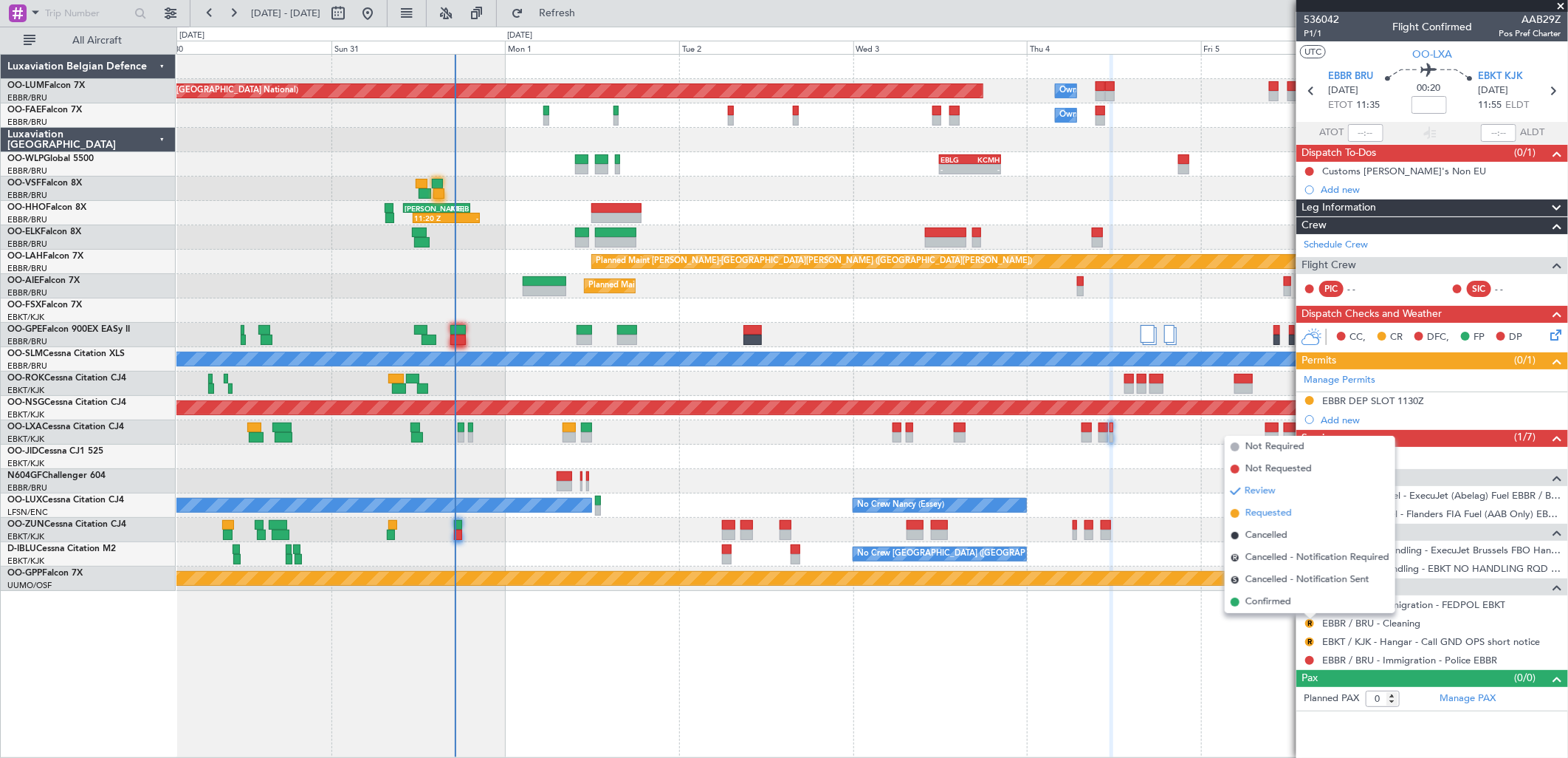
click at [1264, 510] on span "Requested" at bounding box center [1268, 513] width 47 height 15
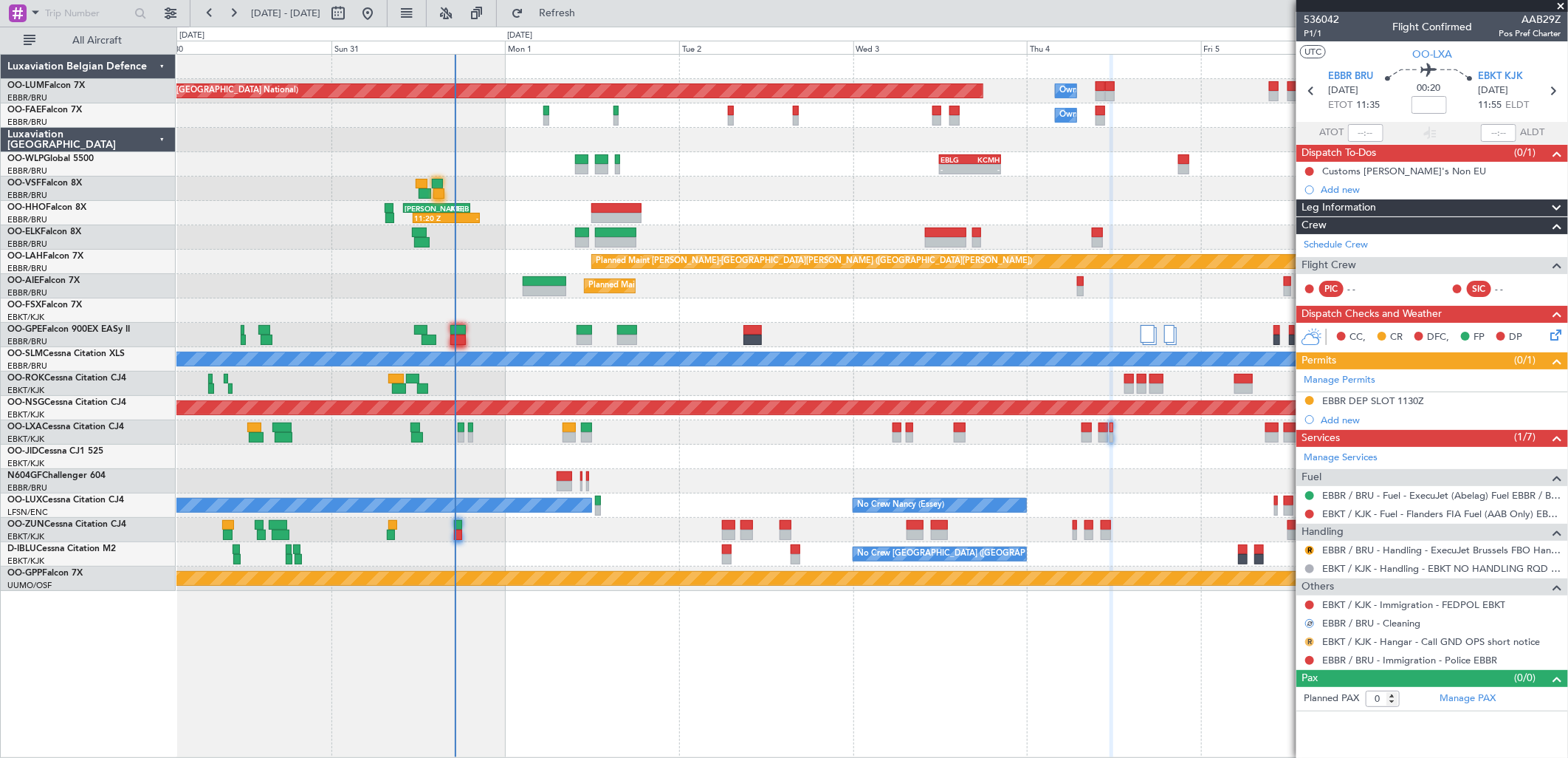
click at [1308, 644] on button "R" at bounding box center [1309, 641] width 9 height 9
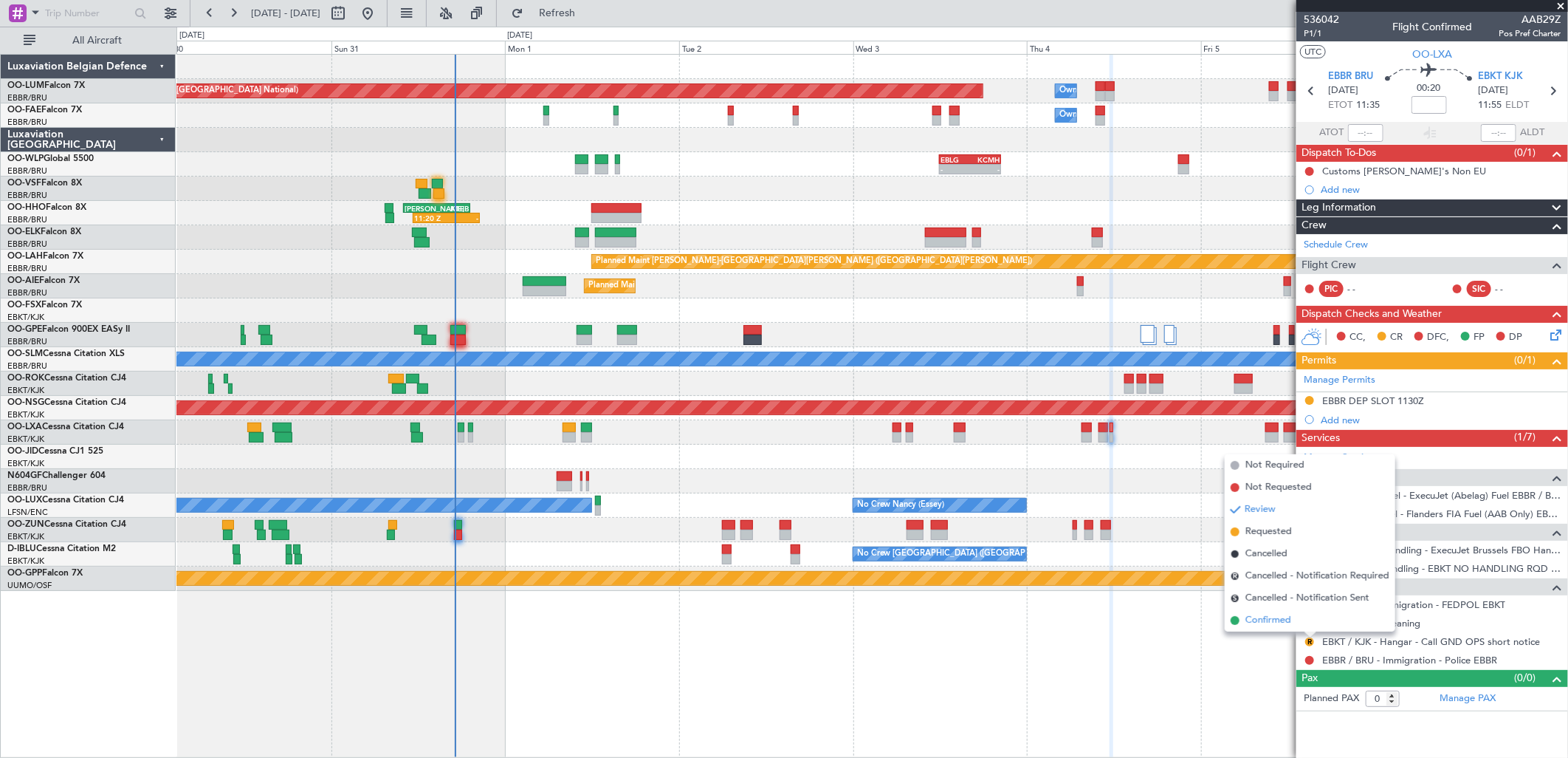
click at [1274, 614] on span "Confirmed" at bounding box center [1268, 620] width 46 height 15
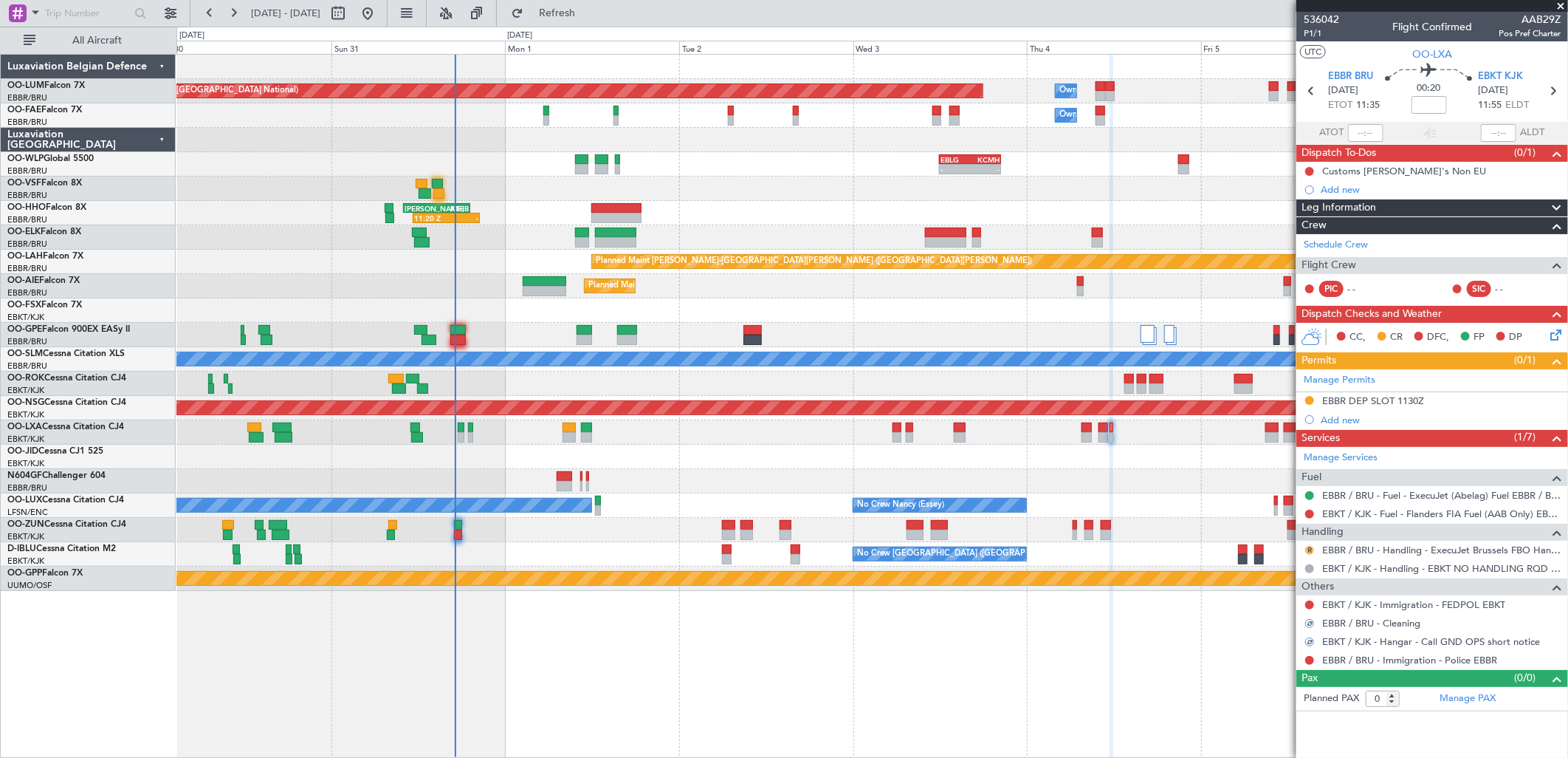
click at [1310, 549] on button "R" at bounding box center [1309, 550] width 9 height 9
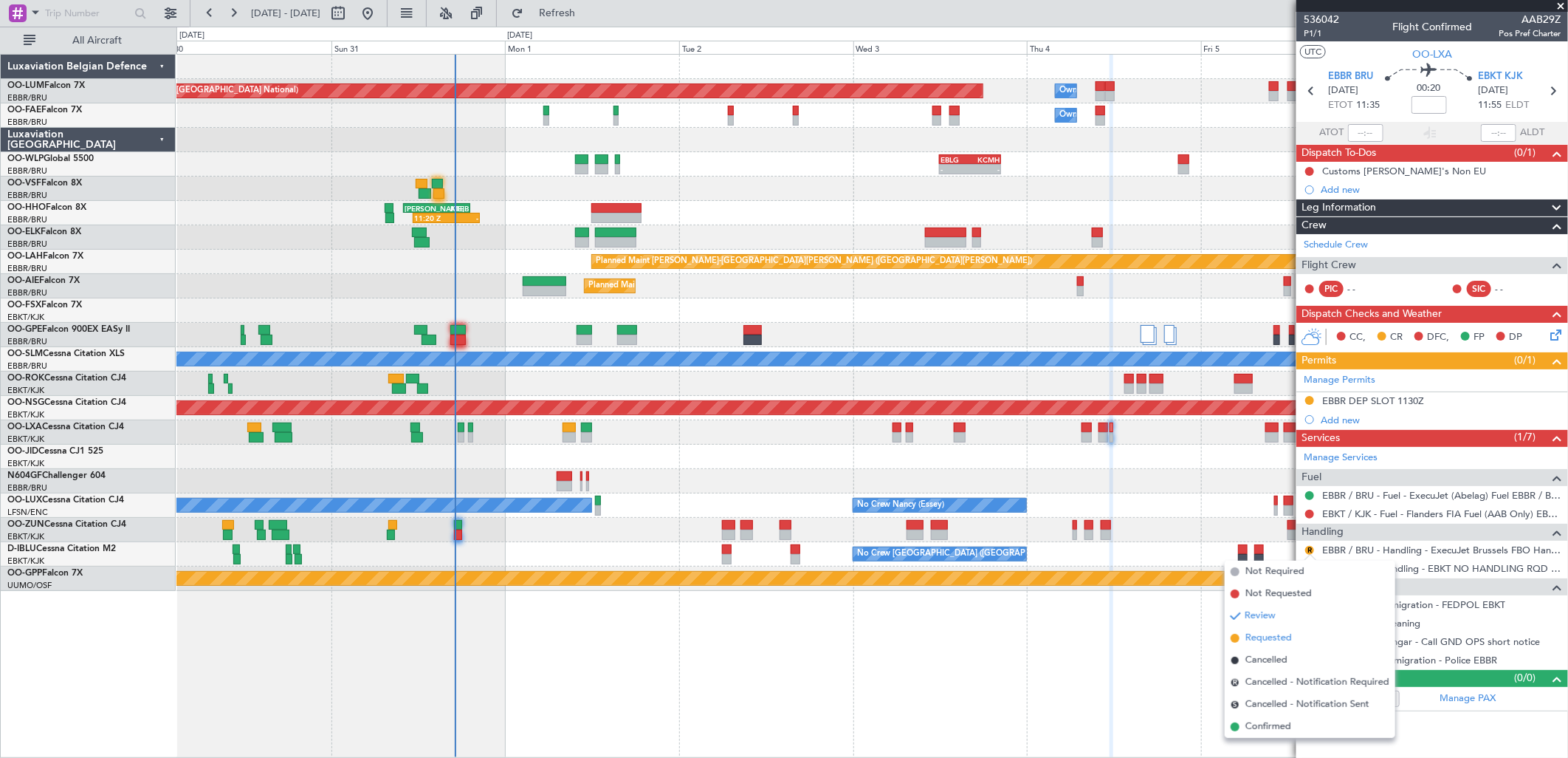
click at [1271, 633] on span "Requested" at bounding box center [1268, 638] width 47 height 15
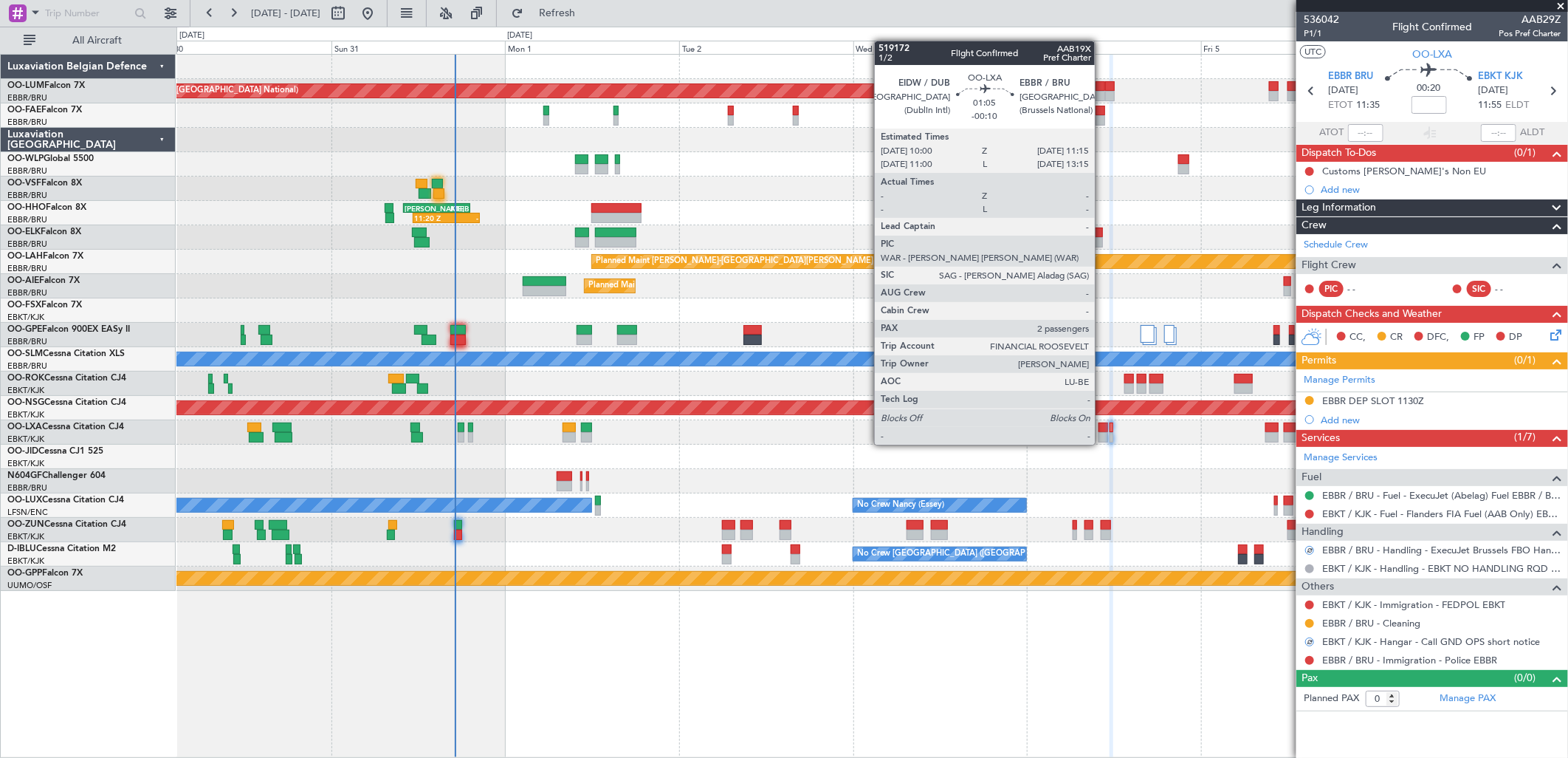
click at [1102, 432] on div at bounding box center [1103, 437] width 10 height 10
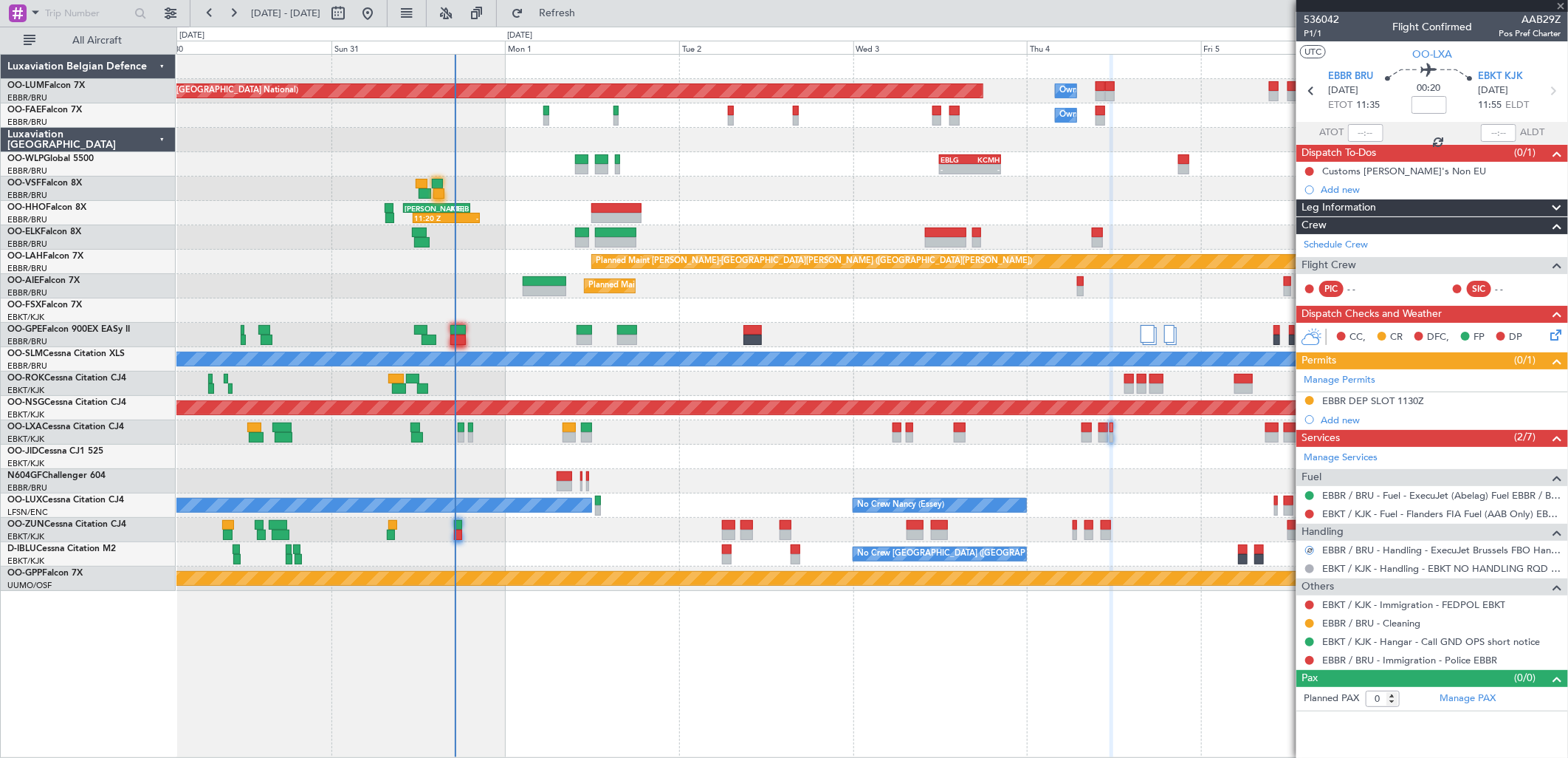
type input "-00:10"
type input "2"
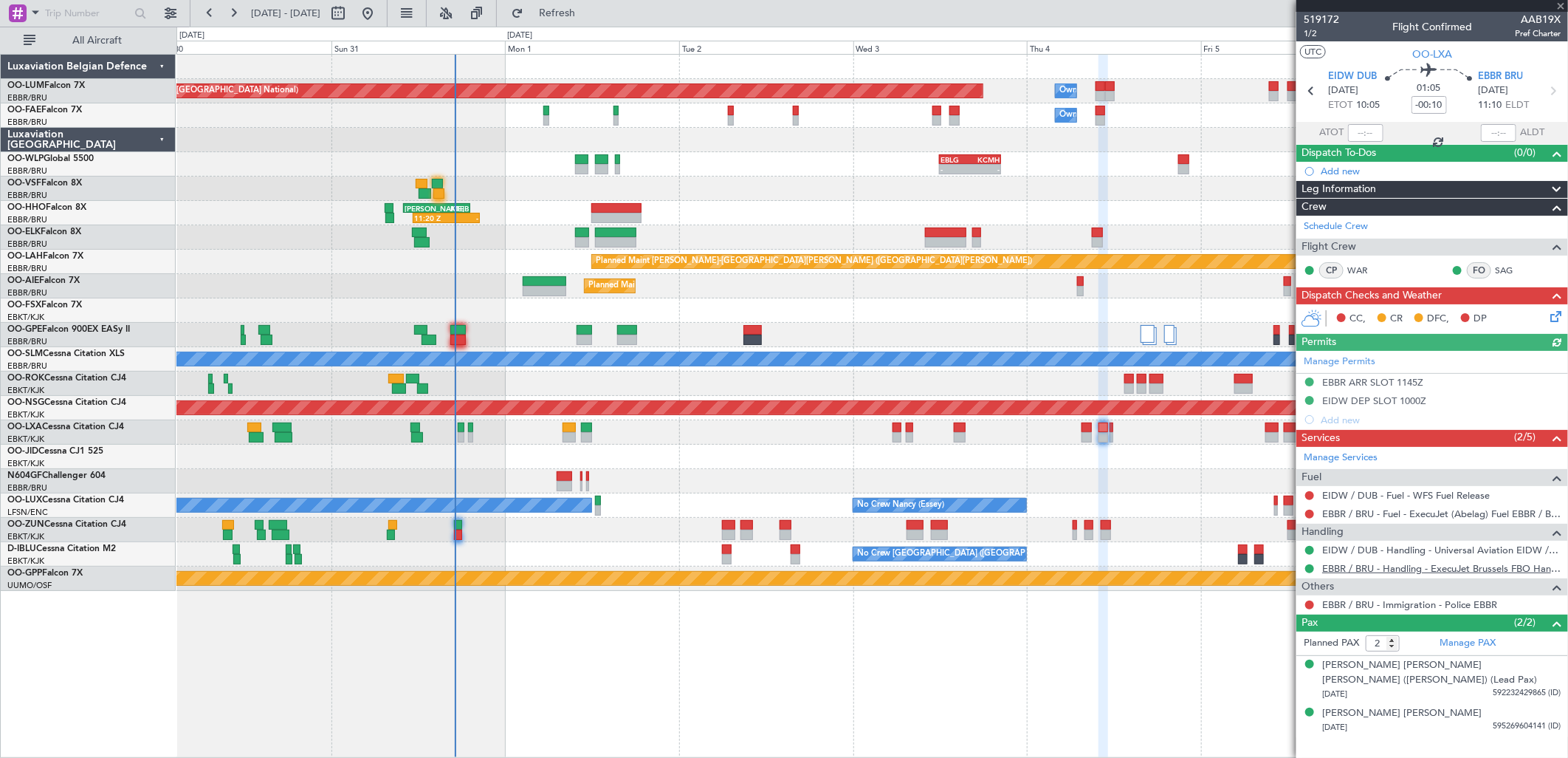
click at [1414, 568] on link "EBBR / BRU - Handling - ExecuJet Brussels FBO Handling Abelag" at bounding box center [1441, 568] width 238 height 13
click at [559, 19] on button "Refresh" at bounding box center [548, 13] width 89 height 24
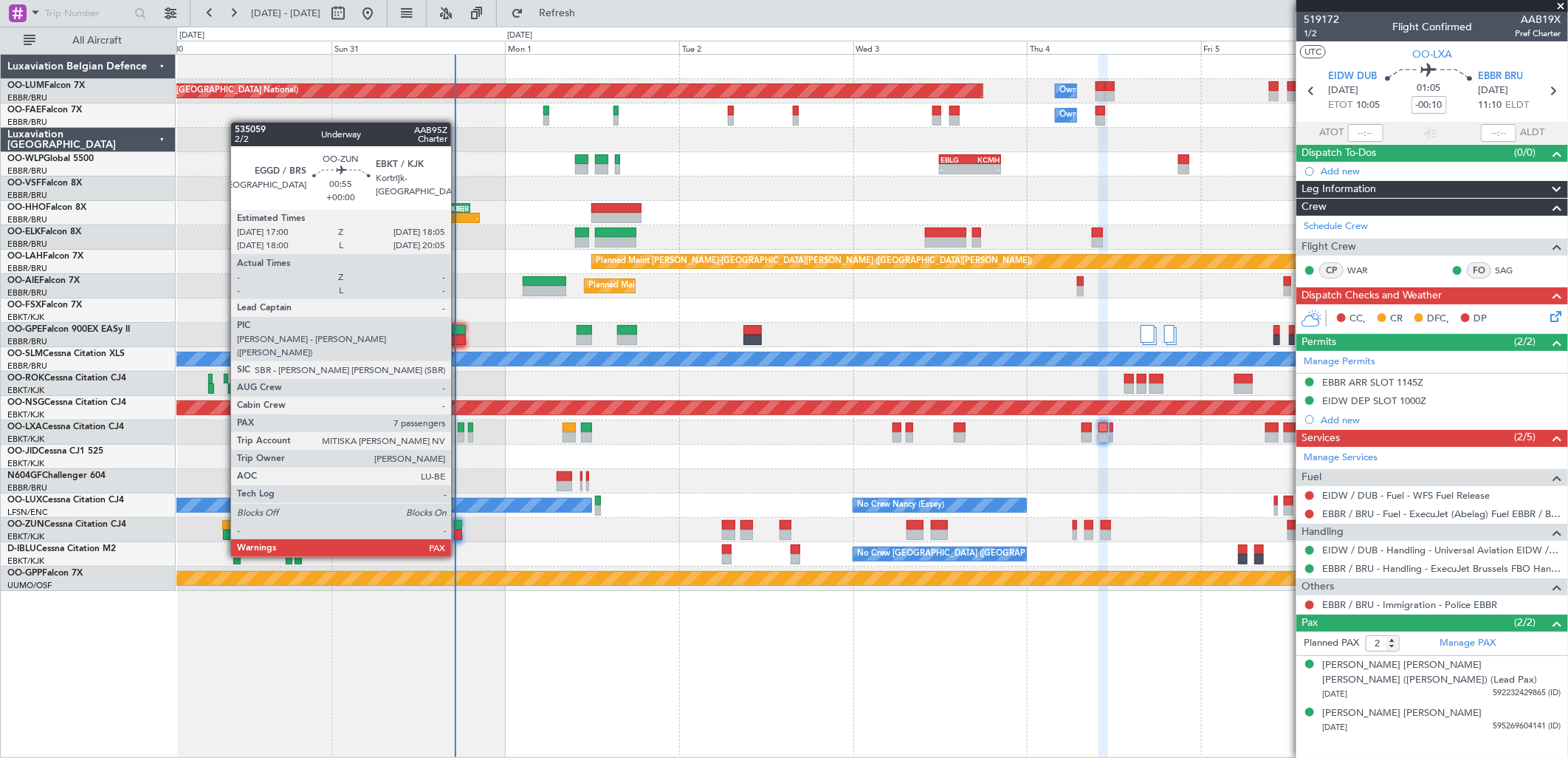
click at [459, 530] on div at bounding box center [459, 535] width 8 height 10
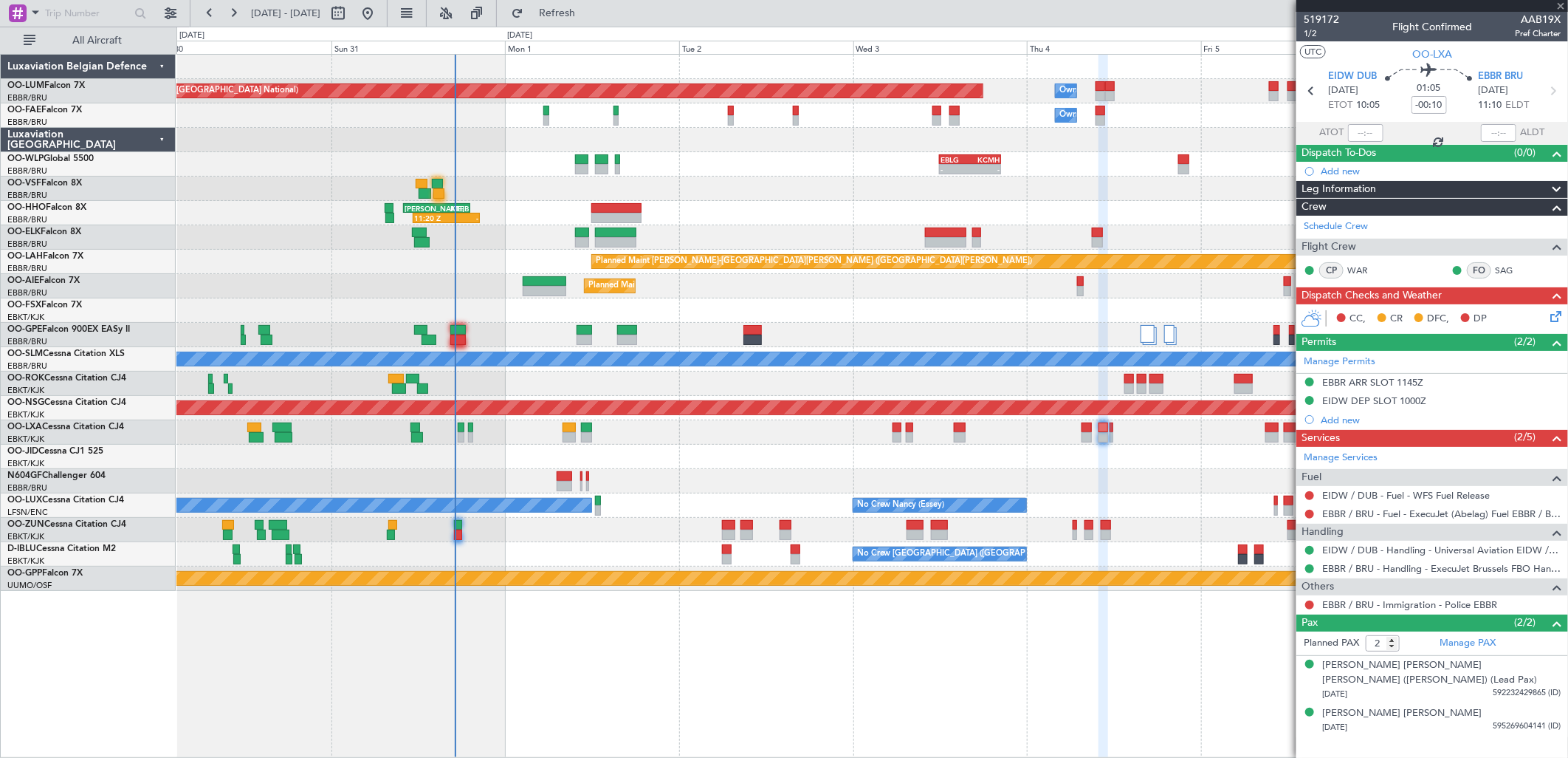
type input "7"
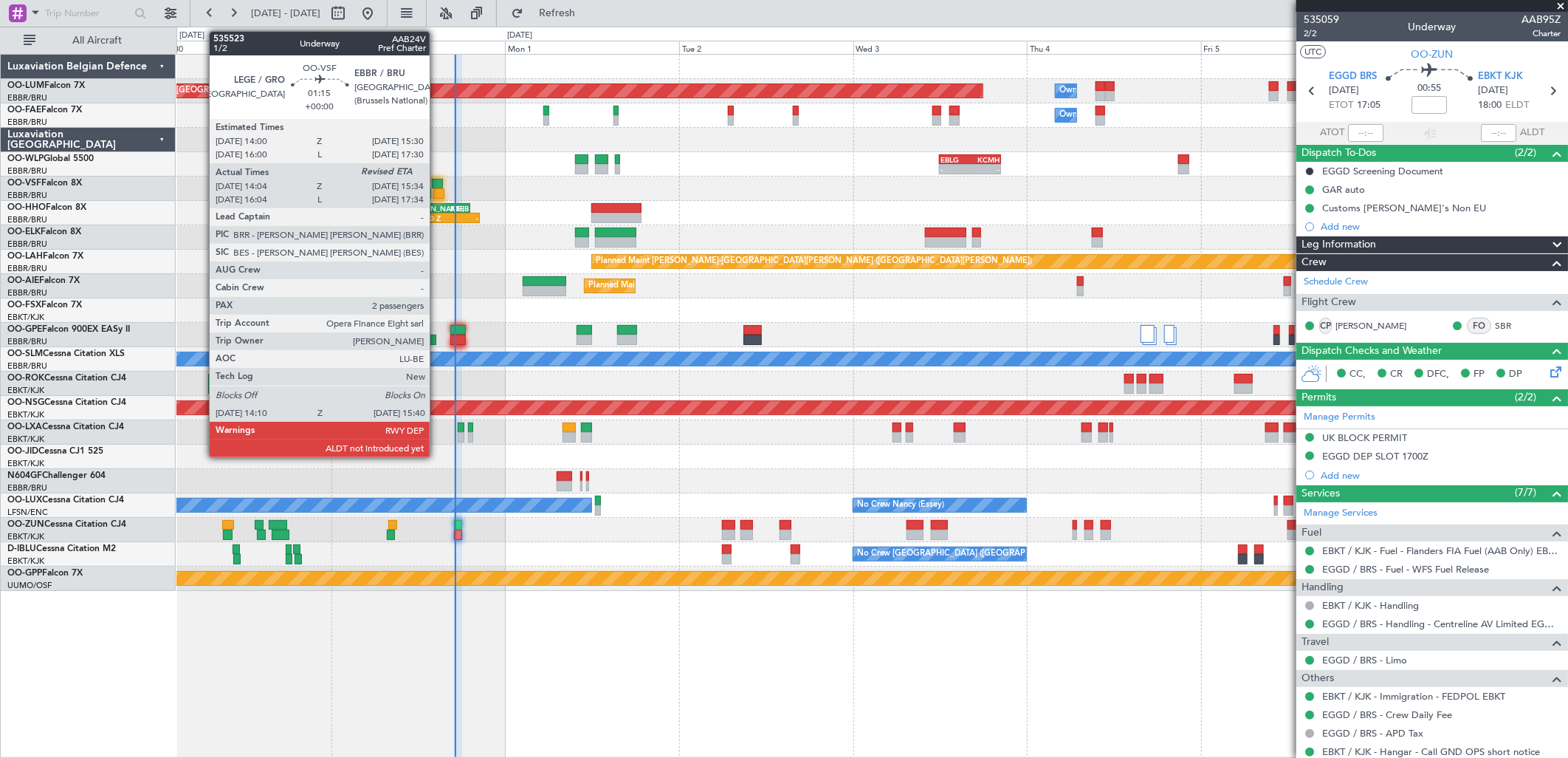
click at [437, 189] on div at bounding box center [439, 193] width 11 height 10
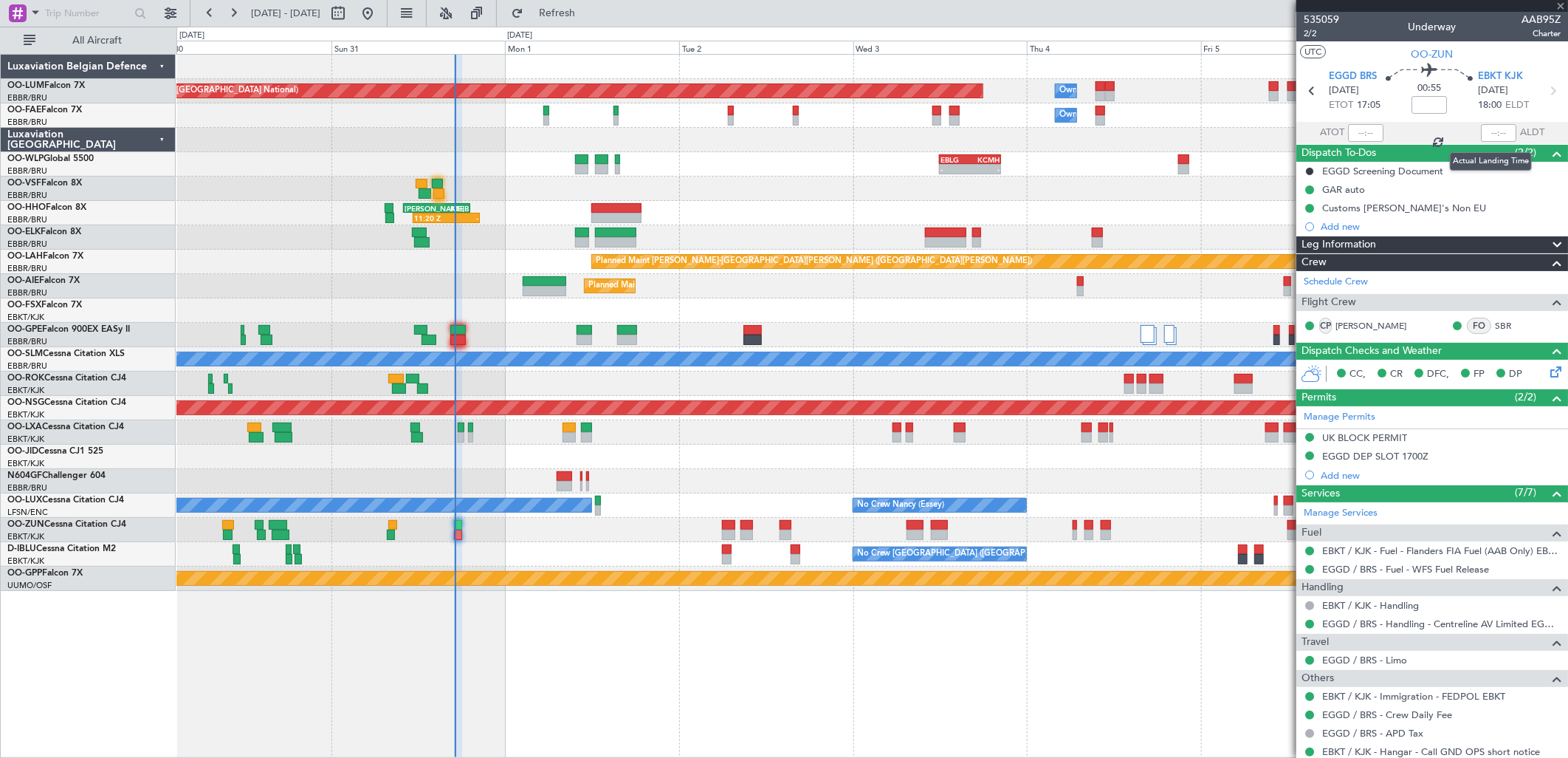
type input "14:14"
type input "2"
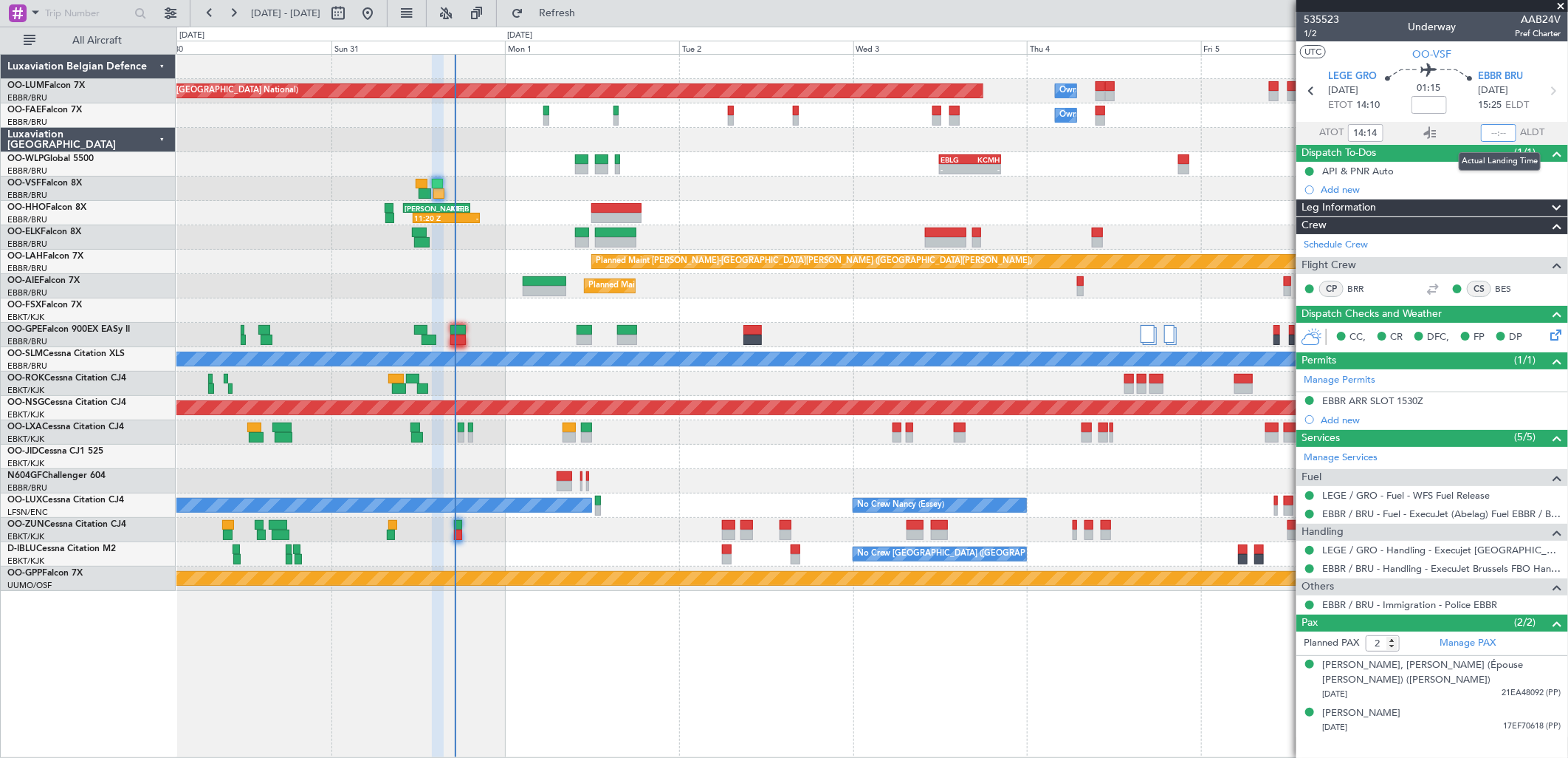
click at [1499, 131] on input "text" at bounding box center [1499, 133] width 36 height 18
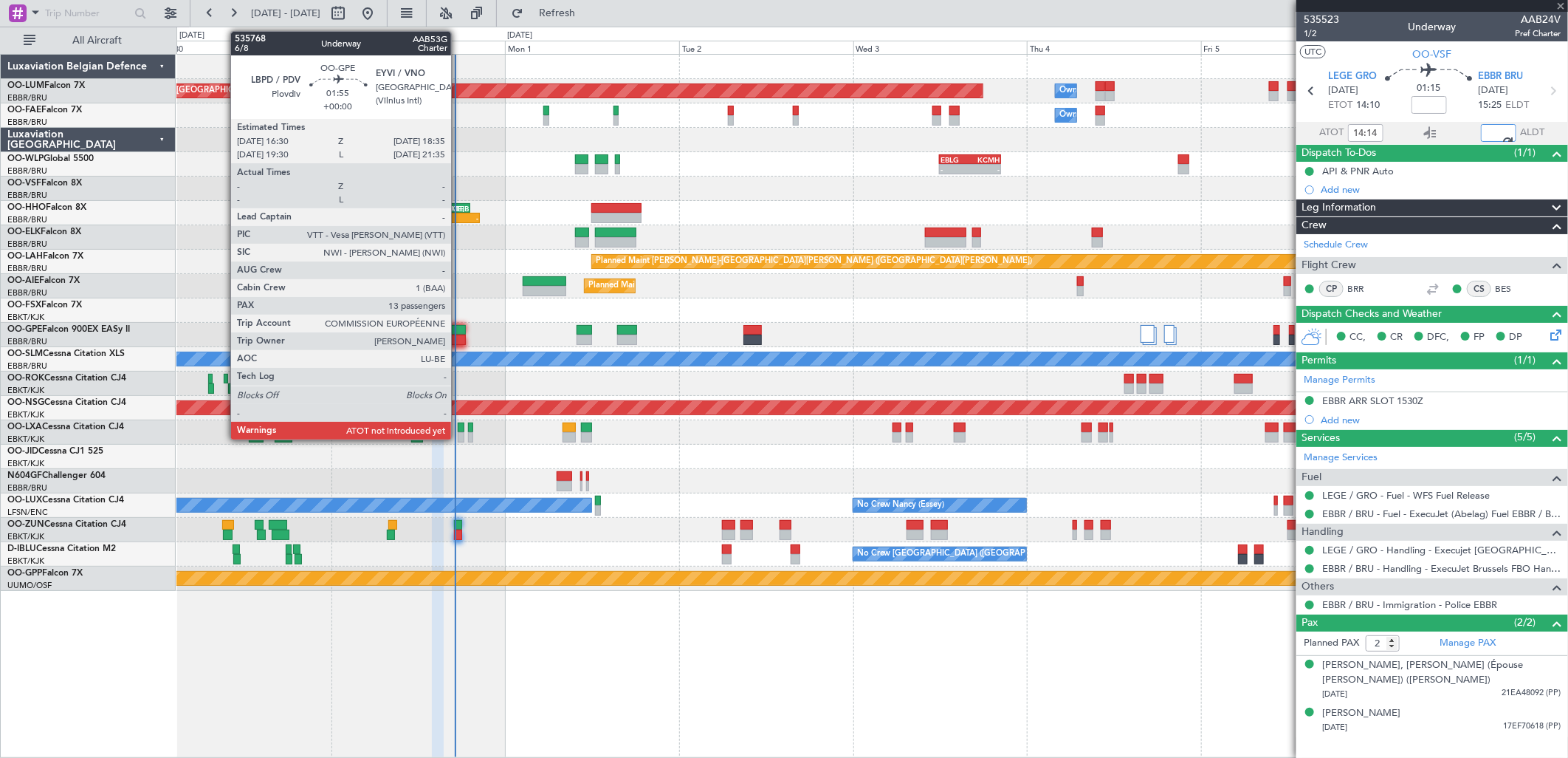
click at [459, 336] on div at bounding box center [459, 340] width 16 height 10
type input "15:39"
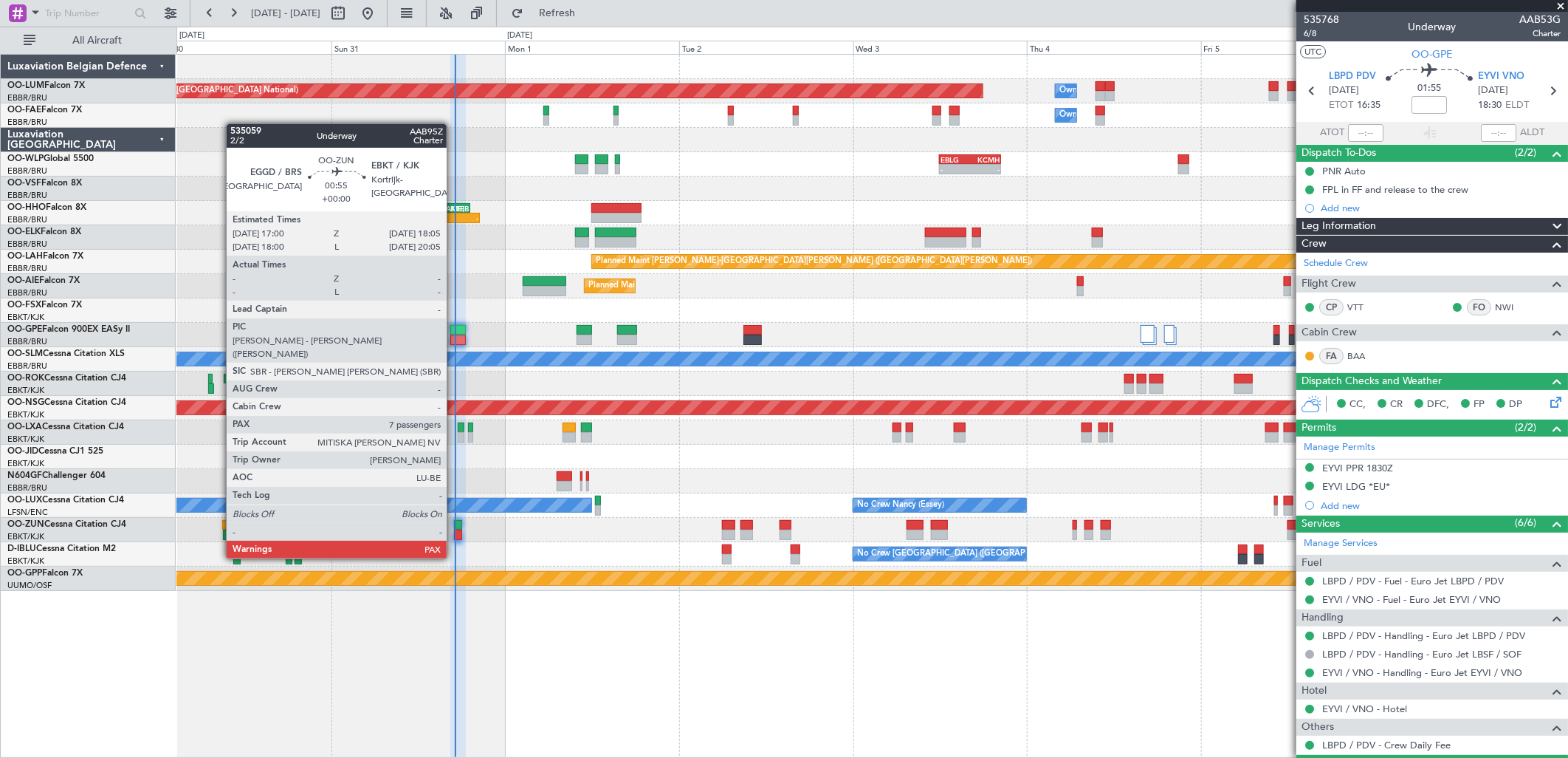
click at [455, 531] on div at bounding box center [459, 535] width 8 height 10
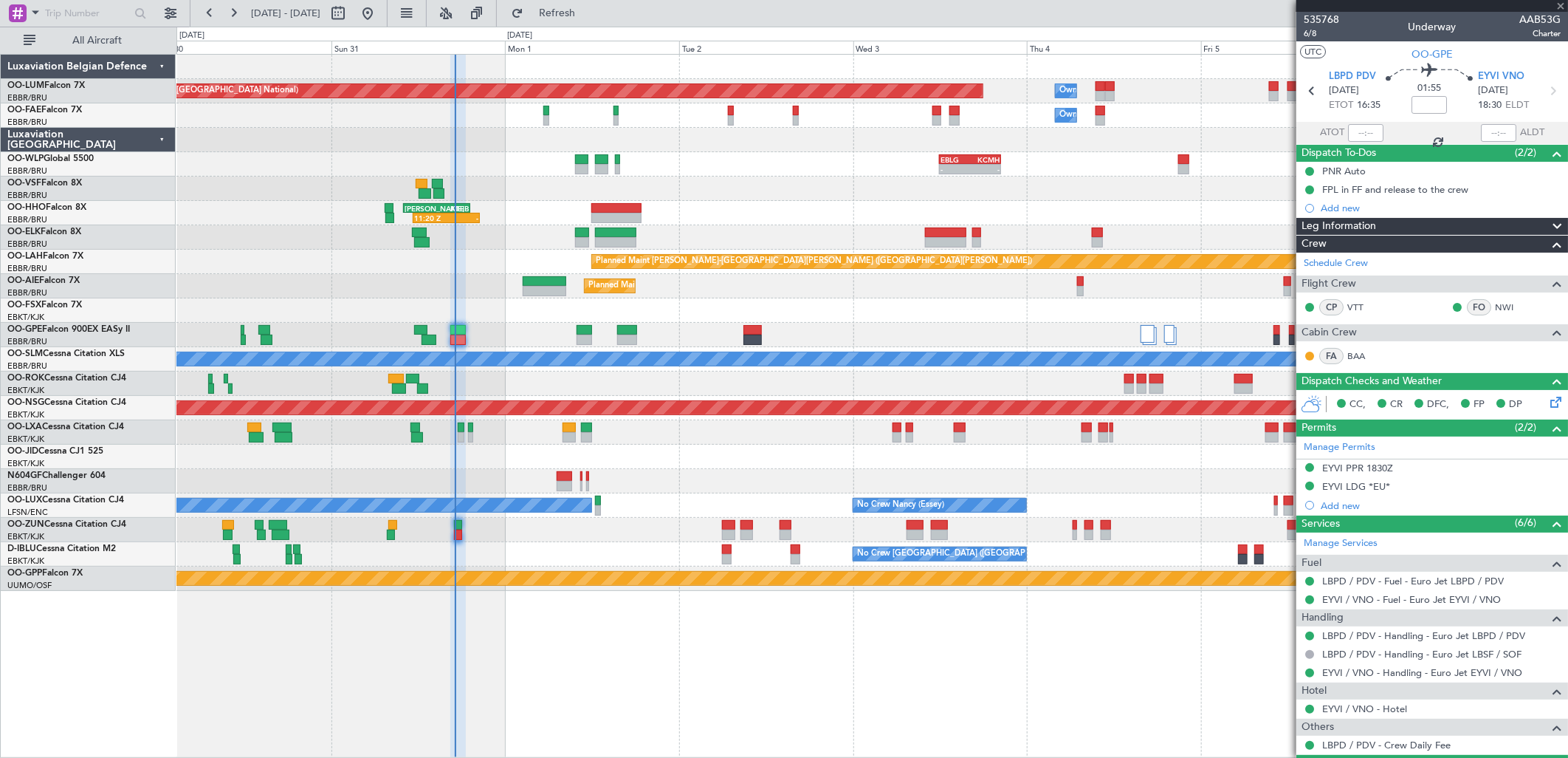
type input "7"
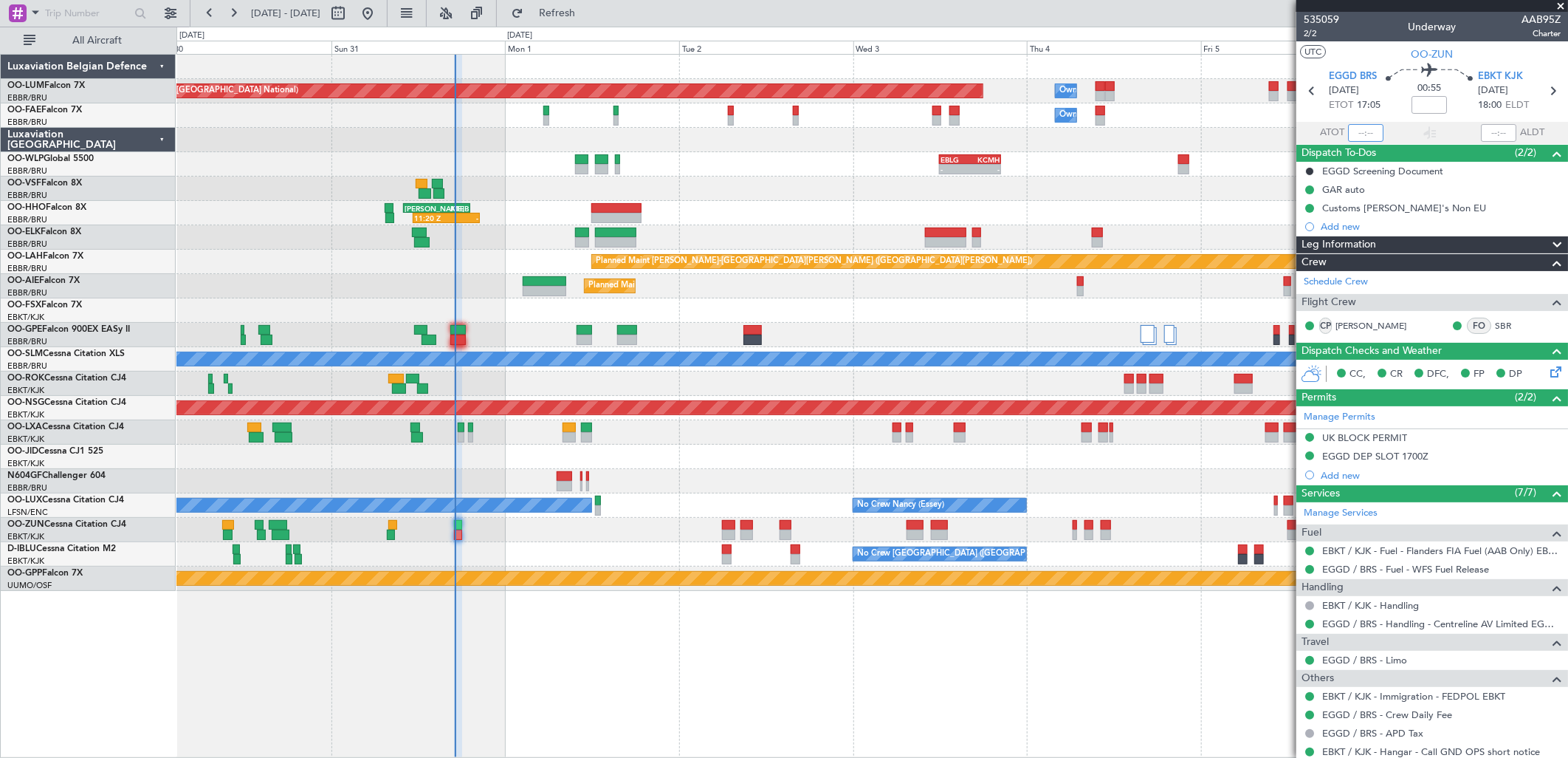
click at [1359, 136] on input "text" at bounding box center [1366, 133] width 36 height 18
type input "16:50"
click at [1222, 659] on div "Planned Maint Brussels (Brussels National) Owner Melsbroek Air Base Owner Melsb…" at bounding box center [872, 406] width 1392 height 704
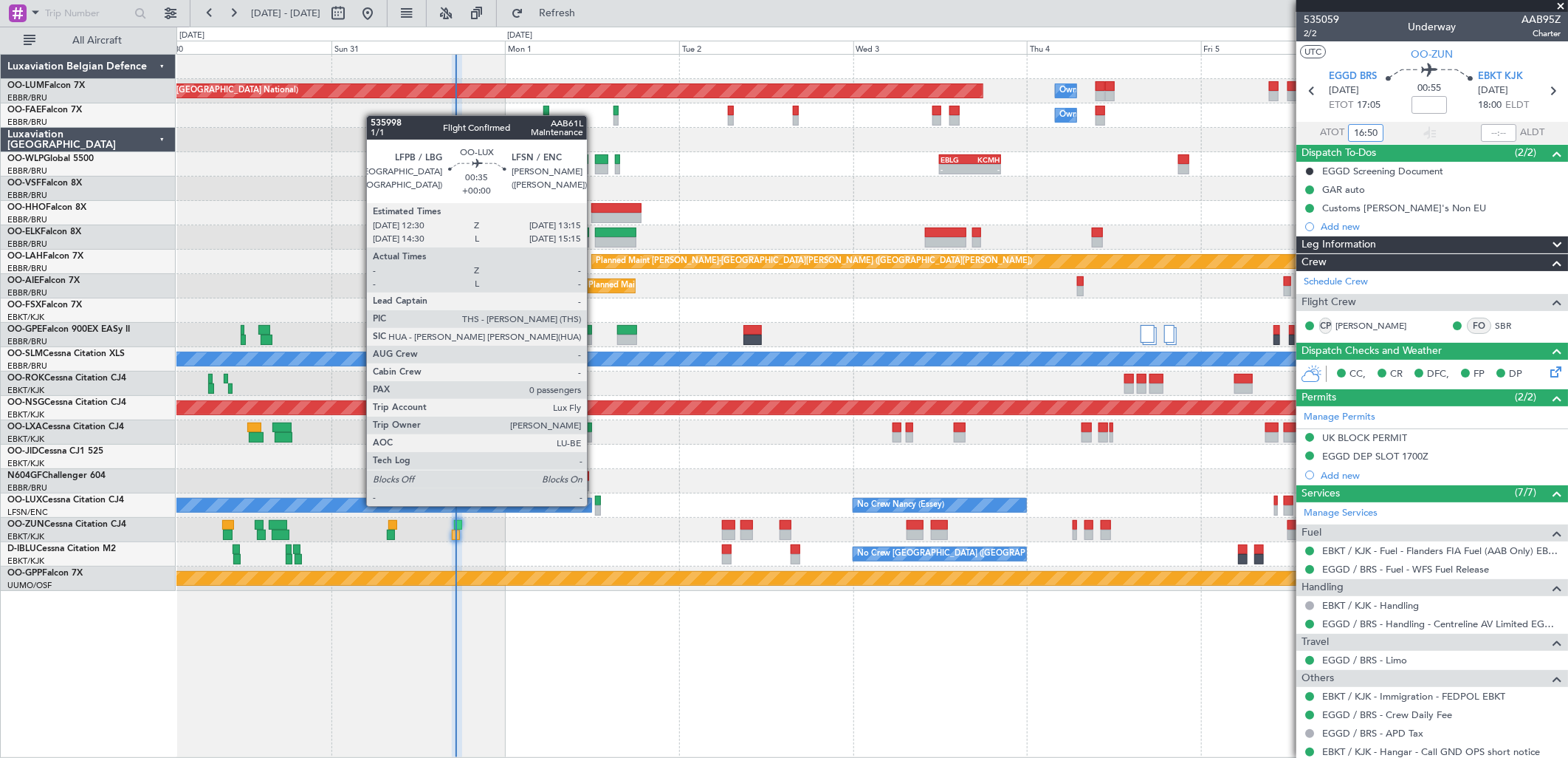
click at [595, 506] on div at bounding box center [598, 511] width 6 height 10
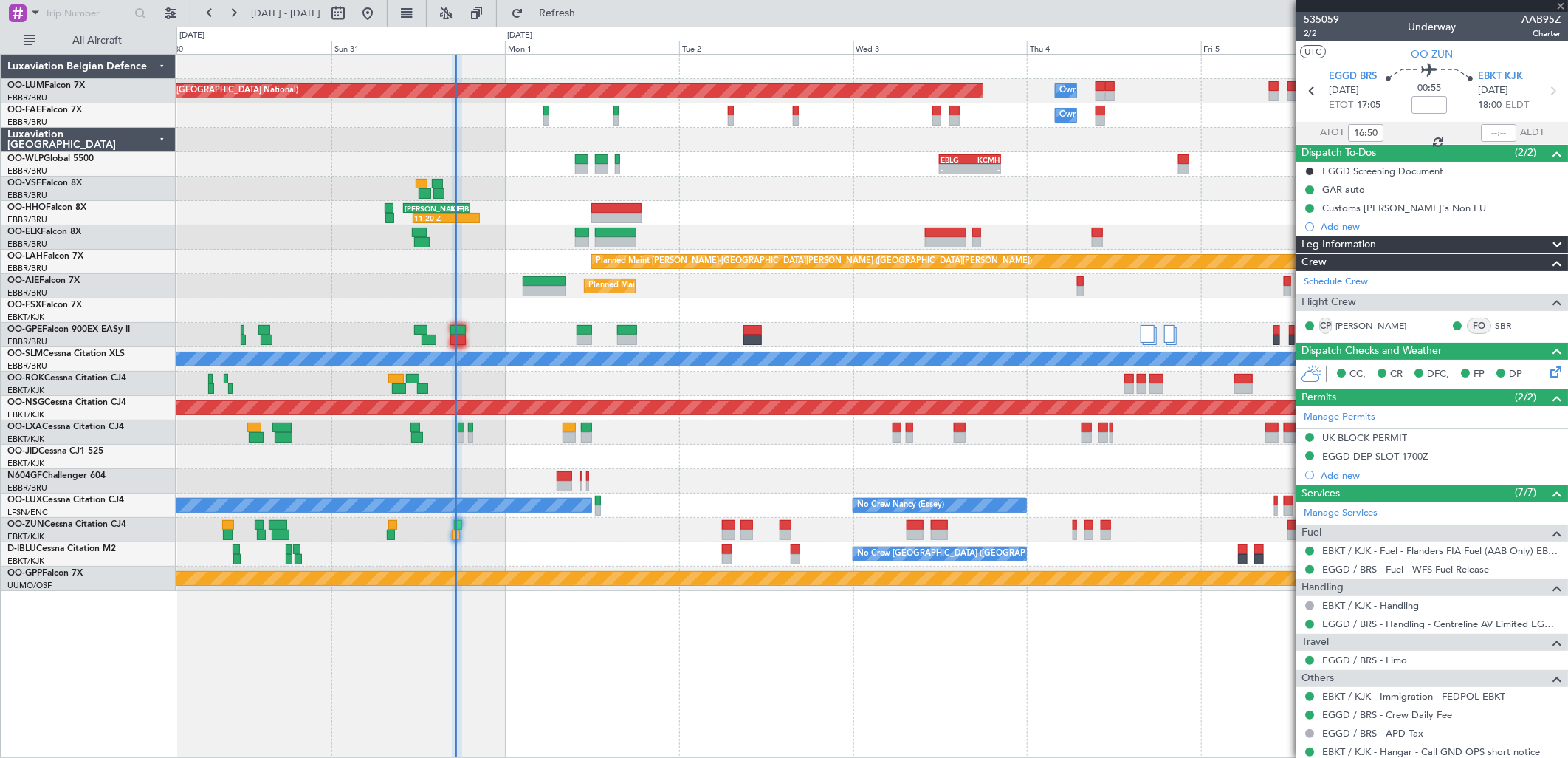
type input "0"
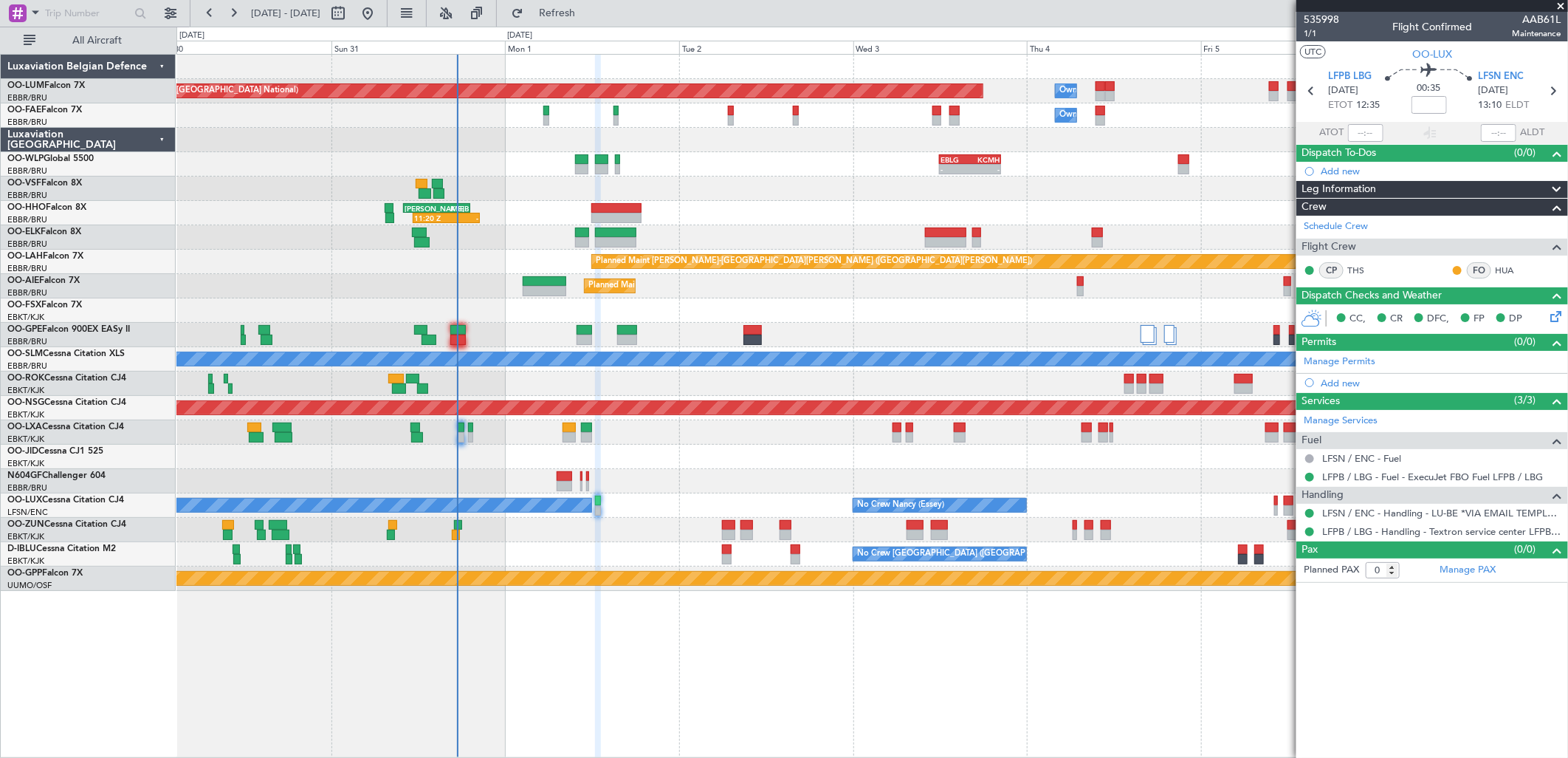
click at [437, 467] on div "Planned Maint Brussels (Brussels National) Owner Melsbroek Air Base Owner Melsb…" at bounding box center [871, 323] width 1391 height 537
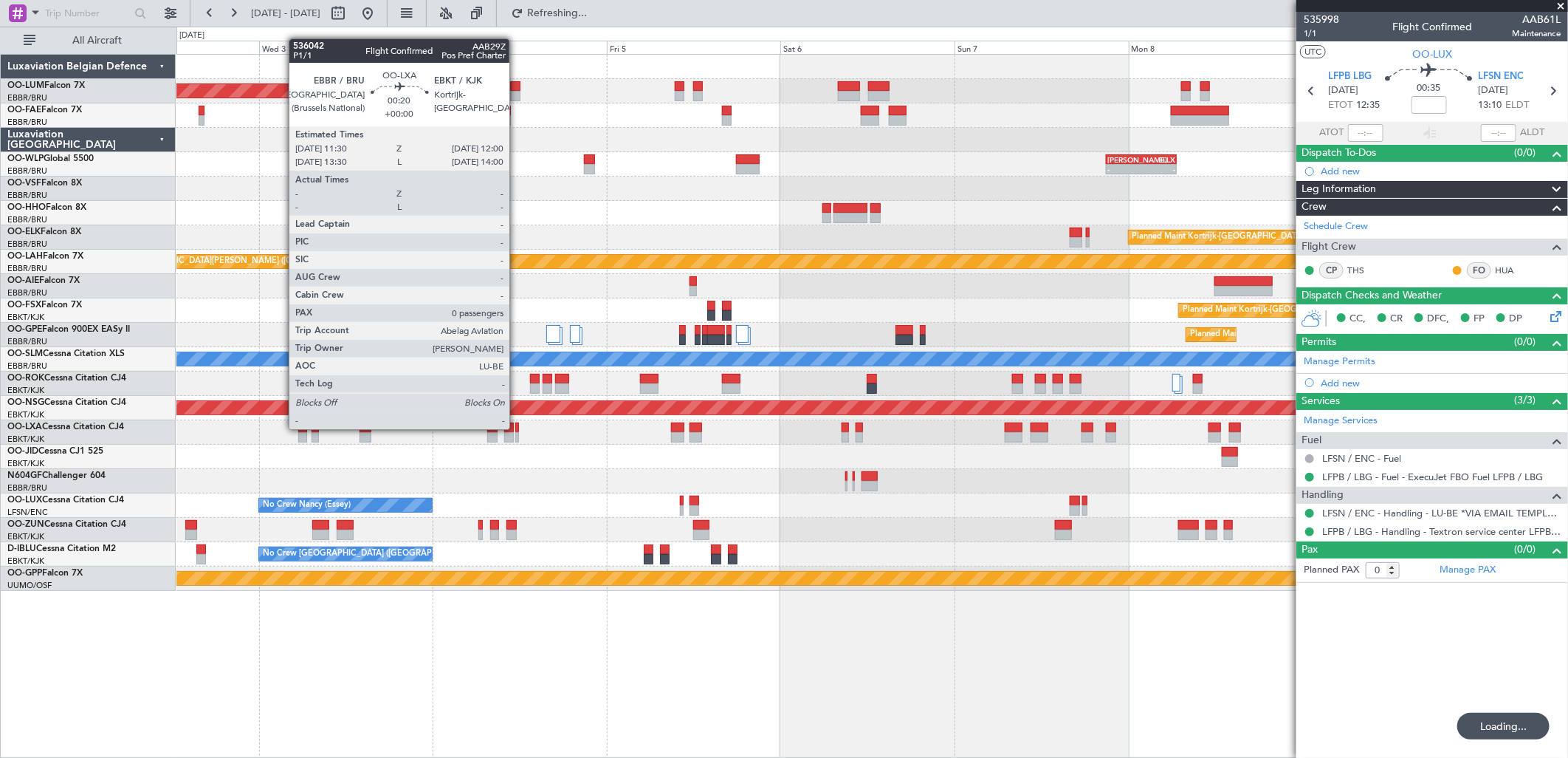
click at [516, 429] on div at bounding box center [517, 428] width 4 height 10
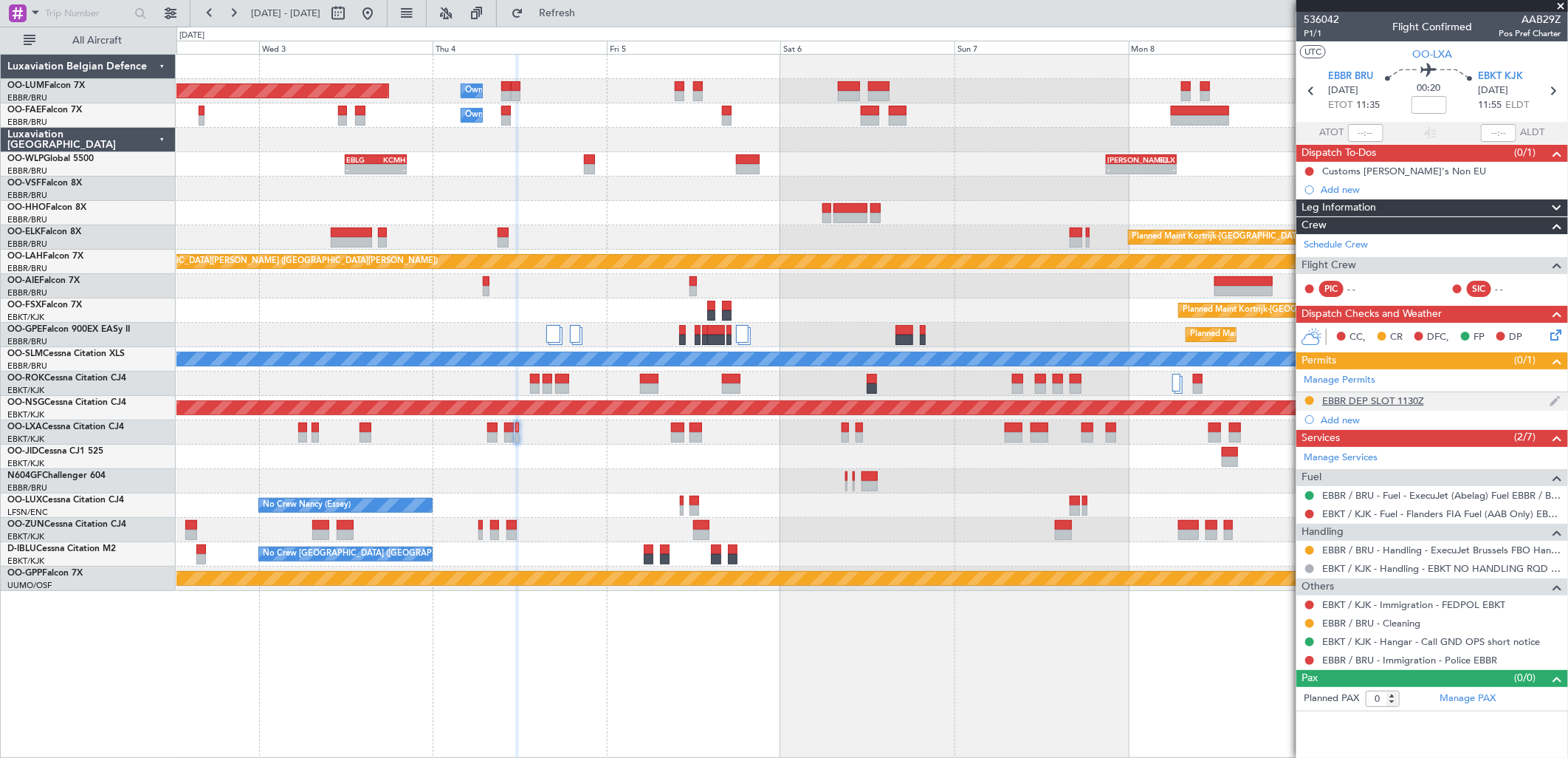
click at [1389, 400] on div "EBBR DEP SLOT 1130Z" at bounding box center [1374, 401] width 102 height 13
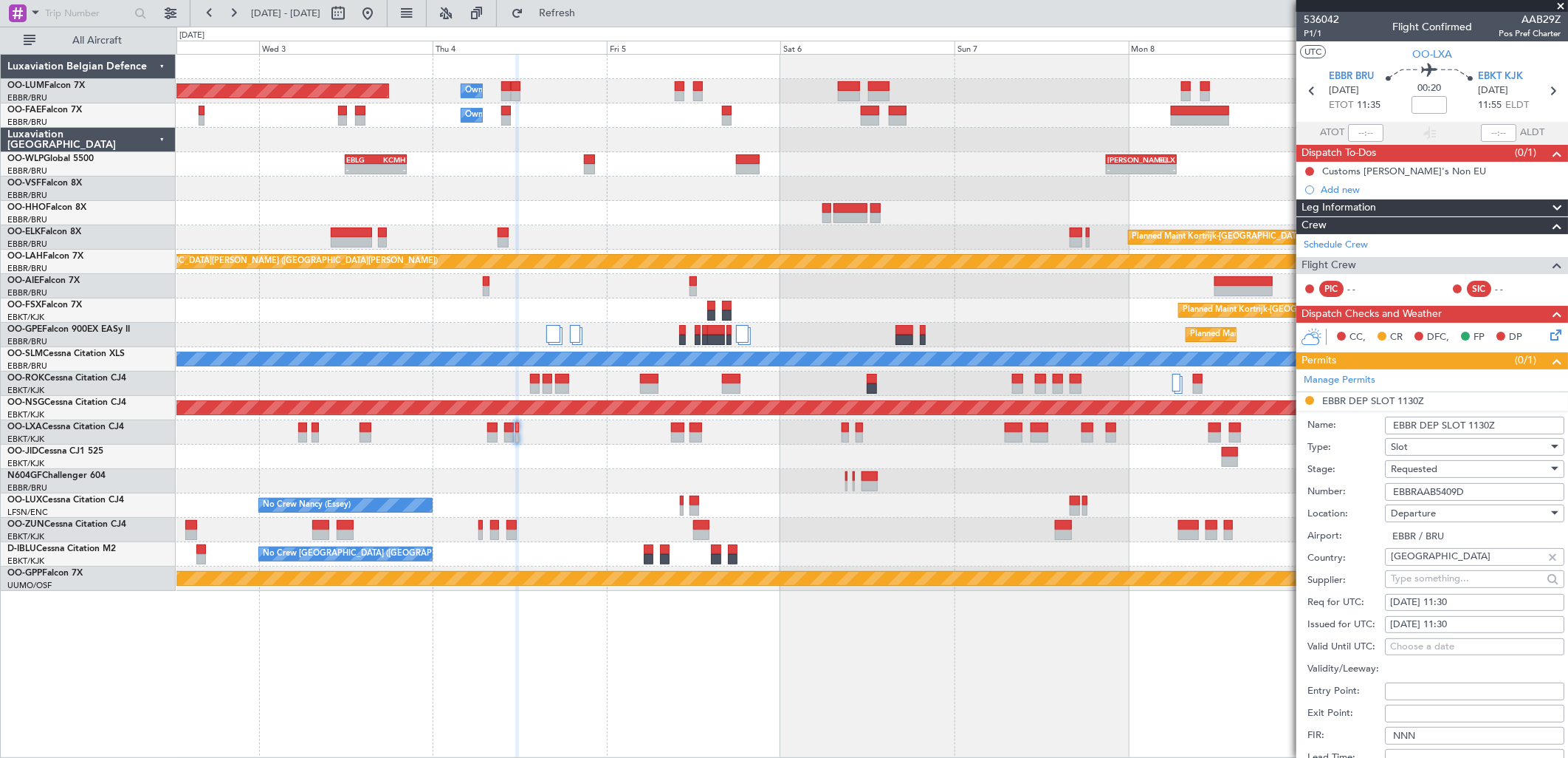
click at [1487, 493] on input "EBBRAAB5409D" at bounding box center [1474, 492] width 179 height 18
type input "EBBRAAB5409D00"
click at [1462, 461] on div "Requested" at bounding box center [1469, 469] width 157 height 22
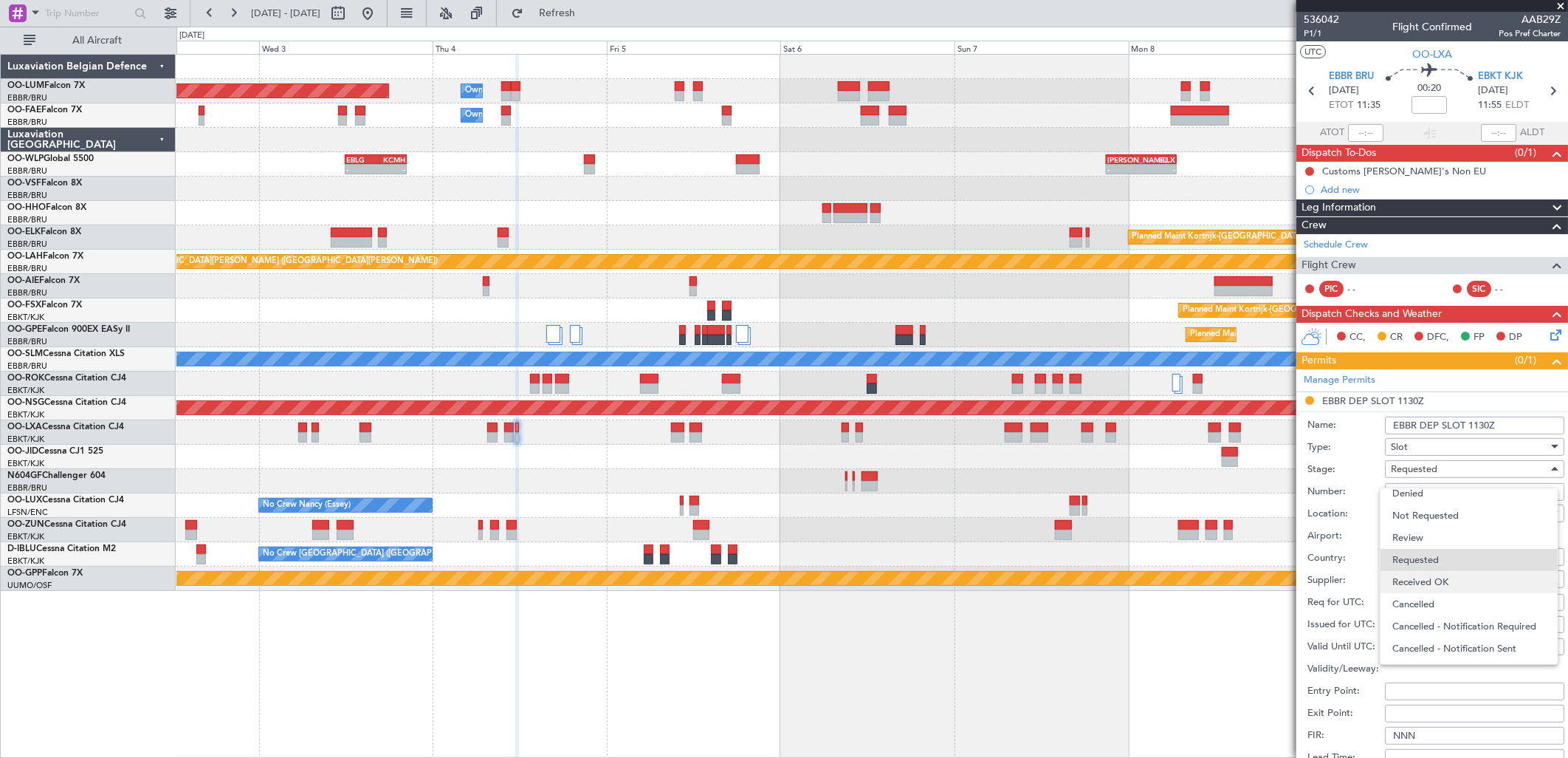
click at [1419, 573] on span "Received OK" at bounding box center [1469, 582] width 154 height 22
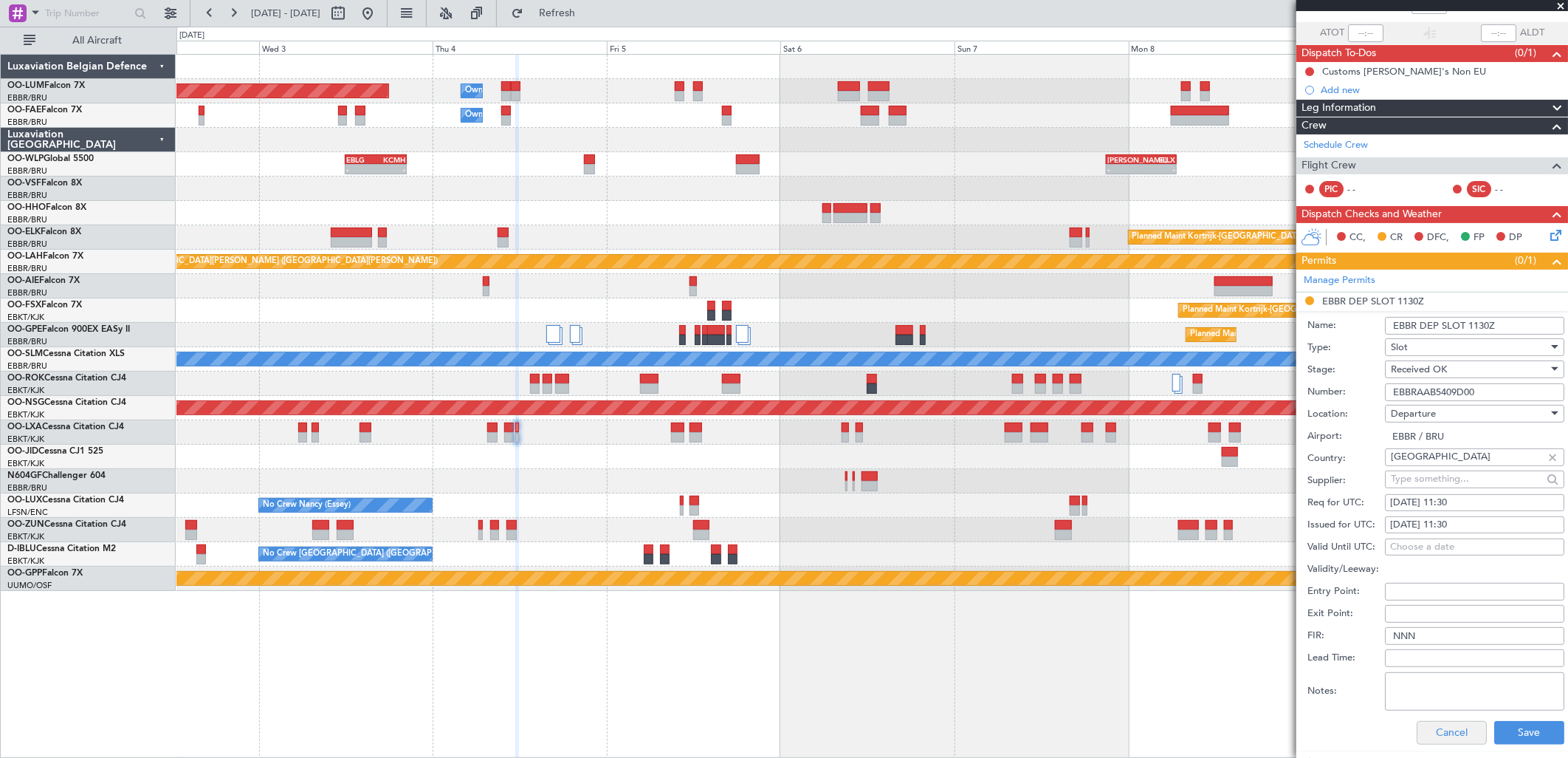
scroll to position [246, 0]
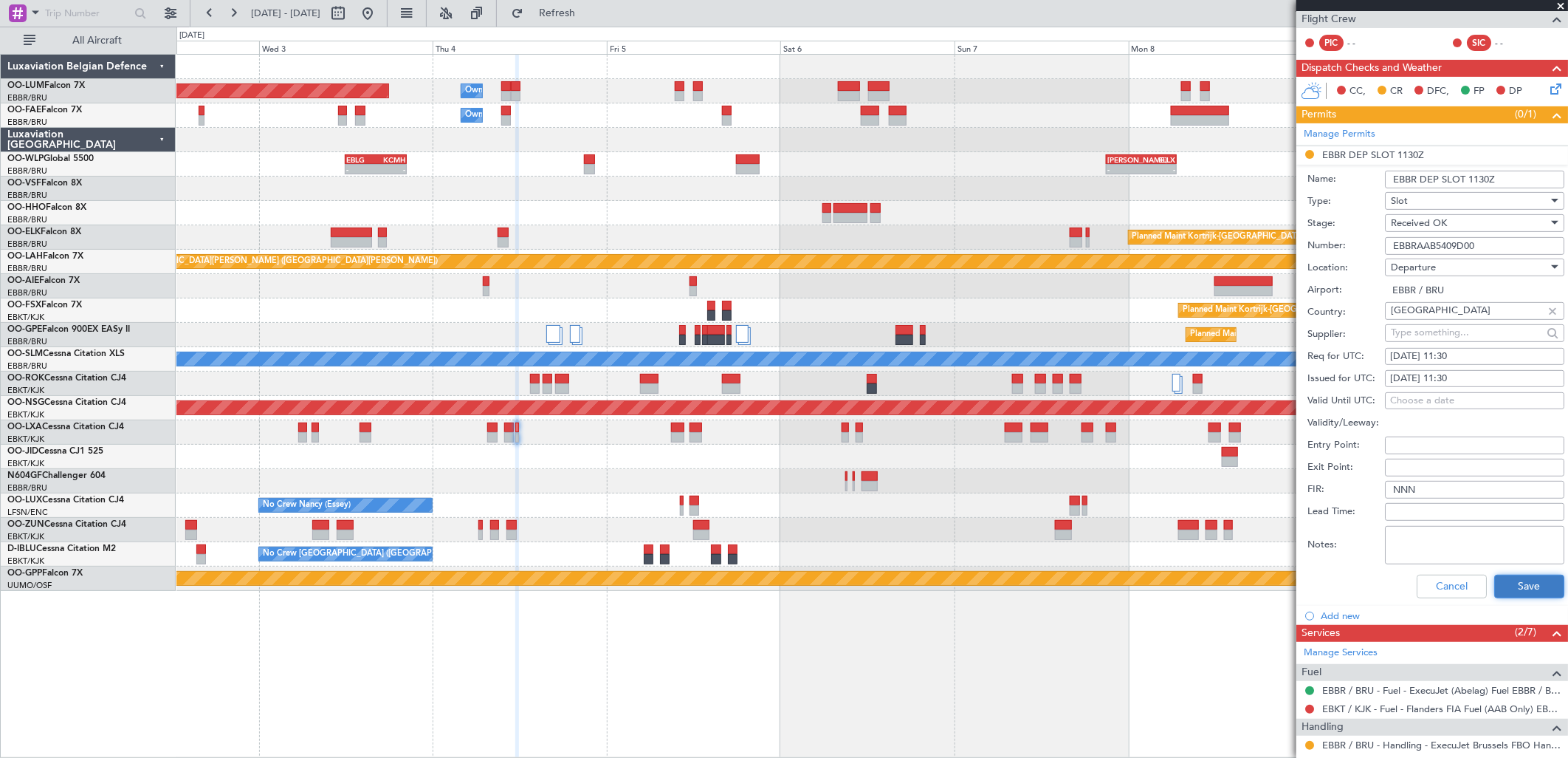
click at [1504, 588] on button "Save" at bounding box center [1529, 586] width 70 height 24
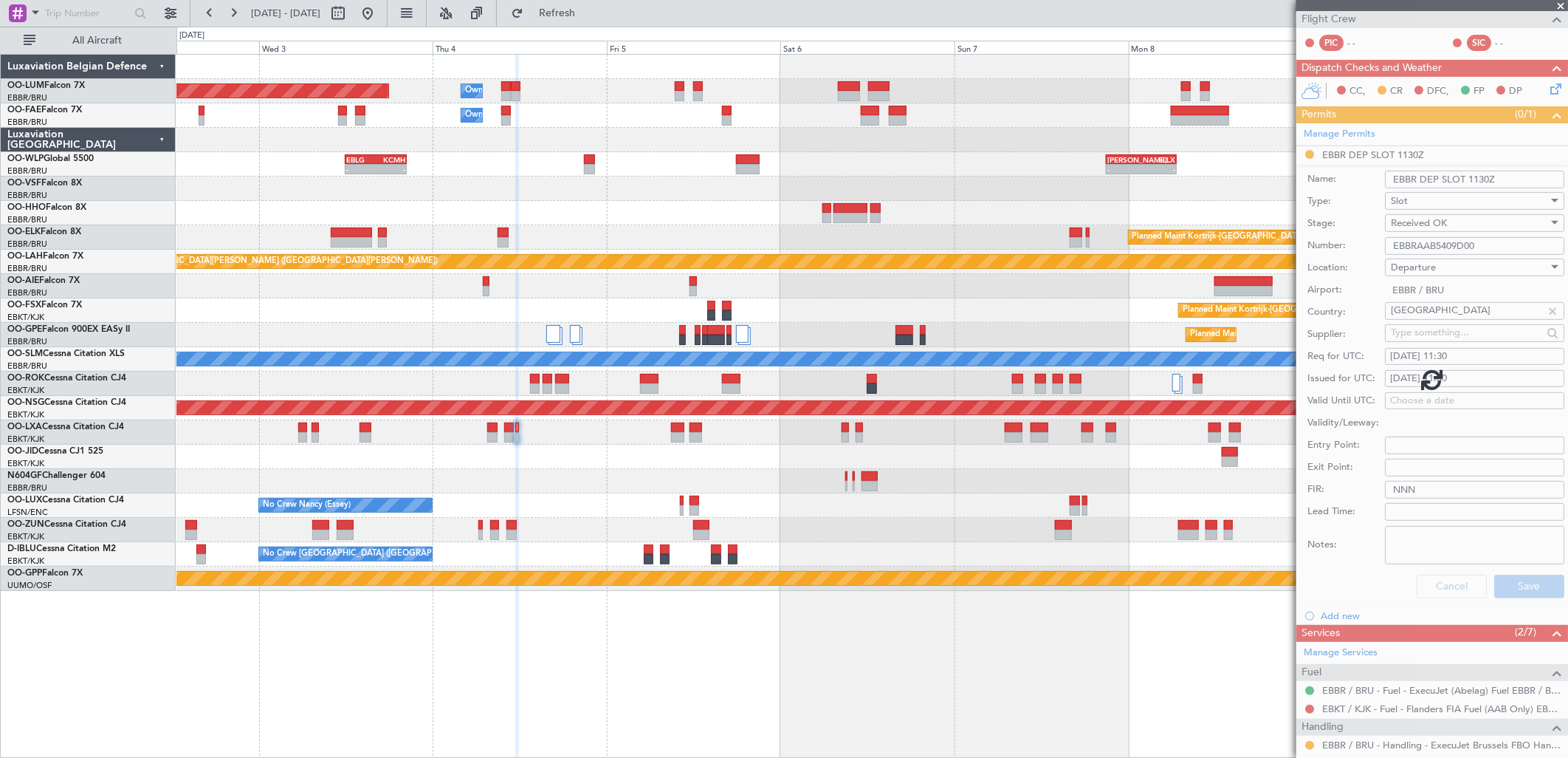
scroll to position [0, 0]
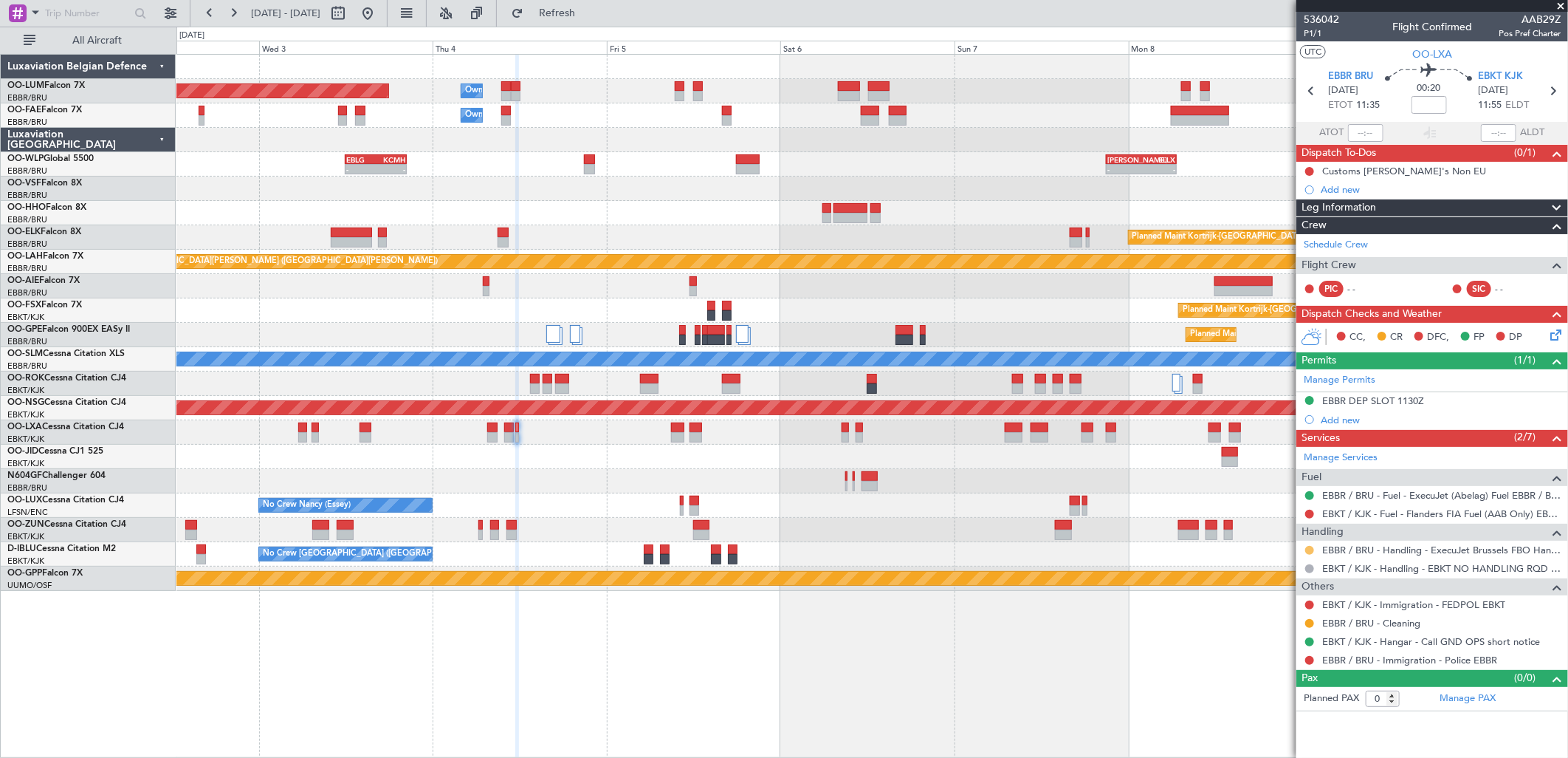
click at [1311, 552] on button at bounding box center [1309, 550] width 9 height 9
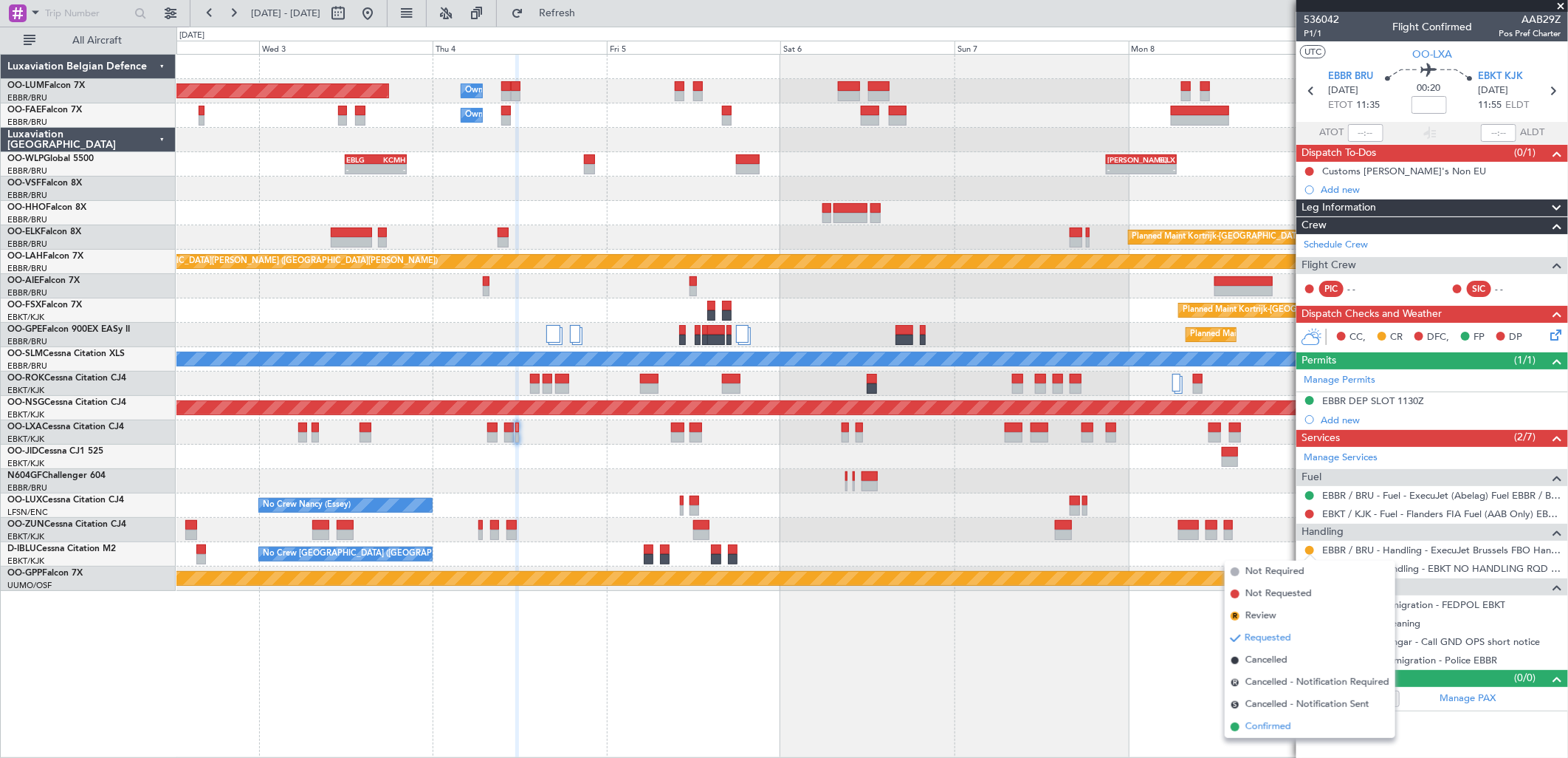
click at [1263, 727] on span "Confirmed" at bounding box center [1268, 726] width 46 height 15
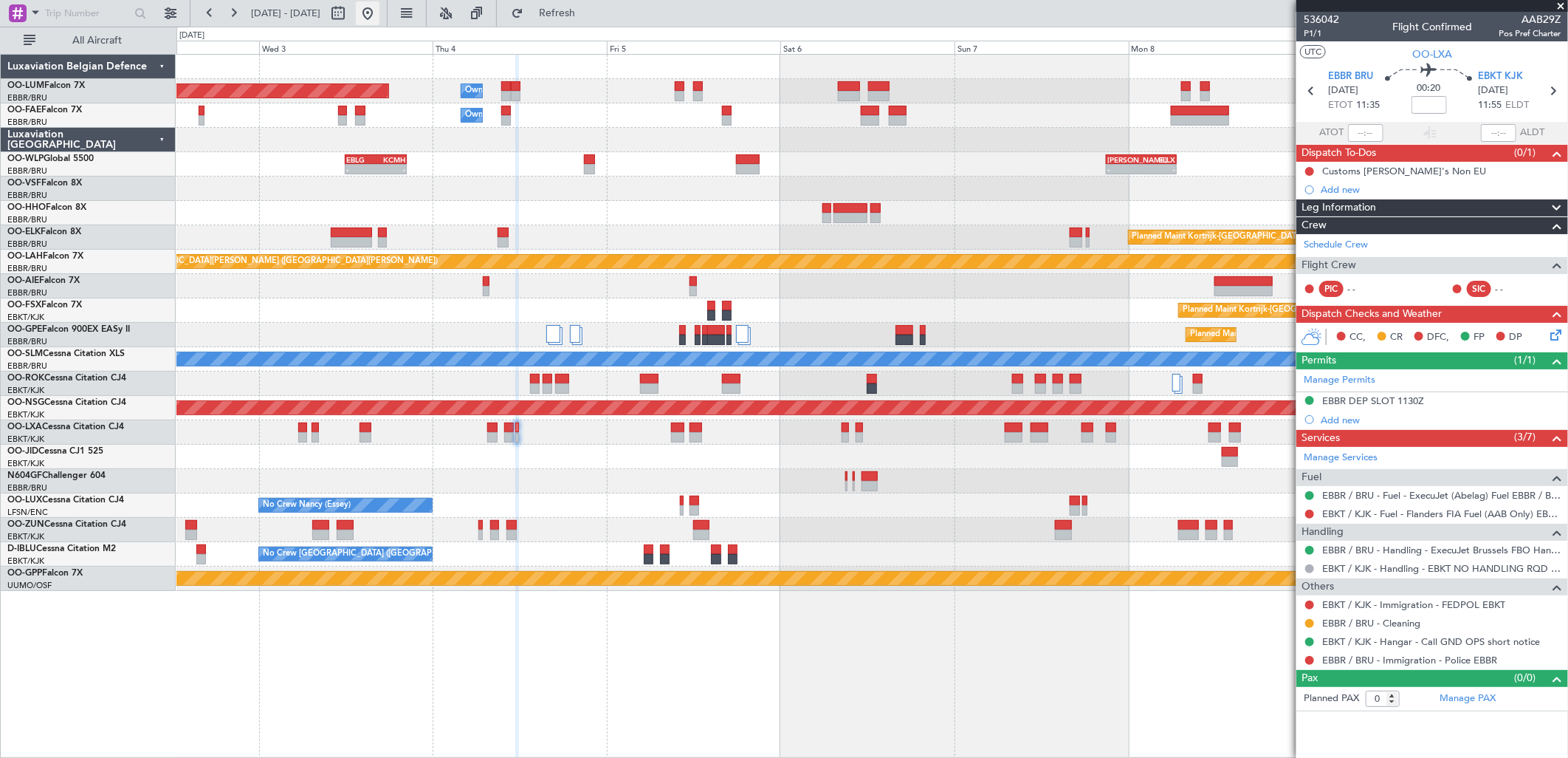
click at [380, 9] on button at bounding box center [368, 13] width 24 height 24
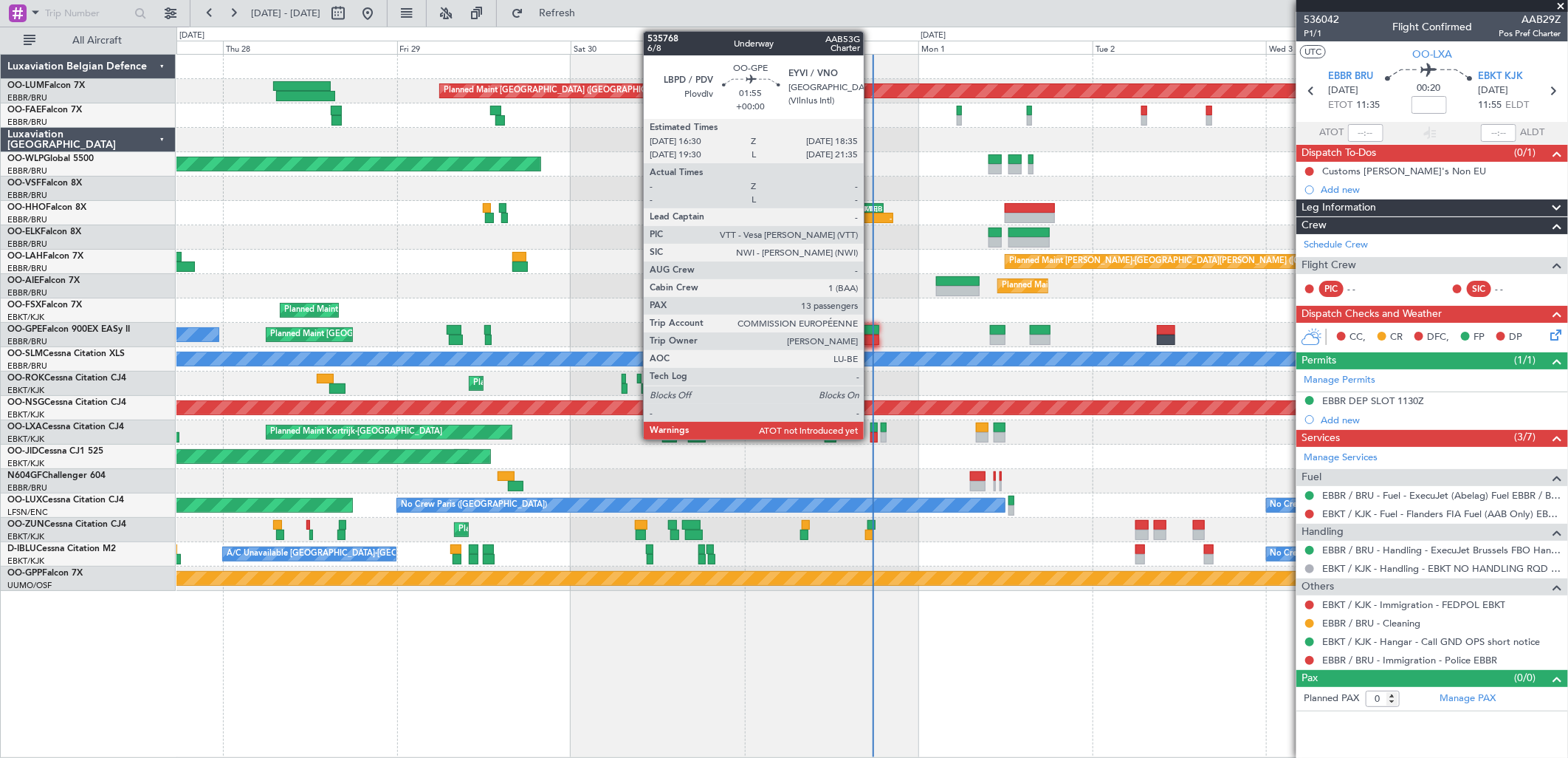
click at [871, 328] on div at bounding box center [872, 330] width 16 height 10
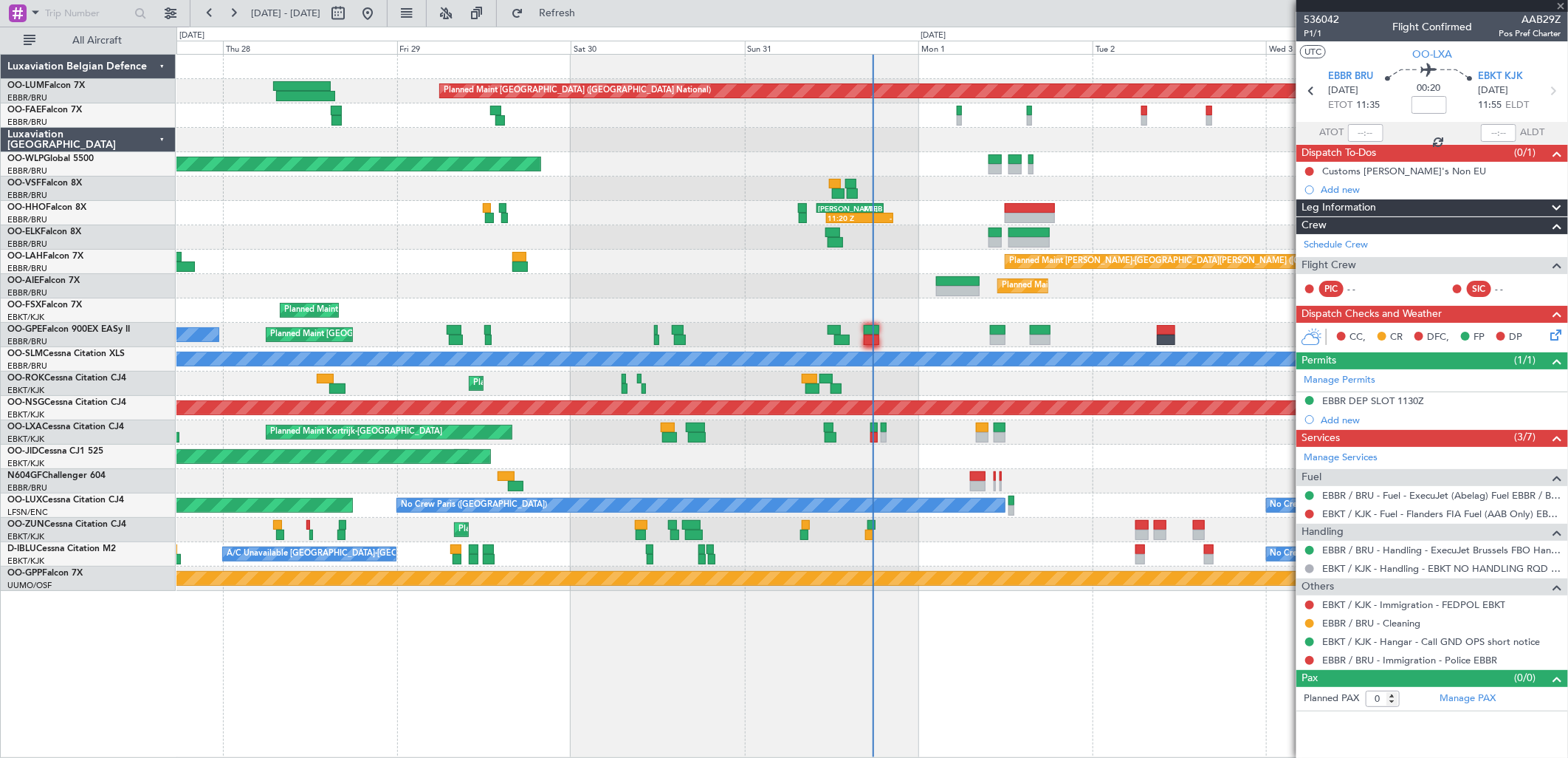
type input "13"
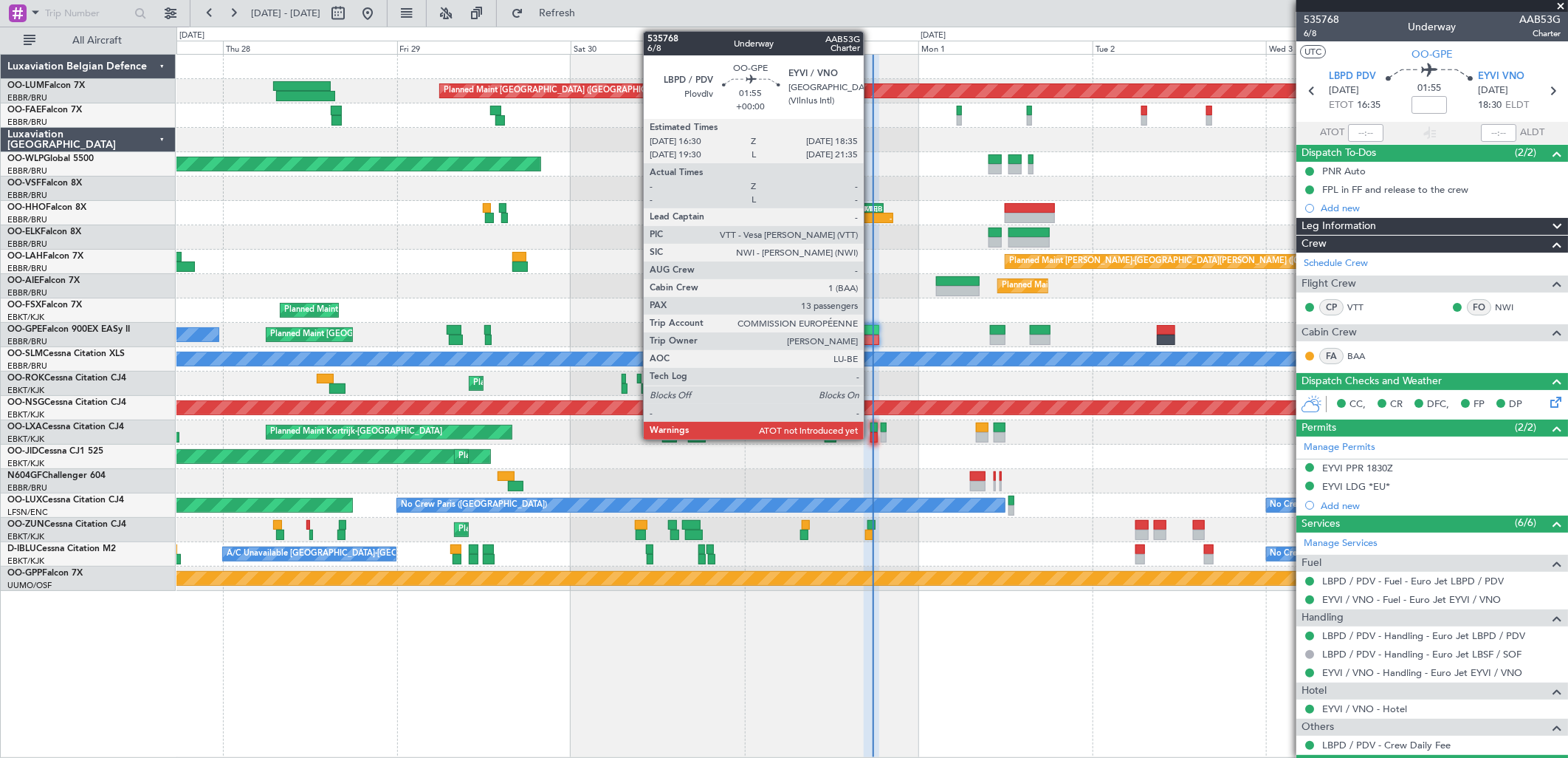
click at [871, 340] on div at bounding box center [872, 340] width 16 height 10
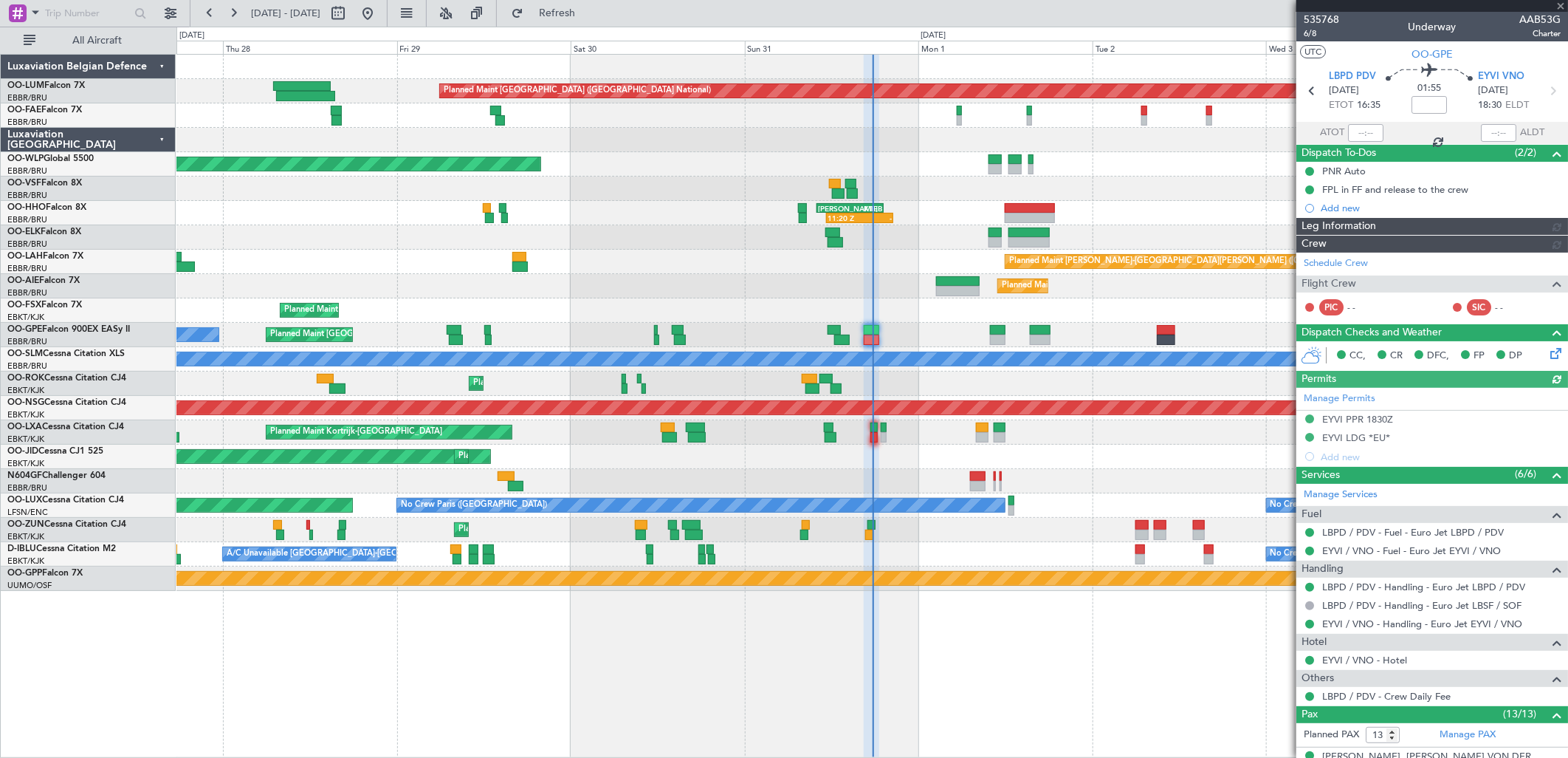
click at [1366, 124] on div at bounding box center [1366, 133] width 36 height 18
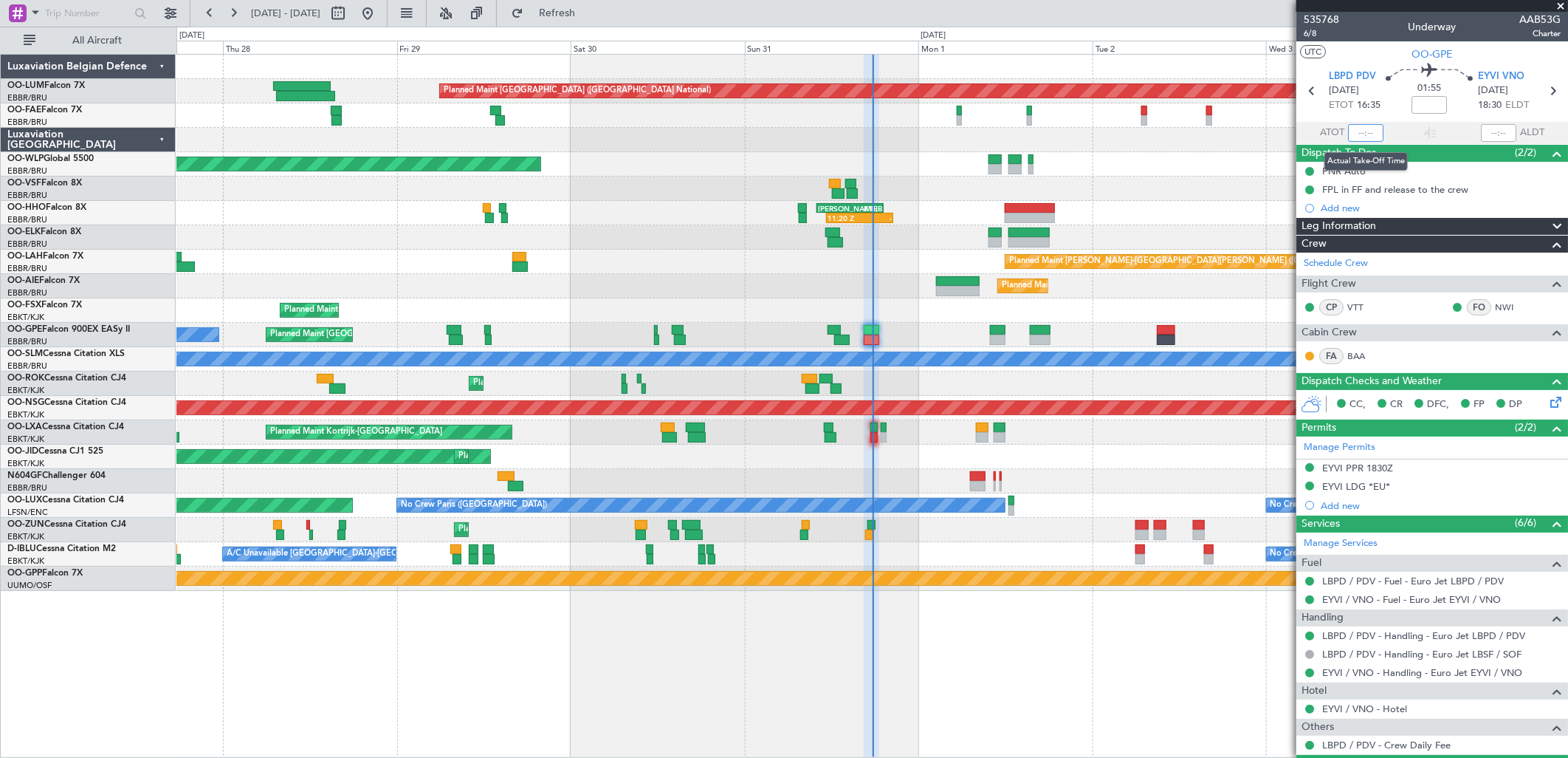
click at [1367, 132] on input "text" at bounding box center [1366, 133] width 36 height 18
type input "17:26"
